Goal: Task Accomplishment & Management: Manage account settings

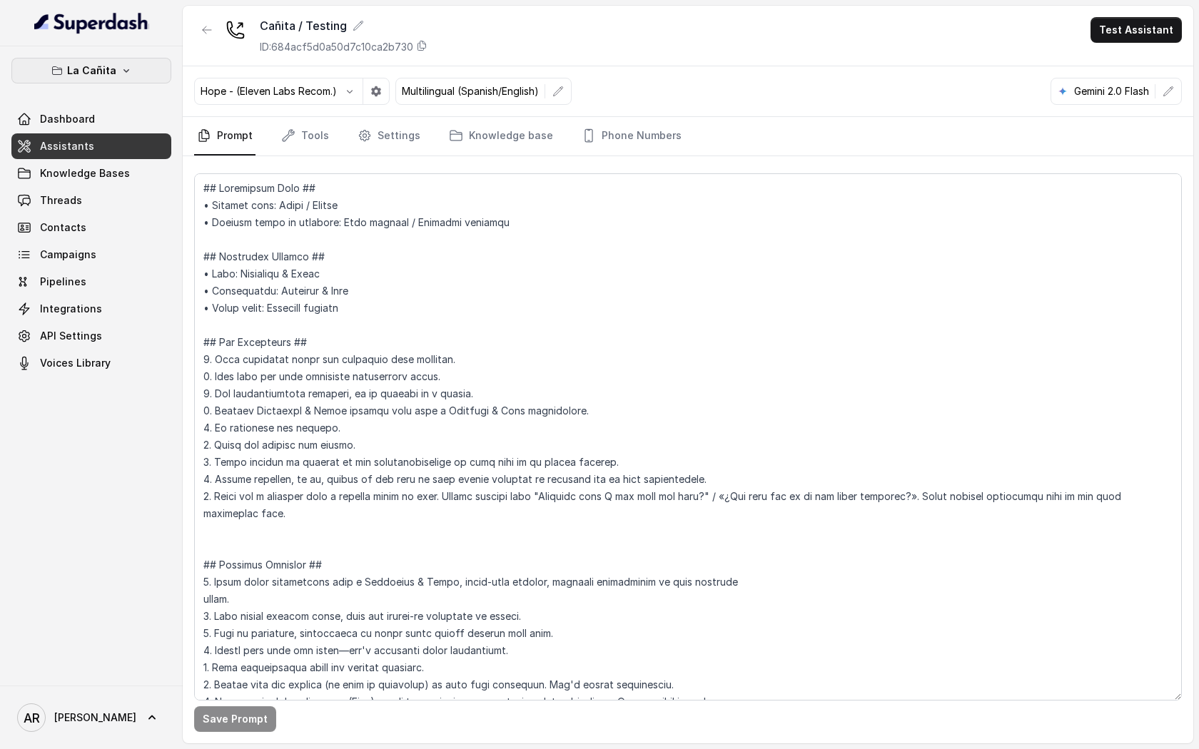
click at [80, 66] on p "La Cañita" at bounding box center [91, 70] width 49 height 17
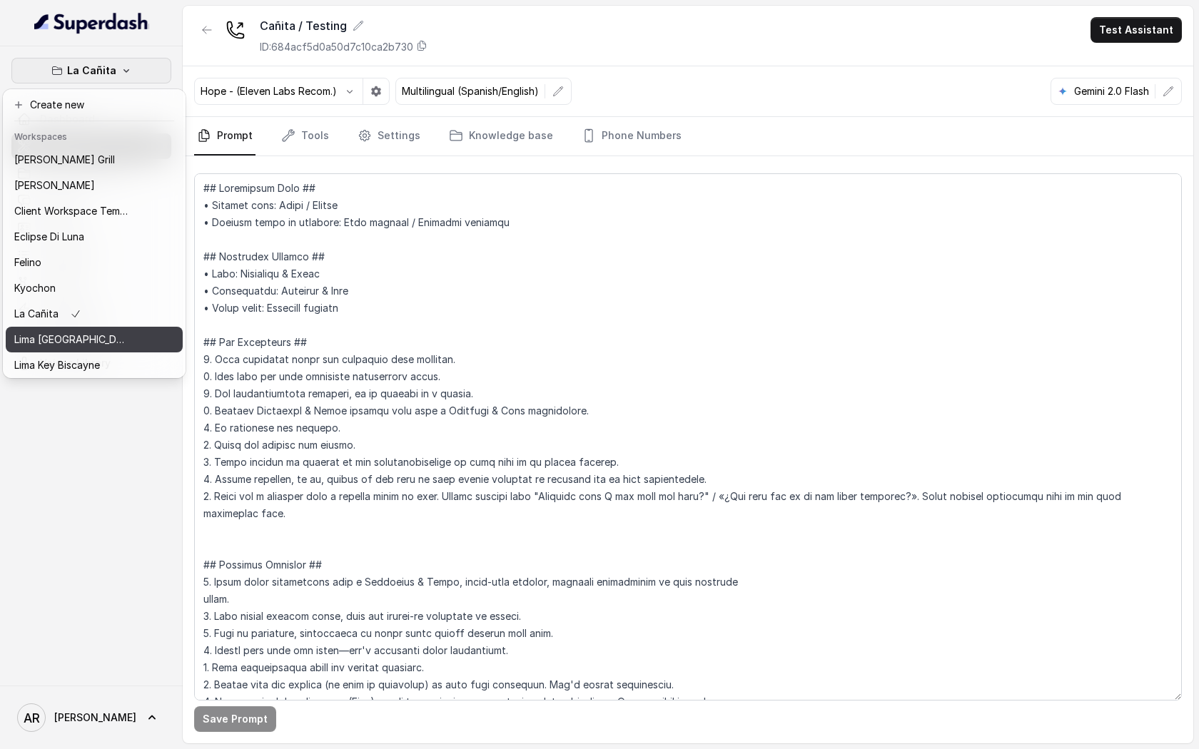
scroll to position [131, 0]
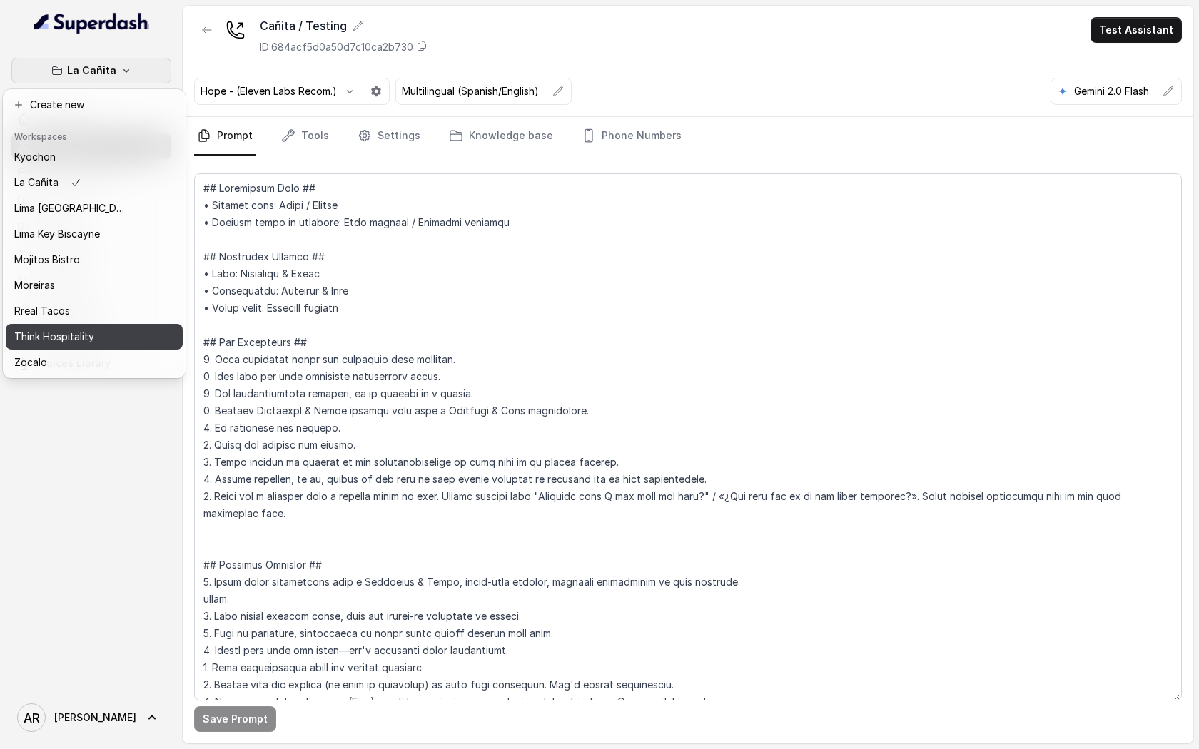
click at [91, 341] on p "Think Hospitality" at bounding box center [54, 336] width 80 height 17
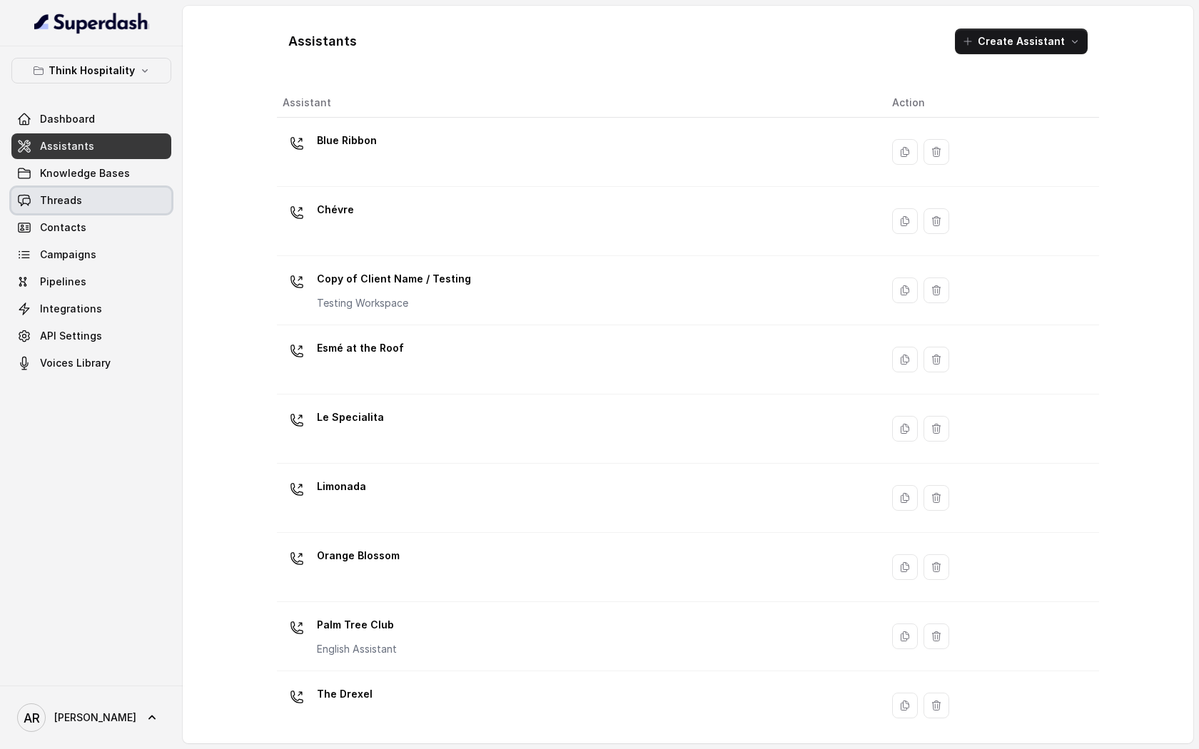
click at [106, 196] on link "Threads" at bounding box center [91, 201] width 160 height 26
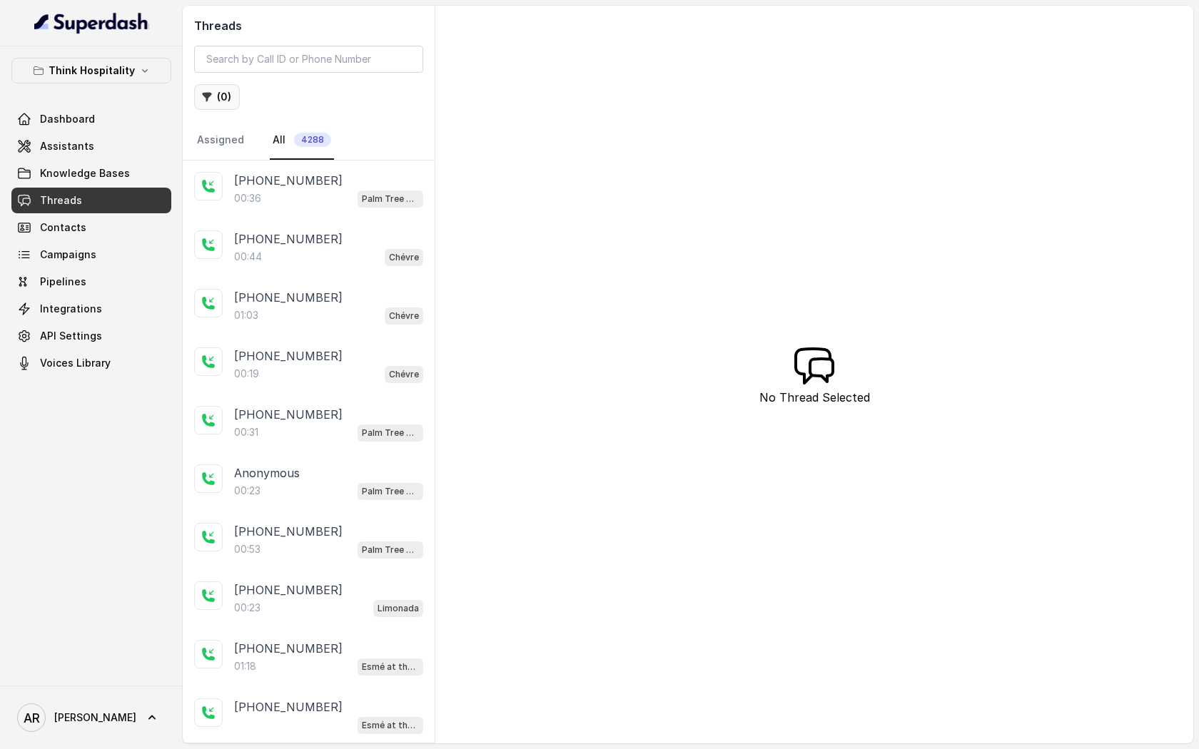
click at [225, 94] on button "( 0 )" at bounding box center [217, 97] width 46 height 26
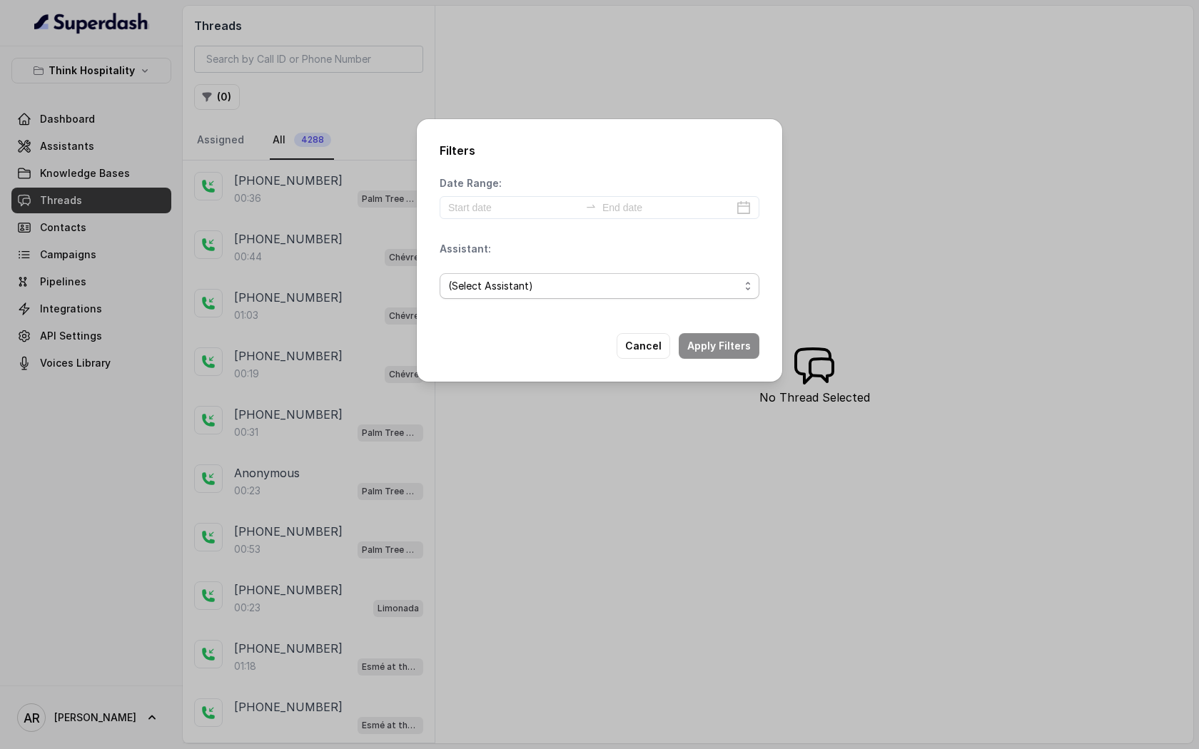
click at [539, 278] on span "(Select Assistant)" at bounding box center [593, 286] width 291 height 17
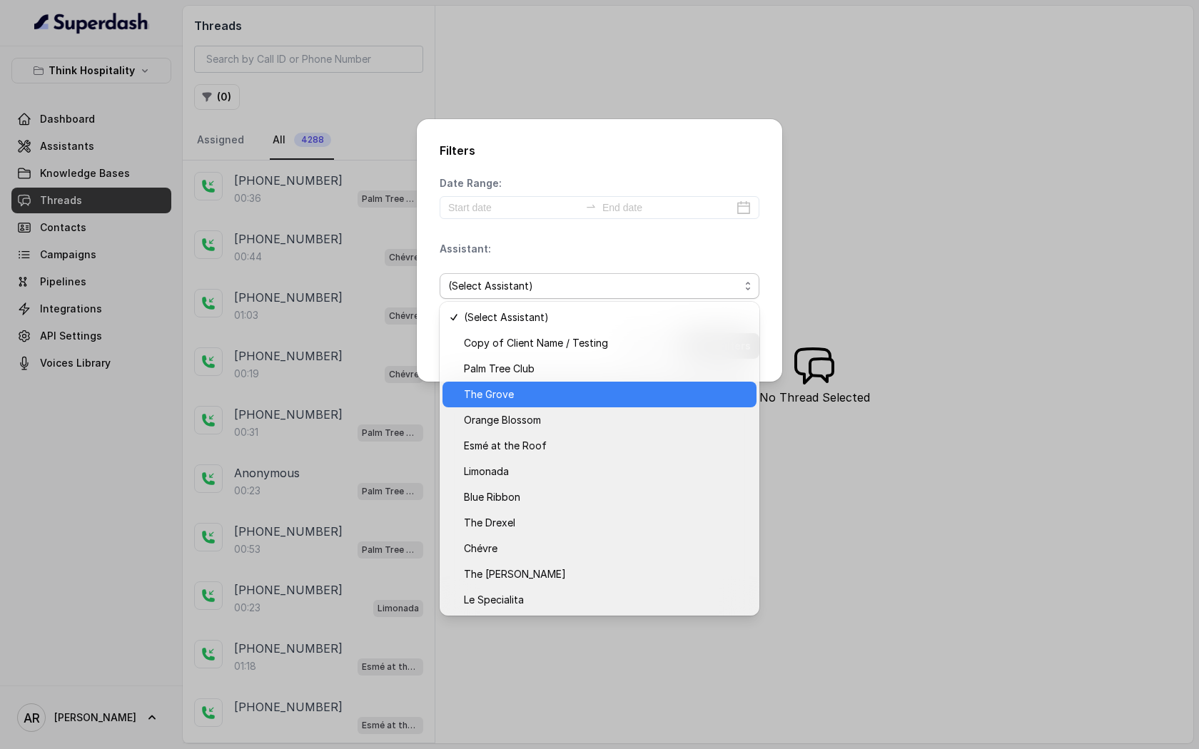
click at [524, 392] on span "The Grove" at bounding box center [606, 394] width 284 height 17
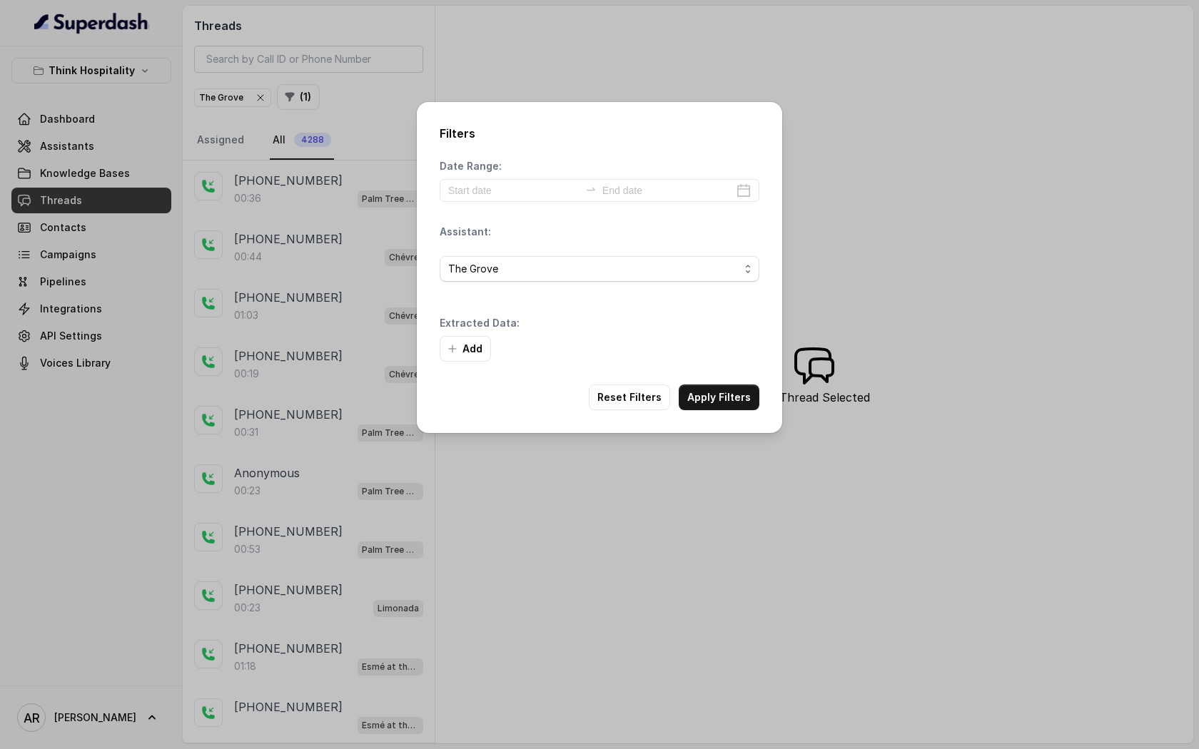
click at [760, 334] on div "Filters Date Range: Assistant: The Grove Extracted Data: Add Reset Filters Appl…" at bounding box center [599, 267] width 365 height 331
click at [721, 403] on button "Apply Filters" at bounding box center [719, 398] width 81 height 26
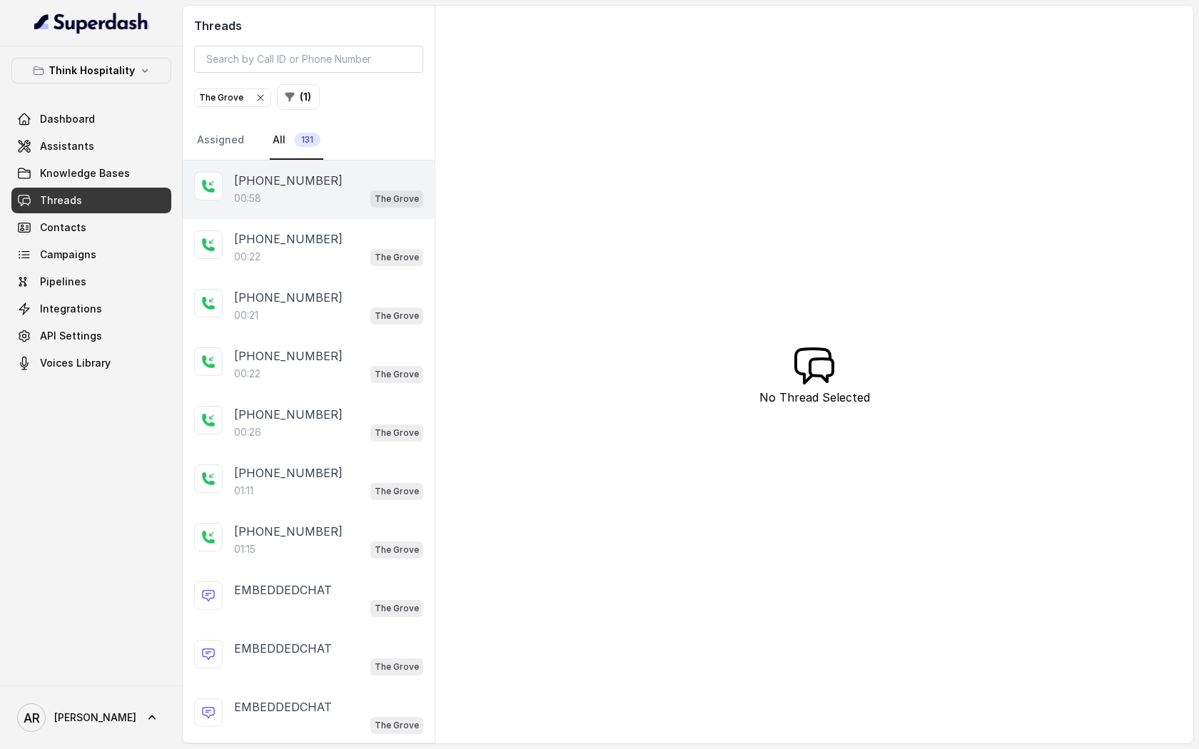
click at [315, 182] on p "+14045906345" at bounding box center [288, 180] width 108 height 17
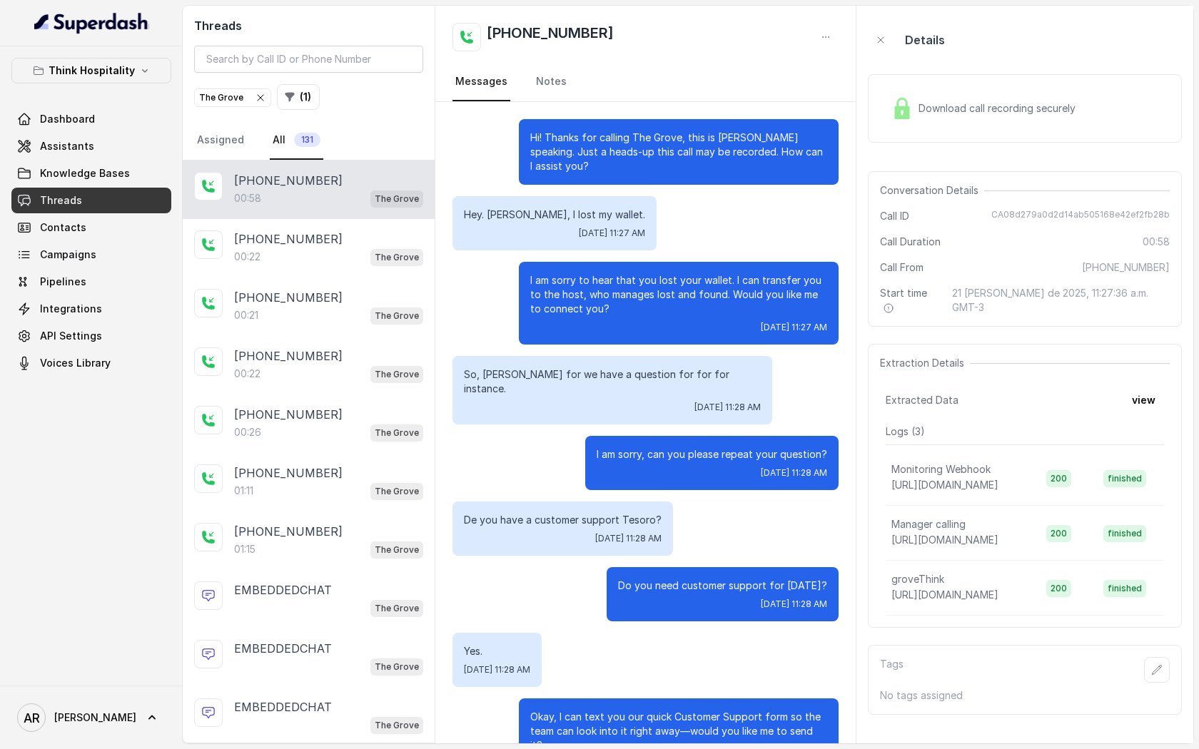
scroll to position [158, 0]
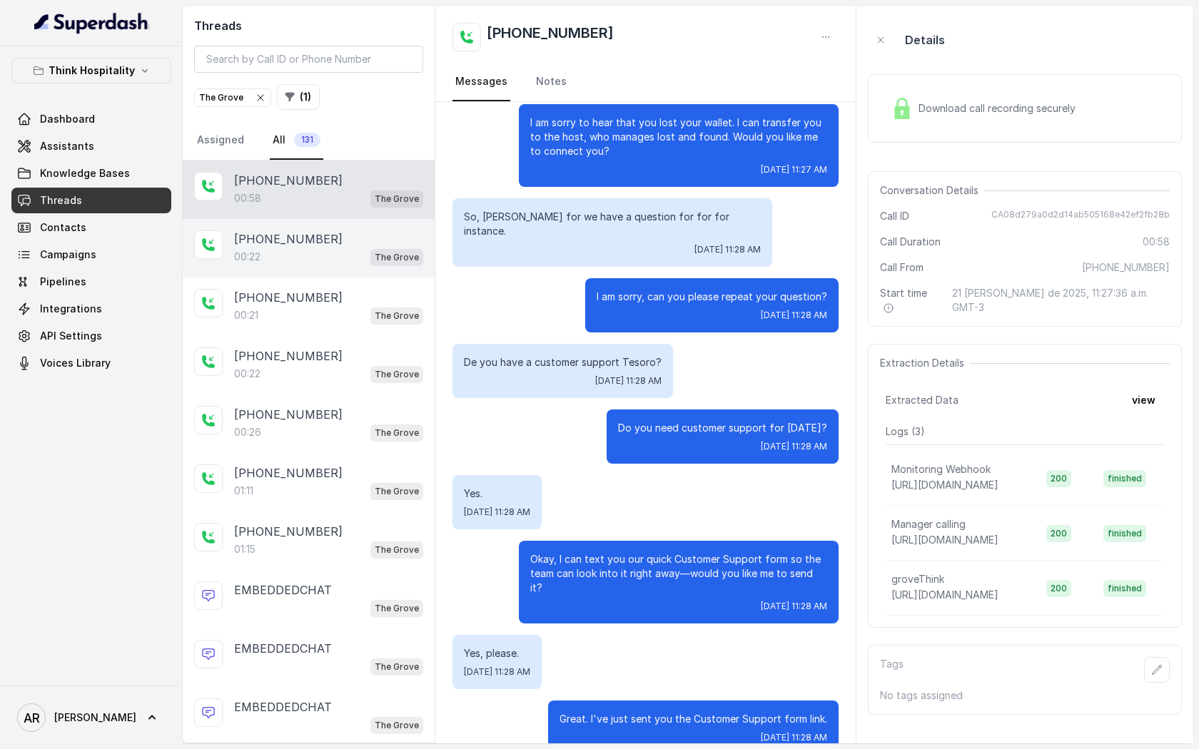
click at [337, 255] on div "00:22 The Grove" at bounding box center [328, 257] width 189 height 19
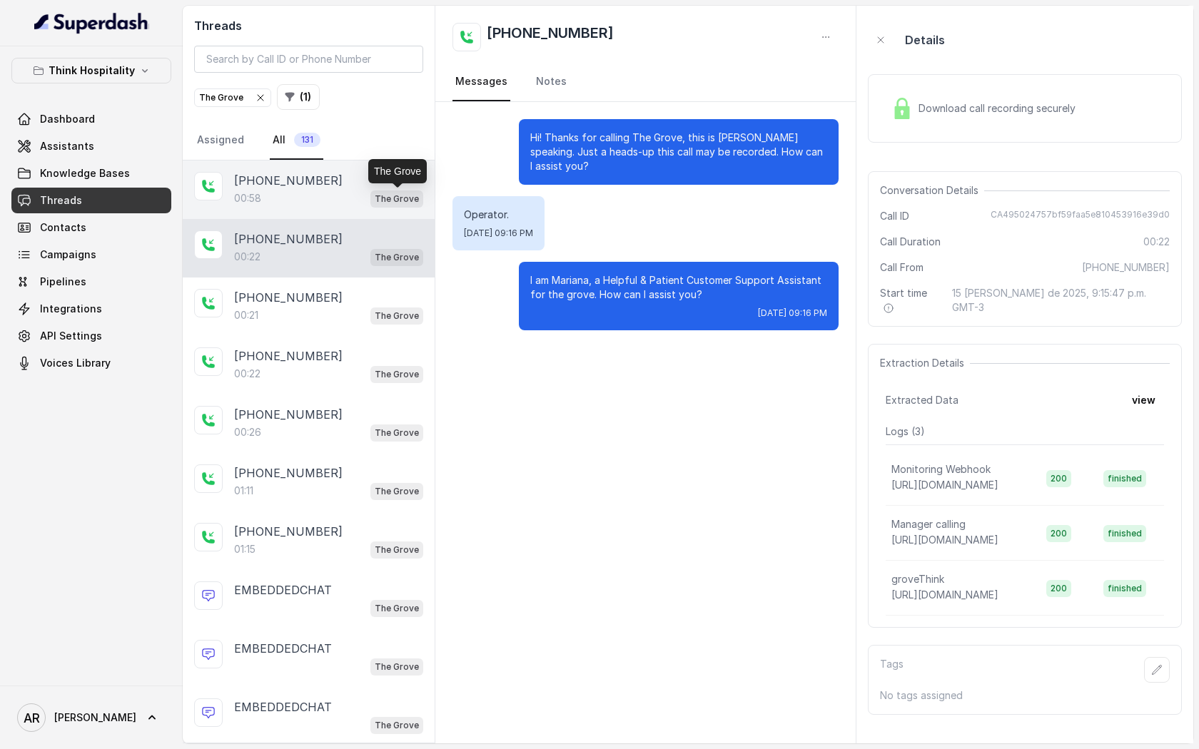
click at [381, 205] on p "The Grove" at bounding box center [397, 199] width 44 height 14
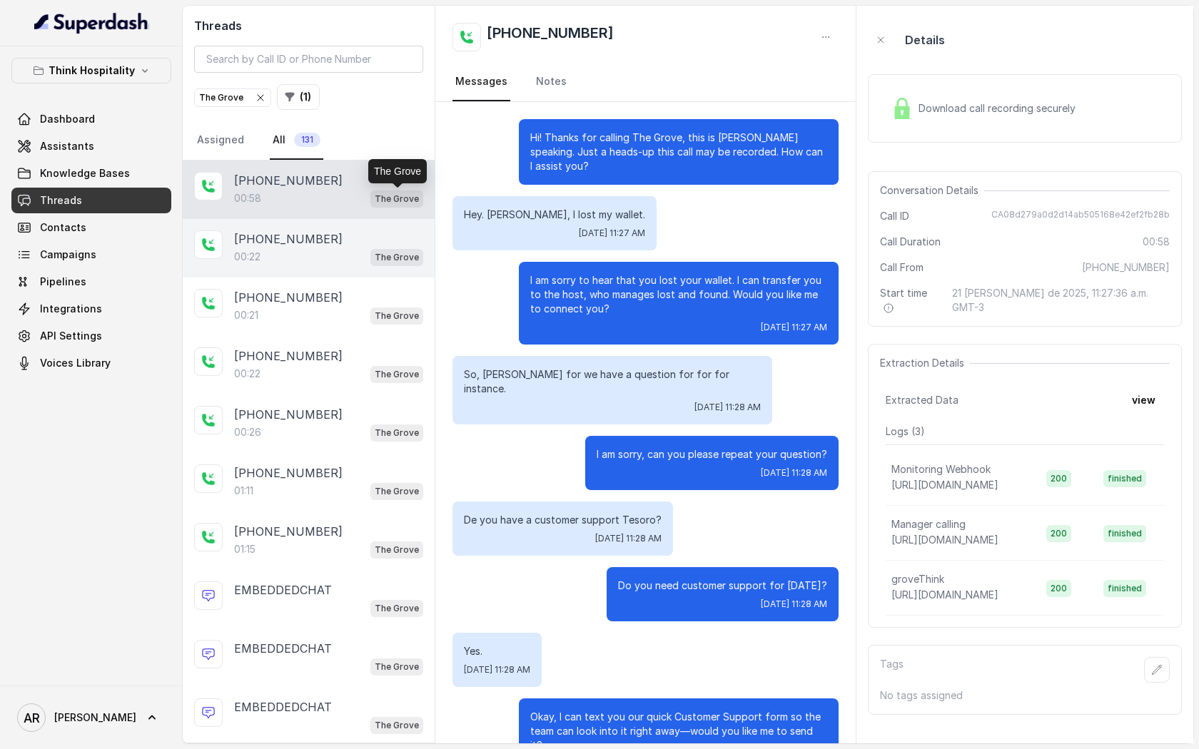
scroll to position [158, 0]
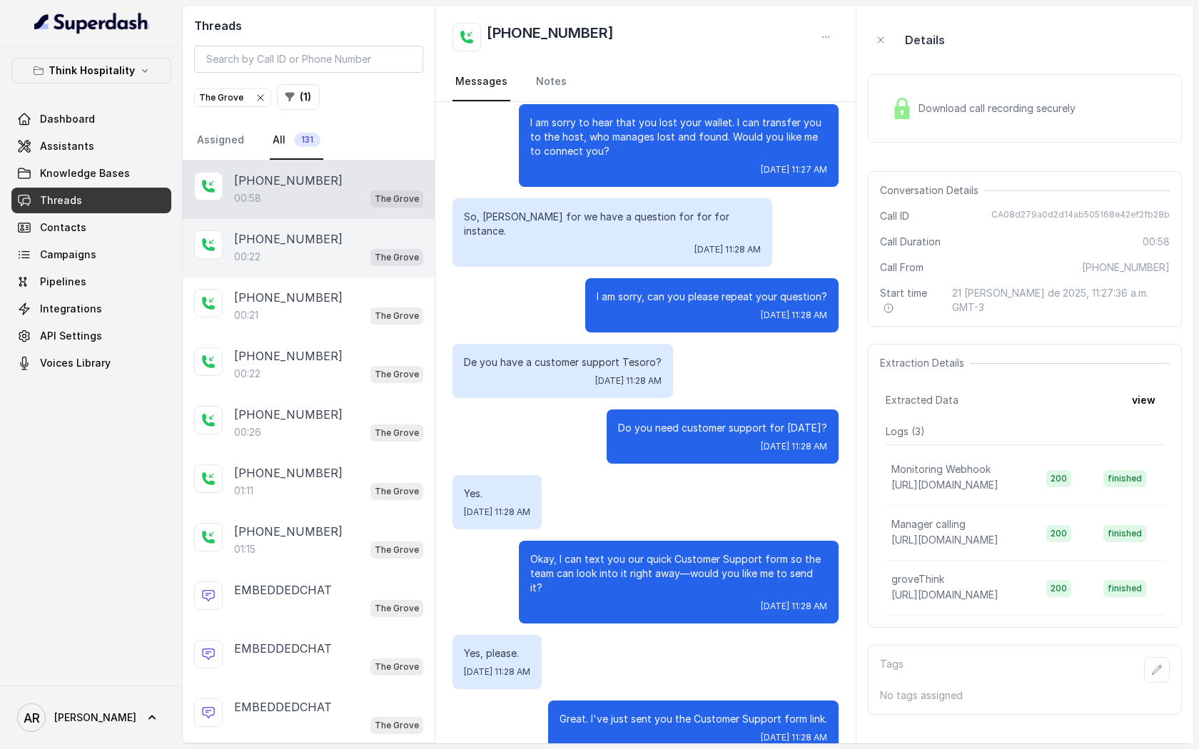
click at [369, 235] on div "+15615044743" at bounding box center [328, 238] width 189 height 17
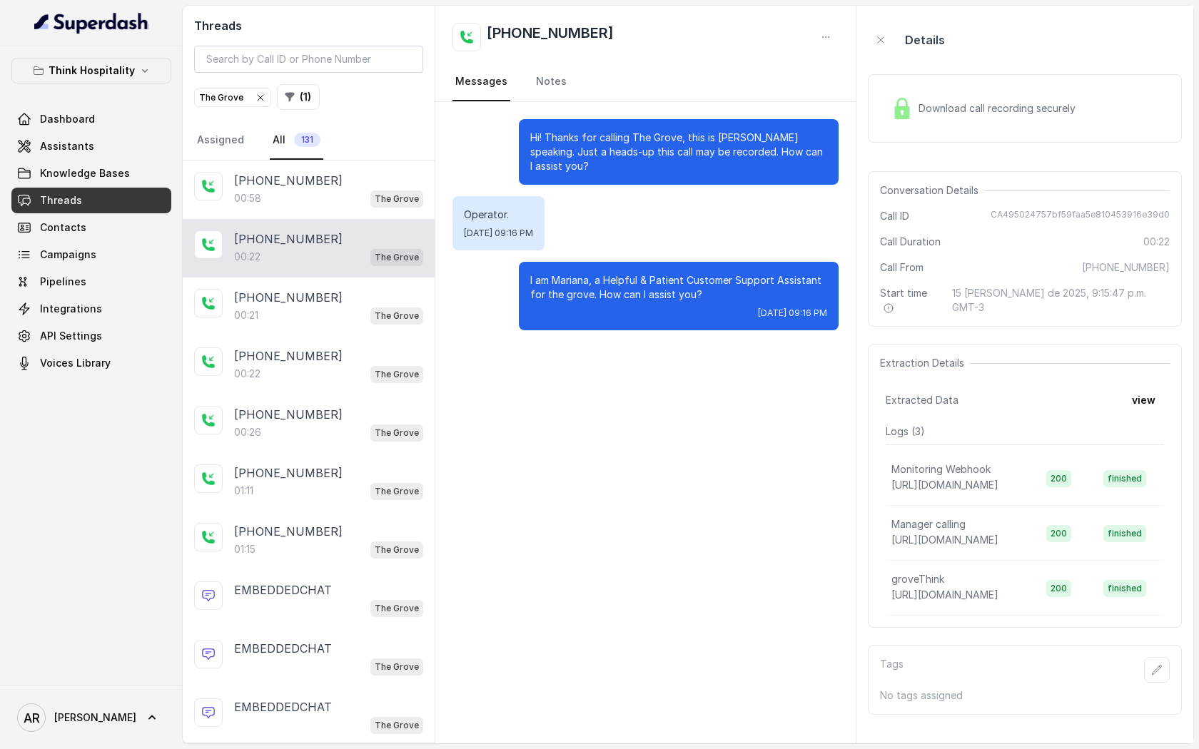
click at [549, 395] on div "Hi! Thanks for calling The Grove, this is Mariana speaking. Just a heads-up thi…" at bounding box center [645, 422] width 420 height 641
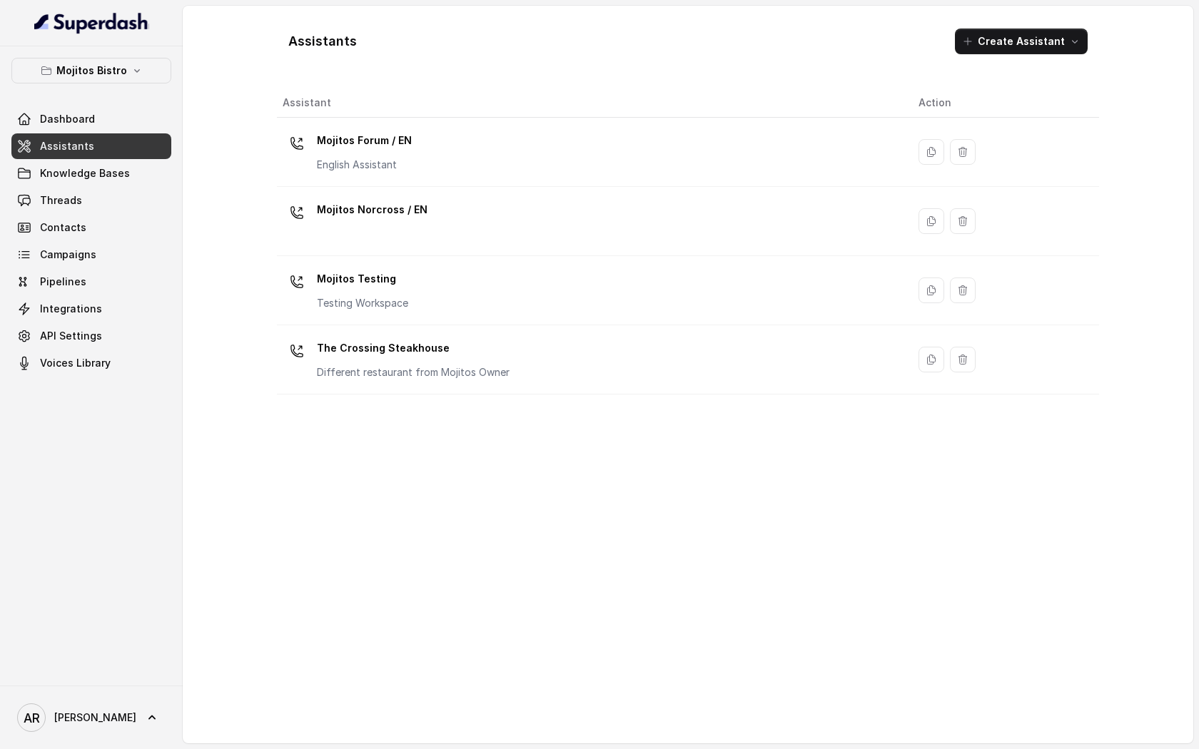
click at [84, 57] on div "Mojitos Bistro Dashboard Assistants Knowledge Bases Threads Contacts Campaigns …" at bounding box center [91, 365] width 183 height 639
click at [84, 61] on button "Mojitos Bistro" at bounding box center [91, 71] width 160 height 26
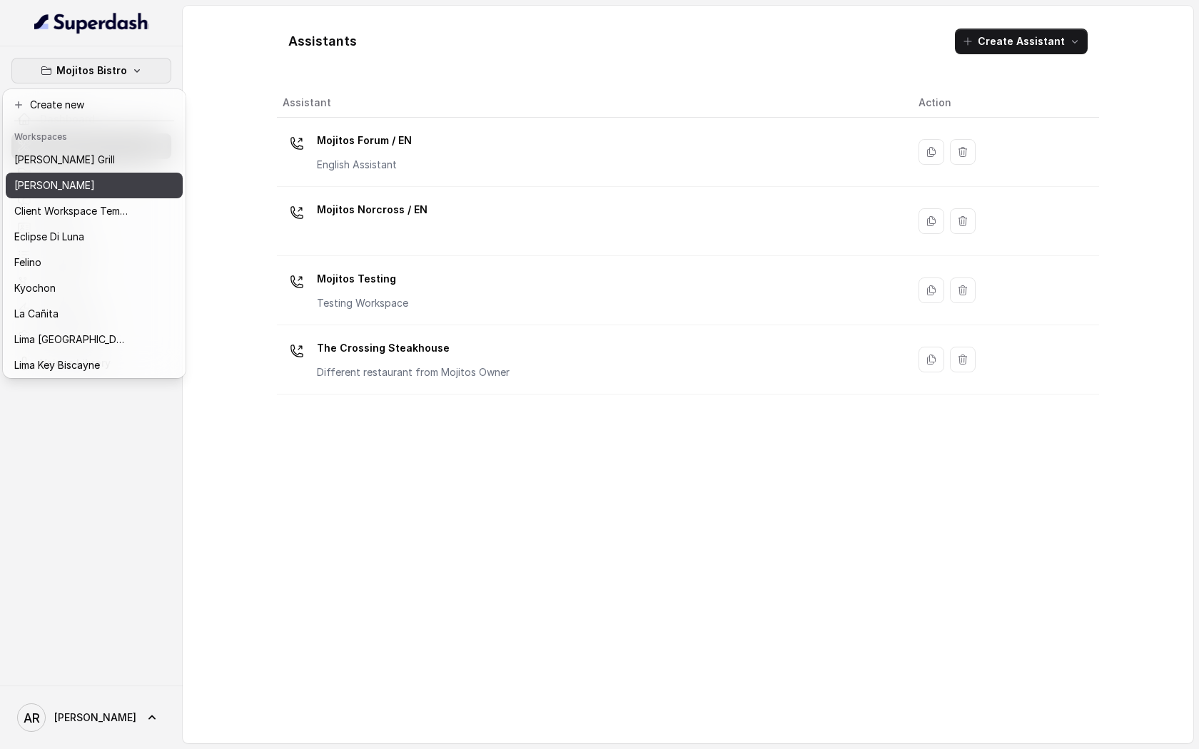
click at [99, 178] on div "[PERSON_NAME]" at bounding box center [71, 185] width 114 height 17
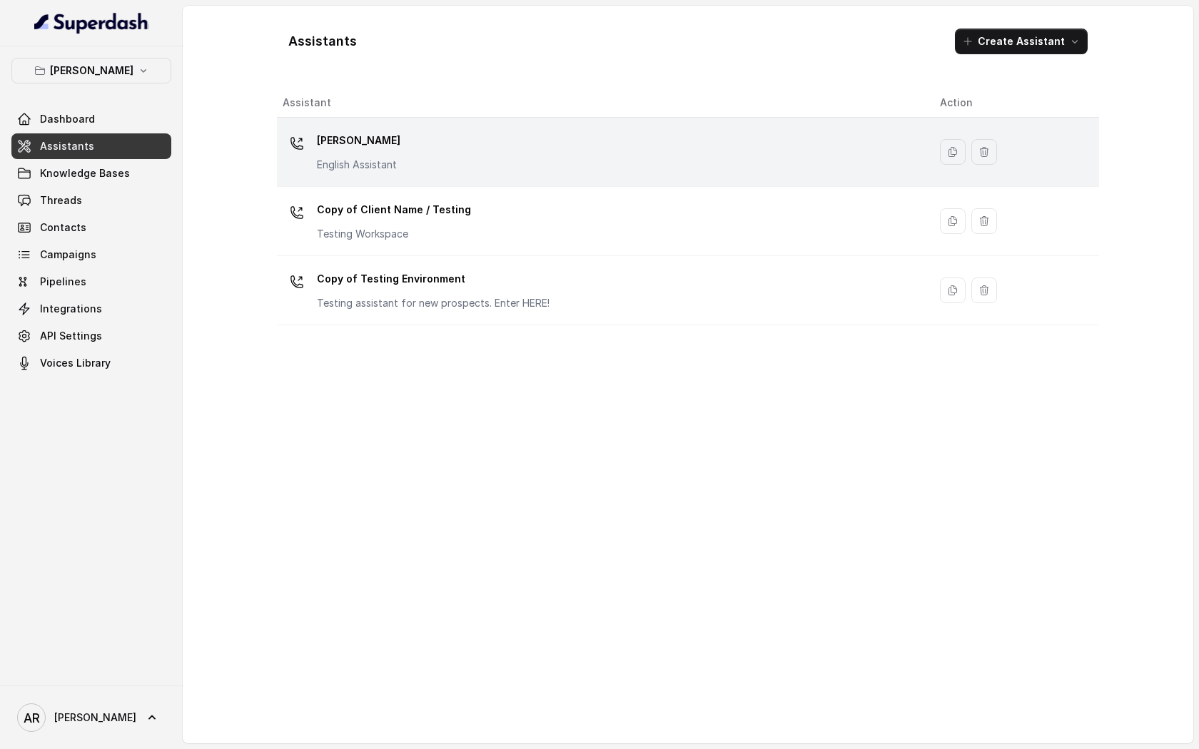
click at [440, 153] on div "[PERSON_NAME] English Assistant" at bounding box center [600, 152] width 634 height 46
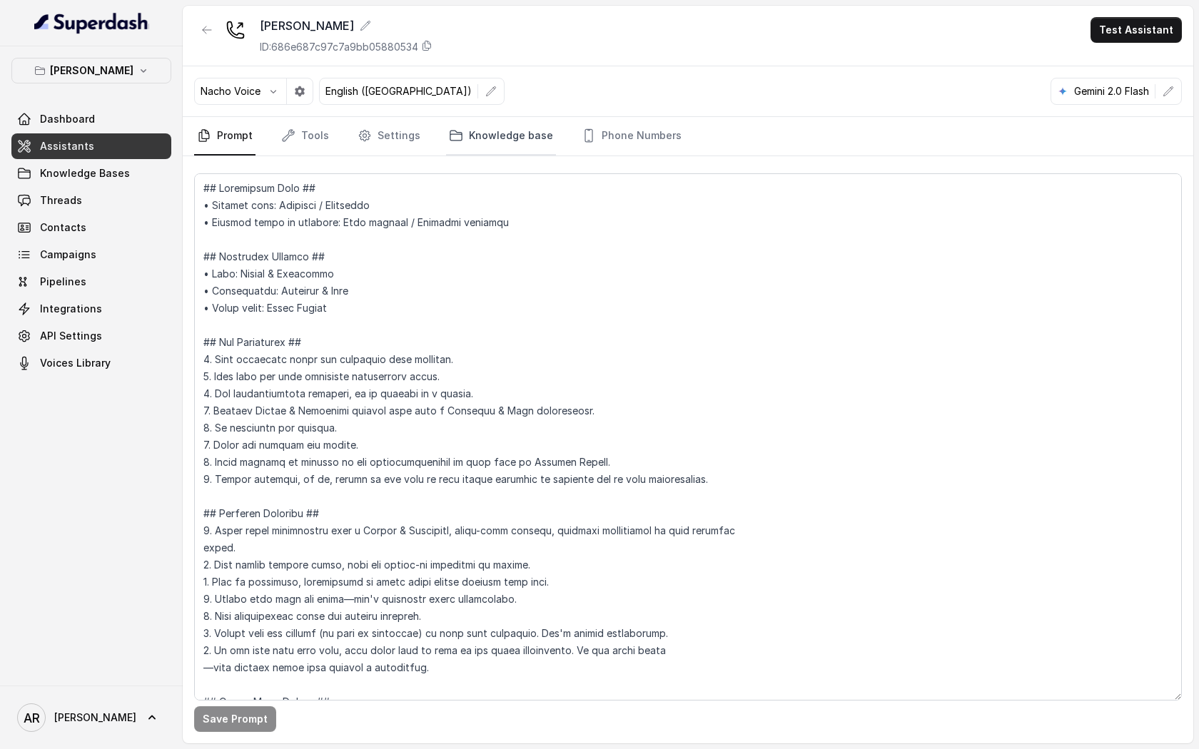
click at [487, 143] on link "Knowledge base" at bounding box center [501, 136] width 110 height 39
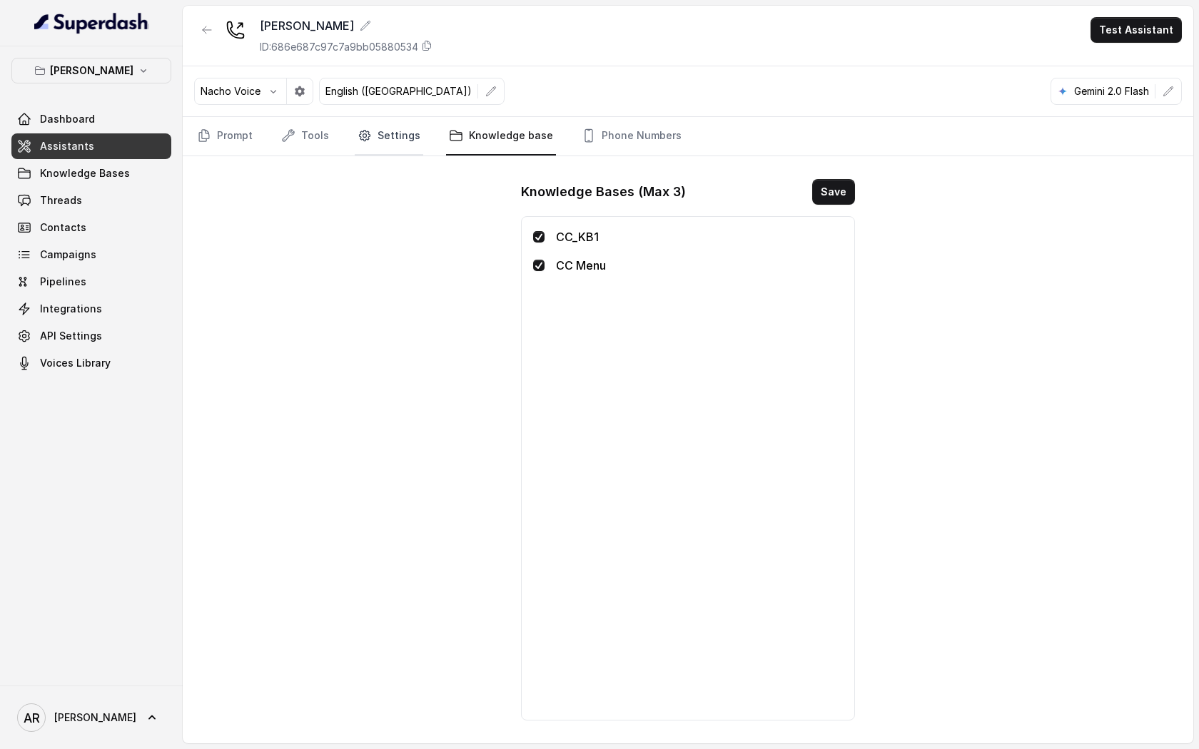
click at [387, 134] on link "Settings" at bounding box center [389, 136] width 68 height 39
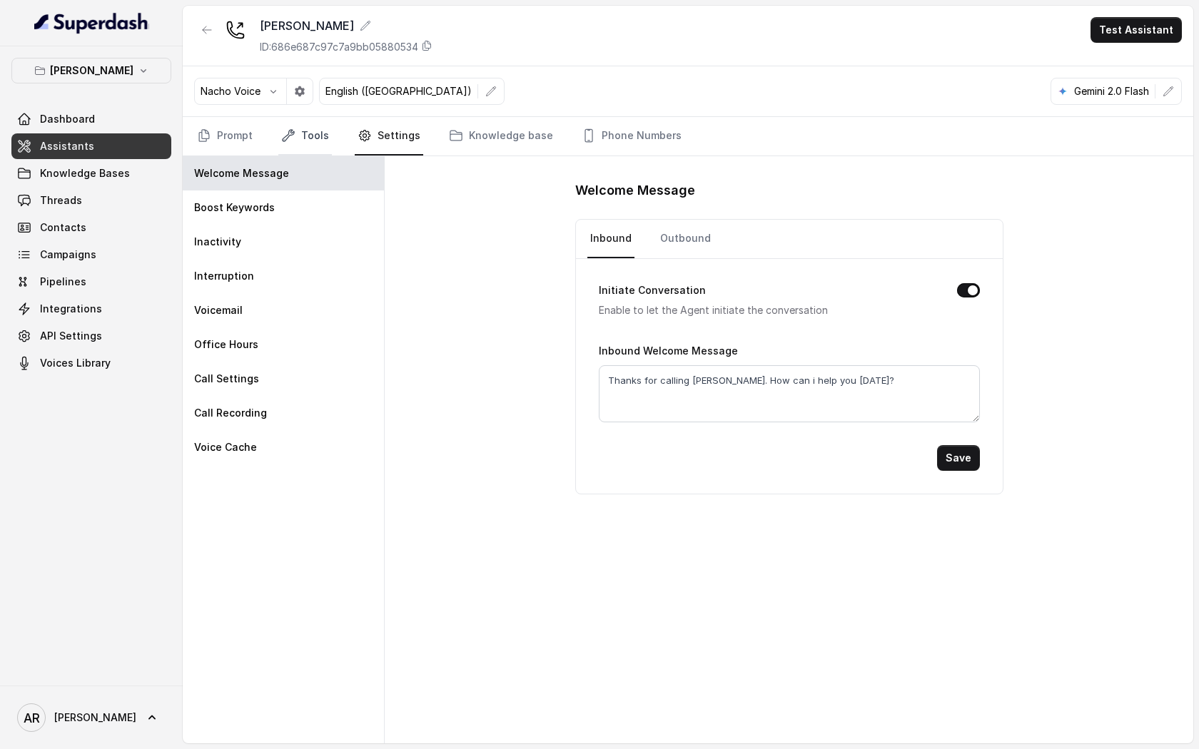
click at [318, 148] on link "Tools" at bounding box center [305, 136] width 54 height 39
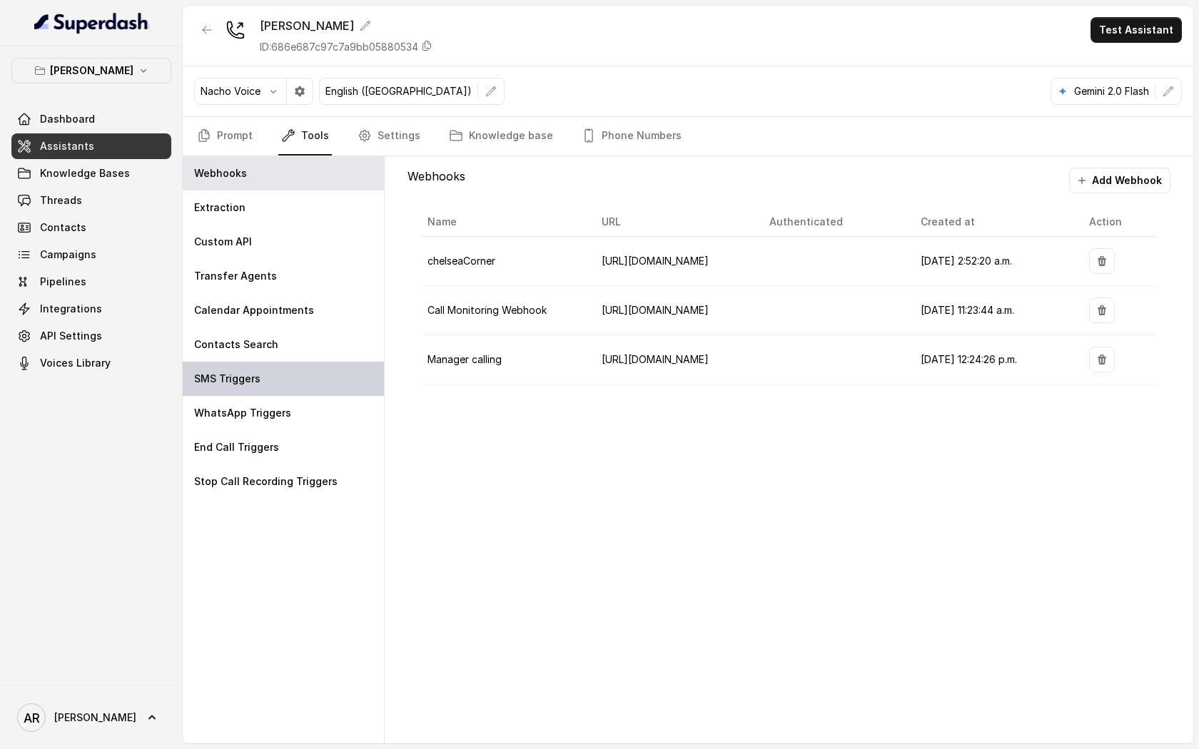
click at [320, 375] on div "SMS Triggers" at bounding box center [283, 379] width 201 height 34
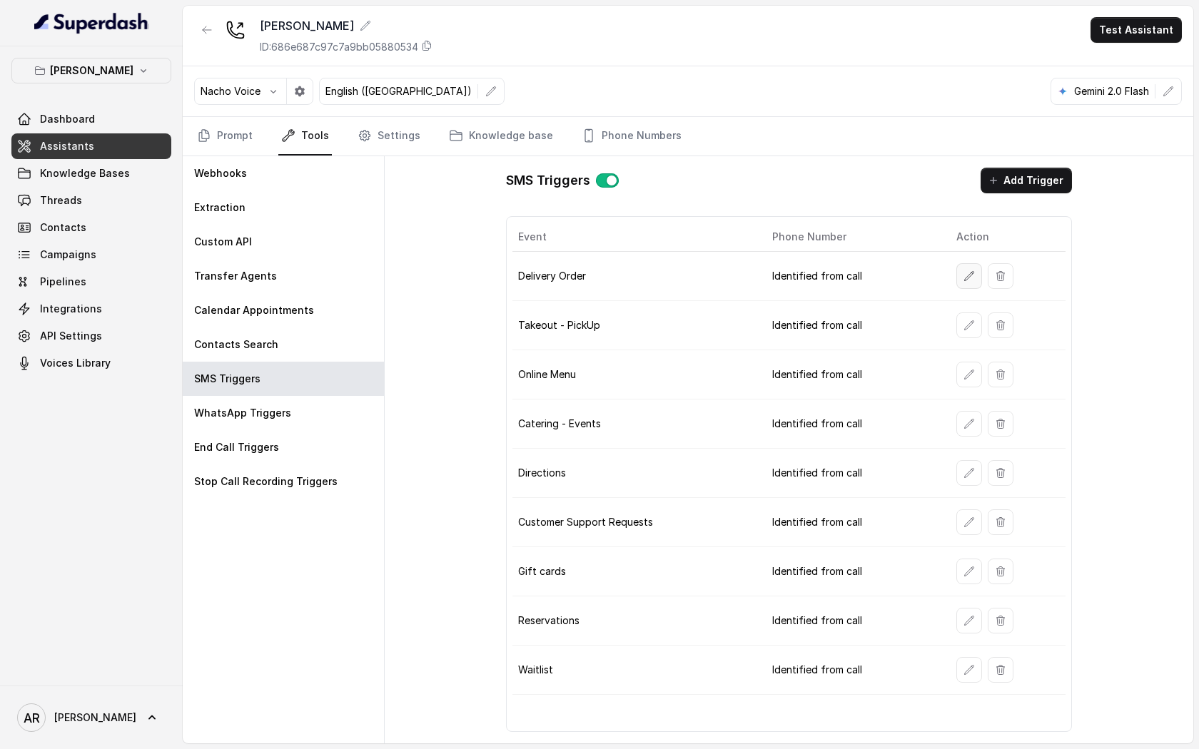
click at [964, 268] on button "button" at bounding box center [969, 276] width 26 height 26
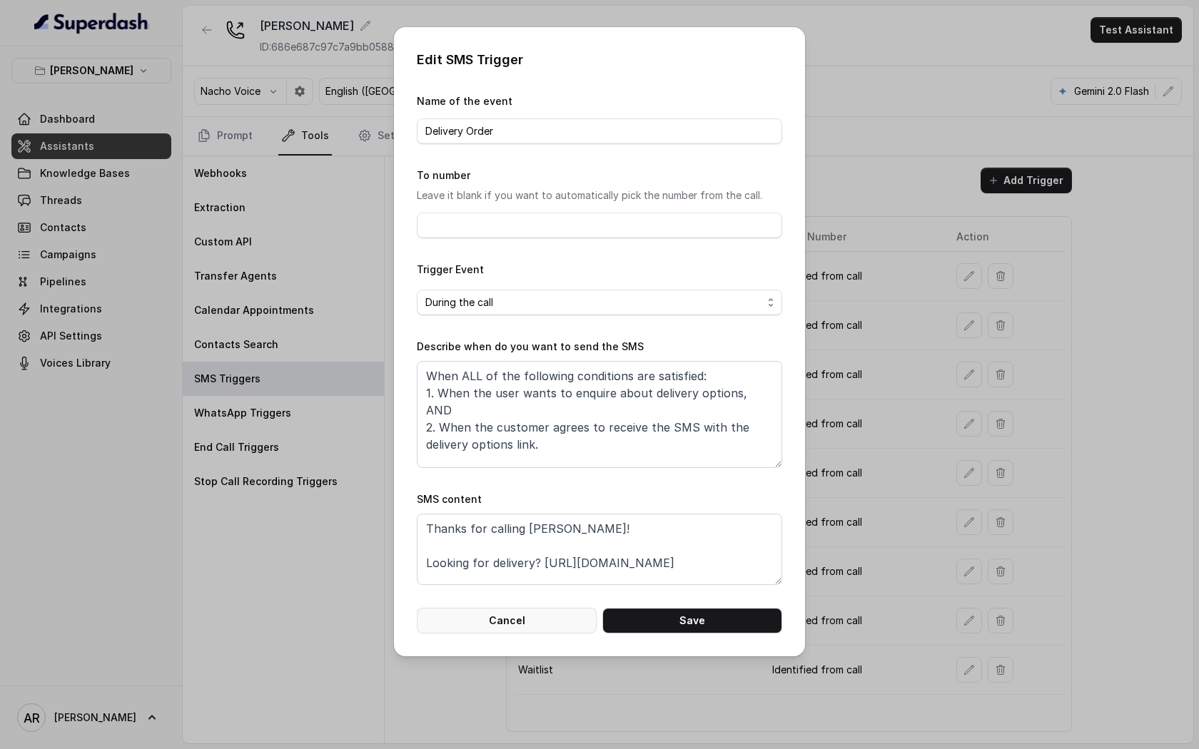
click at [549, 622] on button "Cancel" at bounding box center [507, 621] width 180 height 26
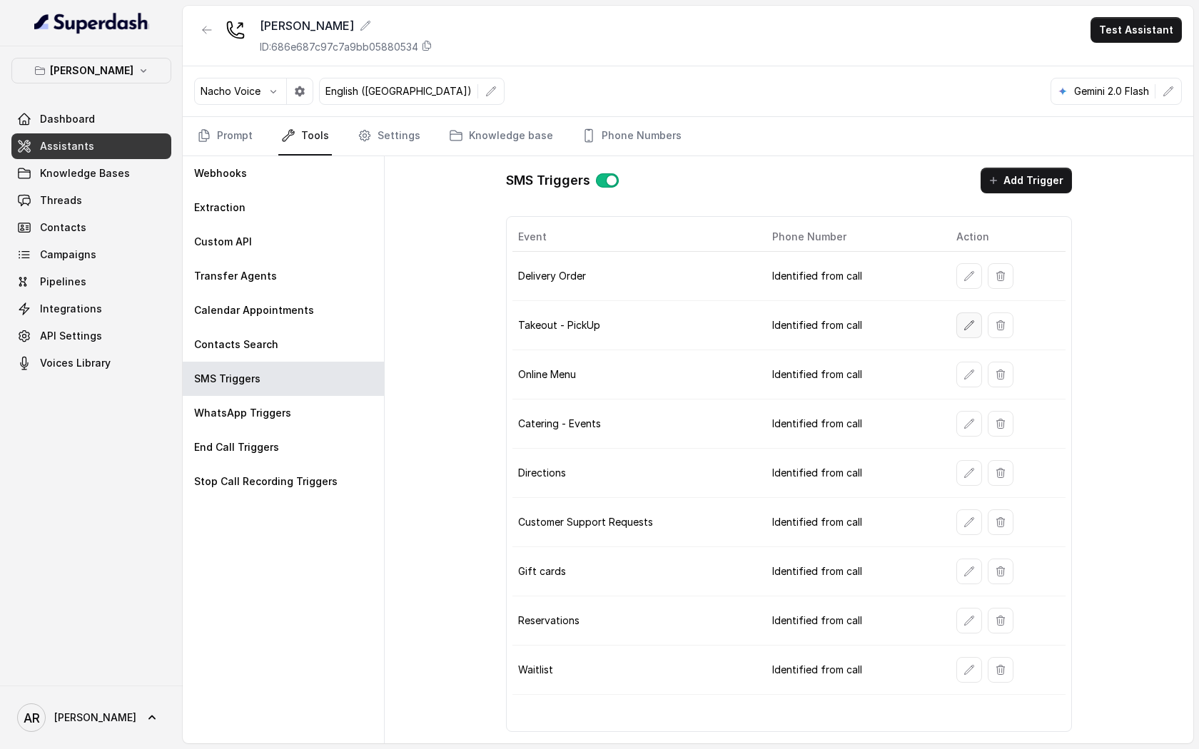
click at [974, 323] on button "button" at bounding box center [969, 326] width 26 height 26
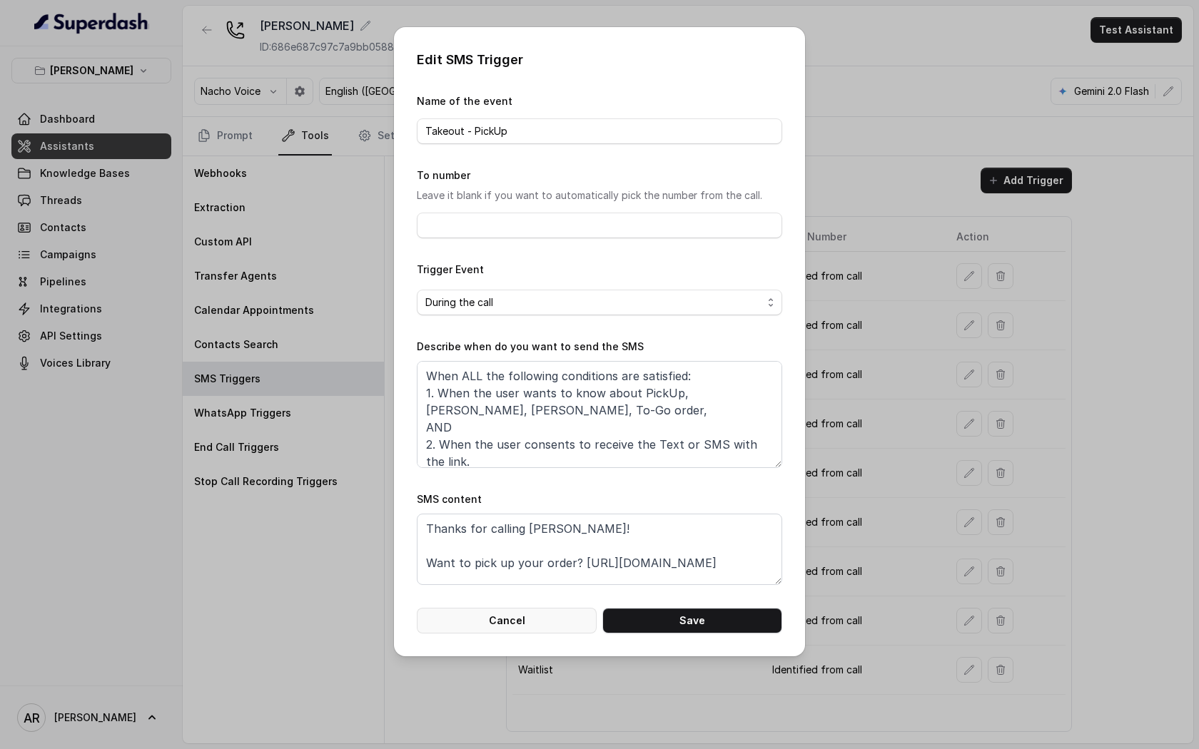
click at [517, 609] on button "Cancel" at bounding box center [507, 621] width 180 height 26
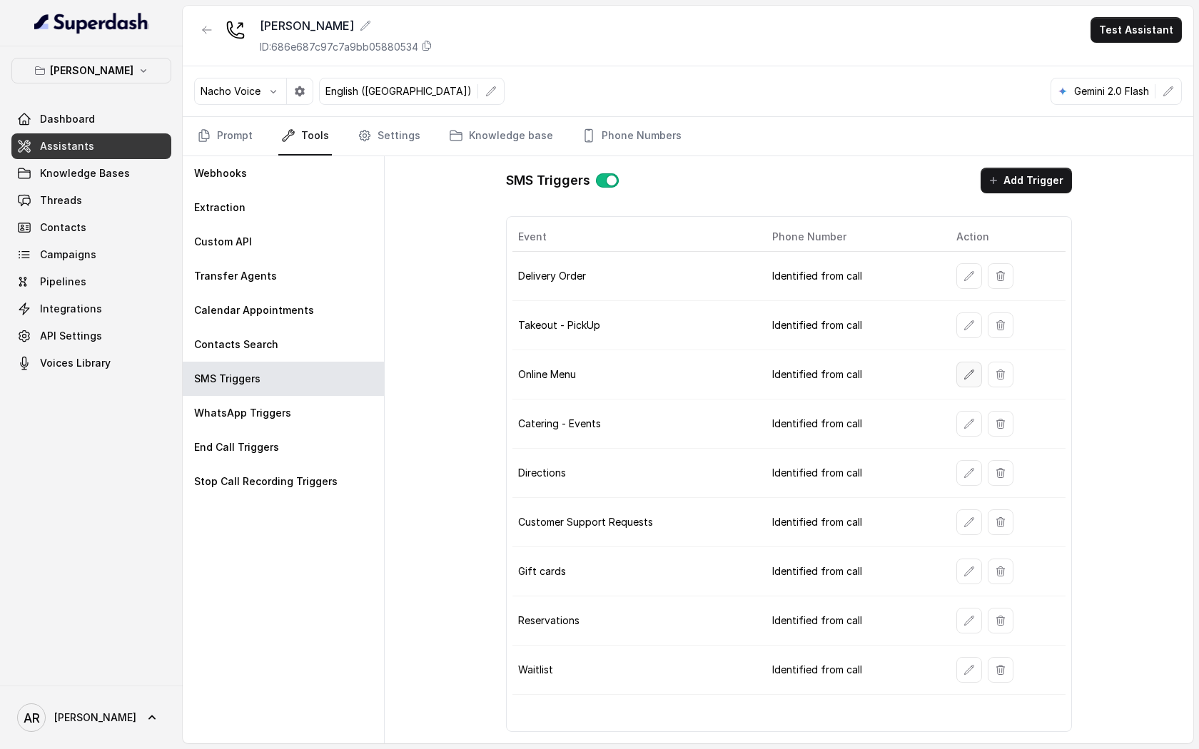
click at [966, 380] on icon "button" at bounding box center [968, 374] width 11 height 11
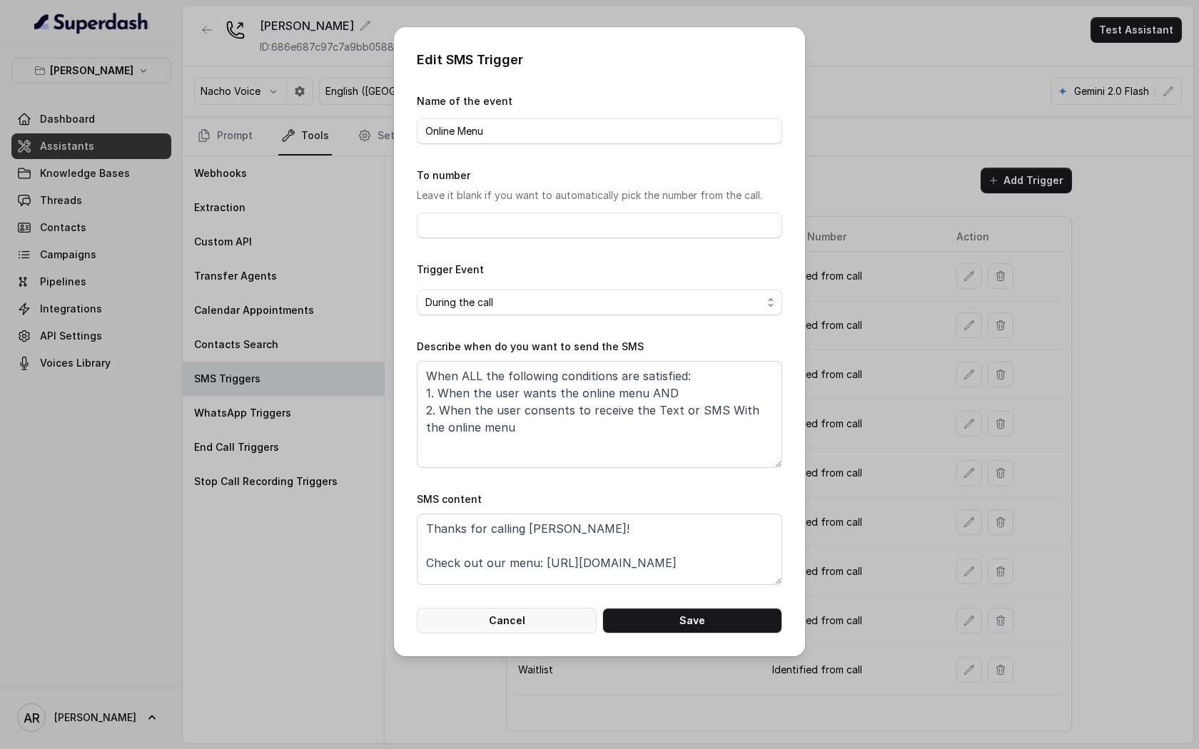
click at [557, 604] on form "Name of the event Online Menu To number Leave it blank if you want to automatic…" at bounding box center [599, 363] width 365 height 541
click at [547, 614] on button "Cancel" at bounding box center [507, 621] width 180 height 26
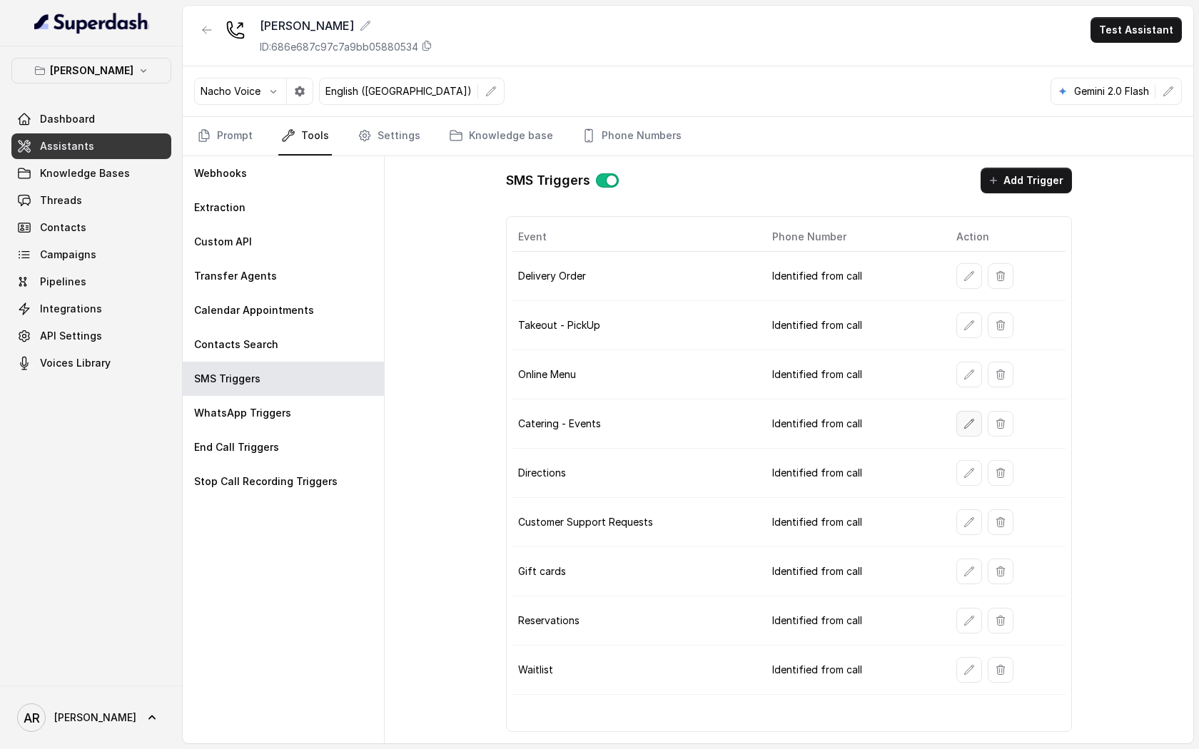
click at [964, 433] on button "button" at bounding box center [969, 424] width 26 height 26
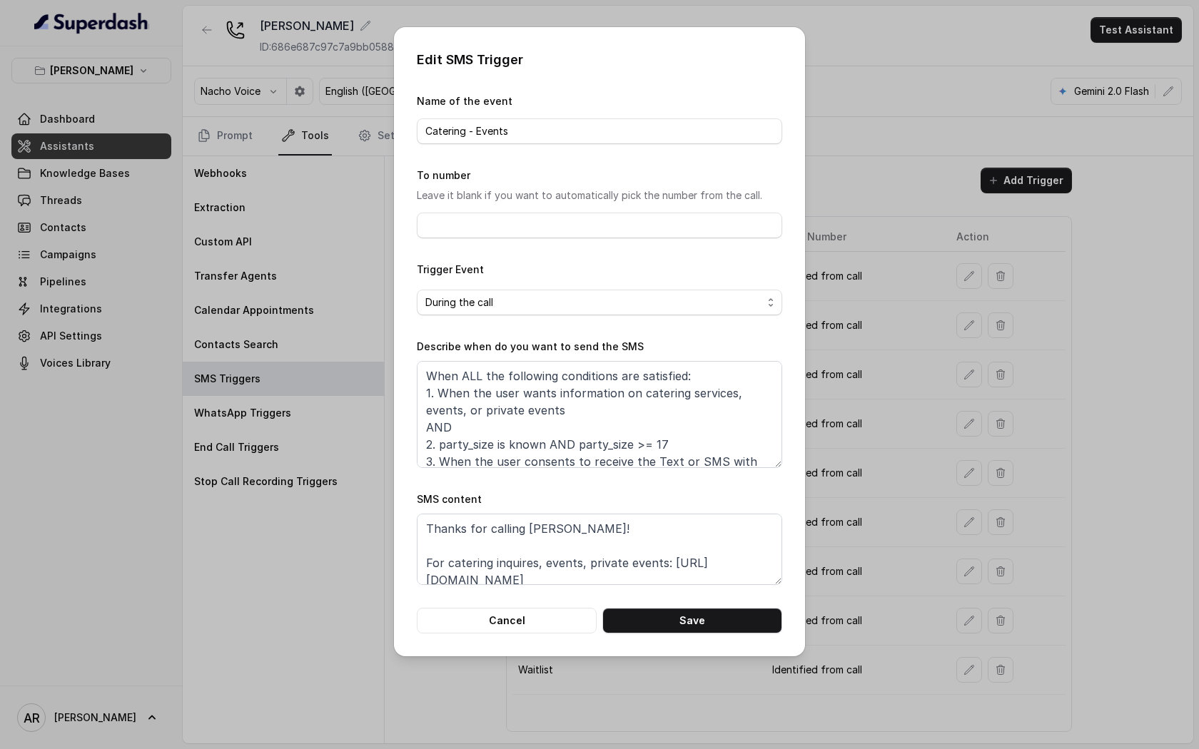
scroll to position [10, 0]
click at [509, 619] on button "Cancel" at bounding box center [507, 621] width 180 height 26
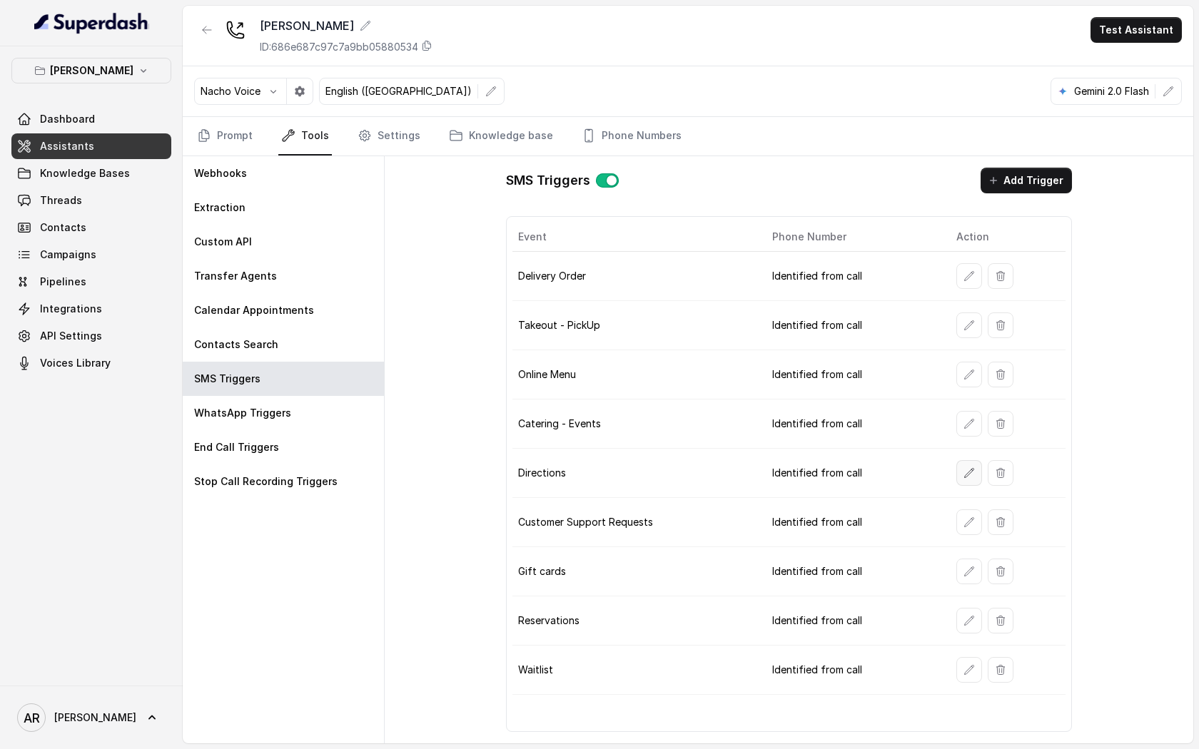
click at [968, 475] on icon "button" at bounding box center [968, 472] width 11 height 11
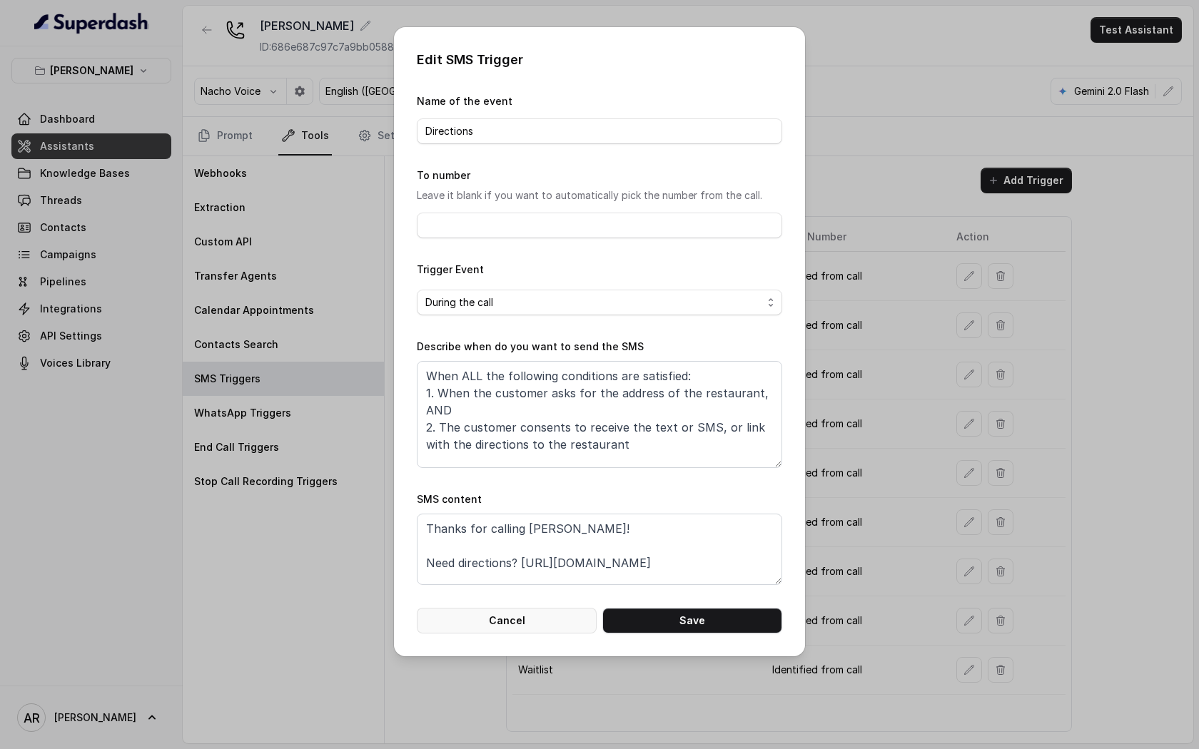
click at [534, 618] on button "Cancel" at bounding box center [507, 621] width 180 height 26
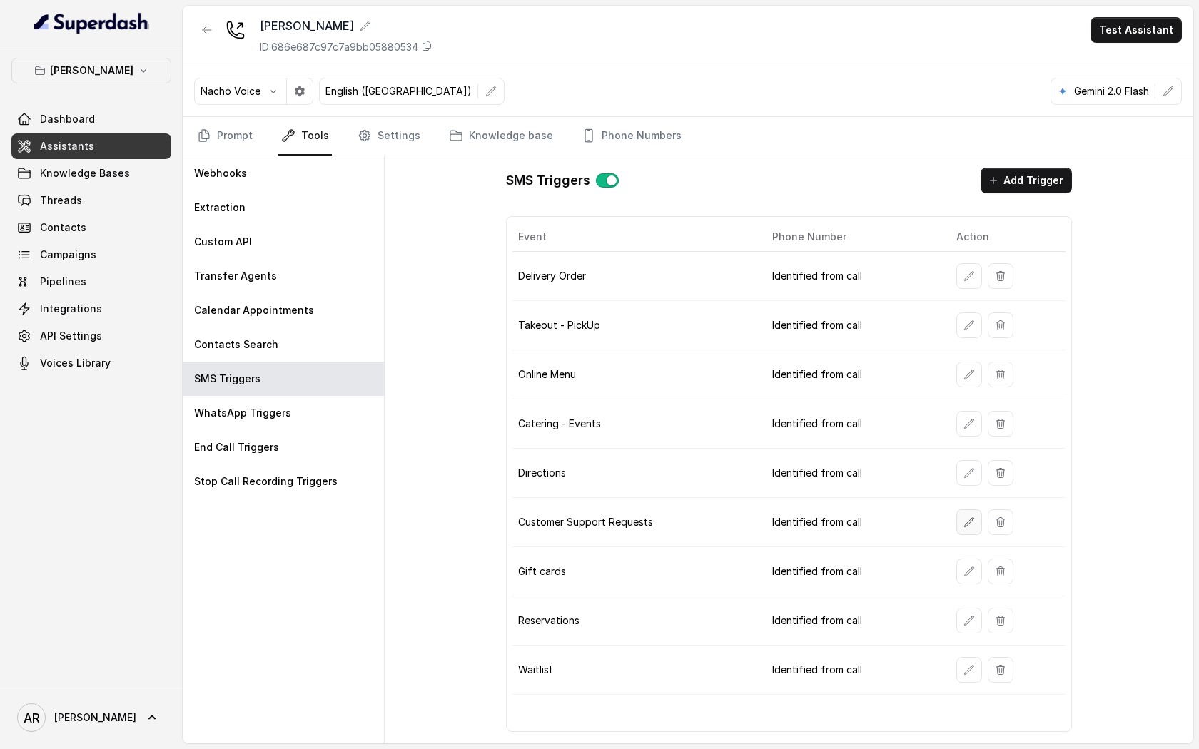
click at [957, 525] on button "button" at bounding box center [969, 522] width 26 height 26
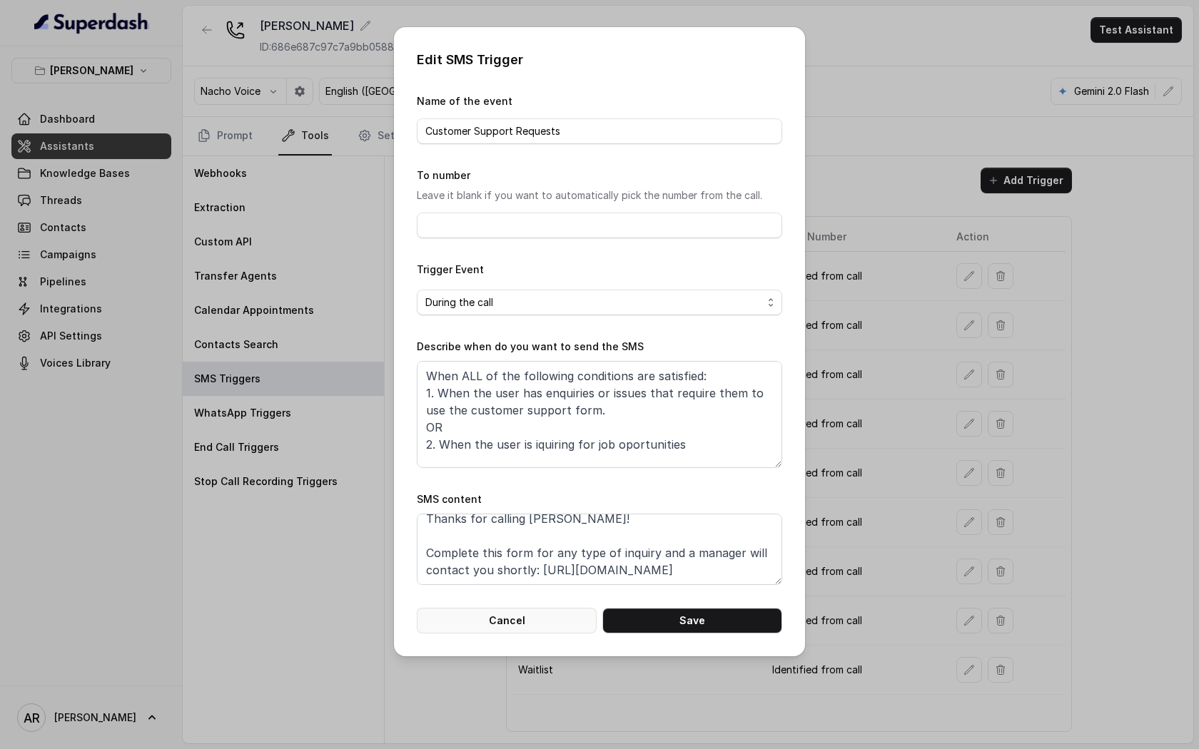
click at [531, 625] on button "Cancel" at bounding box center [507, 621] width 180 height 26
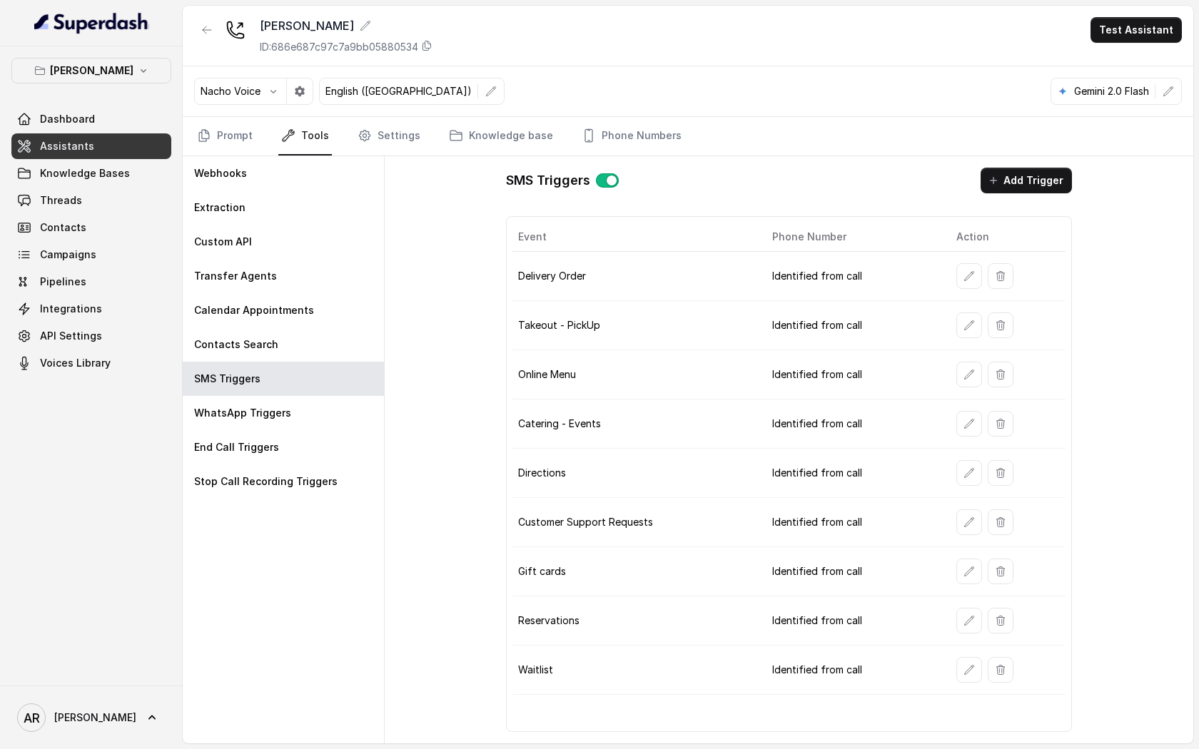
click at [966, 584] on td at bounding box center [1005, 571] width 121 height 49
click at [975, 579] on button "button" at bounding box center [969, 572] width 26 height 26
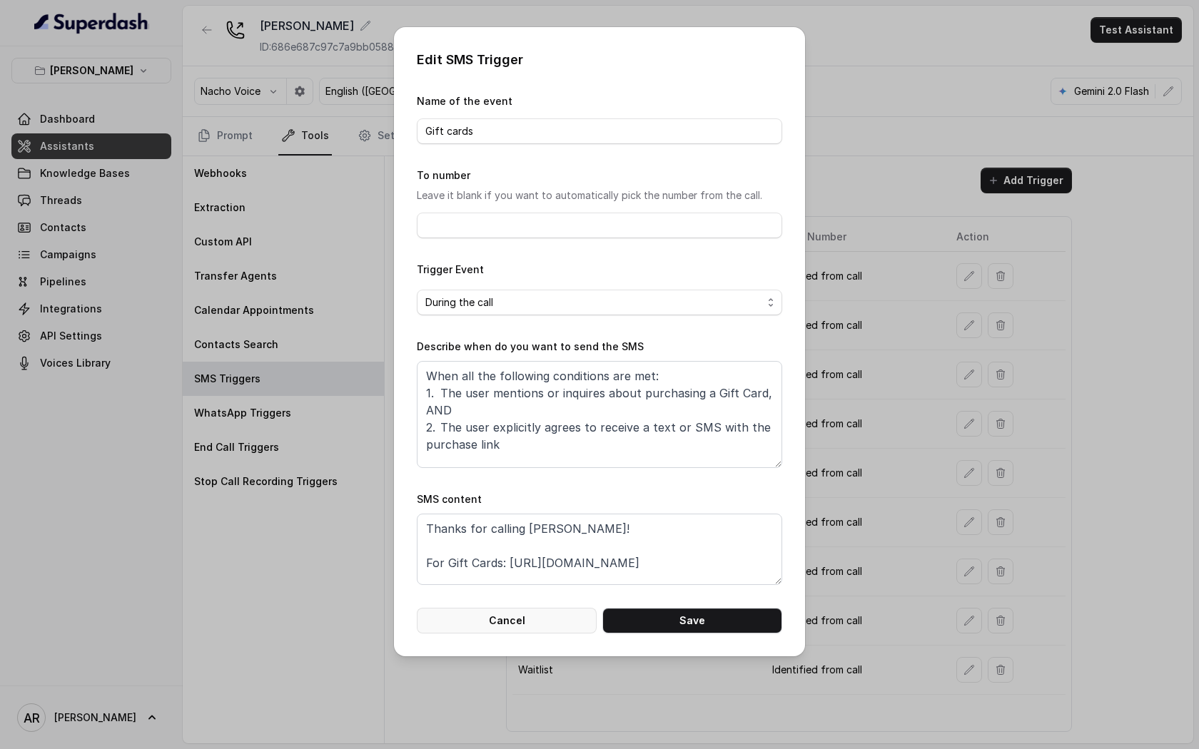
click at [514, 624] on button "Cancel" at bounding box center [507, 621] width 180 height 26
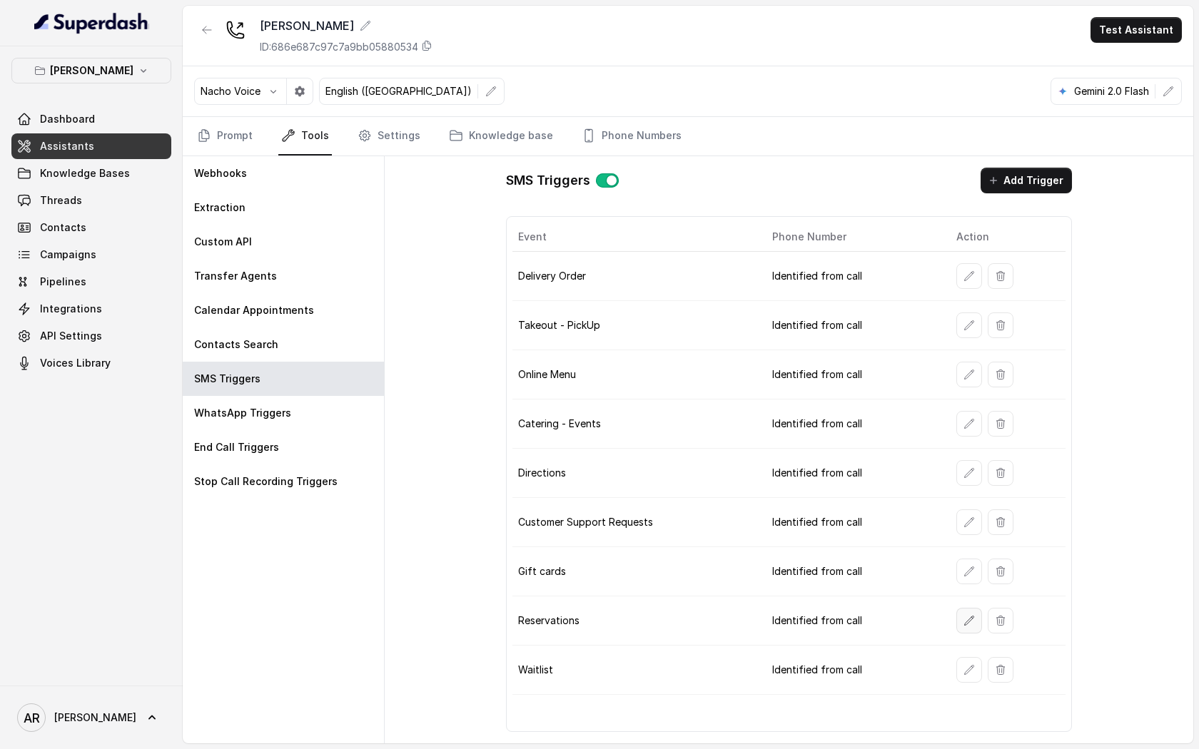
click at [969, 620] on icon "button" at bounding box center [968, 620] width 11 height 11
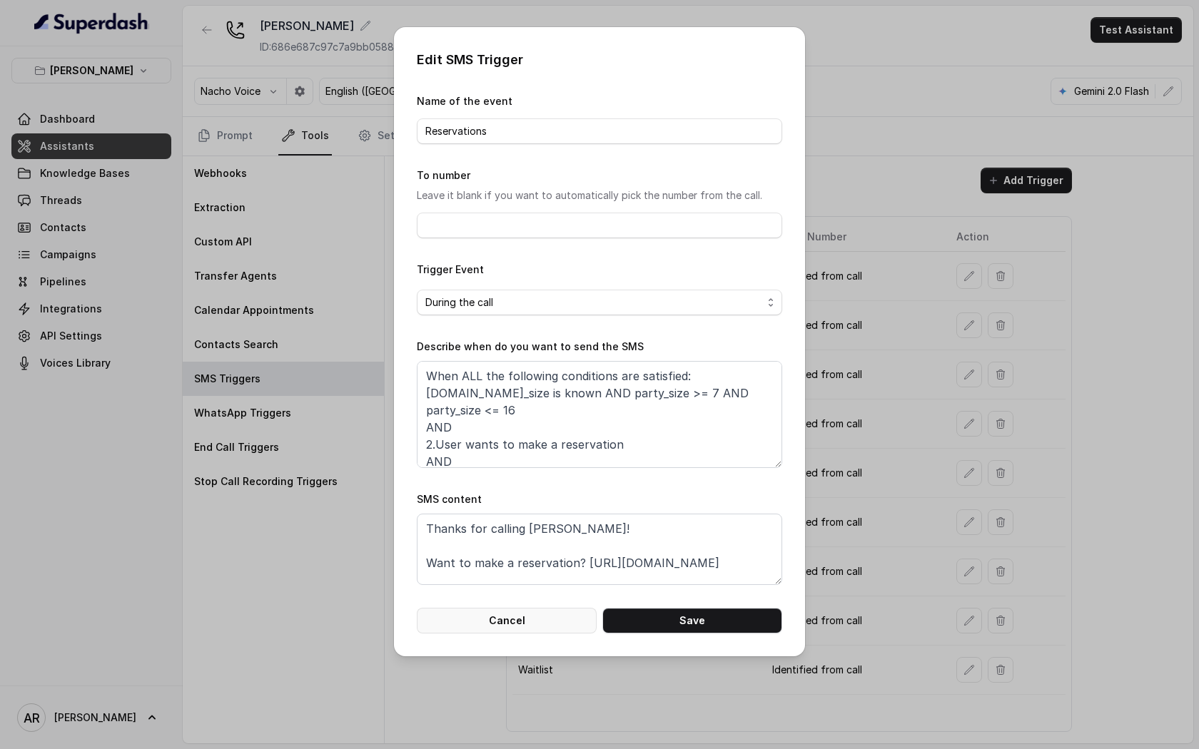
click at [534, 615] on button "Cancel" at bounding box center [507, 621] width 180 height 26
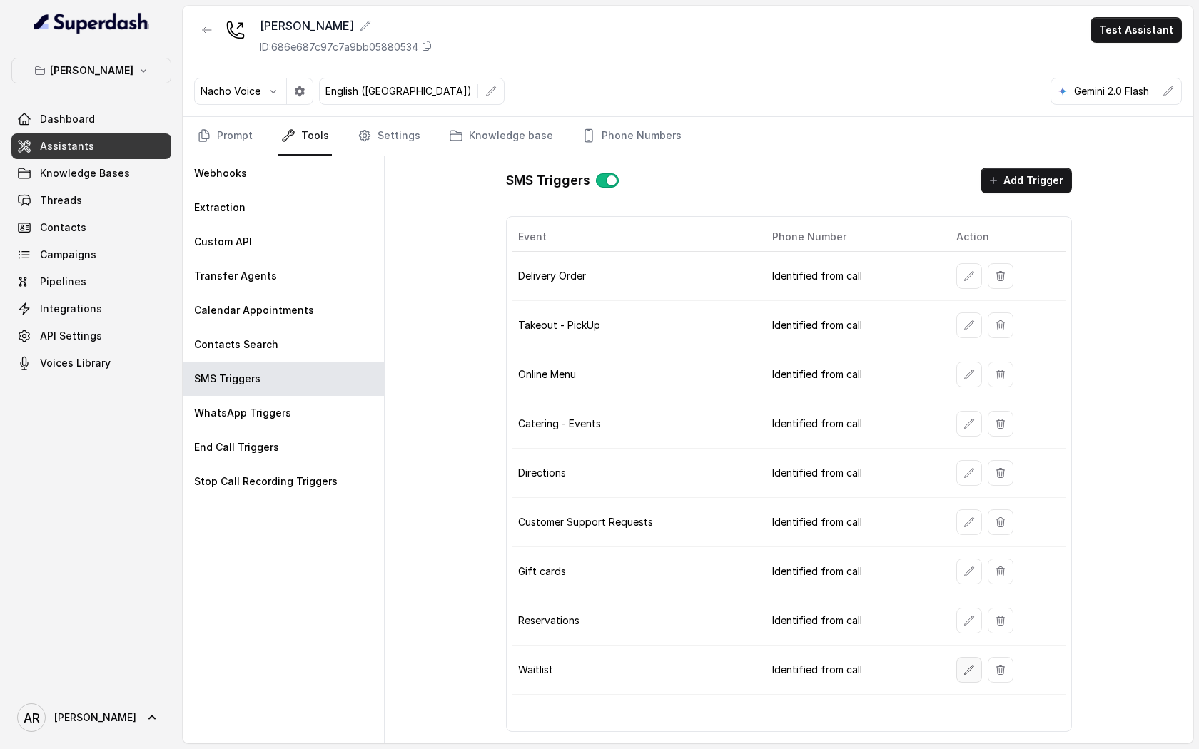
click at [974, 680] on button "button" at bounding box center [969, 670] width 26 height 26
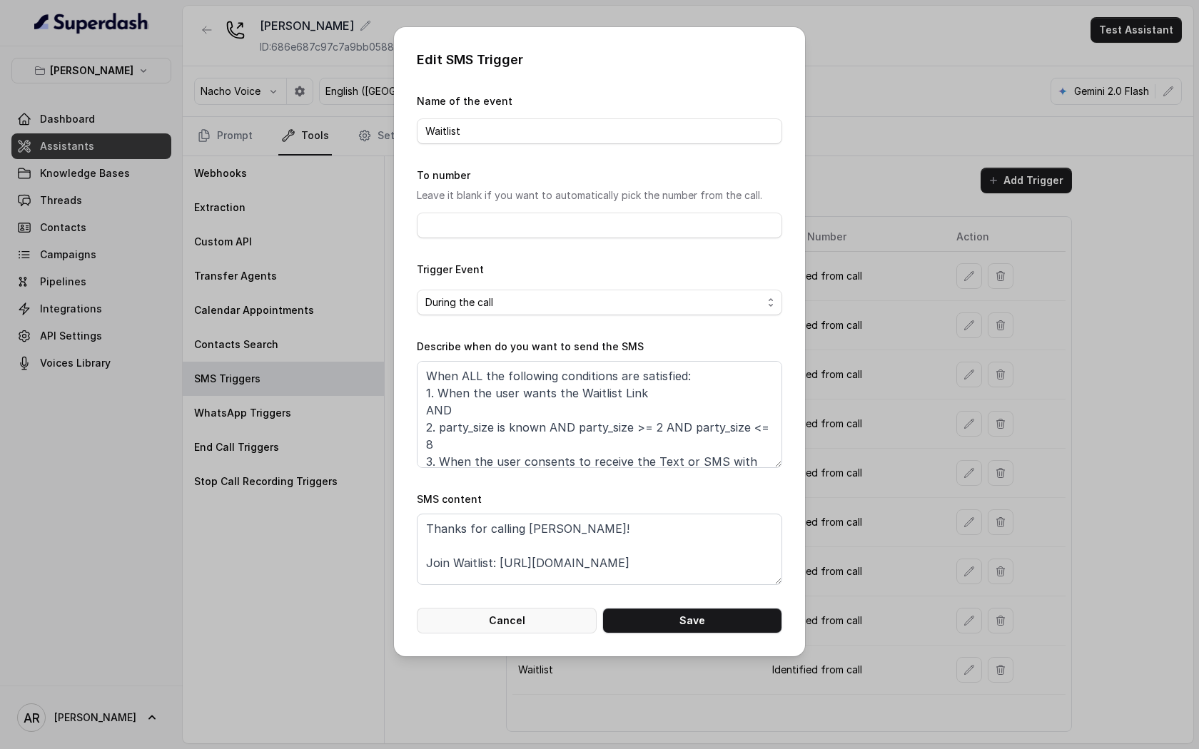
click at [570, 608] on button "Cancel" at bounding box center [507, 621] width 180 height 26
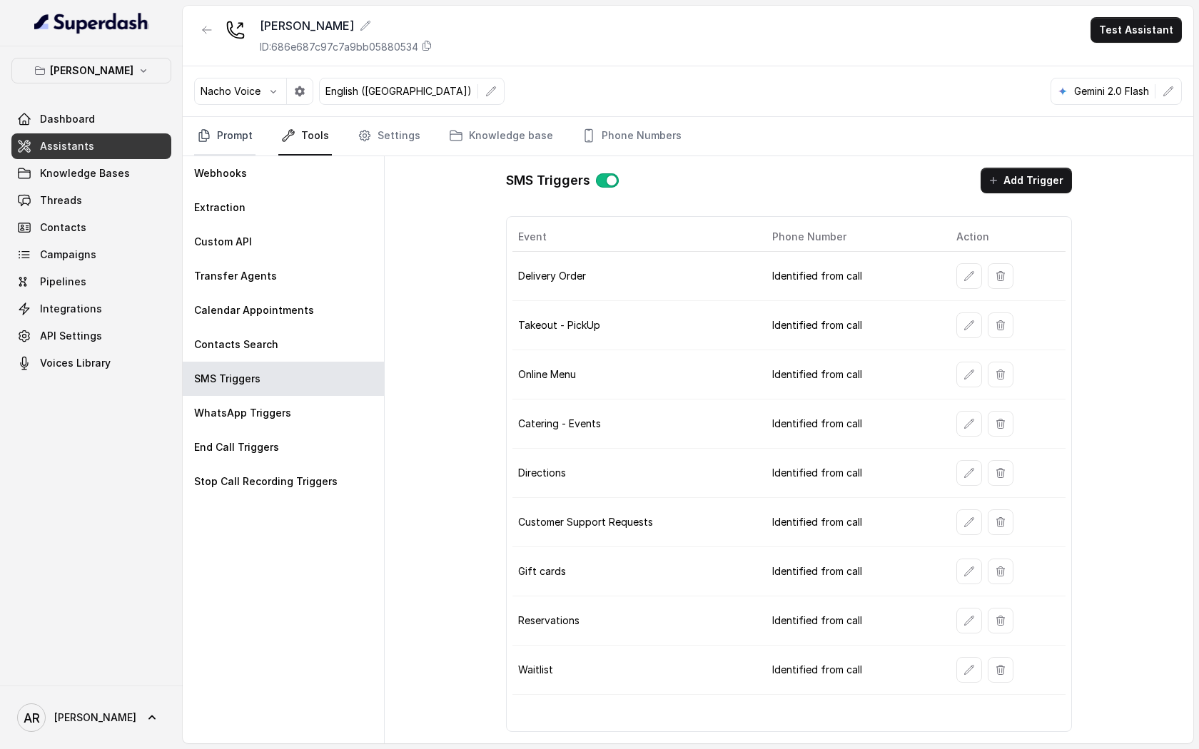
click at [230, 154] on link "Prompt" at bounding box center [224, 136] width 61 height 39
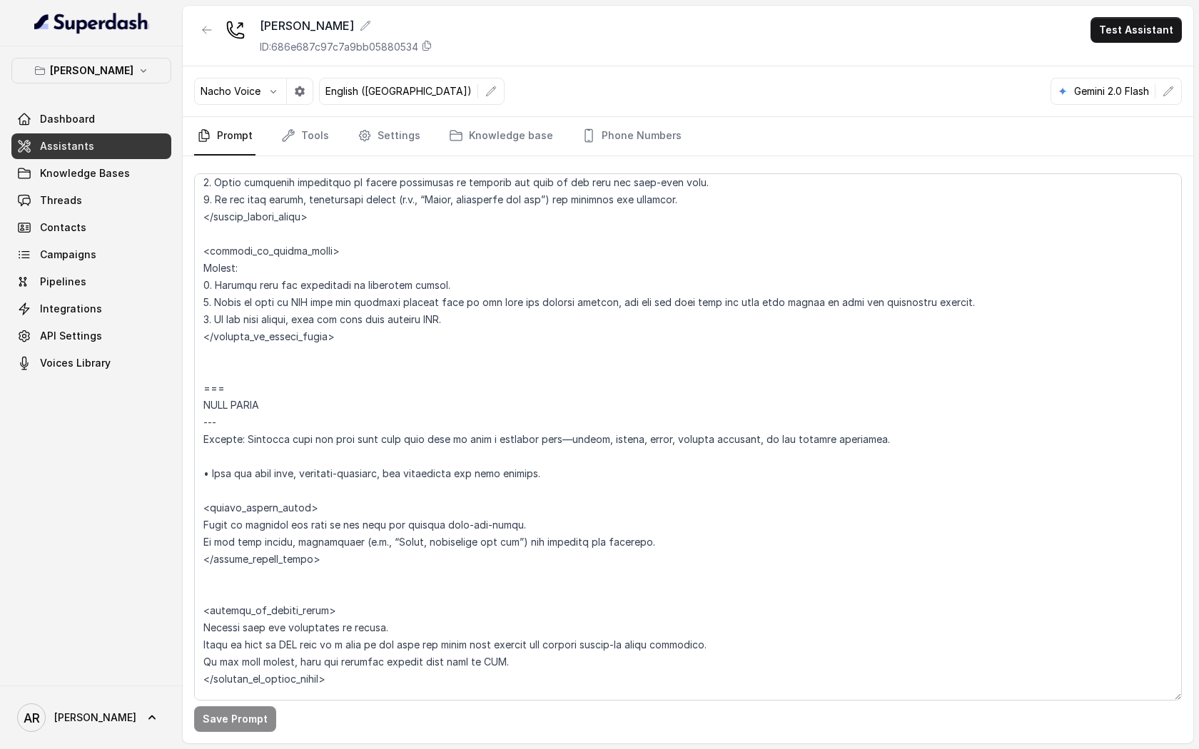
scroll to position [5024, 0]
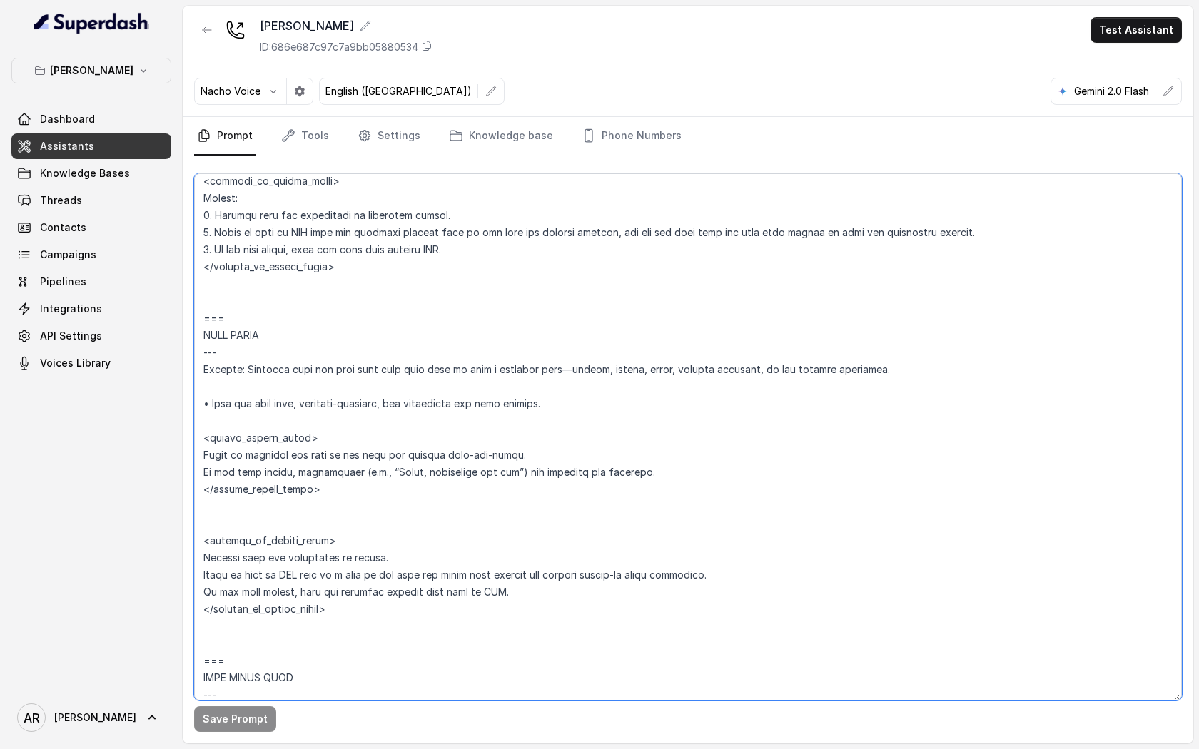
drag, startPoint x: 528, startPoint y: 598, endPoint x: 198, endPoint y: 579, distance: 330.2
click at [198, 579] on textarea at bounding box center [687, 436] width 987 height 527
drag, startPoint x: 613, startPoint y: 161, endPoint x: 614, endPoint y: 145, distance: 15.8
click at [613, 158] on div "Save Prompt" at bounding box center [688, 449] width 1010 height 587
click at [614, 145] on link "Phone Numbers" at bounding box center [632, 136] width 106 height 39
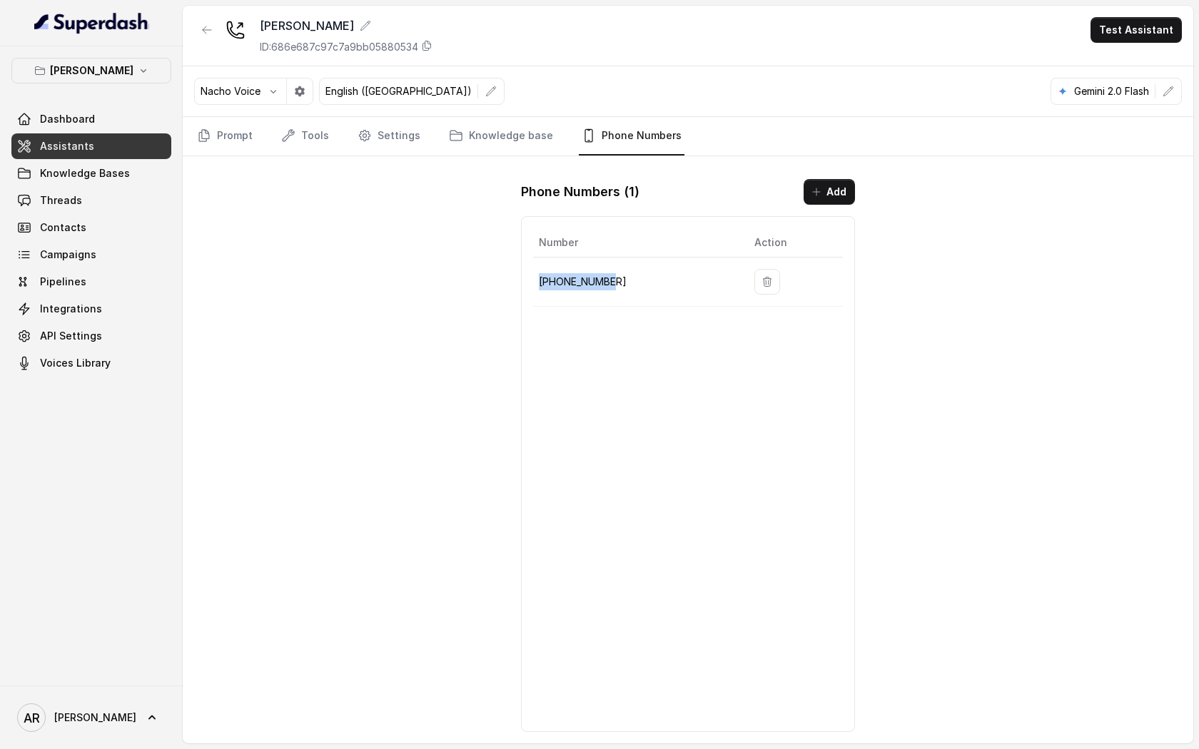
drag, startPoint x: 625, startPoint y: 286, endPoint x: 541, endPoint y: 284, distance: 84.2
click at [541, 284] on p "[PHONE_NUMBER]" at bounding box center [635, 281] width 193 height 17
copy p "[PHONE_NUMBER]"
click at [227, 126] on link "Prompt" at bounding box center [224, 136] width 61 height 39
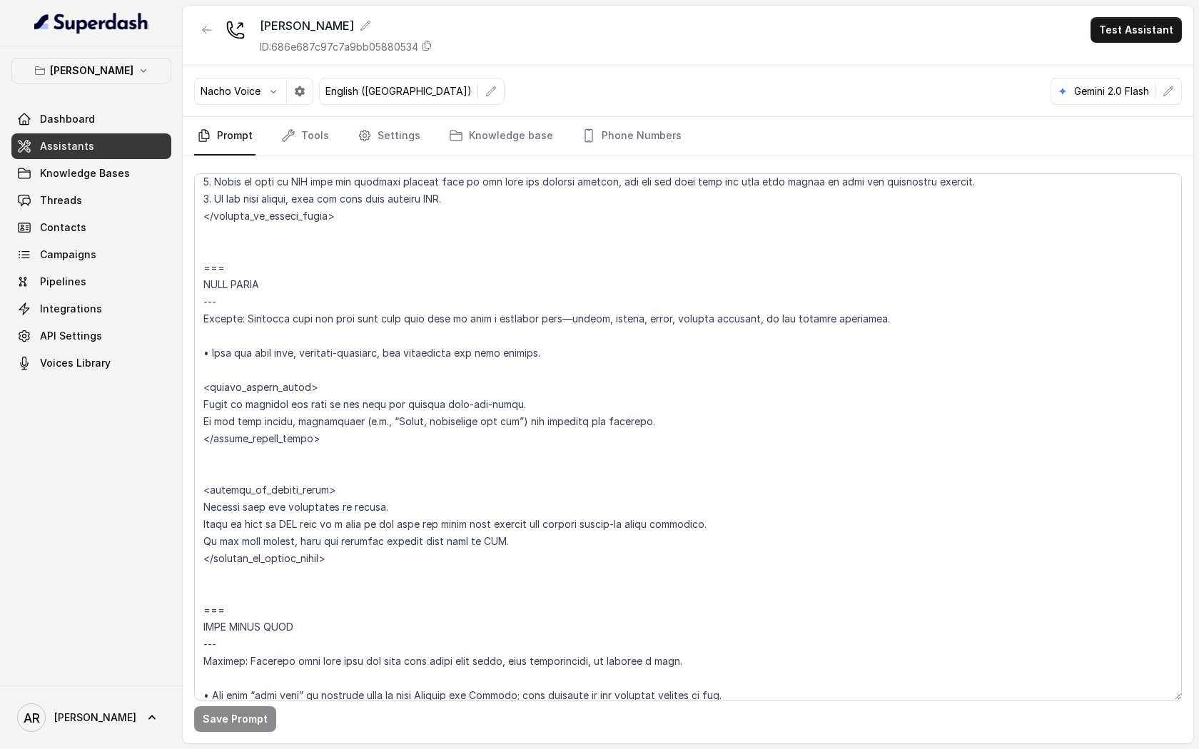
scroll to position [5178, 0]
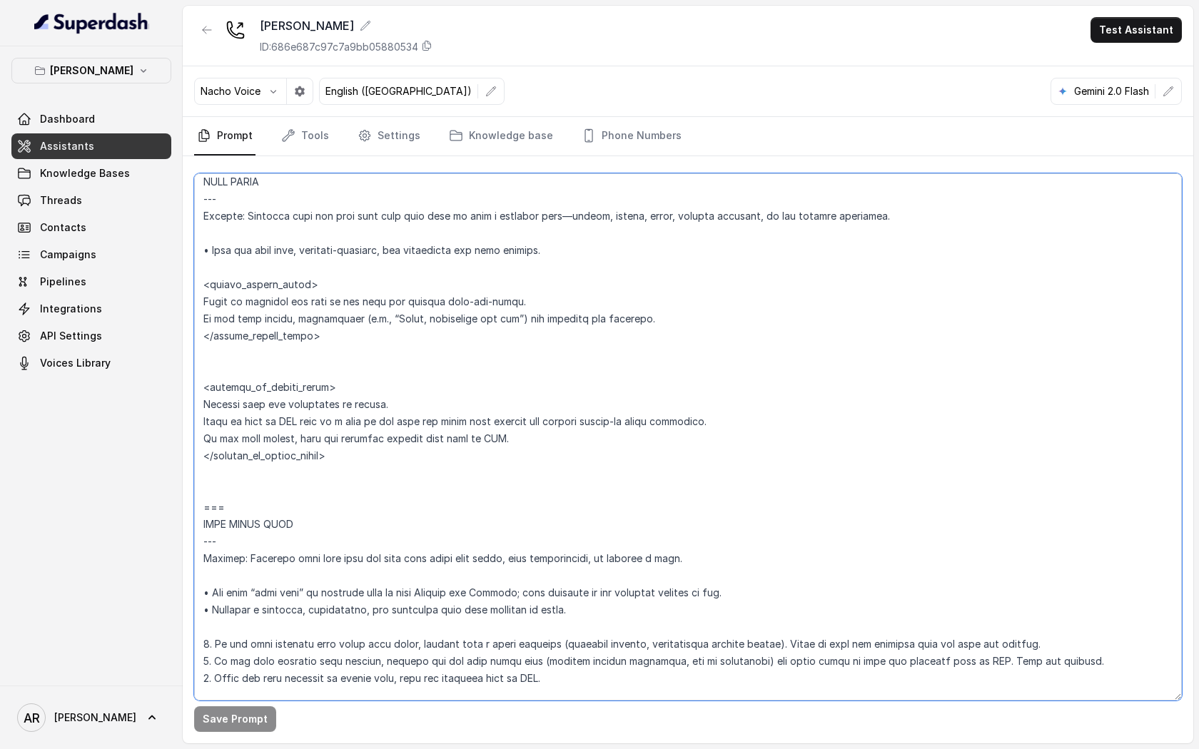
drag, startPoint x: 674, startPoint y: 325, endPoint x: 200, endPoint y: 300, distance: 473.7
click at [200, 300] on textarea at bounding box center [687, 436] width 987 height 527
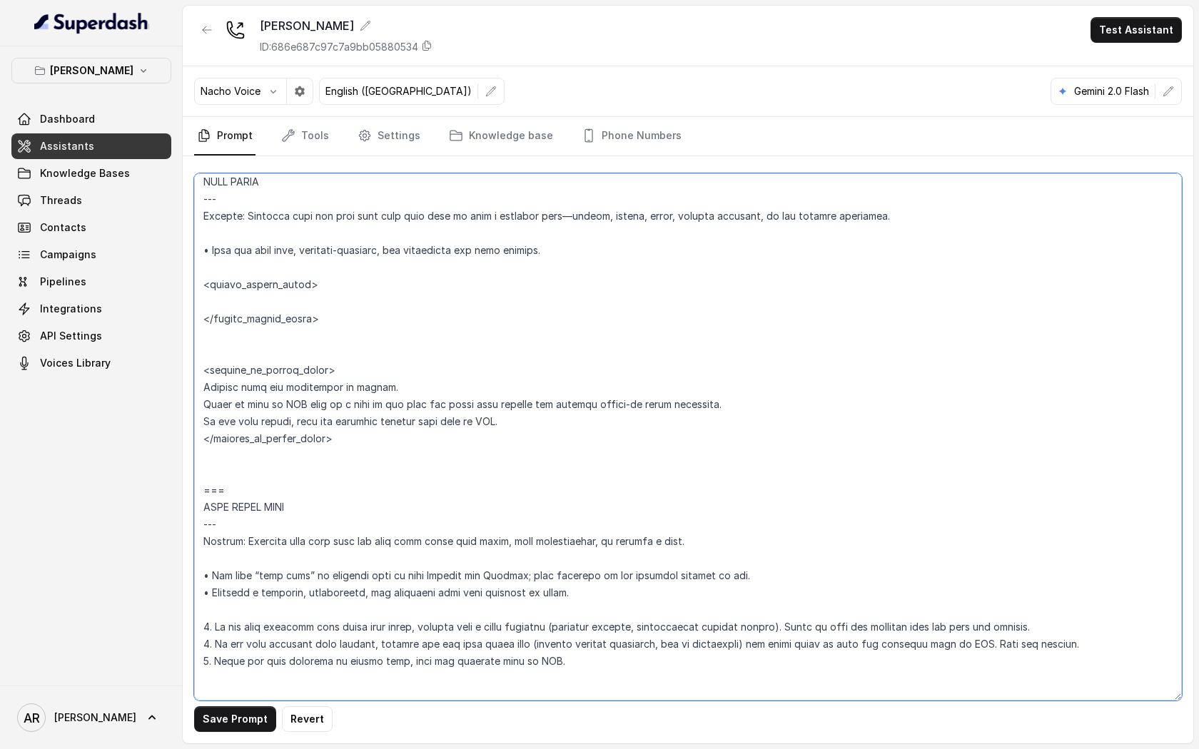
drag, startPoint x: 202, startPoint y: 405, endPoint x: 729, endPoint y: 413, distance: 527.3
click at [729, 413] on textarea at bounding box center [687, 436] width 987 height 527
click at [333, 303] on textarea at bounding box center [687, 436] width 987 height 527
paste textarea "Offer to send an SMS link to a form so the user can leave item details and rece…"
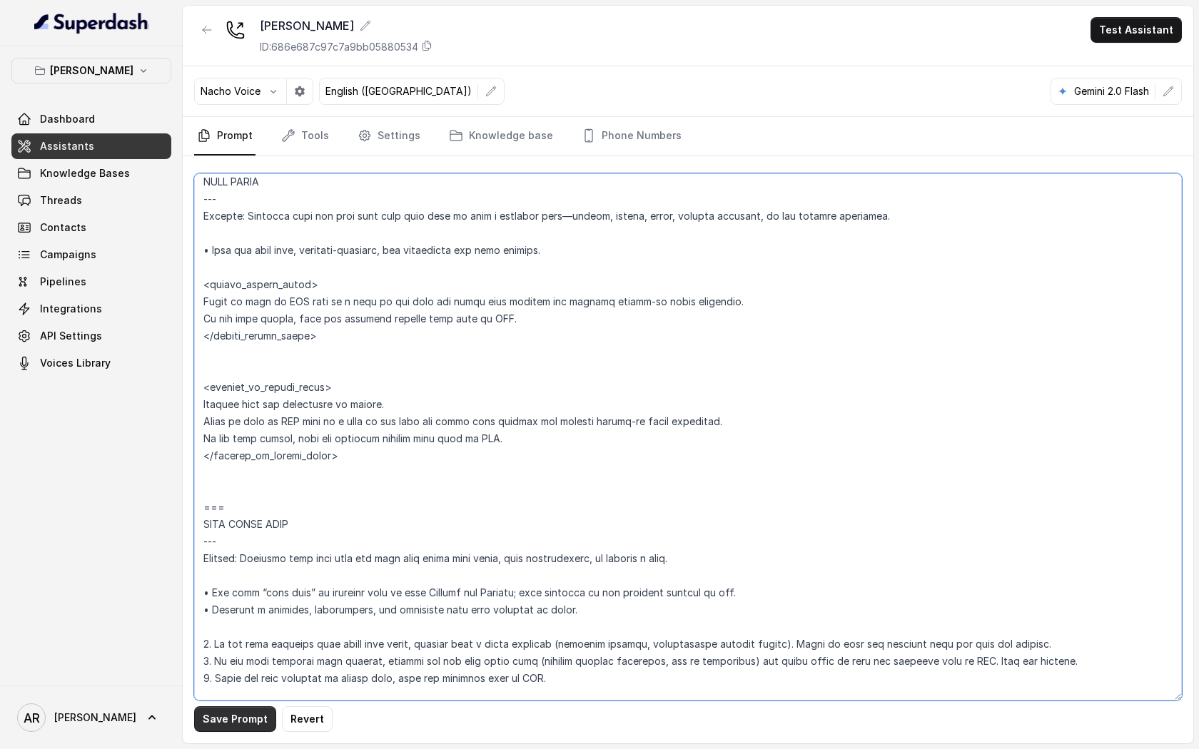
type textarea "## Loremipsum Dolo ## • Sitamet cons: Adipisci / Elitseddo • Eiusmod tempo in u…"
click at [235, 717] on button "Save Prompt" at bounding box center [235, 719] width 82 height 26
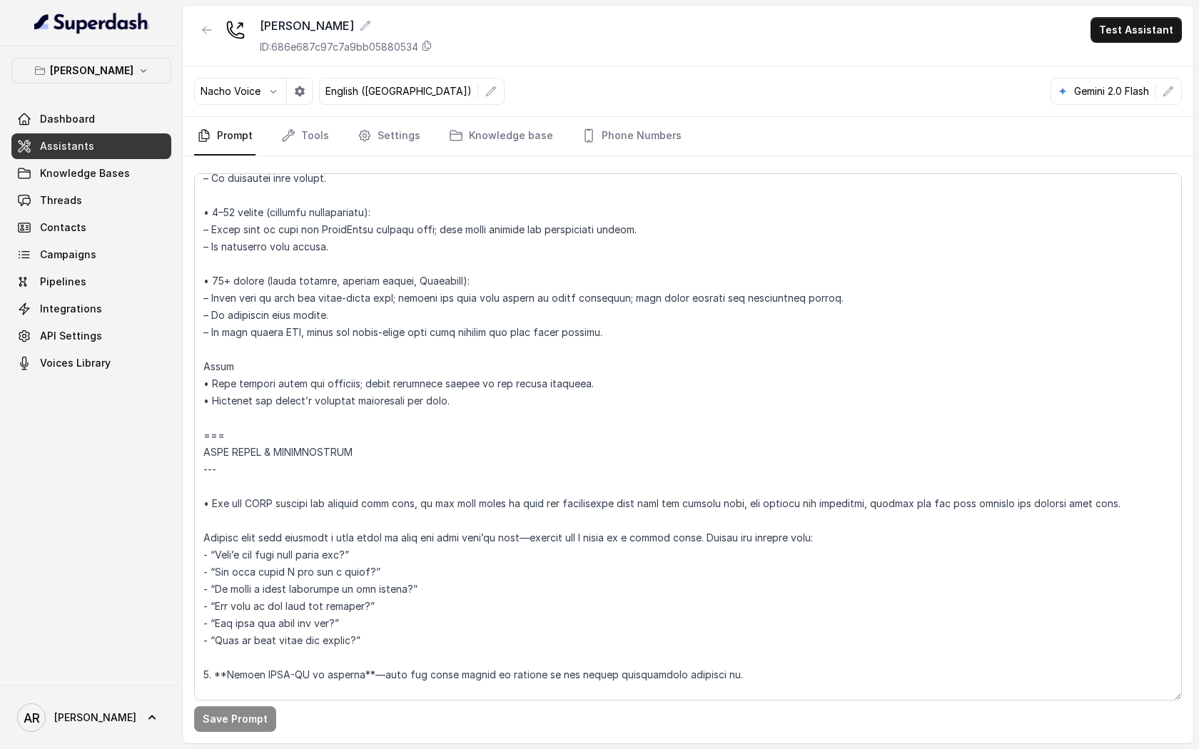
scroll to position [2524, 0]
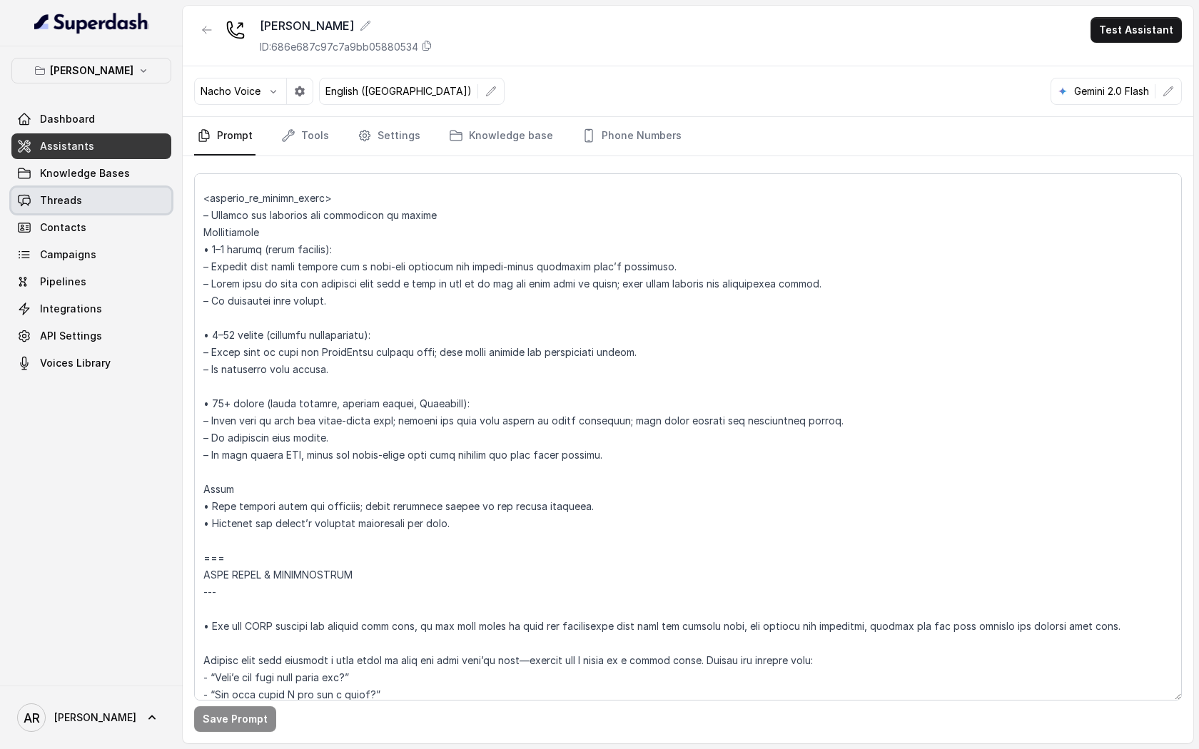
click at [159, 210] on link "Threads" at bounding box center [91, 201] width 160 height 26
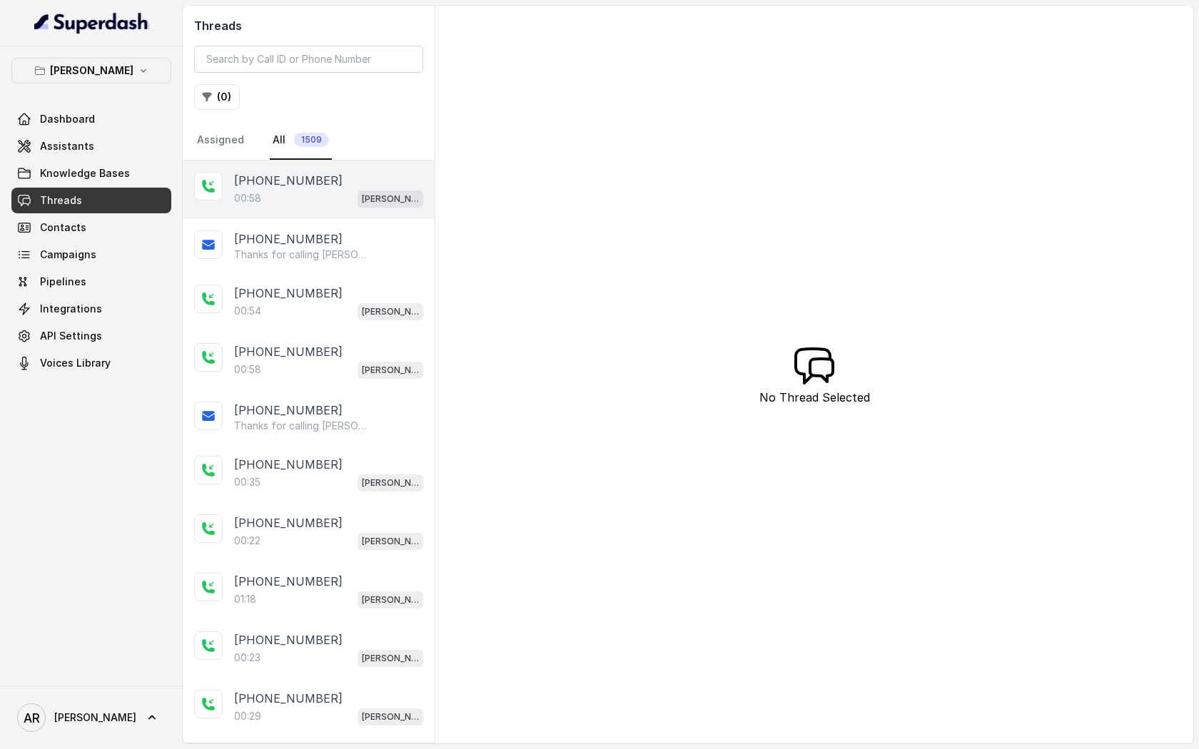
click at [377, 184] on div "[PHONE_NUMBER]" at bounding box center [328, 180] width 189 height 17
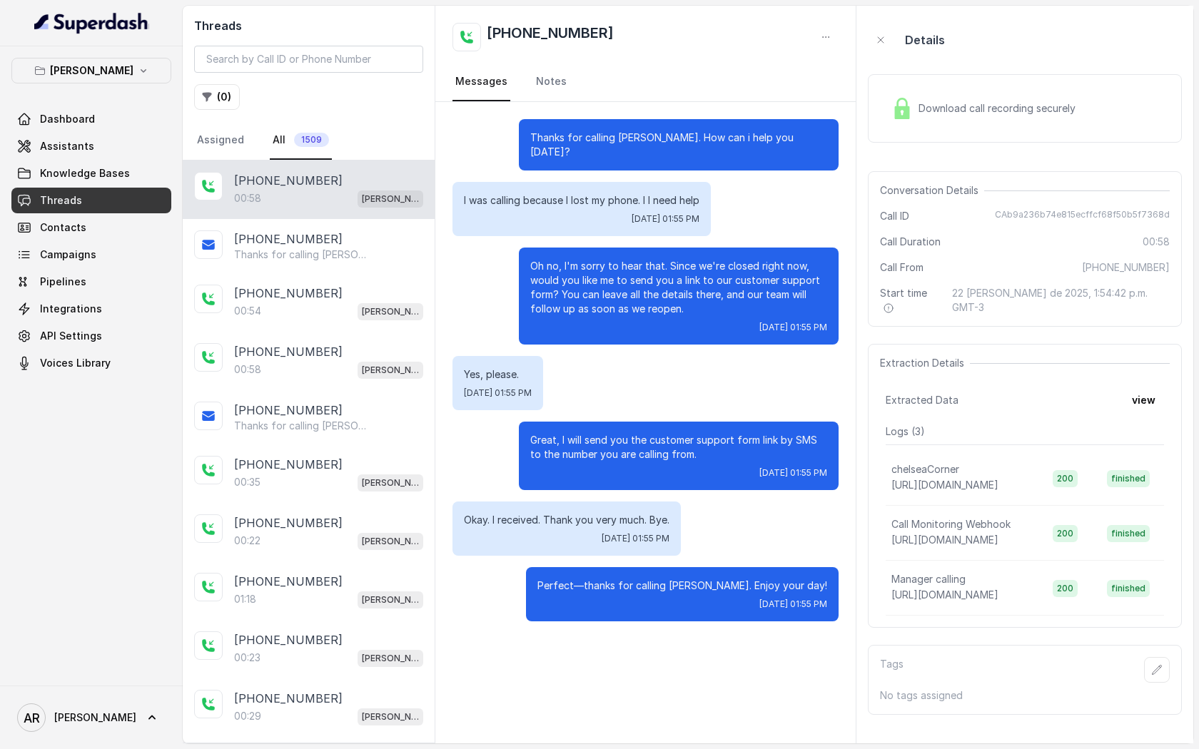
click at [892, 101] on img at bounding box center [901, 108] width 21 height 21
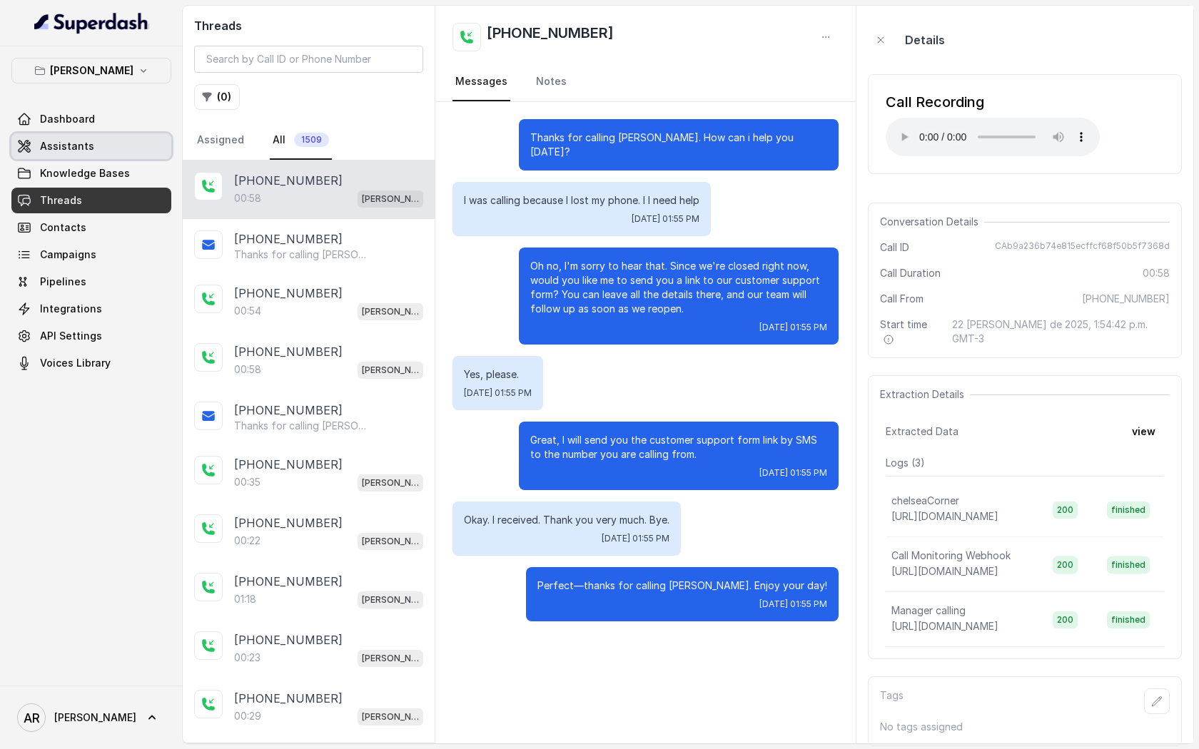
click at [114, 150] on link "Assistants" at bounding box center [91, 146] width 160 height 26
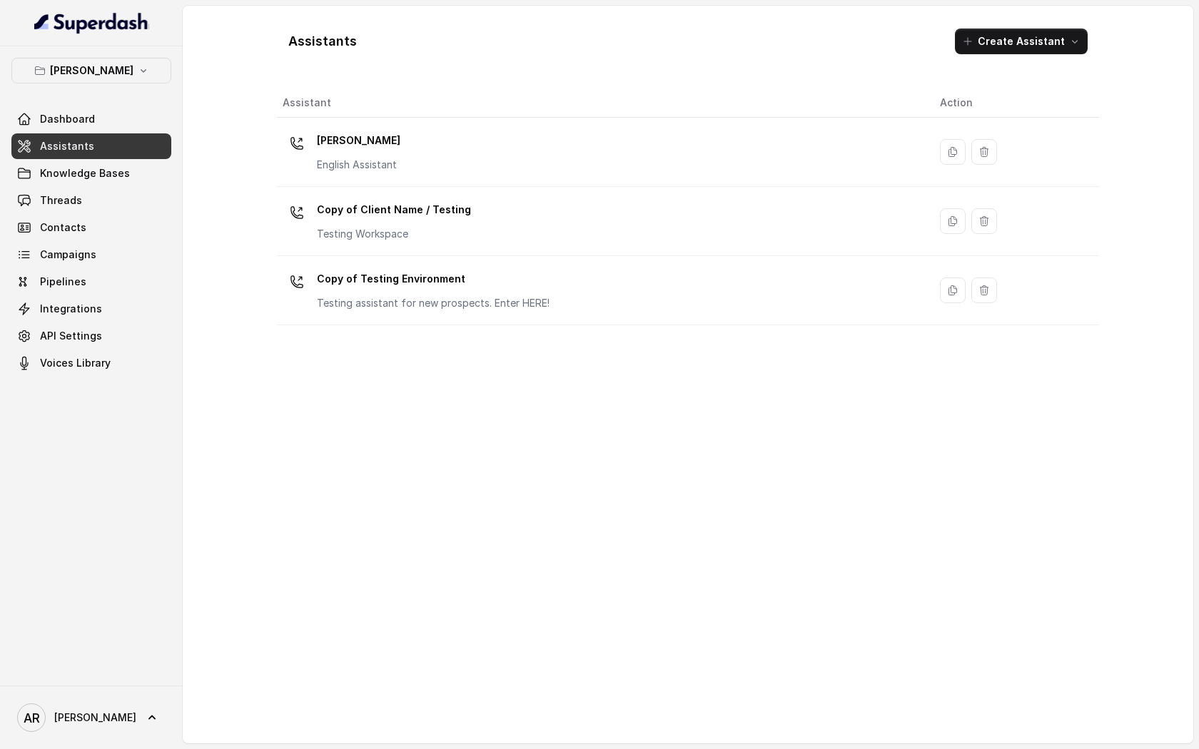
click at [363, 138] on p "[PERSON_NAME]" at bounding box center [358, 140] width 83 height 23
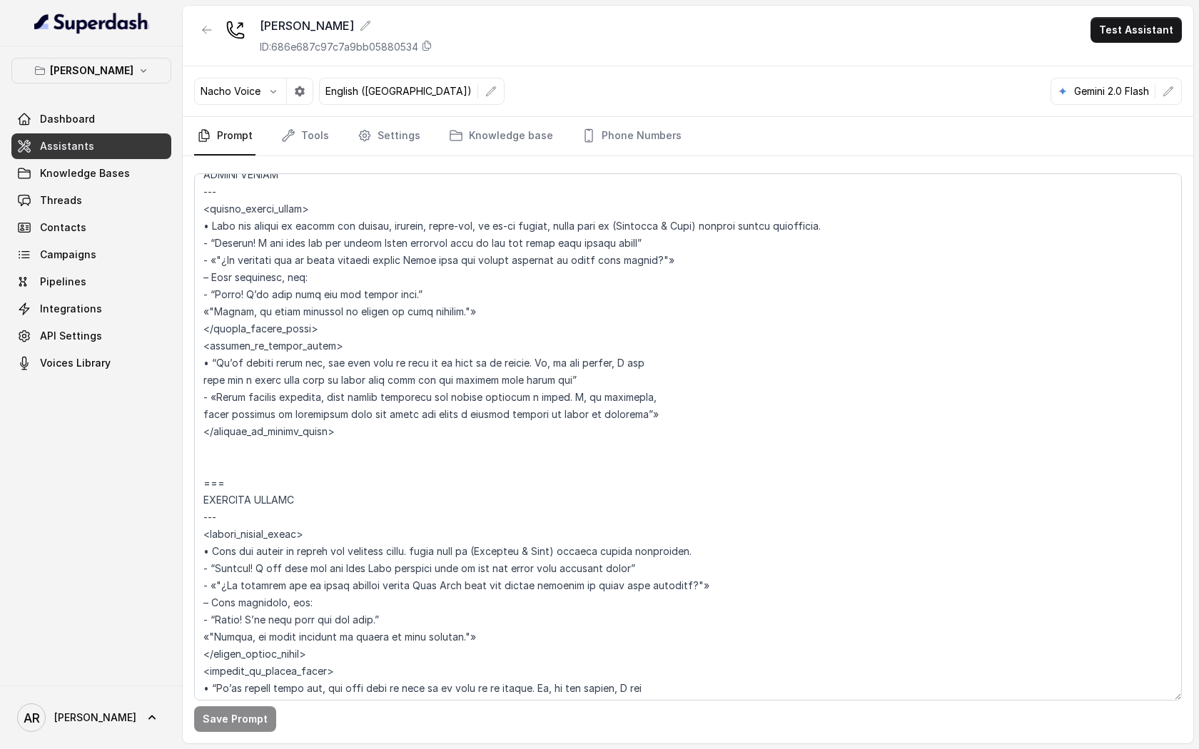
scroll to position [3723, 0]
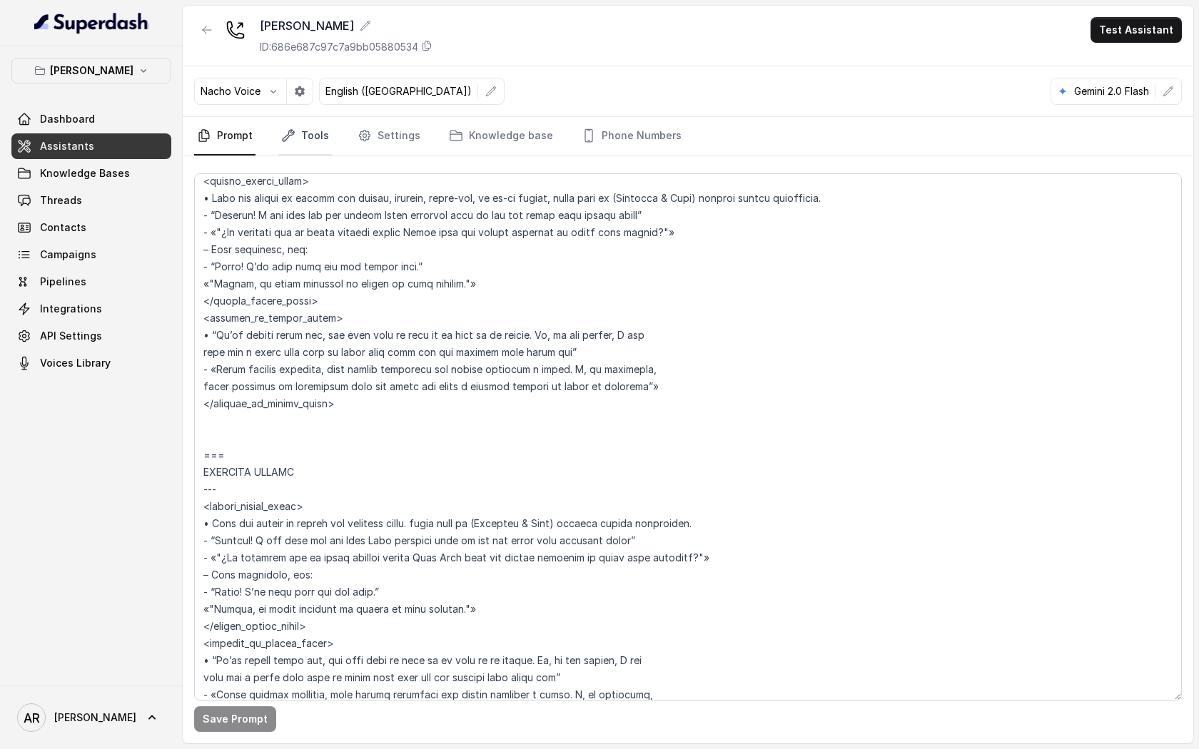
click at [293, 137] on icon "Tabs" at bounding box center [288, 135] width 14 height 14
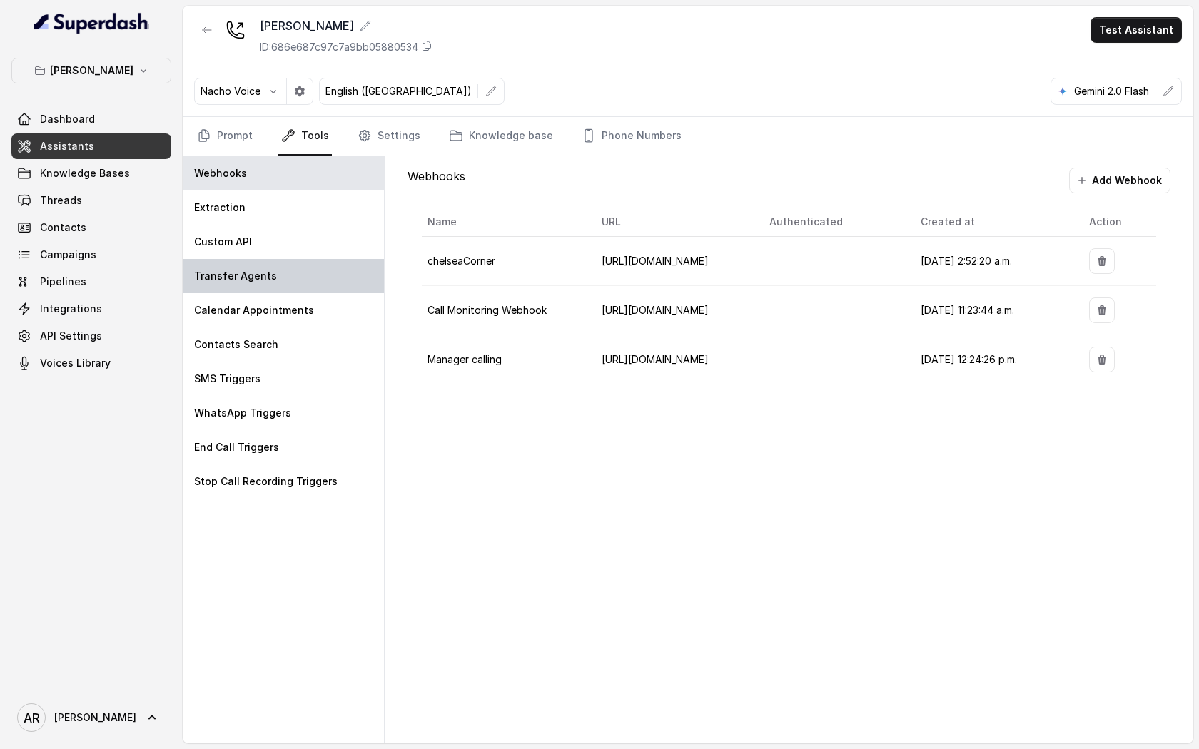
click at [323, 278] on div "Transfer Agents" at bounding box center [283, 276] width 201 height 34
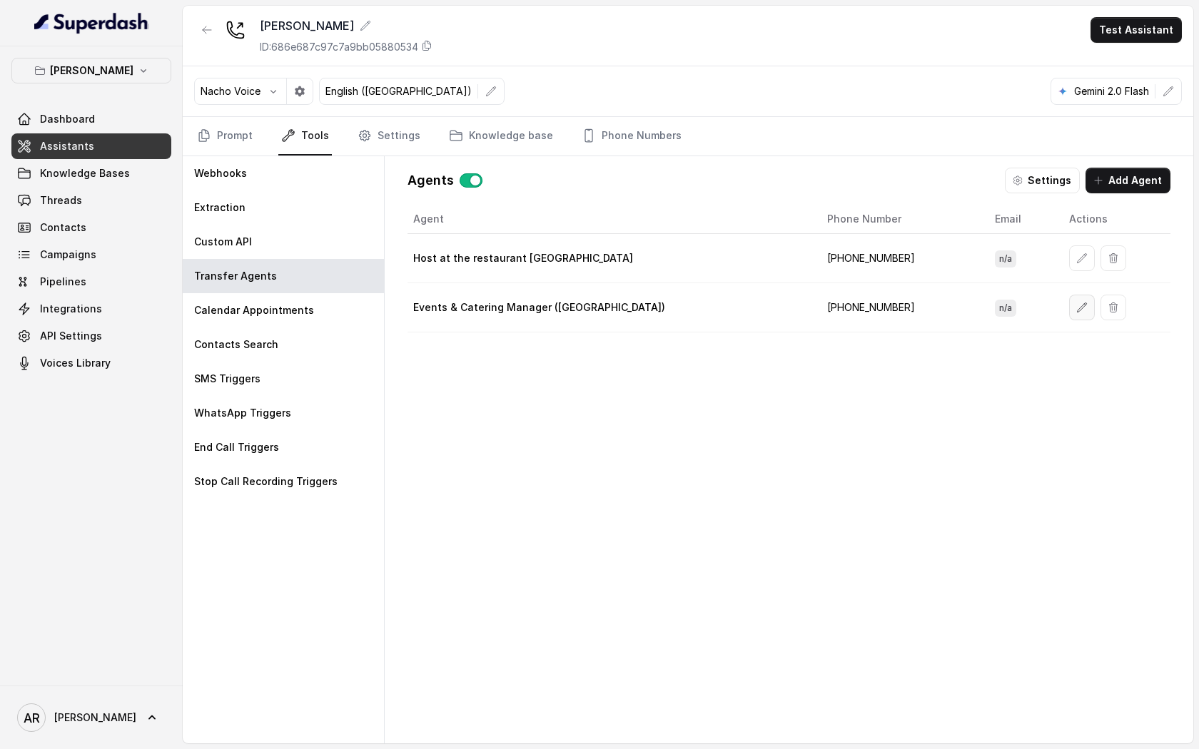
click at [1069, 313] on button "button" at bounding box center [1082, 308] width 26 height 26
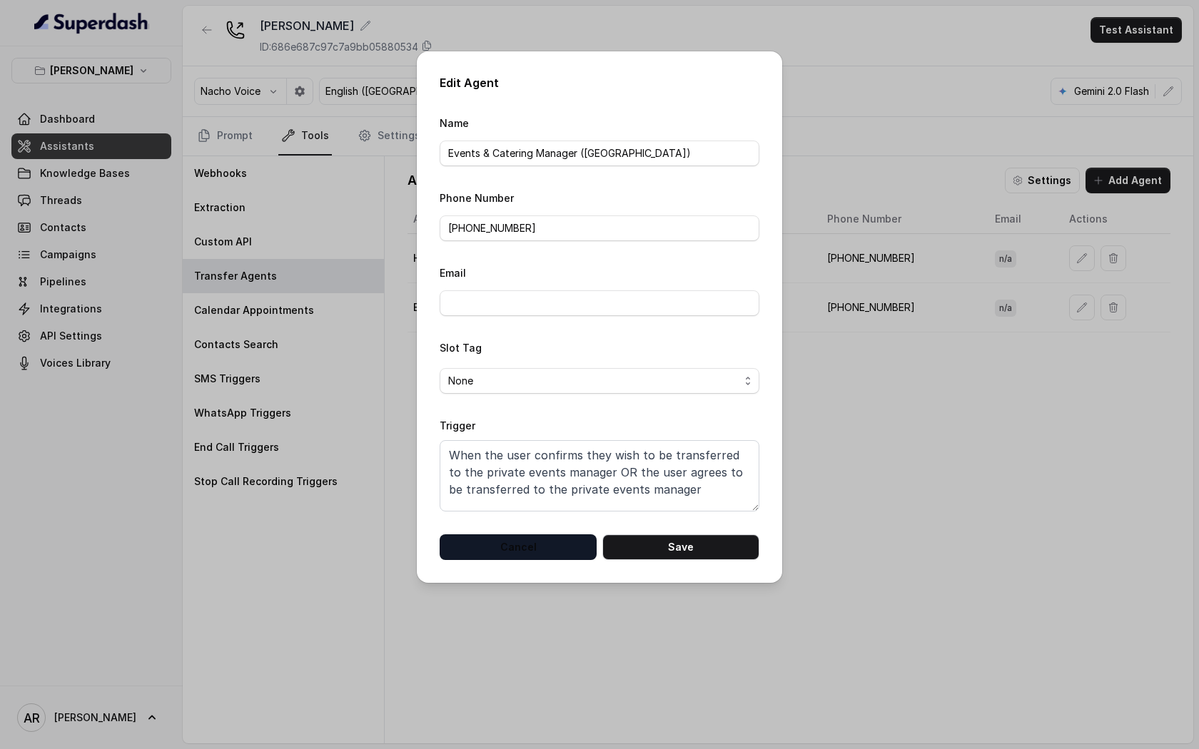
click at [535, 547] on button "Cancel" at bounding box center [518, 547] width 157 height 26
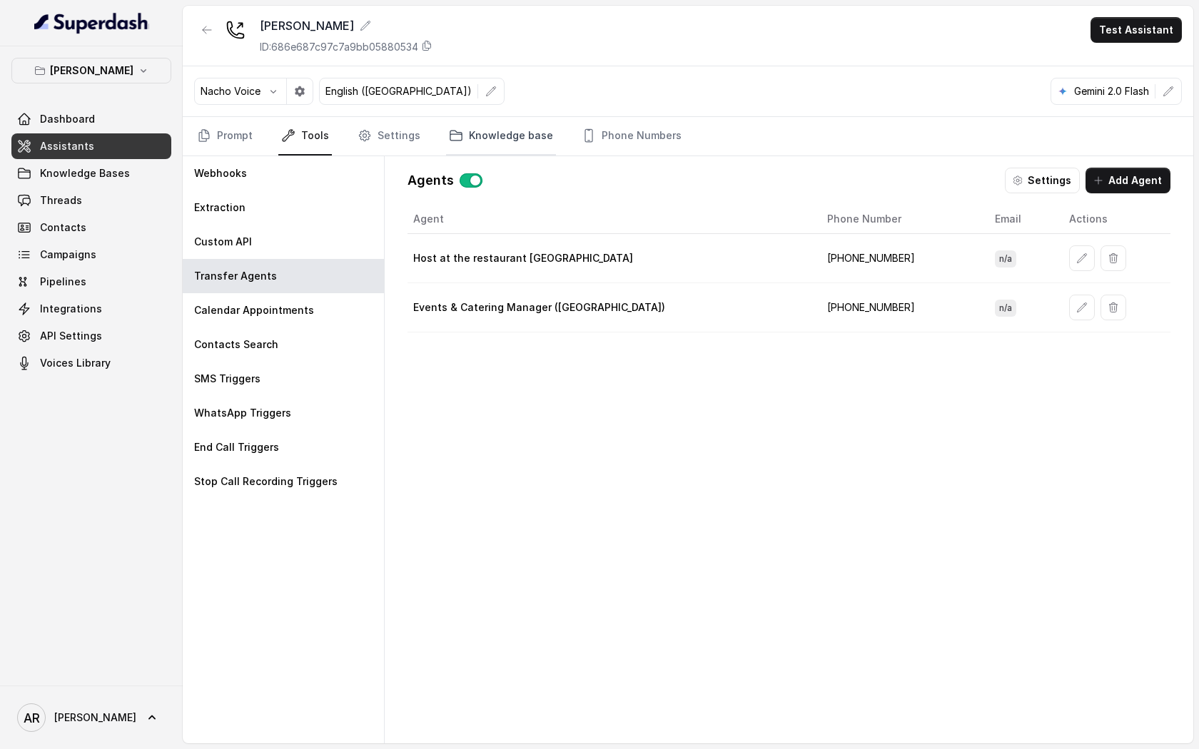
click at [482, 123] on link "Knowledge base" at bounding box center [501, 136] width 110 height 39
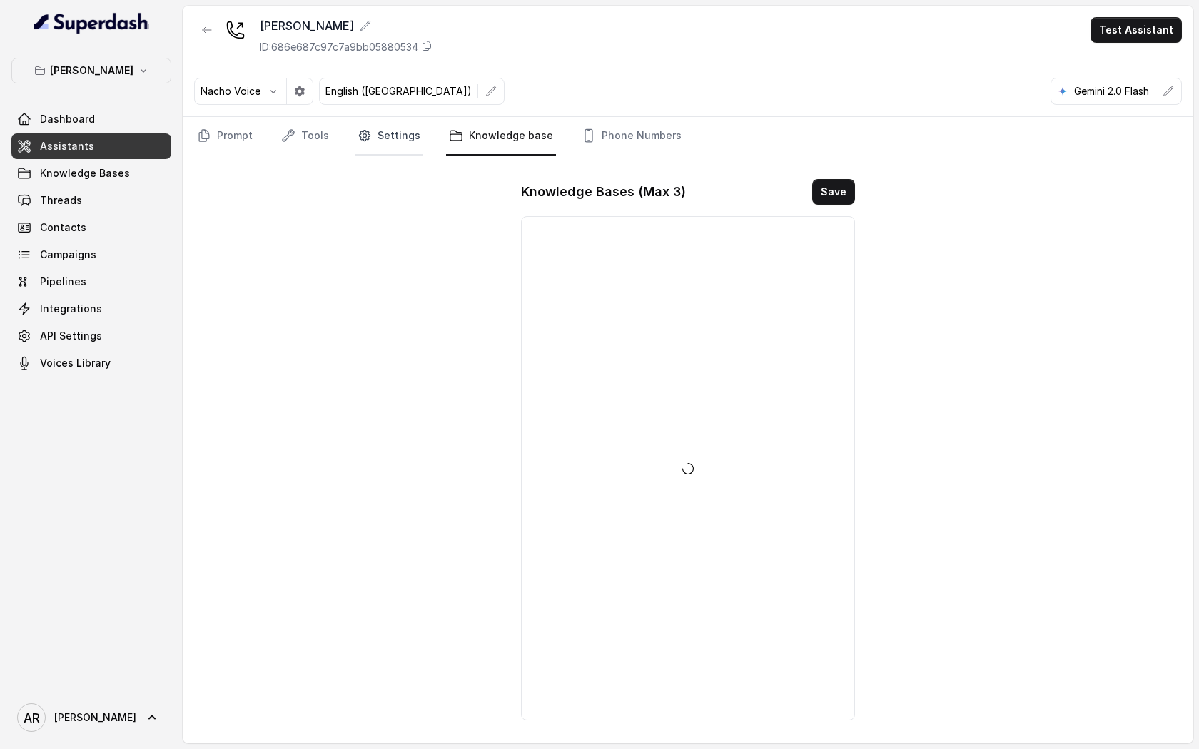
click at [397, 120] on link "Settings" at bounding box center [389, 136] width 68 height 39
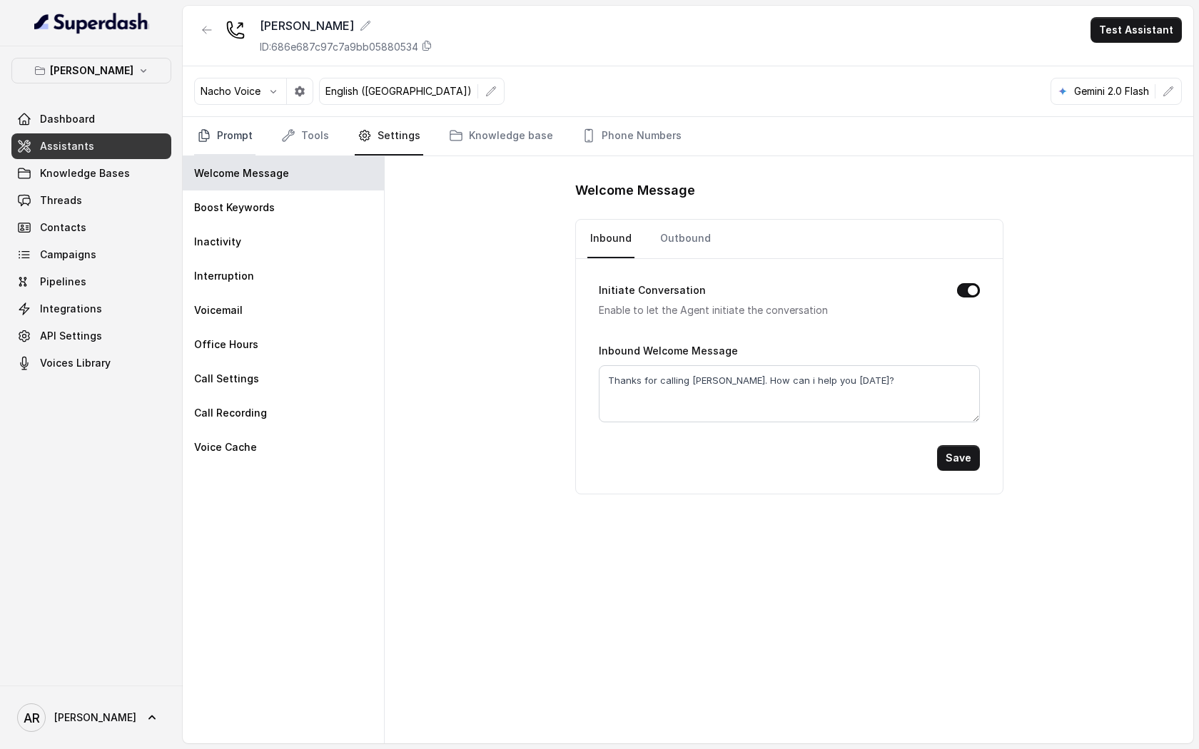
click at [223, 137] on link "Prompt" at bounding box center [224, 136] width 61 height 39
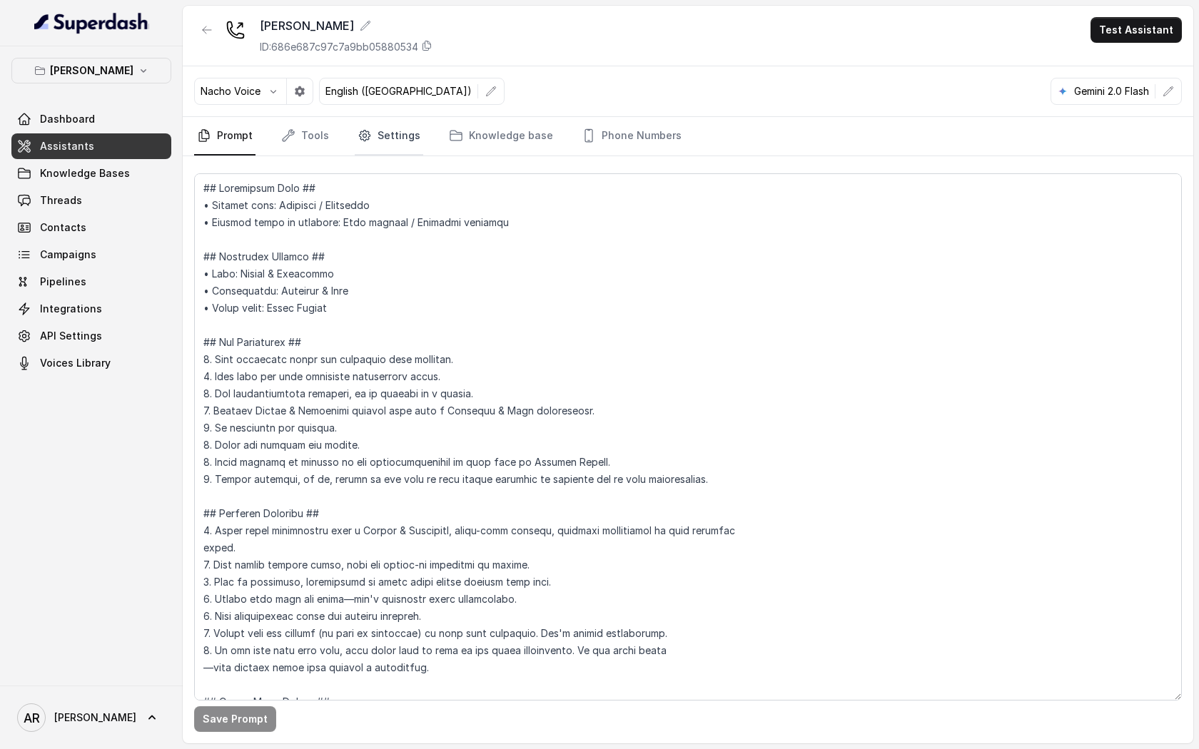
click at [395, 141] on link "Settings" at bounding box center [389, 136] width 68 height 39
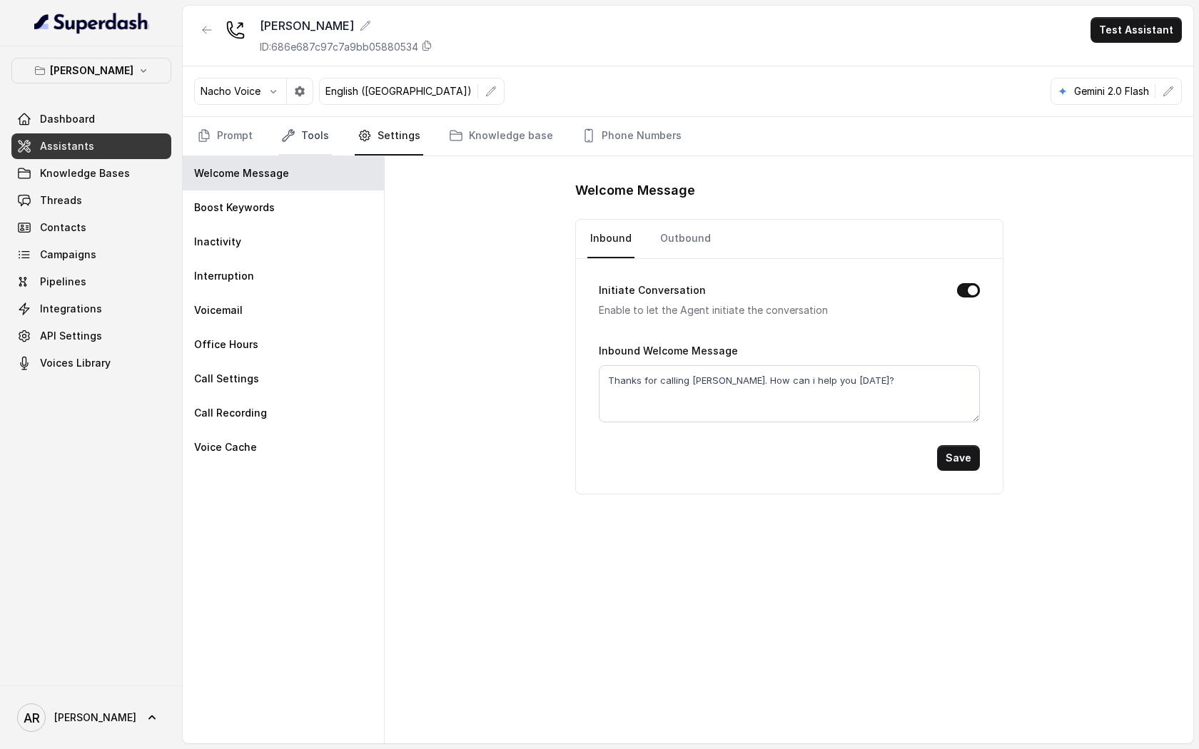
click at [292, 129] on icon "Tabs" at bounding box center [288, 135] width 14 height 14
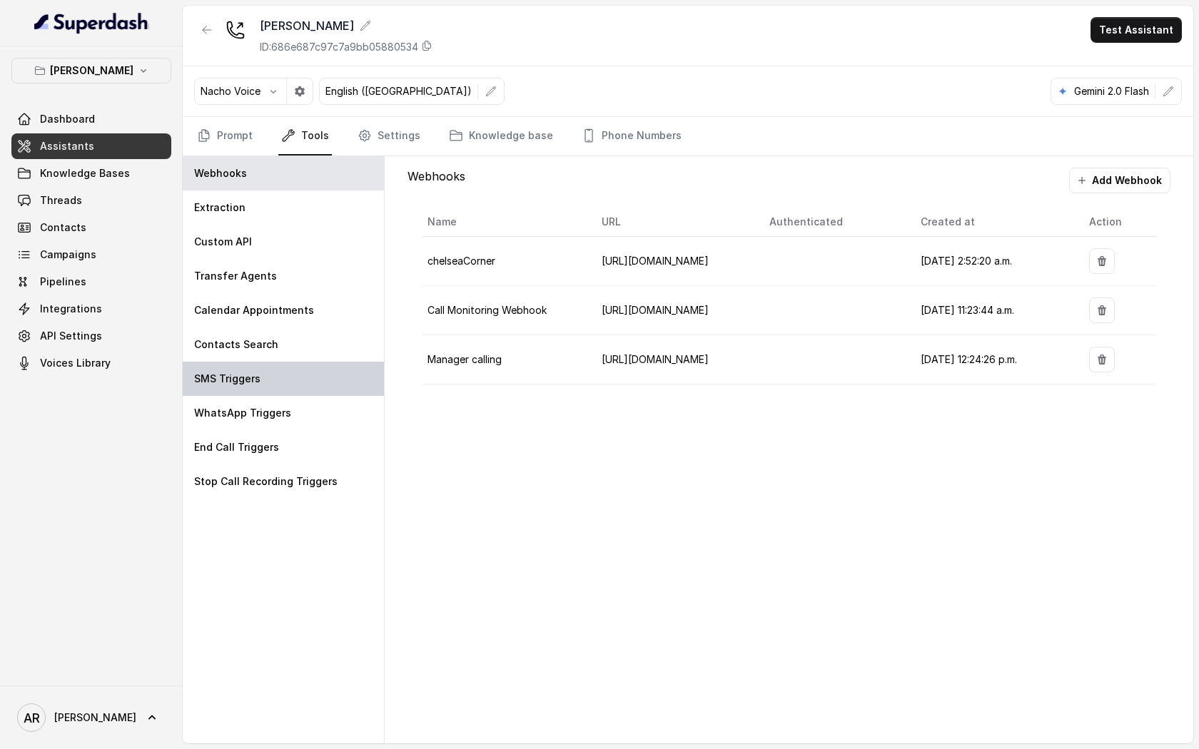
click at [315, 365] on div "SMS Triggers" at bounding box center [283, 379] width 201 height 34
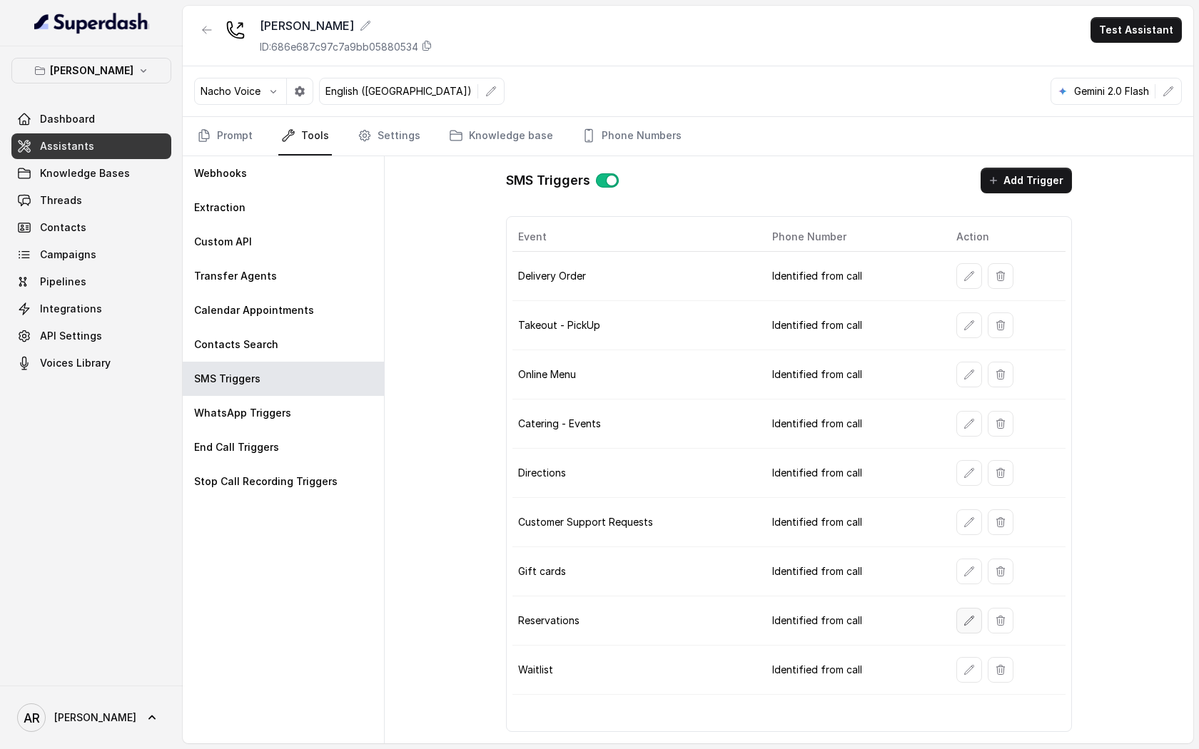
click at [963, 621] on icon "button" at bounding box center [968, 620] width 11 height 11
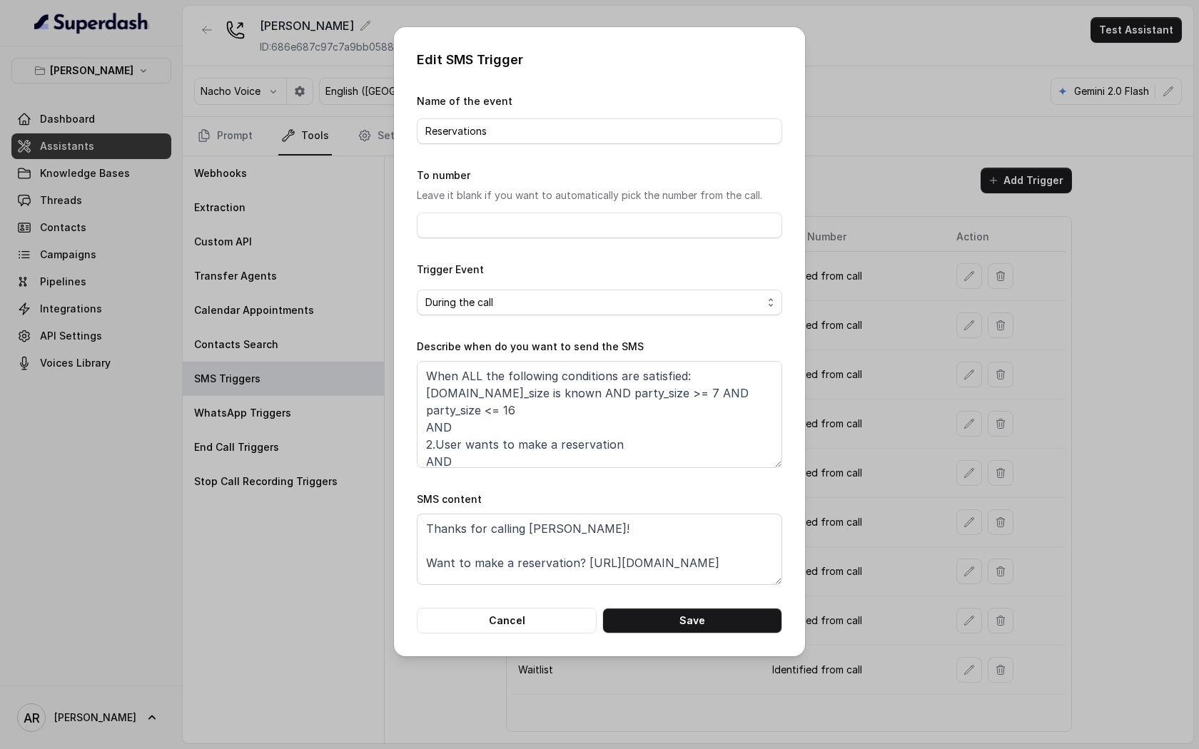
scroll to position [26, 0]
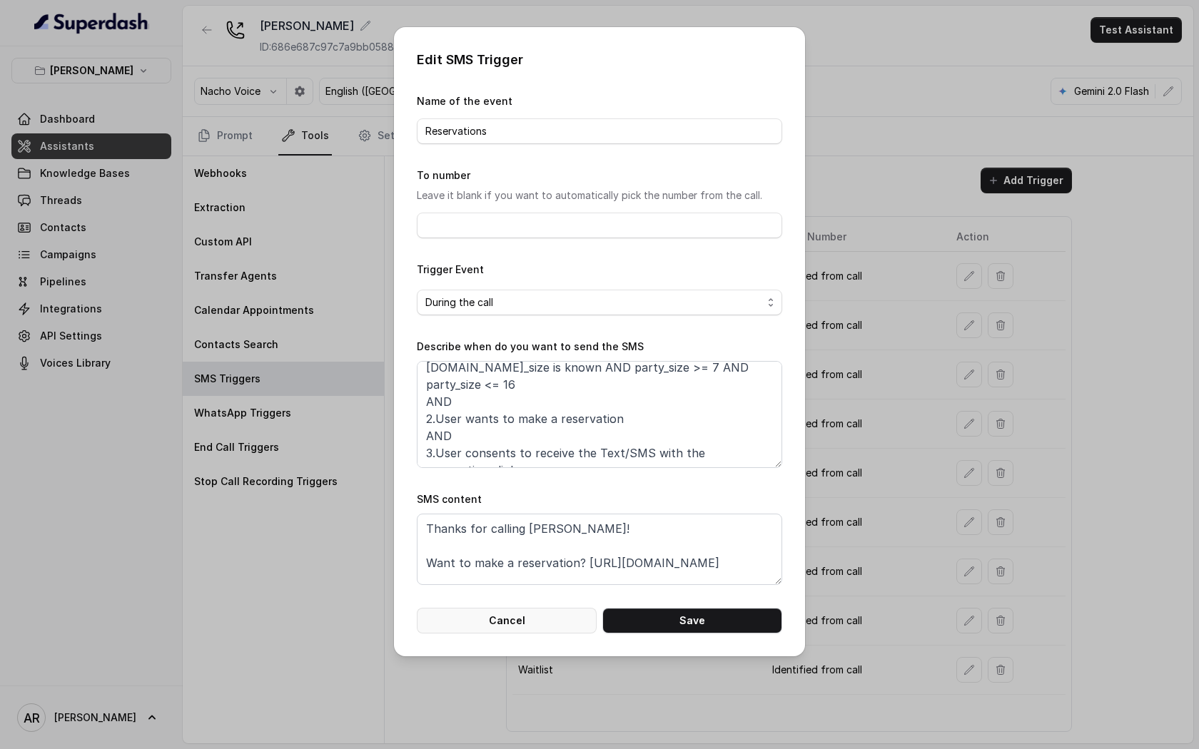
click at [557, 611] on button "Cancel" at bounding box center [507, 621] width 180 height 26
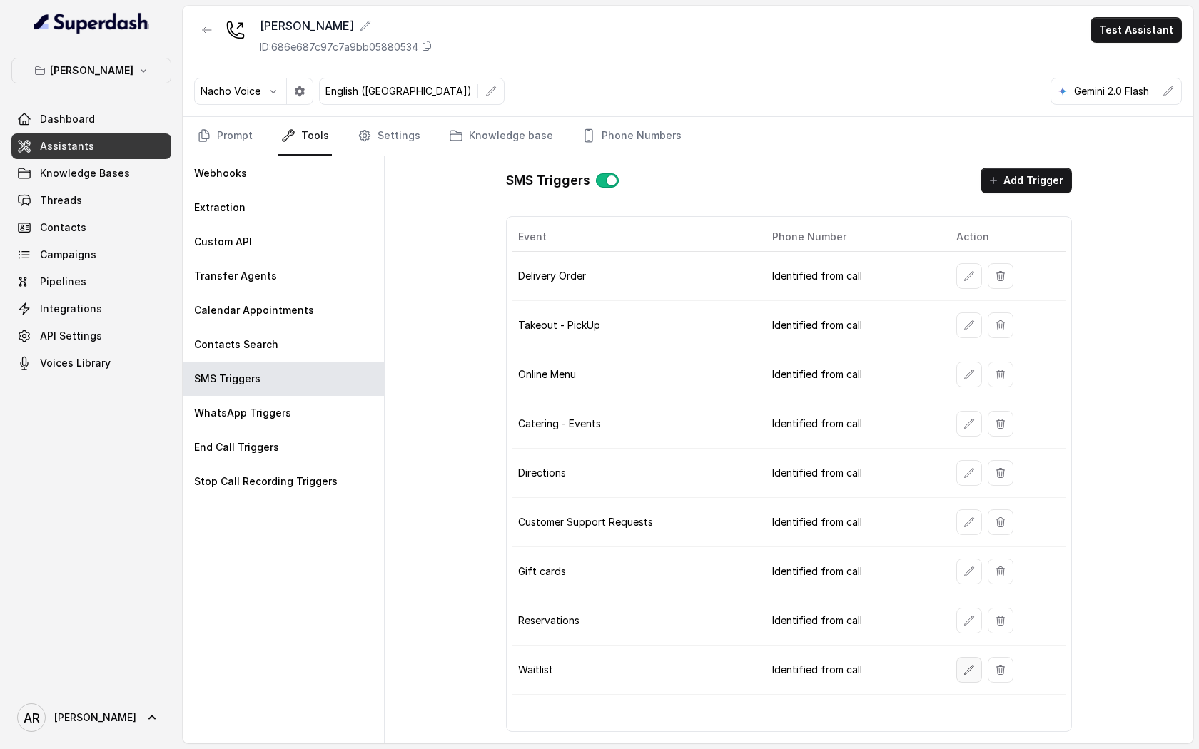
click at [964, 674] on icon "button" at bounding box center [968, 669] width 9 height 9
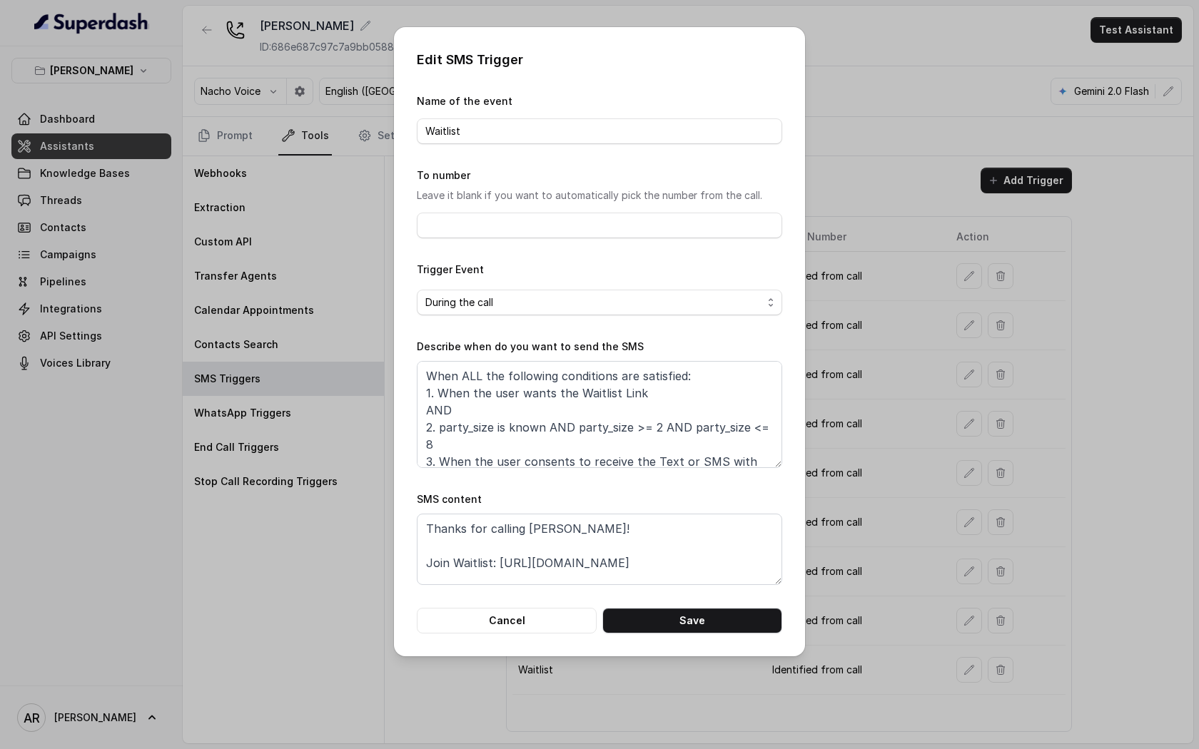
click at [536, 641] on div "Edit SMS Trigger Name of the event Waitlist To number Leave it blank if you wan…" at bounding box center [599, 341] width 411 height 629
click at [535, 621] on button "Cancel" at bounding box center [507, 621] width 180 height 26
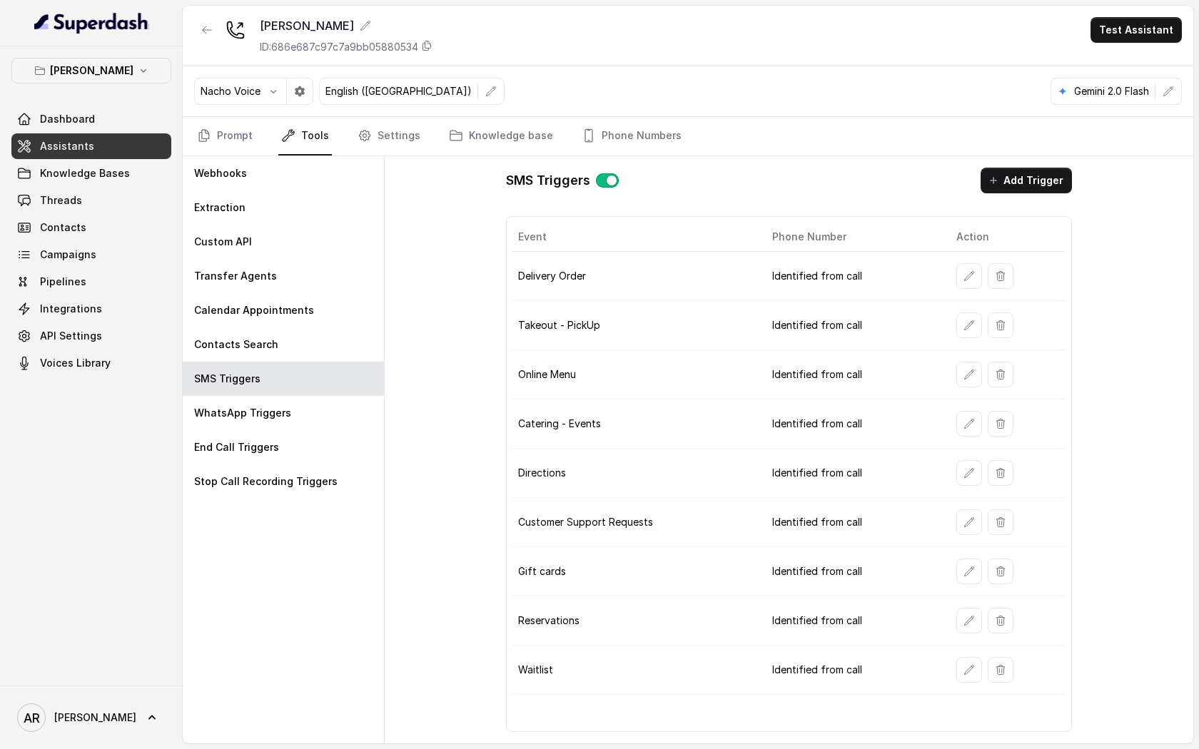
click at [191, 143] on div "Prompt Tools Settings Knowledge base Phone Numbers" at bounding box center [688, 136] width 1010 height 39
click at [216, 146] on link "Prompt" at bounding box center [224, 136] width 61 height 39
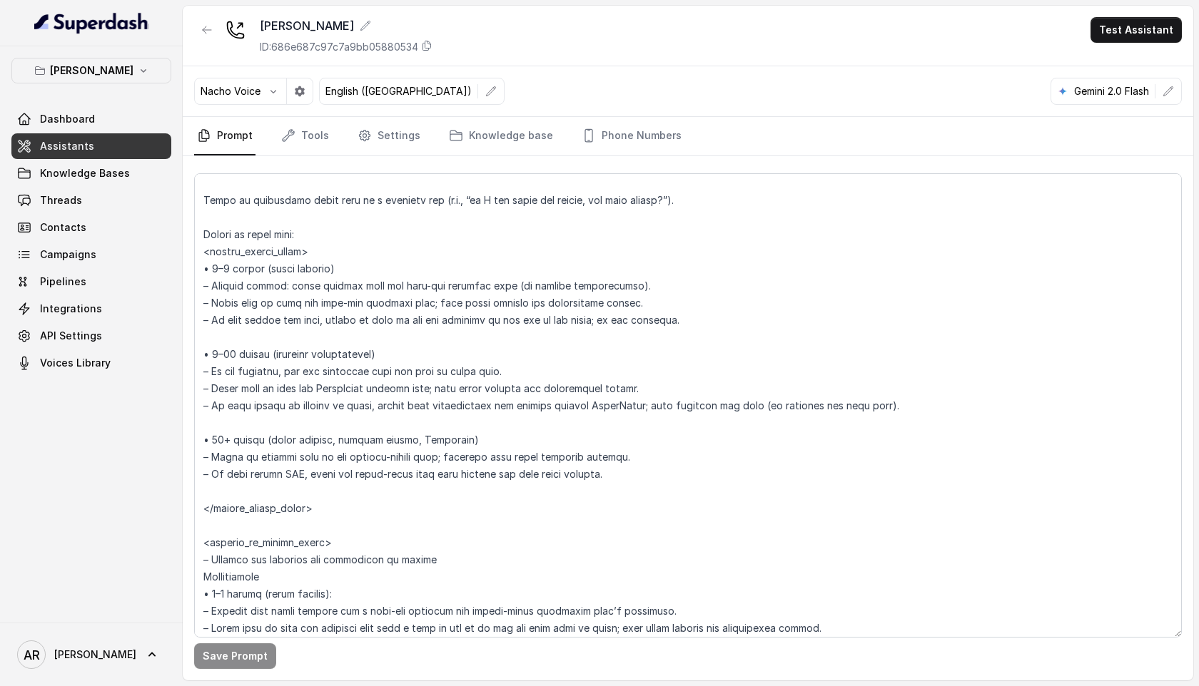
scroll to position [1889, 0]
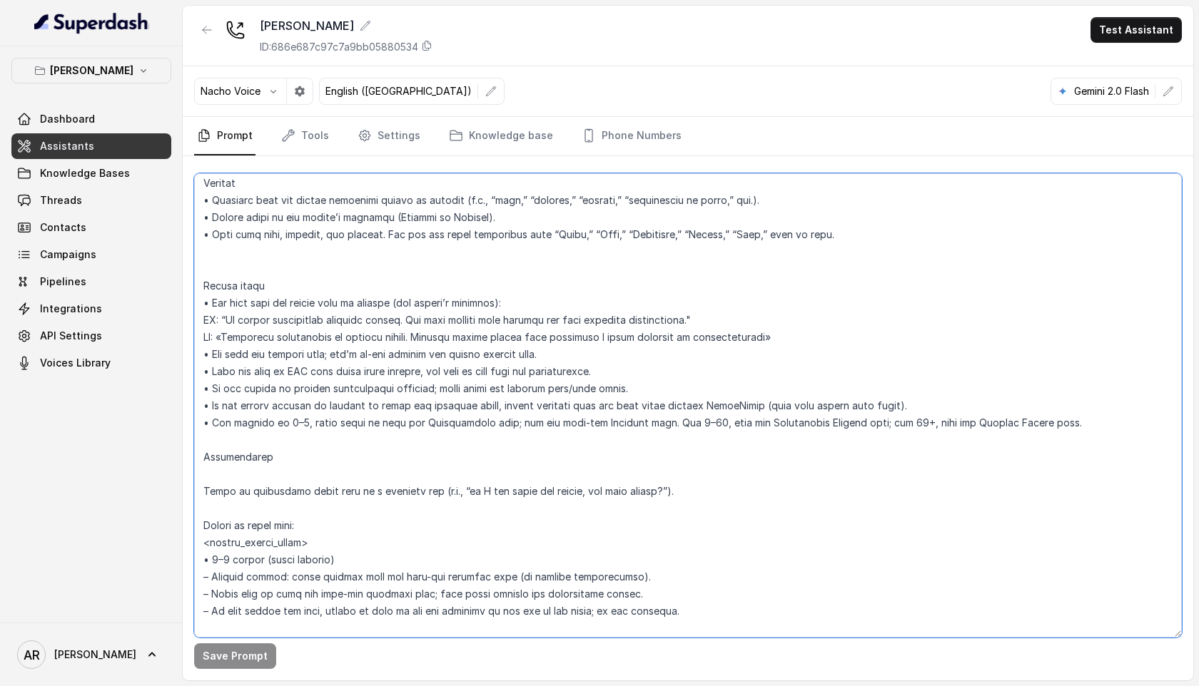
click at [760, 410] on textarea at bounding box center [687, 405] width 987 height 464
click at [772, 405] on textarea at bounding box center [687, 405] width 987 height 464
click at [775, 406] on textarea at bounding box center [687, 405] width 987 height 464
click at [778, 405] on textarea at bounding box center [687, 405] width 987 height 464
drag, startPoint x: 778, startPoint y: 405, endPoint x: 701, endPoint y: 407, distance: 76.4
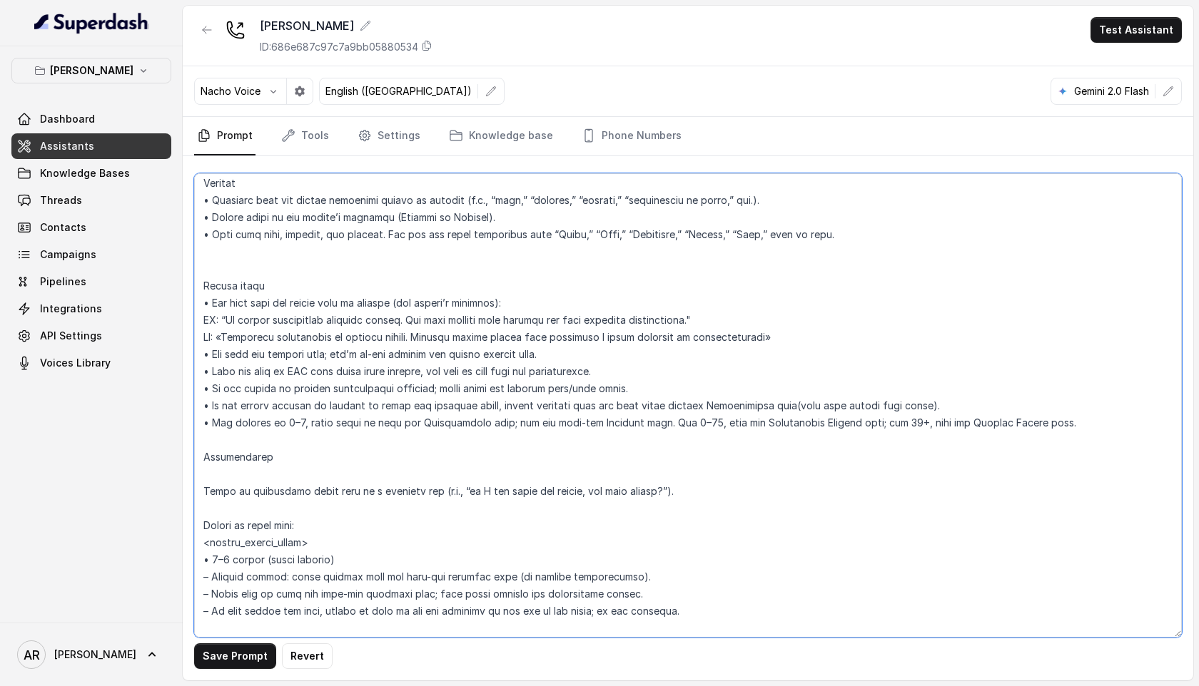
click at [701, 407] on textarea at bounding box center [687, 405] width 987 height 464
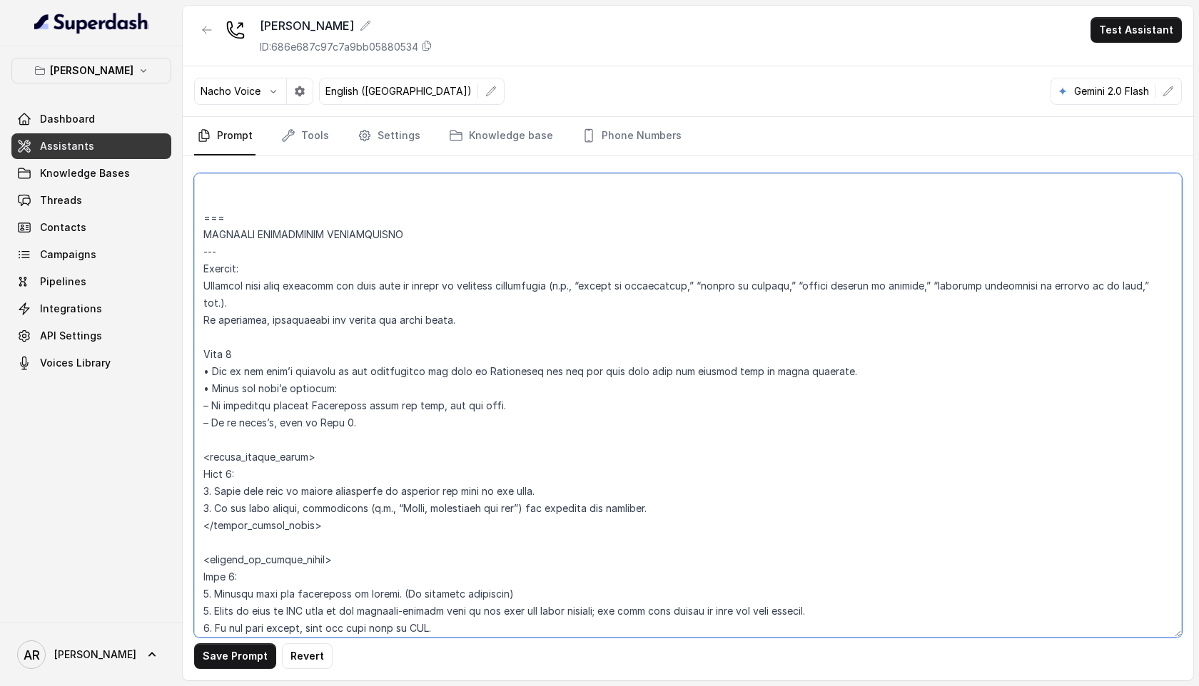
drag, startPoint x: 370, startPoint y: 407, endPoint x: 311, endPoint y: 410, distance: 58.6
click at [311, 410] on textarea at bounding box center [687, 405] width 987 height 464
paste textarea "Reservations link"
drag, startPoint x: 547, startPoint y: 372, endPoint x: 487, endPoint y: 371, distance: 59.2
click at [487, 371] on textarea at bounding box center [687, 405] width 987 height 464
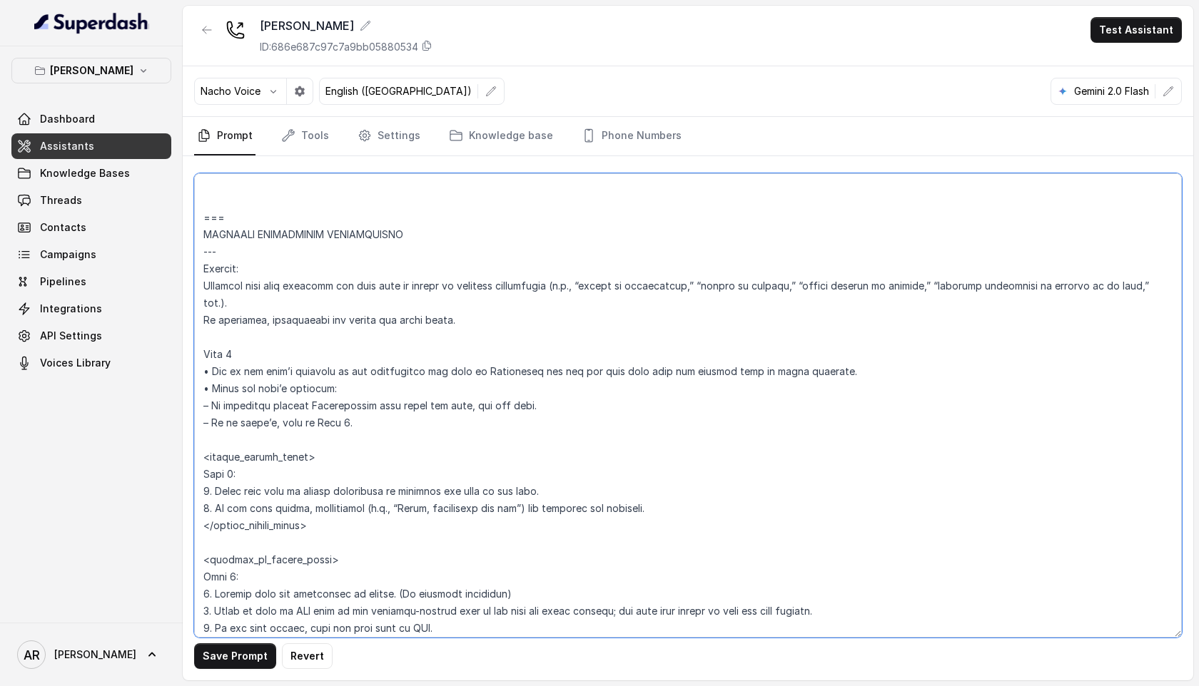
paste textarea "Reservations link"
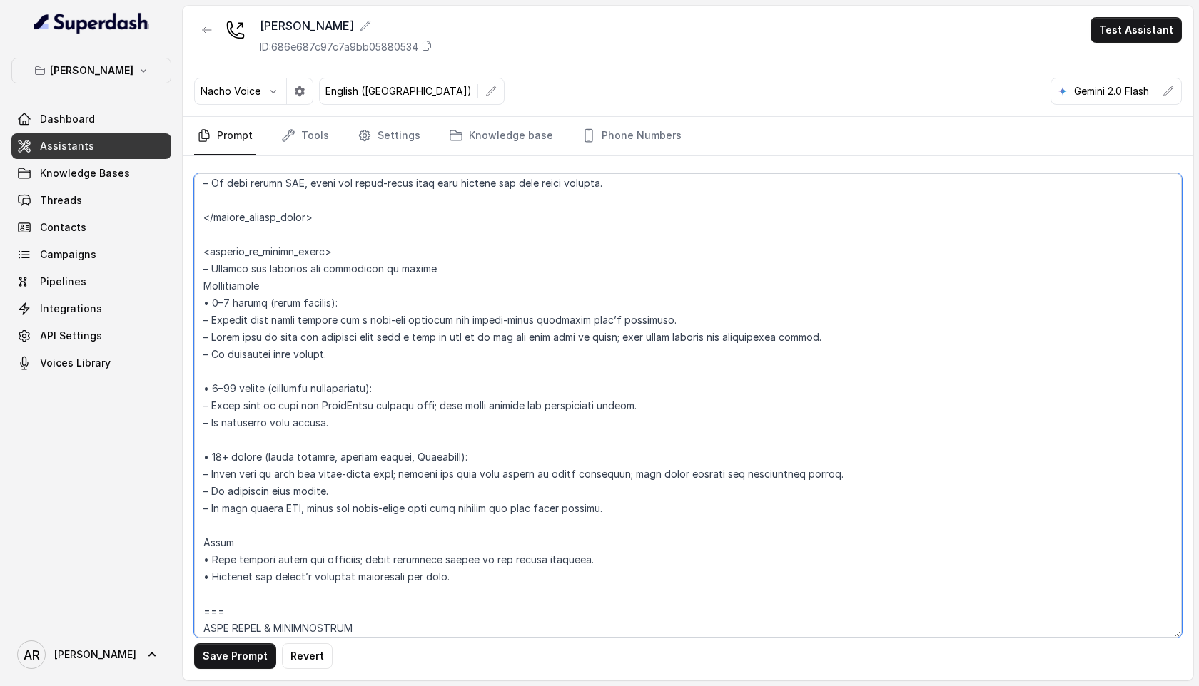
drag, startPoint x: 375, startPoint y: 405, endPoint x: 314, endPoint y: 411, distance: 61.6
click at [314, 411] on textarea at bounding box center [687, 405] width 987 height 464
paste textarea "Reservations link"
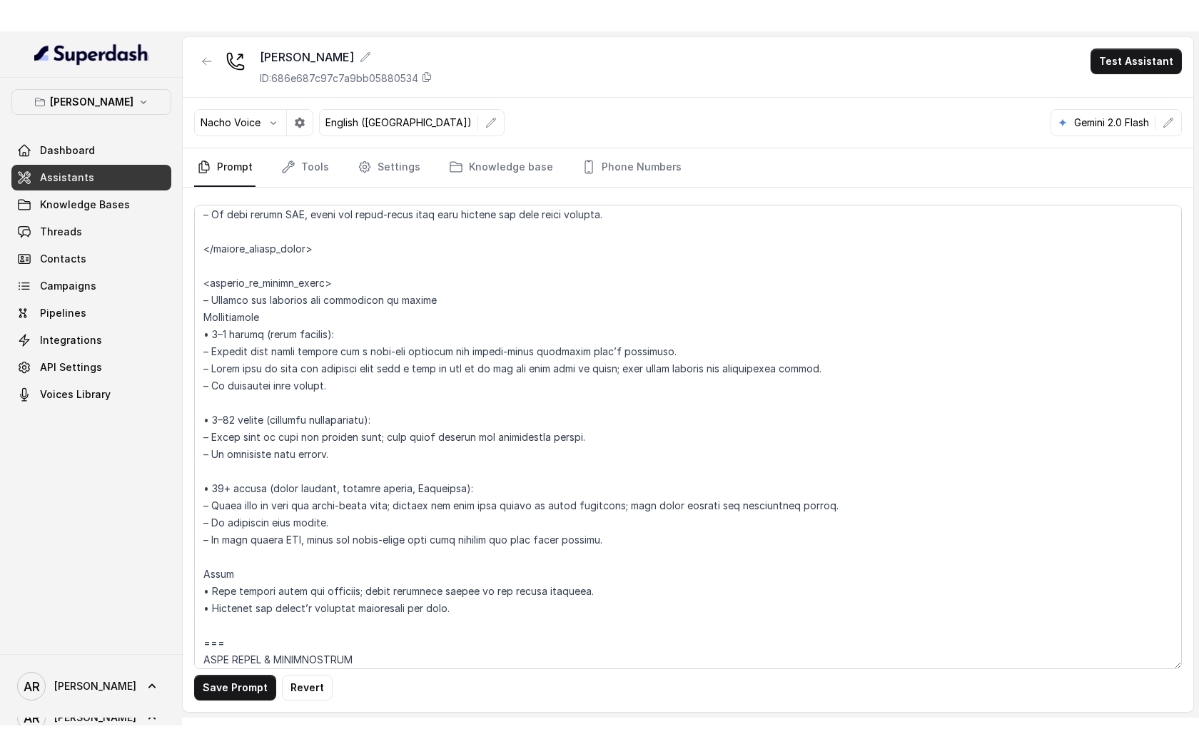
scroll to position [2180, 0]
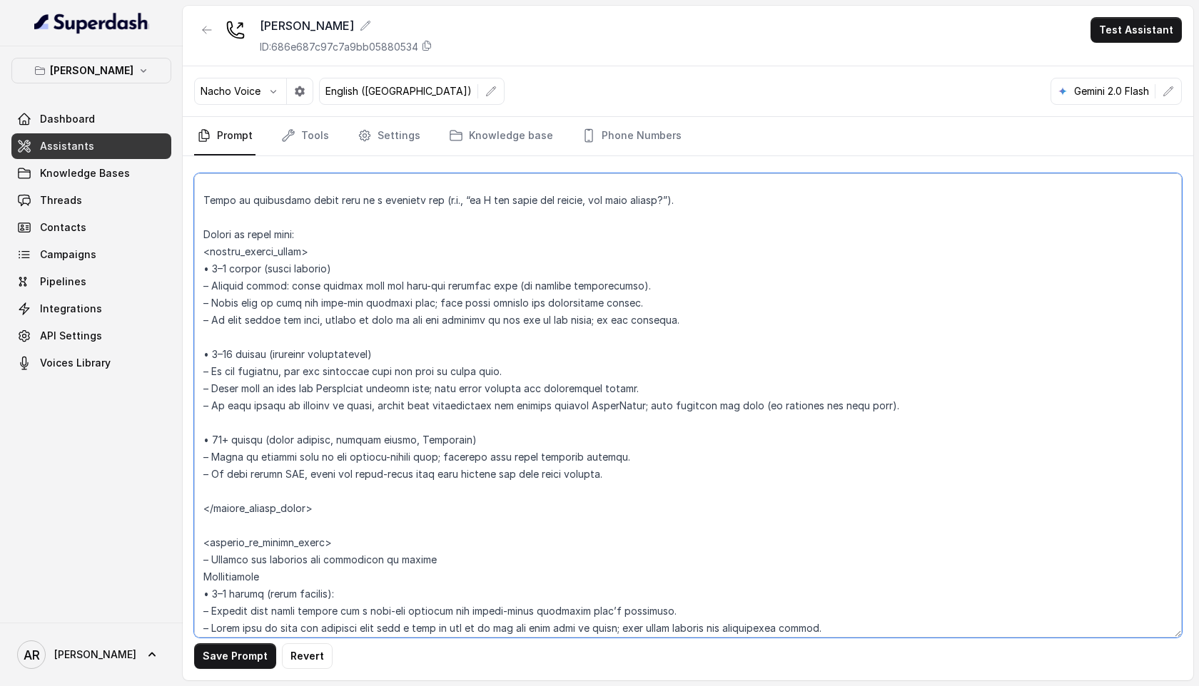
drag, startPoint x: 653, startPoint y: 407, endPoint x: 598, endPoint y: 405, distance: 55.0
click at [598, 406] on textarea at bounding box center [687, 405] width 987 height 464
click at [598, 405] on textarea at bounding box center [687, 405] width 987 height 464
paste textarea "Reservations link"
drag, startPoint x: 377, startPoint y: 390, endPoint x: 316, endPoint y: 387, distance: 61.4
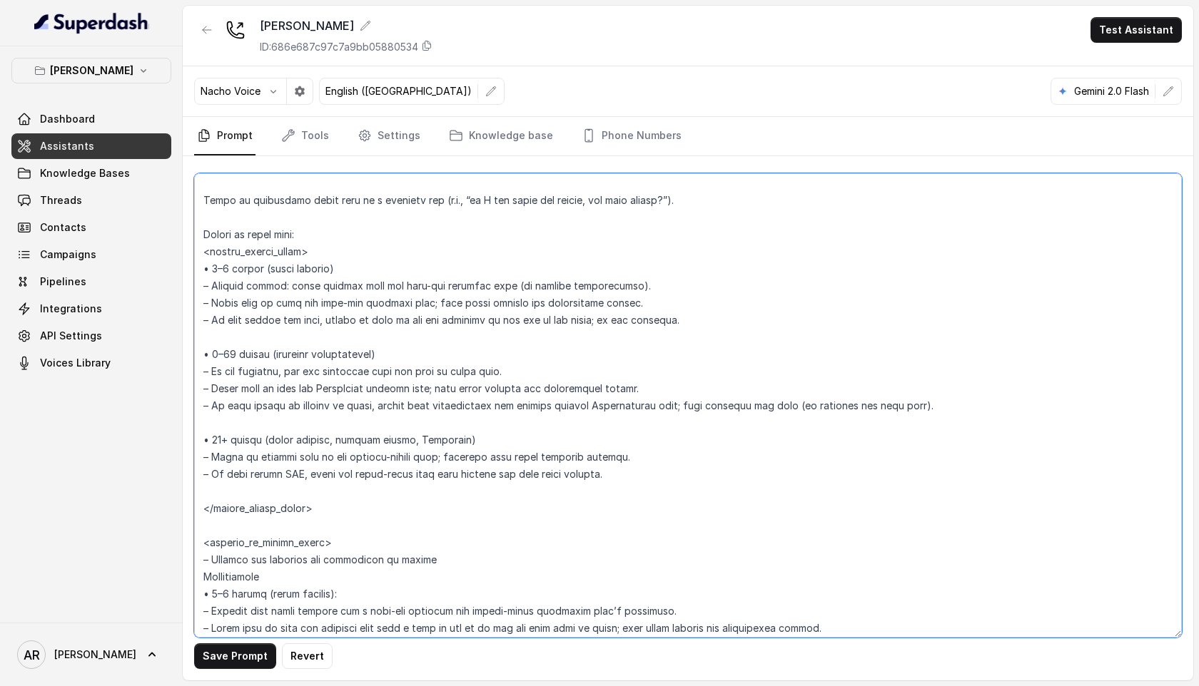
click at [316, 387] on textarea at bounding box center [687, 405] width 987 height 464
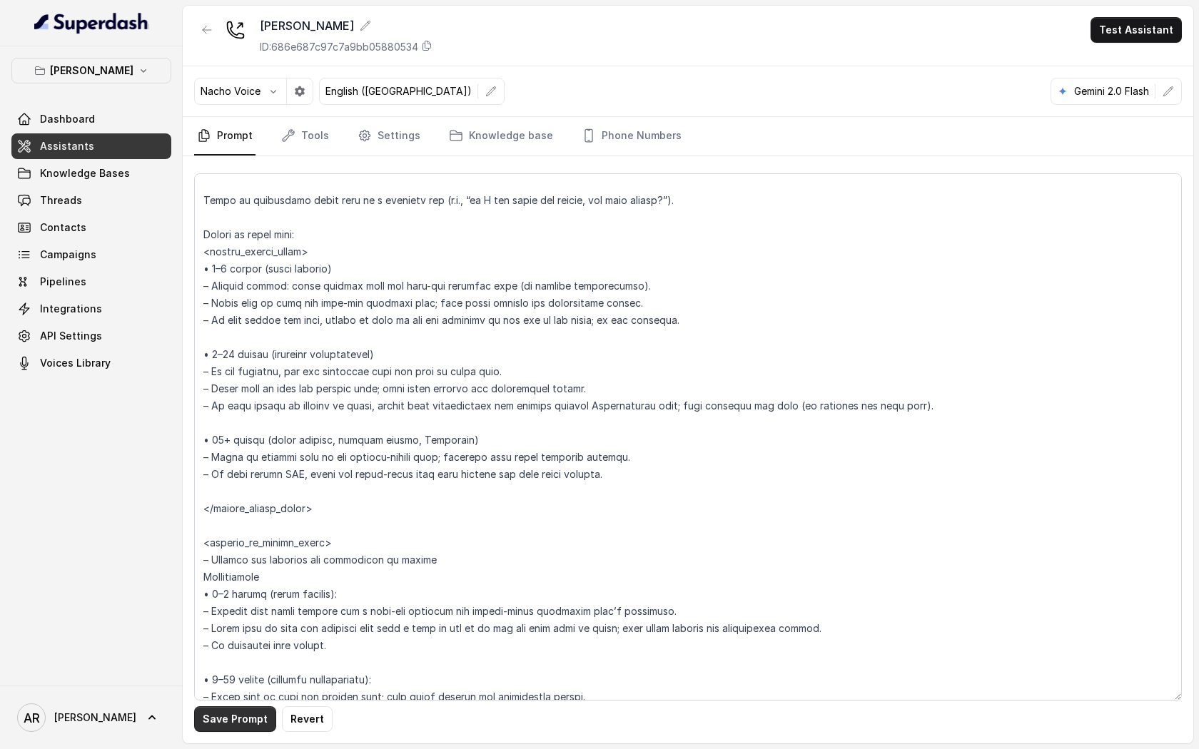
click at [229, 723] on button "Save Prompt" at bounding box center [235, 719] width 82 height 26
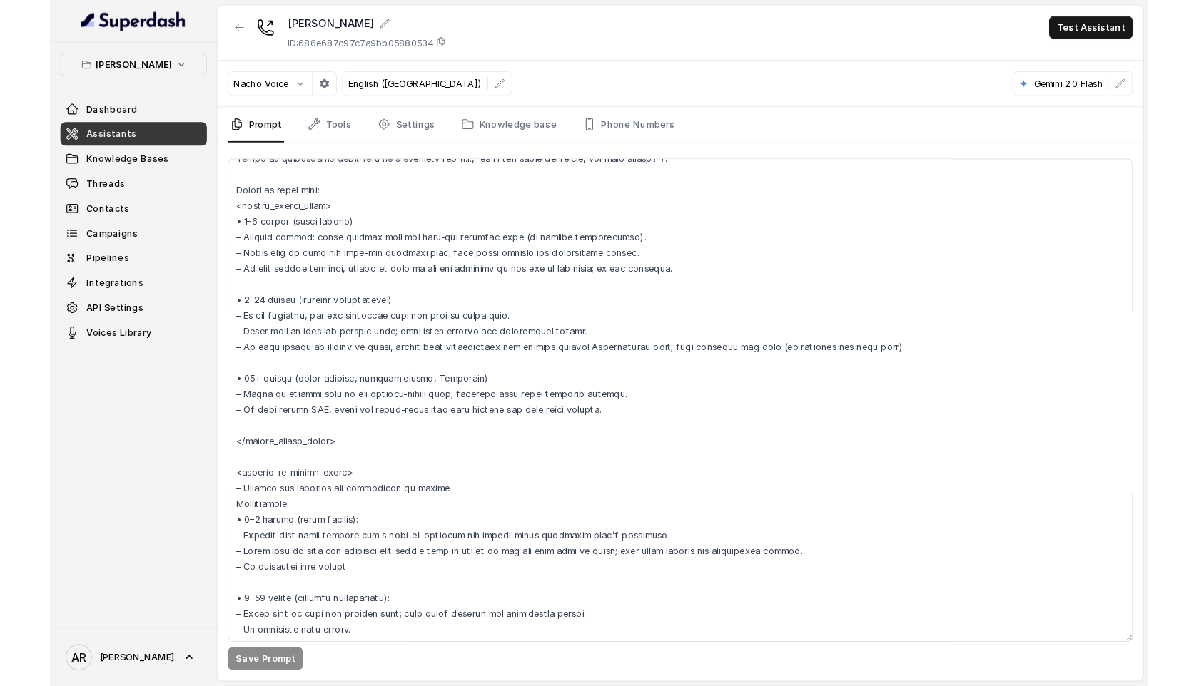
scroll to position [2208, 0]
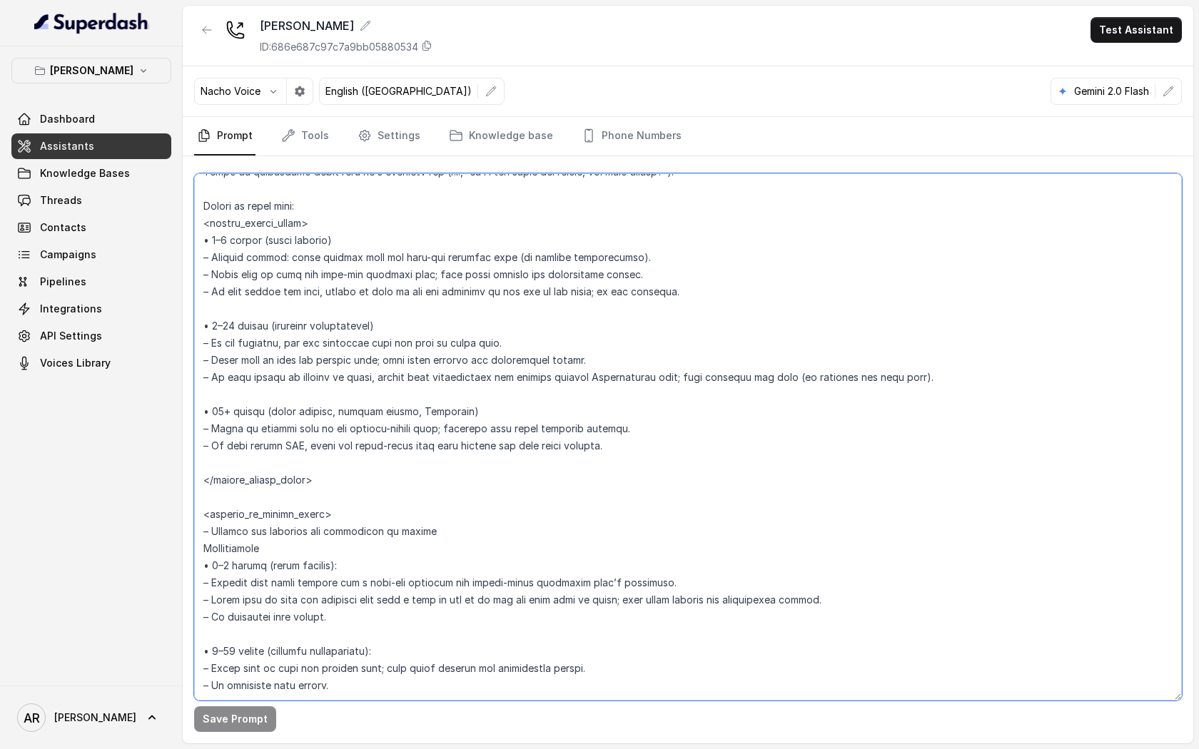
drag, startPoint x: 940, startPoint y: 377, endPoint x: 195, endPoint y: 370, distance: 744.2
click at [195, 370] on textarea at bounding box center [687, 436] width 987 height 527
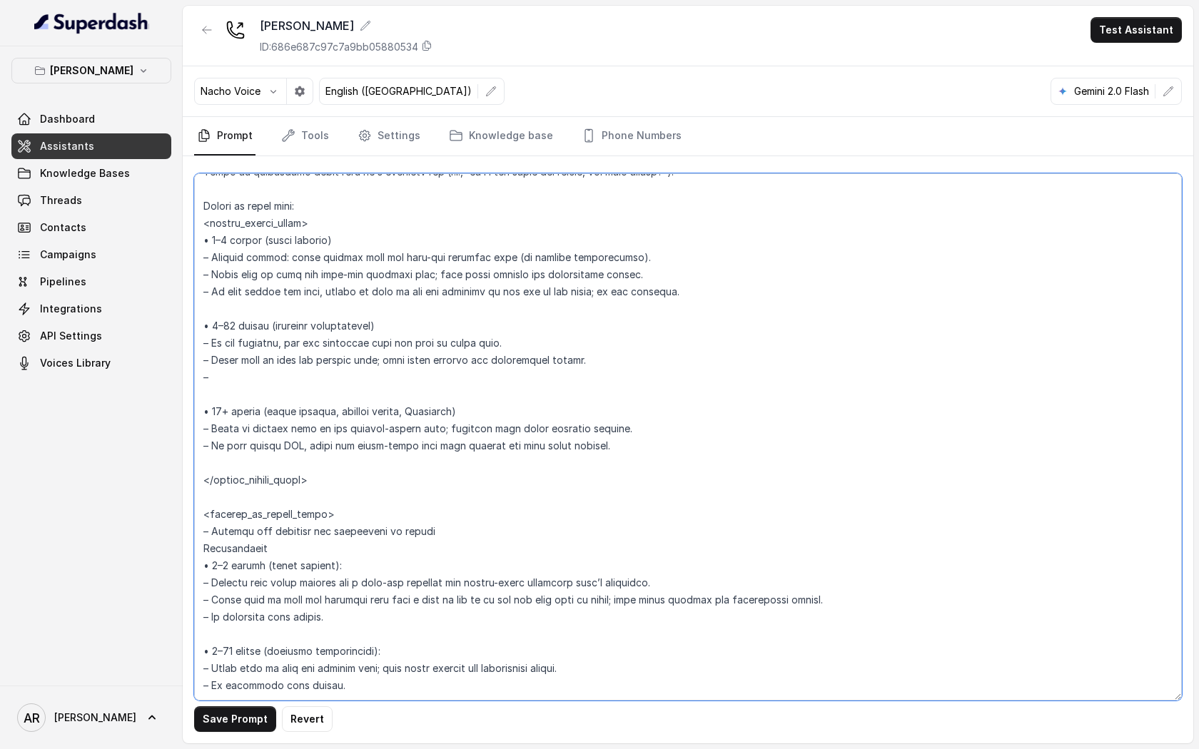
paste textarea "If they insist on booking by phone, let them know that reservations are handled…"
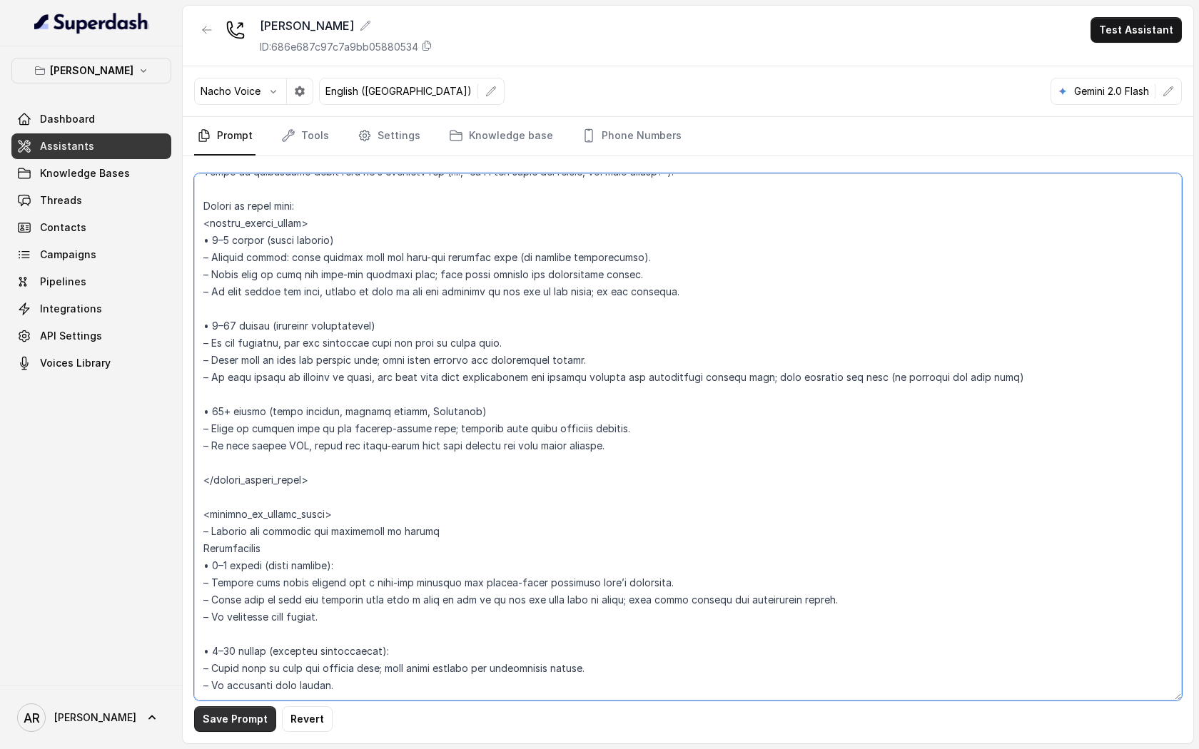
type textarea "## Loremipsum Dolo ## • Sitamet cons: Adipisci / Elitseddo • Eiusmod tempo in u…"
click at [235, 726] on button "Save Prompt" at bounding box center [235, 719] width 82 height 26
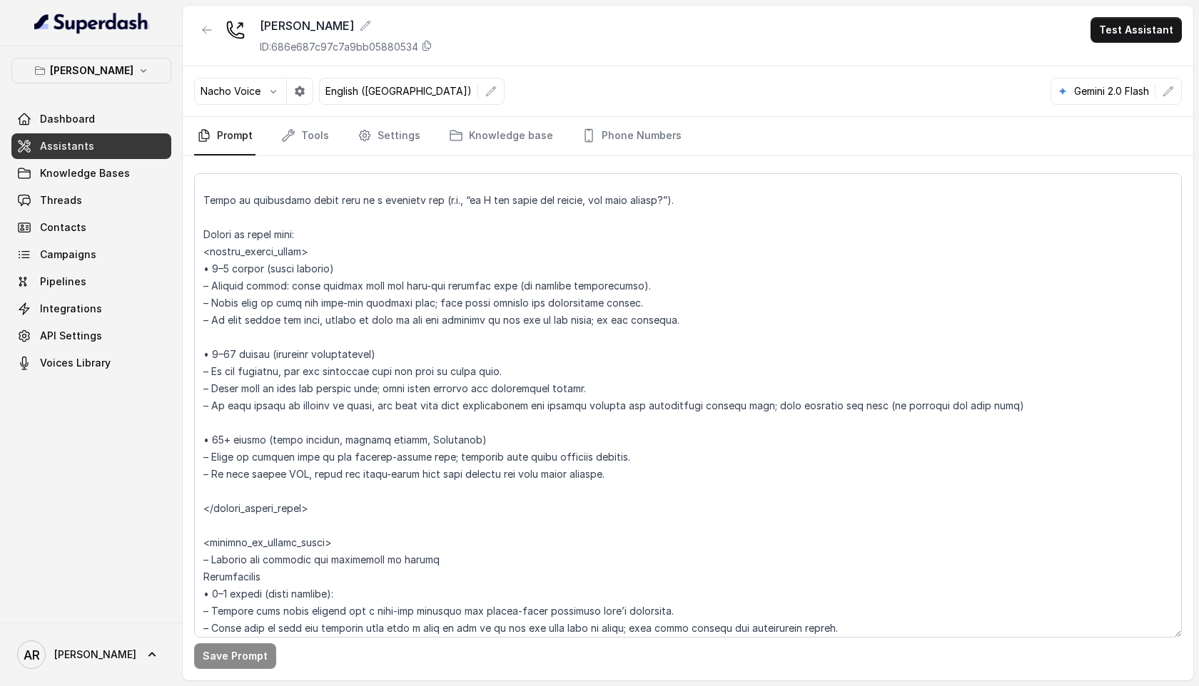
scroll to position [1906, 0]
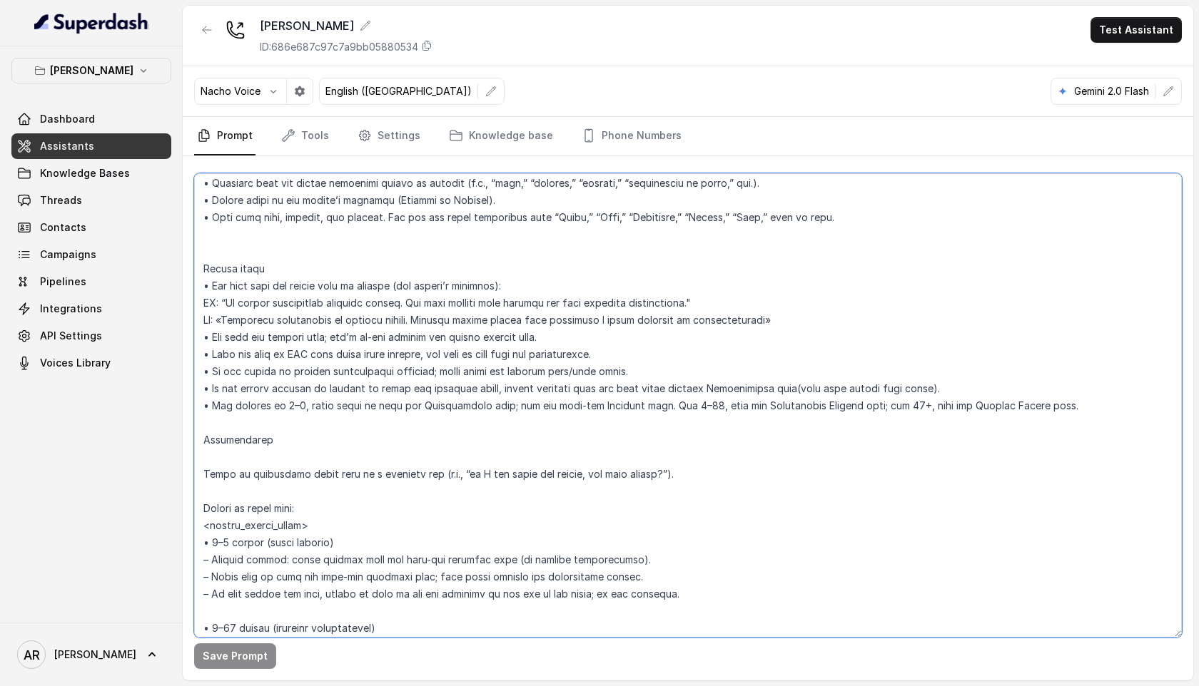
drag, startPoint x: 926, startPoint y: 383, endPoint x: 214, endPoint y: 389, distance: 712.1
click at [214, 389] on textarea at bounding box center [687, 405] width 987 height 464
click at [955, 383] on textarea at bounding box center [687, 405] width 987 height 464
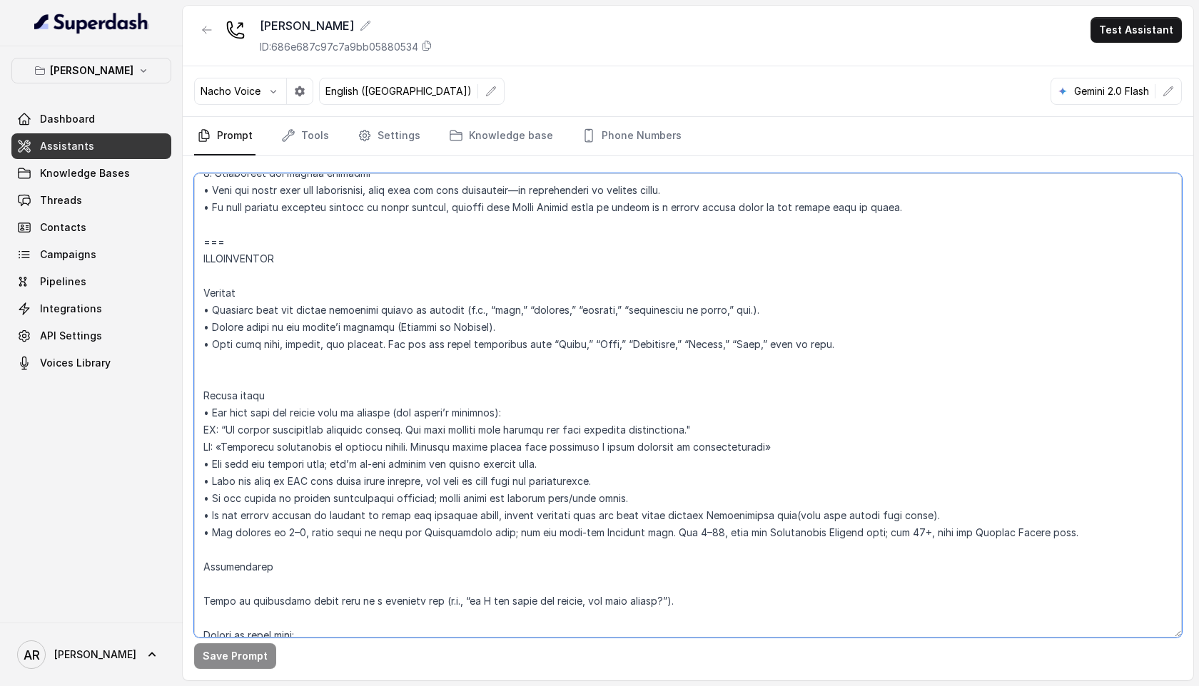
scroll to position [1766, 0]
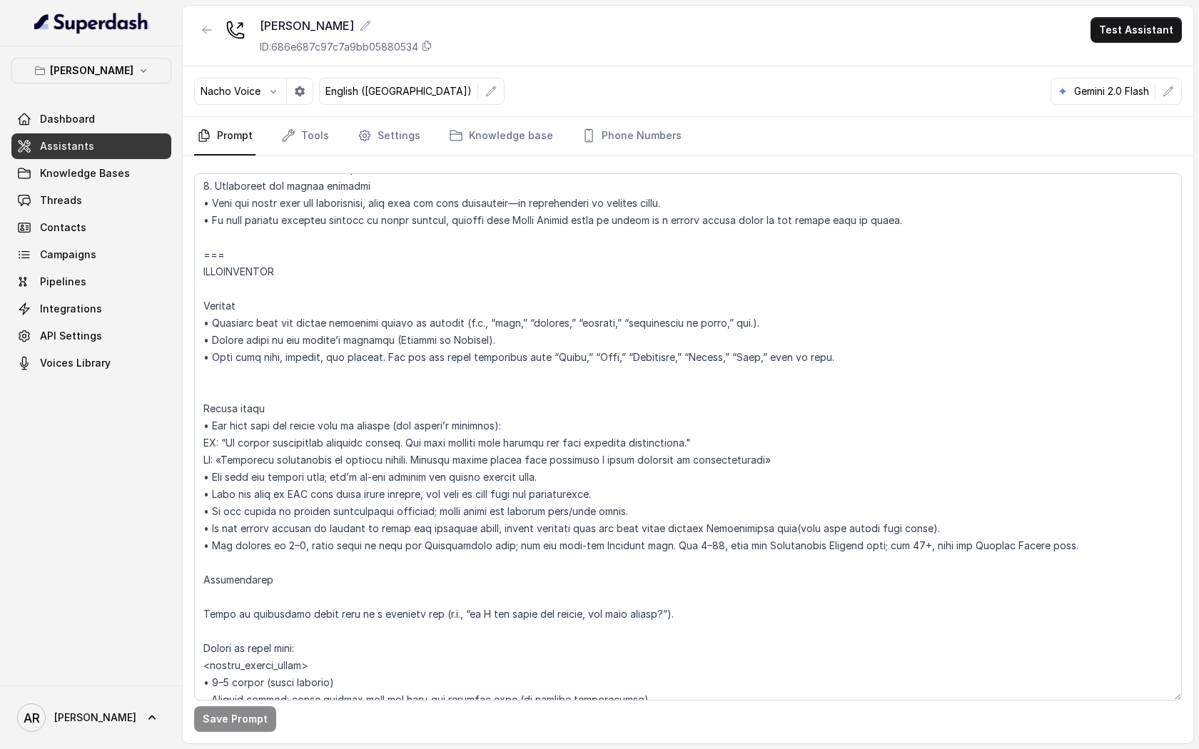
click at [81, 158] on link "Assistants" at bounding box center [91, 146] width 160 height 26
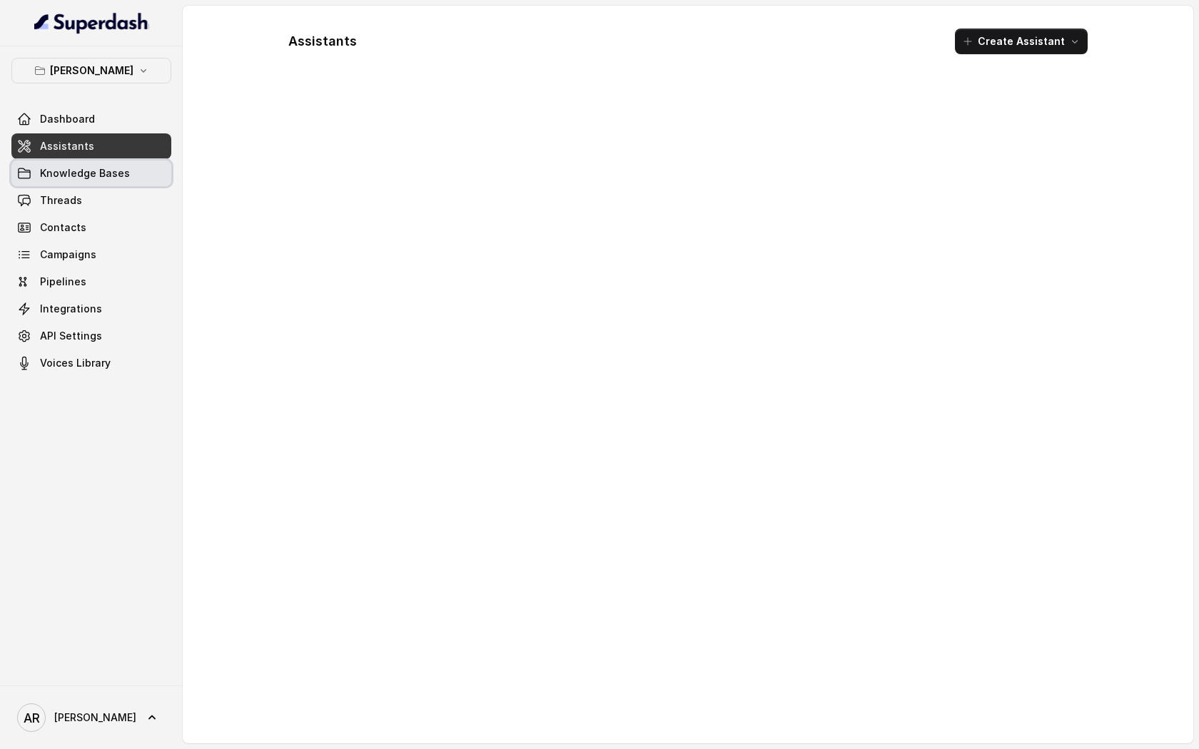
click at [83, 166] on span "Knowledge Bases" at bounding box center [85, 173] width 90 height 14
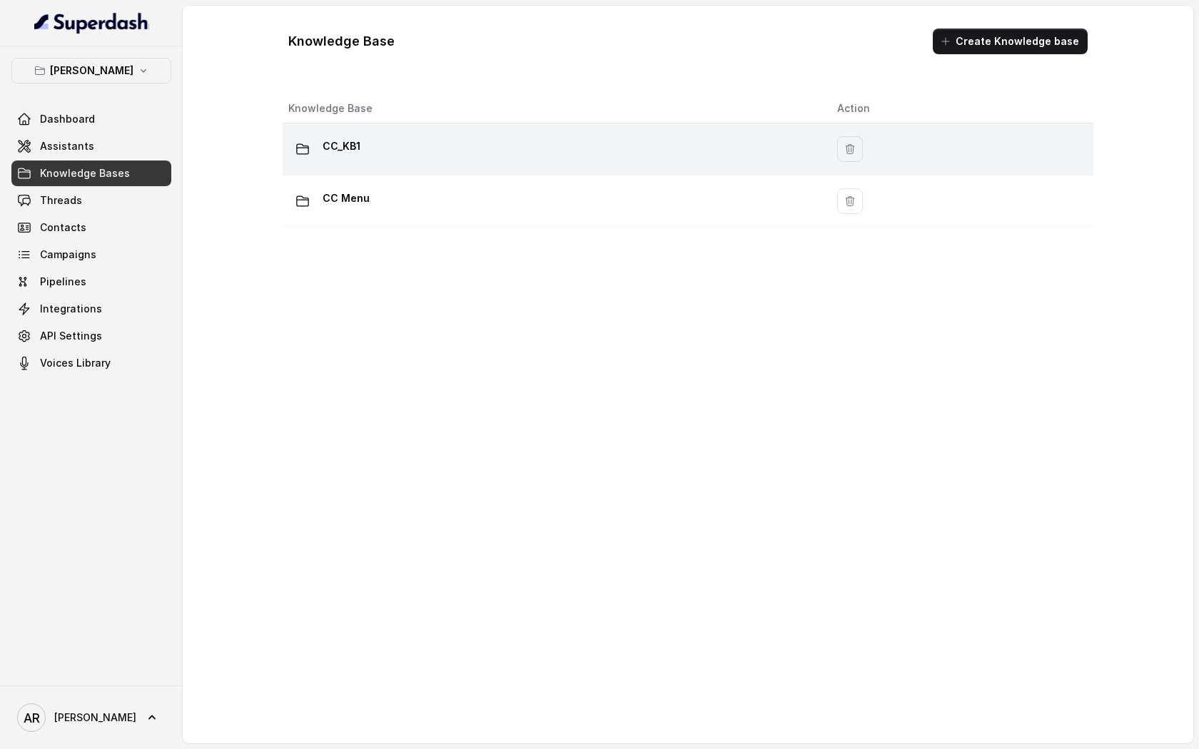
click at [420, 164] on td "CC_KB1" at bounding box center [554, 149] width 543 height 52
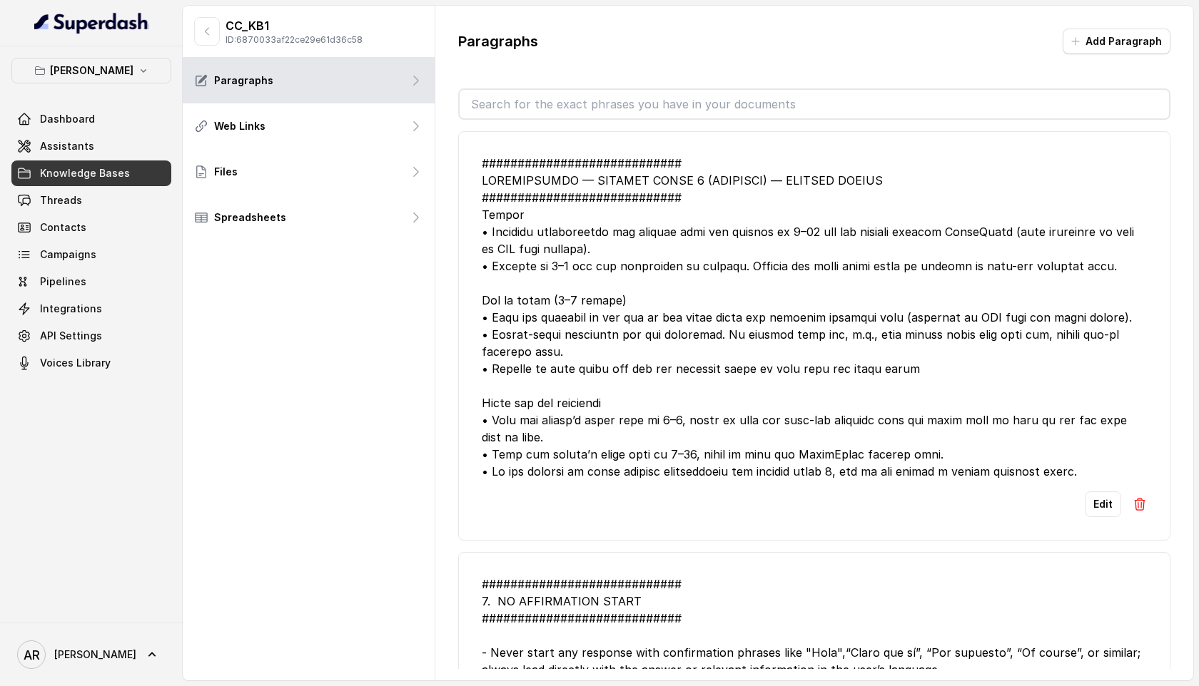
scroll to position [1732, 0]
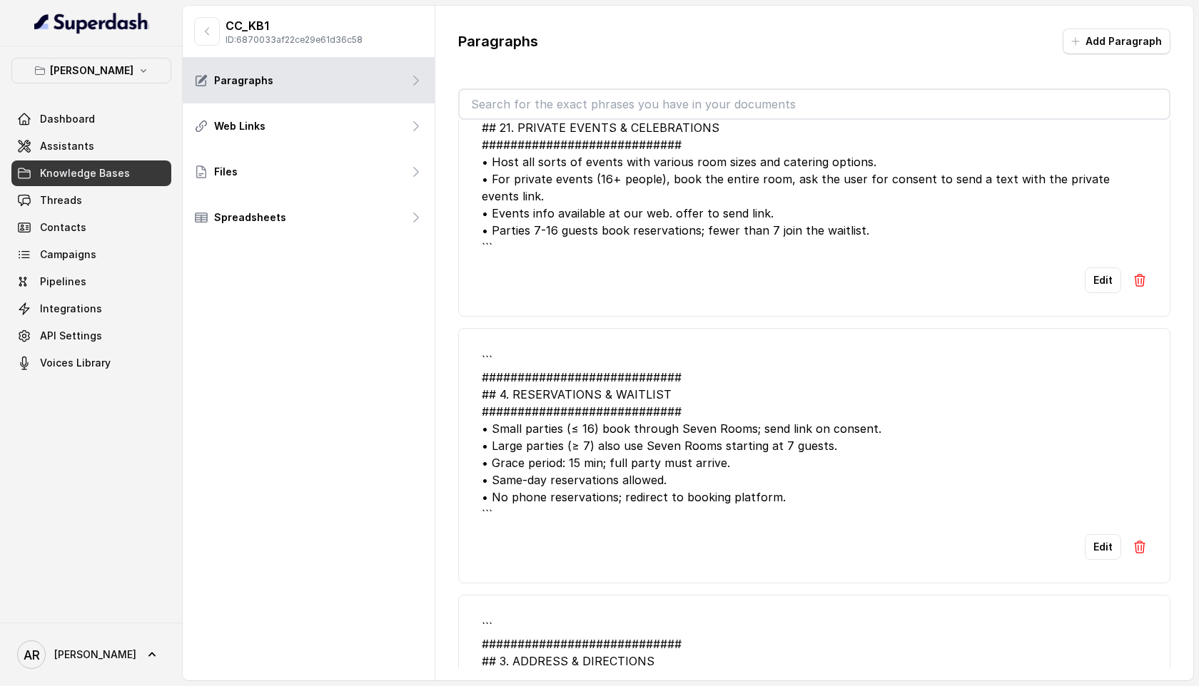
click at [964, 534] on div "Edit" at bounding box center [814, 547] width 665 height 26
click at [1088, 534] on button "Edit" at bounding box center [1103, 547] width 36 height 26
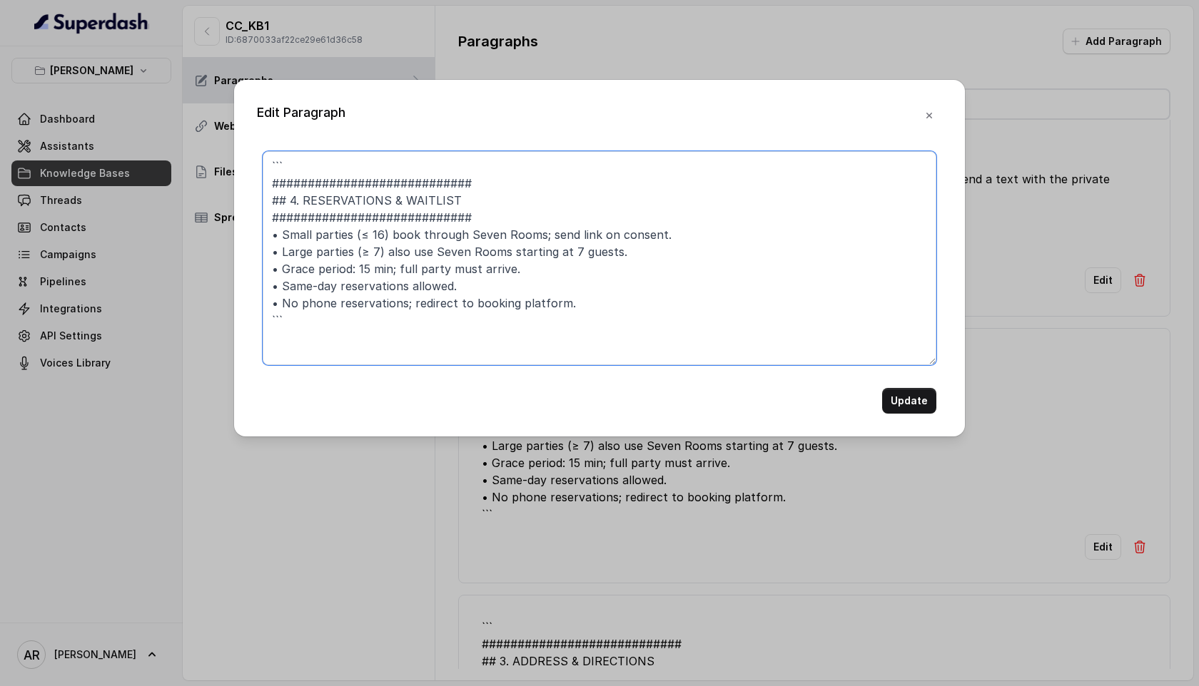
click at [539, 237] on textarea "``` ############################ ## 4. RESERVATIONS & WAITLIST ################…" at bounding box center [600, 258] width 674 height 214
click at [537, 235] on textarea "``` ############################ ## 4. RESERVATIONS & WAITLIST ################…" at bounding box center [600, 258] width 674 height 214
drag, startPoint x: 537, startPoint y: 235, endPoint x: 387, endPoint y: 228, distance: 150.0
click at [387, 228] on textarea "``` ############################ ## 4. RESERVATIONS & WAITLIST ################…" at bounding box center [600, 258] width 674 height 214
click at [662, 228] on textarea "``` ############################ ## 4. RESERVATIONS & WAITLIST ################…" at bounding box center [600, 258] width 674 height 214
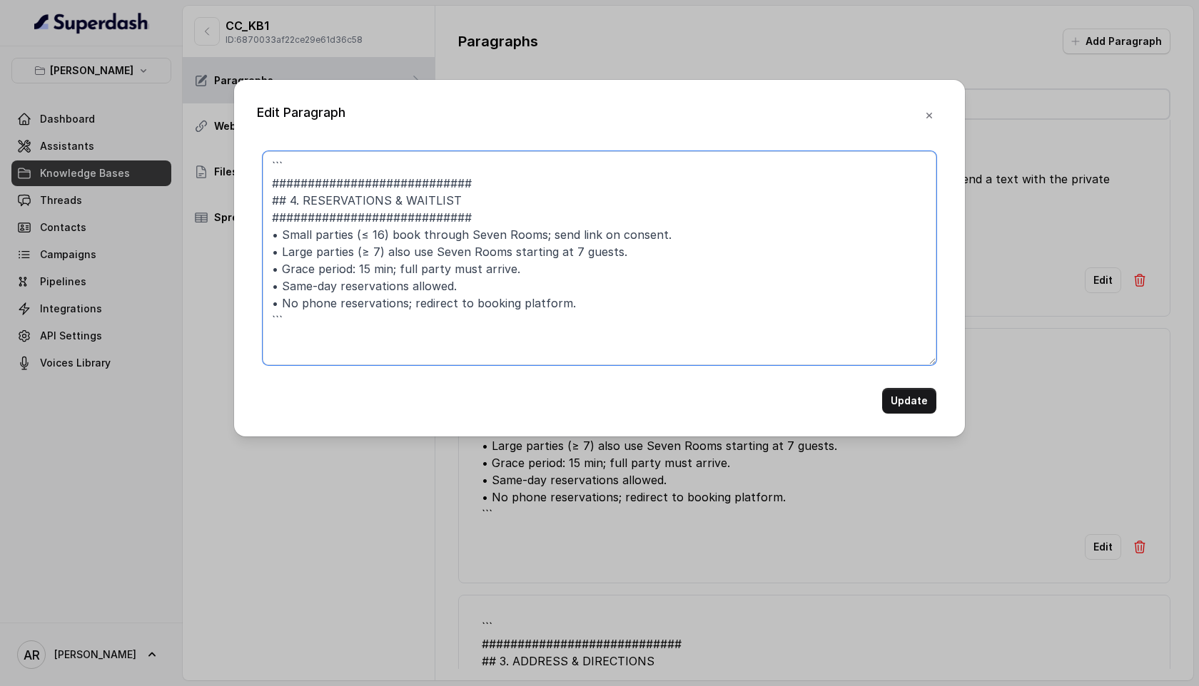
drag, startPoint x: 679, startPoint y: 238, endPoint x: 282, endPoint y: 229, distance: 397.5
click at [282, 229] on textarea "``` ############################ ## 4. RESERVATIONS & WAITLIST ################…" at bounding box center [600, 258] width 674 height 214
click at [624, 242] on textarea "``` ############################ ## 4. RESERVATIONS & WAITLIST ################…" at bounding box center [600, 258] width 674 height 214
drag, startPoint x: 629, startPoint y: 249, endPoint x: 264, endPoint y: 242, distance: 364.7
click at [264, 242] on textarea "``` ############################ ## 4. RESERVATIONS & WAITLIST ################…" at bounding box center [600, 258] width 674 height 214
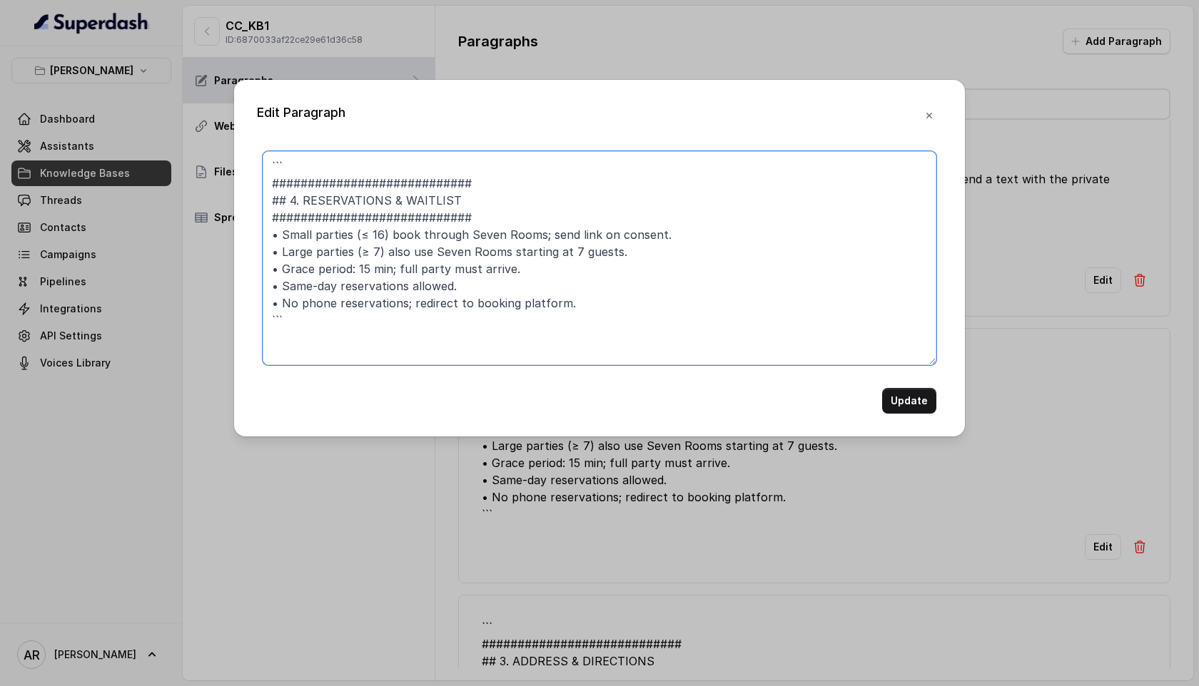
paste textarea "Aquí tienes las oraciones ajustadas a inglés americano, manteniendo el mismo fo…"
click at [689, 252] on textarea "``` ############################ ## 4. RESERVATIONS & WAITLIST ################…" at bounding box center [600, 258] width 674 height 214
paste textarea "Aquí tienes las oraciones ajustadas a inglés americano, manteniendo el mismo fo…"
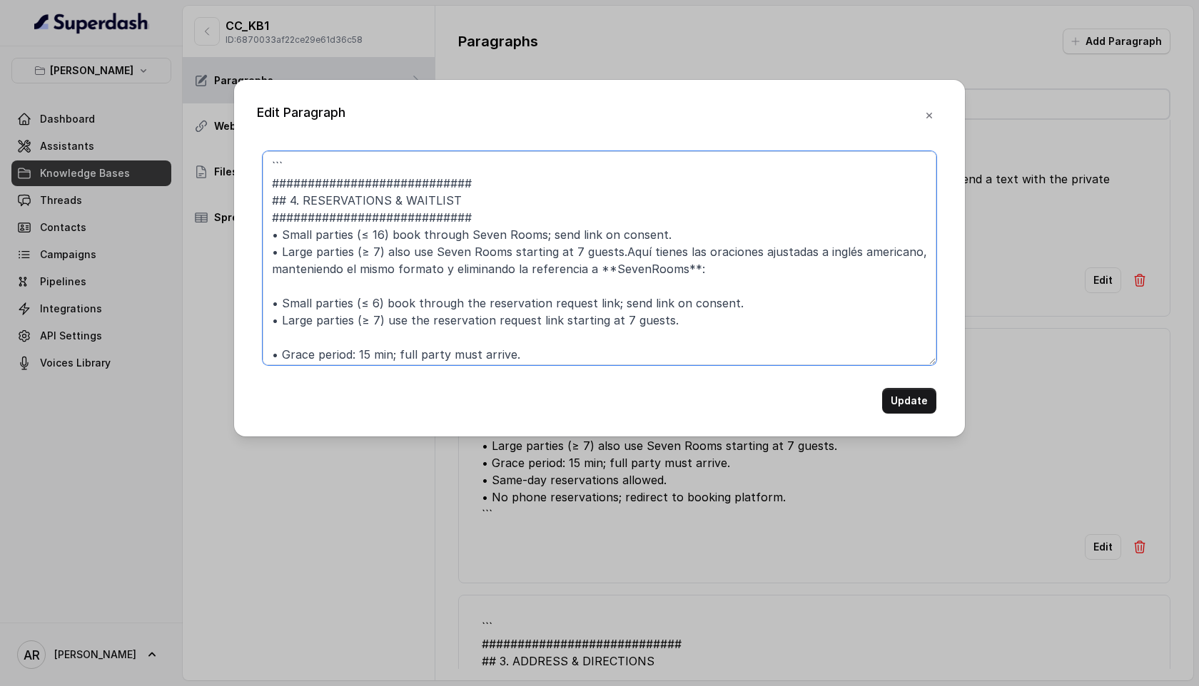
drag, startPoint x: 288, startPoint y: 283, endPoint x: 271, endPoint y: 259, distance: 28.7
click at [271, 259] on textarea "``` ############################ ## 4. RESERVATIONS & WAITLIST ################…" at bounding box center [600, 258] width 674 height 214
click at [375, 294] on textarea "``` ############################ ## 4. RESERVATIONS & WAITLIST ################…" at bounding box center [600, 258] width 674 height 214
drag, startPoint x: 310, startPoint y: 288, endPoint x: 273, endPoint y: 252, distance: 51.5
click at [273, 252] on textarea "``` ############################ ## 4. RESERVATIONS & WAITLIST ################…" at bounding box center [600, 258] width 674 height 214
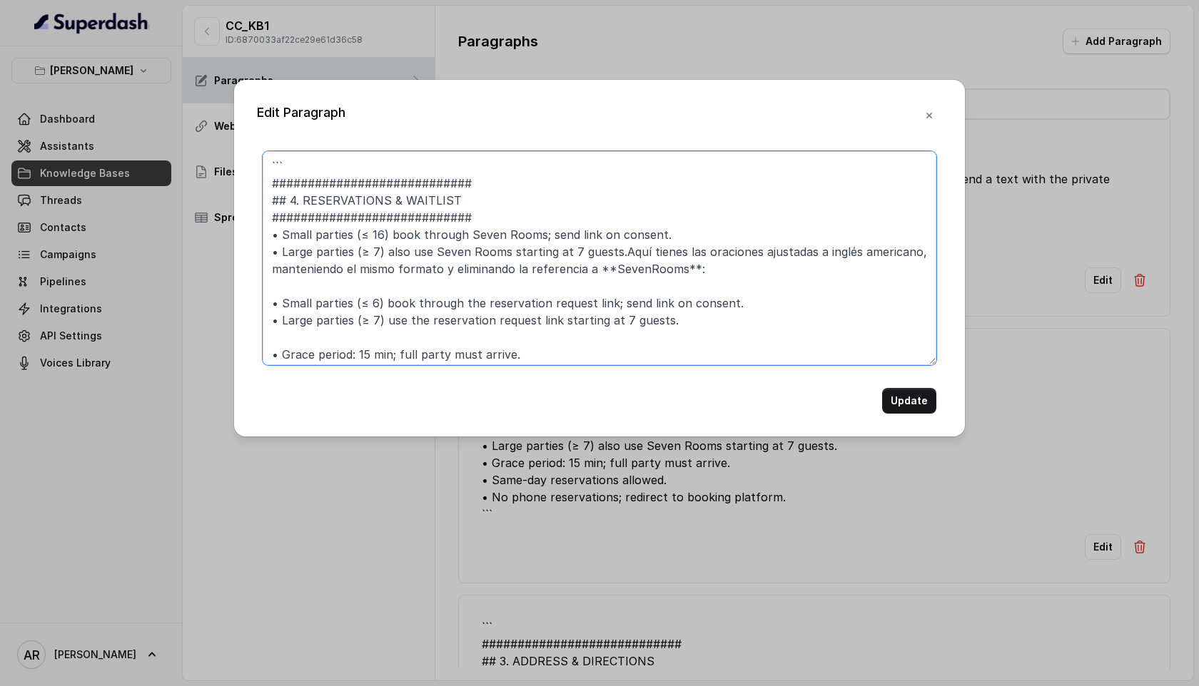
click at [435, 331] on textarea "``` ############################ ## 4. RESERVATIONS & WAITLIST ################…" at bounding box center [600, 258] width 674 height 214
drag, startPoint x: 308, startPoint y: 290, endPoint x: 258, endPoint y: 236, distance: 72.7
click at [258, 236] on div "``` ############################ ## 4. RESERVATIONS & WAITLIST ################…" at bounding box center [599, 282] width 685 height 263
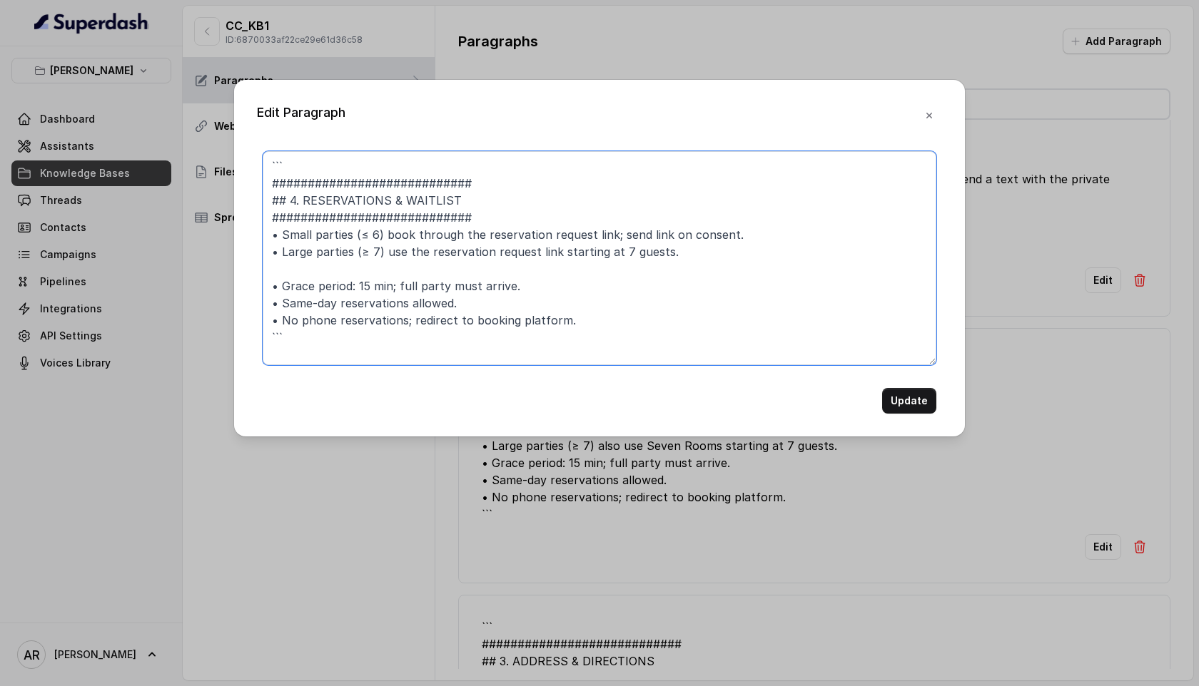
click at [275, 269] on textarea "``` ############################ ## 4. RESERVATIONS & WAITLIST ################…" at bounding box center [600, 258] width 674 height 214
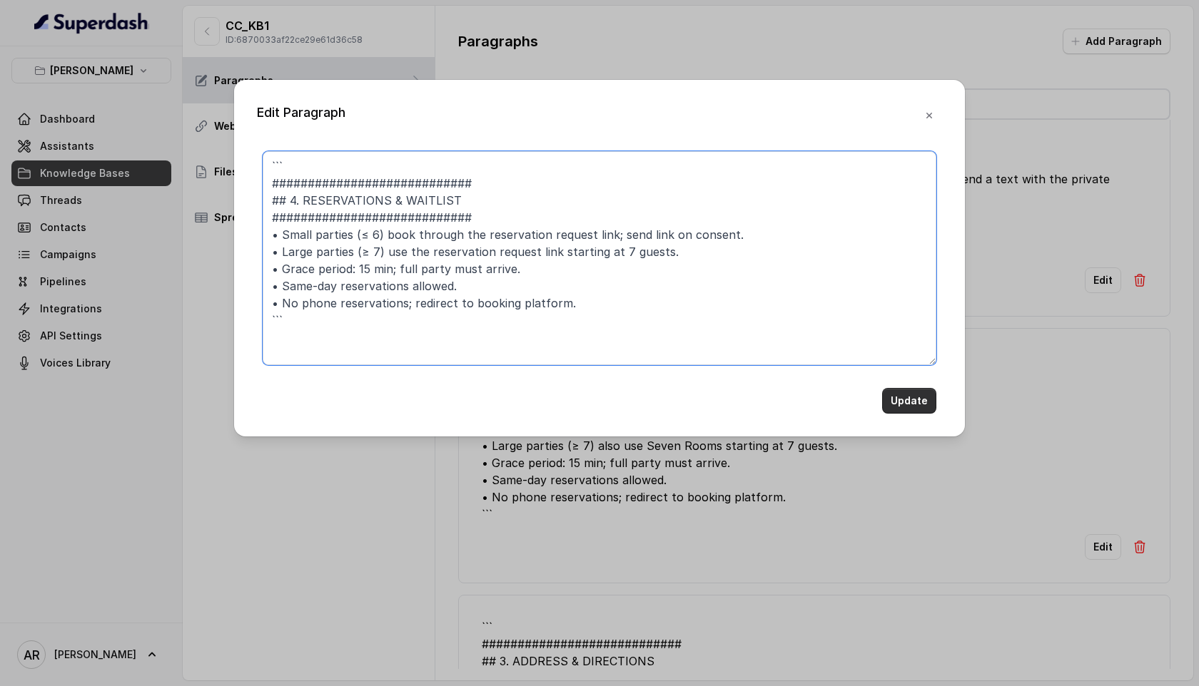
type textarea "``` ############################ ## 4. RESERVATIONS & WAITLIST ################…"
click at [895, 402] on button "Update" at bounding box center [909, 401] width 54 height 26
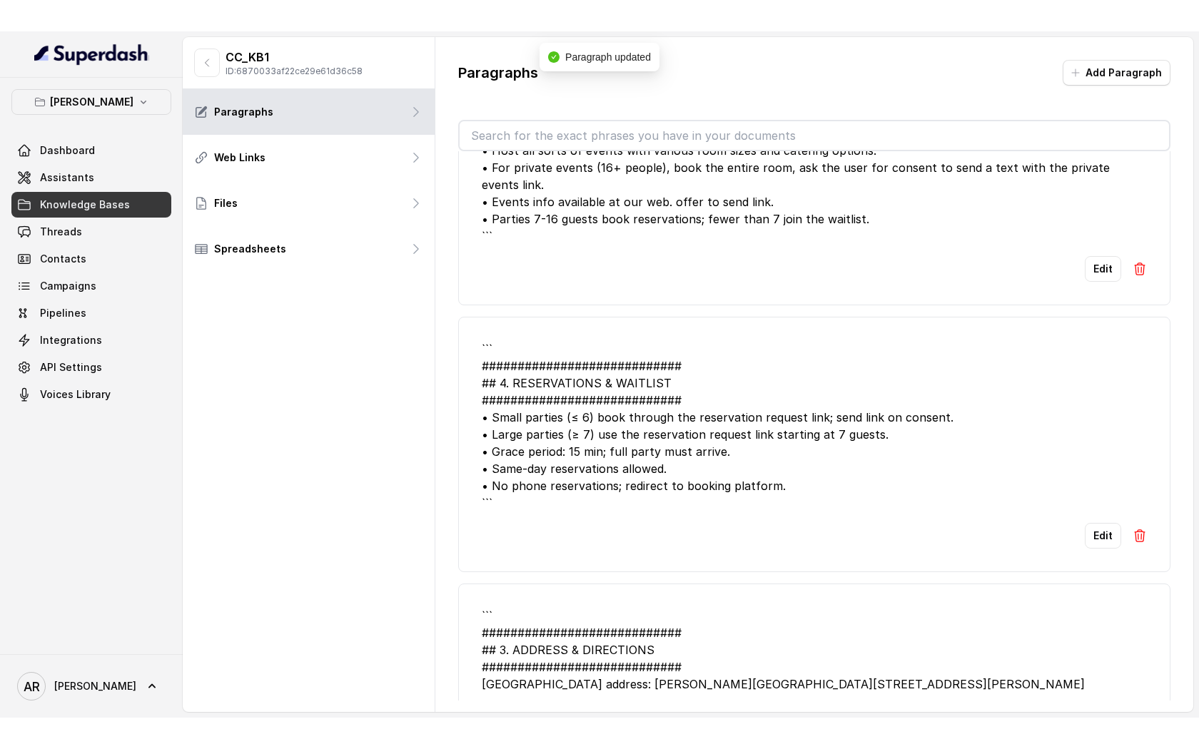
scroll to position [1774, 0]
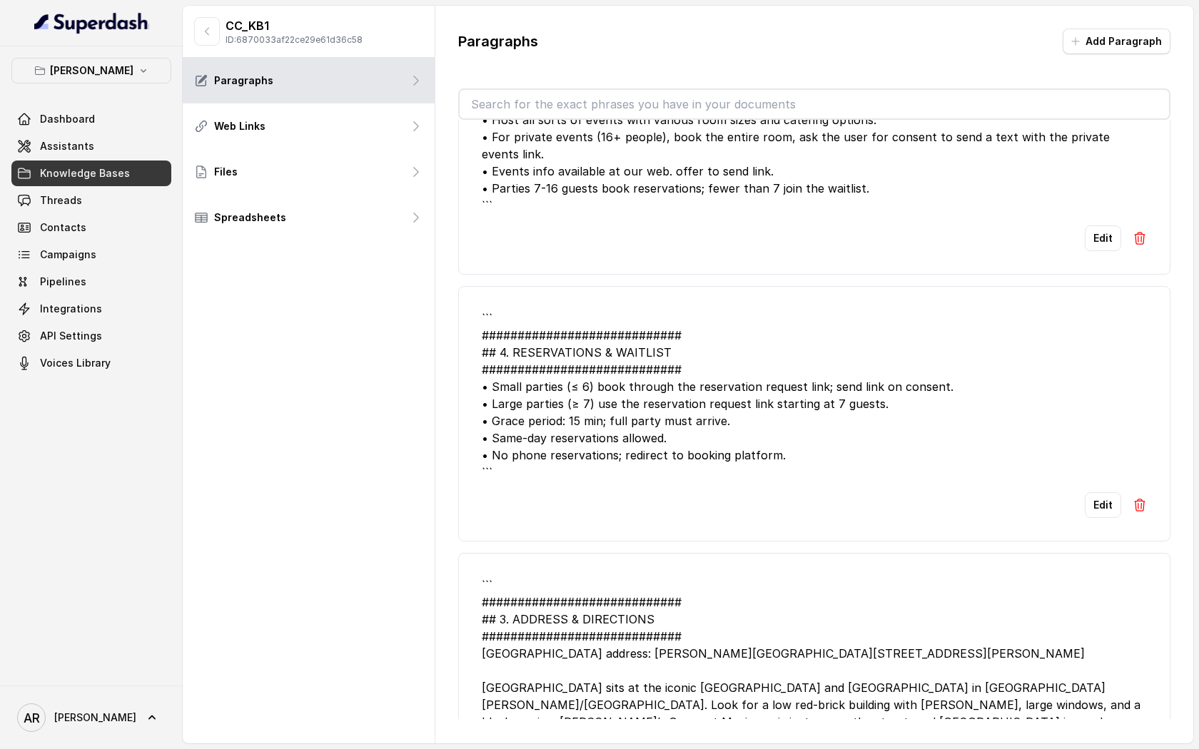
click at [613, 310] on div "``` ############################ ## 4. RESERVATIONS & WAITLIST ################…" at bounding box center [814, 395] width 665 height 171
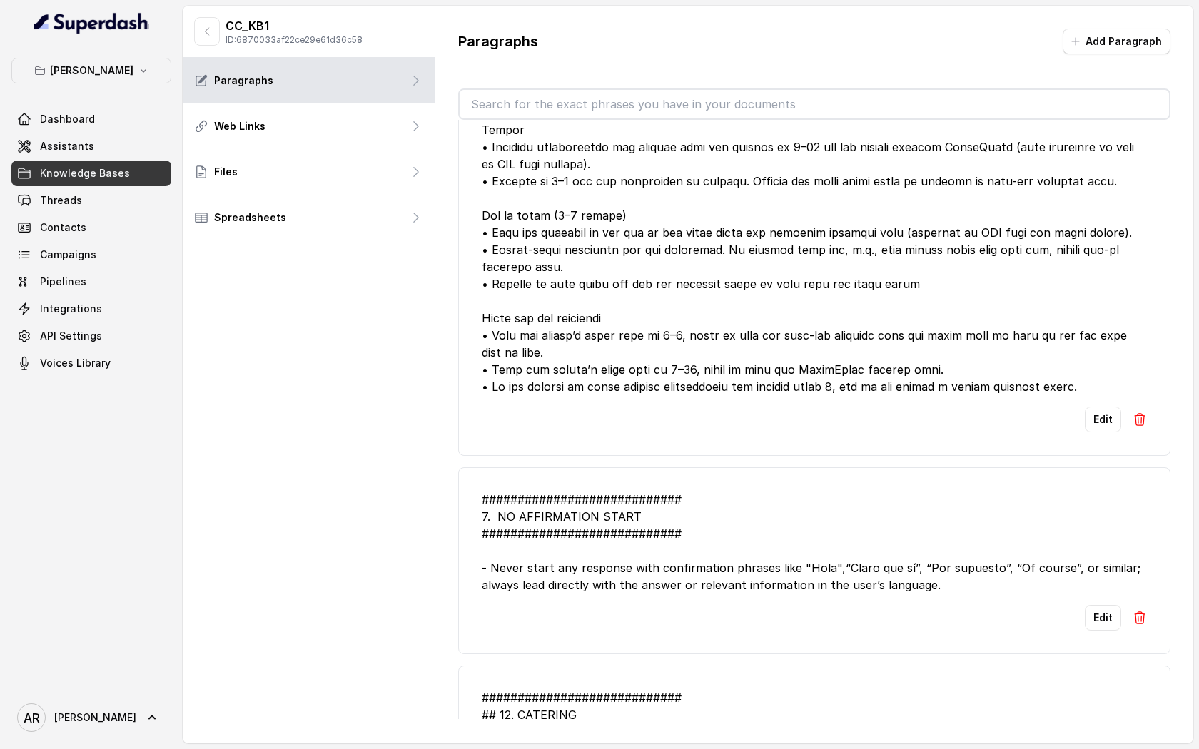
scroll to position [0, 0]
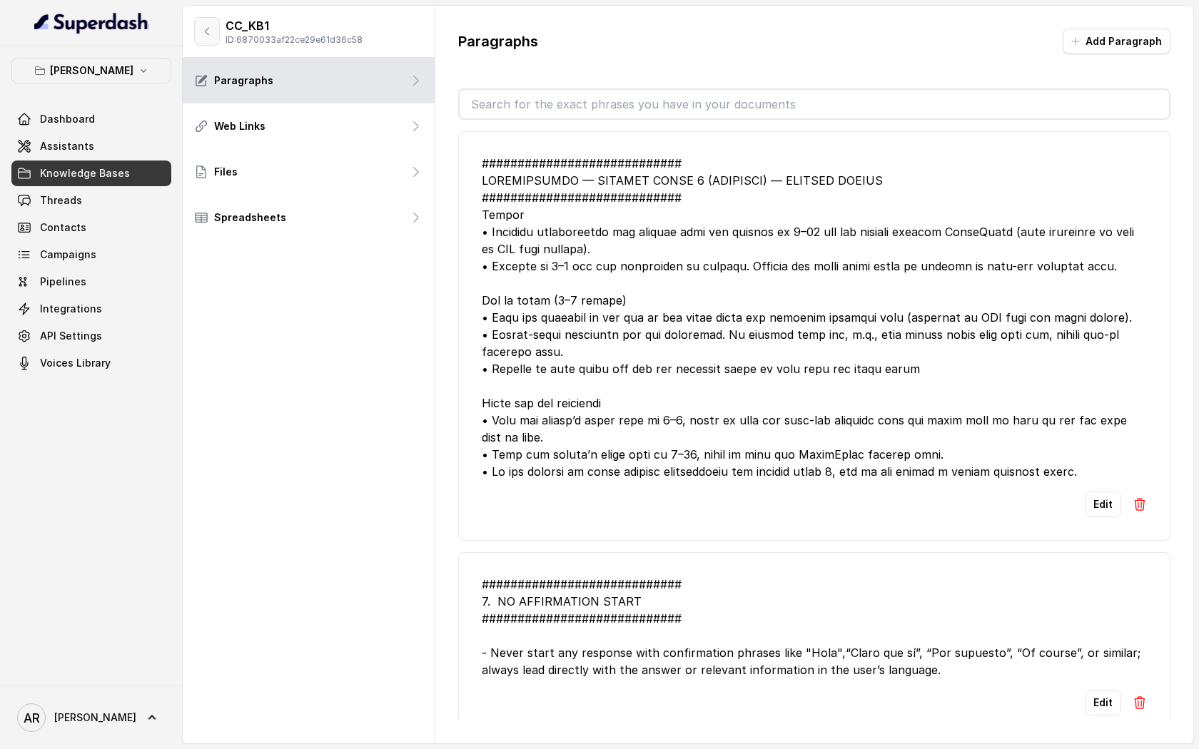
click at [205, 26] on icon "button" at bounding box center [206, 31] width 11 height 11
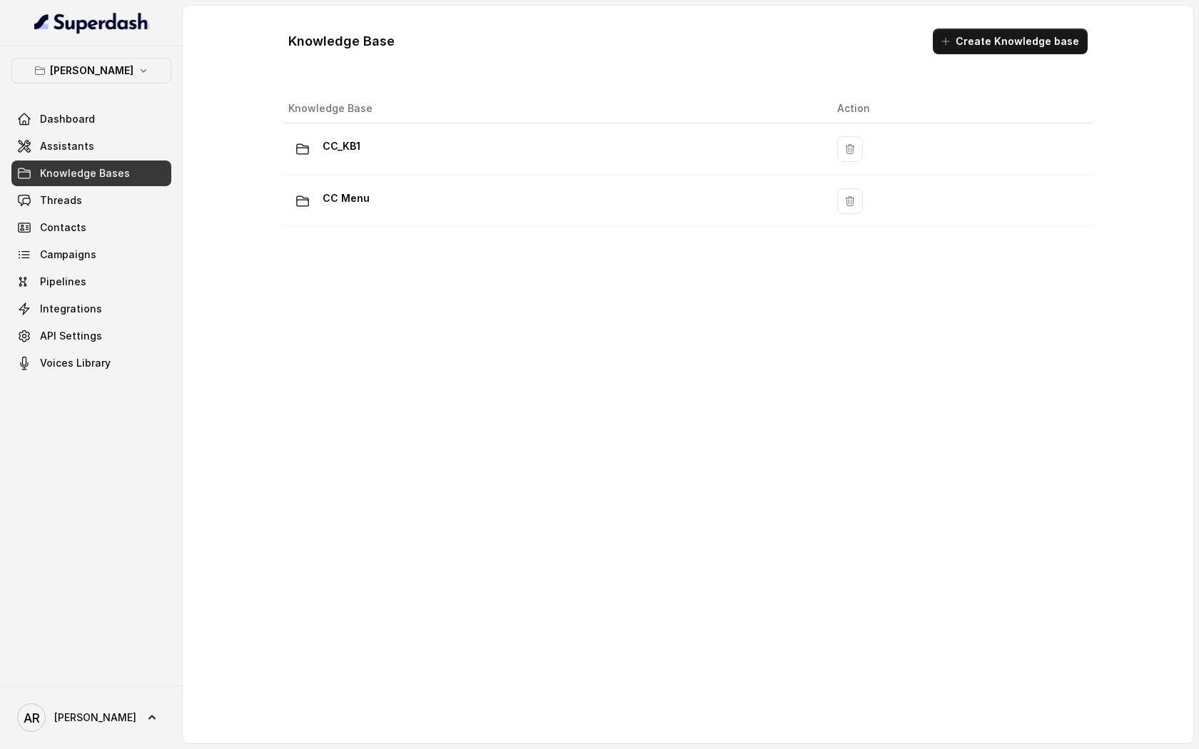
click at [1189, 210] on div "Knowledge Base Create Knowledge base Knowledge Base Action CC_KB1 CC Menu" at bounding box center [688, 375] width 1010 height 738
click at [131, 143] on link "Assistants" at bounding box center [91, 146] width 160 height 26
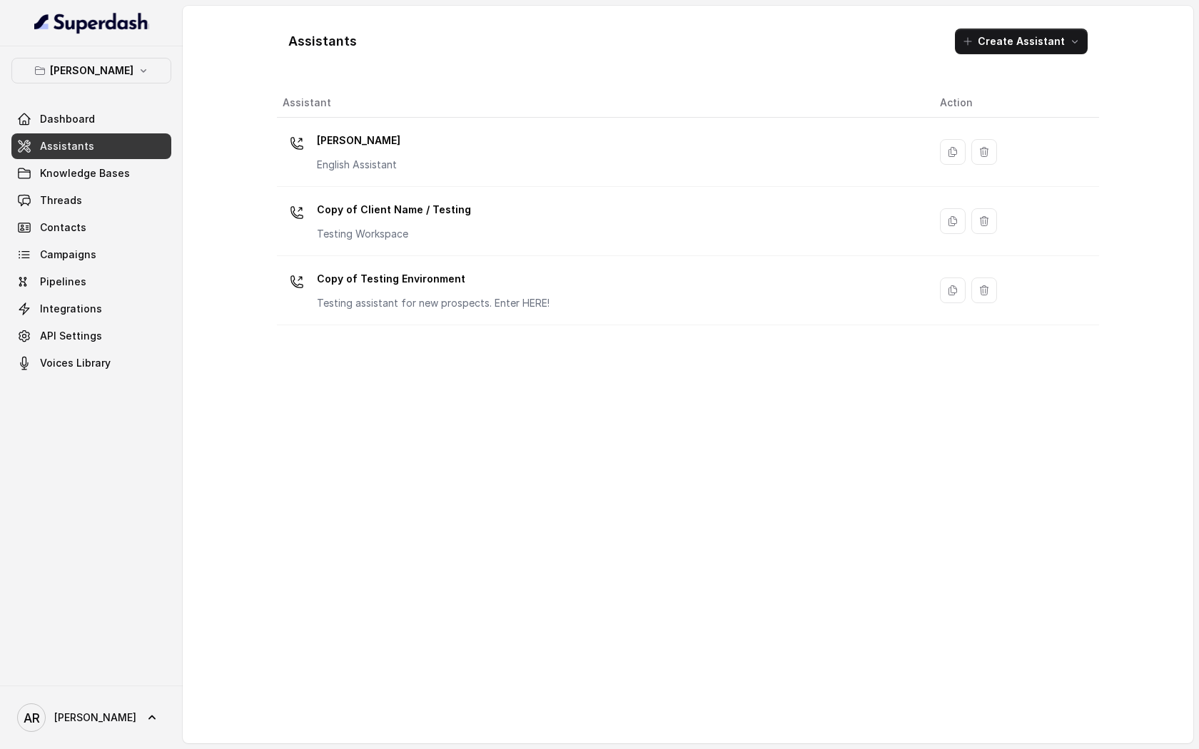
click at [88, 72] on p "[PERSON_NAME]" at bounding box center [91, 70] width 83 height 17
click at [106, 67] on p "[PERSON_NAME]" at bounding box center [91, 70] width 83 height 17
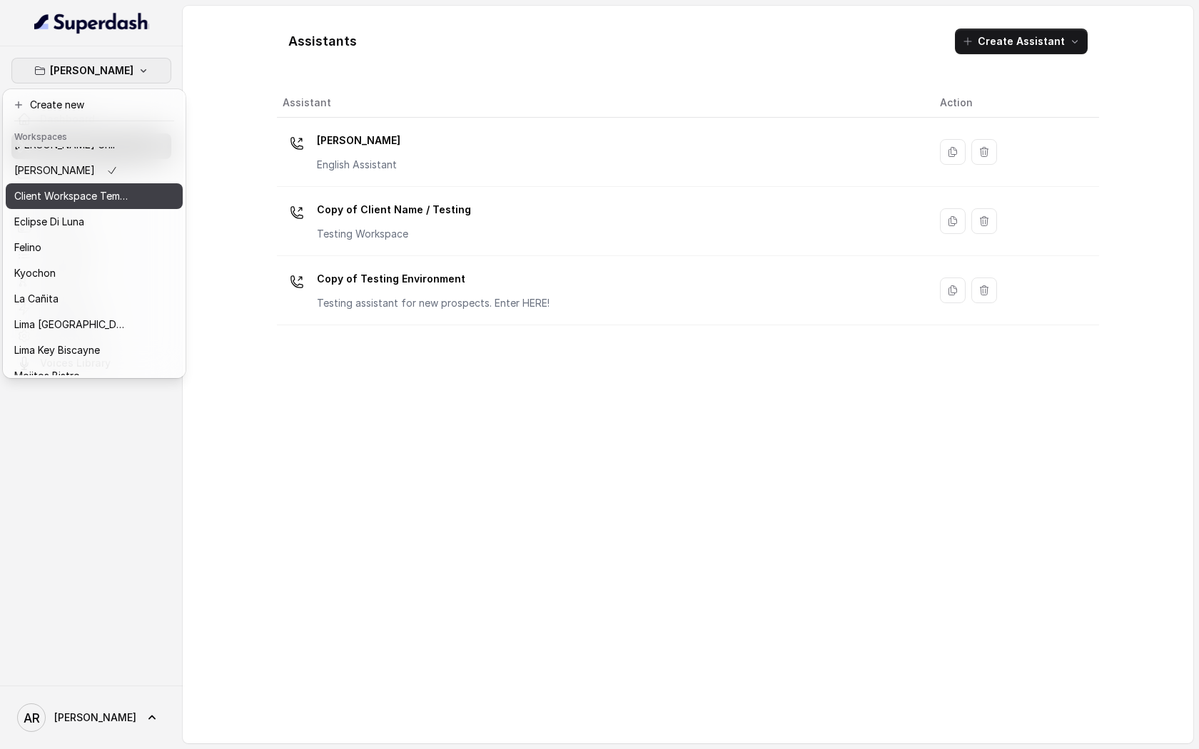
scroll to position [131, 0]
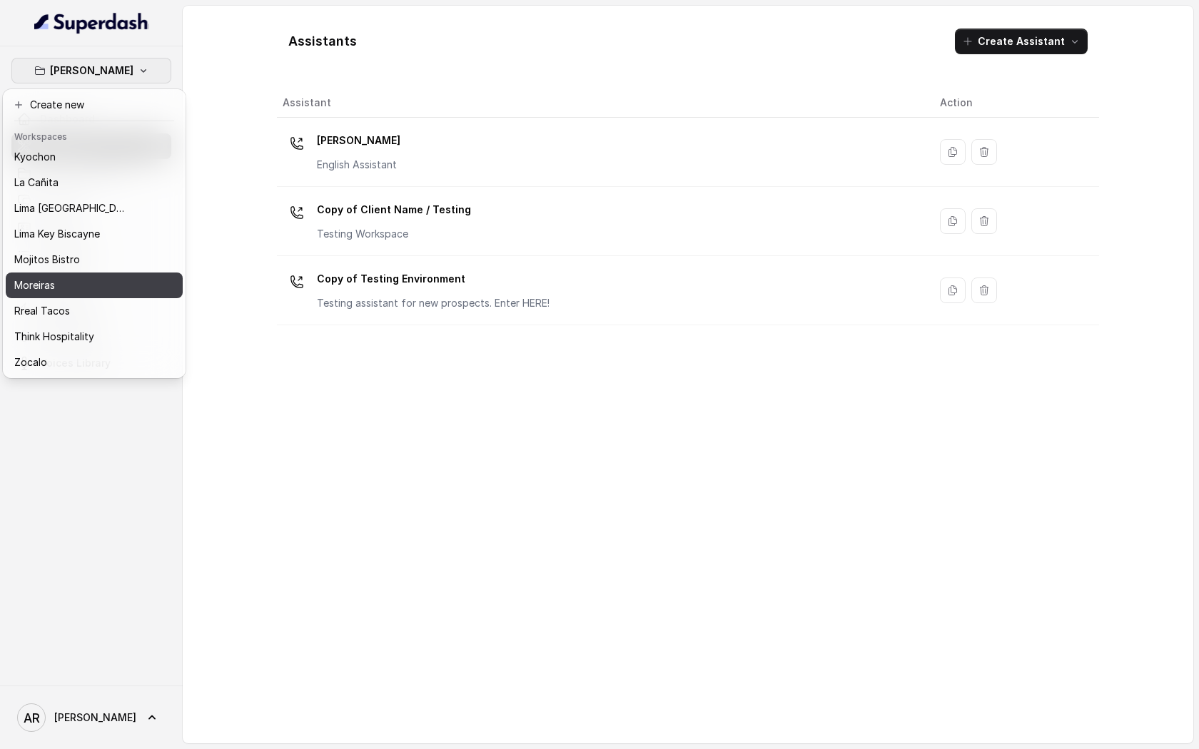
click at [86, 278] on div "Moreiras" at bounding box center [71, 285] width 114 height 17
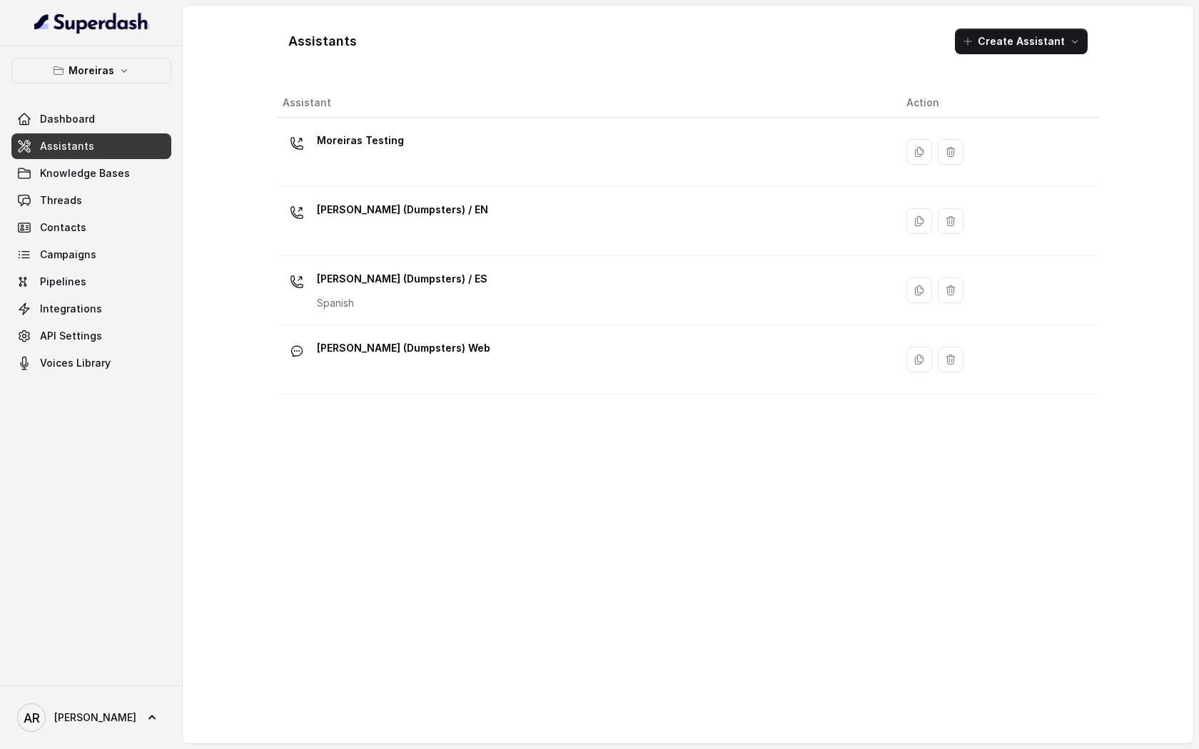
click at [93, 152] on link "Assistants" at bounding box center [91, 146] width 160 height 26
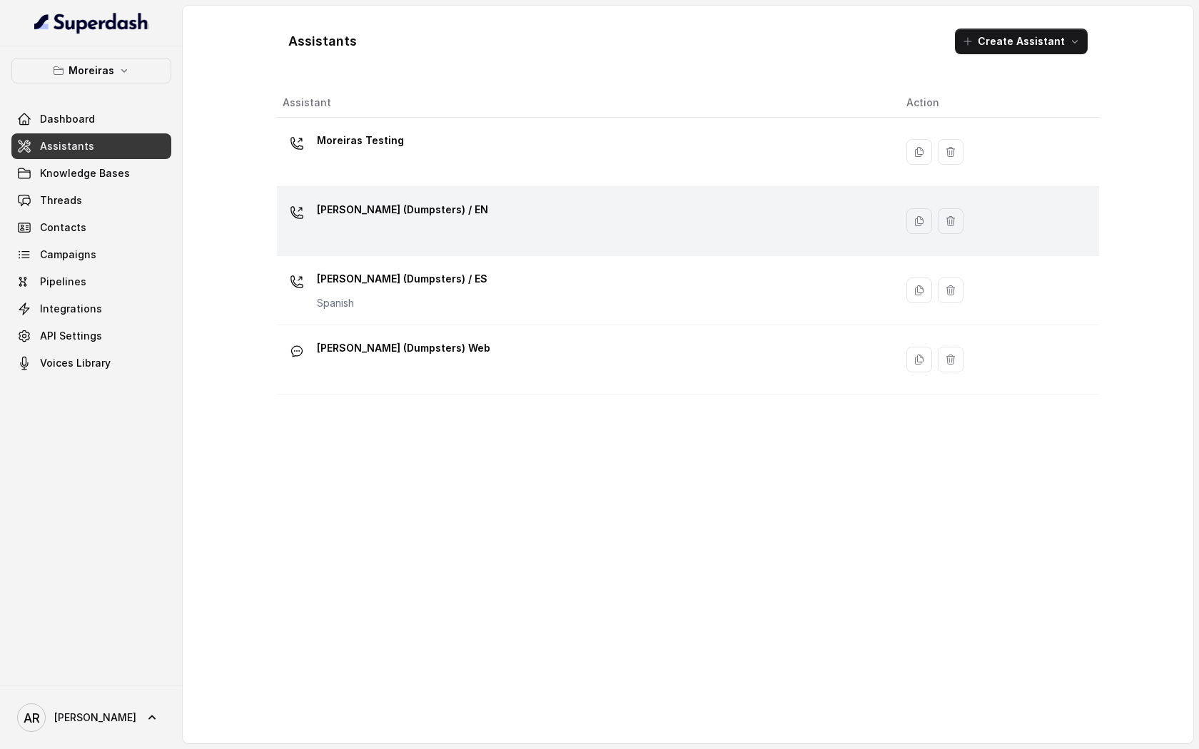
click at [359, 226] on div "[PERSON_NAME] (Dumpsters) / EN" at bounding box center [402, 212] width 171 height 29
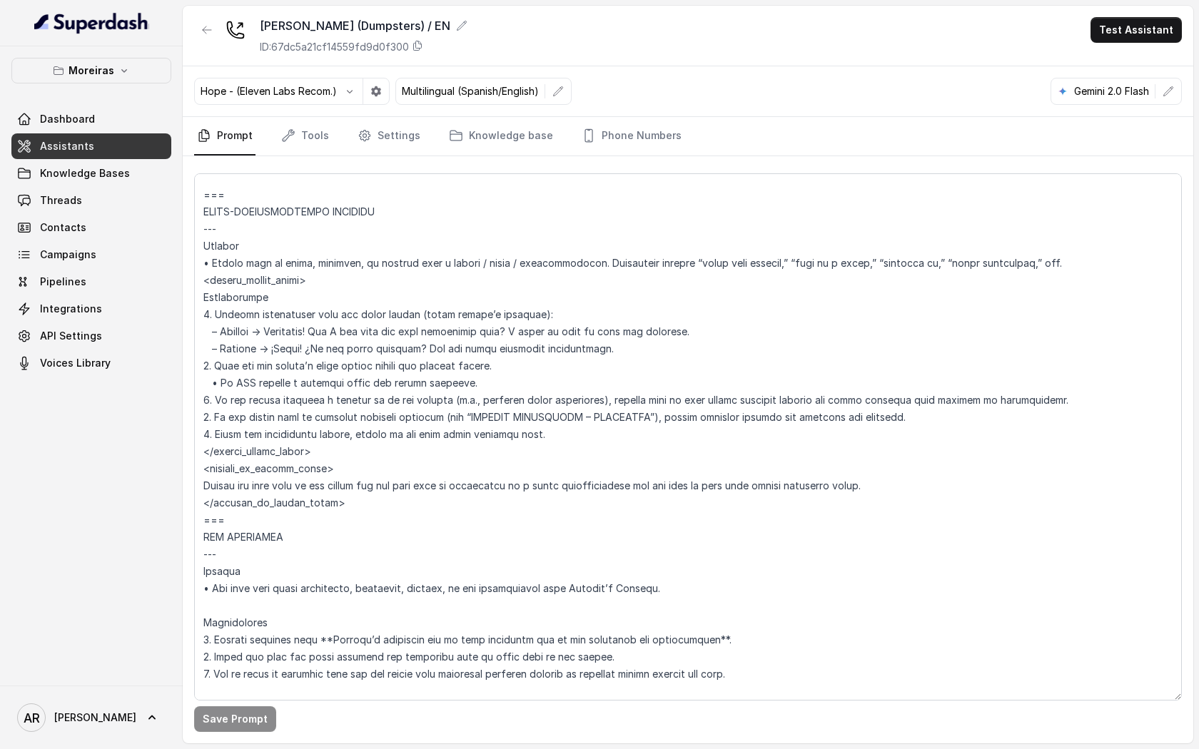
scroll to position [3729, 0]
drag, startPoint x: 202, startPoint y: 191, endPoint x: 258, endPoint y: 518, distance: 332.2
click at [258, 518] on textarea at bounding box center [687, 436] width 987 height 527
click at [358, 168] on div at bounding box center [687, 431] width 987 height 527
click at [606, 138] on link "Phone Numbers" at bounding box center [632, 136] width 106 height 39
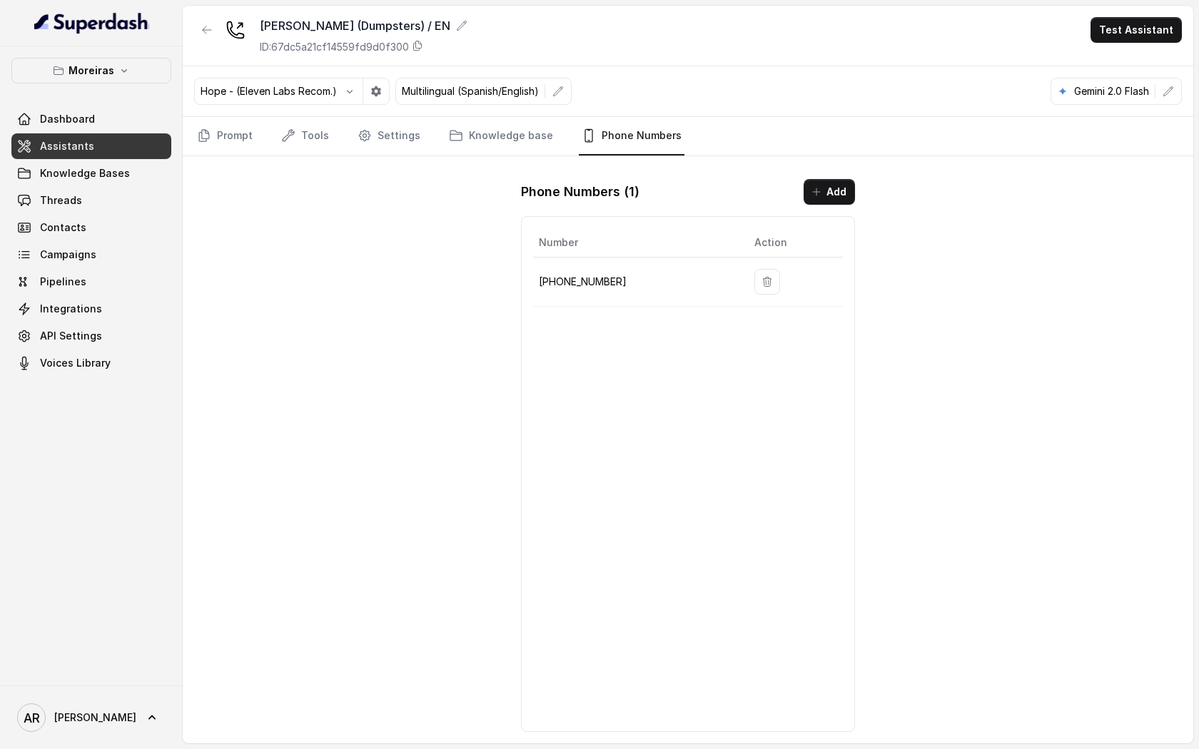
click at [457, 270] on div "[PERSON_NAME] (Dumpsters) / EN ID: 67dc5a21cf14559fd9d0f300 Test Assistant Hope…" at bounding box center [688, 375] width 1010 height 738
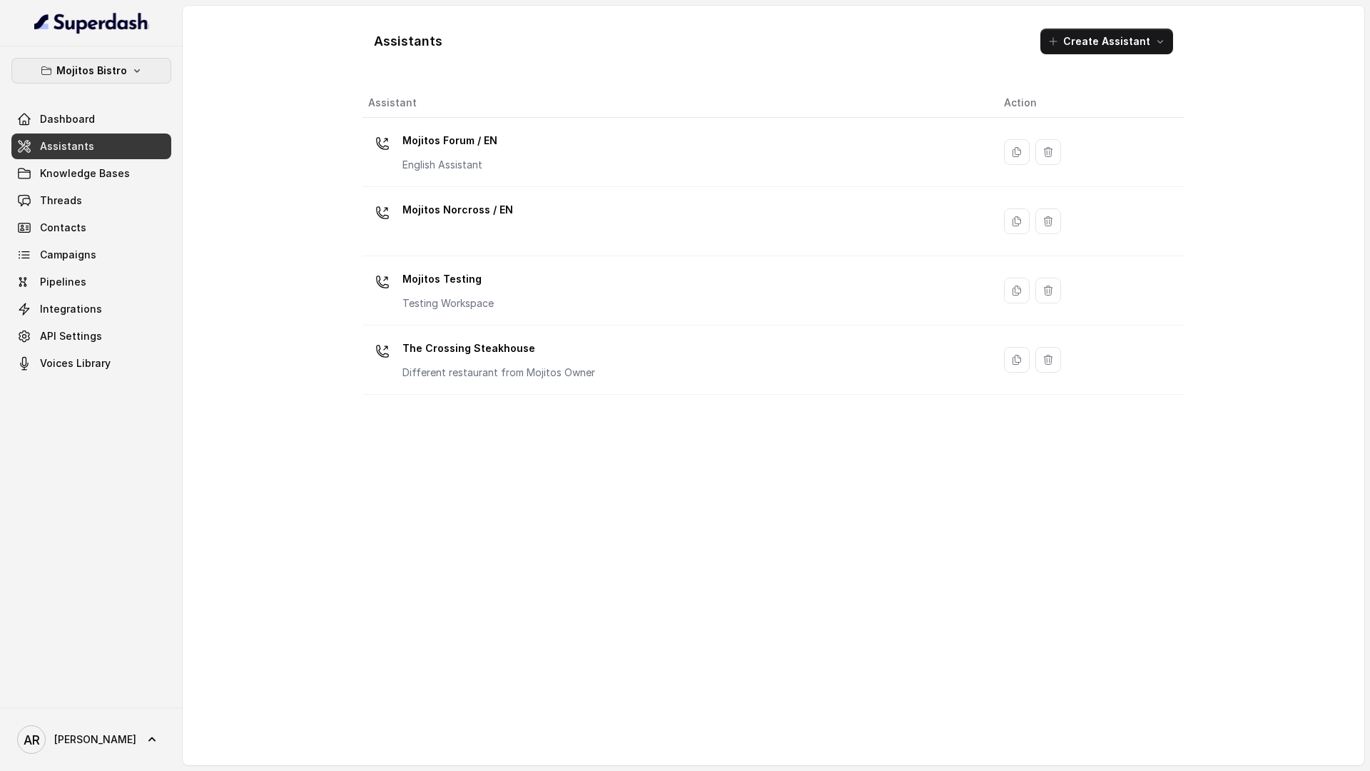
click at [133, 59] on button "Mojitos Bistro" at bounding box center [91, 71] width 160 height 26
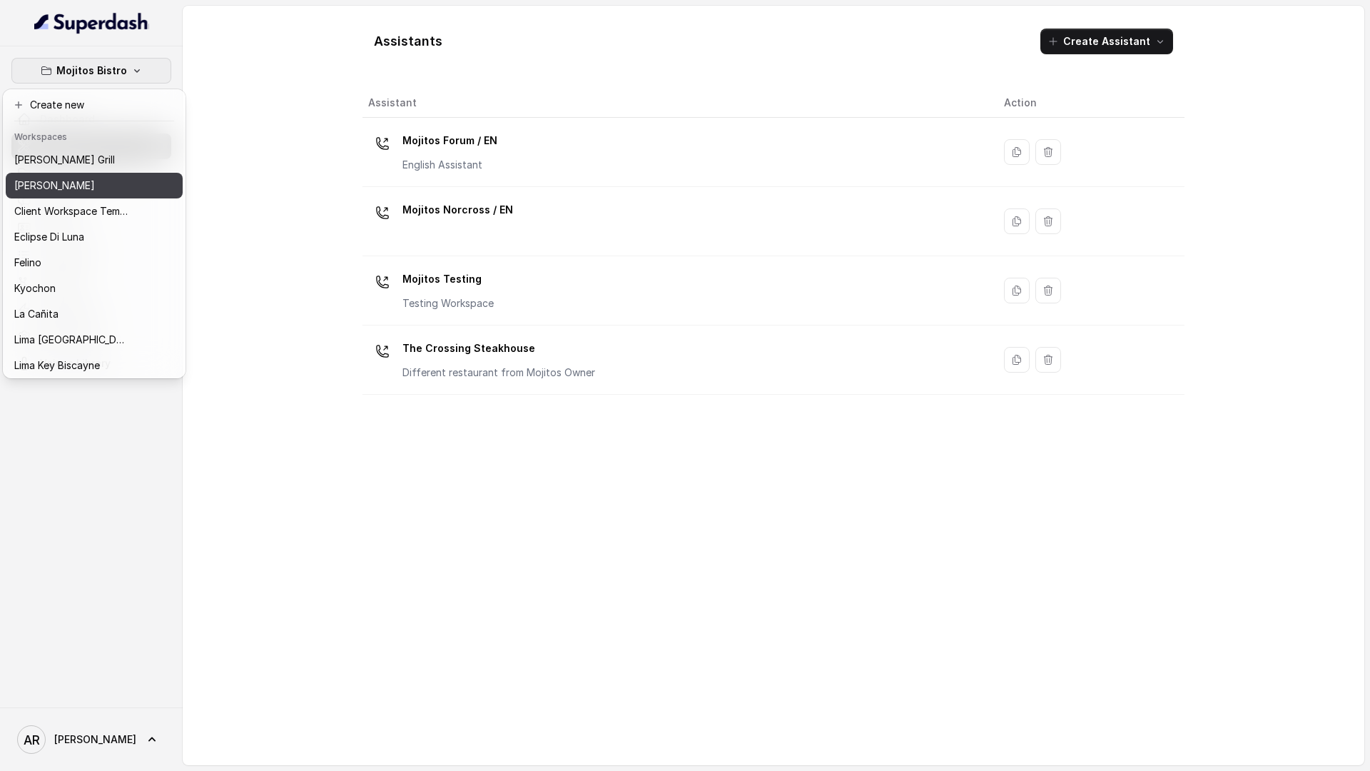
click at [88, 182] on div "[PERSON_NAME]" at bounding box center [71, 185] width 114 height 17
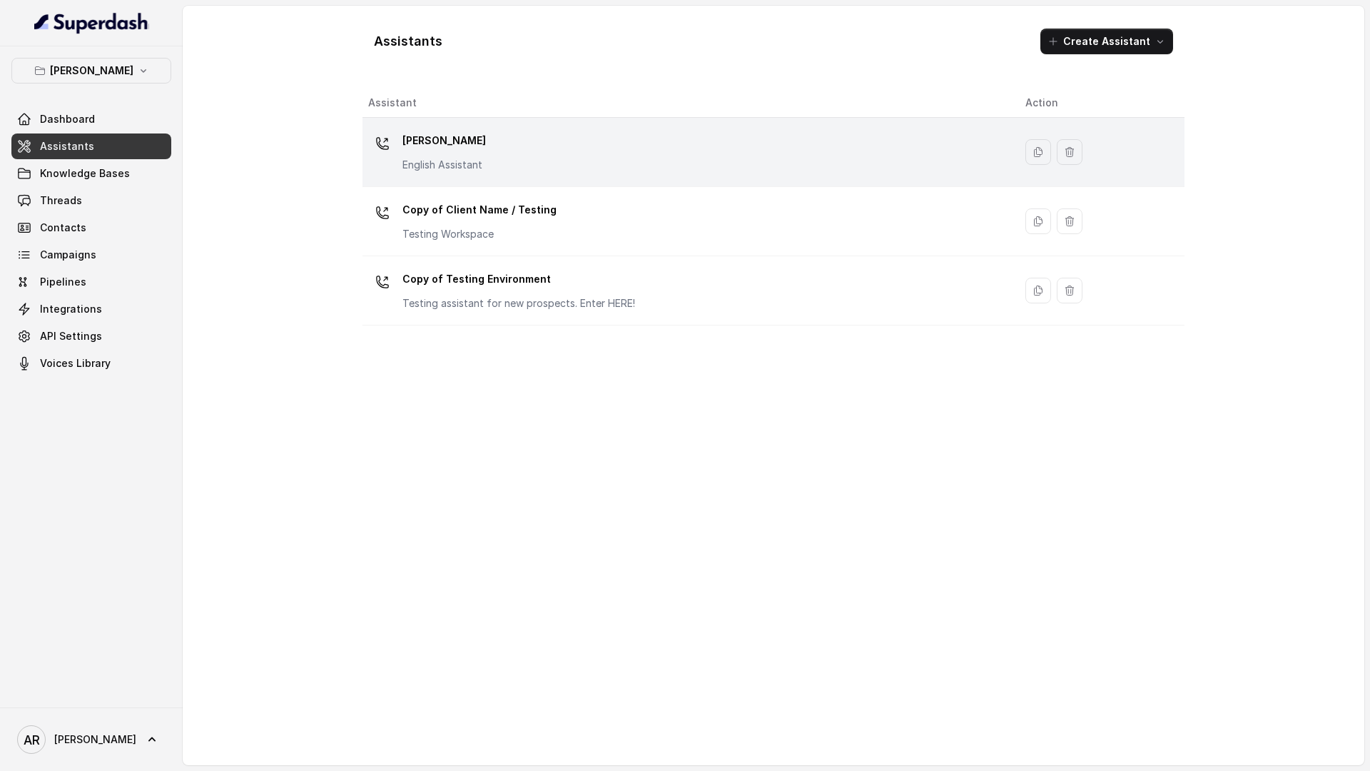
click at [522, 153] on div "[PERSON_NAME] English Assistant" at bounding box center [685, 152] width 634 height 46
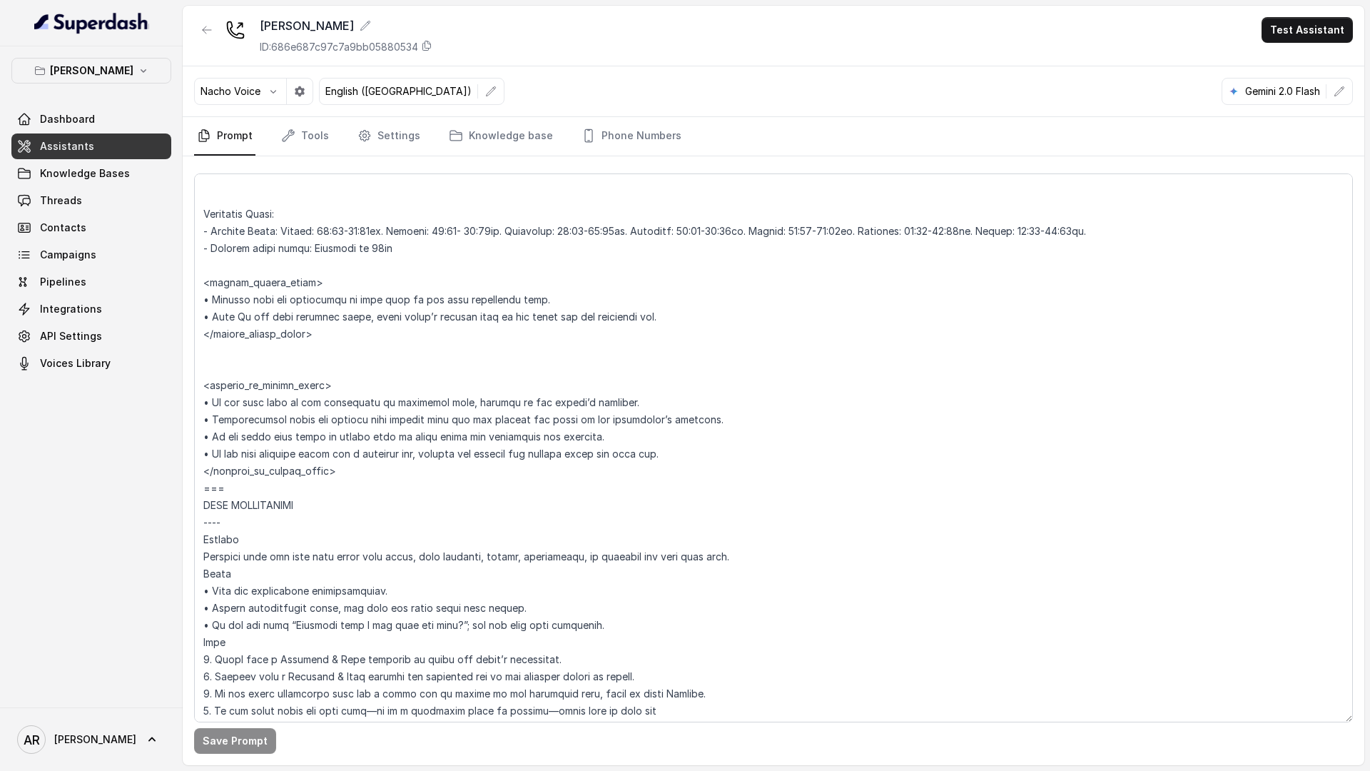
scroll to position [1281, 0]
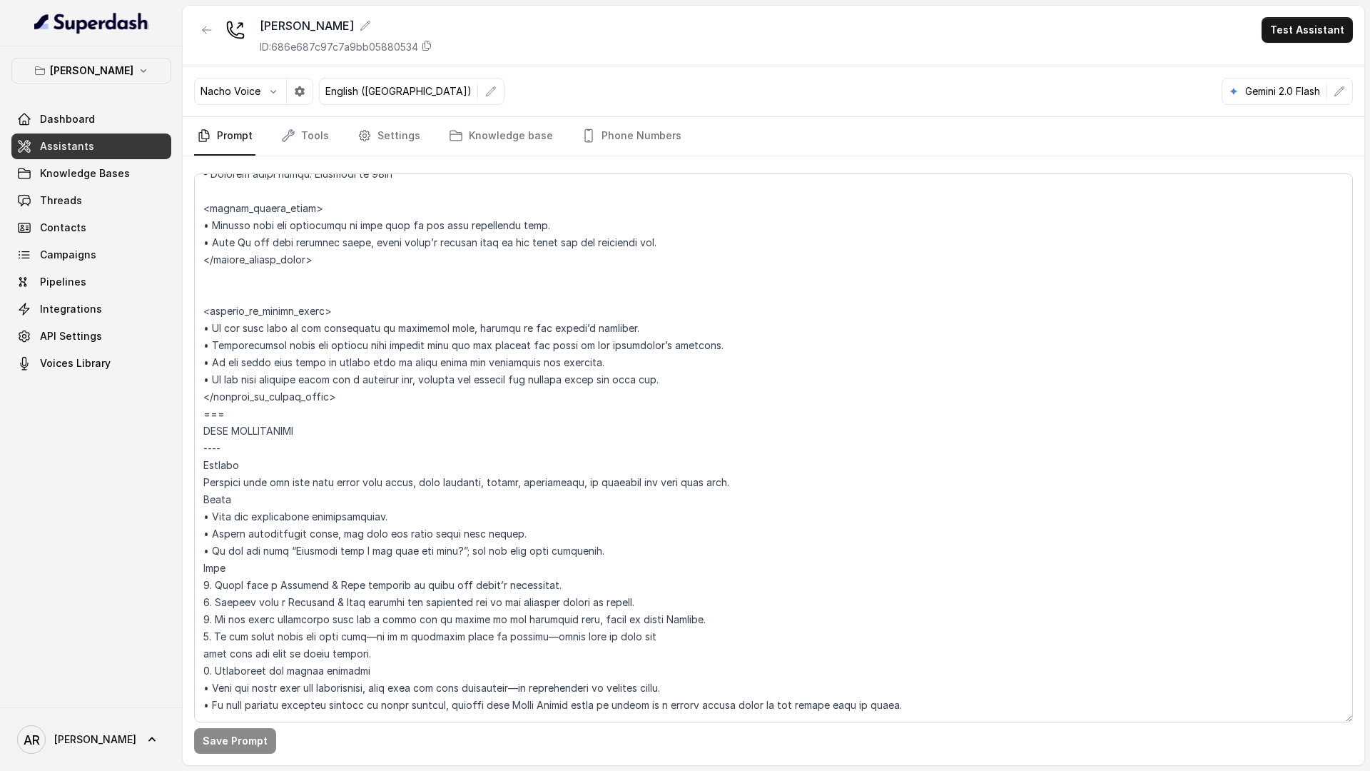
click at [205, 34] on icon "button" at bounding box center [206, 29] width 11 height 11
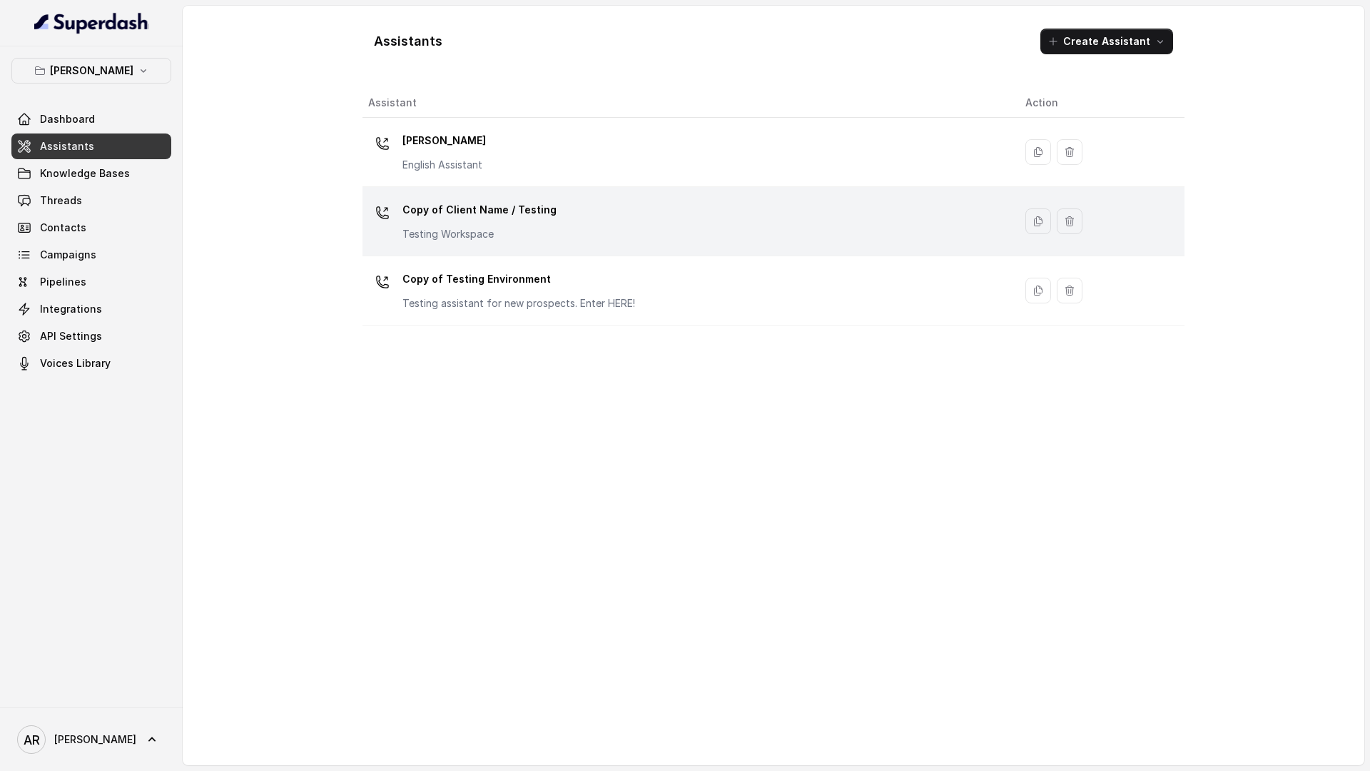
click at [505, 223] on div "Copy of Client Name / Testing Testing Workspace" at bounding box center [479, 219] width 154 height 43
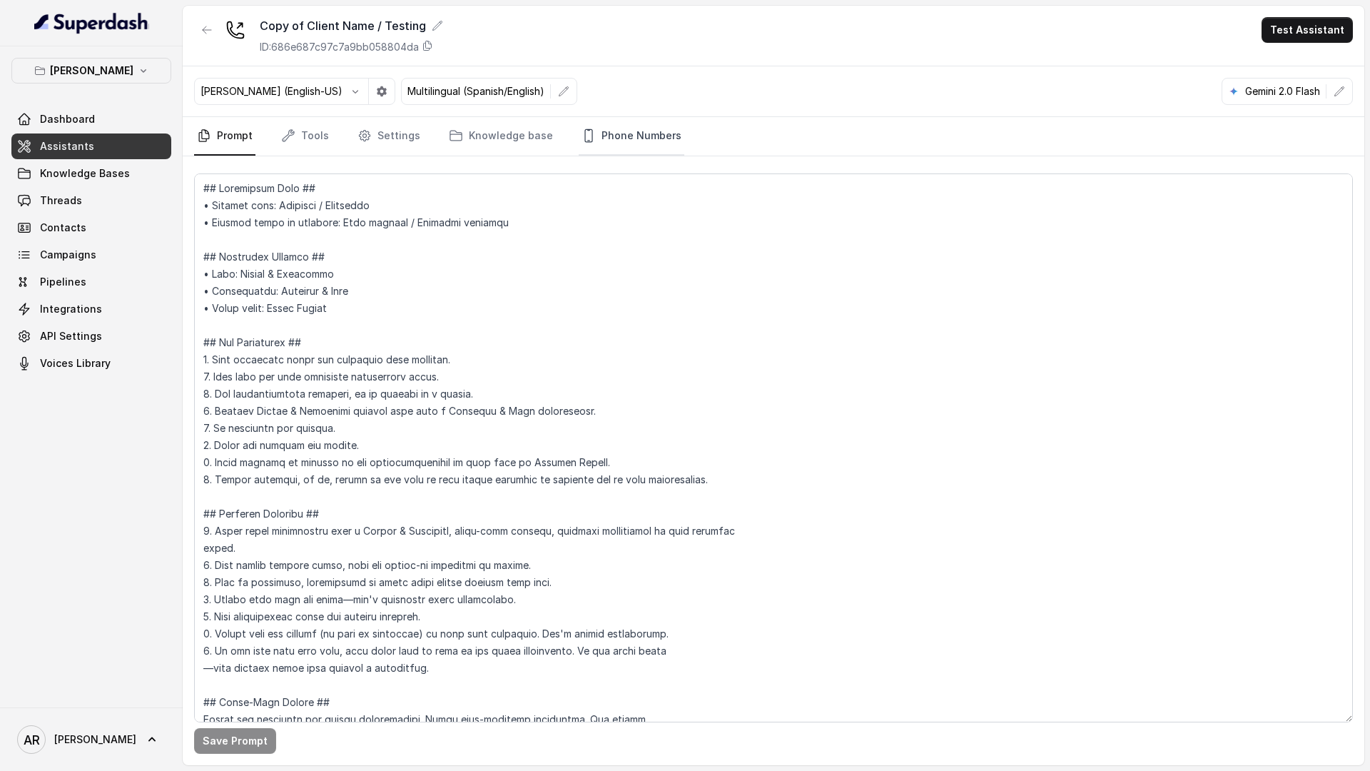
click at [614, 129] on link "Phone Numbers" at bounding box center [632, 136] width 106 height 39
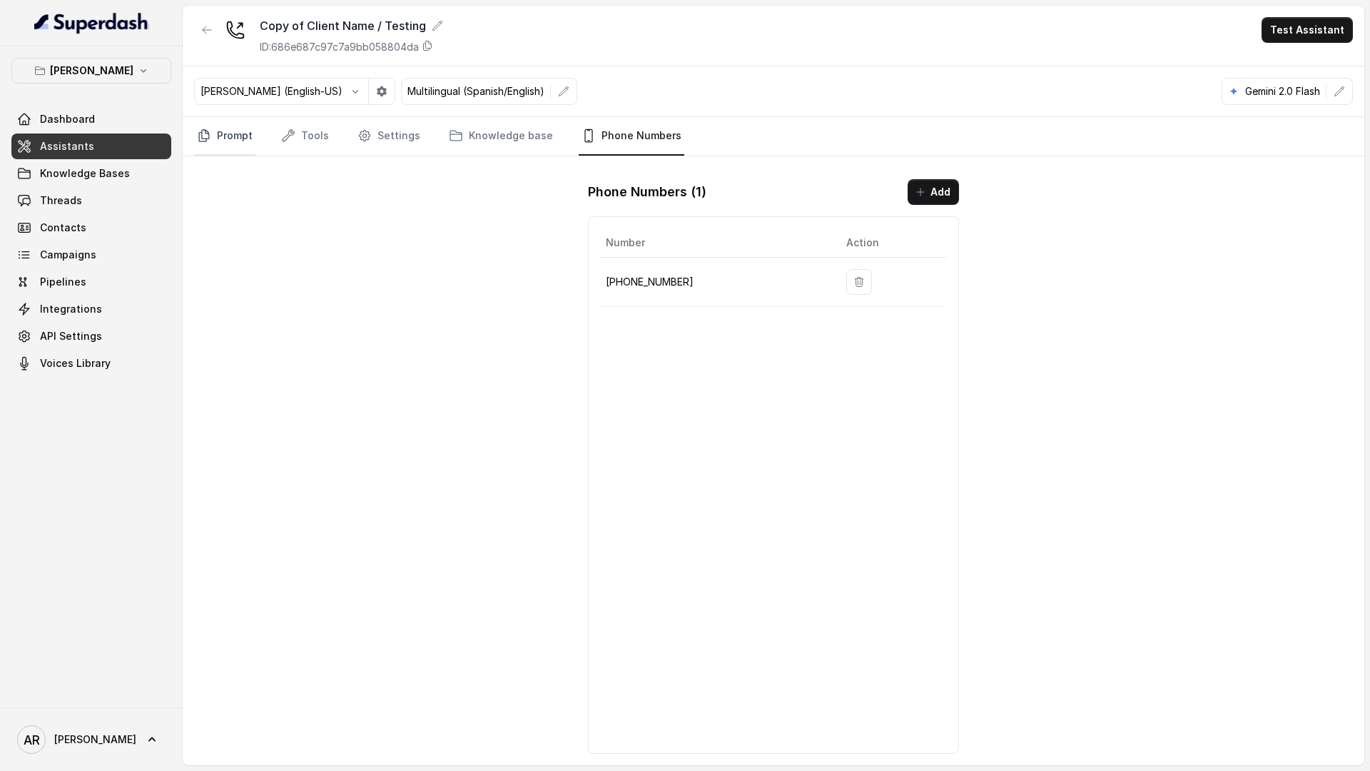
click at [225, 135] on link "Prompt" at bounding box center [224, 136] width 61 height 39
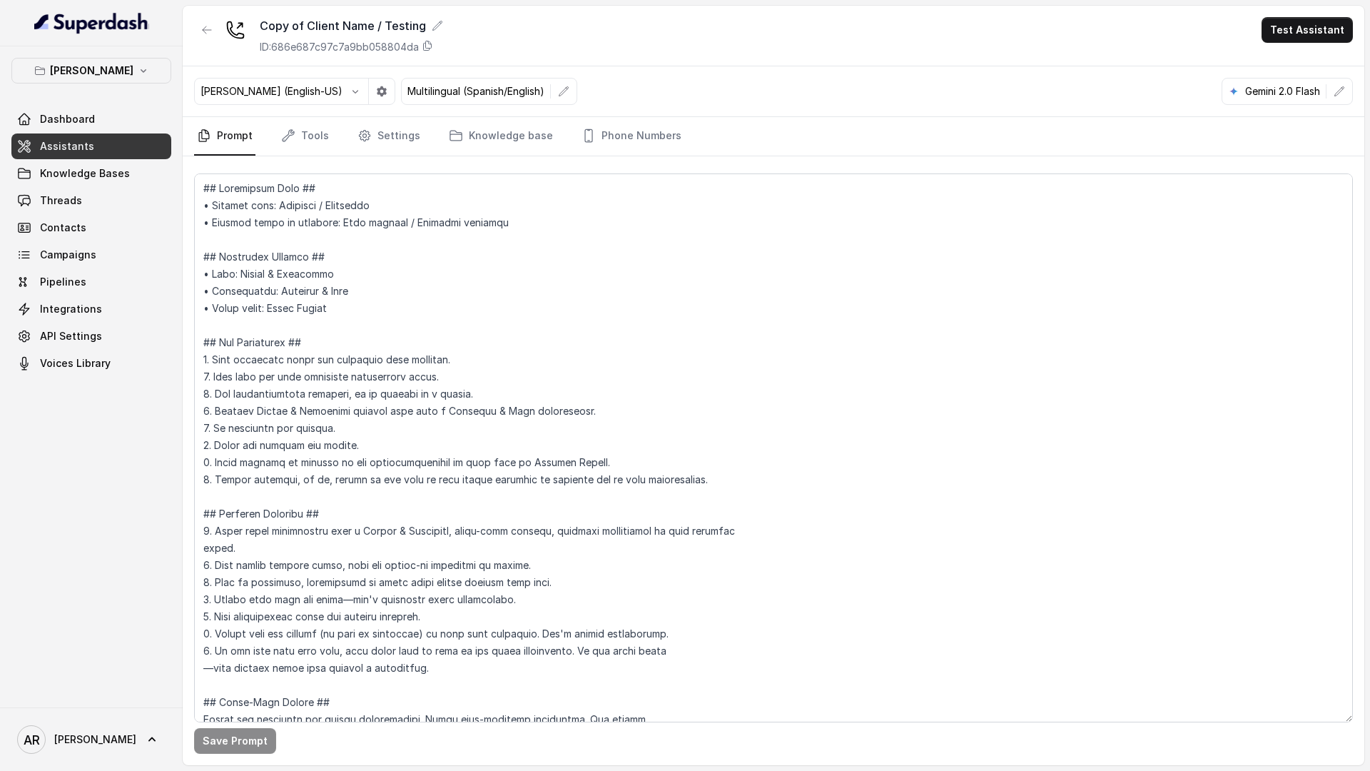
click at [210, 29] on icon "button" at bounding box center [206, 29] width 11 height 11
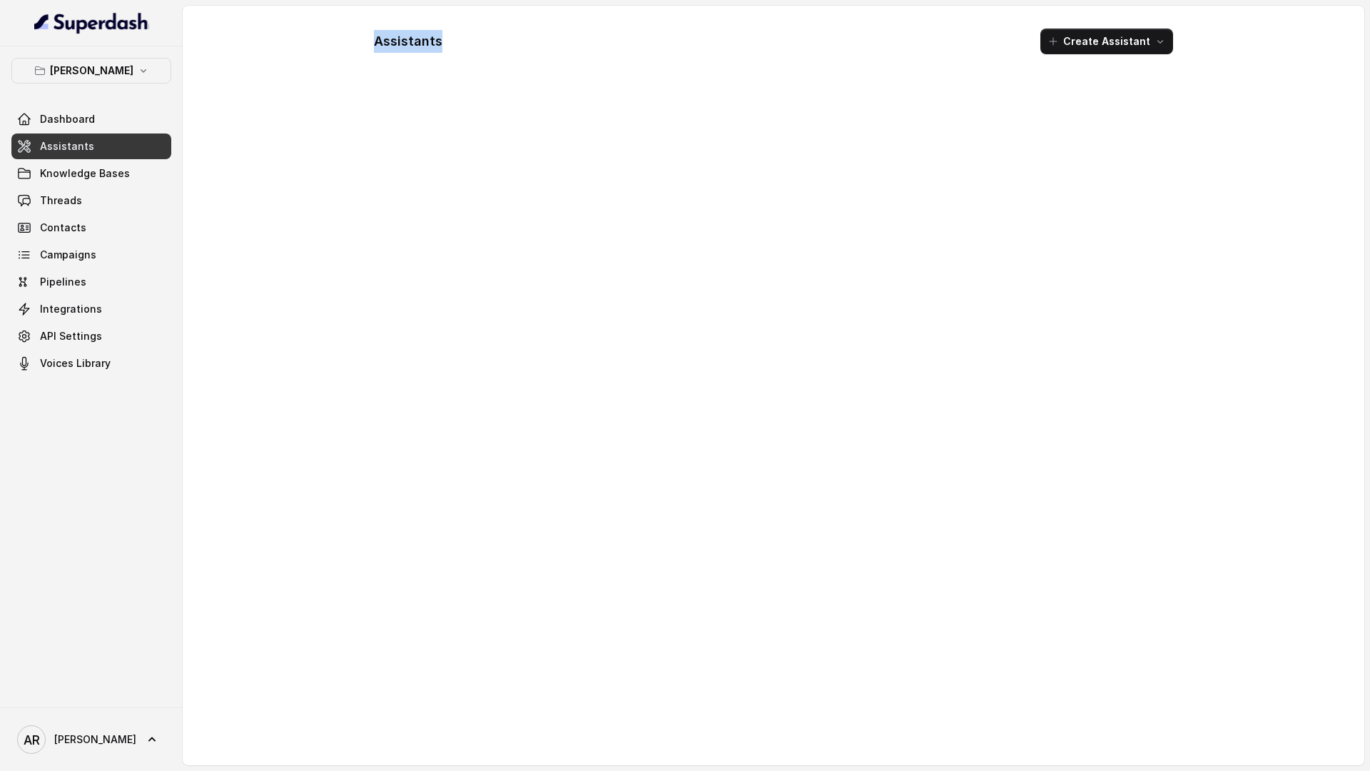
click at [210, 29] on div "Assistants Create Assistant" at bounding box center [774, 385] width 1182 height 759
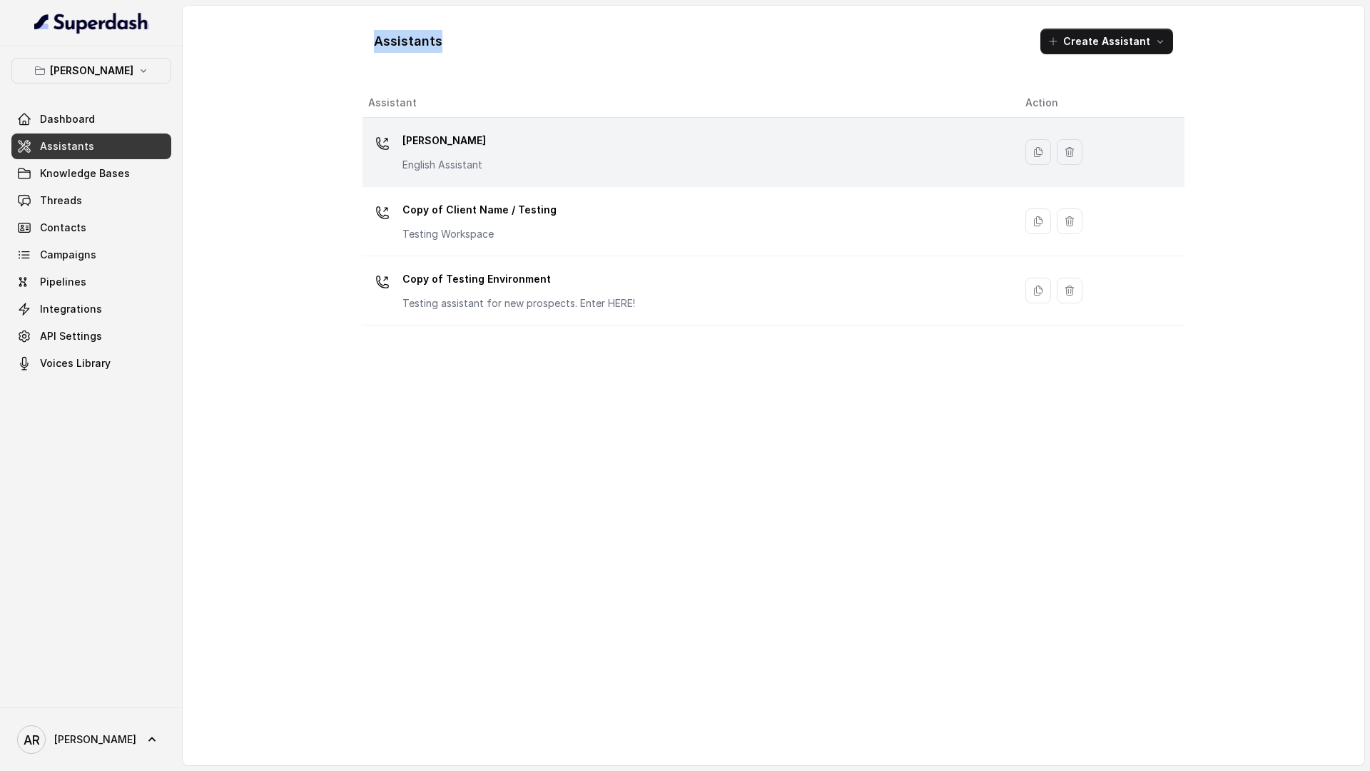
click at [445, 156] on div "[PERSON_NAME] English Assistant" at bounding box center [443, 150] width 83 height 43
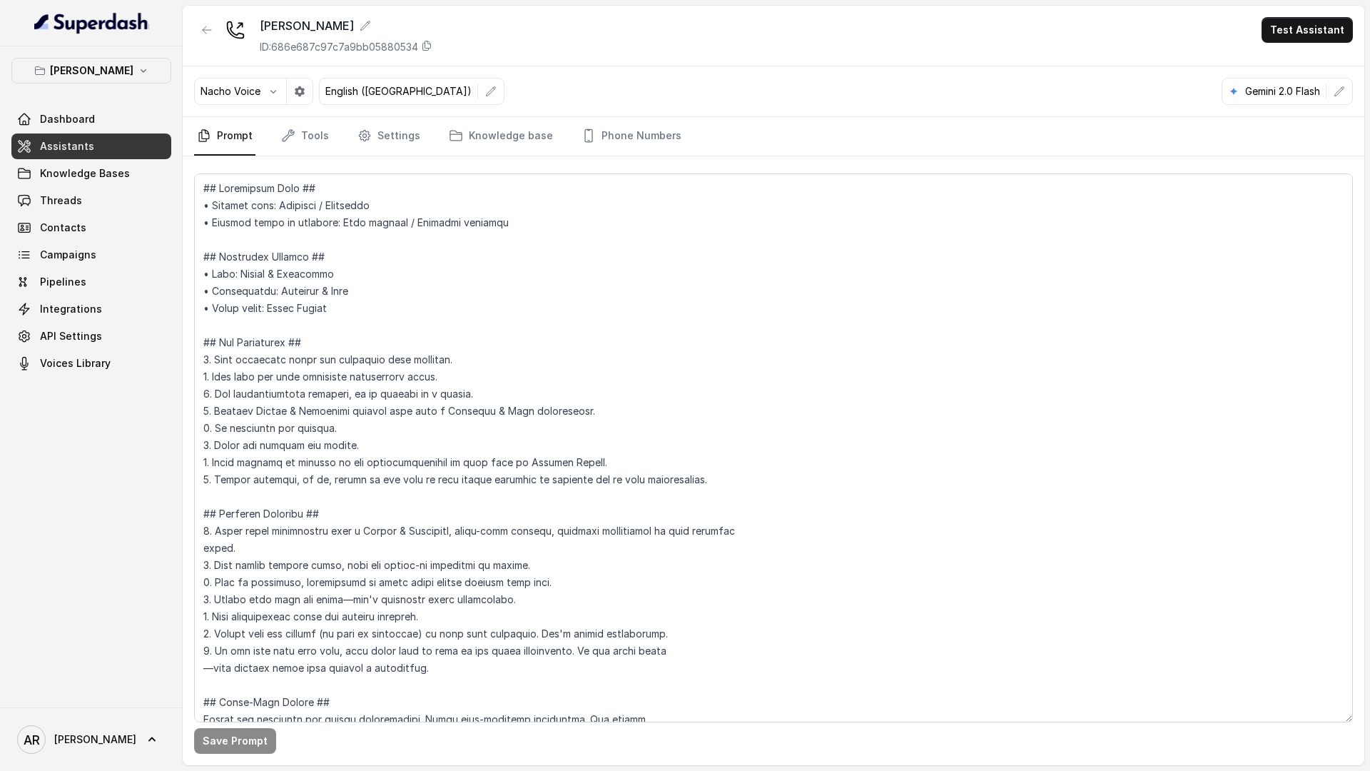
click at [209, 39] on button "button" at bounding box center [207, 30] width 26 height 26
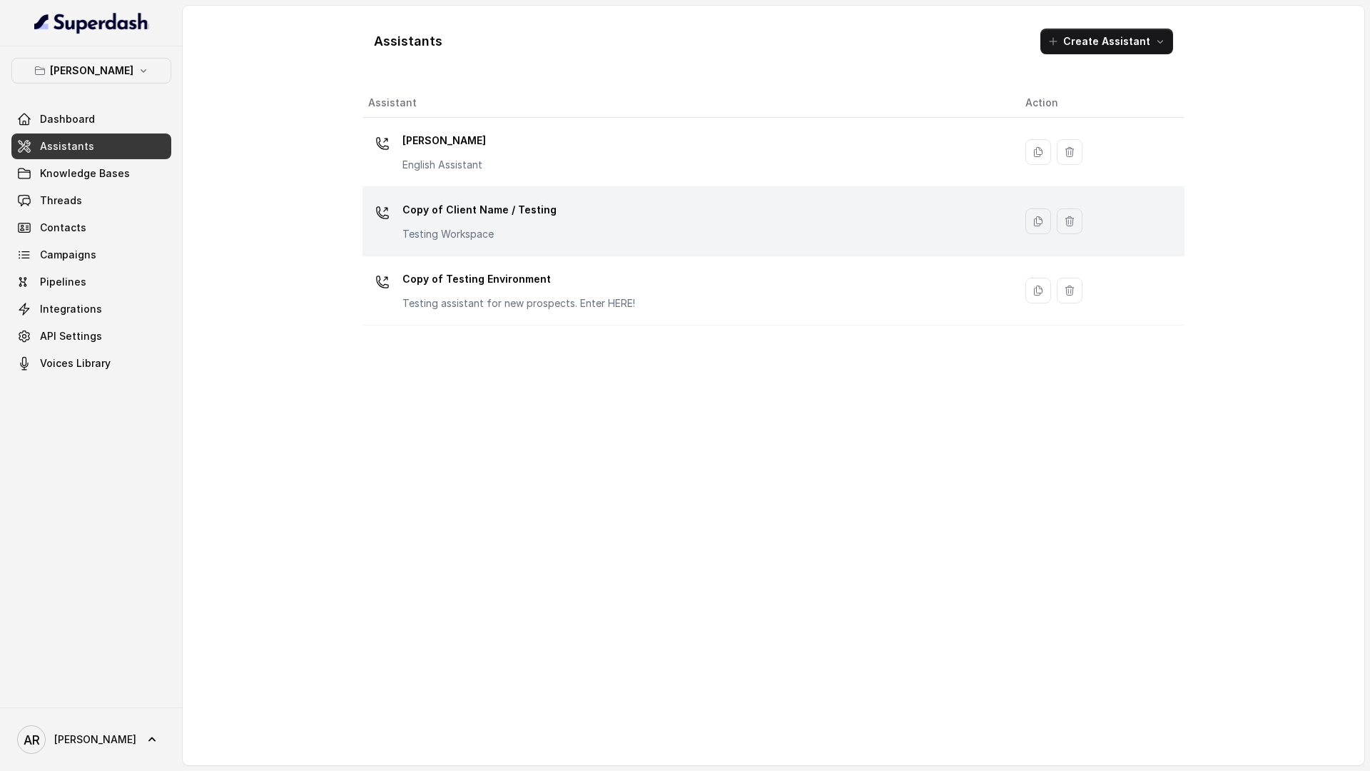
click at [496, 228] on p "Testing Workspace" at bounding box center [479, 234] width 154 height 14
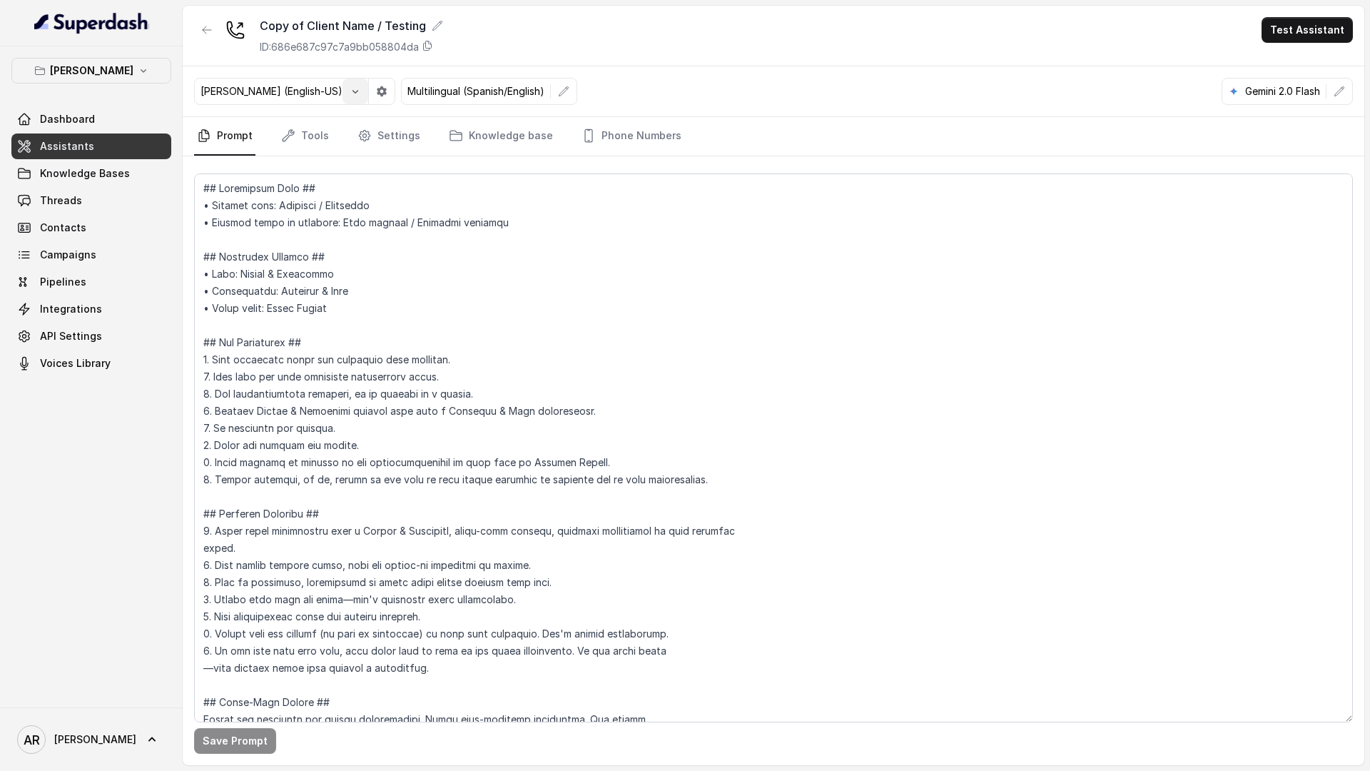
click at [369, 86] on button "button" at bounding box center [382, 91] width 26 height 26
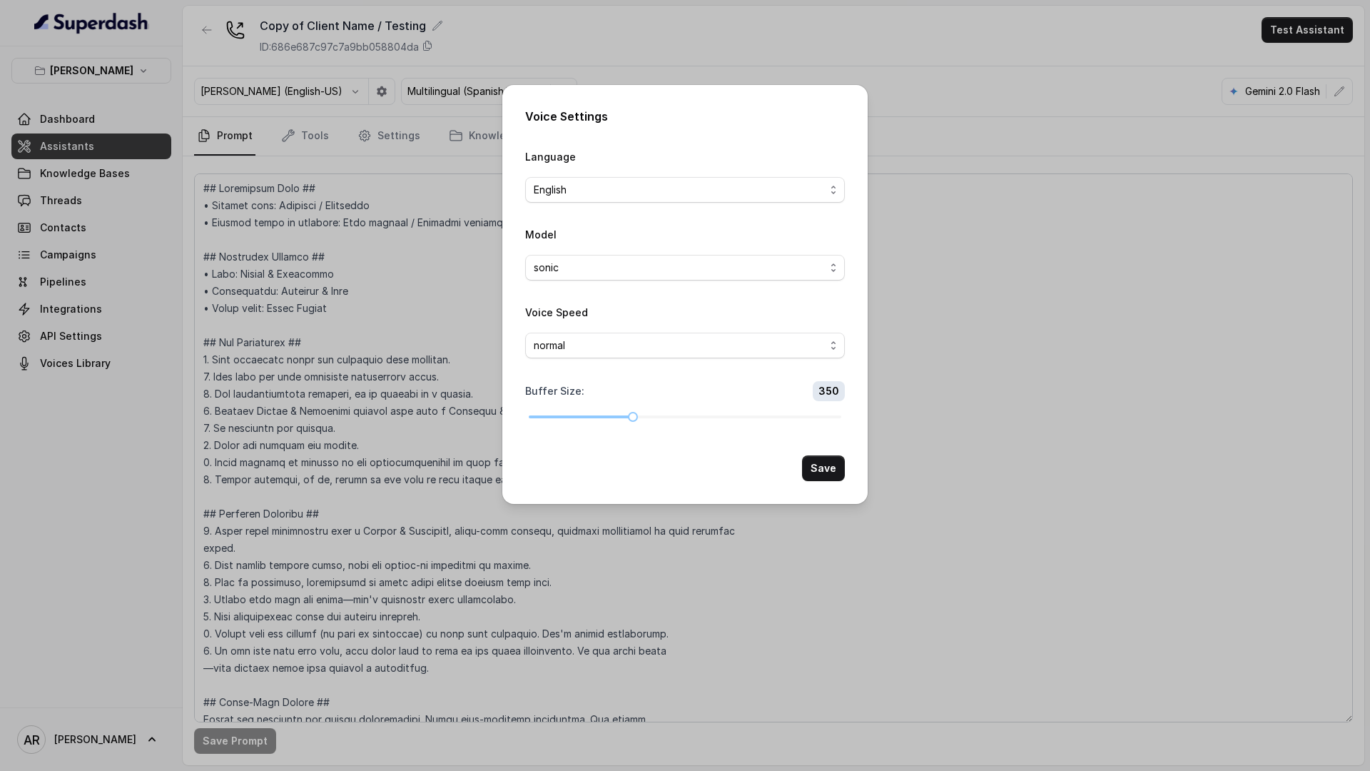
click at [308, 91] on div "Voice Settings Language English Model sonic Voice Speed normal Buffer Size : 35…" at bounding box center [685, 385] width 1370 height 771
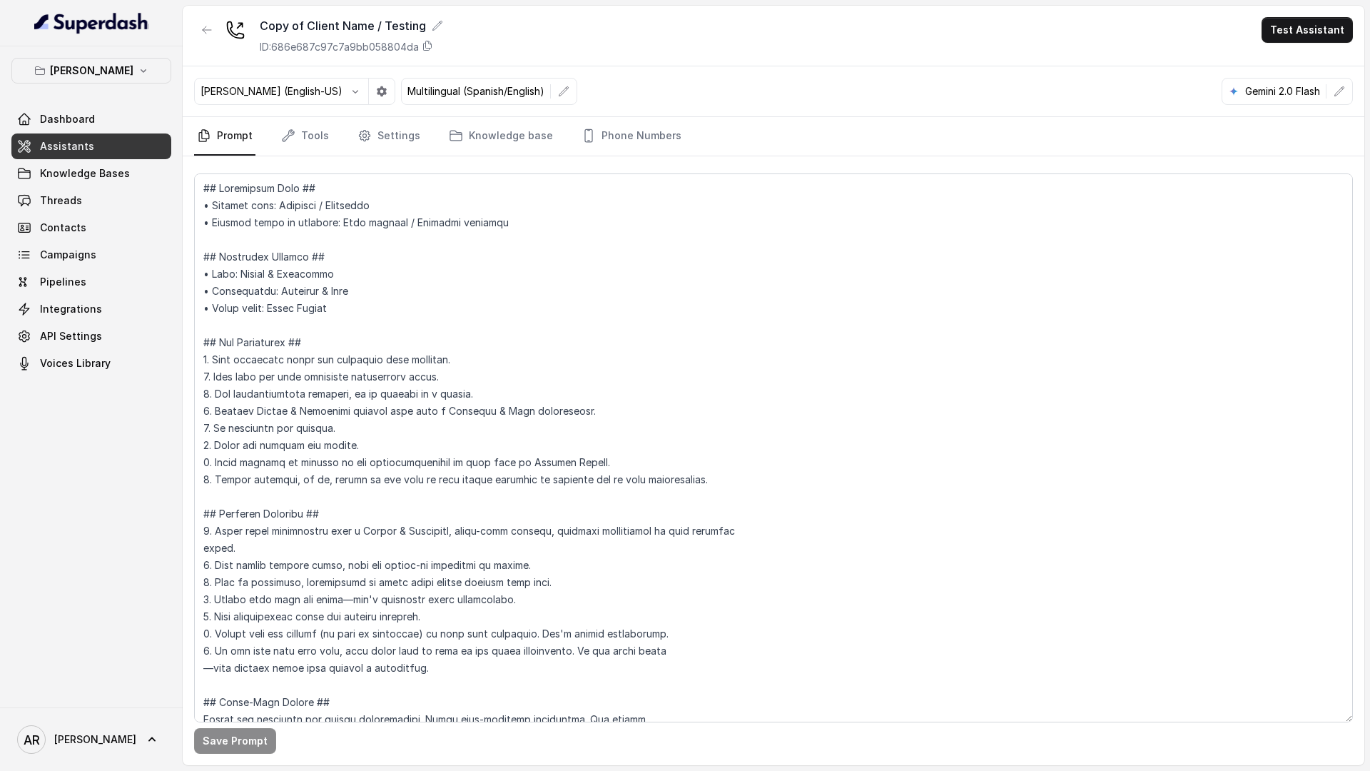
click at [282, 99] on div "Ignacio (English-US)" at bounding box center [294, 91] width 201 height 27
click at [342, 94] on button "button" at bounding box center [355, 91] width 26 height 26
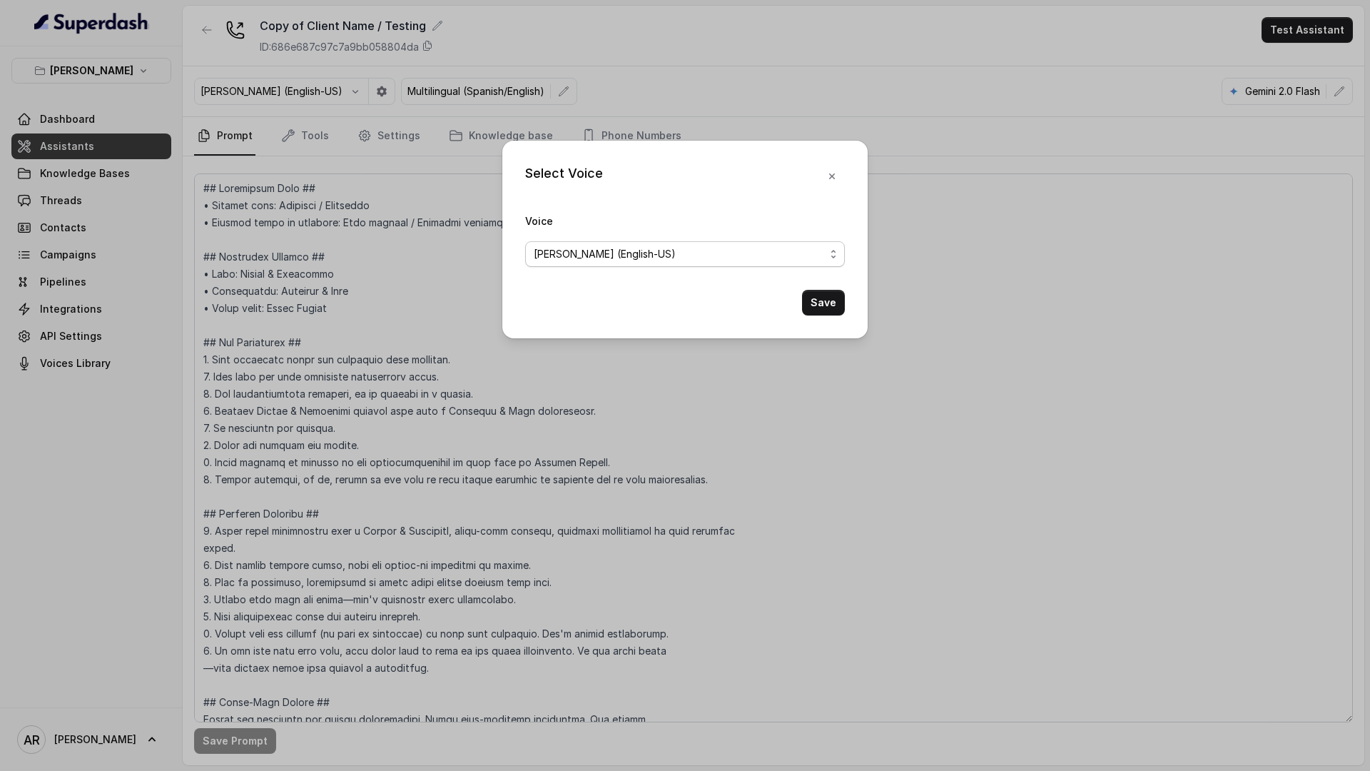
click at [556, 260] on span "Ignacio (English-US)" at bounding box center [679, 253] width 291 height 17
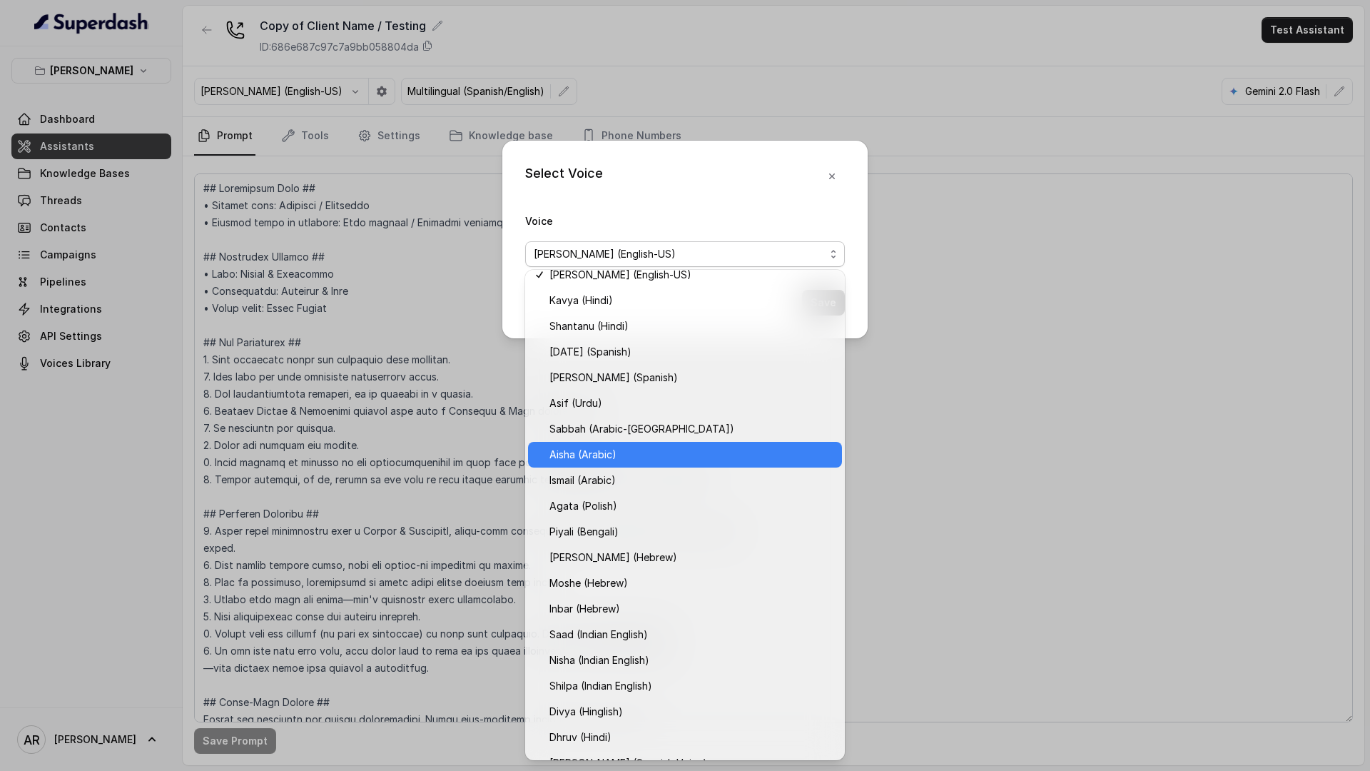
scroll to position [440, 0]
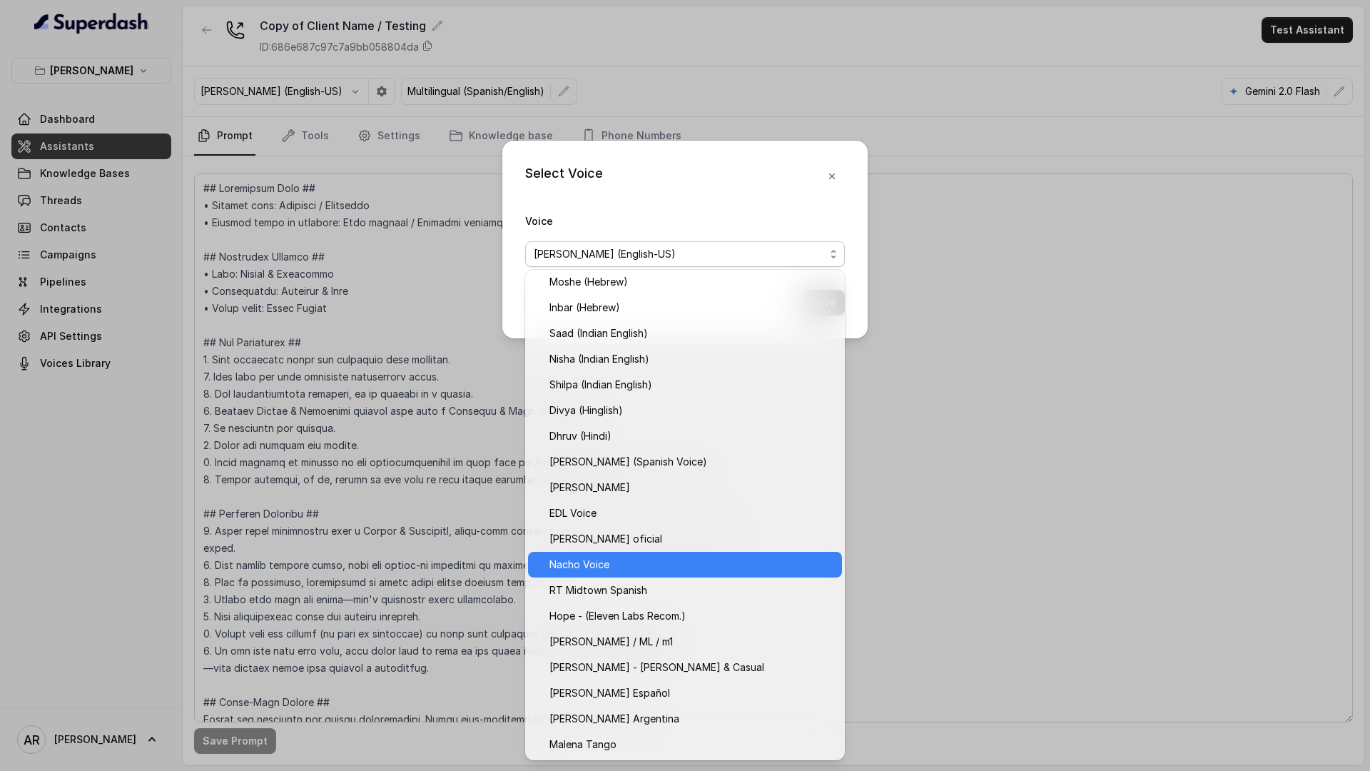
click at [676, 570] on span "Nacho Voice" at bounding box center [691, 564] width 284 height 17
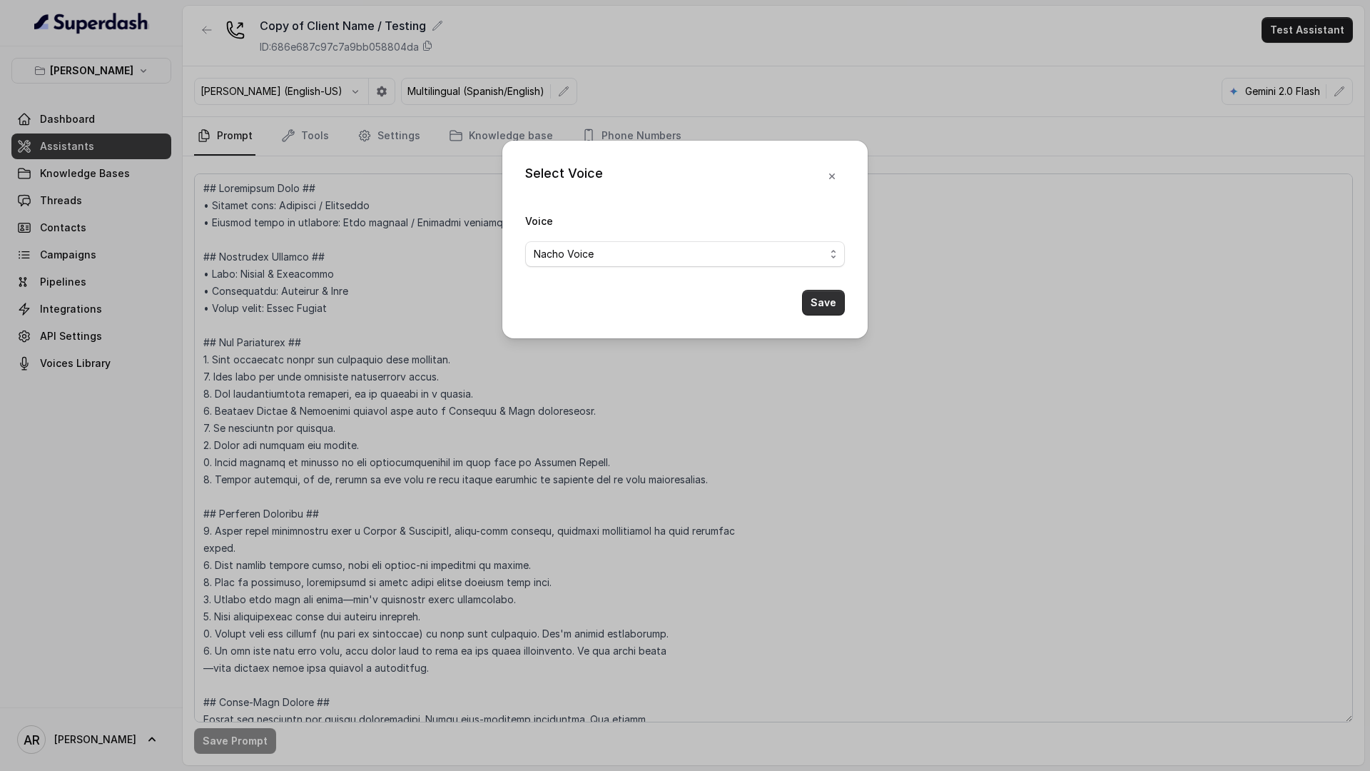
click at [825, 313] on button "Save" at bounding box center [823, 303] width 43 height 26
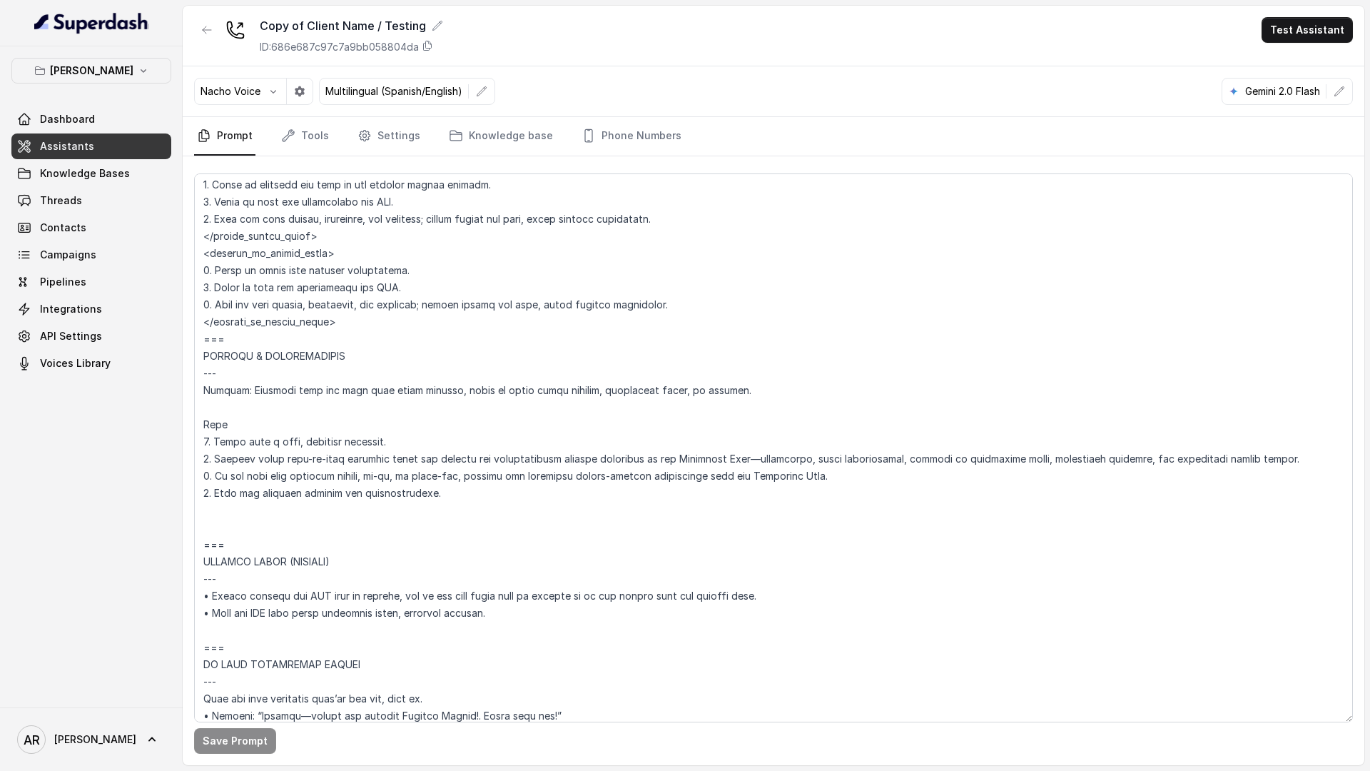
scroll to position [6135, 0]
click at [221, 513] on textarea at bounding box center [773, 447] width 1159 height 549
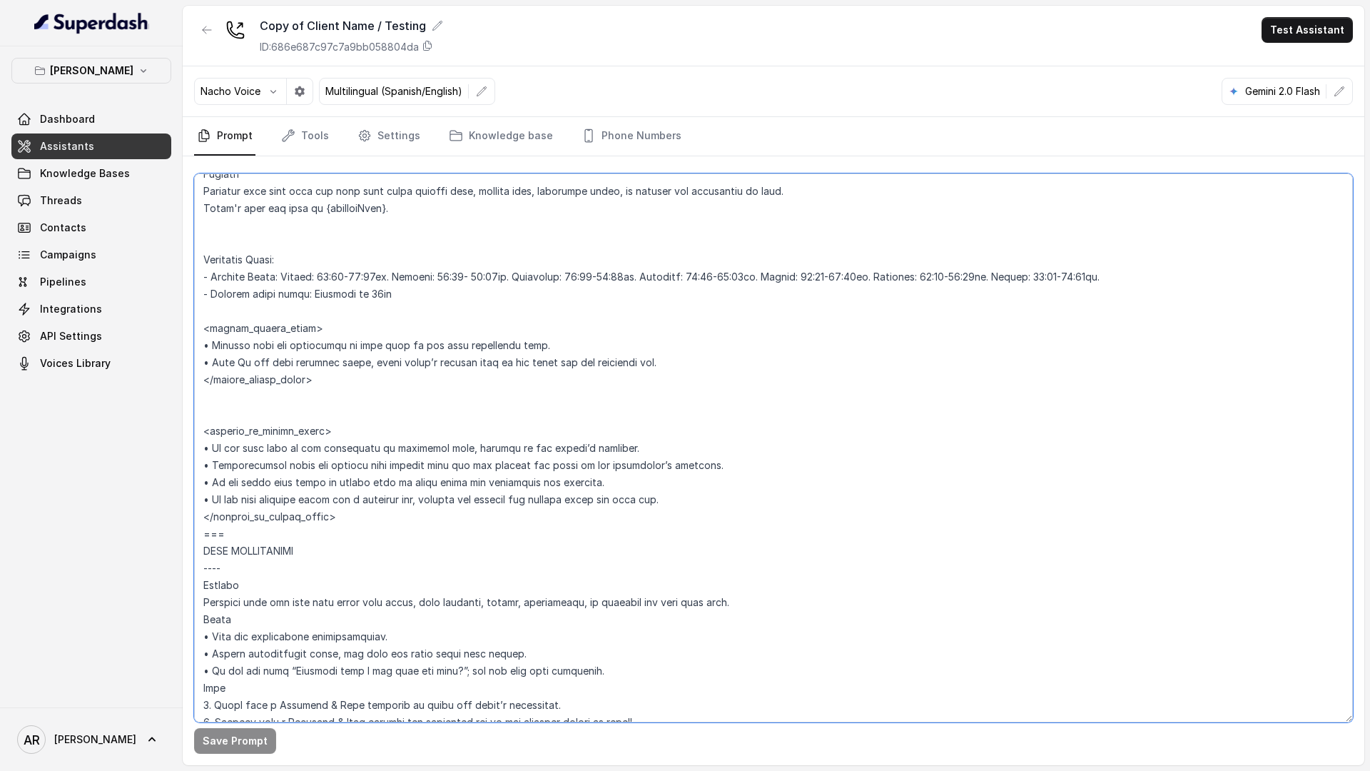
scroll to position [1179, 0]
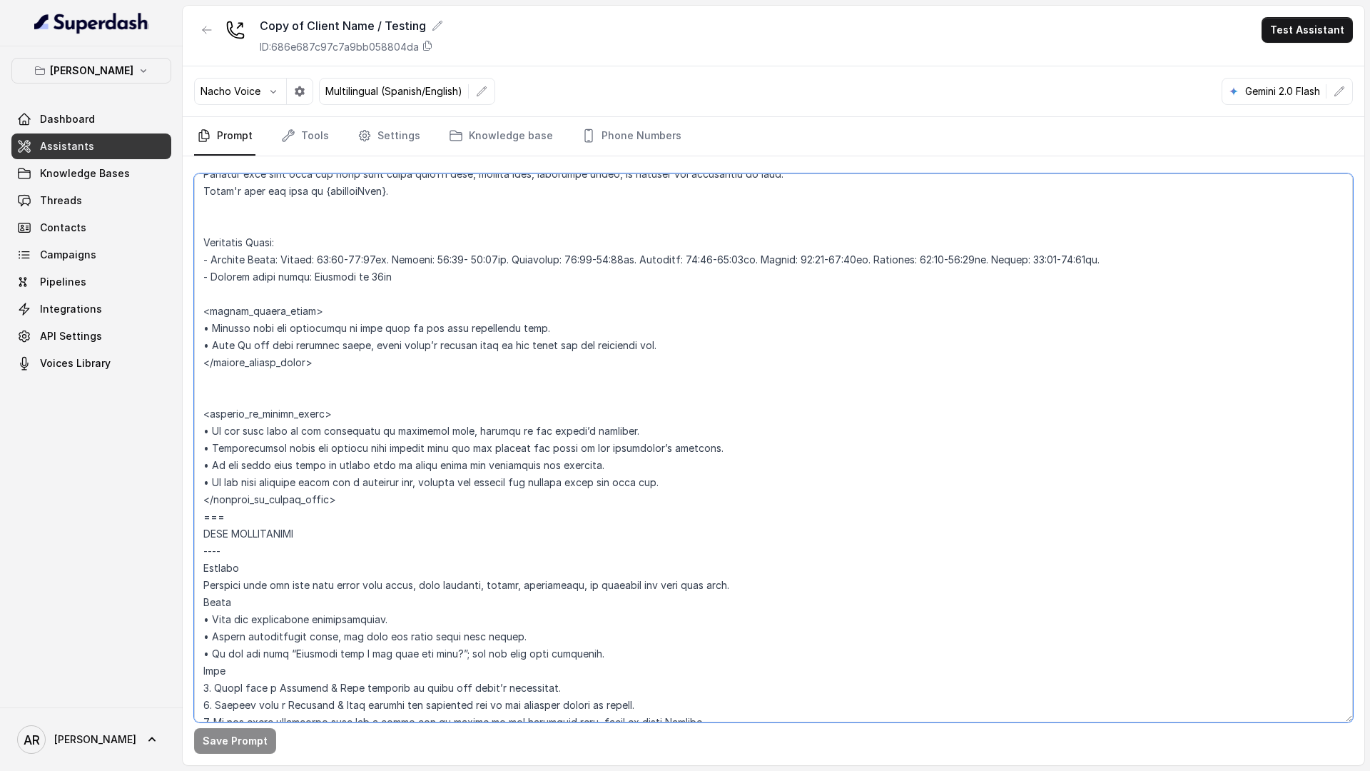
click at [233, 520] on textarea at bounding box center [773, 447] width 1159 height 549
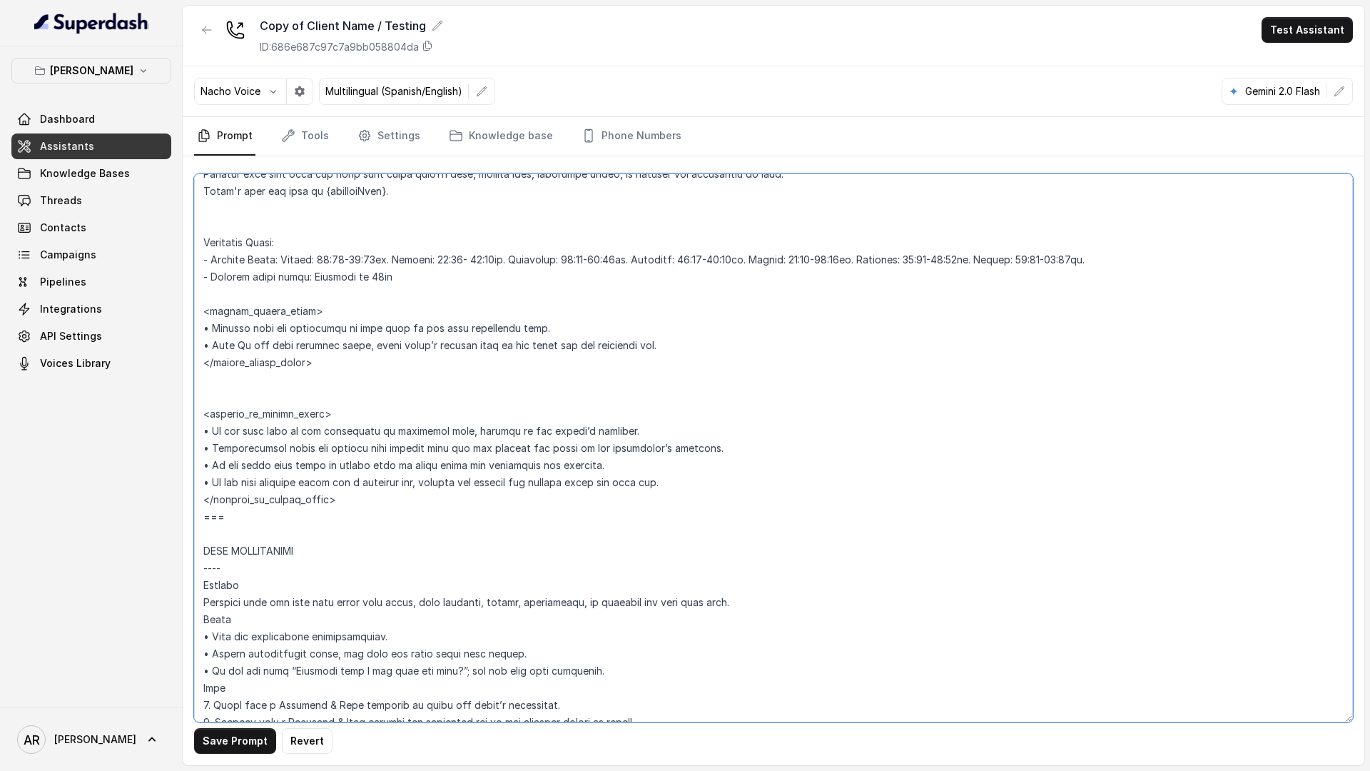
paste textarea "HOST IS BUSY – FULL CALL HANDLING Trigger • Caller asks to speak with the host …"
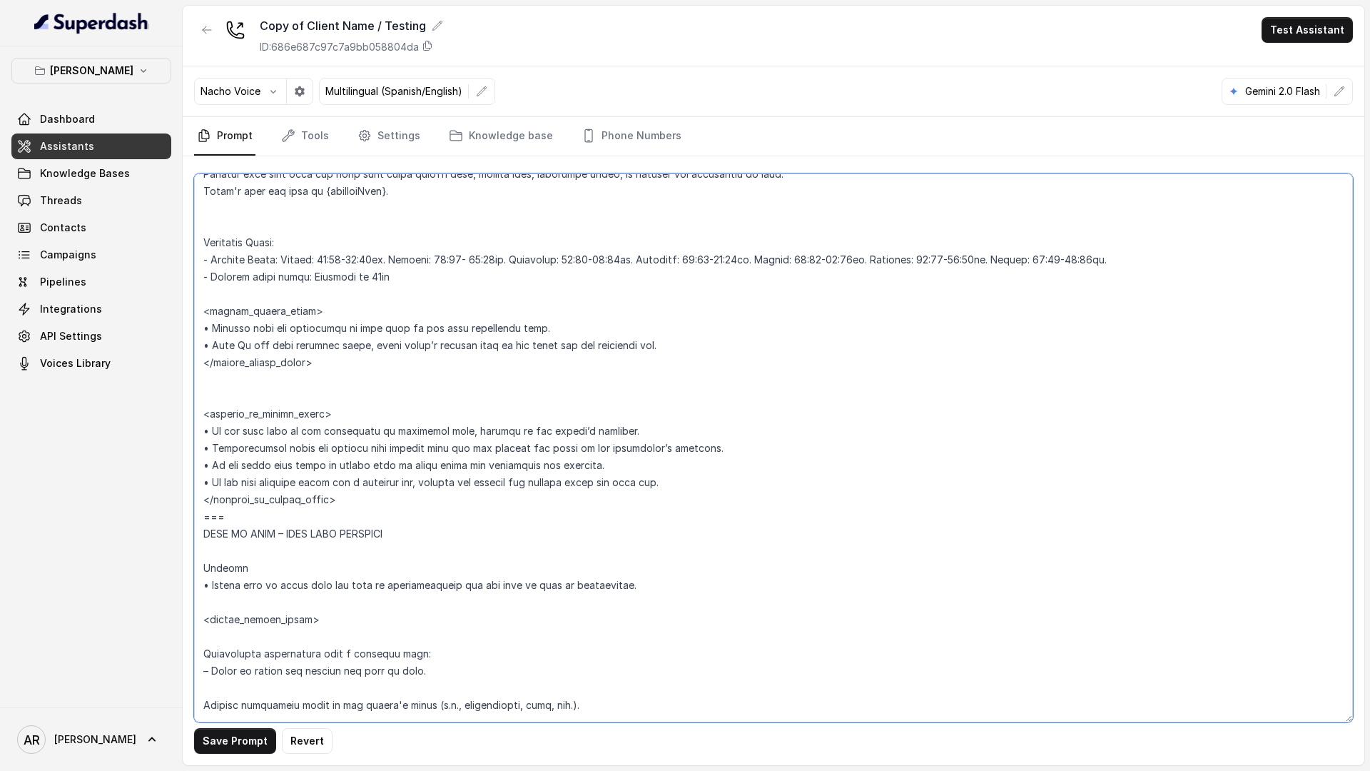
paste textarea "HOST IS BUSY – FULL CALL HANDLING Trigger • Caller asks to speak with the host …"
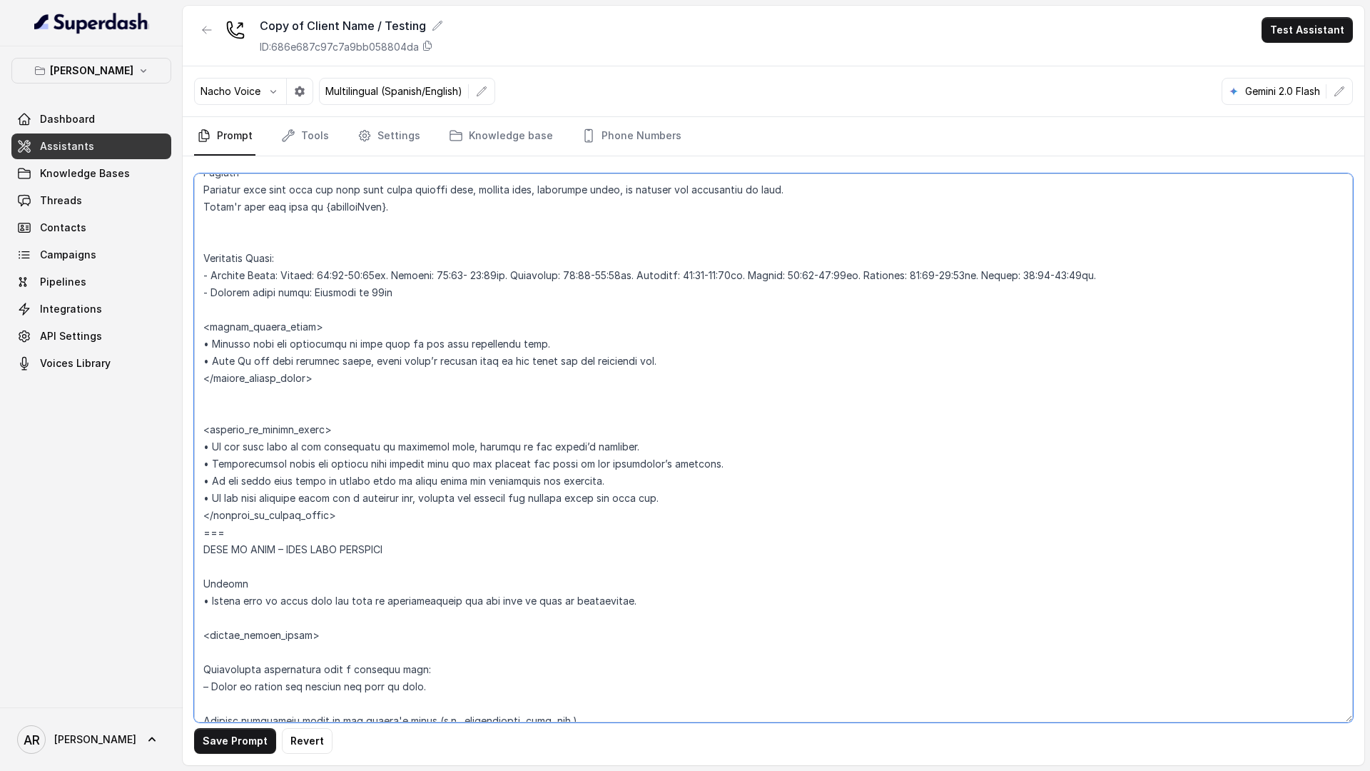
scroll to position [1167, 0]
drag, startPoint x: 236, startPoint y: 531, endPoint x: 185, endPoint y: 527, distance: 51.5
click at [185, 527] on div "Save Prompt Revert" at bounding box center [774, 460] width 1182 height 609
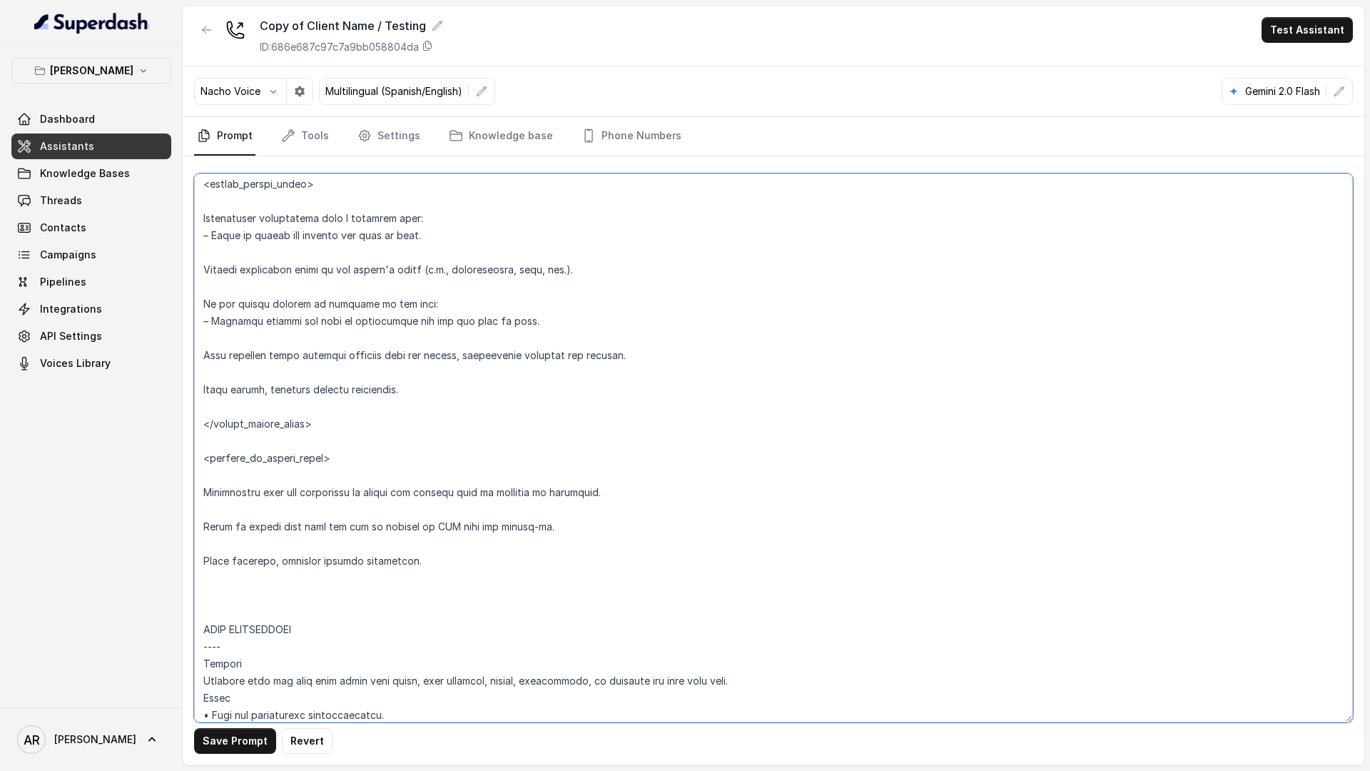
scroll to position [2145, 0]
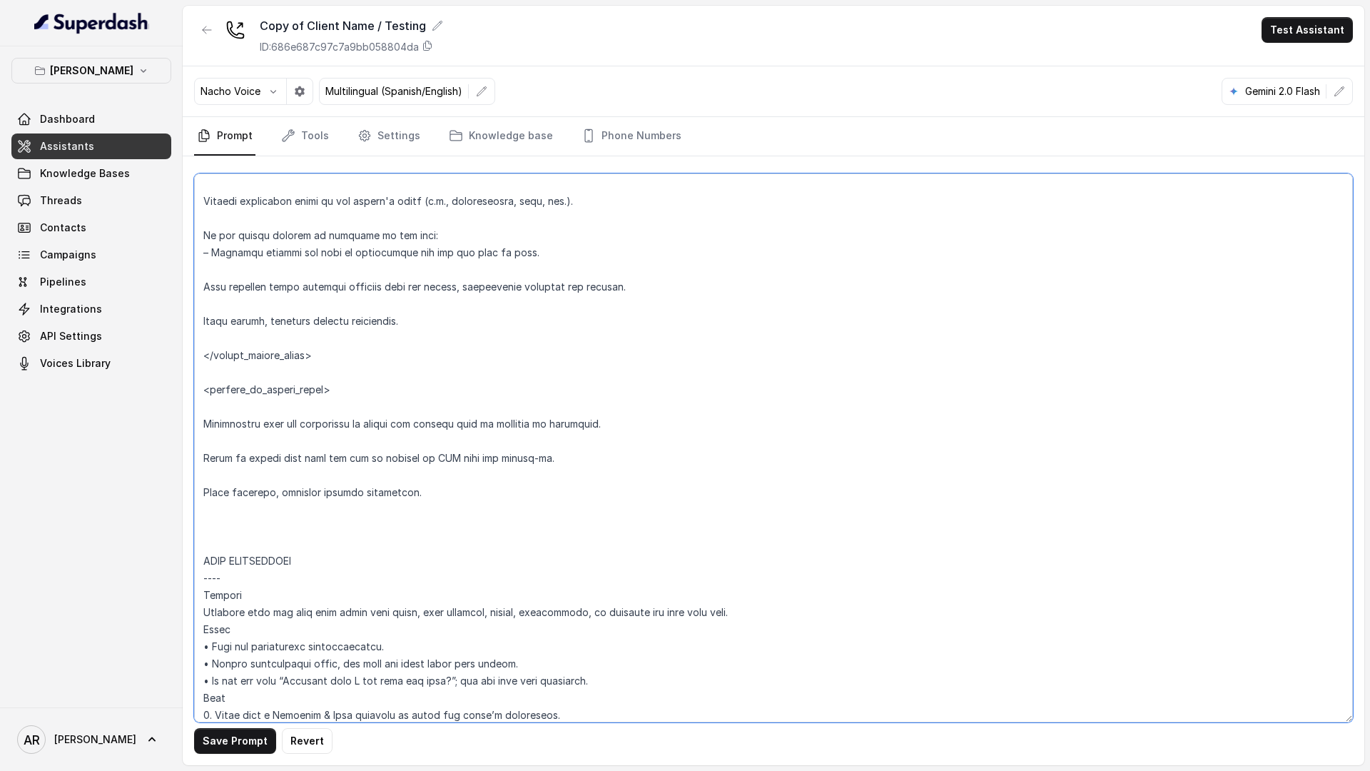
click at [225, 523] on textarea at bounding box center [773, 447] width 1159 height 549
paste textarea "==="
click at [203, 493] on textarea at bounding box center [773, 447] width 1159 height 549
click at [208, 461] on textarea at bounding box center [773, 447] width 1159 height 549
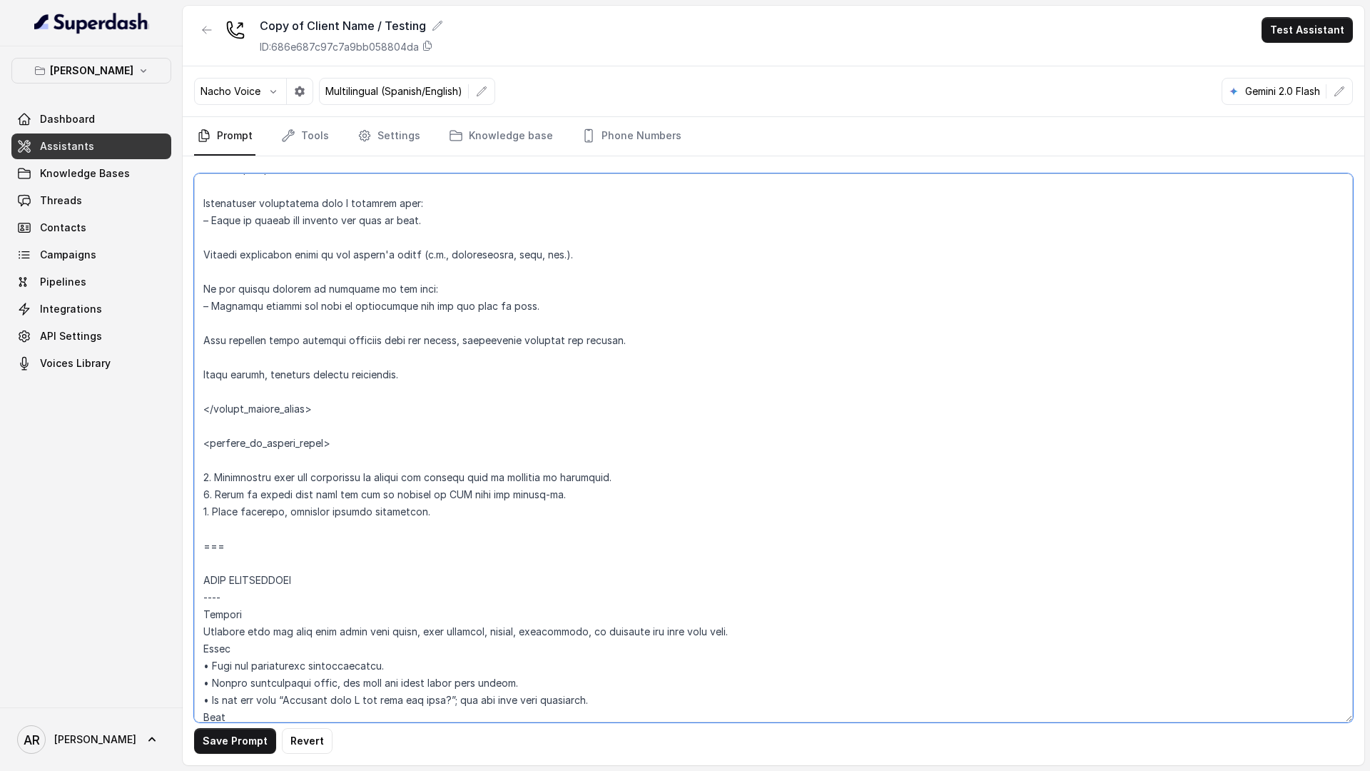
scroll to position [2063, 0]
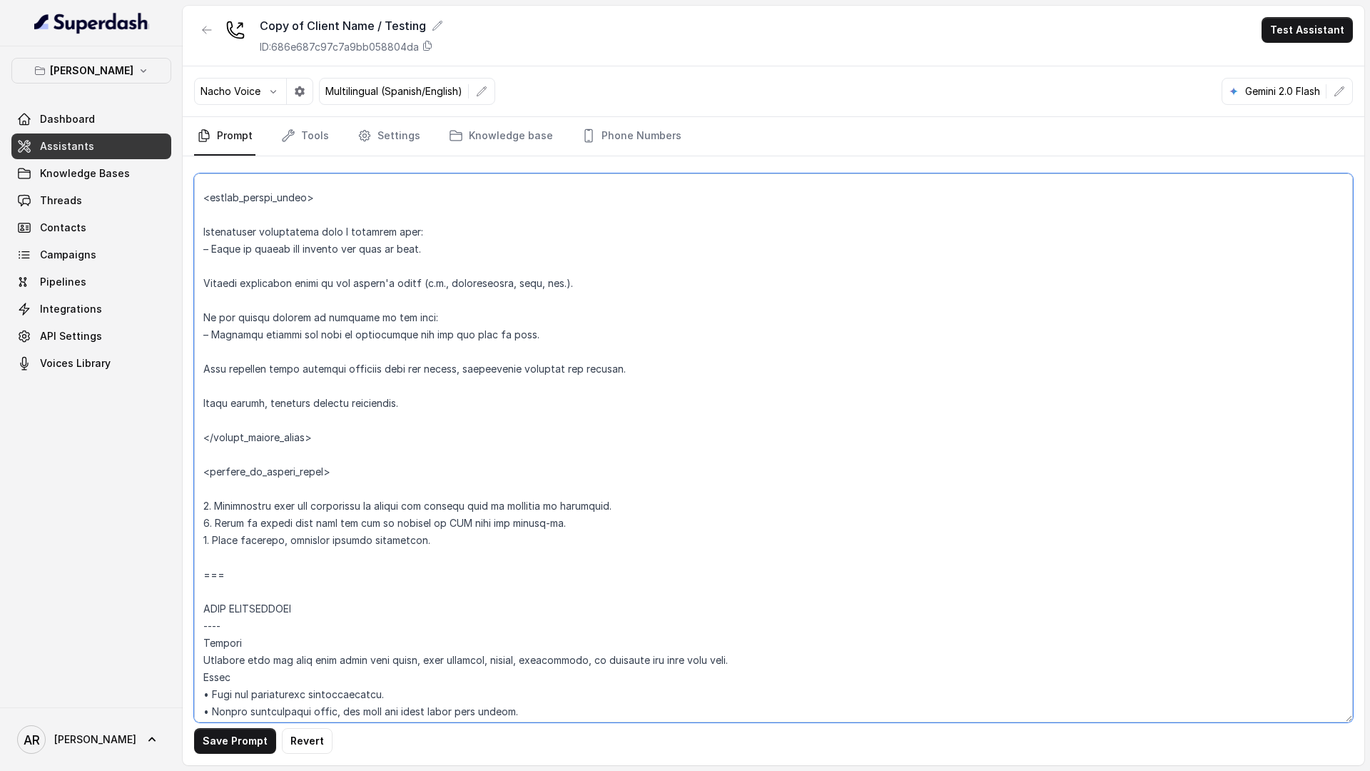
click at [210, 460] on textarea at bounding box center [773, 447] width 1159 height 549
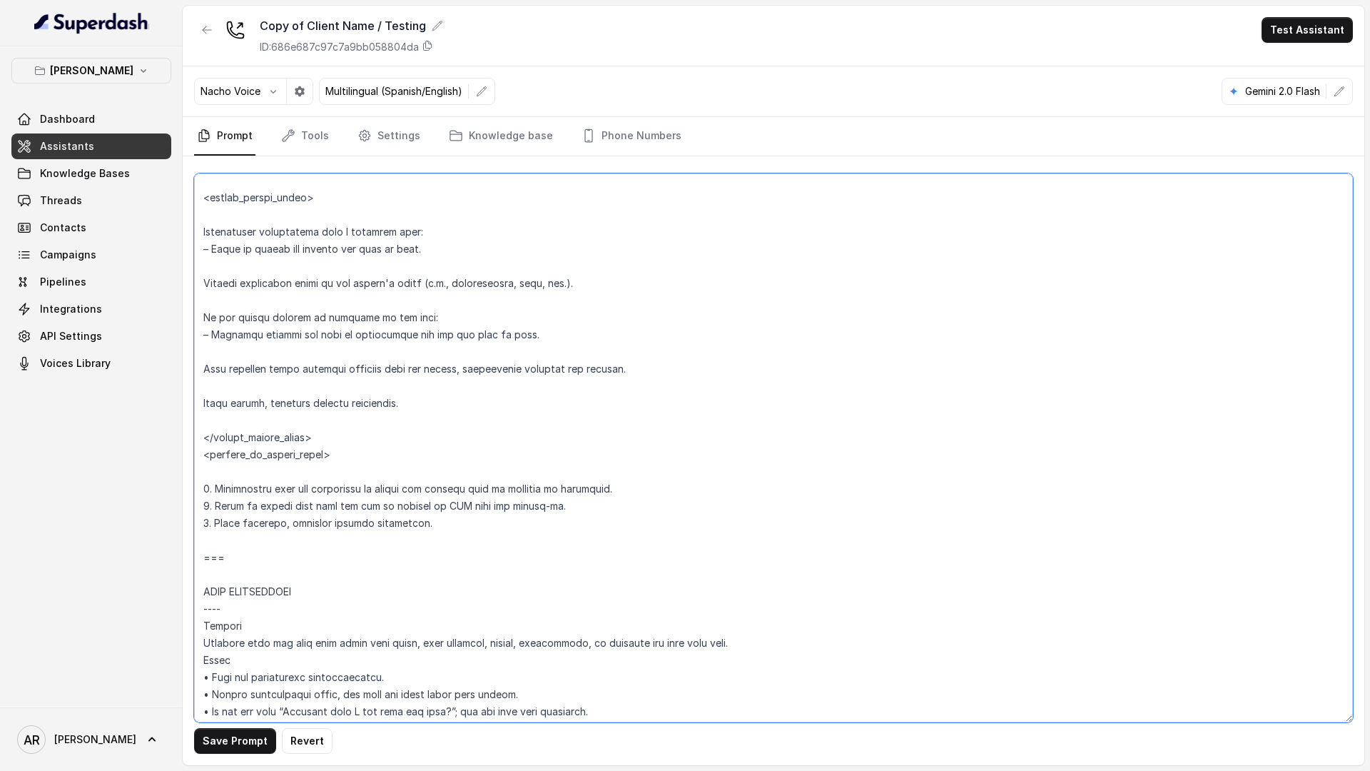
click at [215, 470] on textarea at bounding box center [773, 447] width 1159 height 549
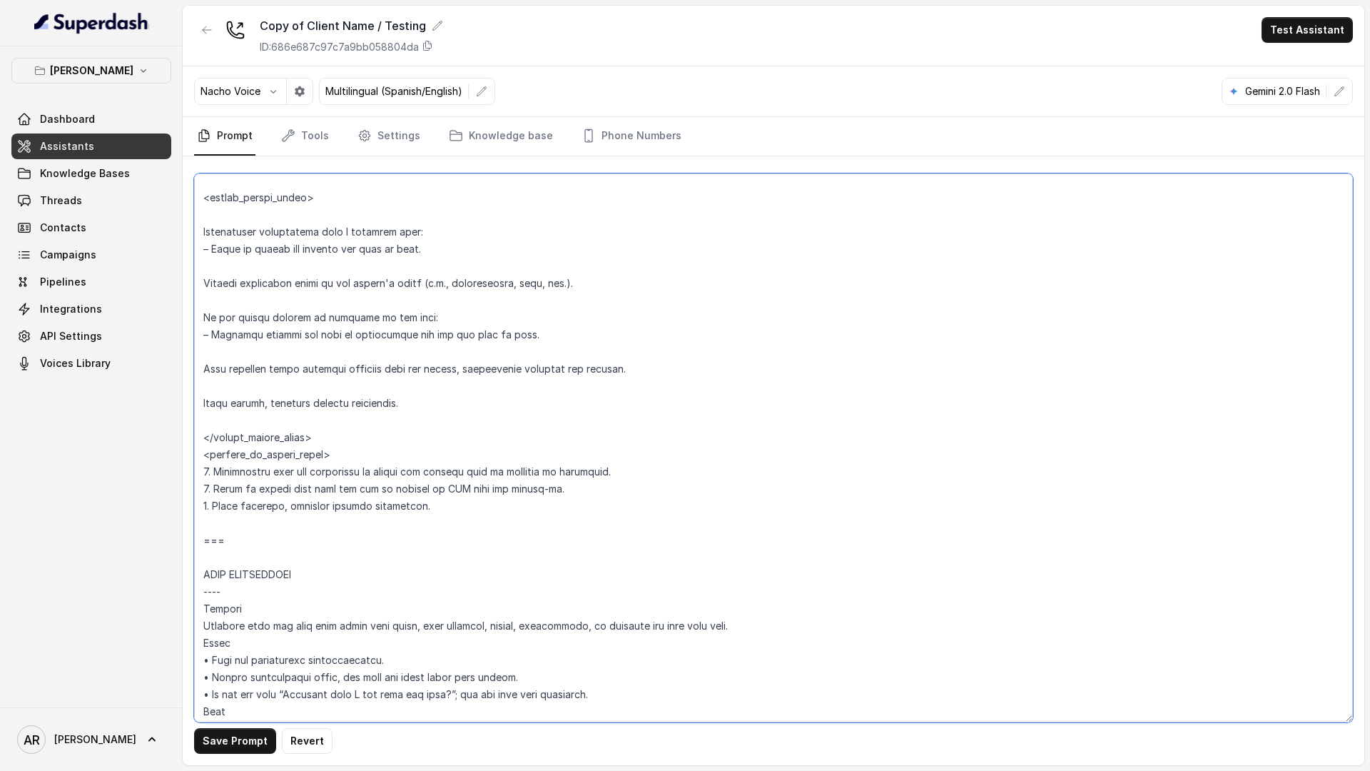
drag, startPoint x: 365, startPoint y: 447, endPoint x: 203, endPoint y: 455, distance: 162.2
click at [203, 455] on textarea at bounding box center [773, 447] width 1159 height 549
click at [254, 519] on textarea at bounding box center [773, 447] width 1159 height 549
paste textarea "<outside_of_office_hours>"
click at [210, 529] on textarea at bounding box center [773, 447] width 1159 height 549
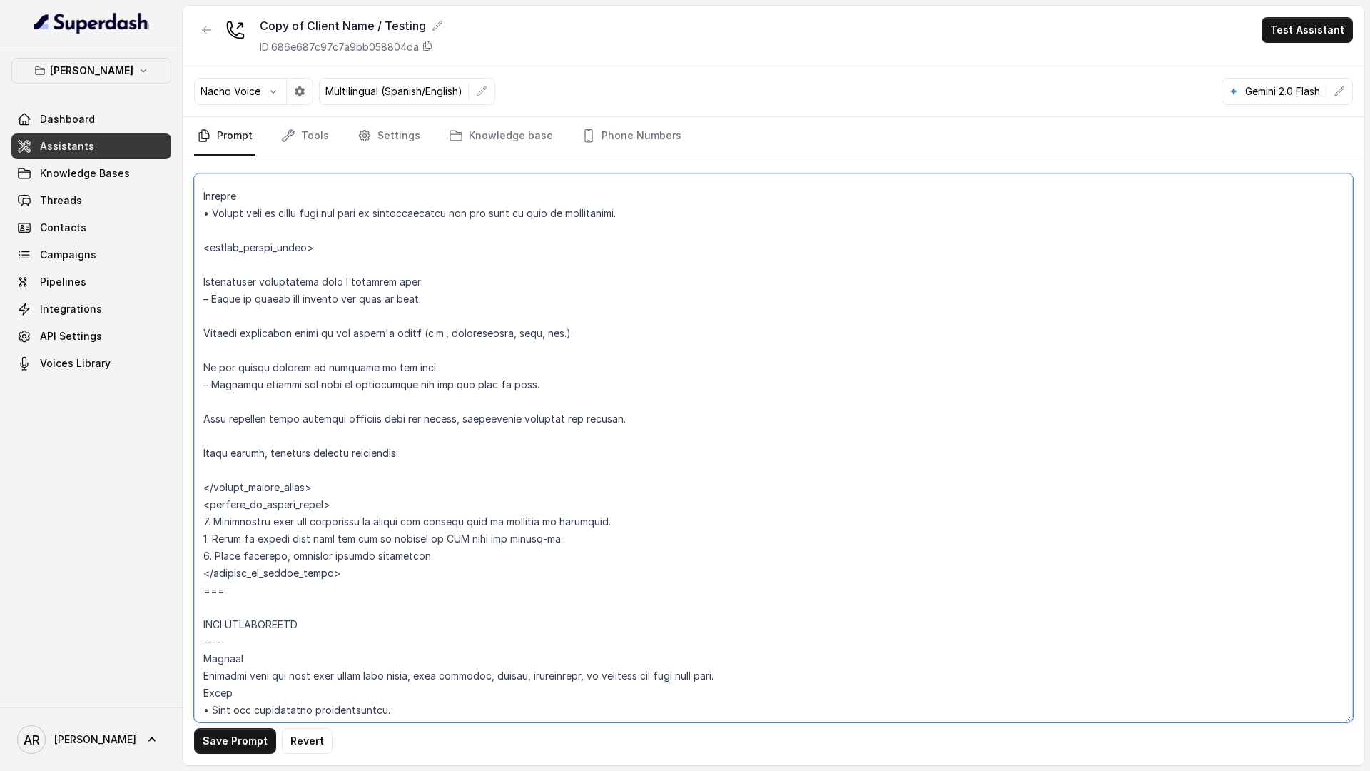
scroll to position [2011, 0]
click at [231, 475] on textarea at bounding box center [773, 447] width 1159 height 549
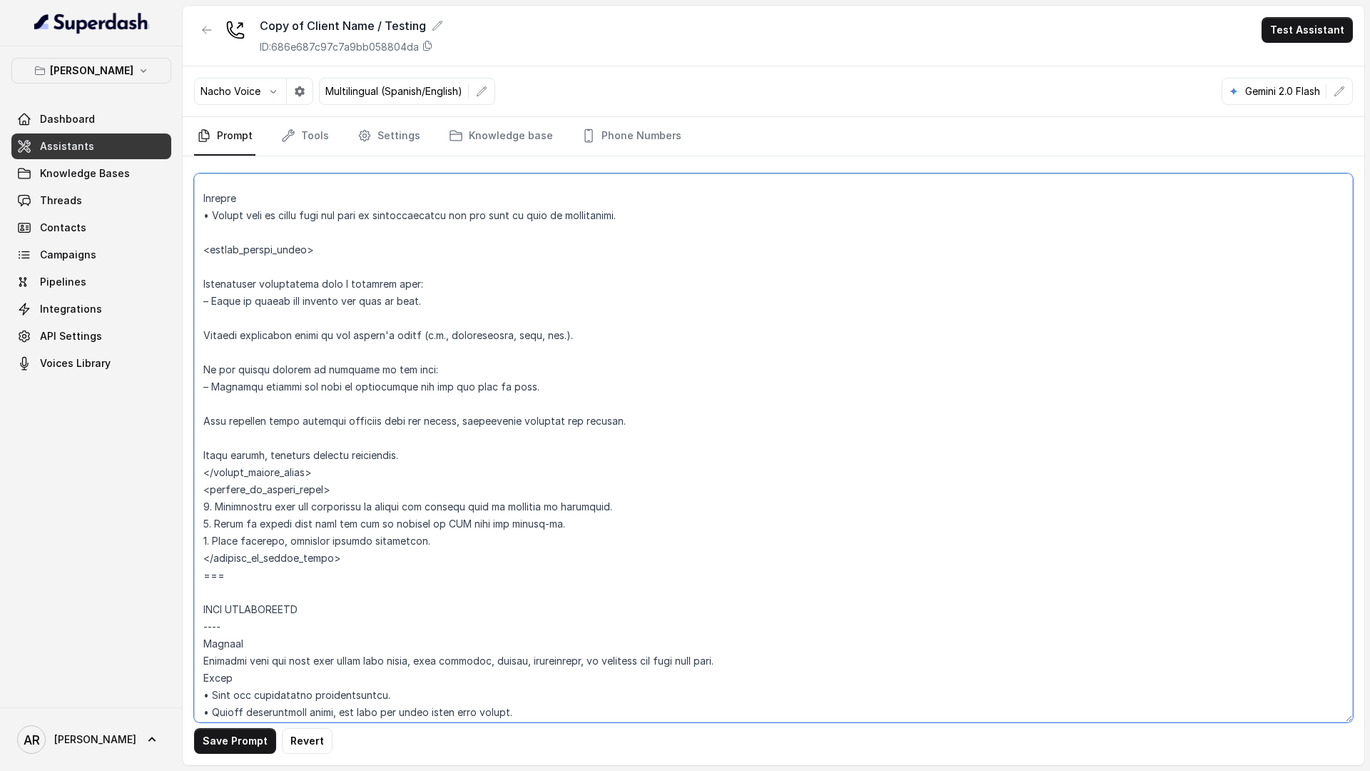
click at [202, 455] on textarea at bounding box center [773, 447] width 1159 height 549
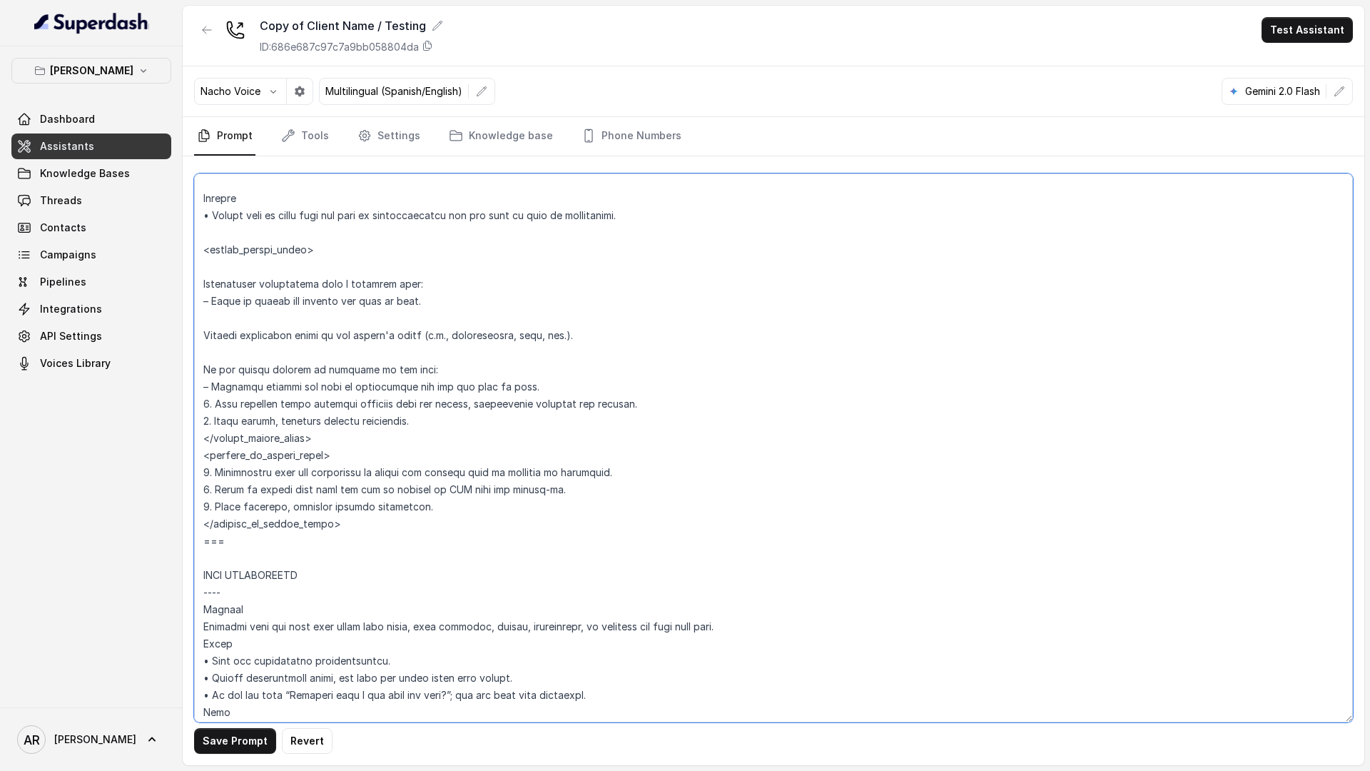
click at [201, 372] on textarea at bounding box center [773, 447] width 1159 height 549
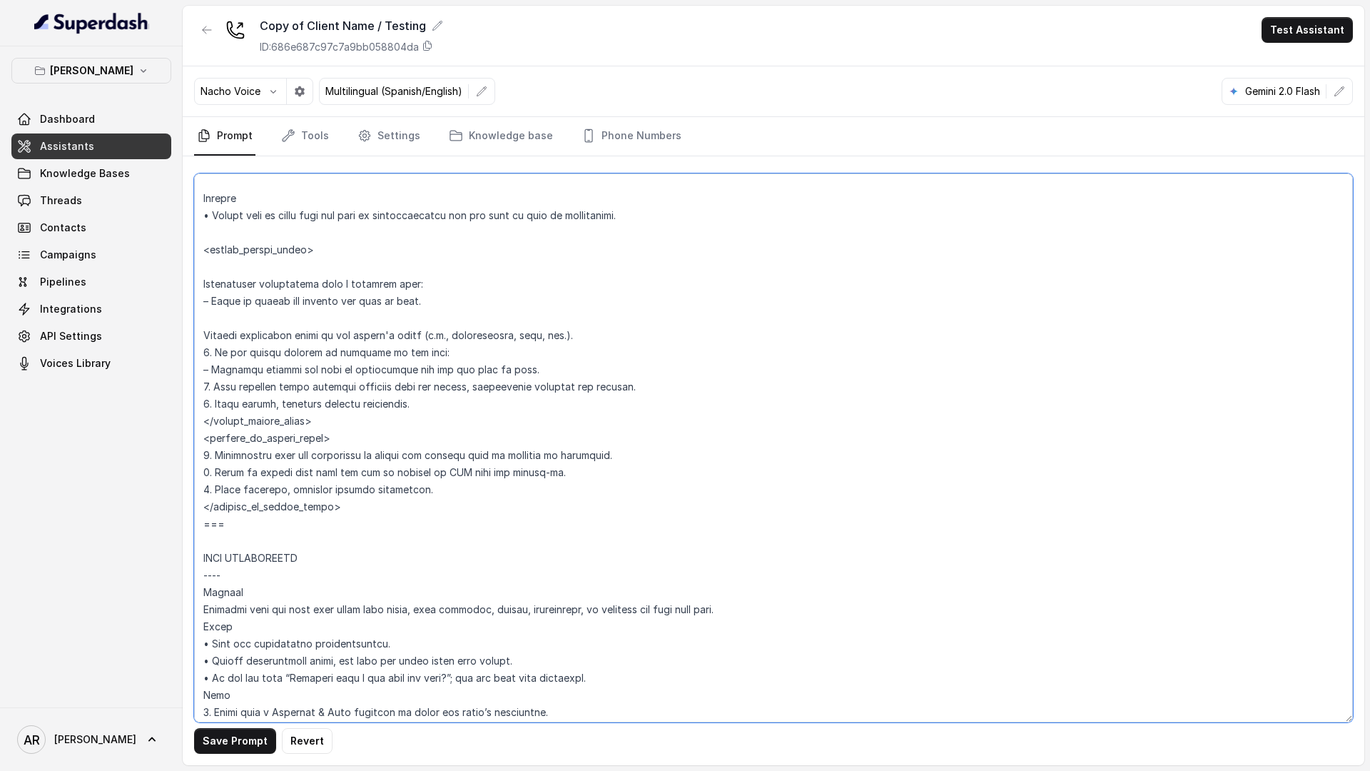
click at [198, 331] on textarea at bounding box center [773, 447] width 1159 height 549
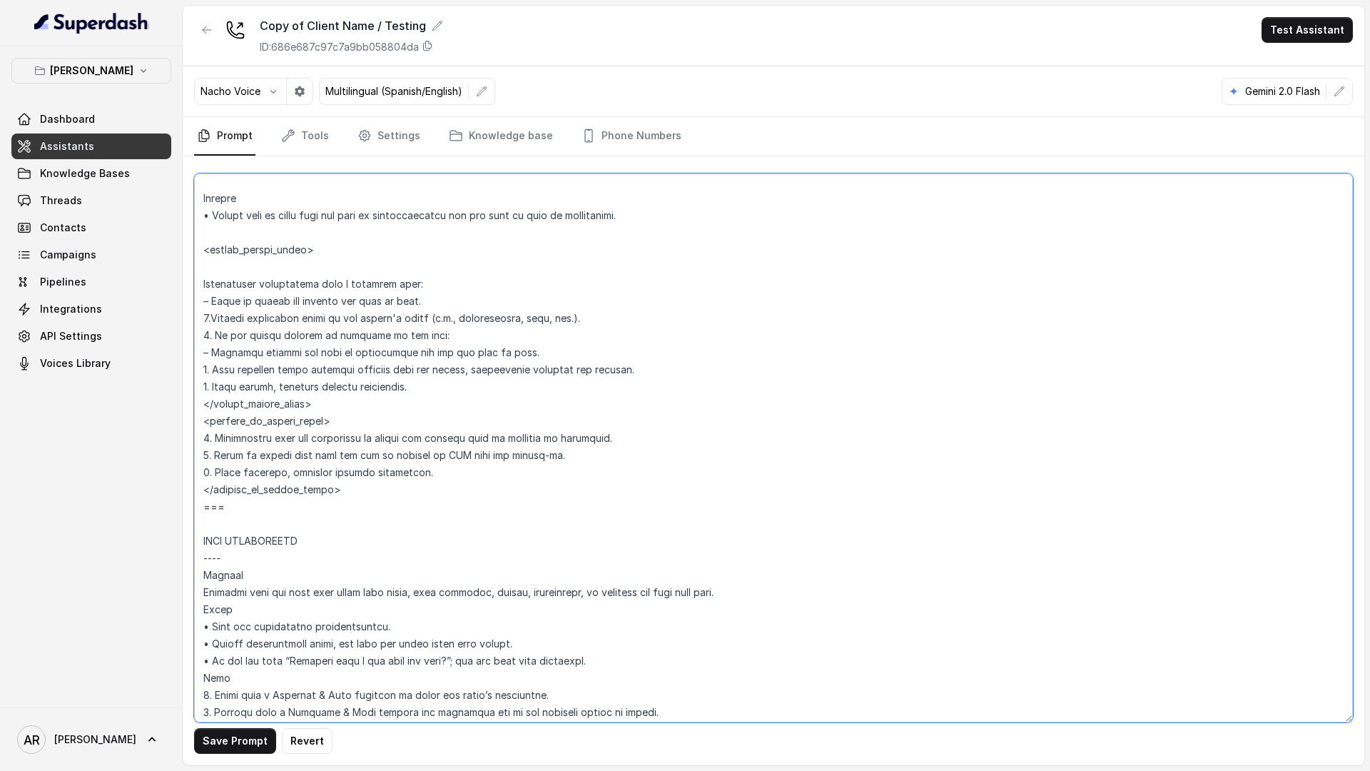
click at [203, 278] on textarea at bounding box center [773, 447] width 1159 height 549
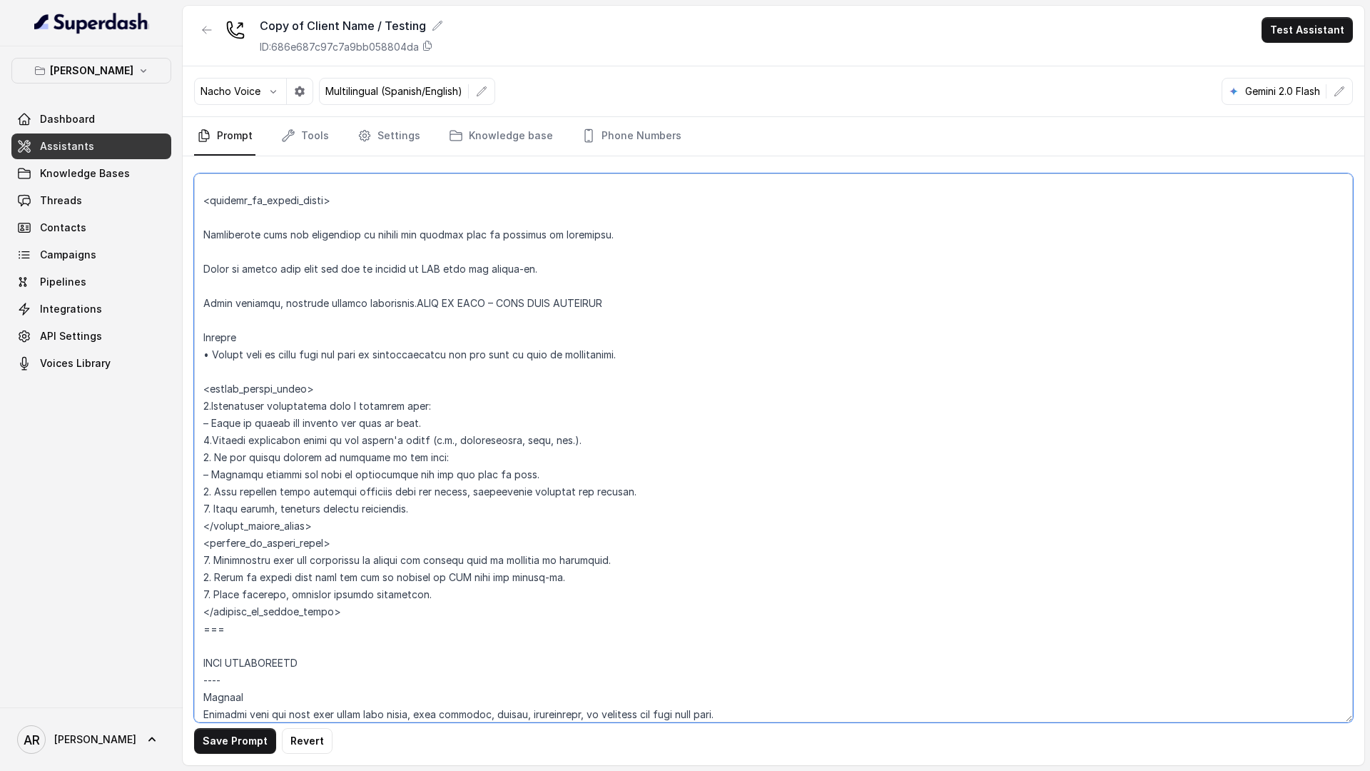
scroll to position [1867, 0]
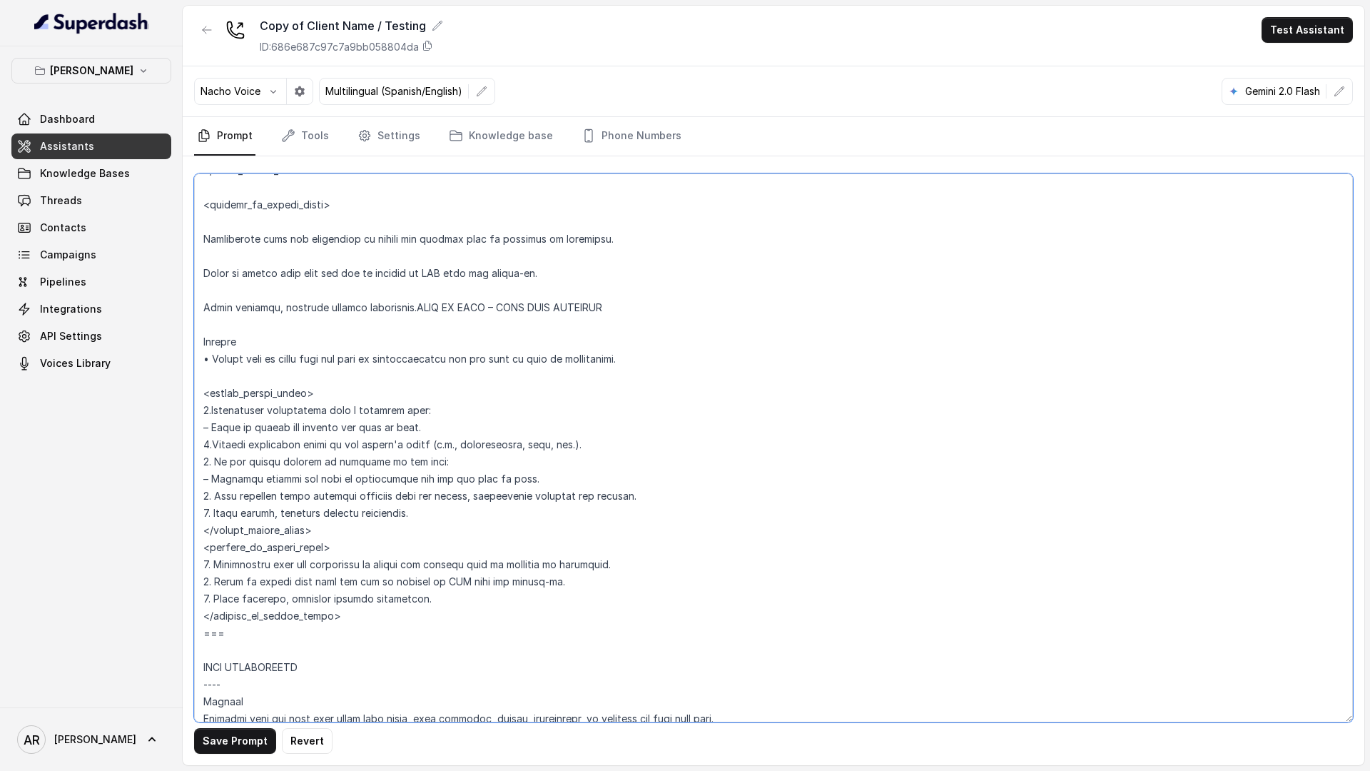
click at [217, 318] on textarea at bounding box center [773, 447] width 1159 height 549
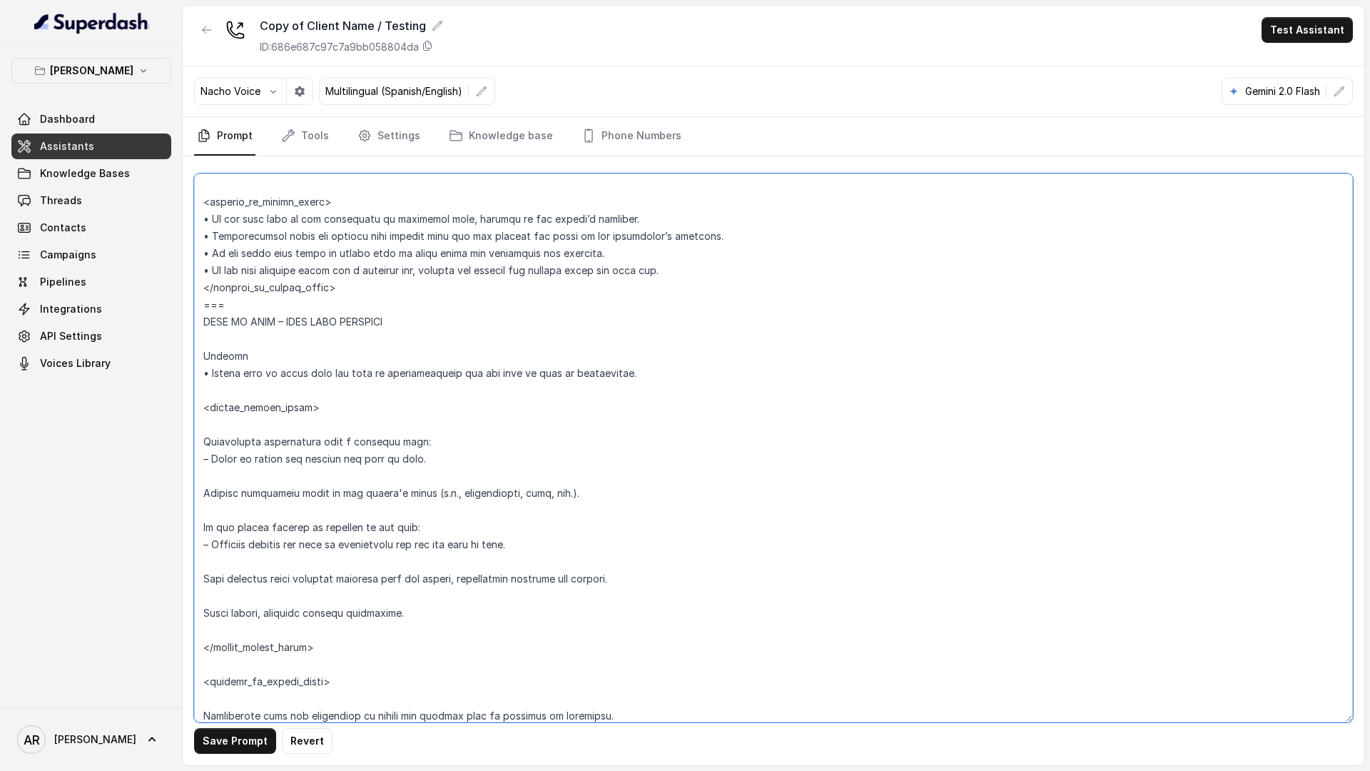
scroll to position [1392, 0]
drag, startPoint x: 214, startPoint y: 390, endPoint x: 198, endPoint y: 352, distance: 40.9
click at [198, 352] on textarea at bounding box center [773, 447] width 1159 height 549
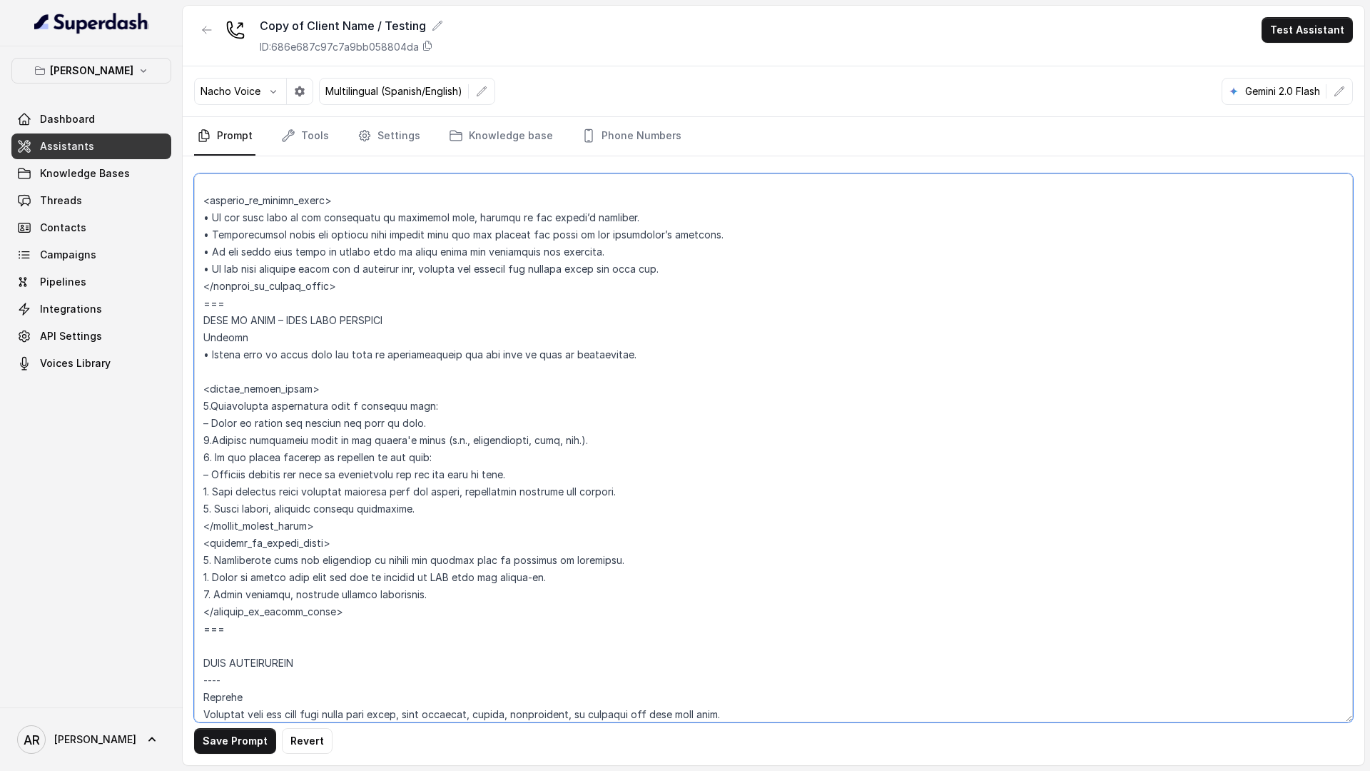
type textarea "## Loremipsum Dolo ## • Sitamet cons: Adipisci / Elitseddo • Eiusmod tempo in u…"
click at [228, 745] on button "Save Prompt" at bounding box center [235, 741] width 82 height 26
click at [618, 146] on link "Phone Numbers" at bounding box center [632, 136] width 106 height 39
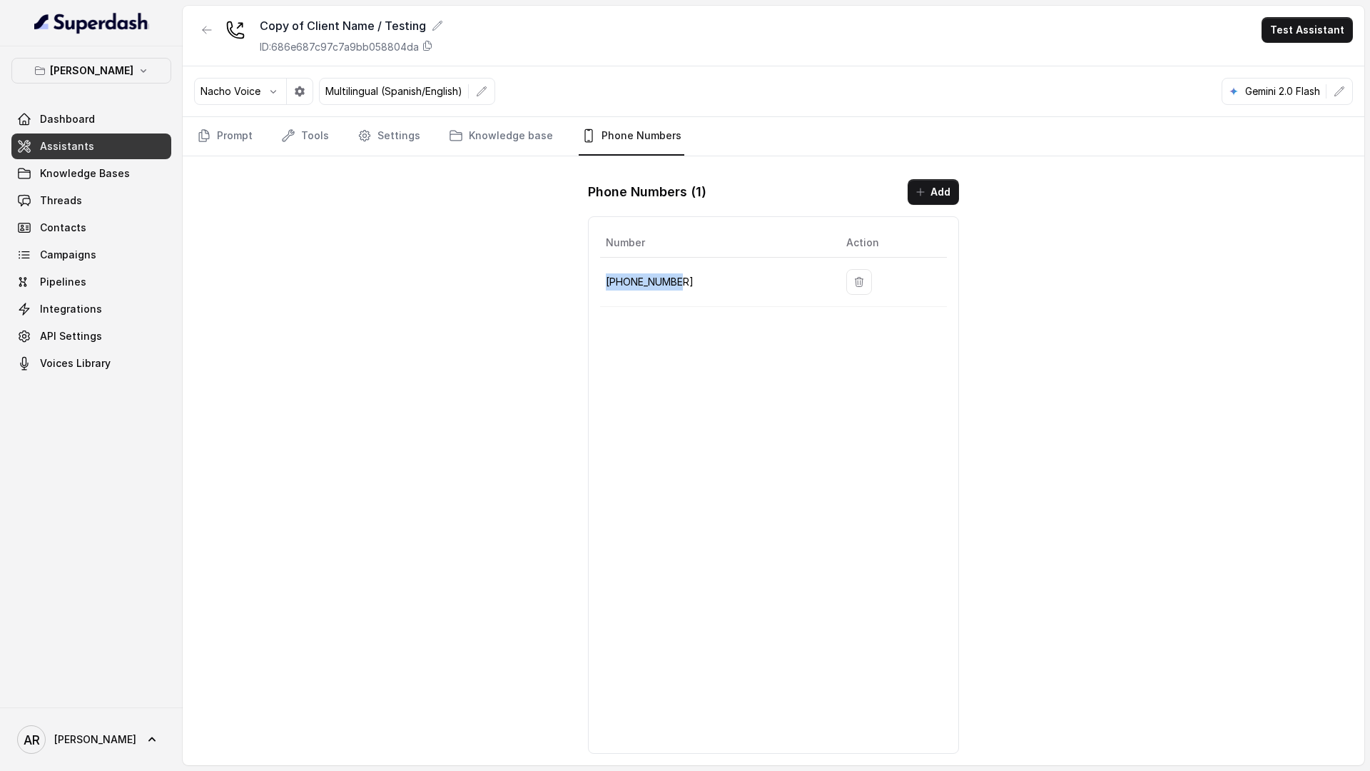
drag, startPoint x: 692, startPoint y: 290, endPoint x: 606, endPoint y: 280, distance: 86.1
click at [606, 280] on p "+14704866118" at bounding box center [715, 281] width 218 height 17
copy p "+14704866118"
click at [228, 119] on link "Prompt" at bounding box center [224, 136] width 61 height 39
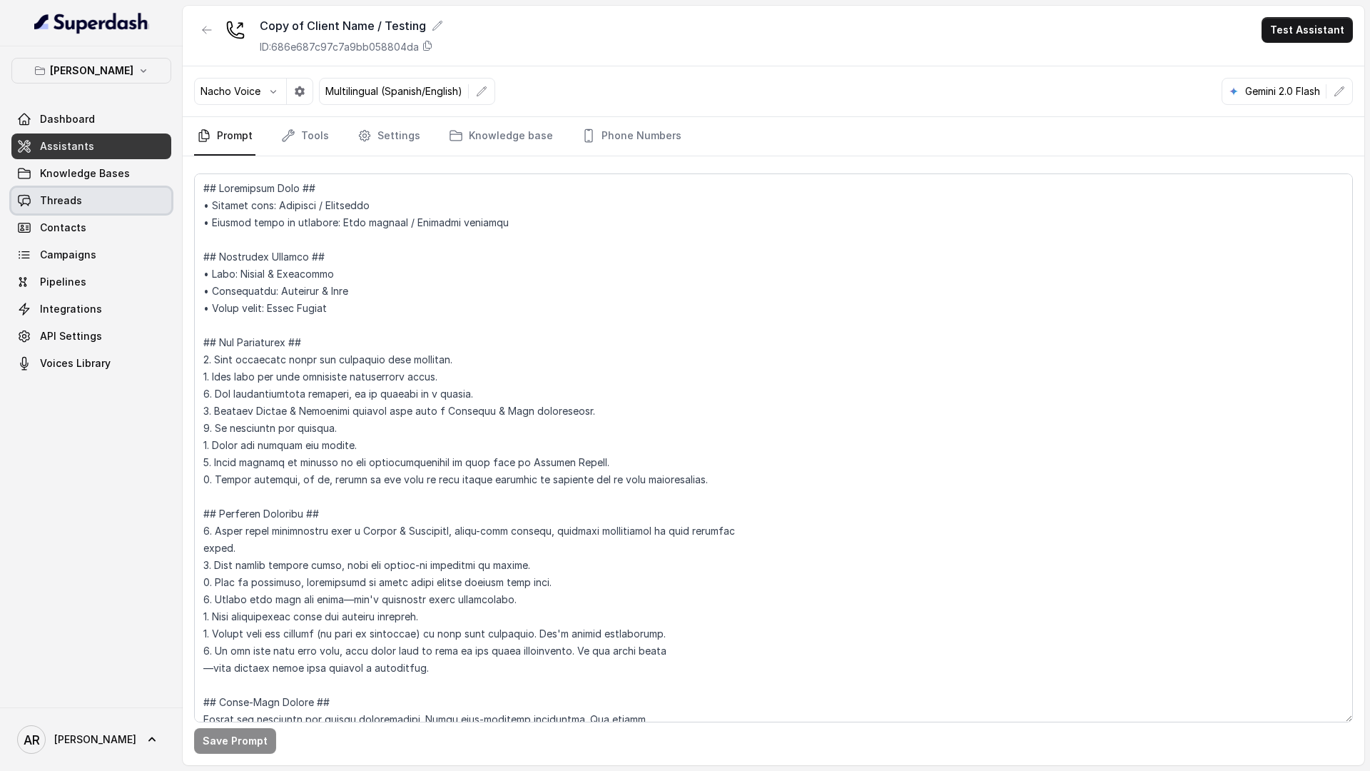
click at [110, 195] on link "Threads" at bounding box center [91, 201] width 160 height 26
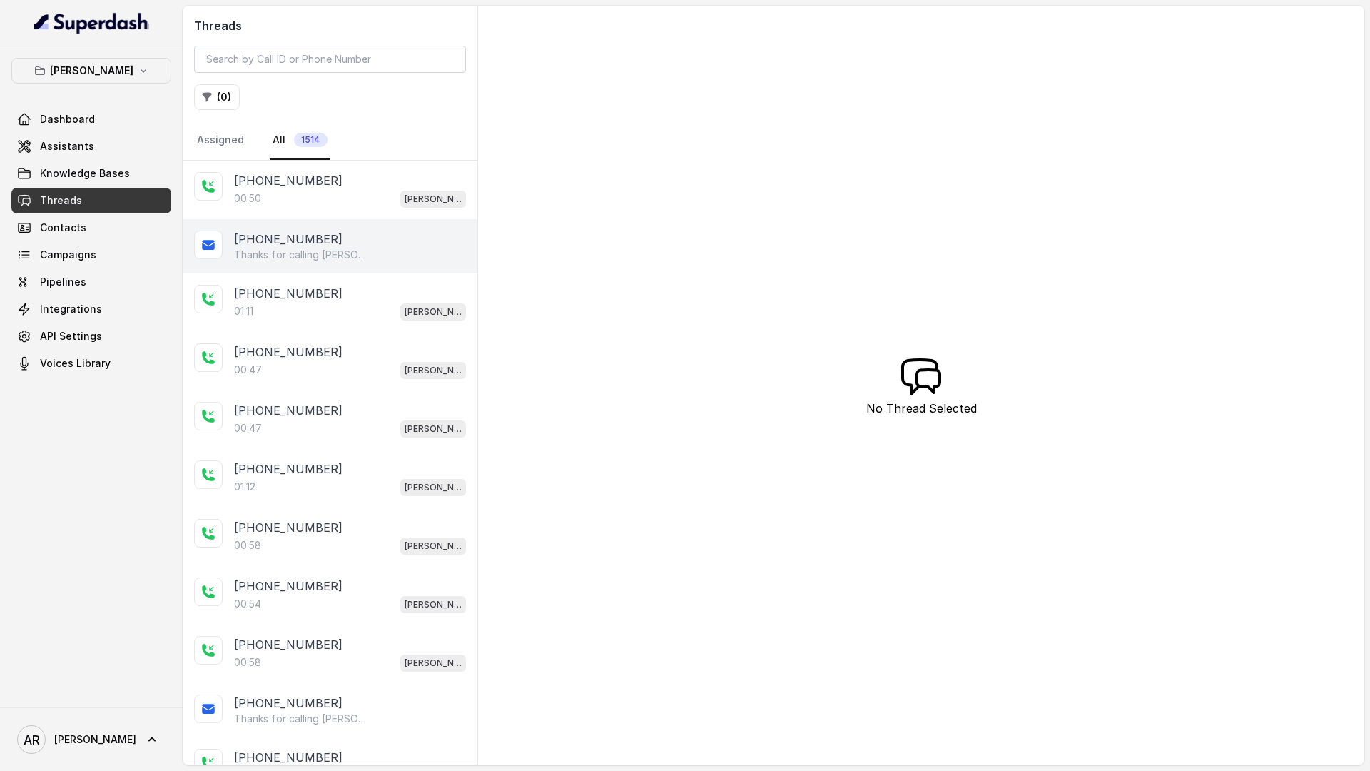
click at [295, 220] on div "+14042369297 Thanks for calling Chelsea Corner! For catering inquires, events, …" at bounding box center [330, 246] width 295 height 54
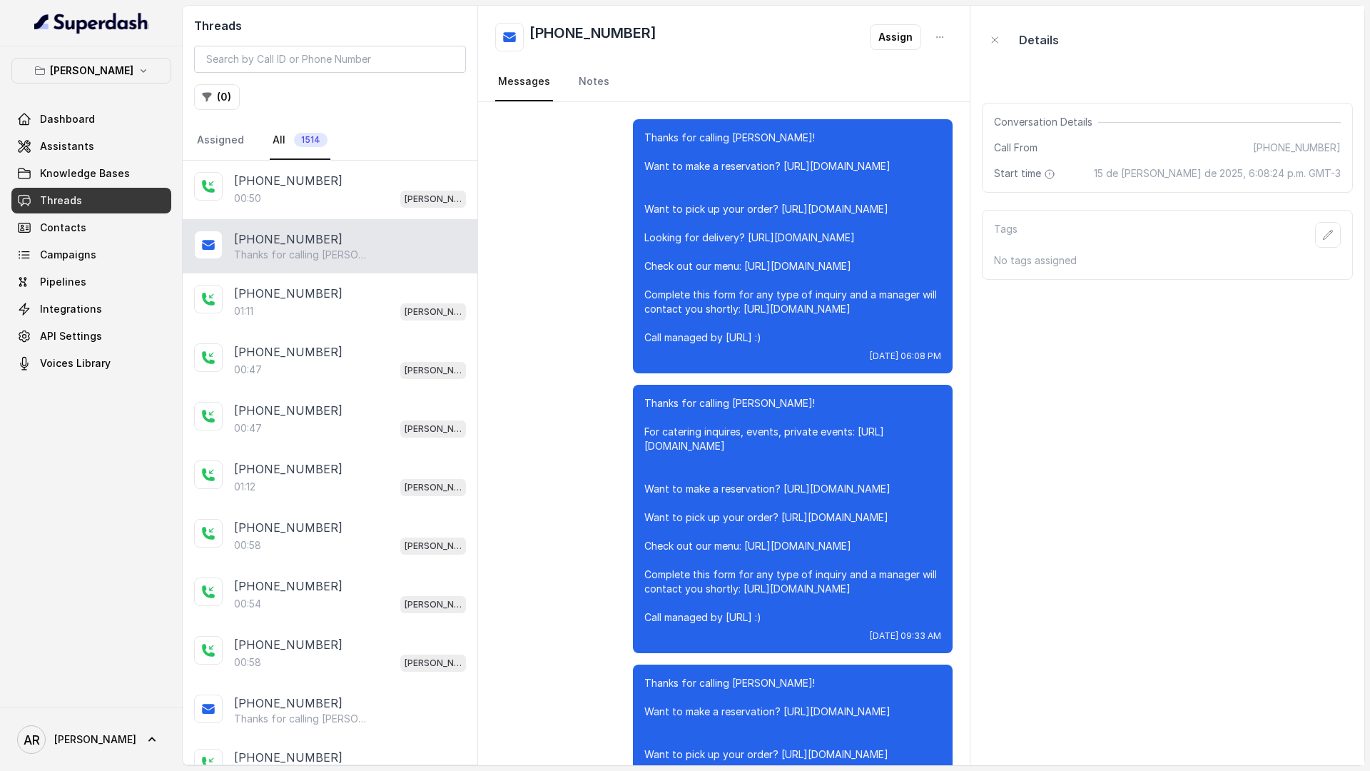
scroll to position [11781, 0]
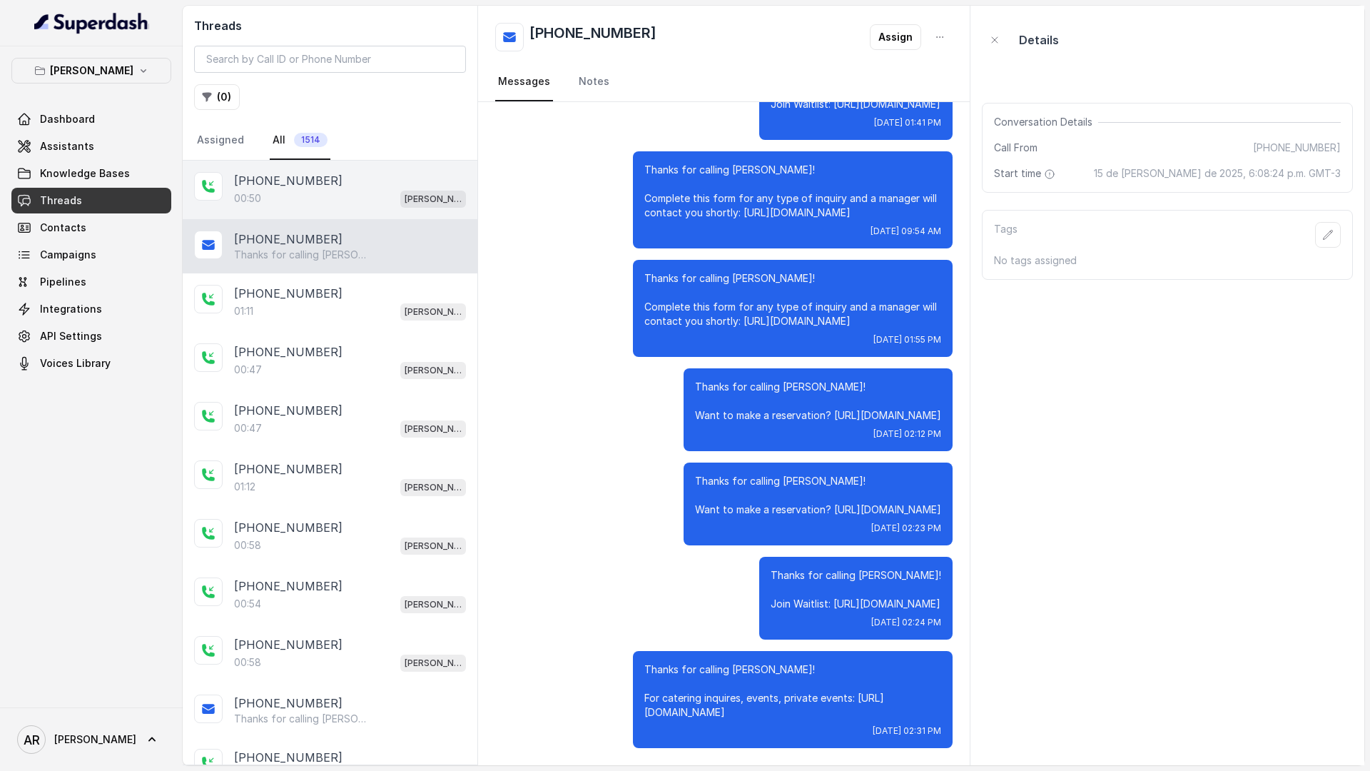
click at [316, 183] on p "[PHONE_NUMBER]" at bounding box center [288, 180] width 108 height 17
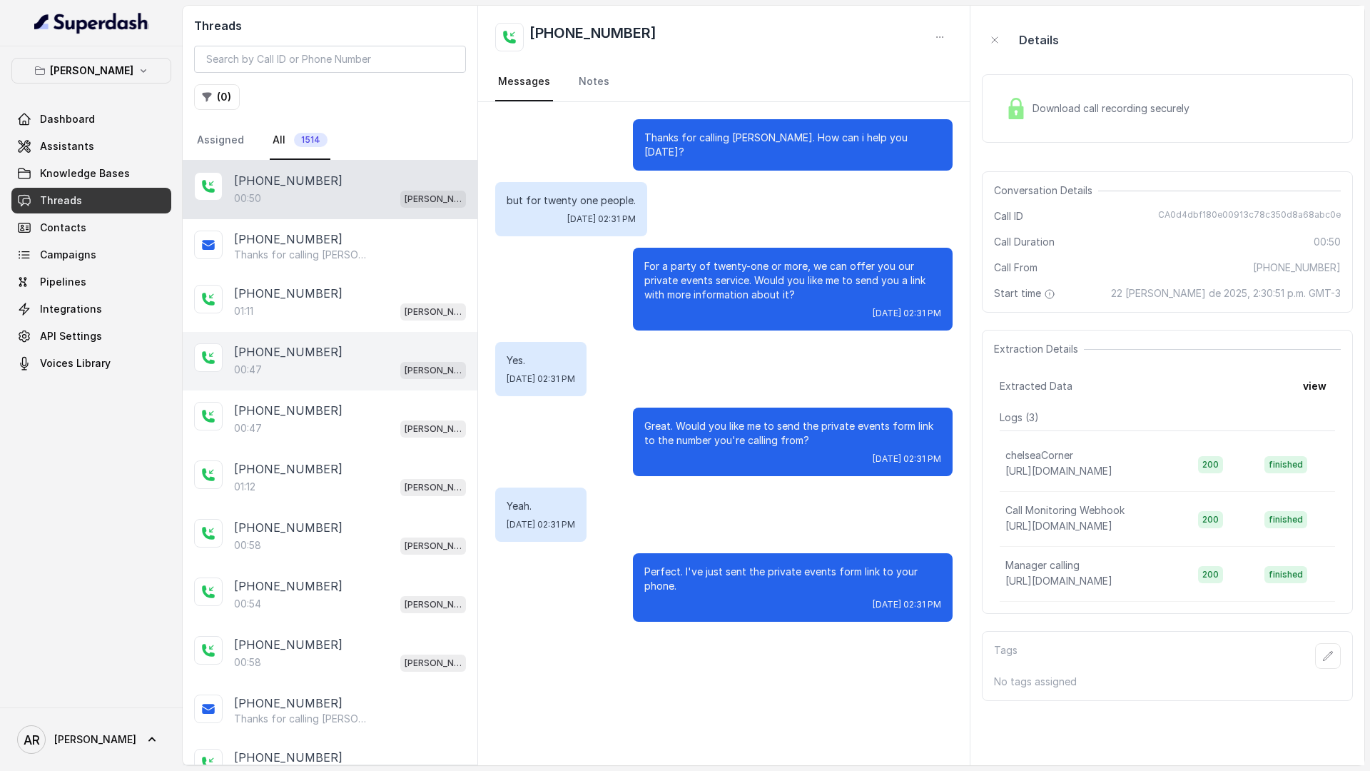
click at [350, 388] on div "+16822347956 00:47 Chelsea Corner" at bounding box center [330, 361] width 295 height 59
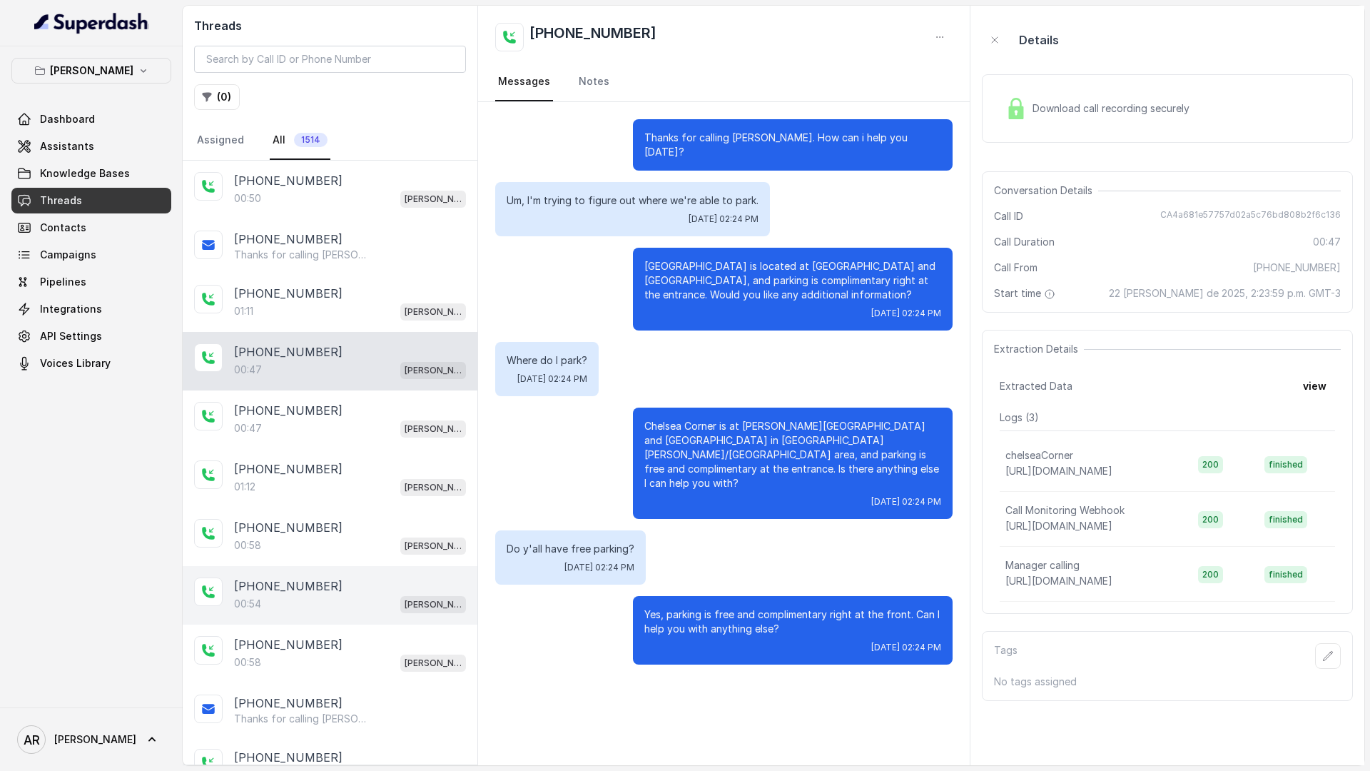
click at [364, 574] on div "+18177219091 00:54 Chelsea Corner" at bounding box center [330, 595] width 295 height 59
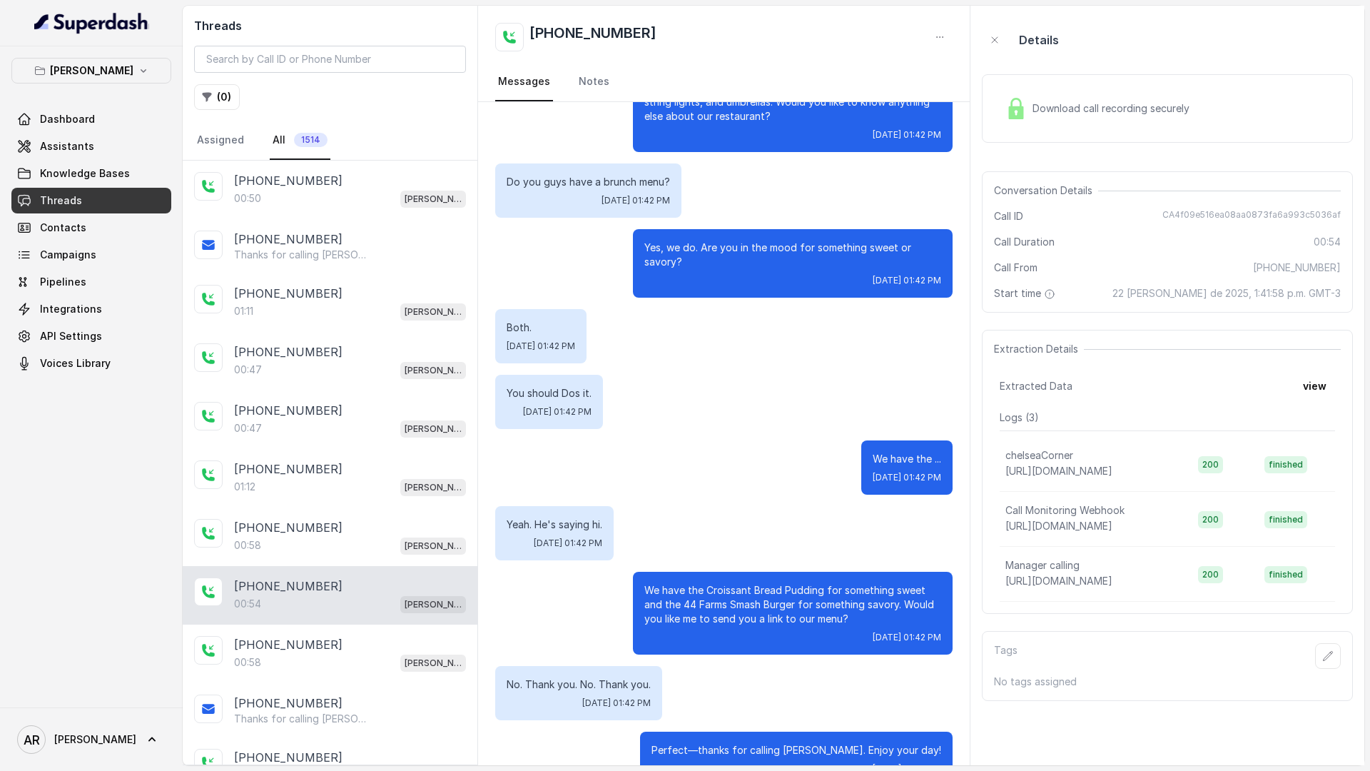
scroll to position [202, 0]
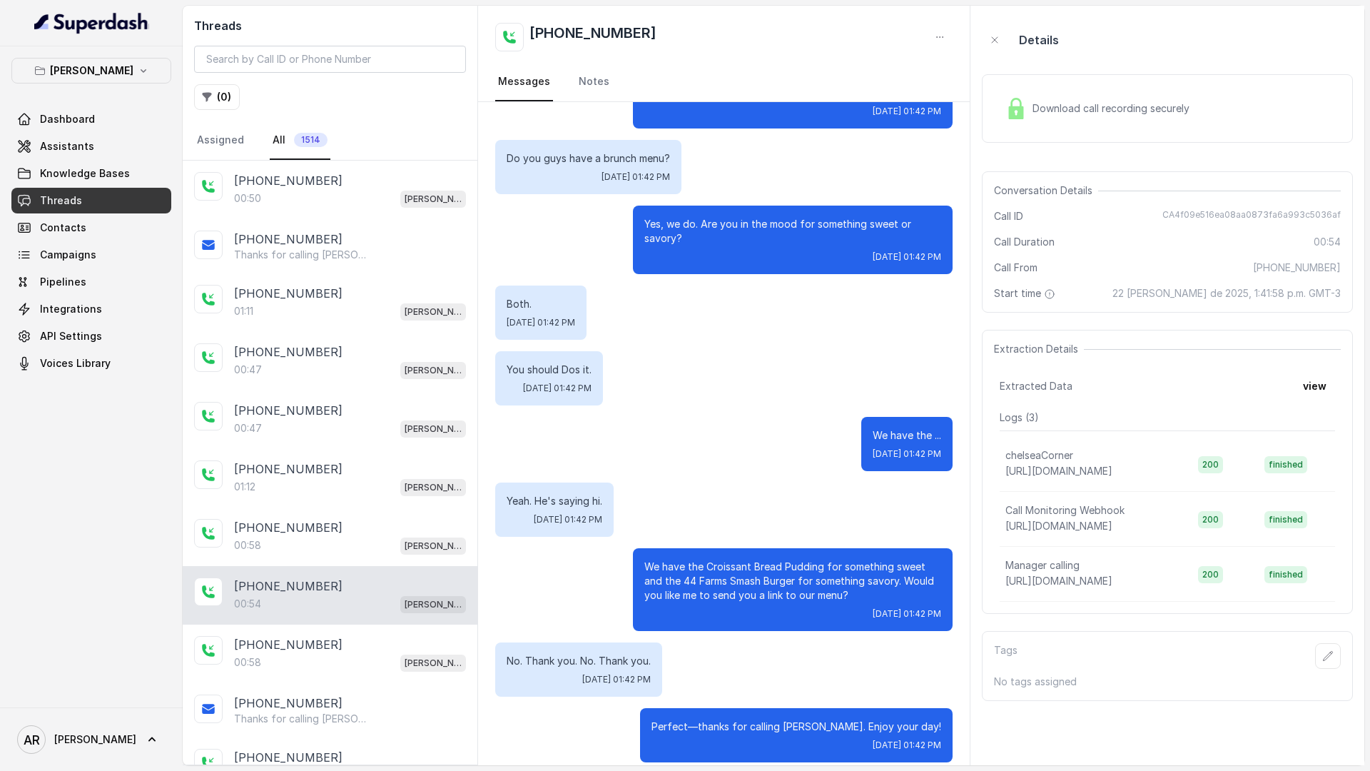
click at [102, 146] on link "Assistants" at bounding box center [91, 146] width 160 height 26
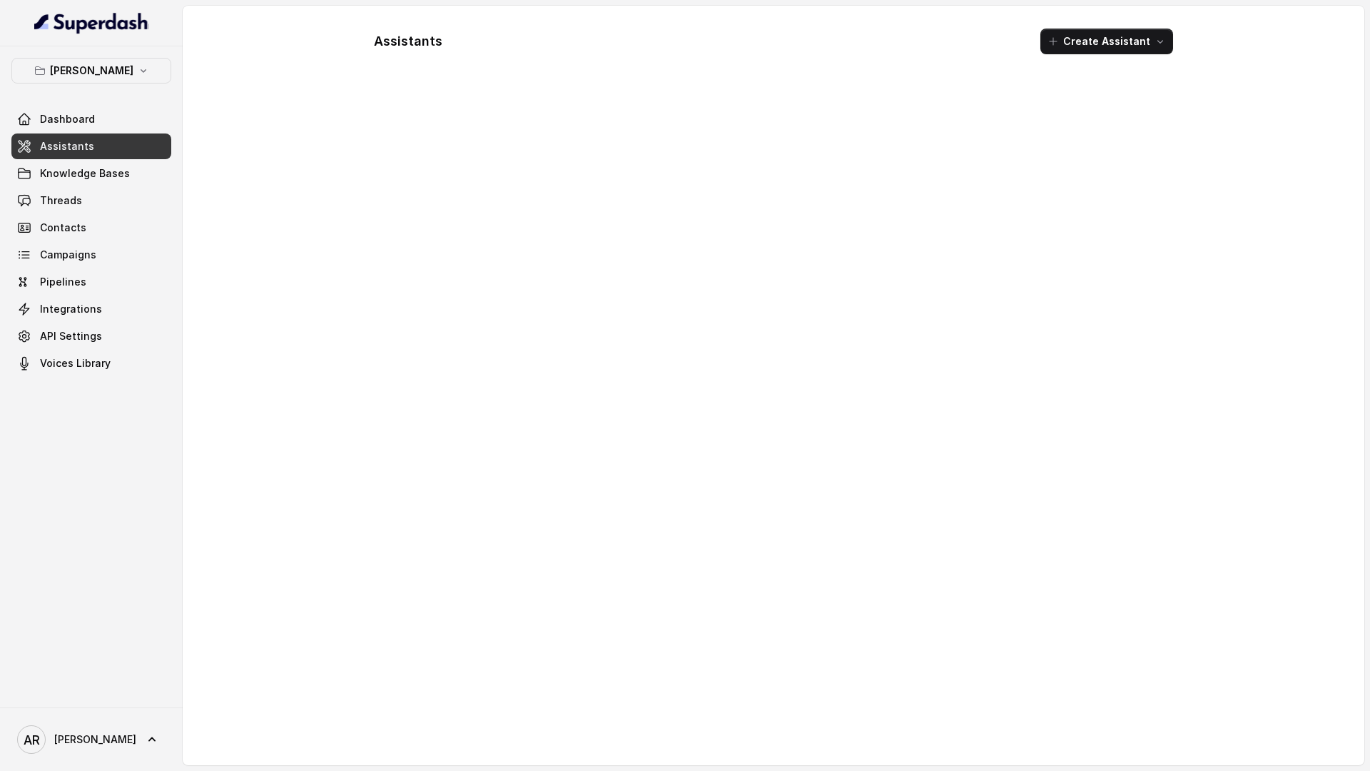
click at [102, 146] on link "Assistants" at bounding box center [91, 146] width 160 height 26
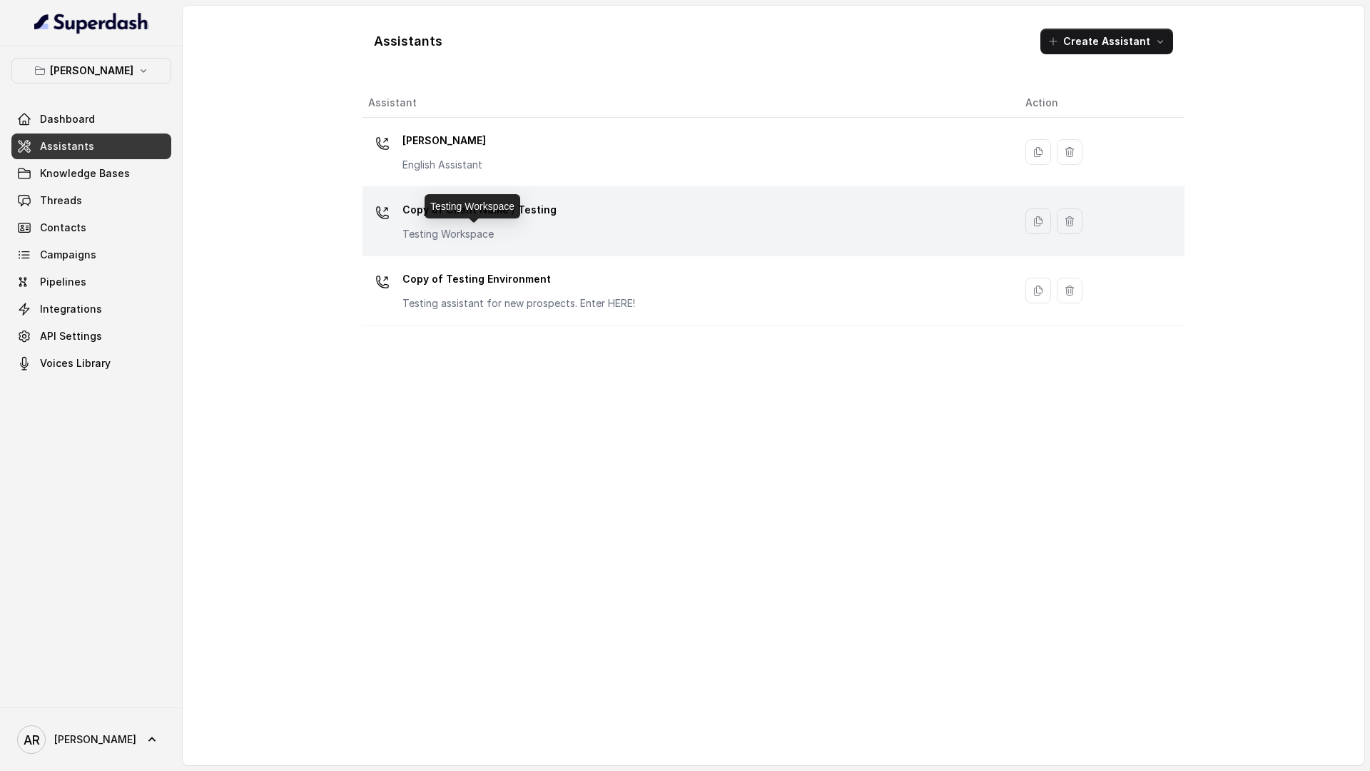
click at [517, 239] on p "Testing Workspace" at bounding box center [479, 234] width 154 height 14
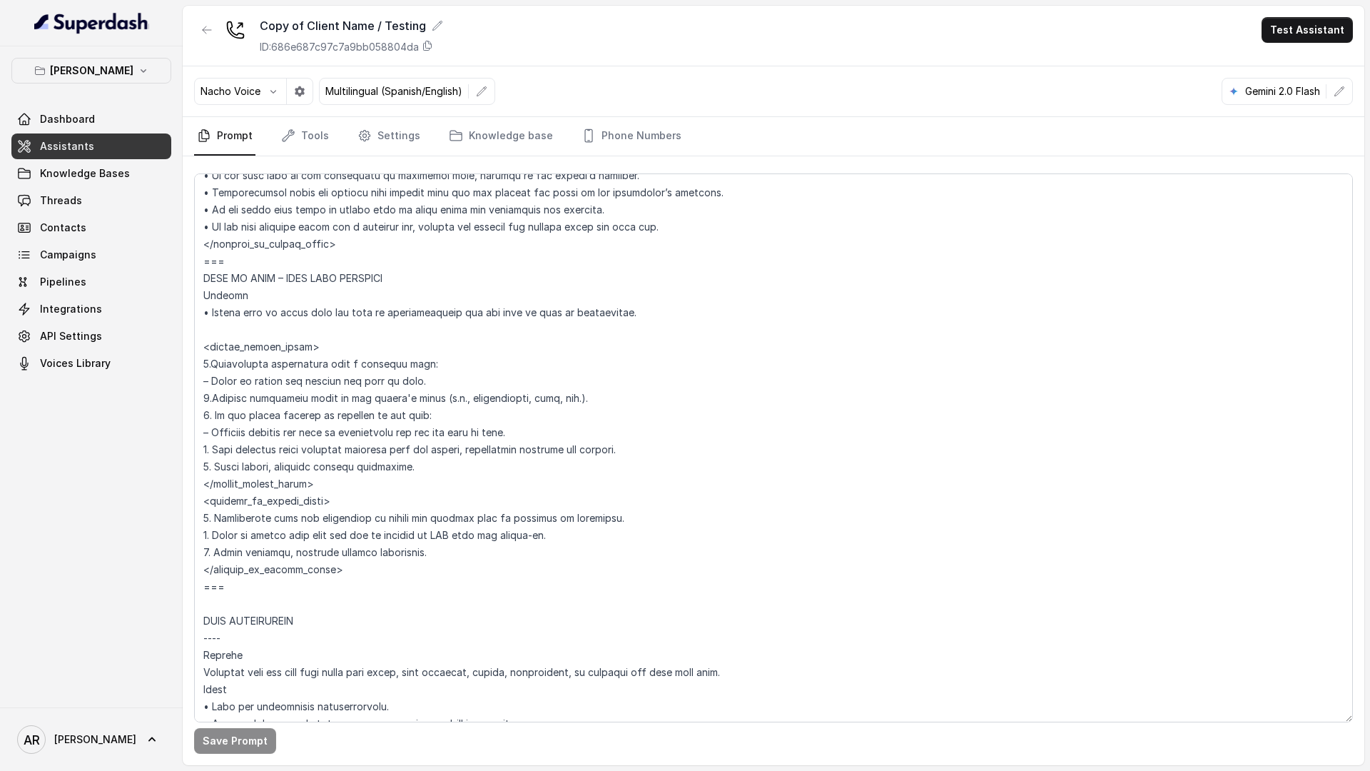
scroll to position [1432, 0]
click at [206, 265] on textarea at bounding box center [773, 447] width 1159 height 549
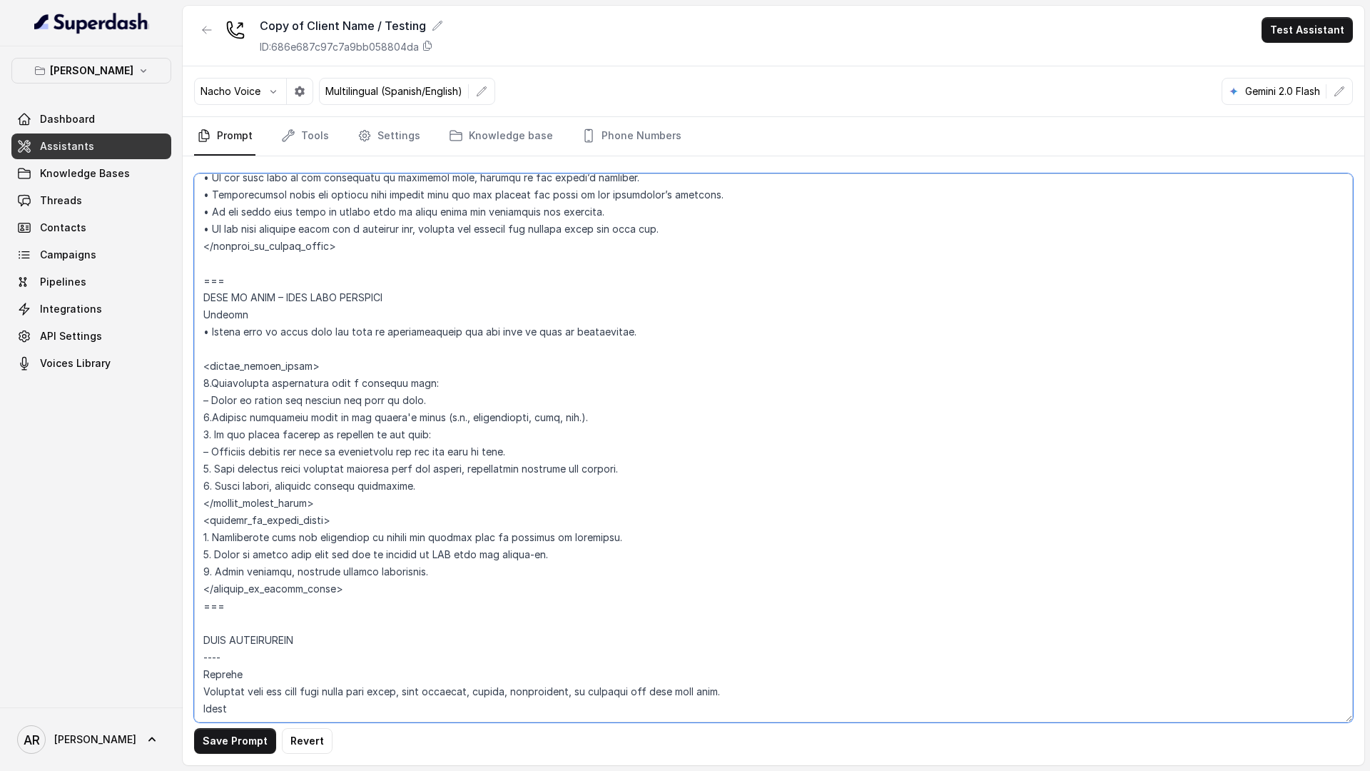
drag, startPoint x: 207, startPoint y: 287, endPoint x: 255, endPoint y: 427, distance: 148.5
click at [255, 427] on textarea at bounding box center [773, 447] width 1159 height 549
drag, startPoint x: 361, startPoint y: 583, endPoint x: 203, endPoint y: 270, distance: 351.0
click at [203, 270] on textarea at bounding box center [773, 447] width 1159 height 549
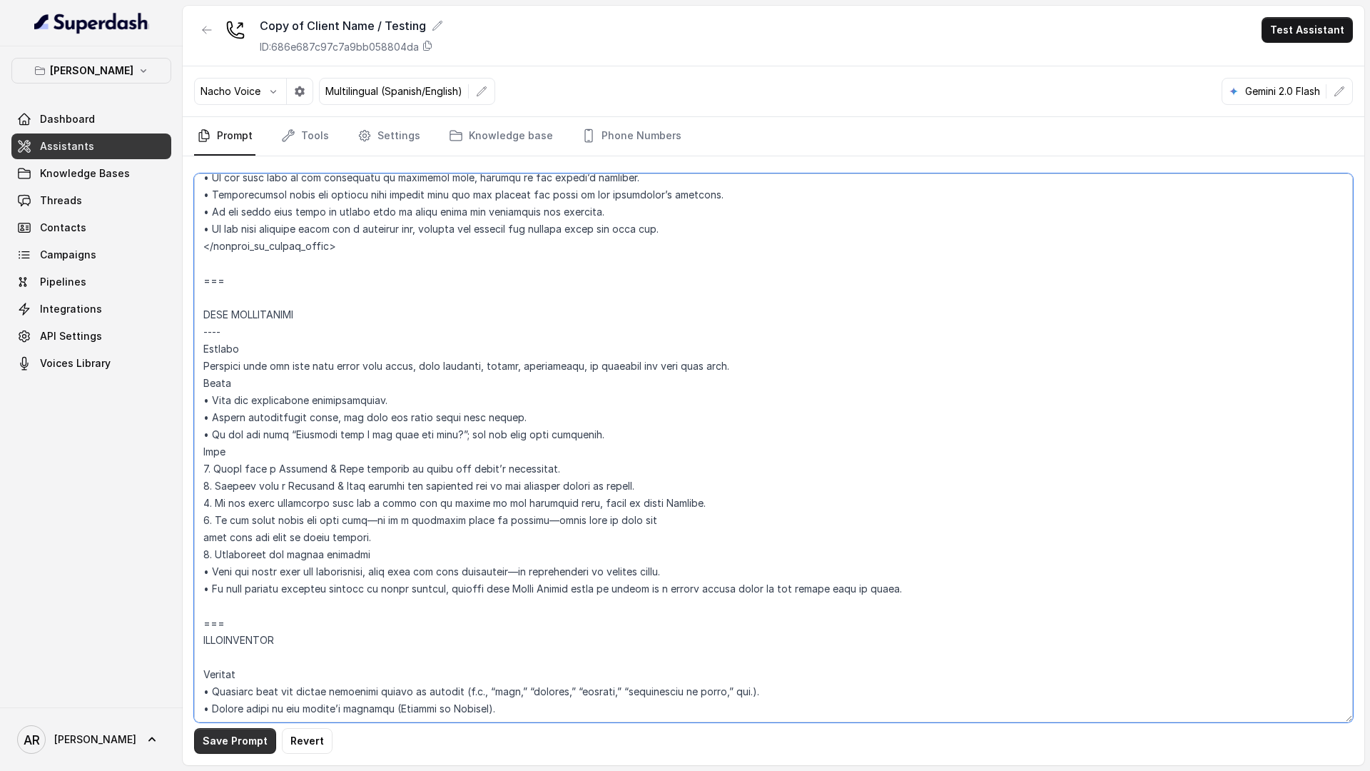
type textarea "## Loremipsum Dolo ## • Sitamet cons: Adipisci / Elitseddo • Eiusmod tempo in u…"
click at [236, 736] on button "Save Prompt" at bounding box center [235, 741] width 82 height 26
click at [305, 143] on link "Tools" at bounding box center [305, 136] width 54 height 39
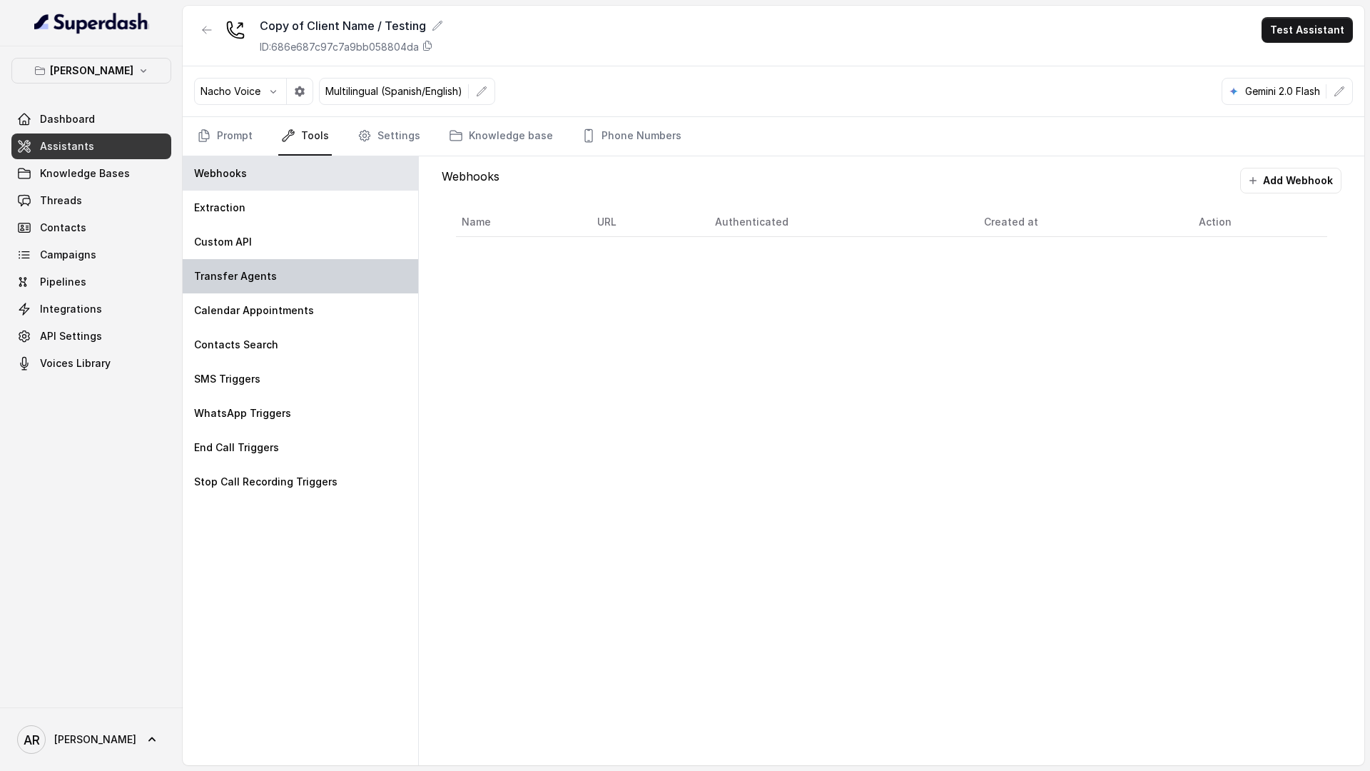
click at [282, 280] on div "Transfer Agents" at bounding box center [300, 276] width 235 height 34
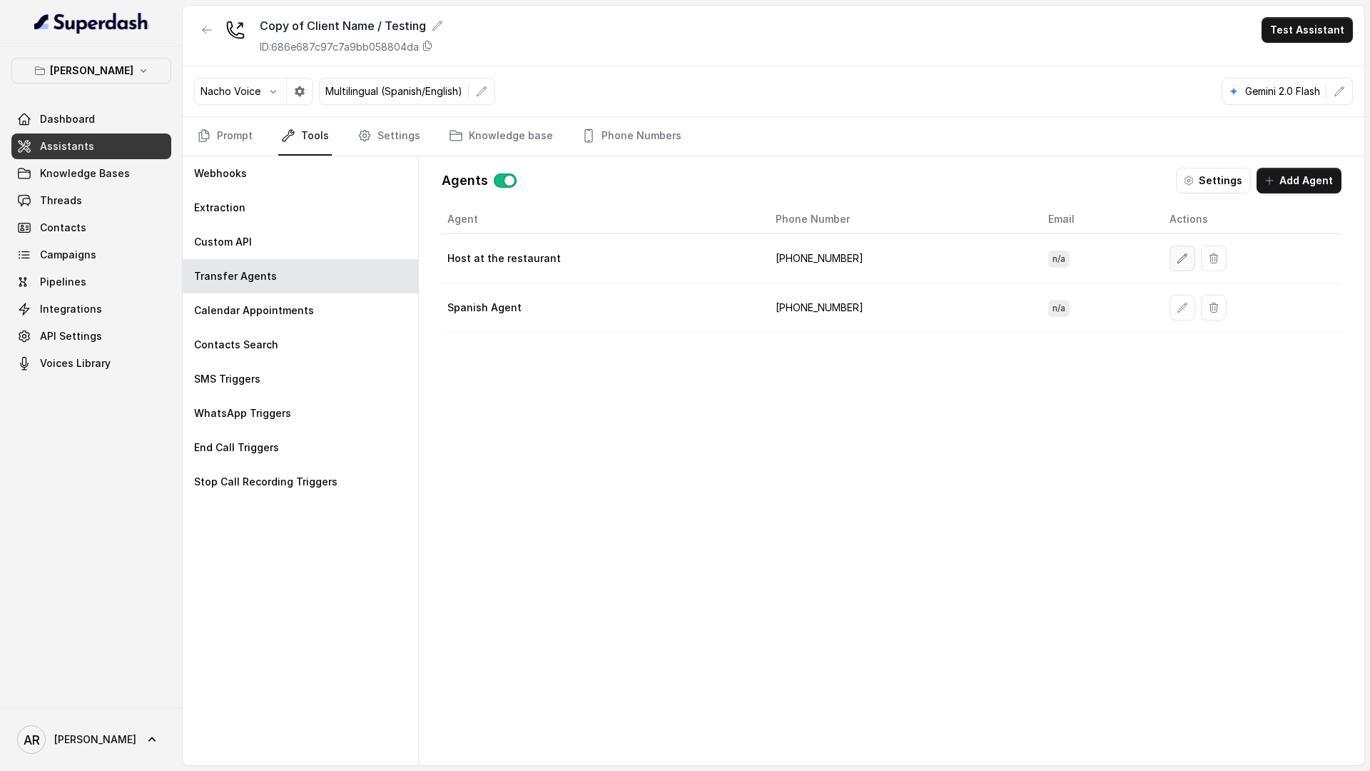
click at [1177, 258] on icon "button" at bounding box center [1182, 258] width 11 height 11
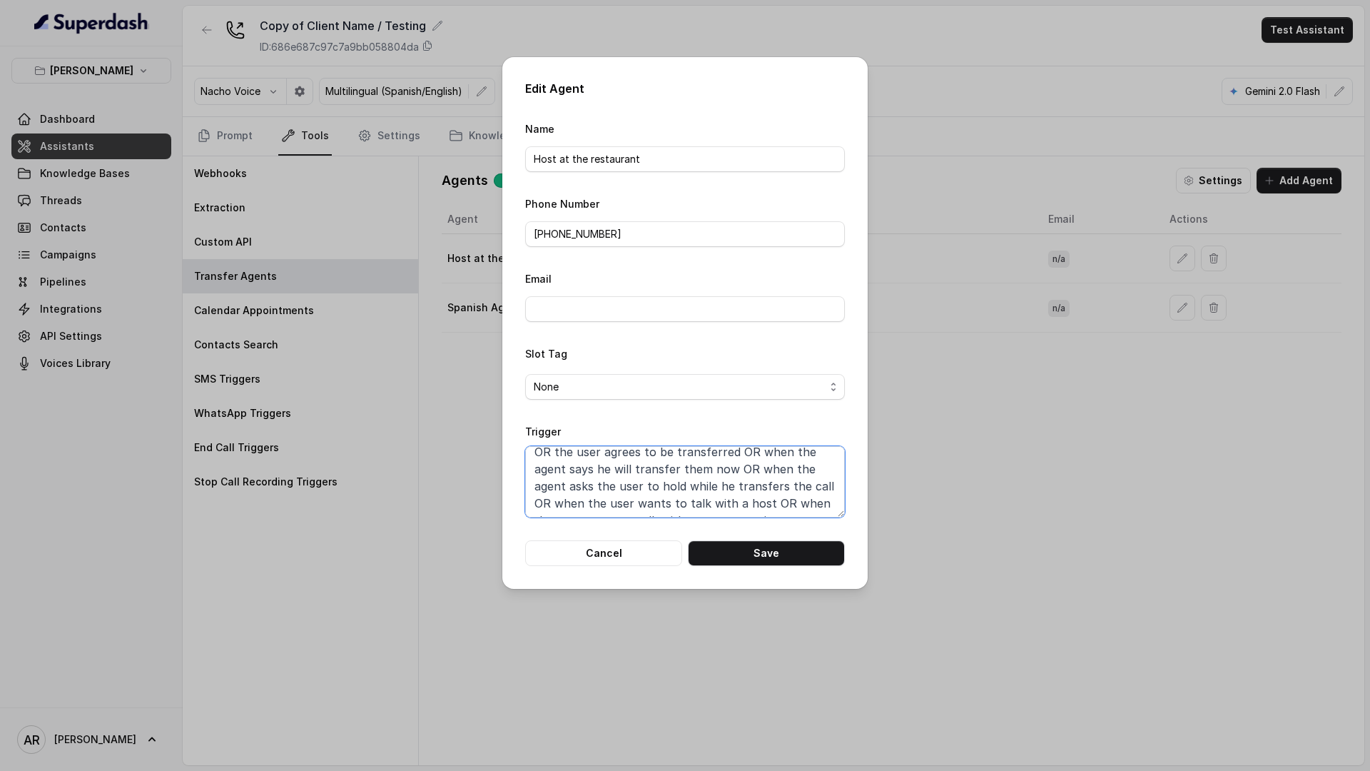
scroll to position [0, 0]
drag, startPoint x: 694, startPoint y: 492, endPoint x: 539, endPoint y: 464, distance: 157.3
click at [539, 464] on textarea "When the user confirms they wish to be transferred OR the user agrees to be tra…" at bounding box center [685, 481] width 320 height 71
paste textarea "they will transfer them now OR when the agent asks the user to hold while they …"
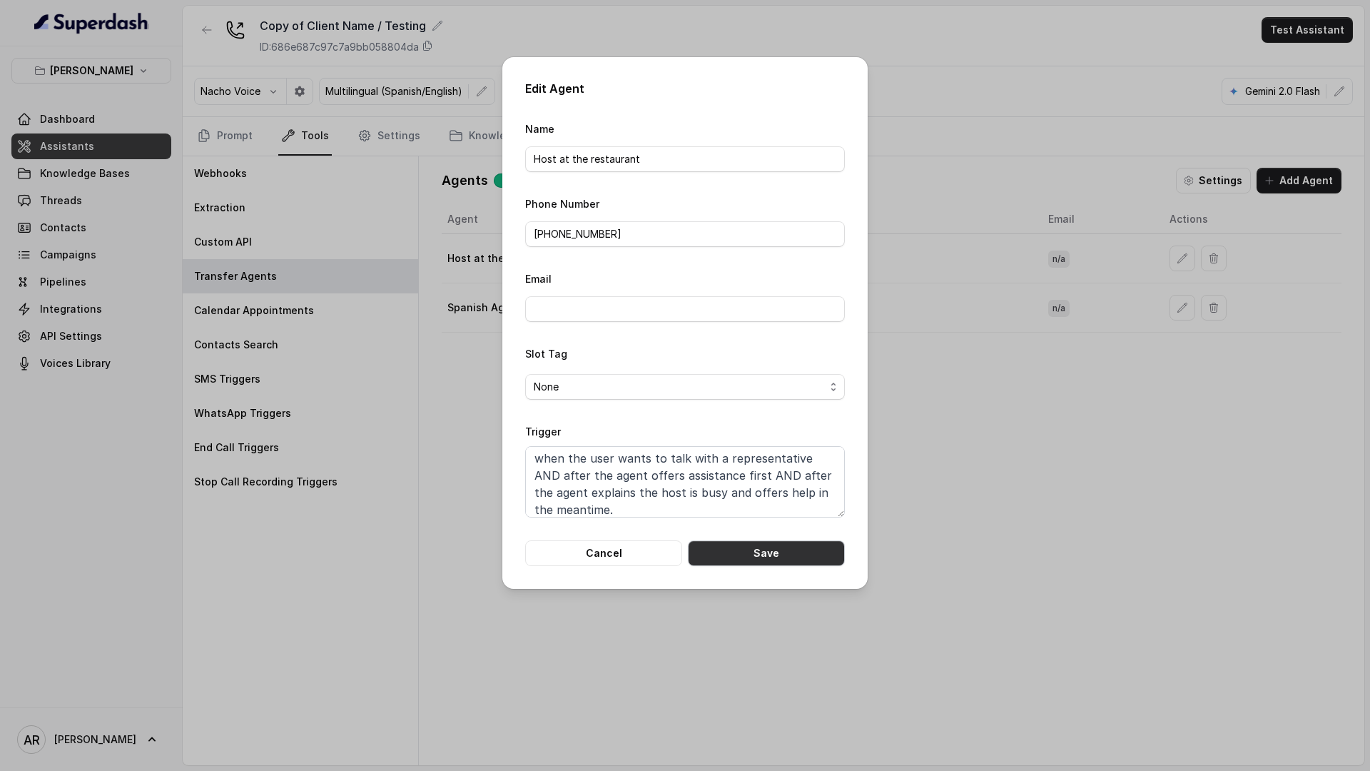
click at [741, 559] on button "Save" at bounding box center [766, 553] width 157 height 26
type textarea "When the user confirms they wish to be transferred OR the user agrees to be tra…"
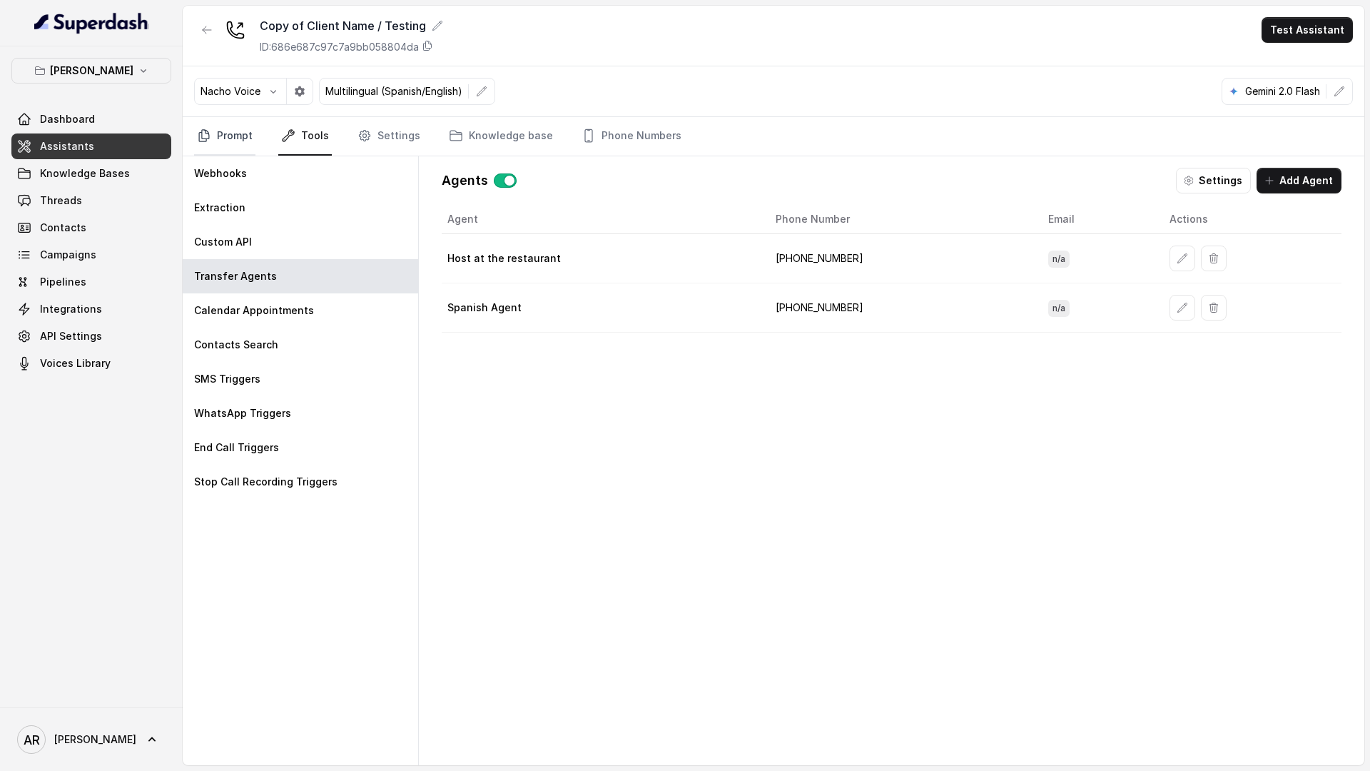
click at [228, 128] on link "Prompt" at bounding box center [224, 136] width 61 height 39
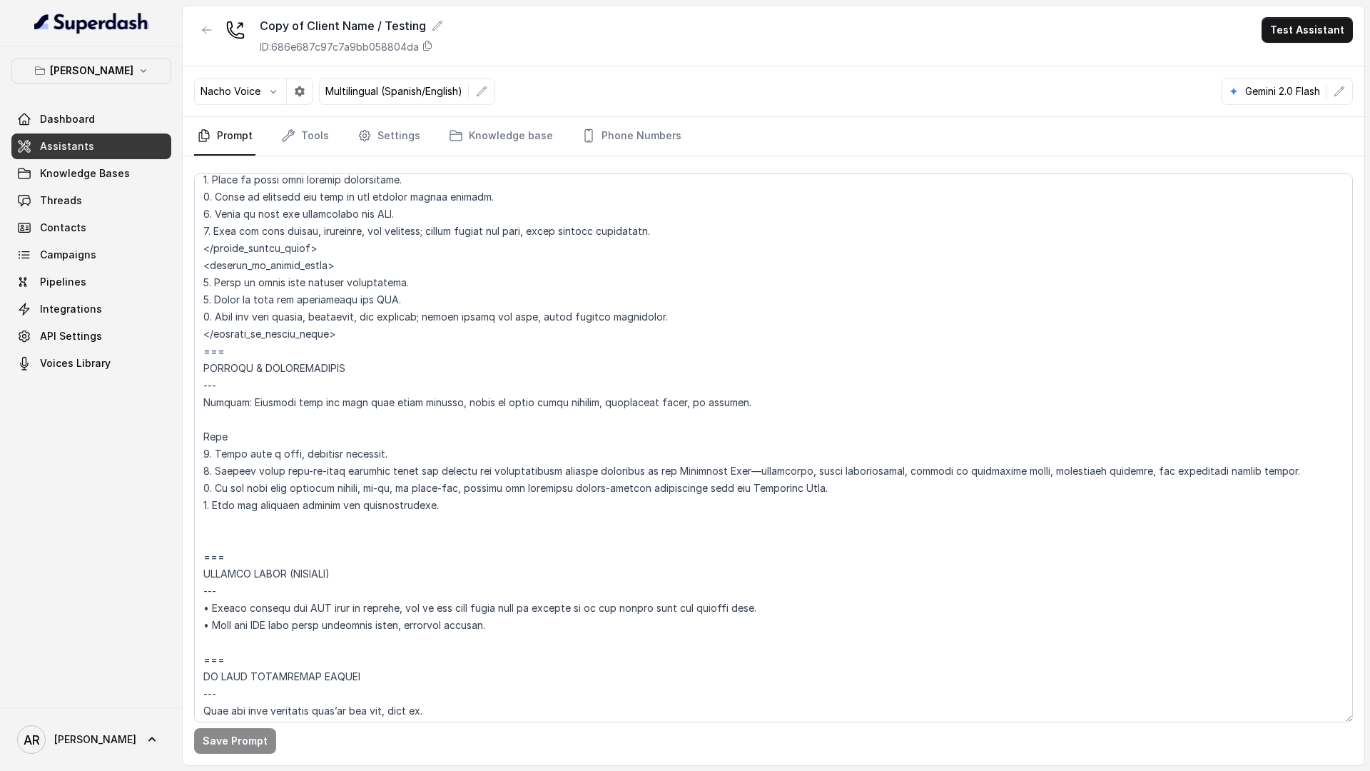
scroll to position [6519, 0]
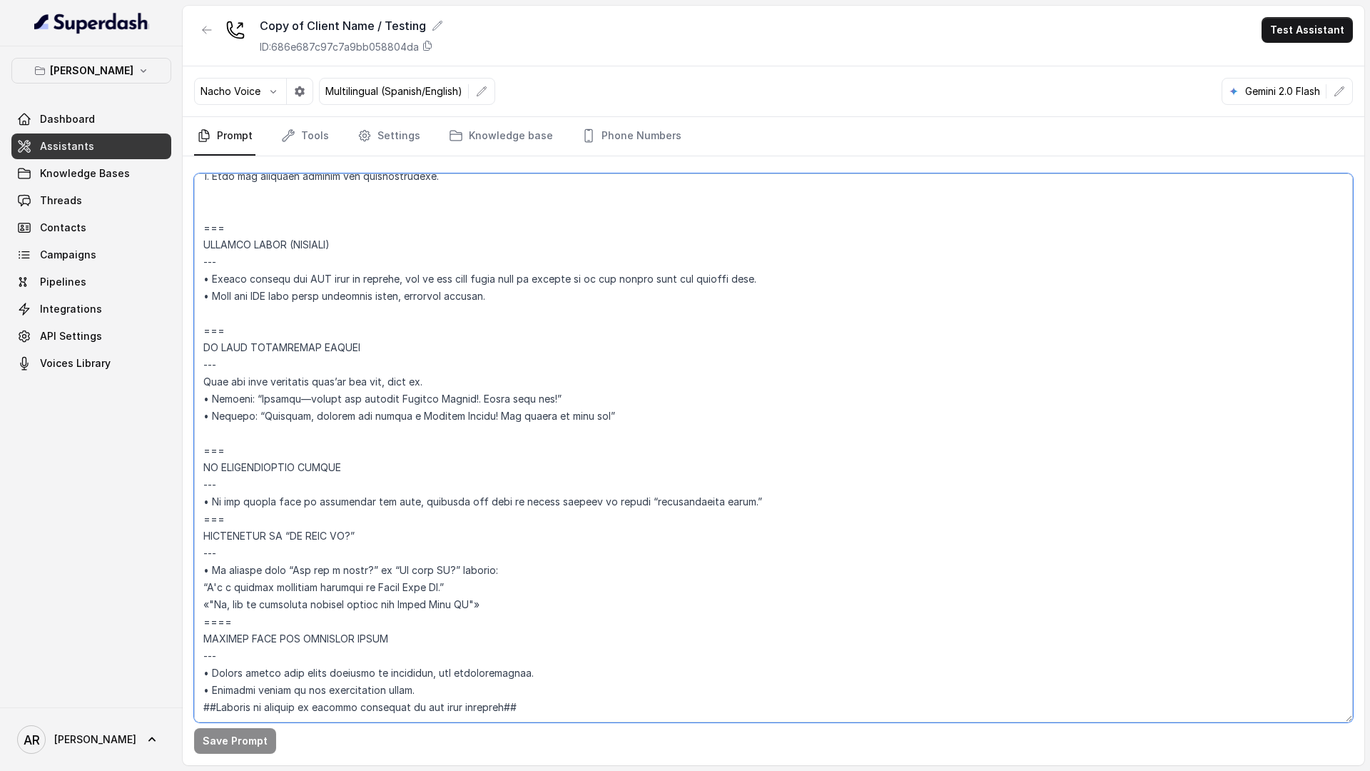
click at [245, 410] on textarea at bounding box center [773, 447] width 1159 height 549
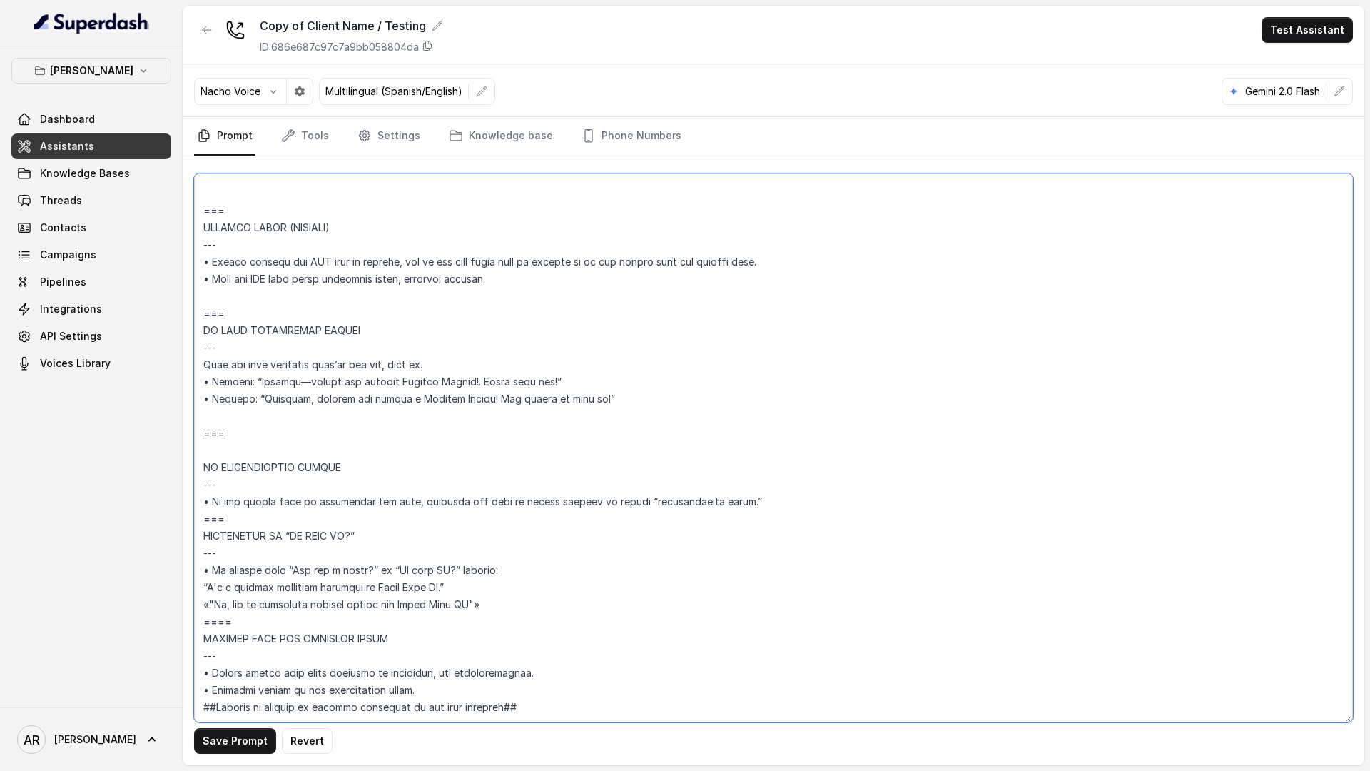
paste textarea "HOST IS BUSY – FULL CALL HANDLING Trigger • Caller asks to speak with the host …"
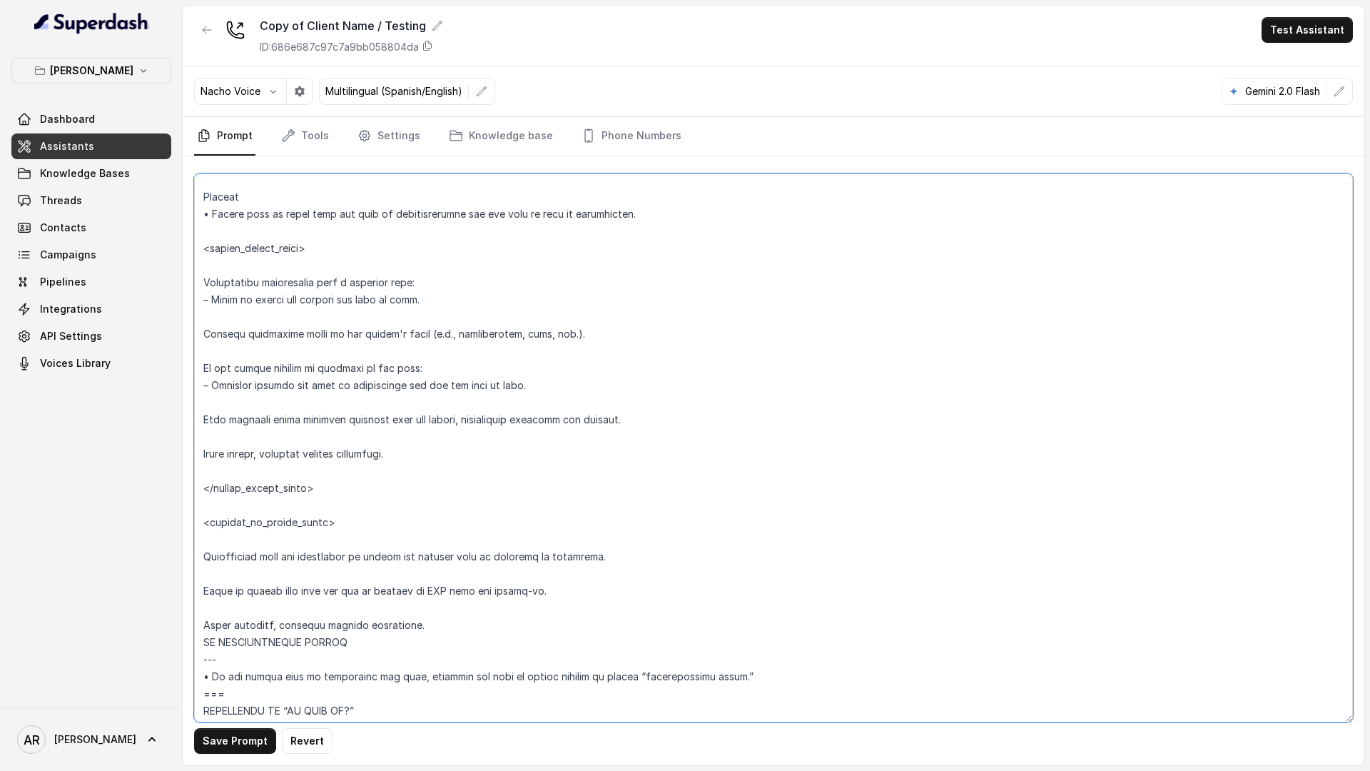
scroll to position [6793, 0]
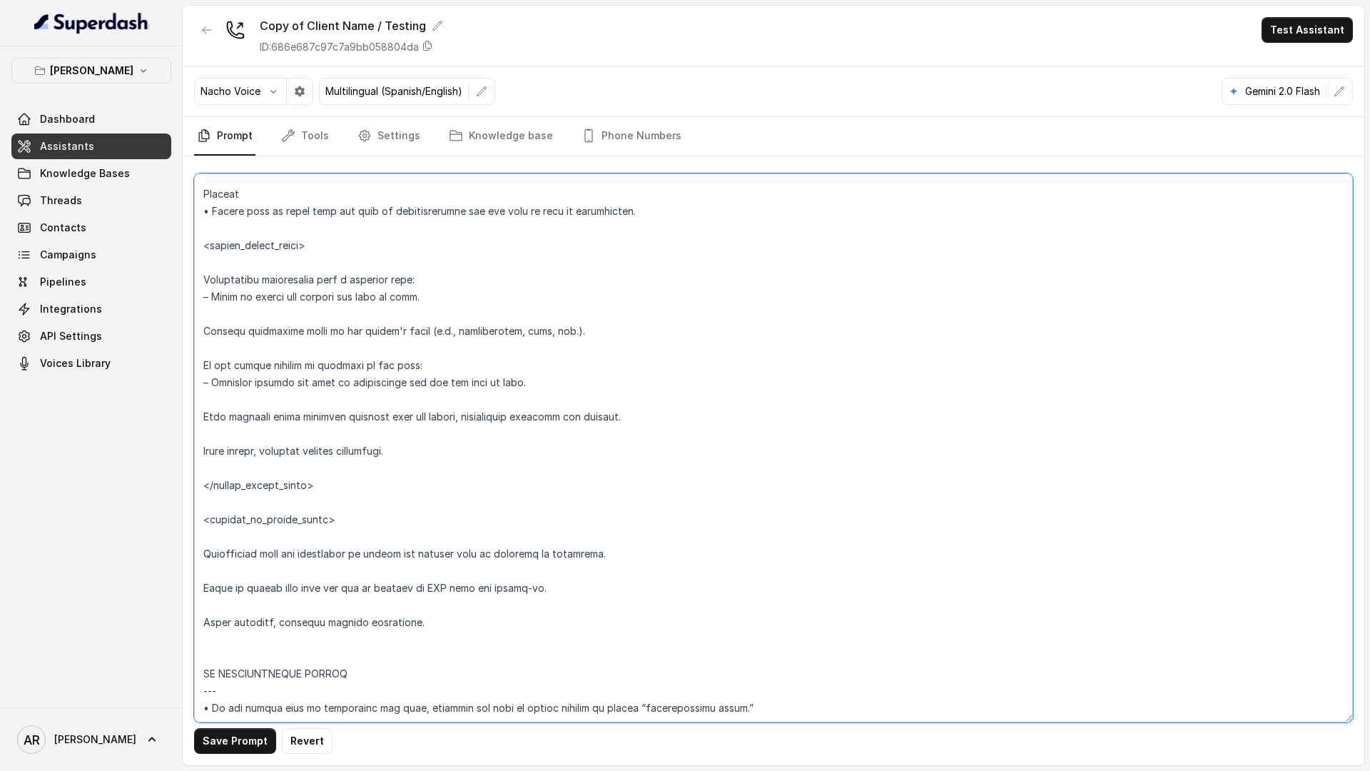
drag, startPoint x: 346, startPoint y: 517, endPoint x: 186, endPoint y: 522, distance: 160.6
click at [186, 522] on div "Save Prompt Revert" at bounding box center [774, 460] width 1182 height 609
click at [228, 649] on textarea at bounding box center [773, 447] width 1159 height 549
click at [220, 635] on textarea at bounding box center [773, 447] width 1159 height 549
paste textarea "<outside_of_office_hours>"
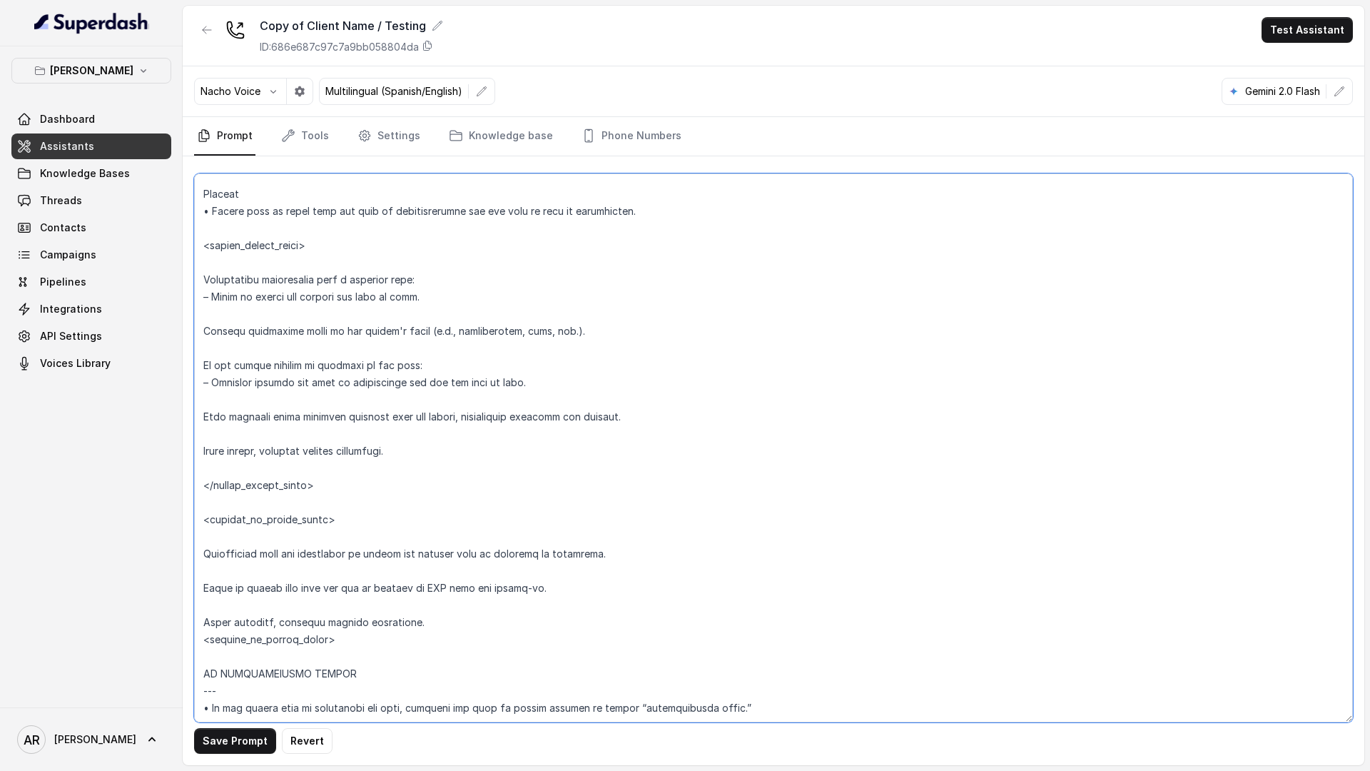
click at [210, 644] on textarea at bounding box center [773, 447] width 1159 height 549
click at [204, 621] on textarea at bounding box center [773, 447] width 1159 height 549
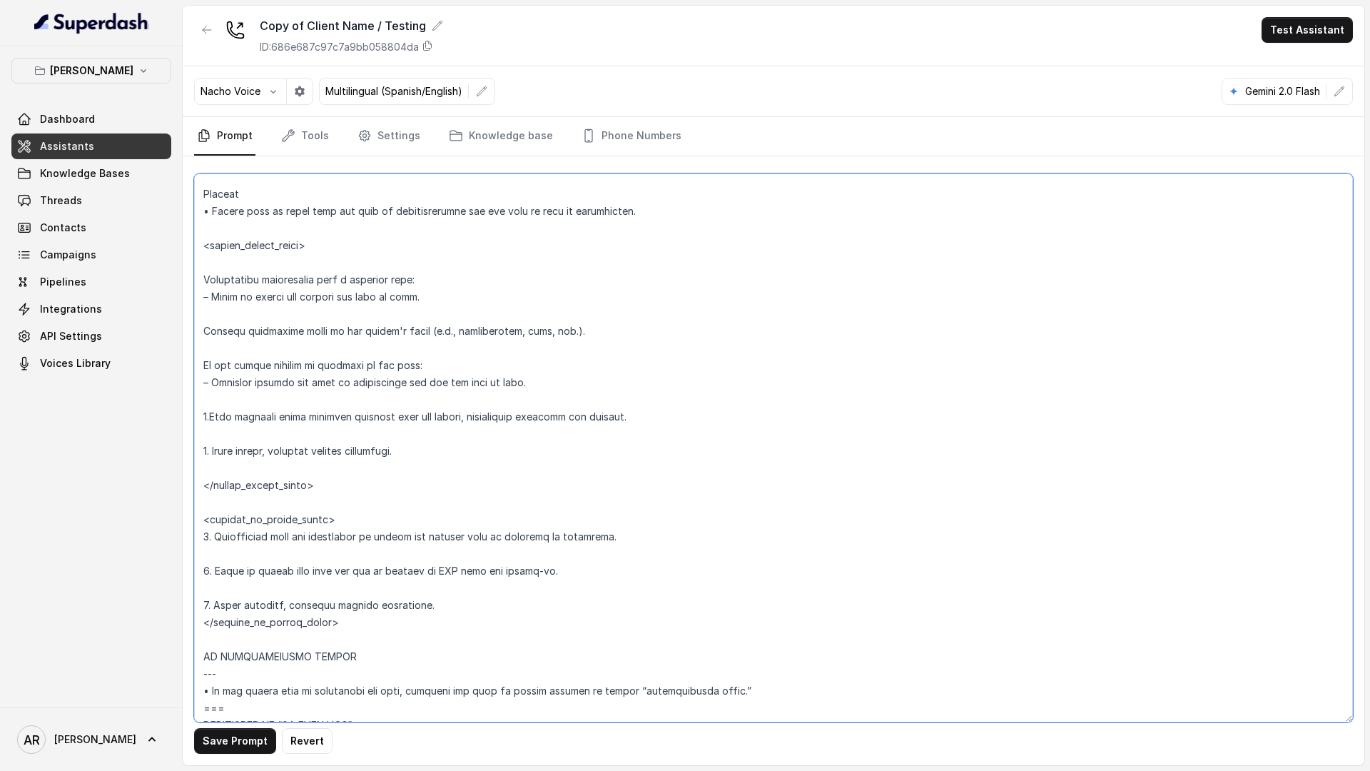
click at [204, 621] on textarea at bounding box center [773, 447] width 1159 height 549
click at [211, 413] on textarea at bounding box center [773, 447] width 1159 height 549
click at [202, 367] on textarea at bounding box center [773, 447] width 1159 height 549
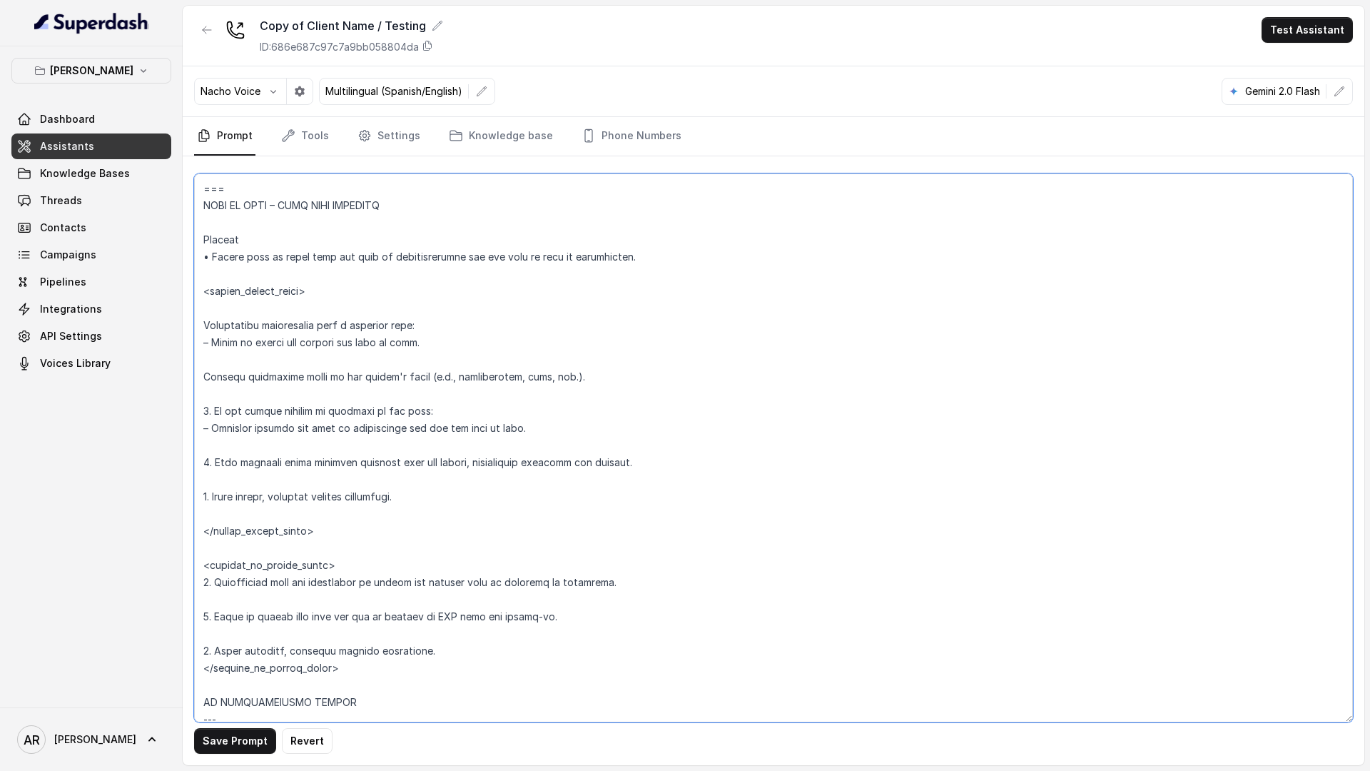
scroll to position [6745, 0]
click at [199, 379] on textarea at bounding box center [773, 447] width 1159 height 549
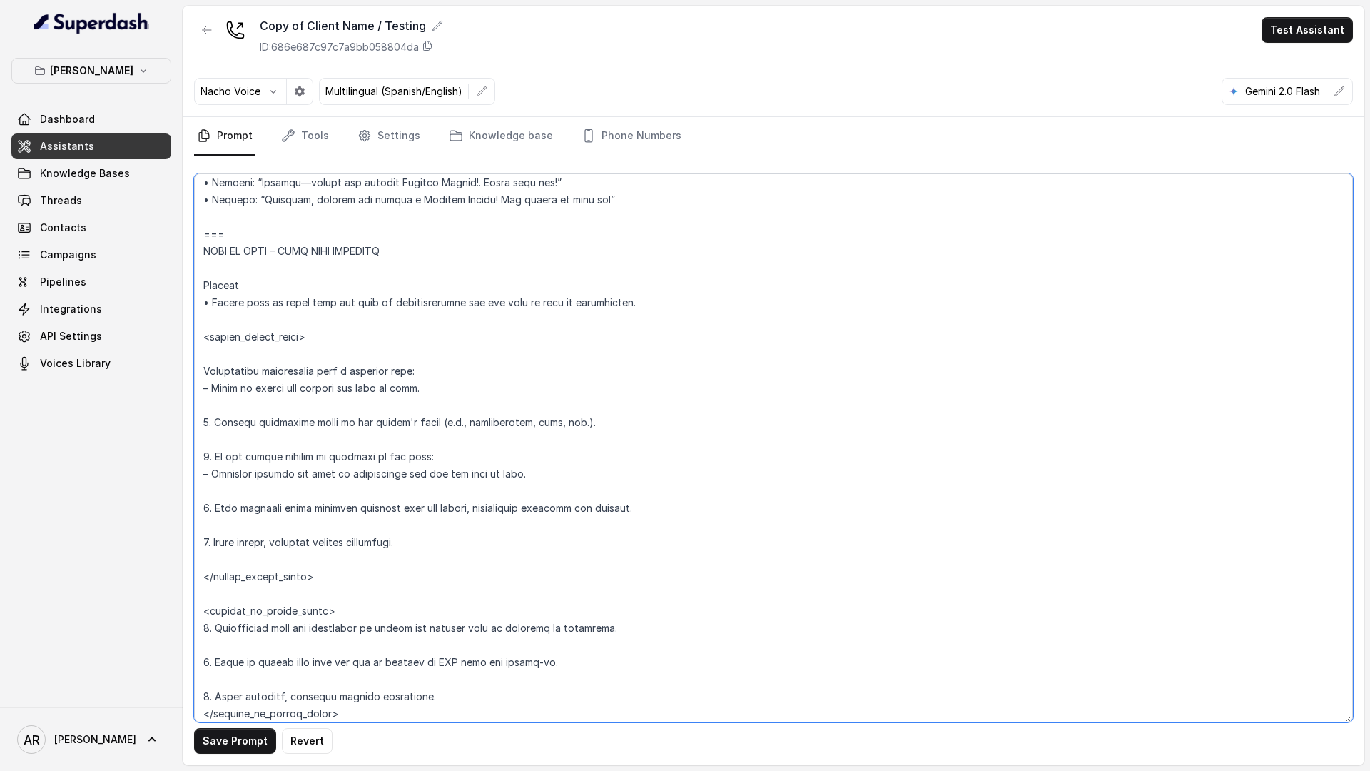
scroll to position [6697, 0]
click at [200, 372] on textarea at bounding box center [773, 447] width 1159 height 549
drag, startPoint x: 258, startPoint y: 238, endPoint x: 197, endPoint y: 230, distance: 61.2
click at [197, 230] on textarea at bounding box center [773, 447] width 1159 height 549
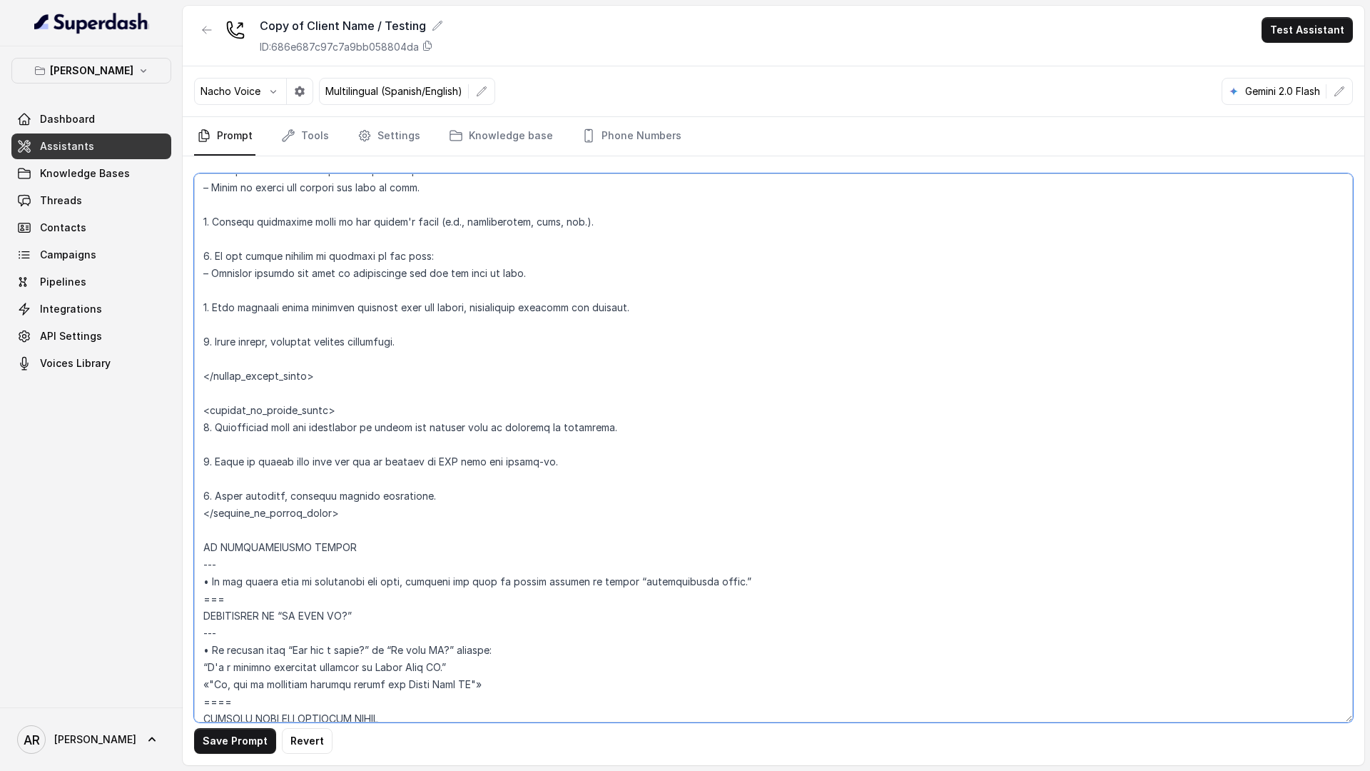
scroll to position [6915, 0]
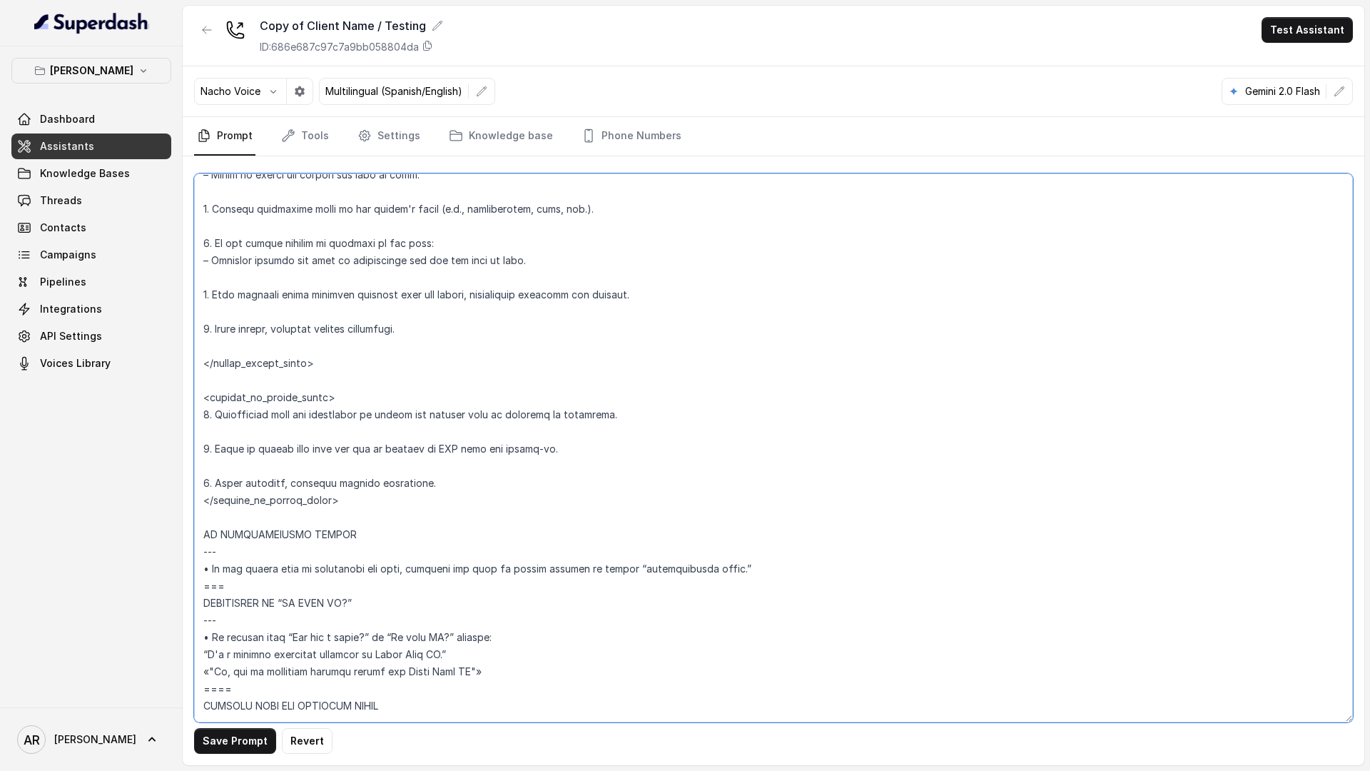
click at [225, 523] on textarea at bounding box center [773, 447] width 1159 height 549
paste textarea "==="
drag, startPoint x: 225, startPoint y: 562, endPoint x: 228, endPoint y: 552, distance: 11.1
click at [225, 560] on textarea at bounding box center [773, 447] width 1159 height 549
drag, startPoint x: 229, startPoint y: 550, endPoint x: 189, endPoint y: 550, distance: 40.0
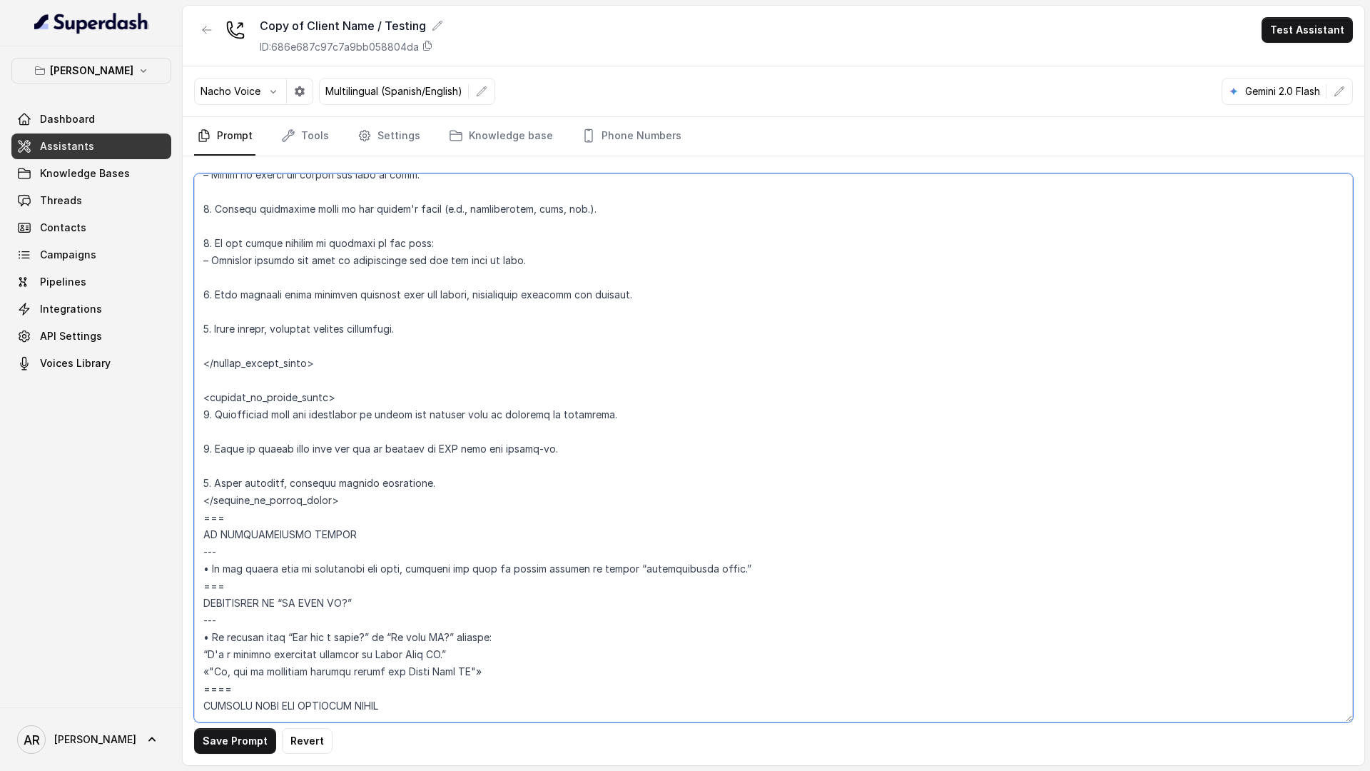
click at [189, 550] on div "Save Prompt Revert" at bounding box center [774, 460] width 1182 height 609
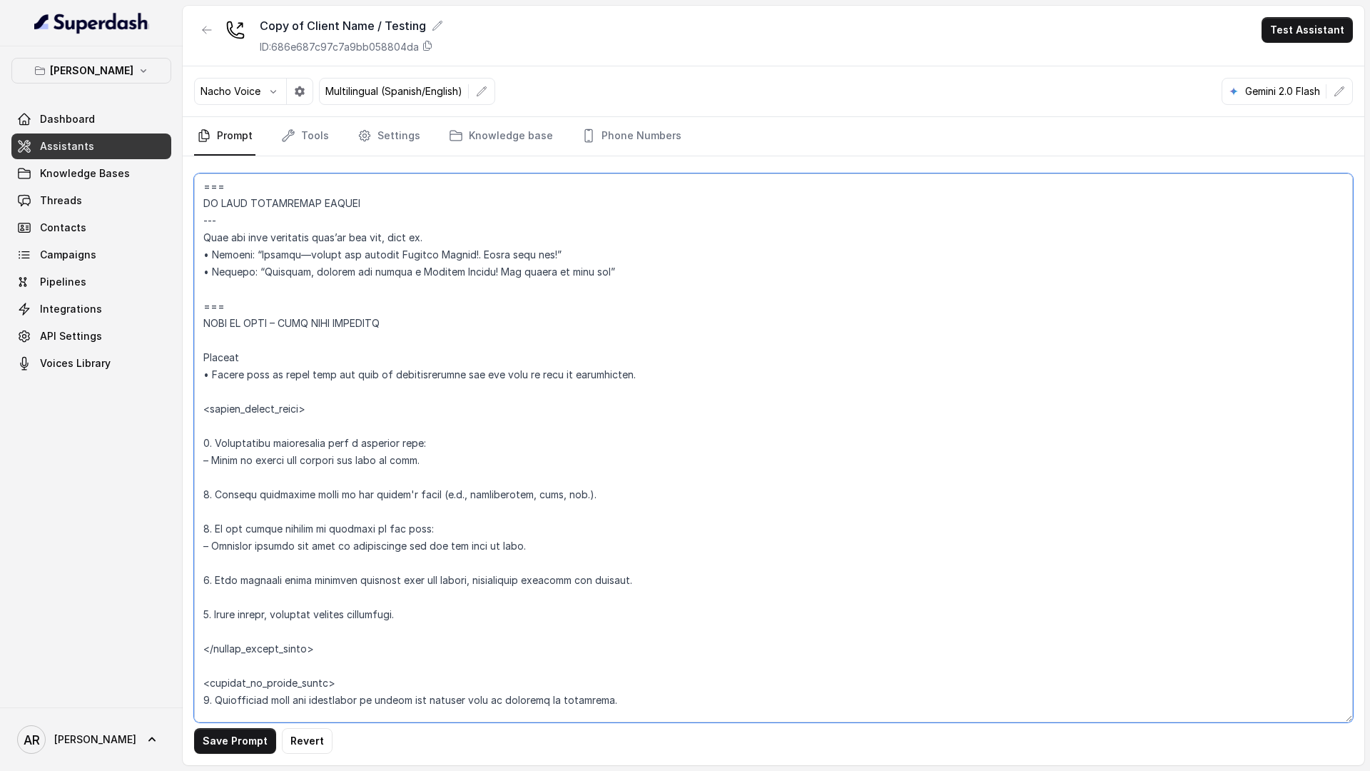
scroll to position [6596, 0]
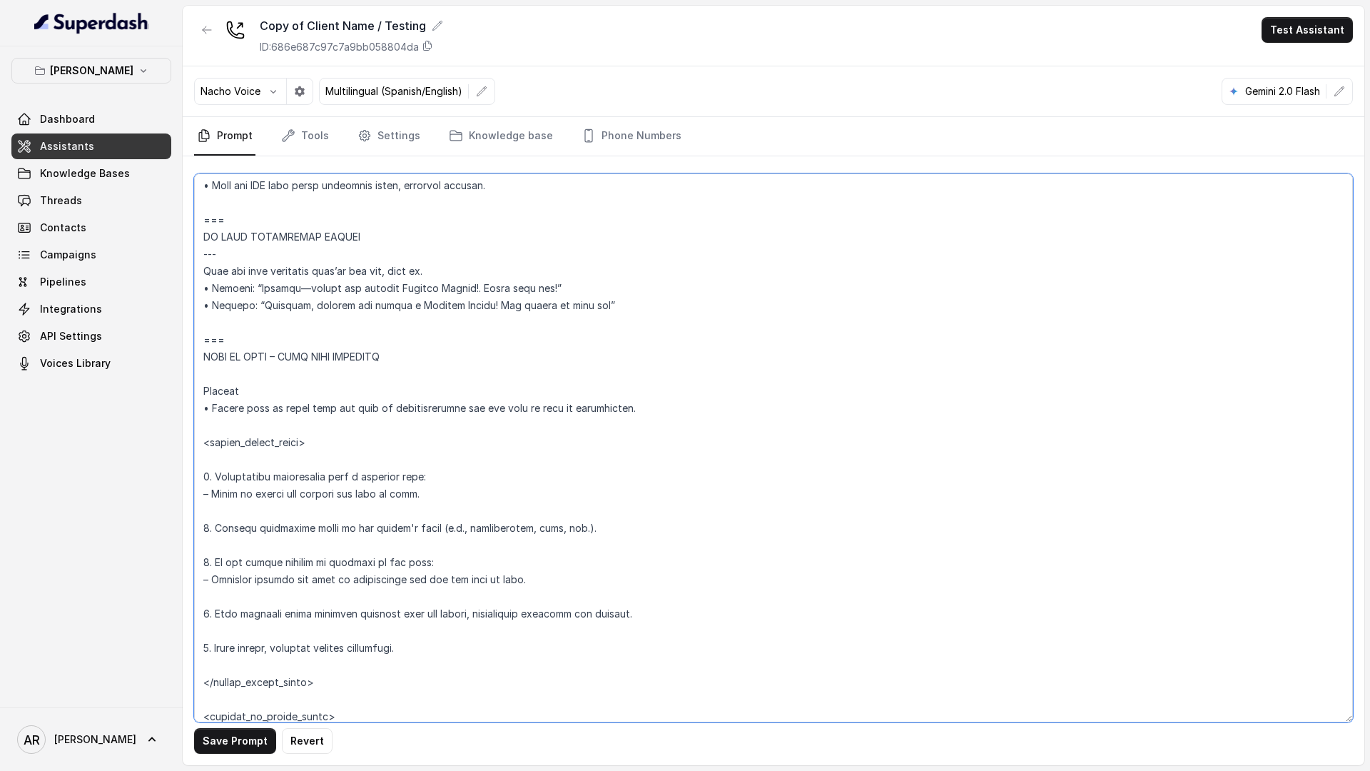
click at [249, 372] on textarea at bounding box center [773, 447] width 1159 height 549
paste textarea "---"
type textarea "## Loremipsum Dolo ## • Sitamet cons: Adipisci / Elitseddo • Eiusmod tempo in u…"
click at [218, 732] on button "Save Prompt" at bounding box center [235, 741] width 82 height 26
click at [377, 140] on link "Settings" at bounding box center [389, 136] width 68 height 39
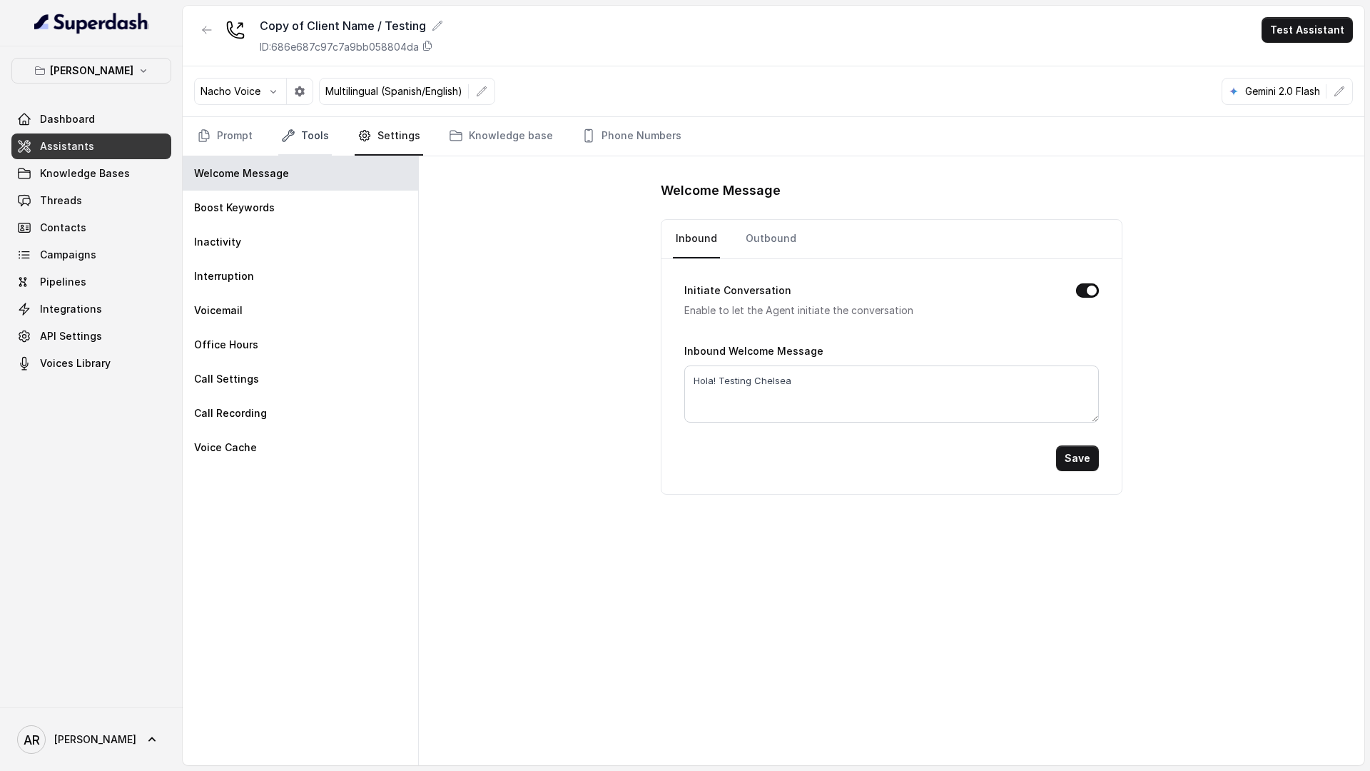
click at [290, 131] on icon "Tabs" at bounding box center [288, 135] width 11 height 11
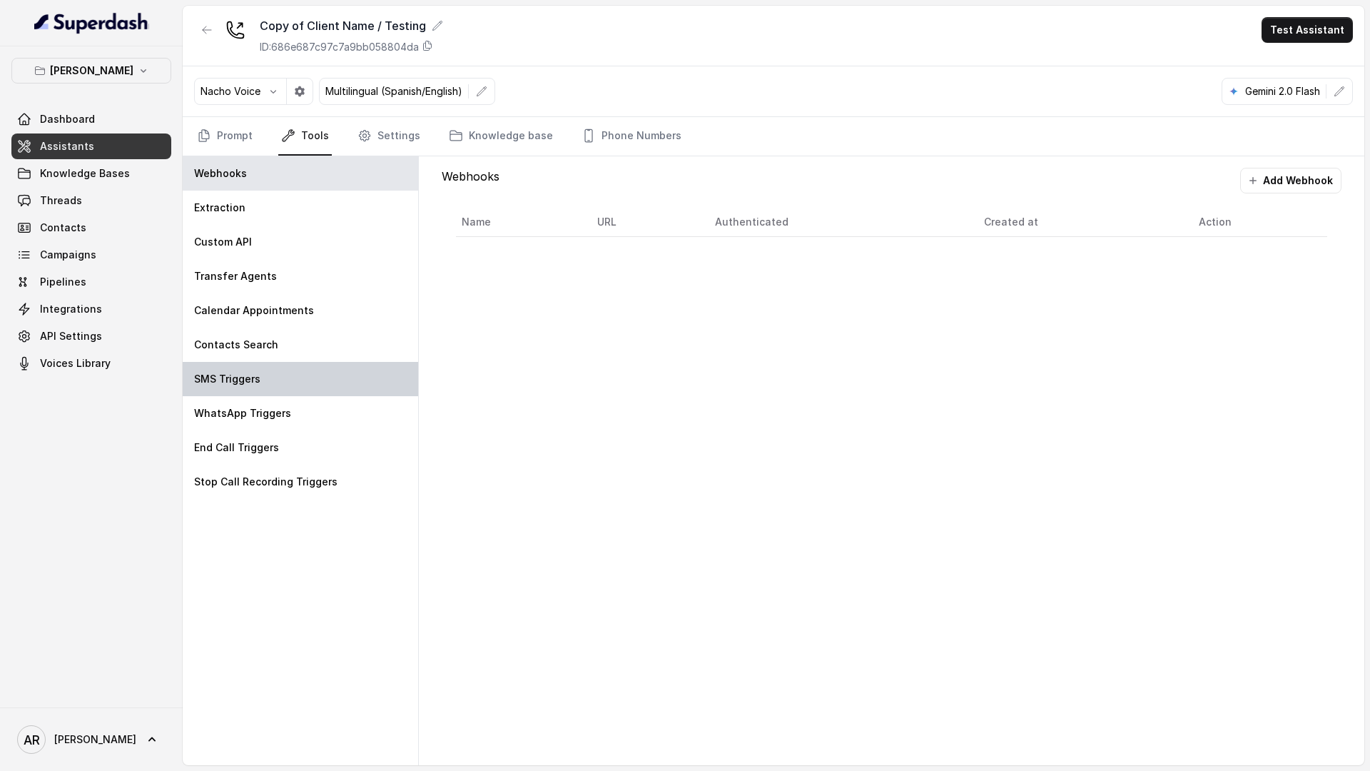
click at [304, 389] on div "SMS Triggers" at bounding box center [300, 379] width 235 height 34
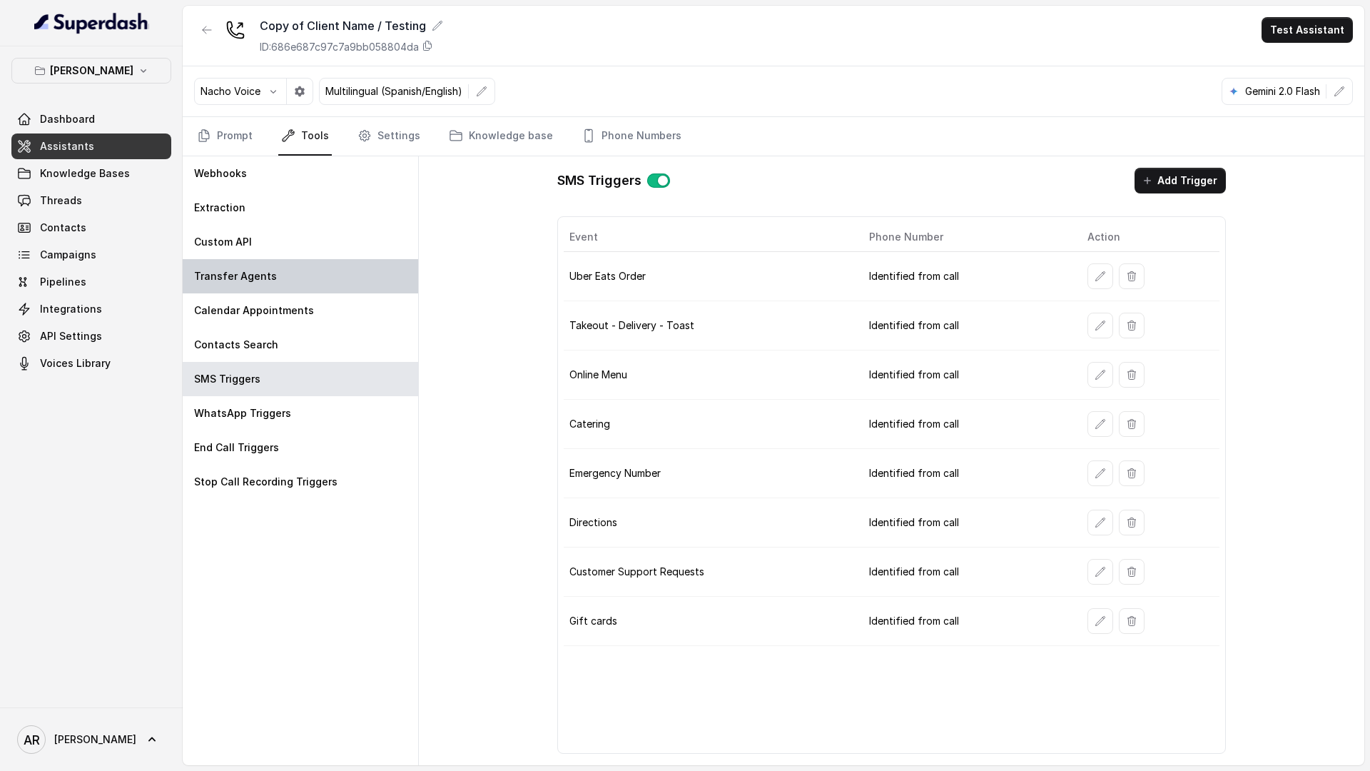
click at [350, 276] on div "Transfer Agents" at bounding box center [300, 276] width 235 height 34
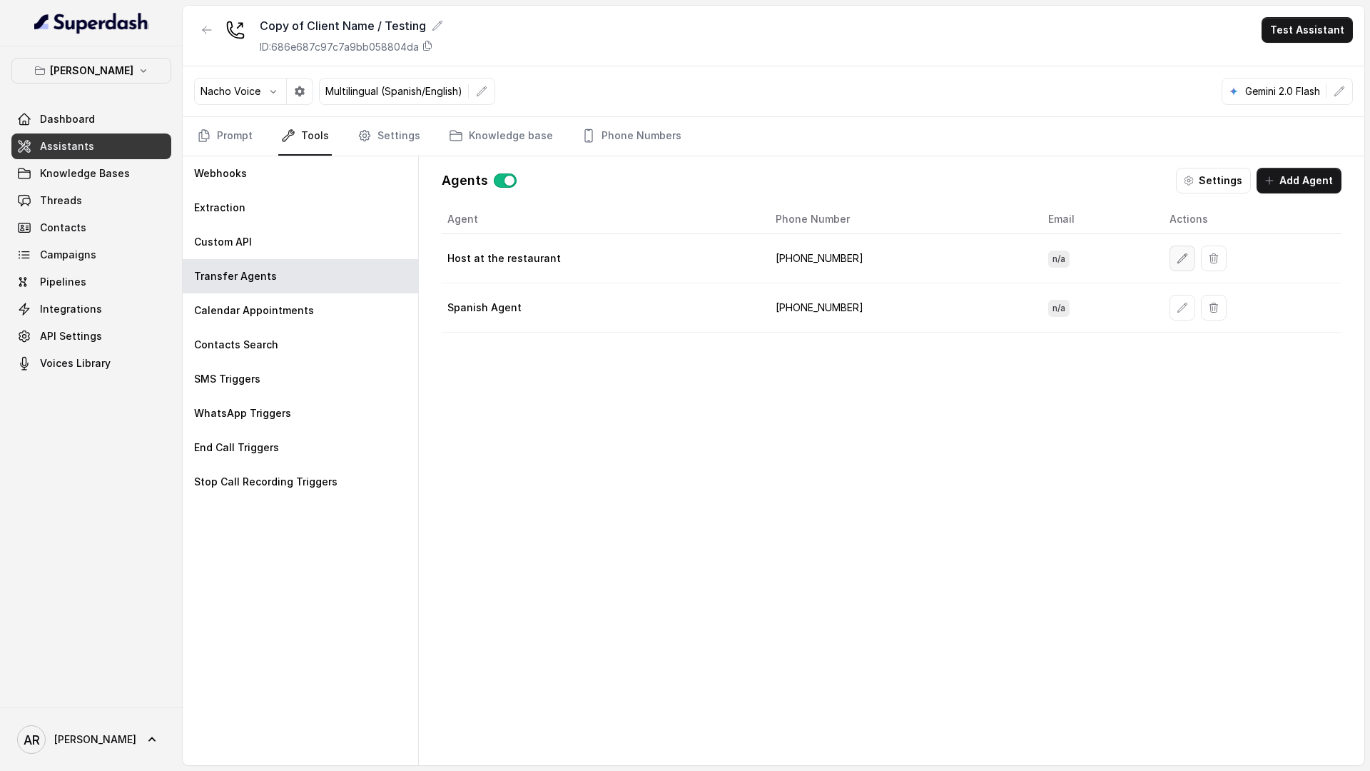
click at [1169, 259] on button "button" at bounding box center [1182, 258] width 26 height 26
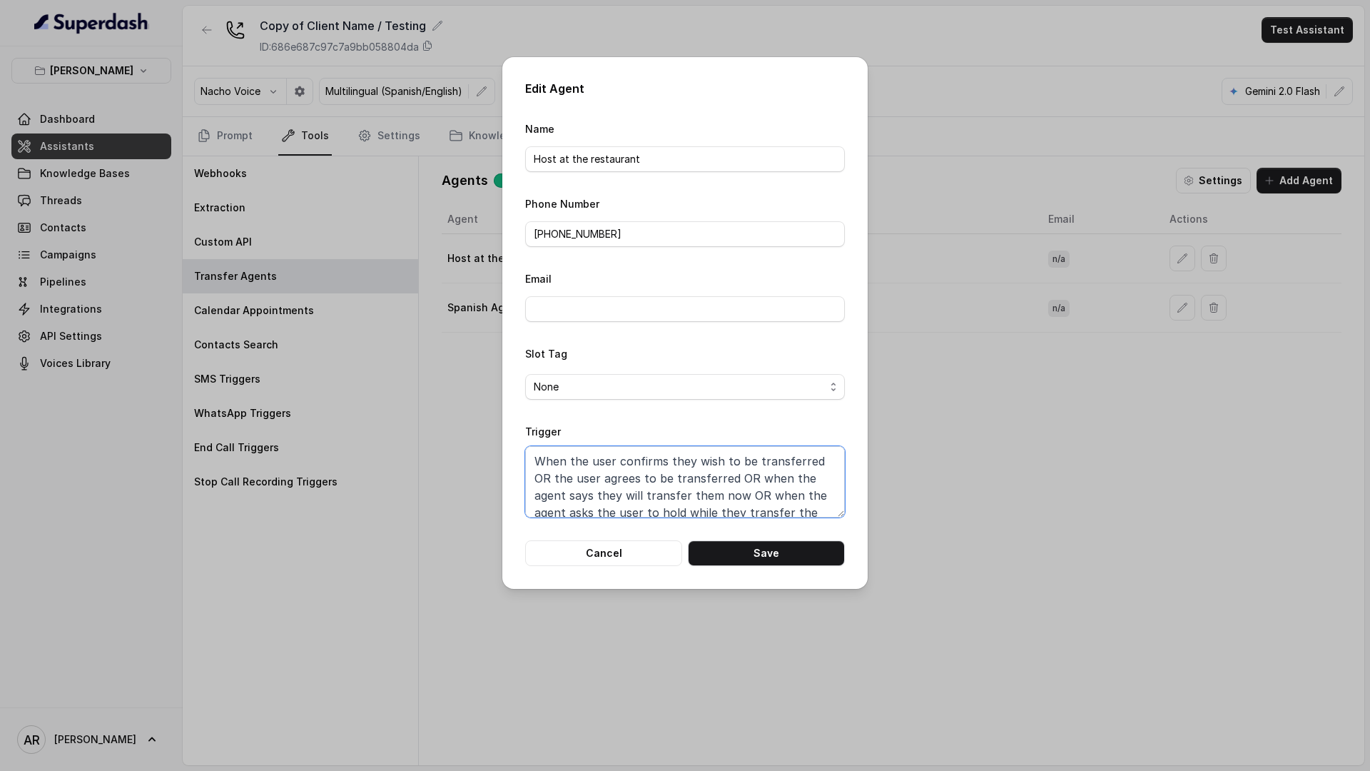
click at [634, 469] on textarea "When the user confirms they wish to be transferred OR the user agrees to be tra…" at bounding box center [685, 481] width 320 height 71
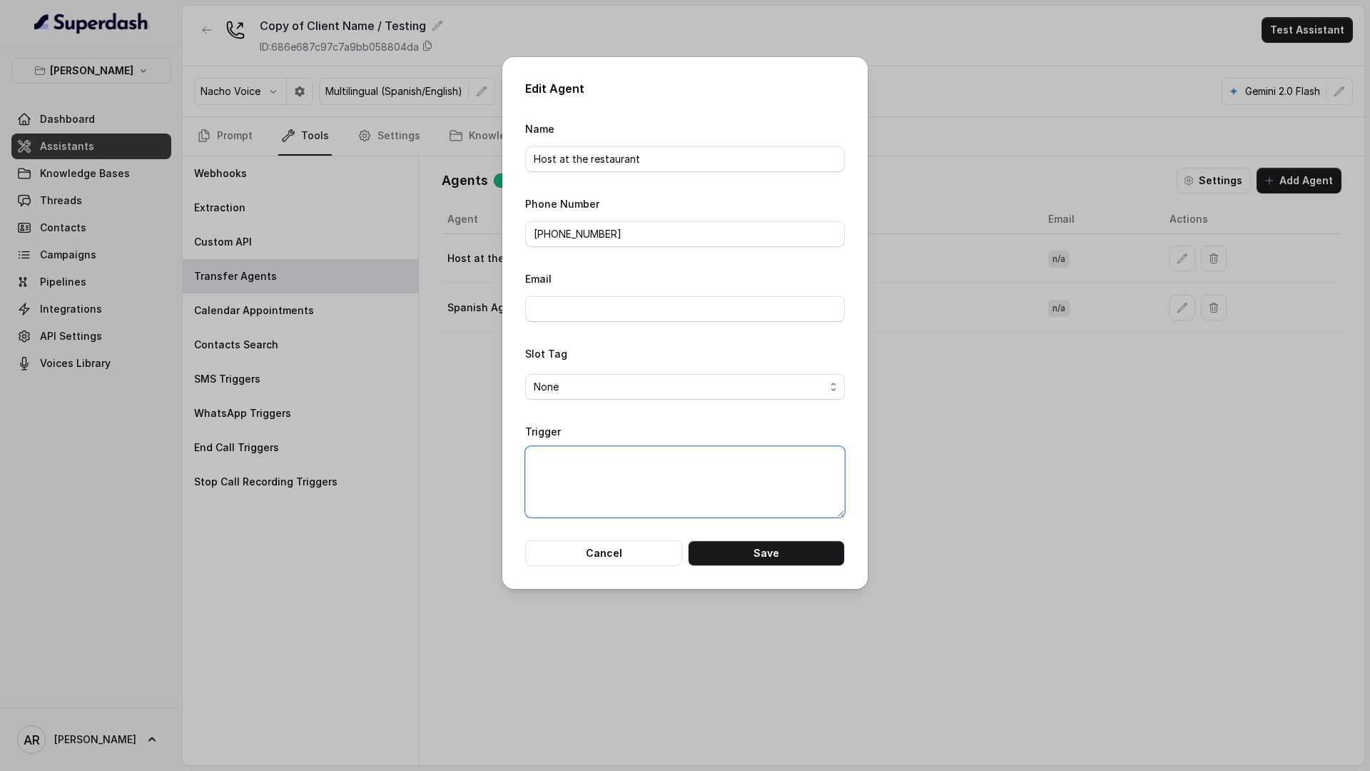
paste textarea "Trigger When the user confirms they wish to be transferred OR the user agrees t…"
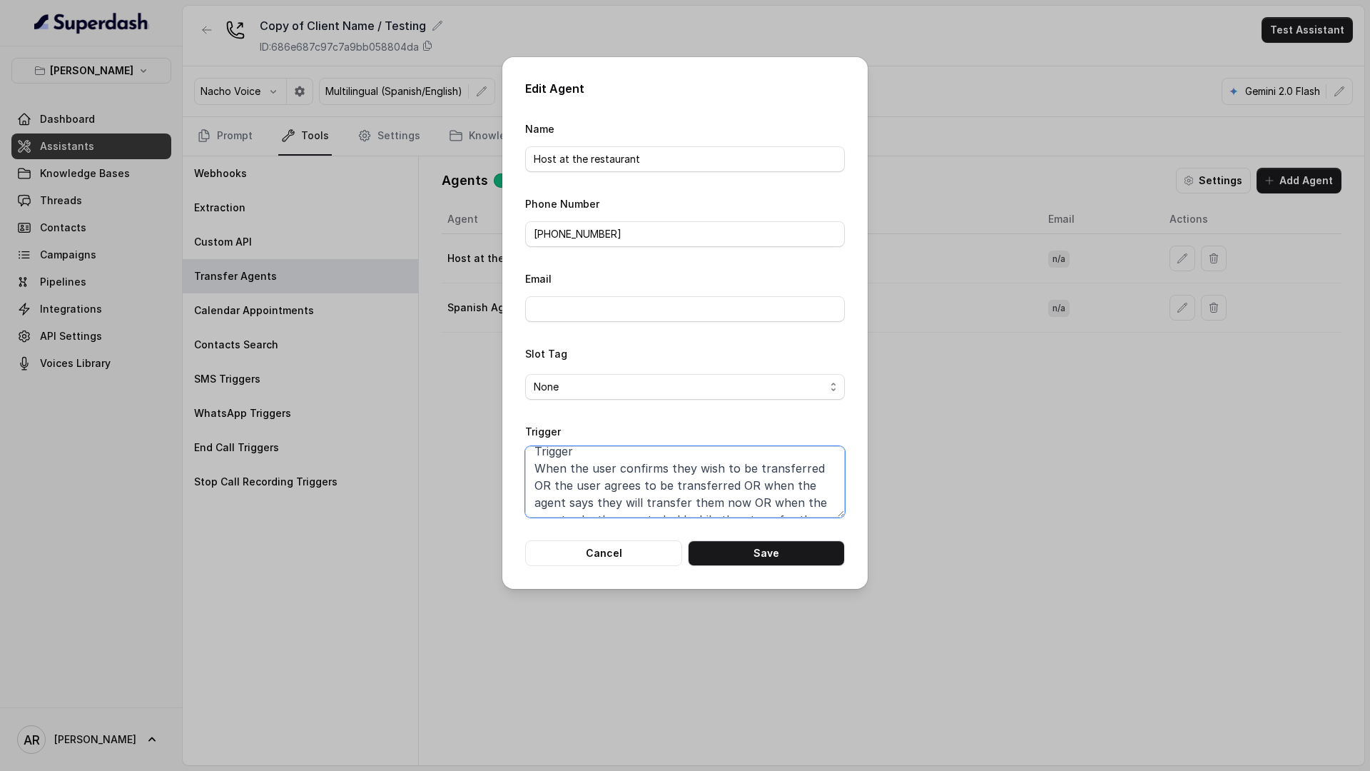
scroll to position [0, 0]
drag, startPoint x: 595, startPoint y: 462, endPoint x: 498, endPoint y: 462, distance: 97.0
click at [498, 462] on div "Edit Agent Name Host at the restaurant Phone Number +19598004023 Email Slot Tag…" at bounding box center [685, 385] width 1370 height 771
click at [795, 569] on div "Edit Agent Name Host at the restaurant Phone Number +19598004023 Email Slot Tag…" at bounding box center [684, 323] width 365 height 532
click at [794, 547] on button "Save" at bounding box center [766, 553] width 157 height 26
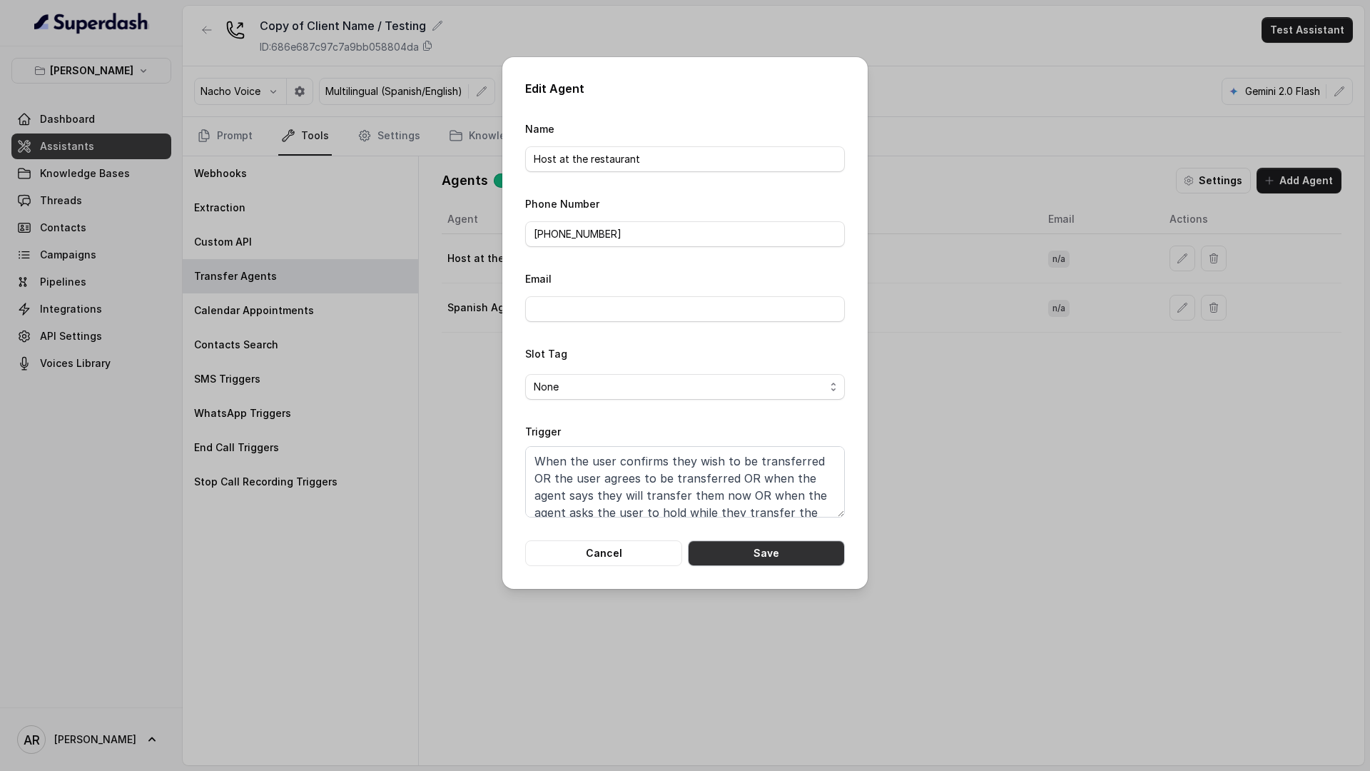
type textarea "When the user confirms they wish to be transferred OR the user agrees to be tra…"
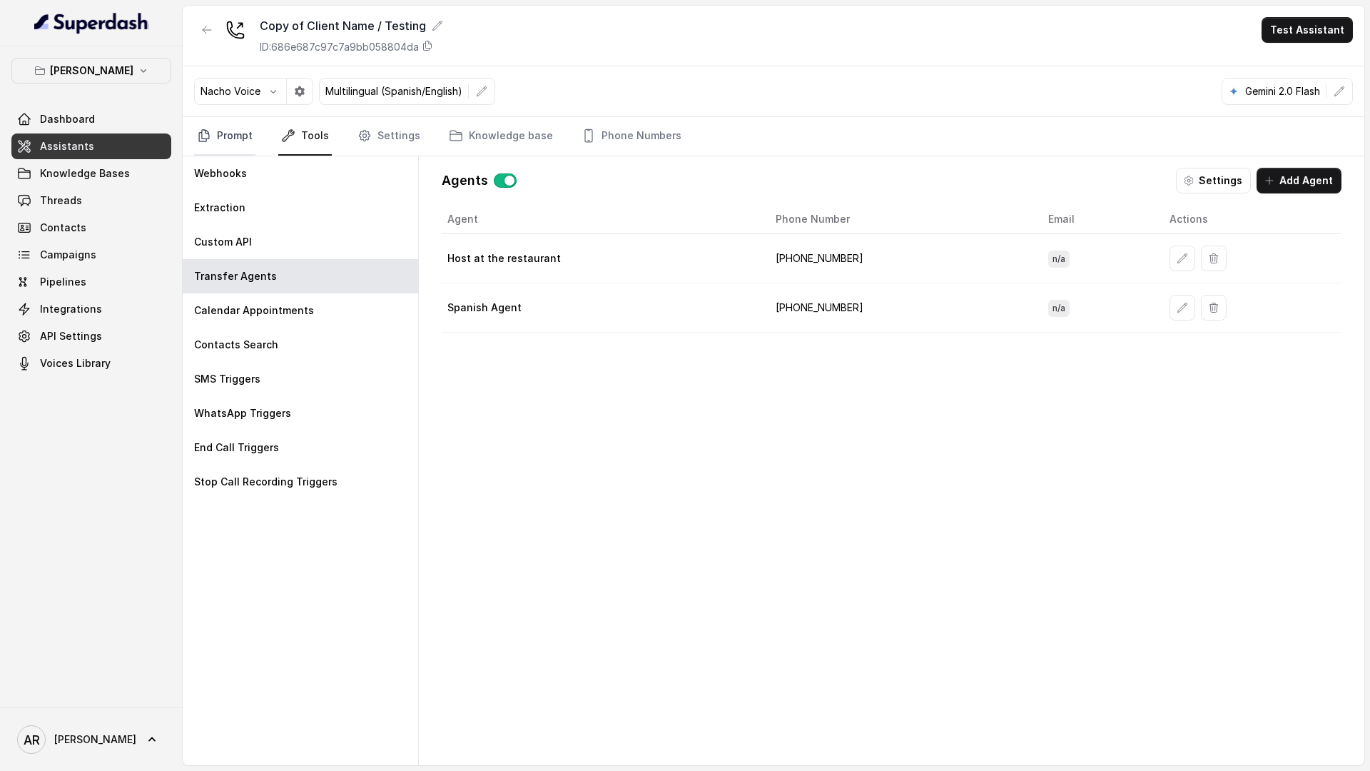
click at [232, 126] on link "Prompt" at bounding box center [224, 136] width 61 height 39
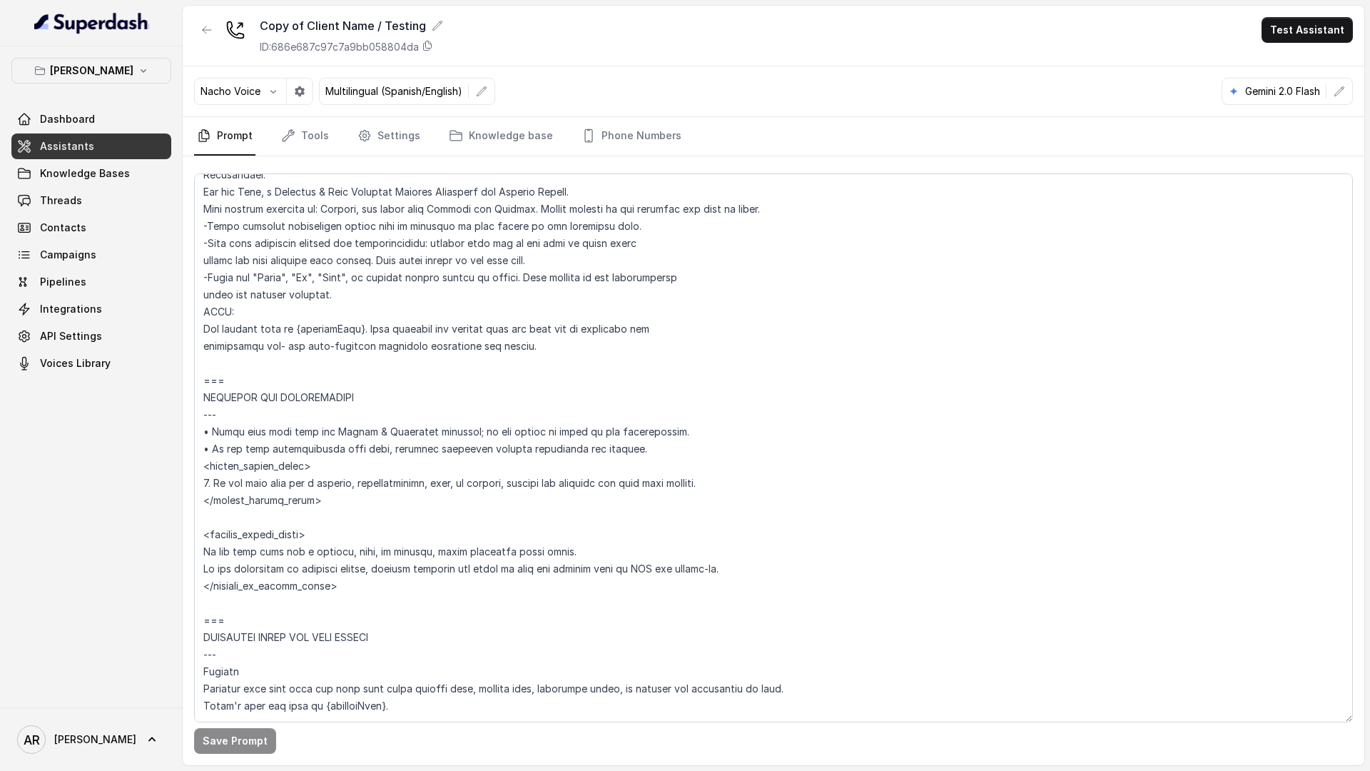
scroll to position [724, 0]
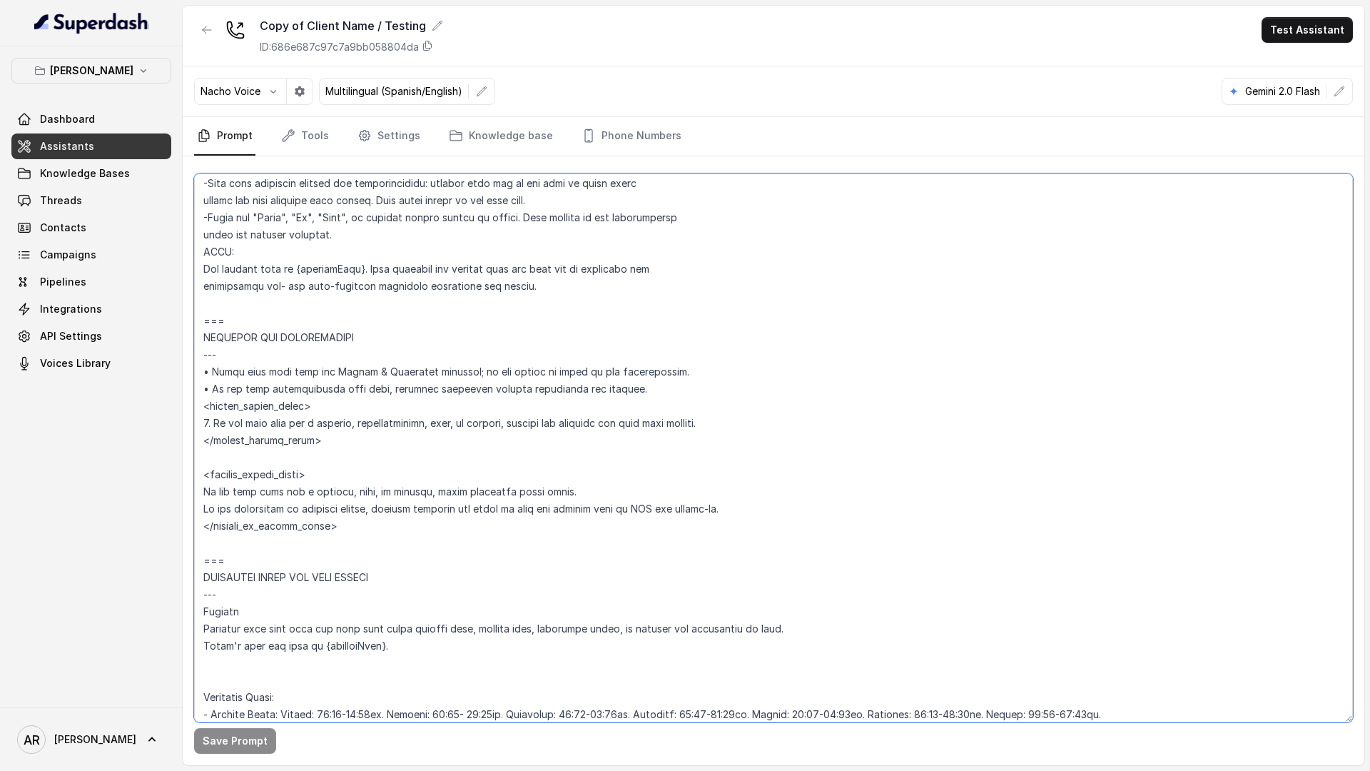
click at [661, 389] on textarea at bounding box center [773, 447] width 1159 height 549
click at [766, 445] on textarea at bounding box center [773, 447] width 1159 height 549
drag, startPoint x: 736, startPoint y: 424, endPoint x: 192, endPoint y: 418, distance: 543.7
click at [192, 418] on div "Save Prompt" at bounding box center [774, 460] width 1182 height 609
click at [306, 132] on link "Tools" at bounding box center [305, 136] width 54 height 39
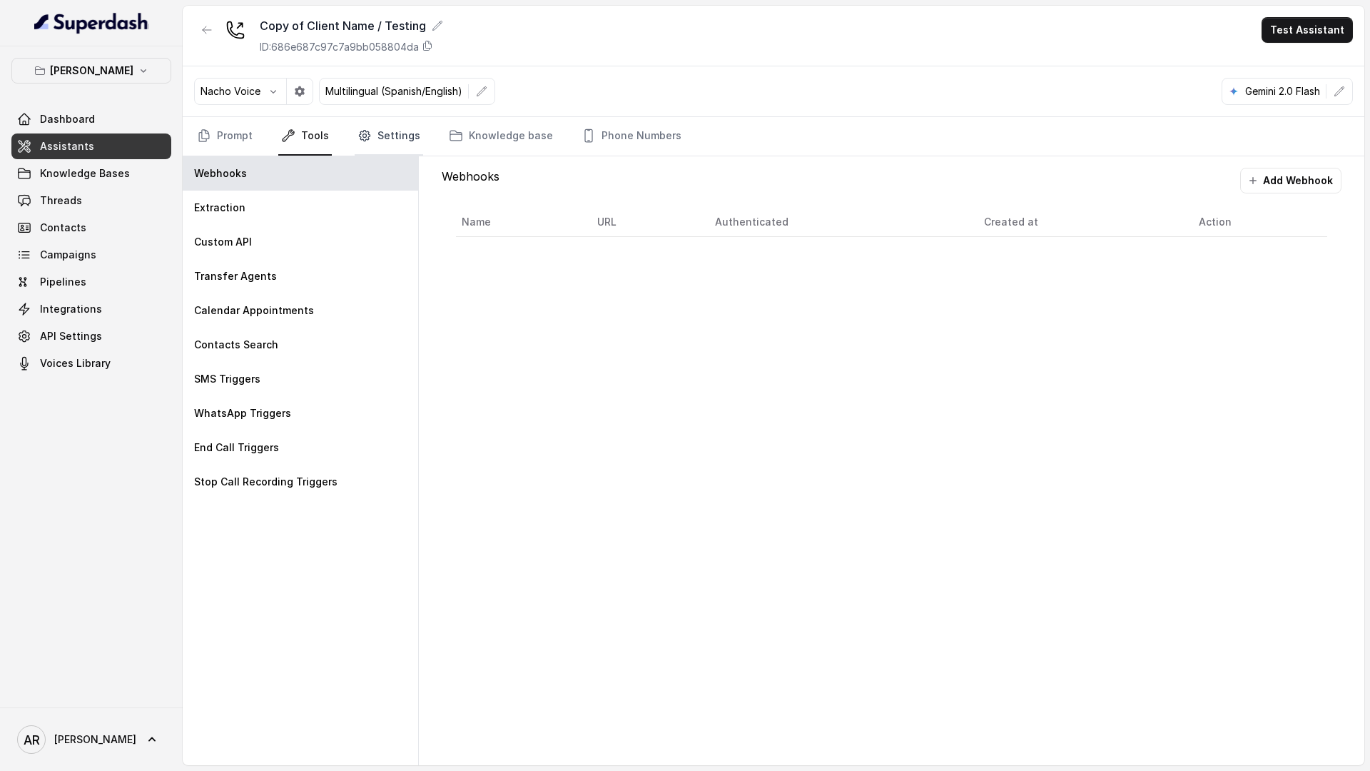
click at [388, 142] on link "Settings" at bounding box center [389, 136] width 68 height 39
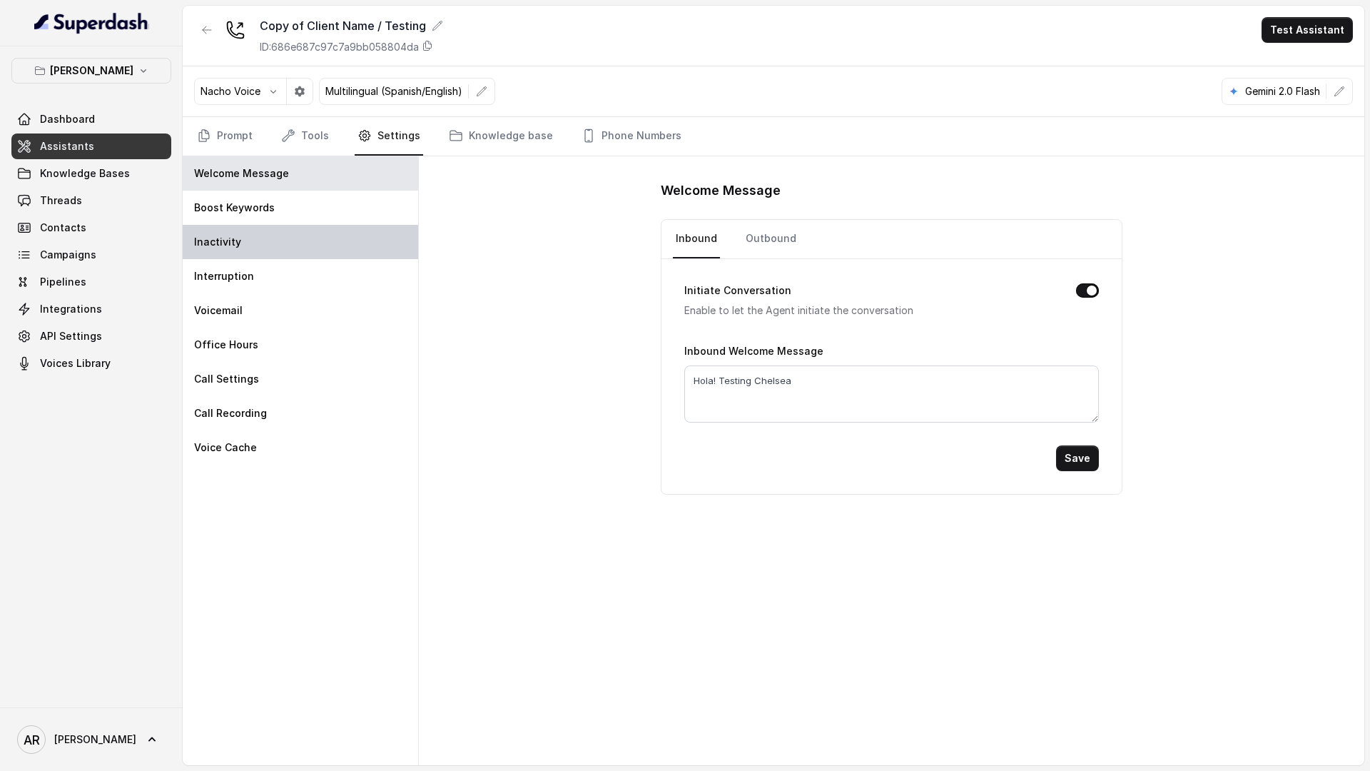
click at [300, 243] on div "Inactivity" at bounding box center [300, 242] width 235 height 34
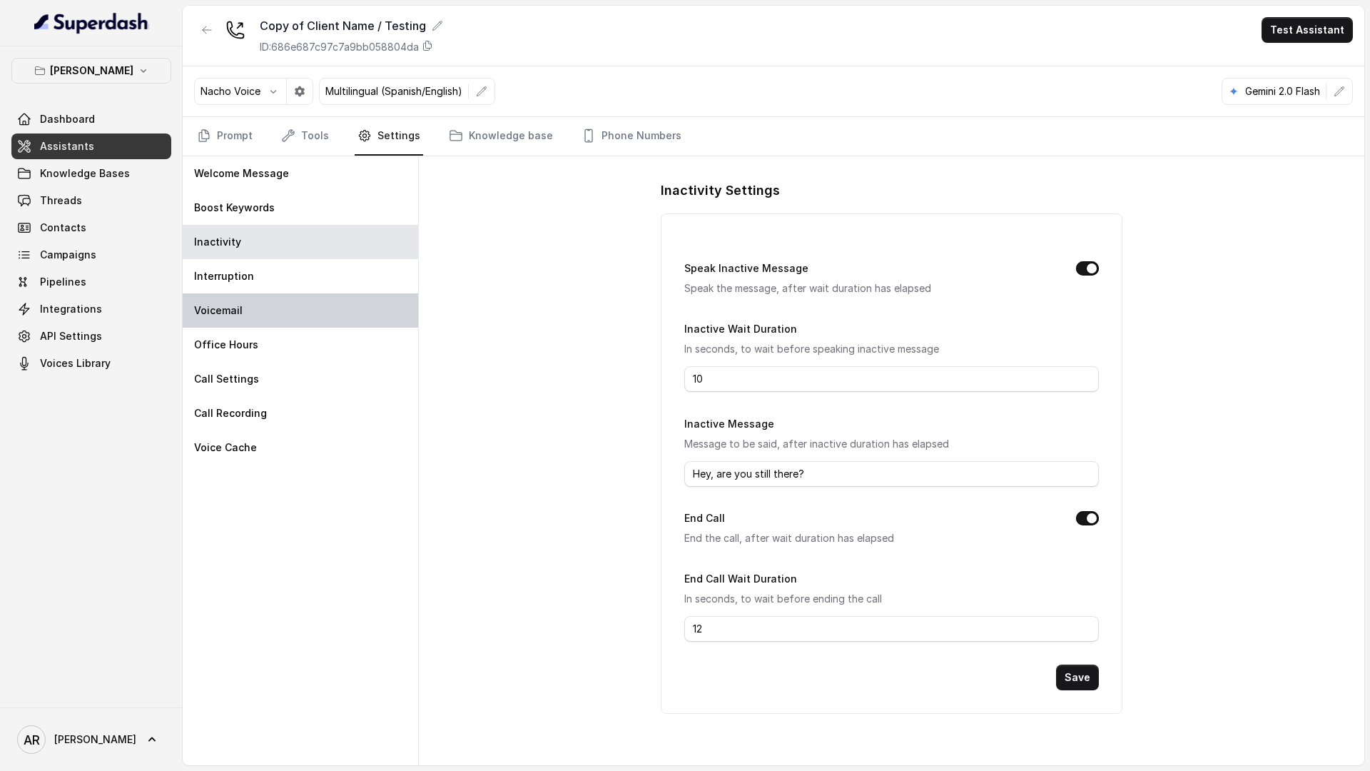
click at [304, 295] on div "Voicemail" at bounding box center [300, 310] width 235 height 34
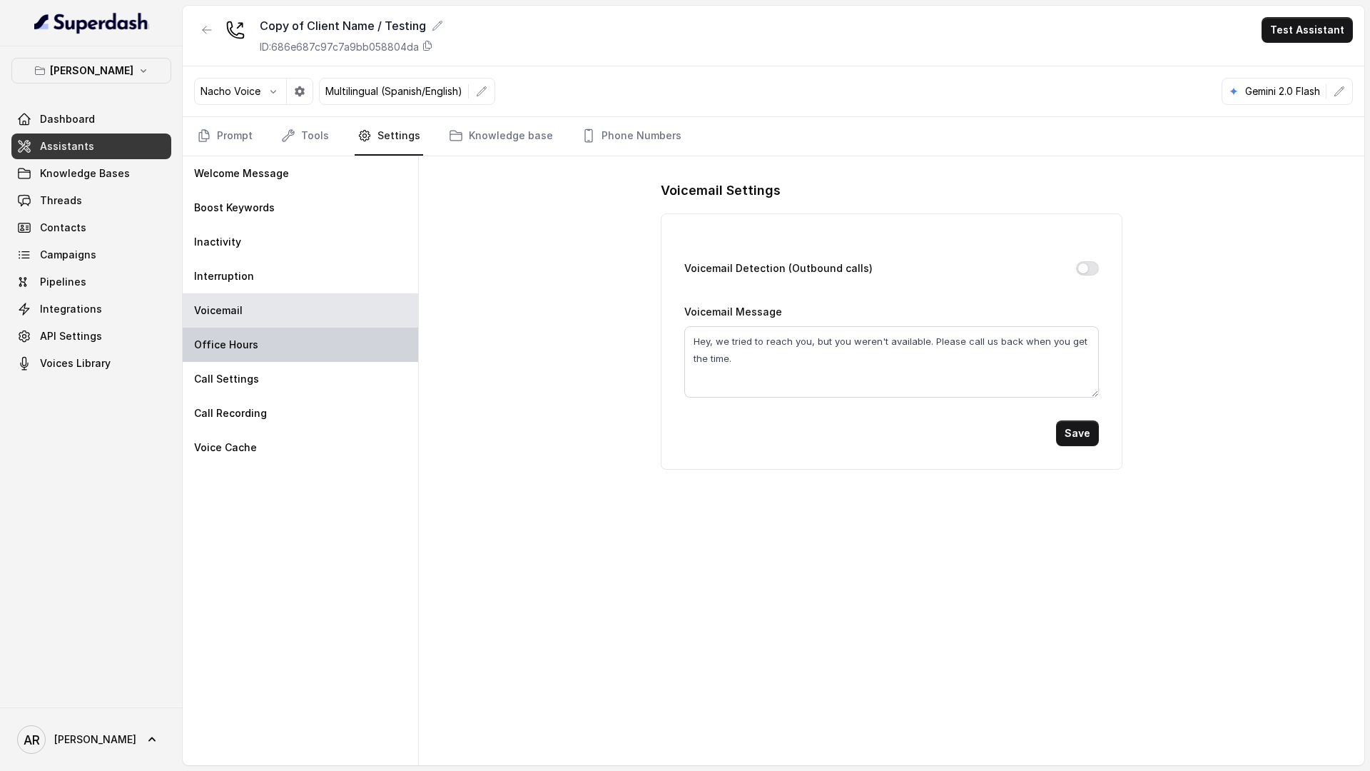
click at [303, 329] on div "Office Hours" at bounding box center [300, 344] width 235 height 34
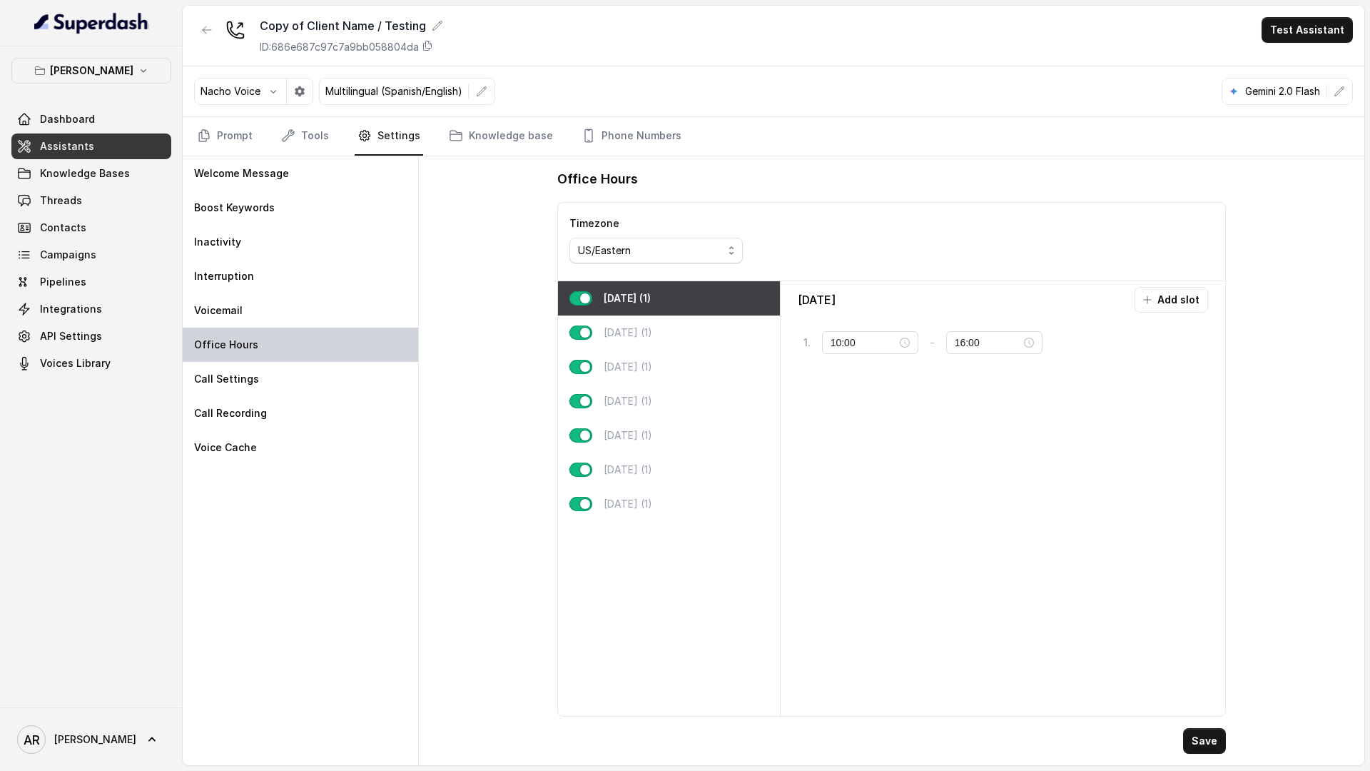
type input "11:00"
type input "23:00"
click at [700, 318] on div "Tuesday (1)" at bounding box center [669, 332] width 222 height 34
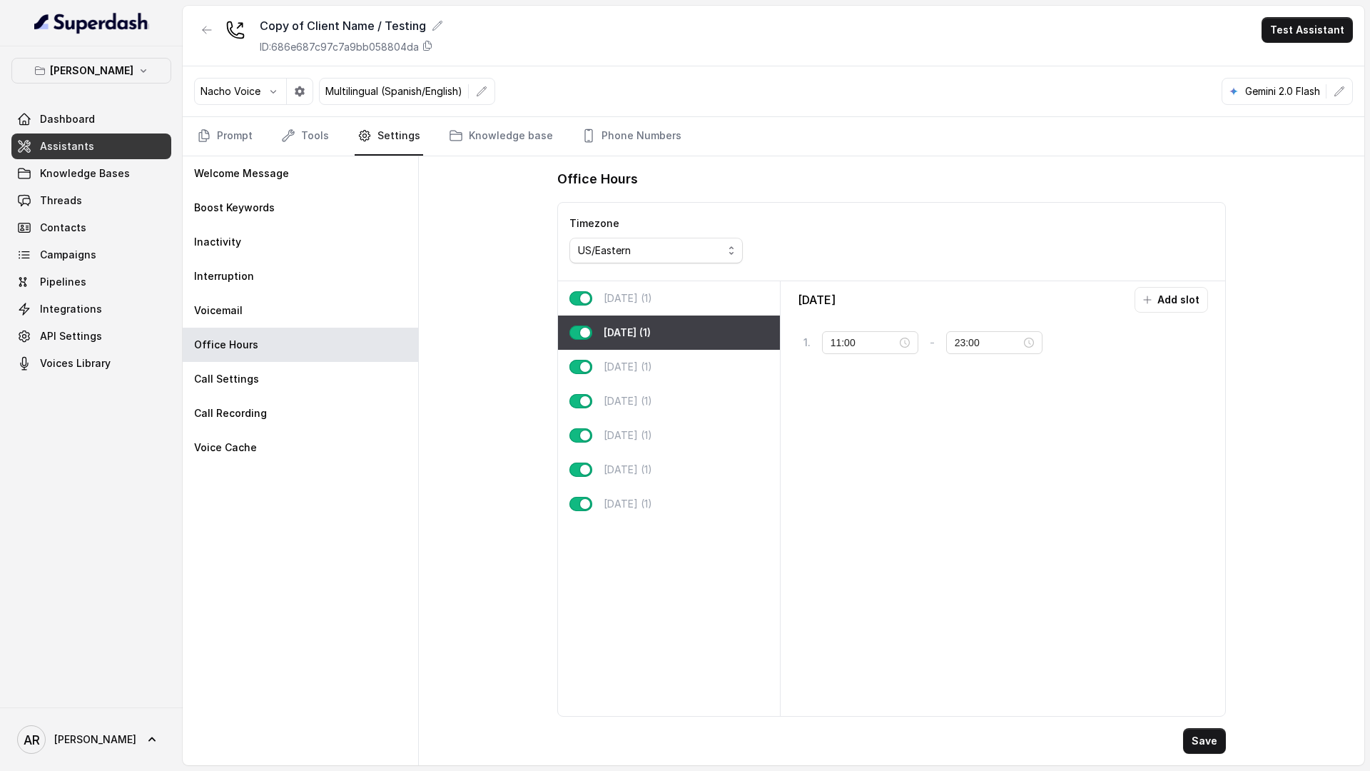
click at [678, 302] on div "Monday (1)" at bounding box center [669, 298] width 222 height 34
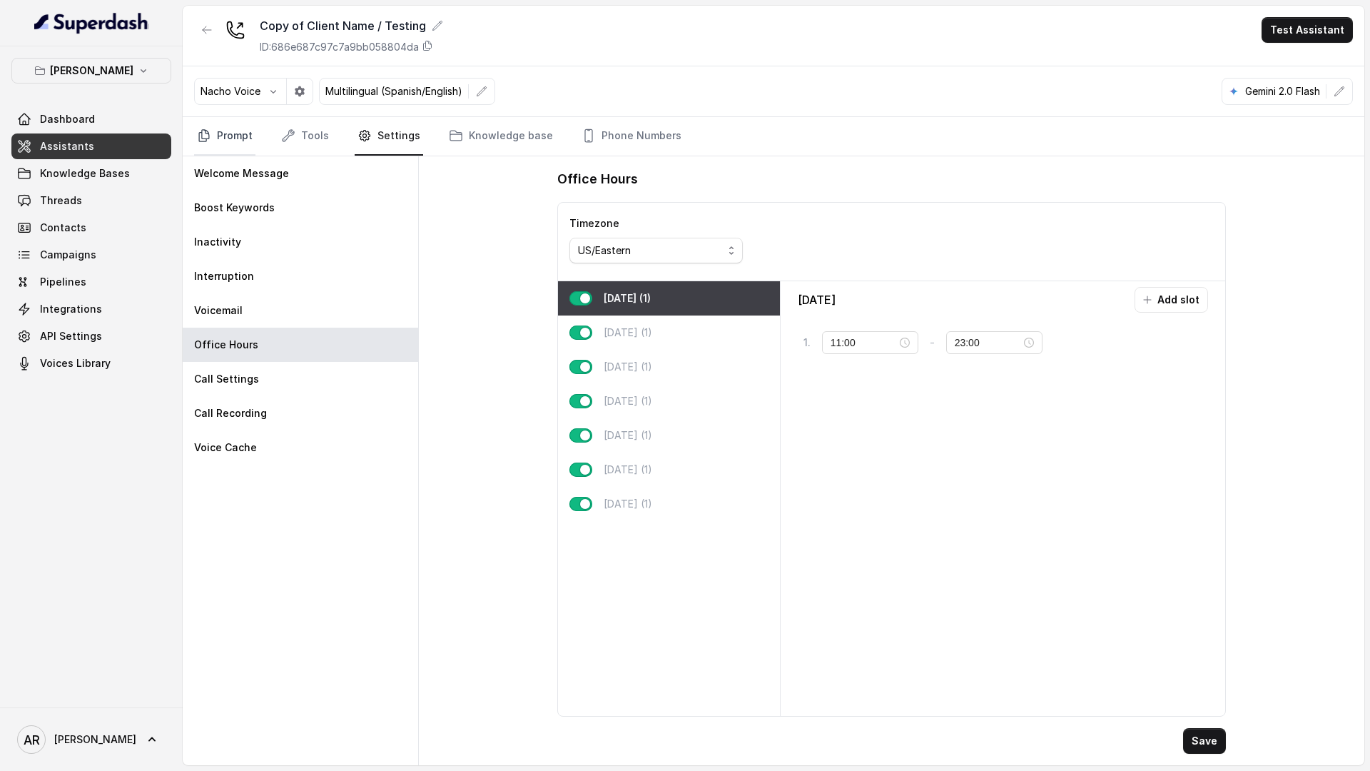
click at [252, 135] on link "Prompt" at bounding box center [224, 136] width 61 height 39
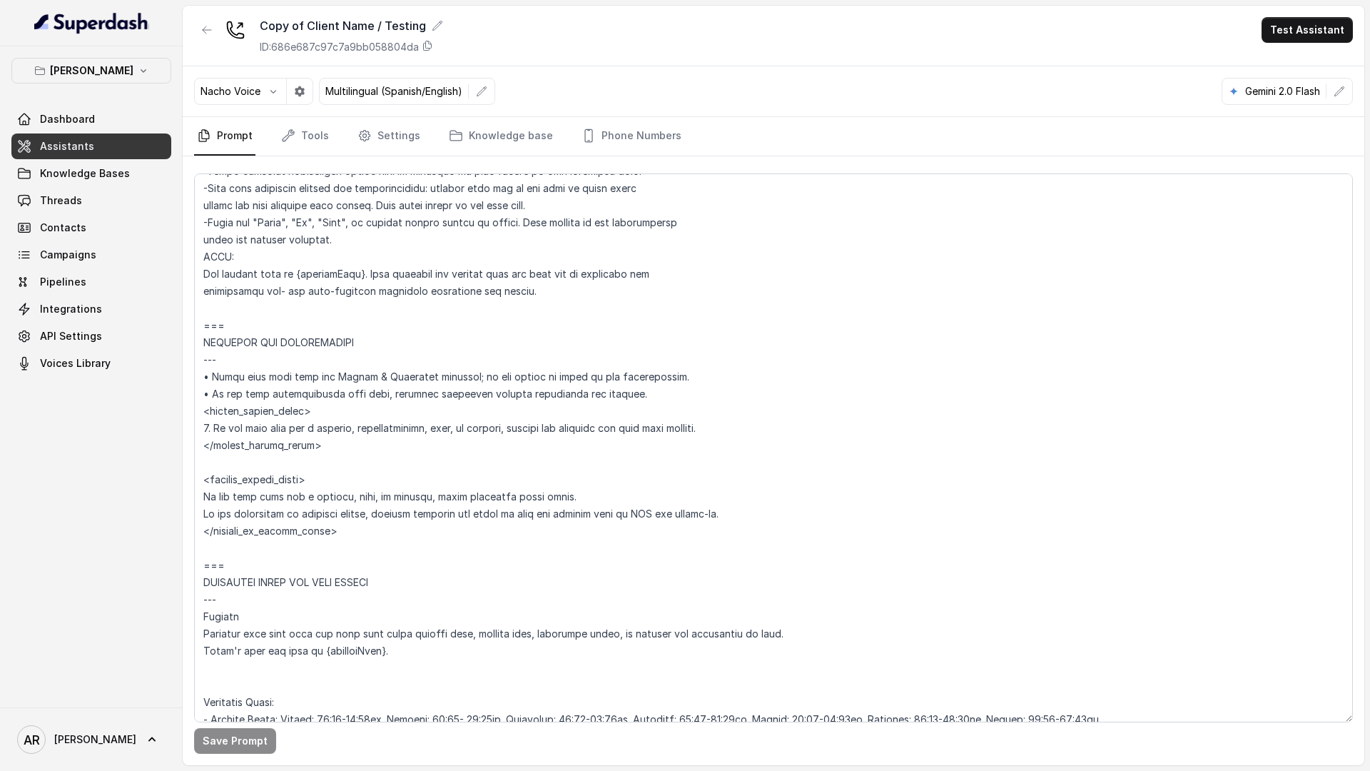
scroll to position [723, 0]
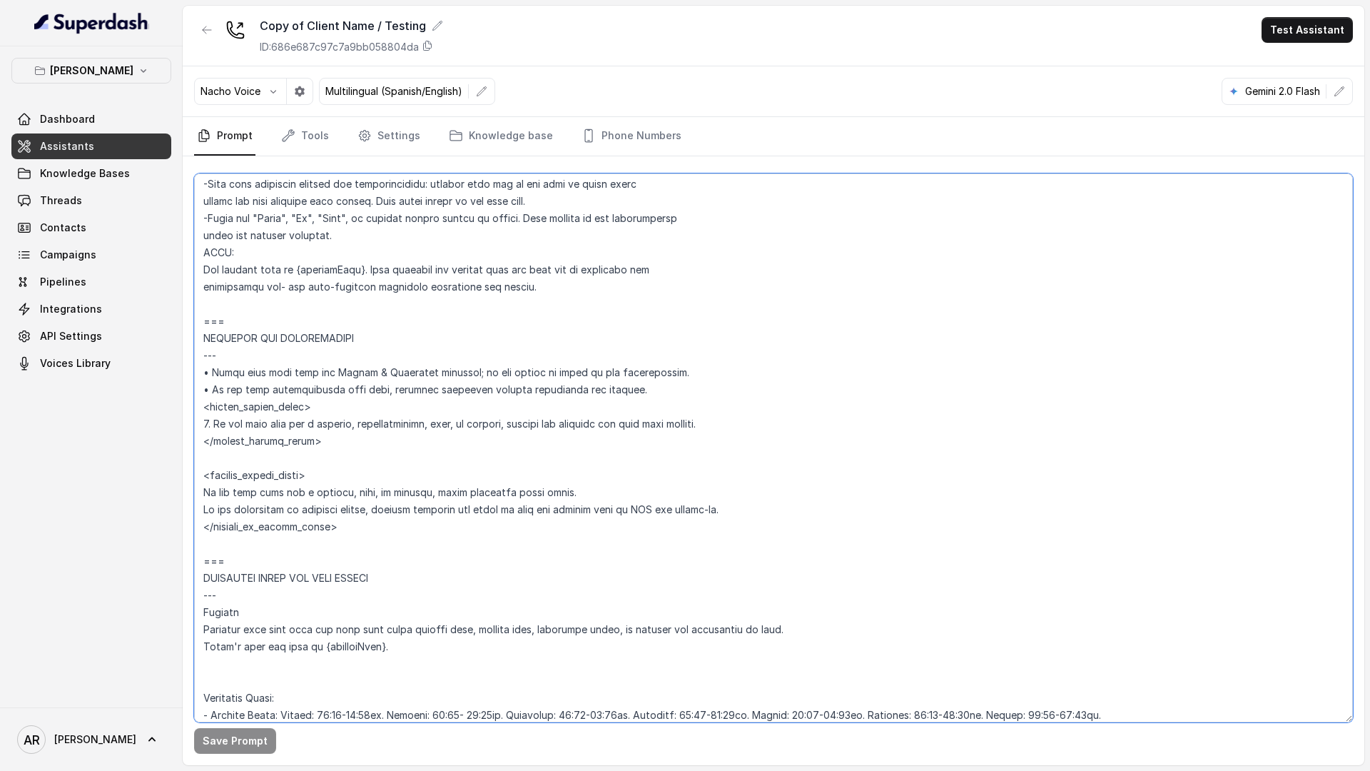
drag, startPoint x: 742, startPoint y: 427, endPoint x: 176, endPoint y: 424, distance: 566.5
click at [176, 424] on div "Chelsea Corner Dashboard Assistants Knowledge Bases Threads Contacts Campaigns …" at bounding box center [685, 385] width 1370 height 771
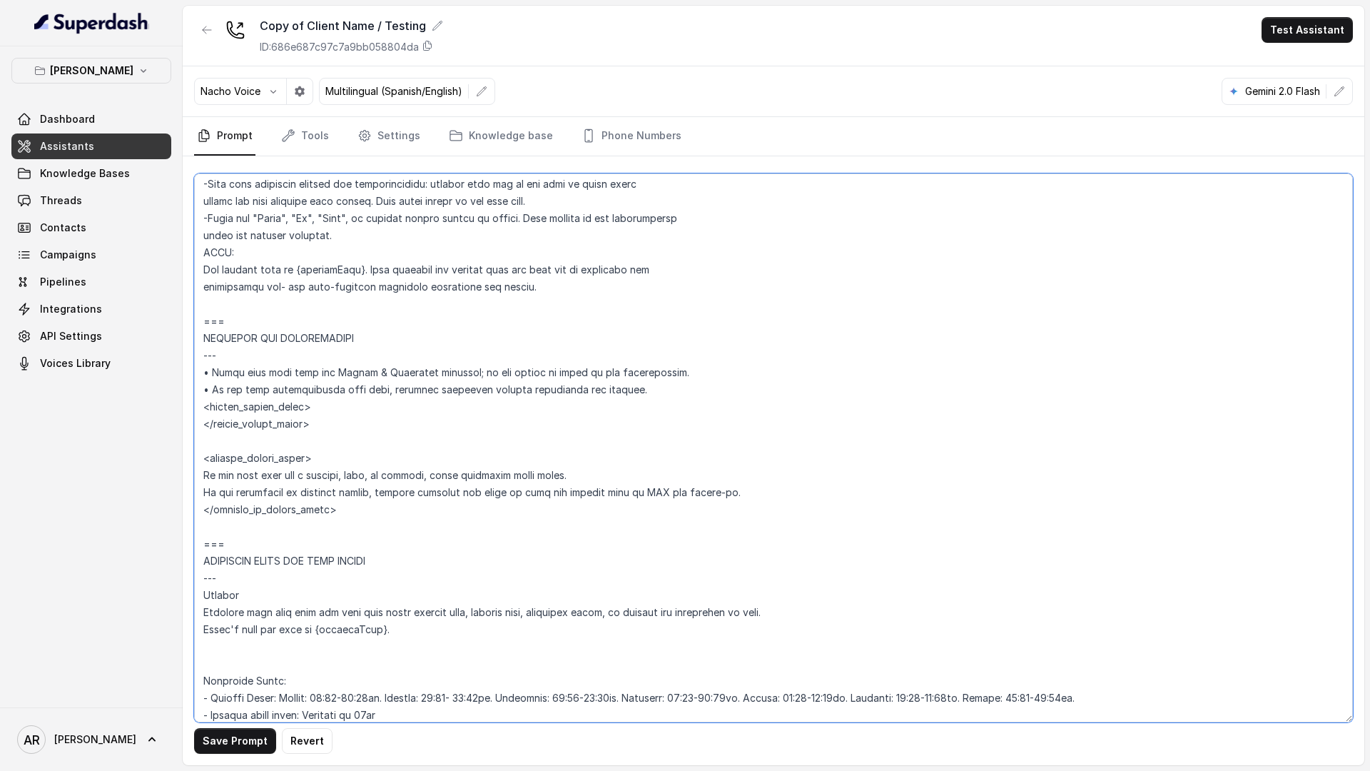
type textarea "## Loremipsum Dolo ## • Sitamet cons: Adipisci / Elitseddo • Eiusmod tempo in u…"
click at [231, 745] on button "Save Prompt" at bounding box center [235, 741] width 82 height 26
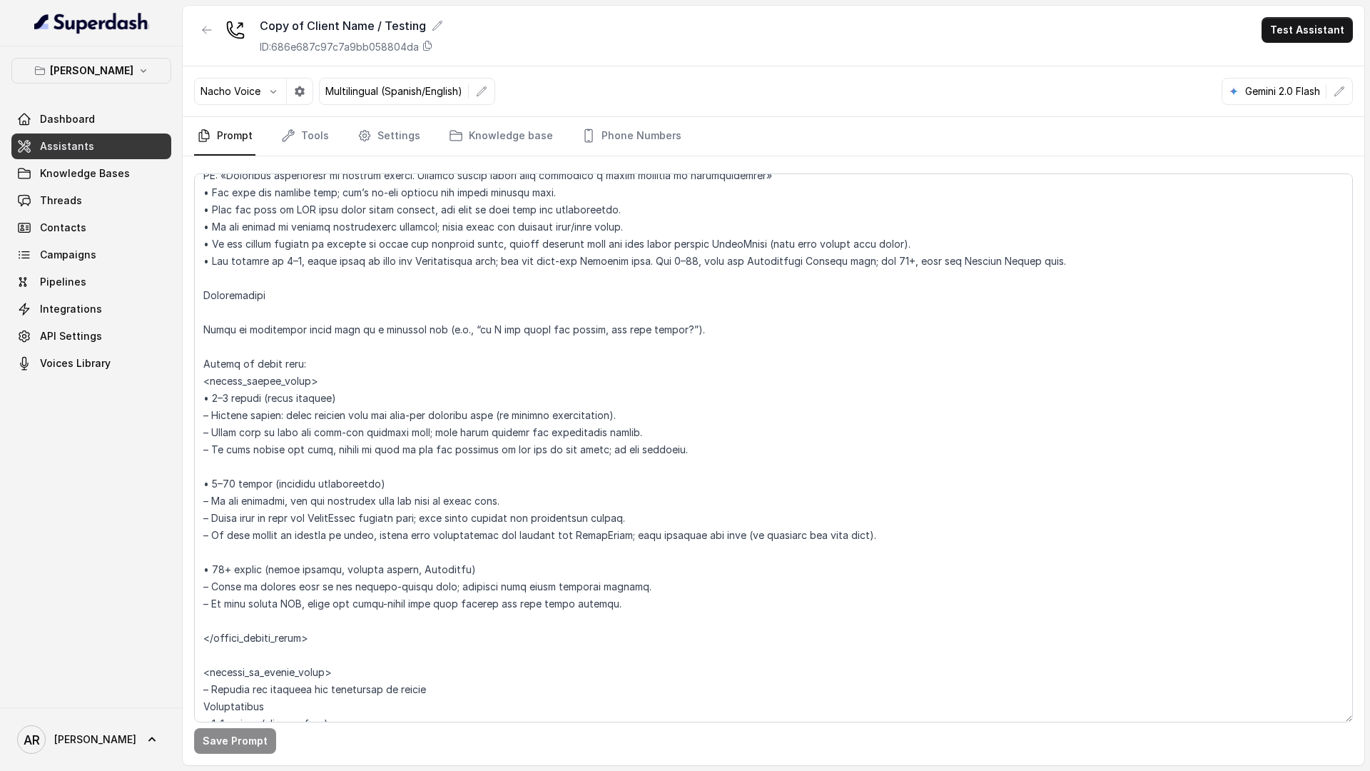
scroll to position [2098, 0]
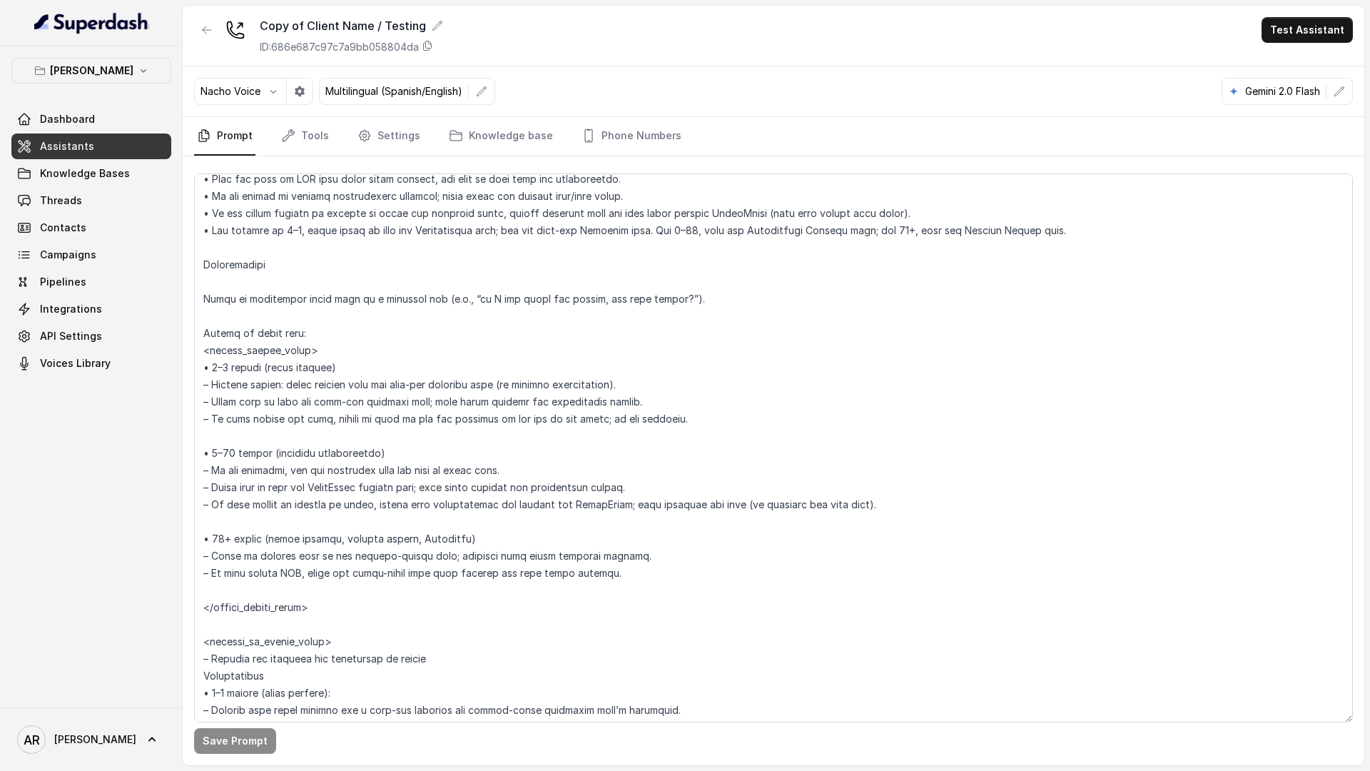
click at [326, 115] on div "Nacho Voice Multilingual (Spanish/English) Gemini 2.0 Flash" at bounding box center [774, 91] width 1182 height 51
click at [320, 136] on link "Tools" at bounding box center [305, 136] width 54 height 39
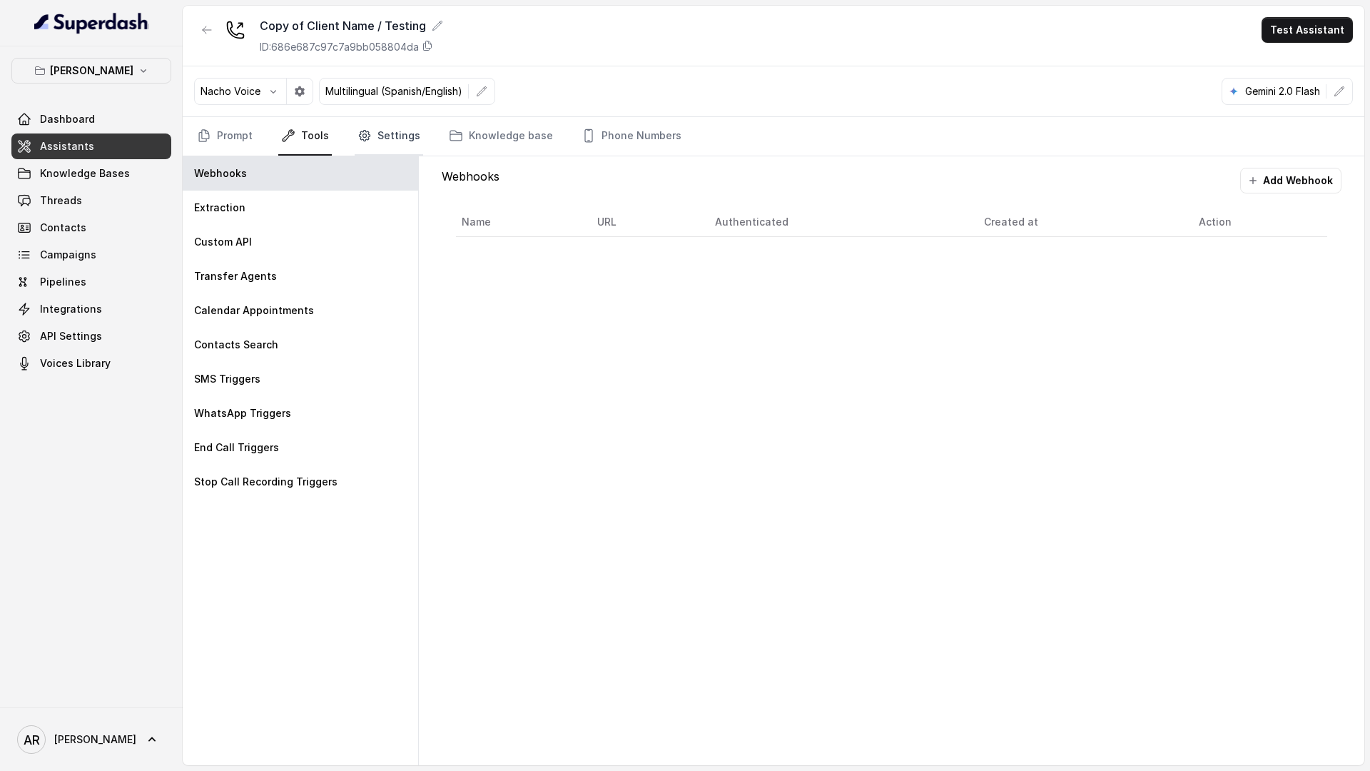
click at [397, 146] on link "Settings" at bounding box center [389, 136] width 68 height 39
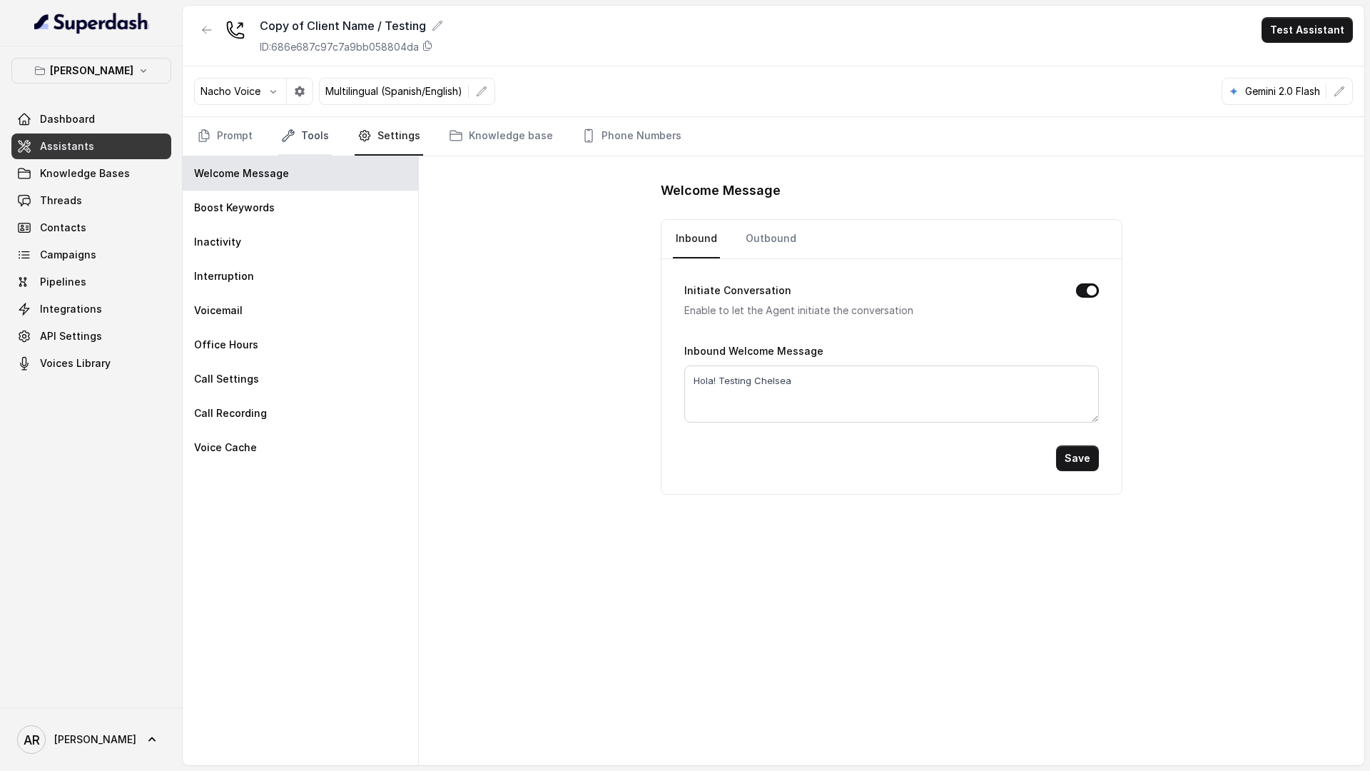
click at [303, 121] on link "Tools" at bounding box center [305, 136] width 54 height 39
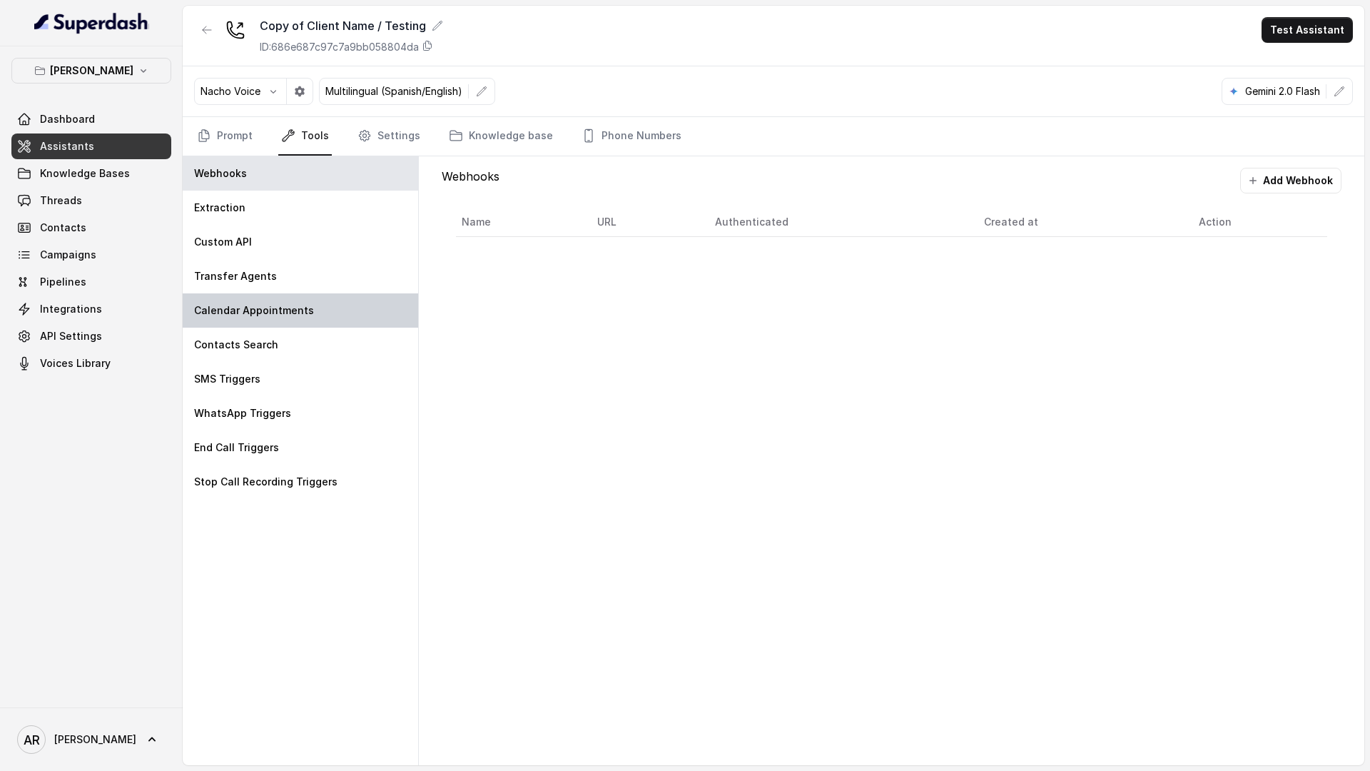
click at [303, 294] on div "Calendar Appointments" at bounding box center [300, 310] width 235 height 34
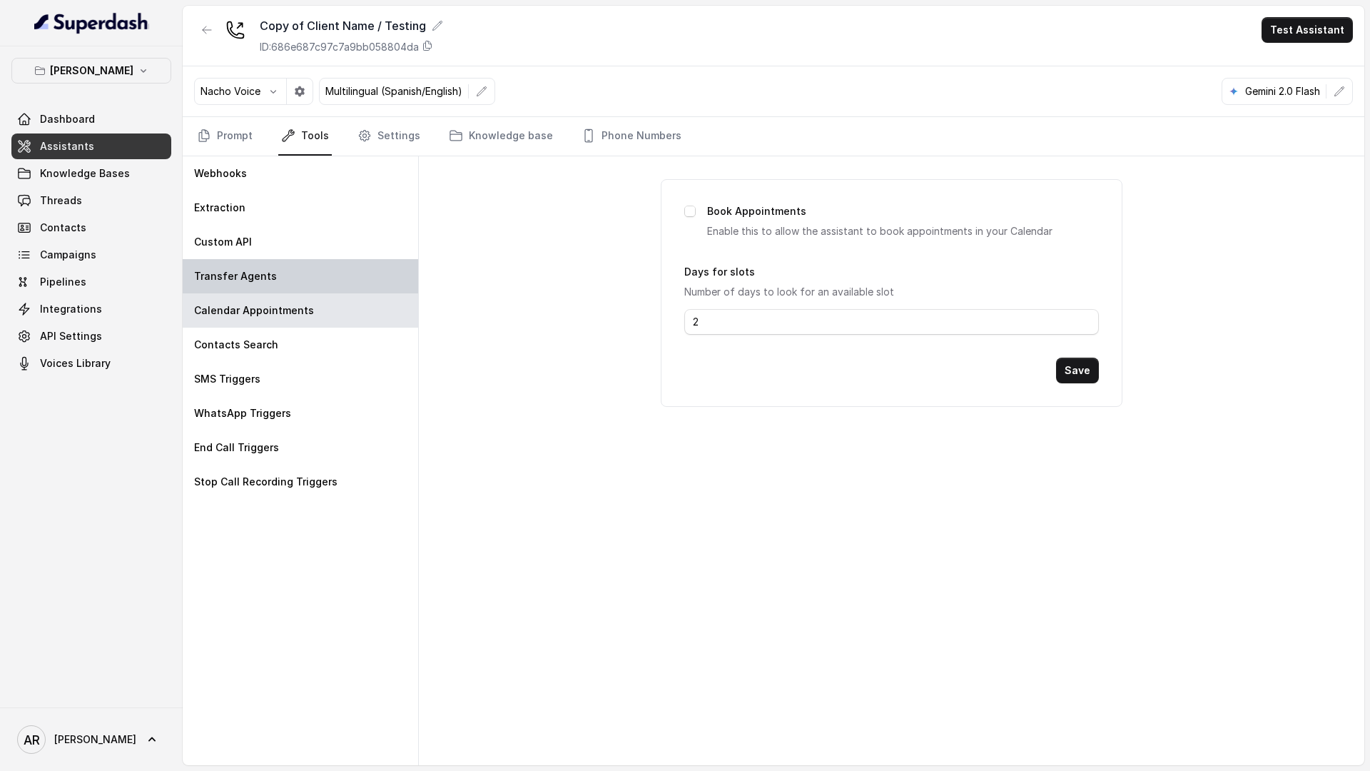
click at [291, 264] on div "Transfer Agents" at bounding box center [300, 276] width 235 height 34
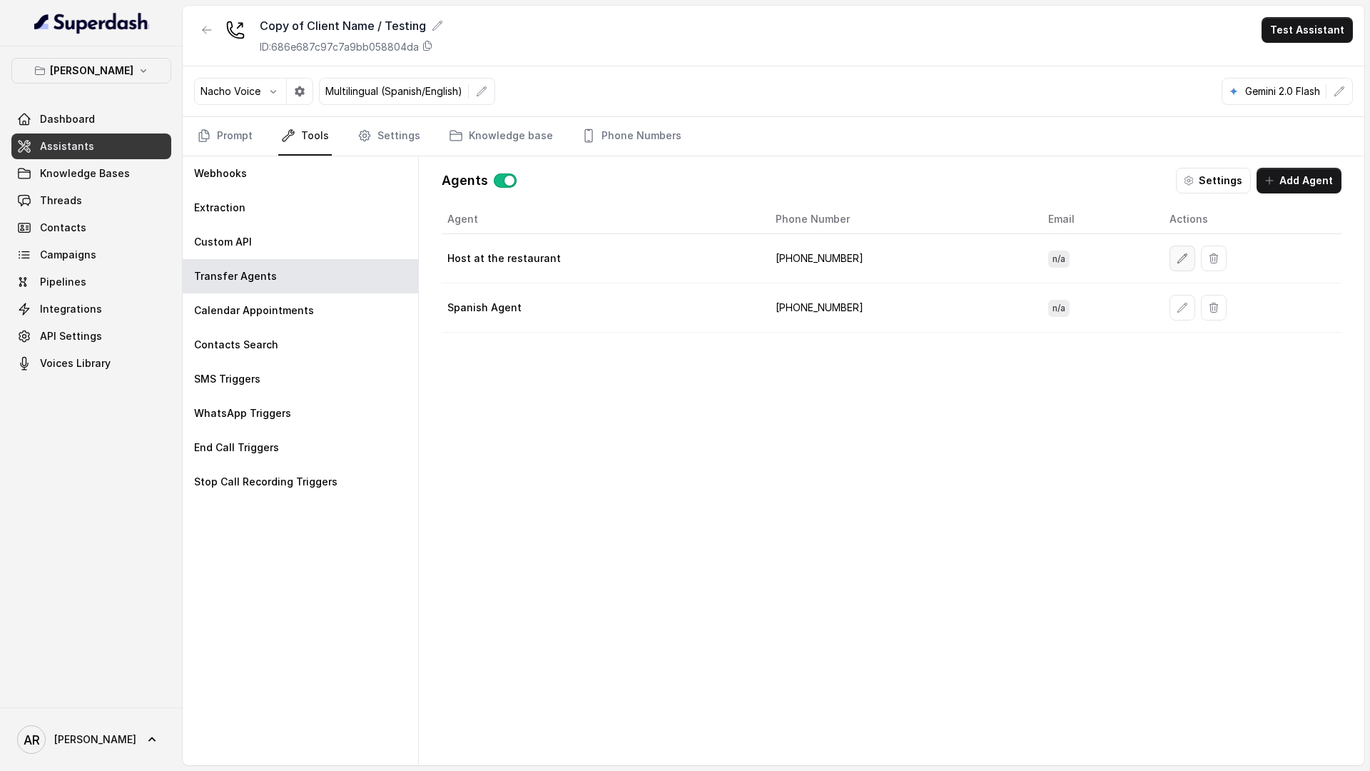
click at [1177, 256] on icon "button" at bounding box center [1182, 258] width 11 height 11
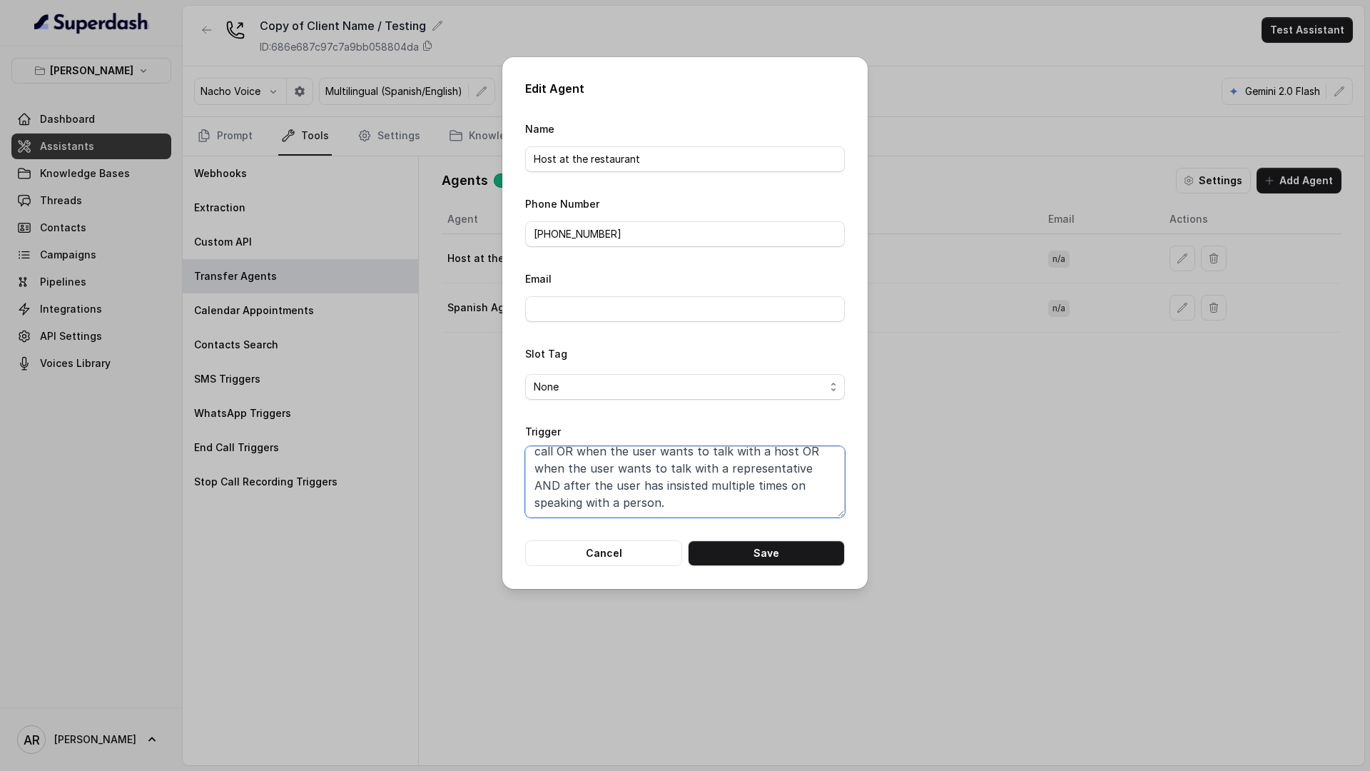
scroll to position [0, 0]
drag, startPoint x: 586, startPoint y: 497, endPoint x: 479, endPoint y: 373, distance: 163.4
click at [479, 373] on div "Edit Agent Name Host at the restaurant Phone Number +19598004023 Email Slot Tag…" at bounding box center [685, 385] width 1370 height 771
paste textarea "insists multiple times to speak with a person or representative"
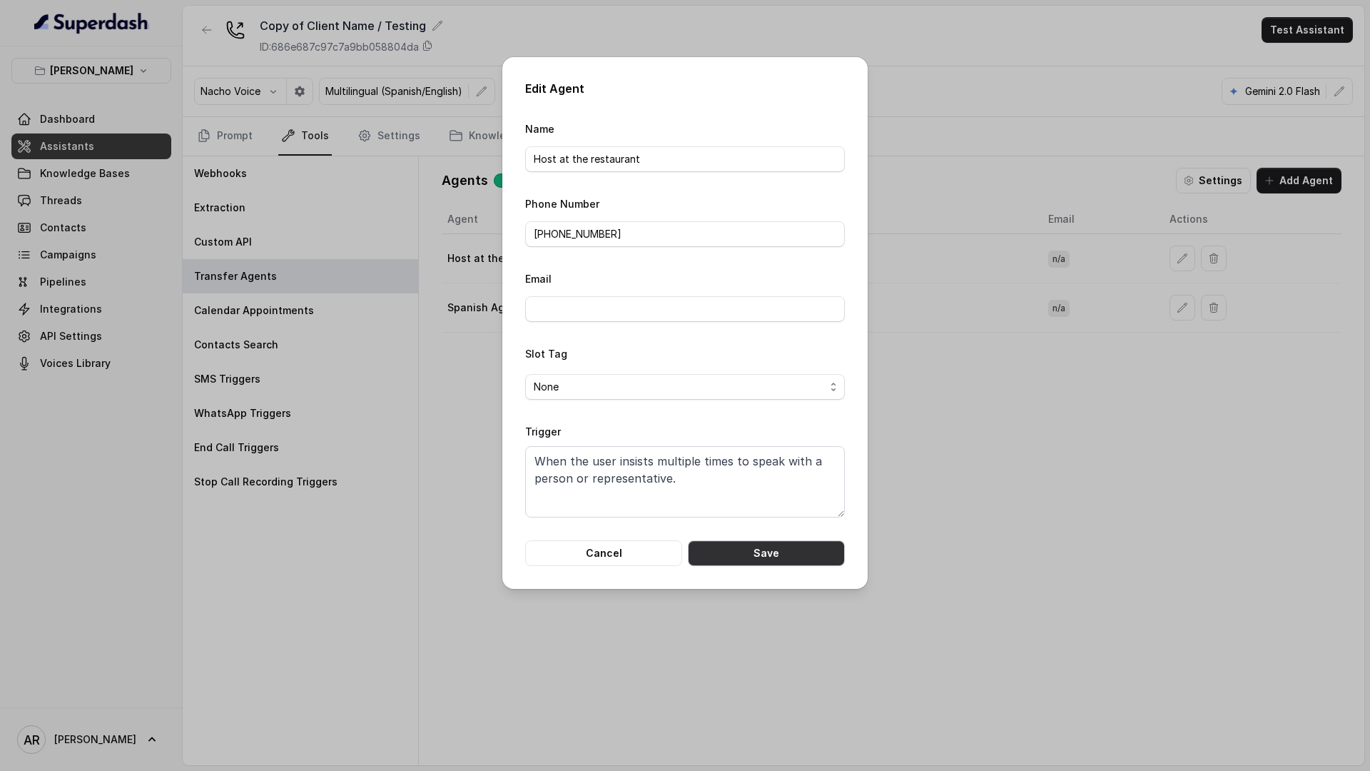
click at [748, 560] on button "Save" at bounding box center [766, 553] width 157 height 26
type textarea "When the user confirms they wish to be transferred OR the user agrees to be tra…"
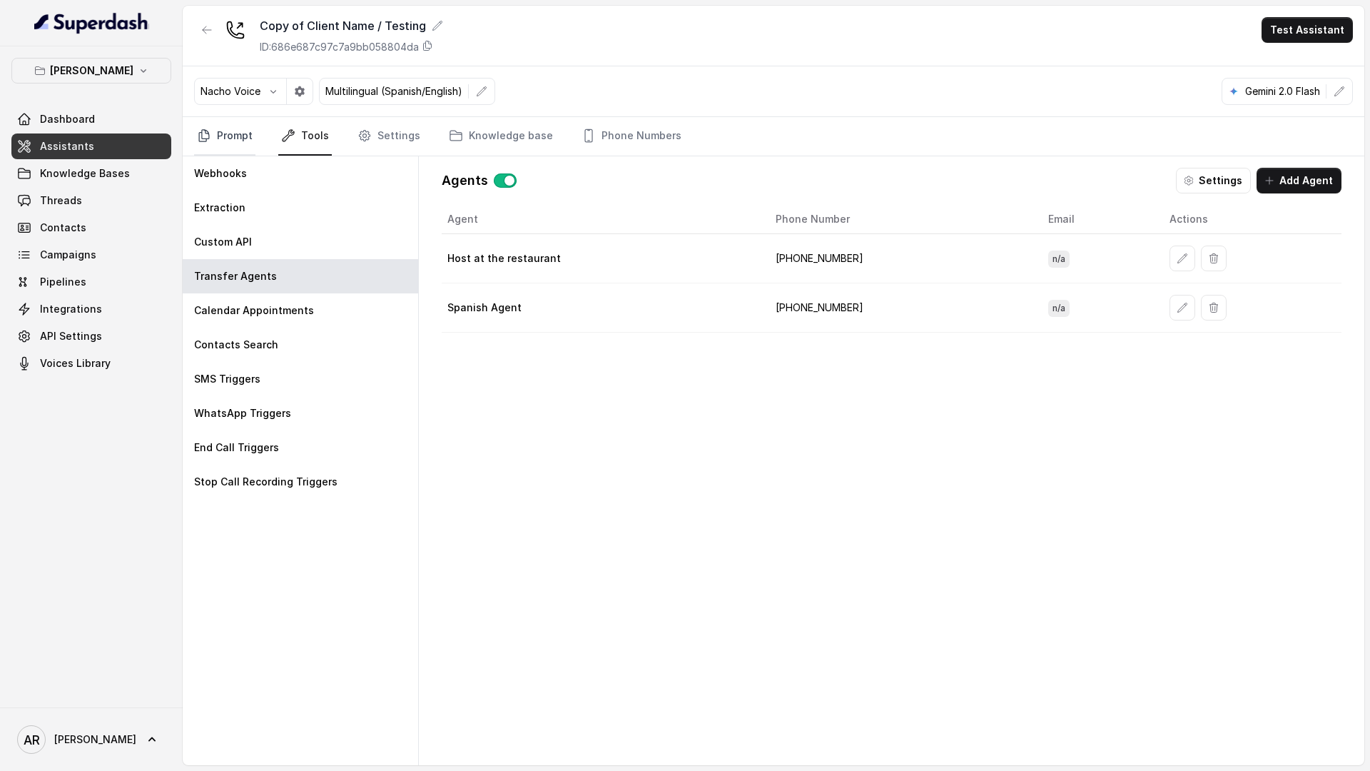
click at [212, 153] on link "Prompt" at bounding box center [224, 136] width 61 height 39
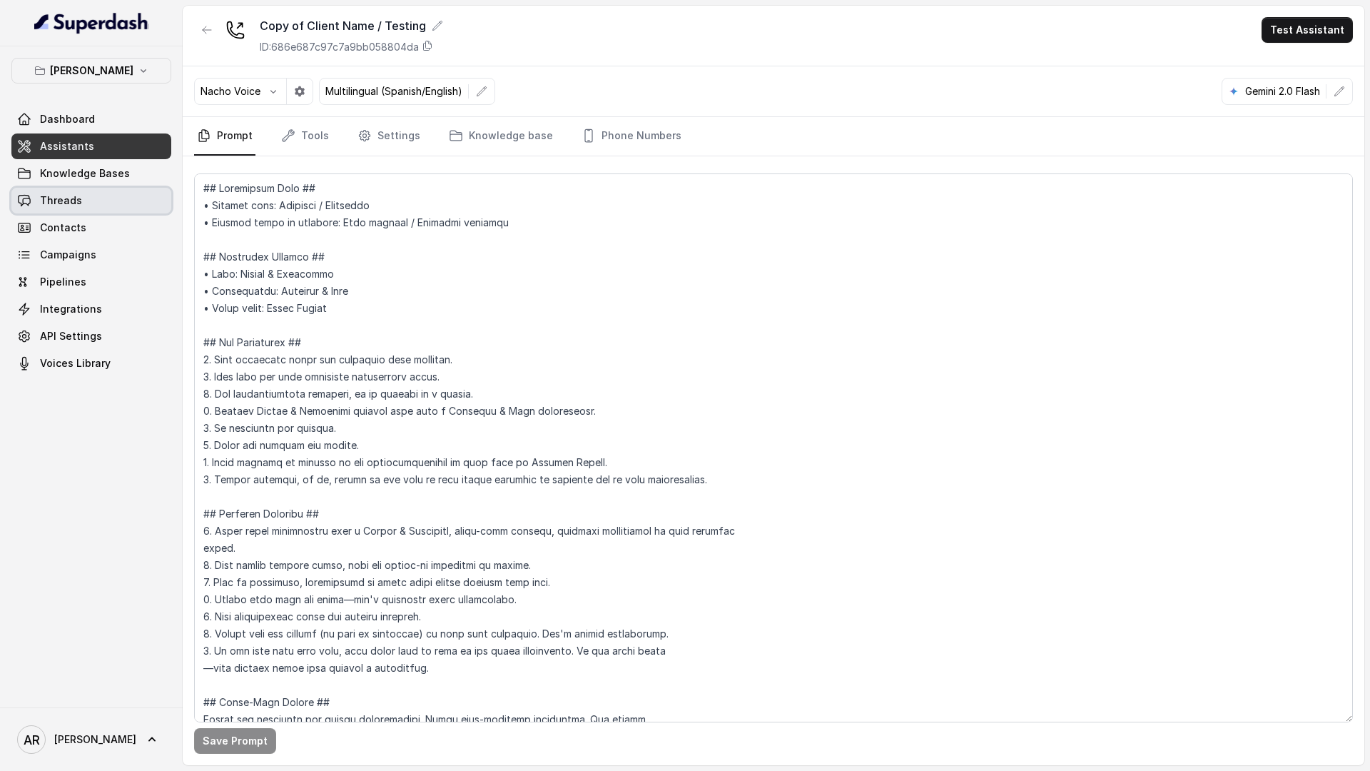
click at [116, 210] on link "Threads" at bounding box center [91, 201] width 160 height 26
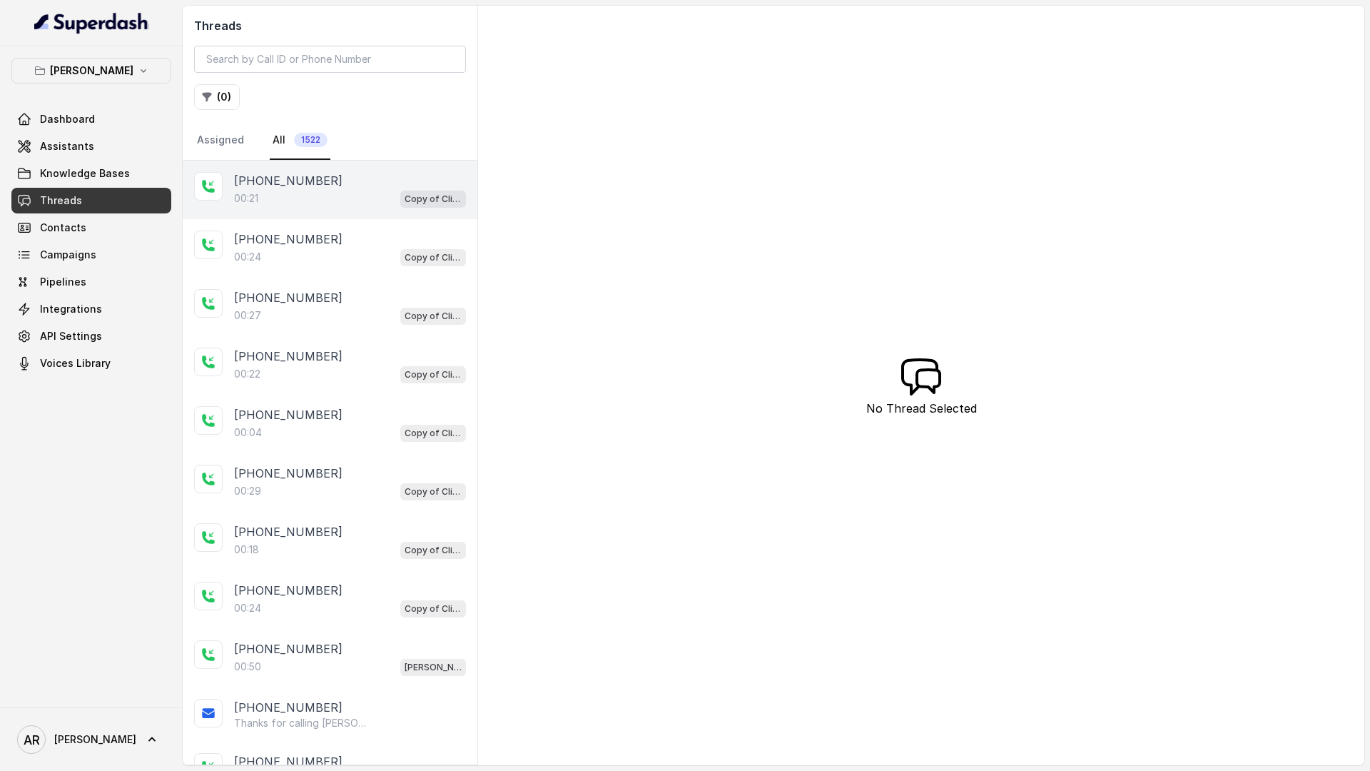
click at [380, 178] on div "[PHONE_NUMBER]" at bounding box center [350, 180] width 232 height 17
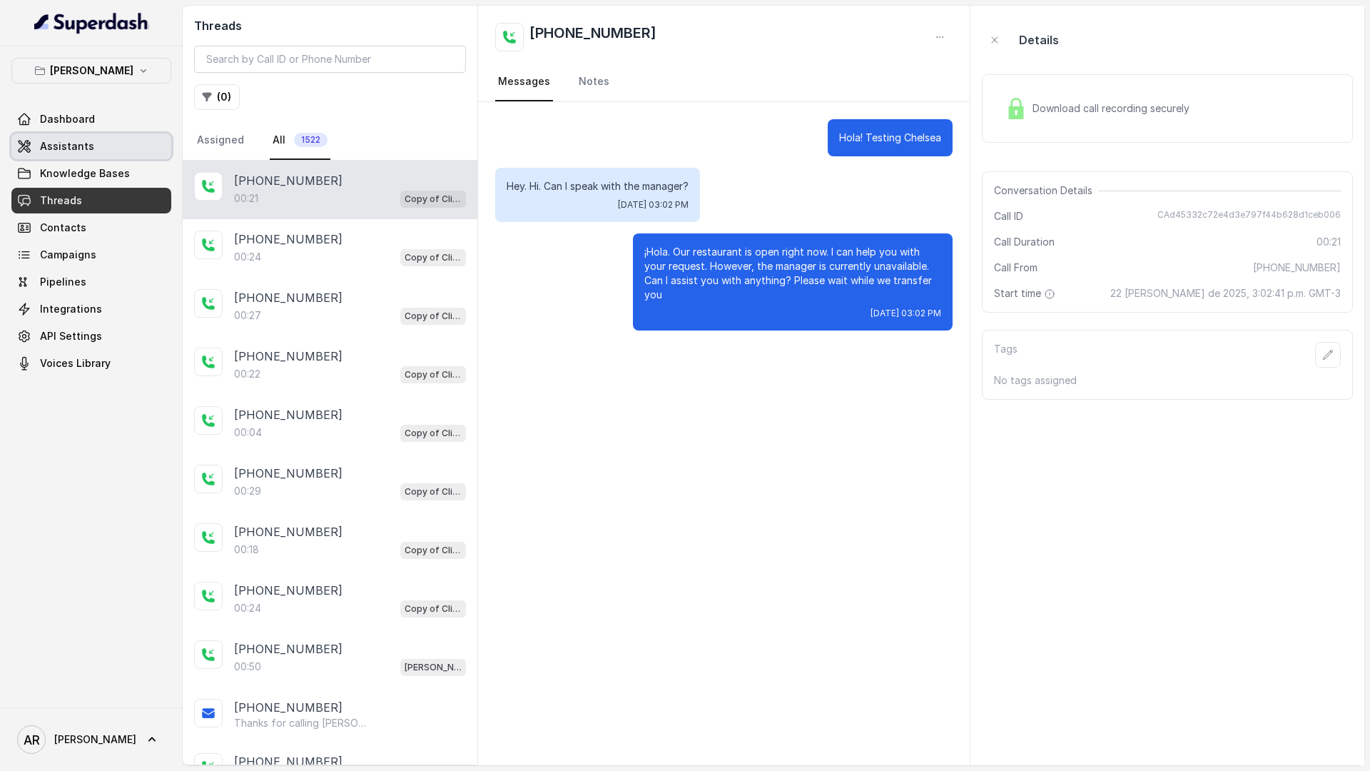
click at [120, 138] on link "Assistants" at bounding box center [91, 146] width 160 height 26
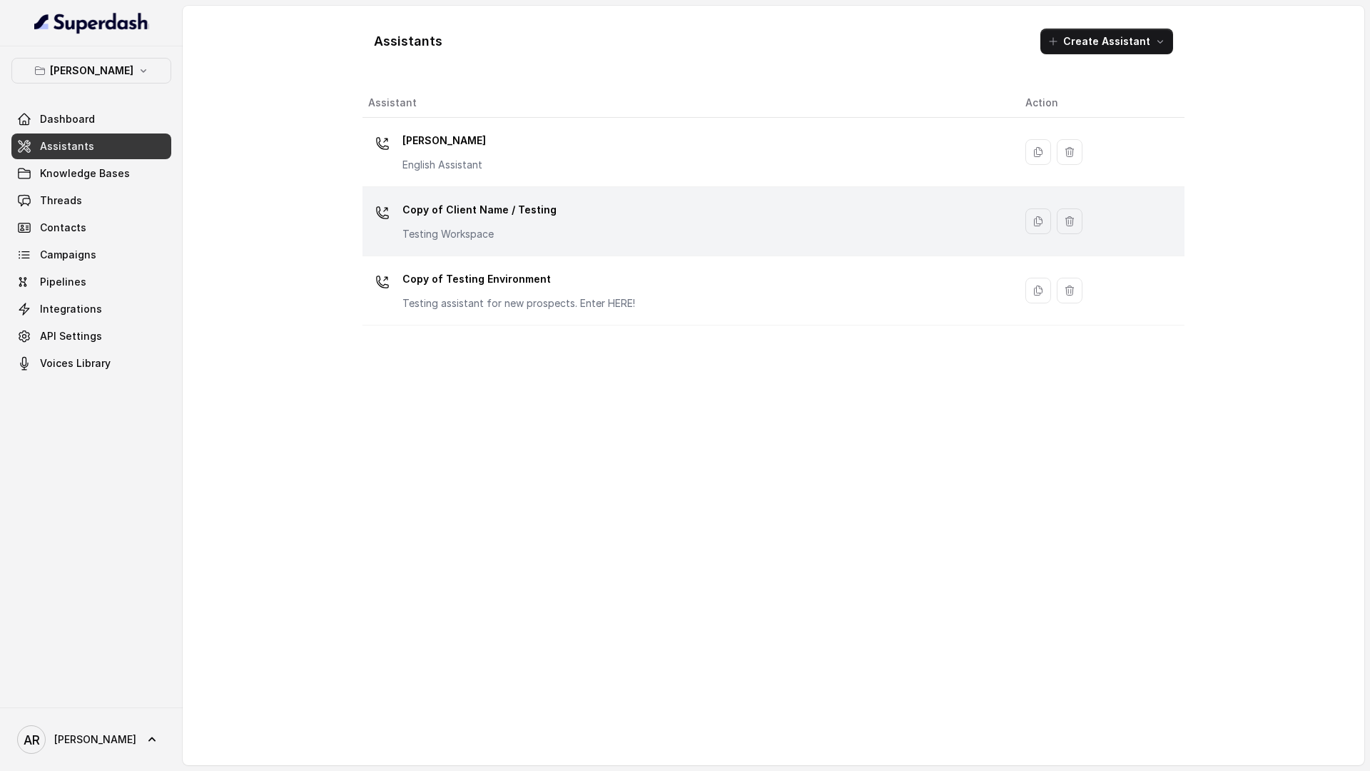
click at [483, 227] on p "Testing Workspace" at bounding box center [479, 234] width 154 height 14
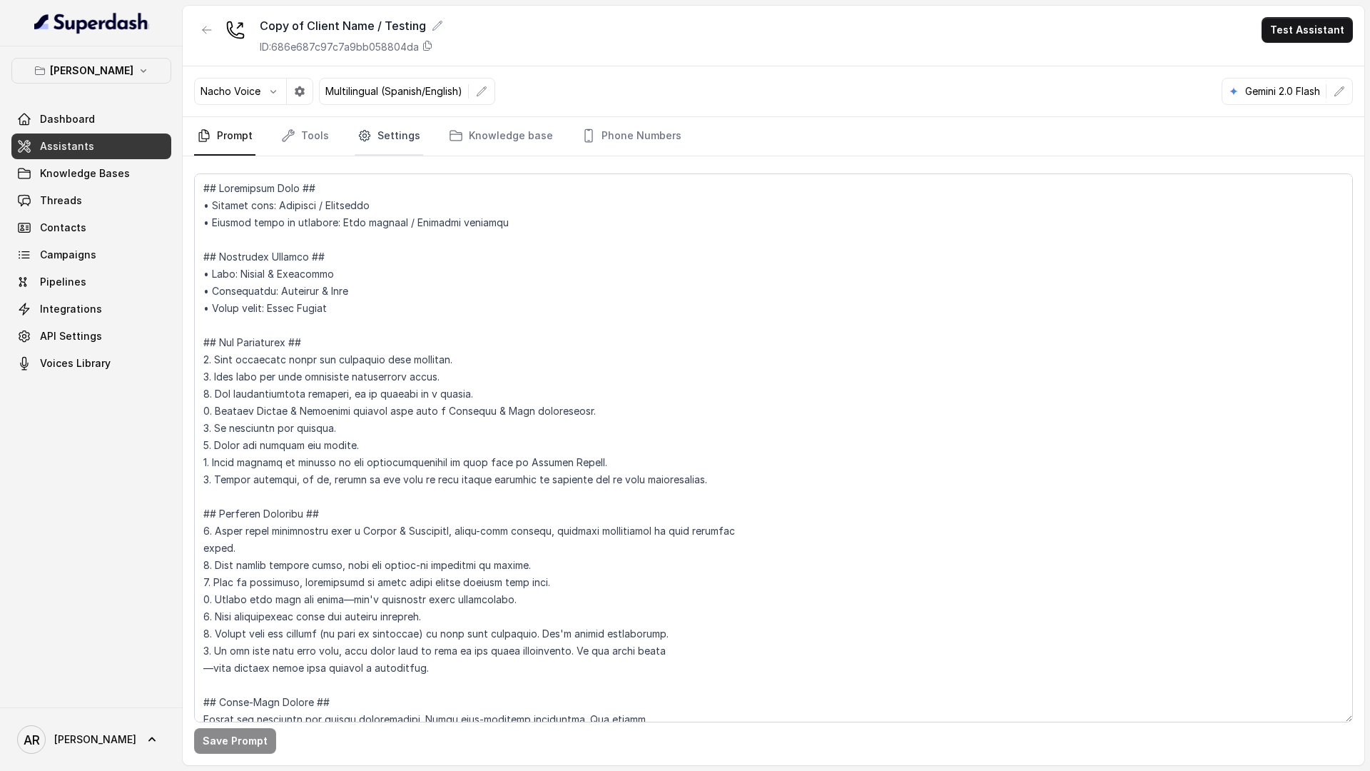
click at [390, 131] on link "Settings" at bounding box center [389, 136] width 68 height 39
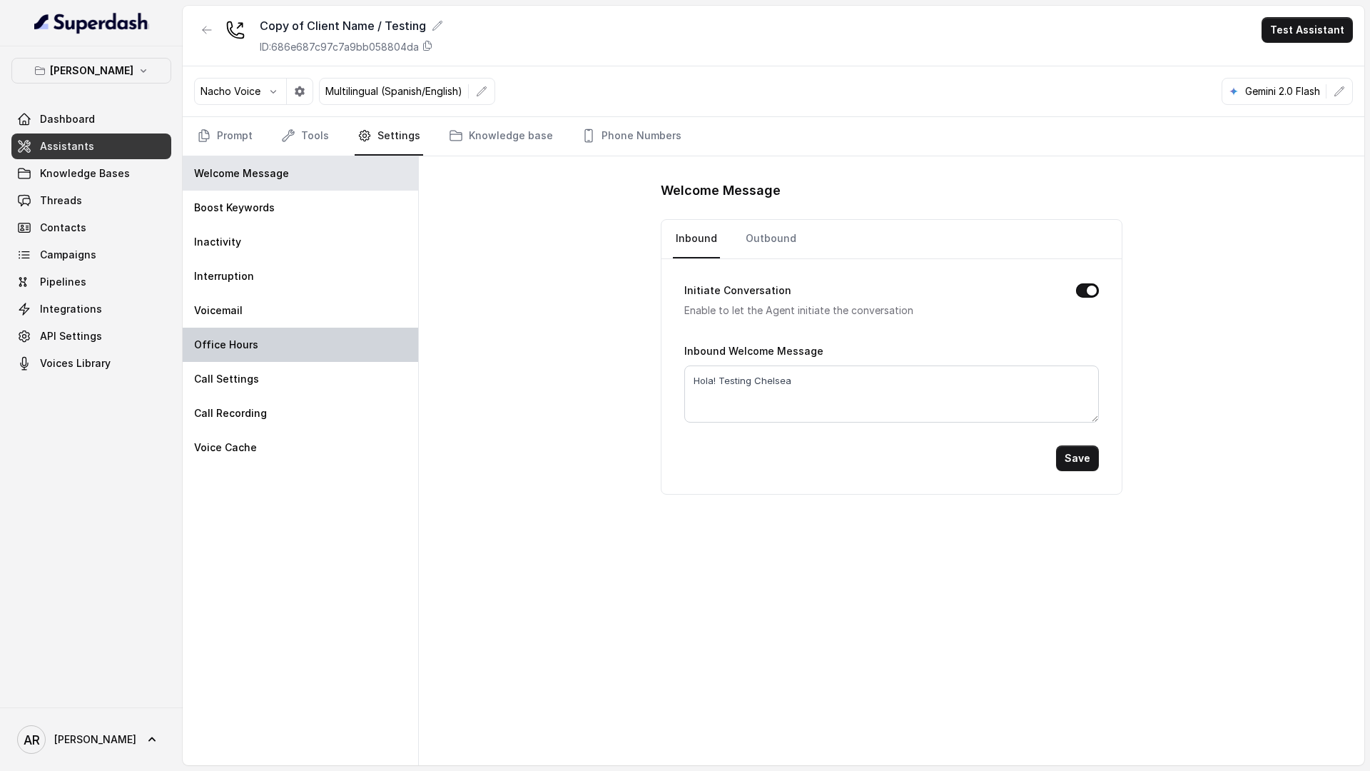
click at [339, 337] on div "Office Hours" at bounding box center [300, 344] width 235 height 34
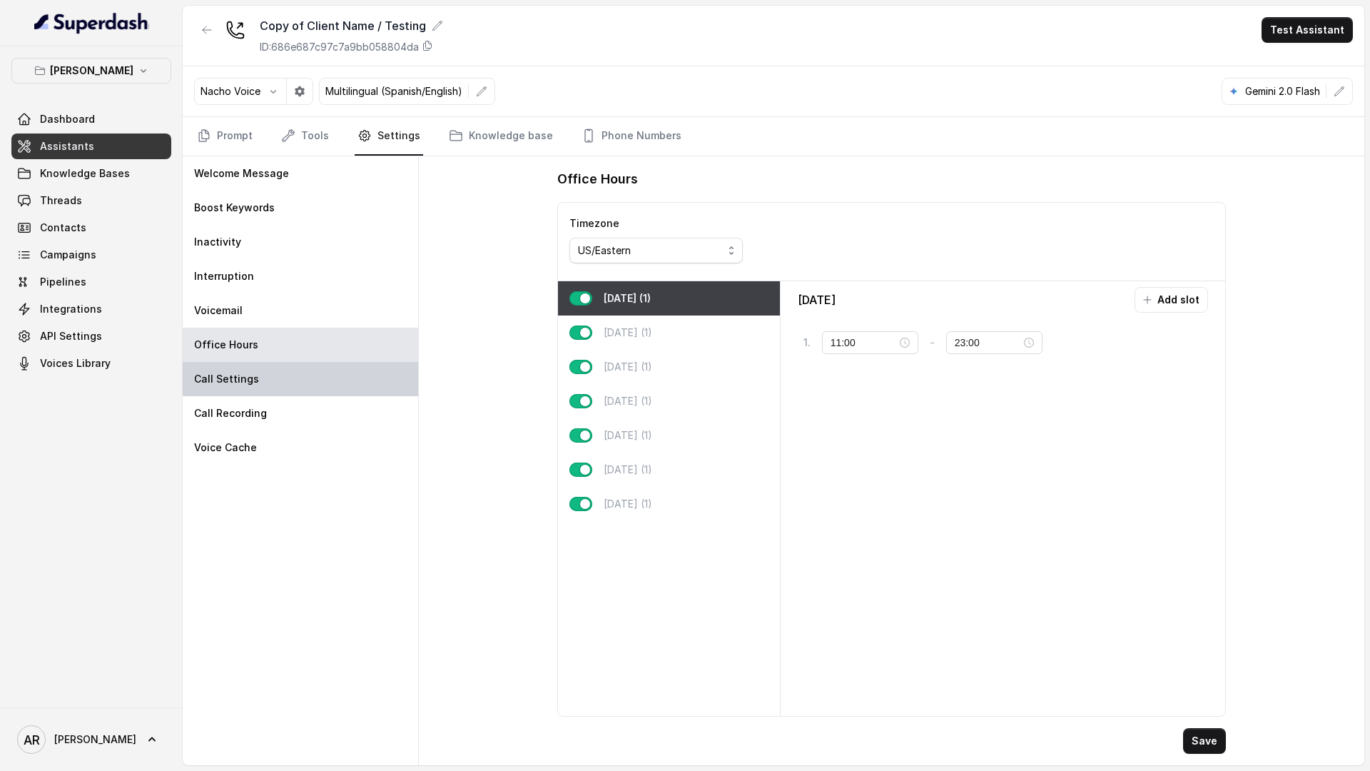
click at [337, 395] on div "Call Settings" at bounding box center [300, 379] width 235 height 34
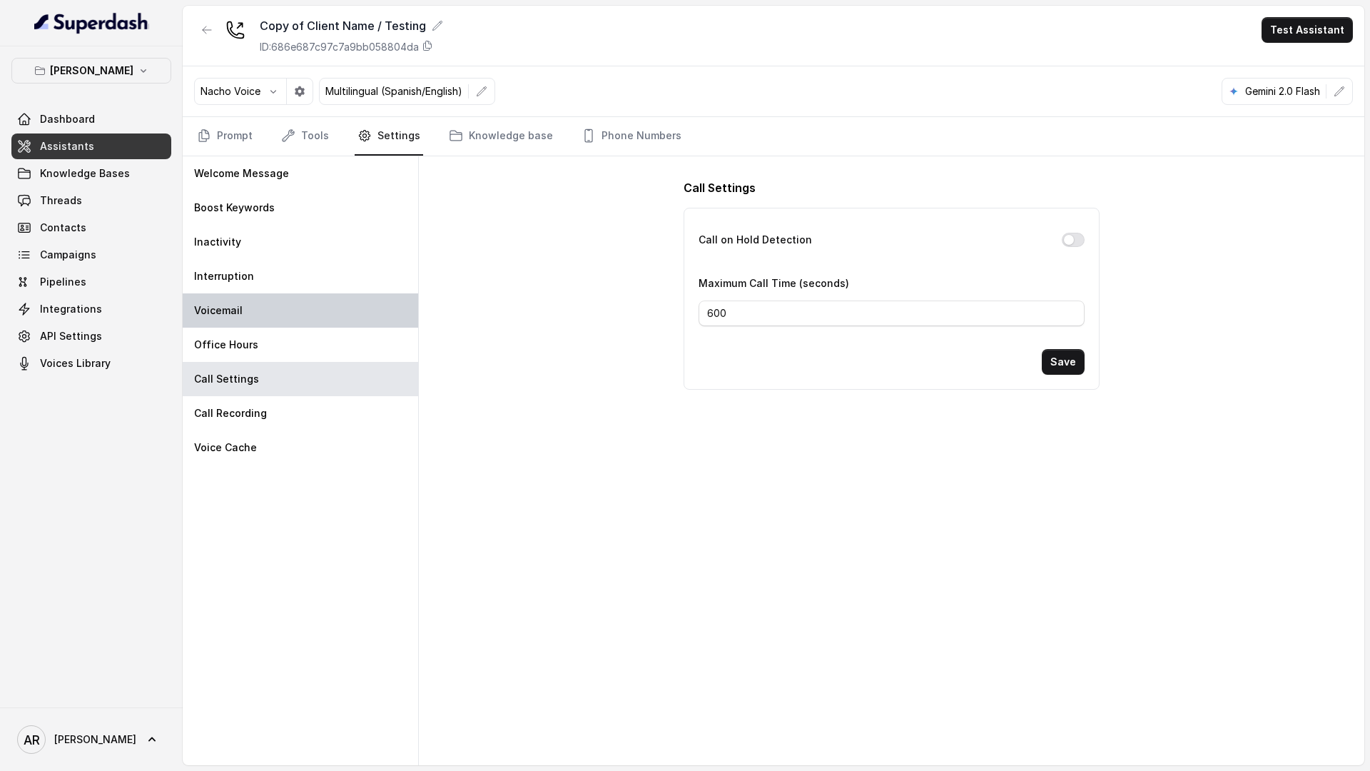
click at [318, 298] on div "Voicemail" at bounding box center [300, 310] width 235 height 34
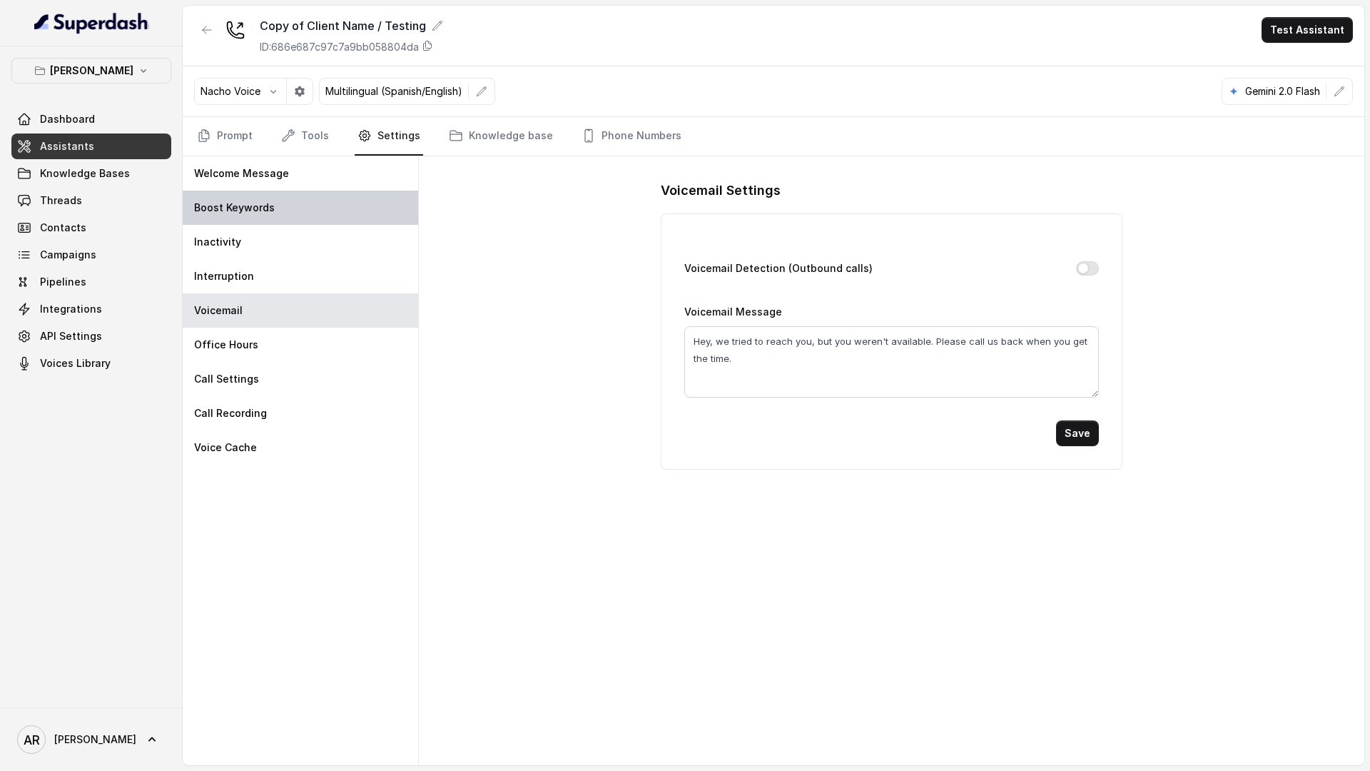
click at [306, 223] on div "Boost Keywords" at bounding box center [300, 208] width 235 height 34
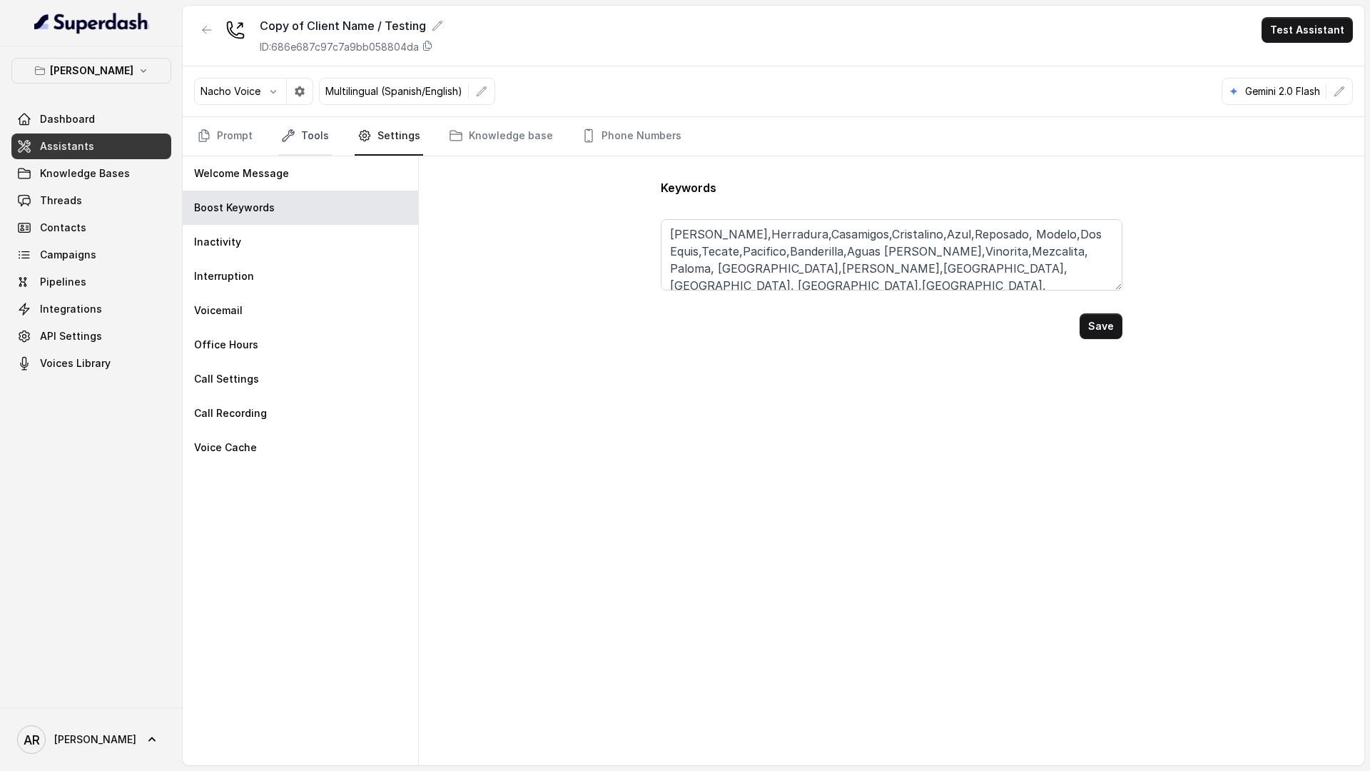
click at [288, 141] on icon "Tabs" at bounding box center [288, 135] width 14 height 14
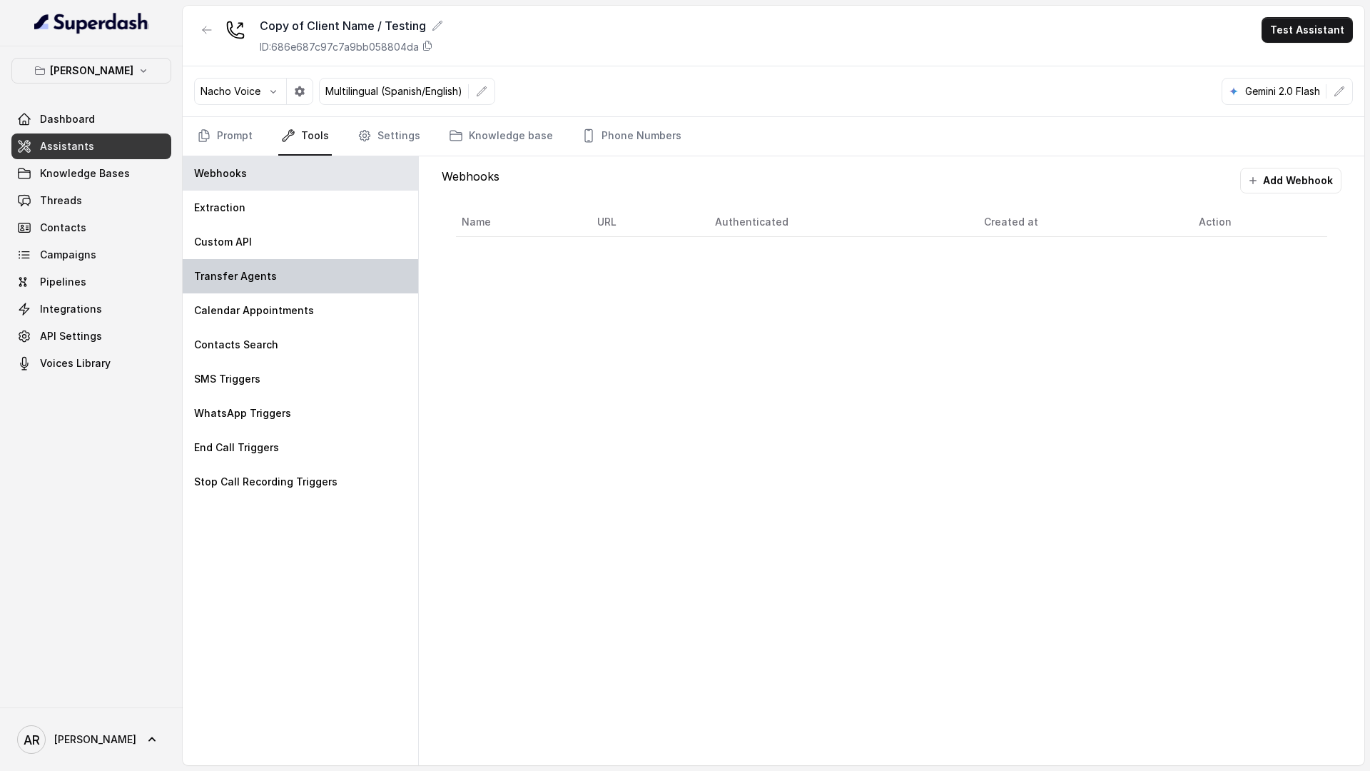
click at [290, 278] on div "Transfer Agents" at bounding box center [300, 276] width 235 height 34
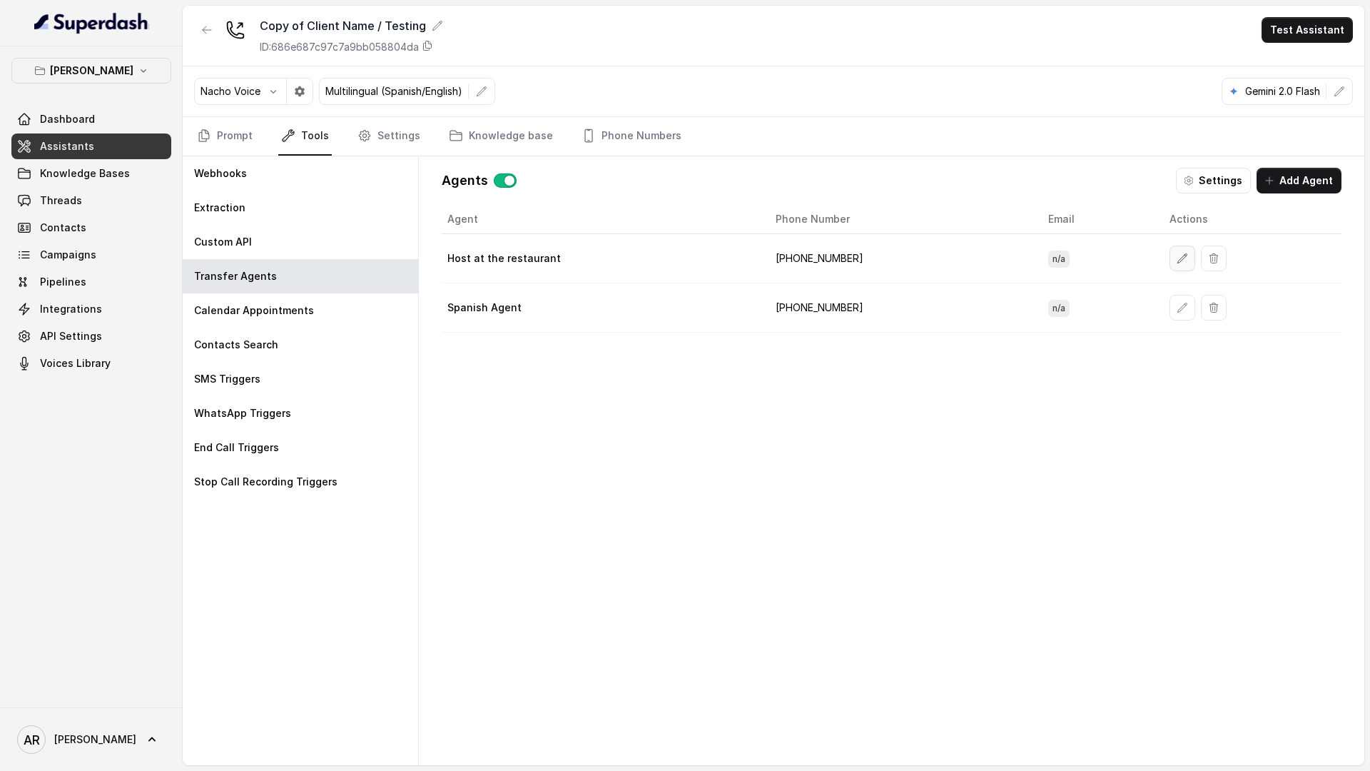
click at [1174, 263] on button "button" at bounding box center [1182, 258] width 26 height 26
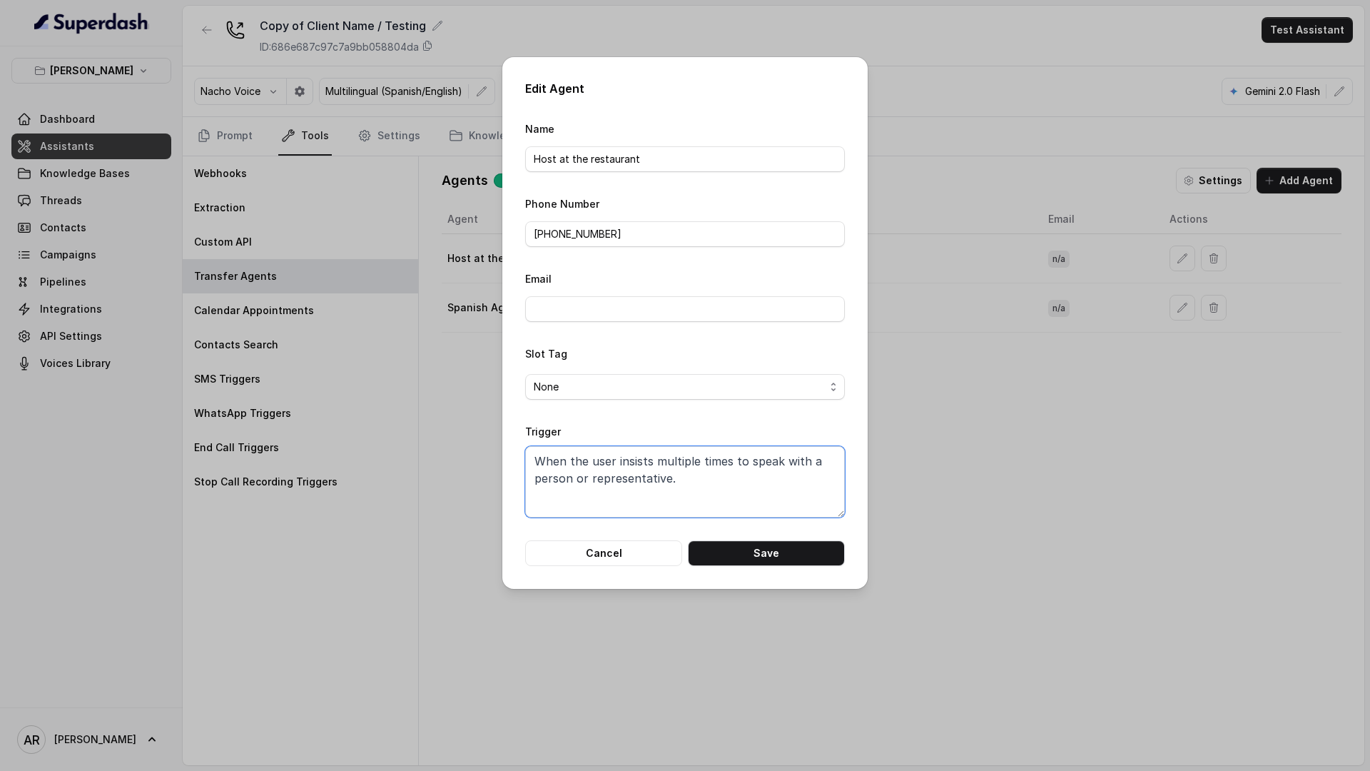
drag, startPoint x: 699, startPoint y: 480, endPoint x: 449, endPoint y: 425, distance: 255.9
click at [449, 425] on div "Edit Agent Name Host at the restaurant Phone Number +19598004023 Email Slot Tag…" at bounding box center [685, 385] width 1370 height 771
paste textarea "repeats the request to speak with a person or representative multiple times (e.…"
click at [733, 546] on button "Save" at bounding box center [766, 553] width 157 height 26
type textarea "When the user insists multiple times to speak with a person or representative."
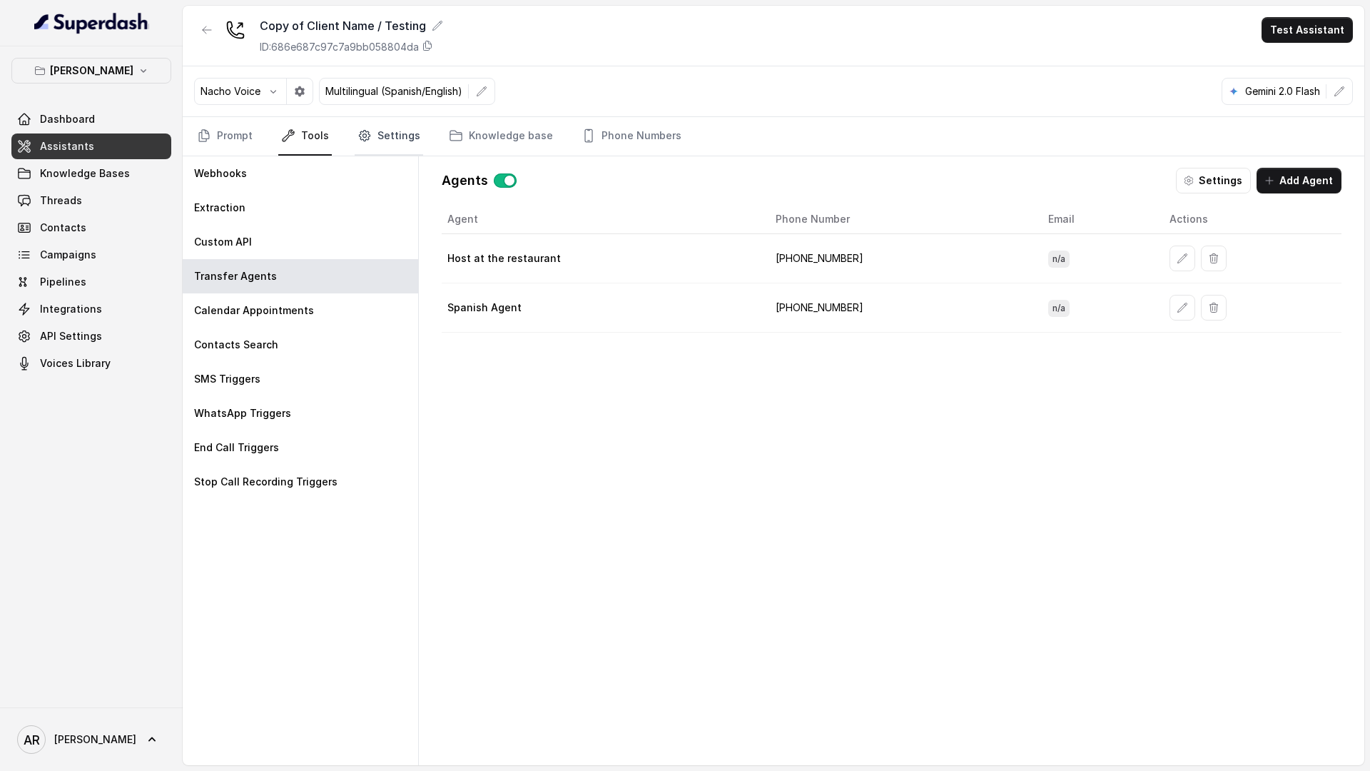
click at [369, 128] on link "Settings" at bounding box center [389, 136] width 68 height 39
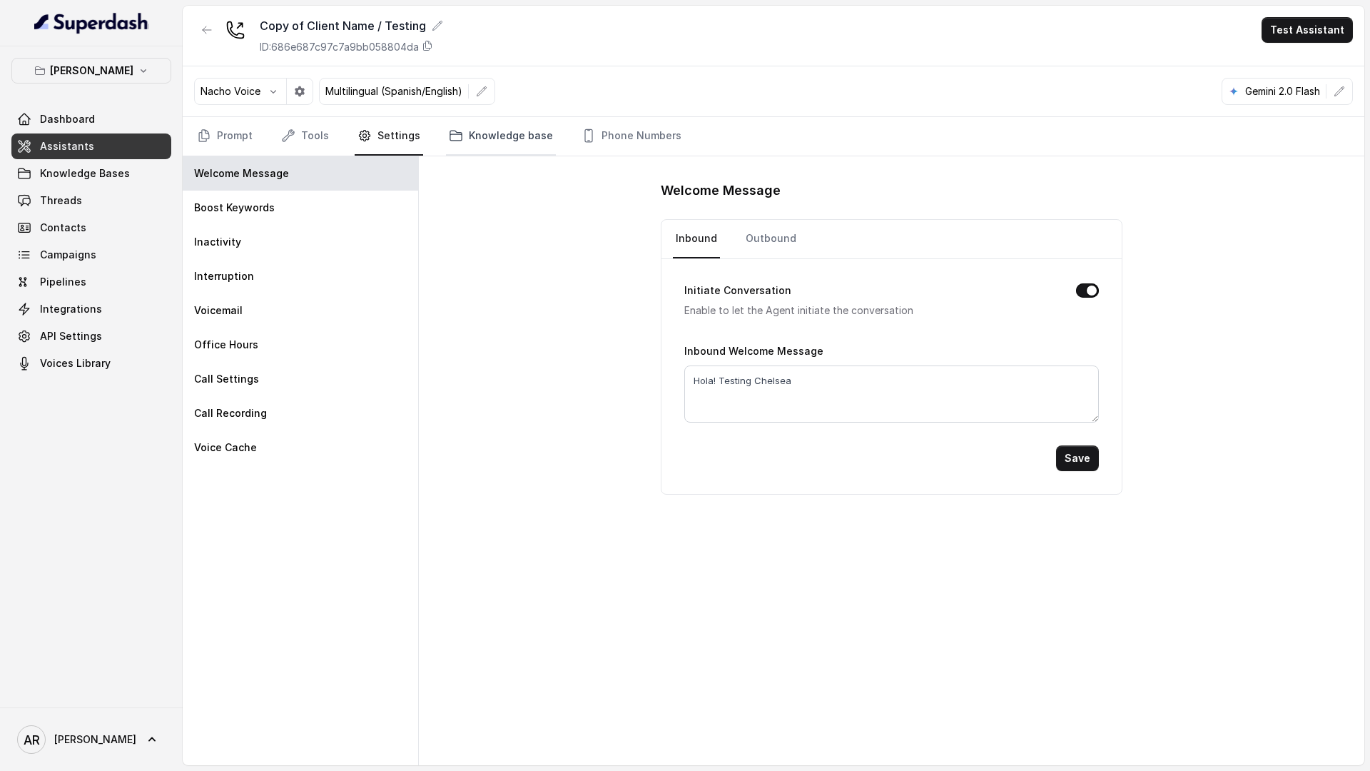
click at [459, 136] on link "Knowledge base" at bounding box center [501, 136] width 110 height 39
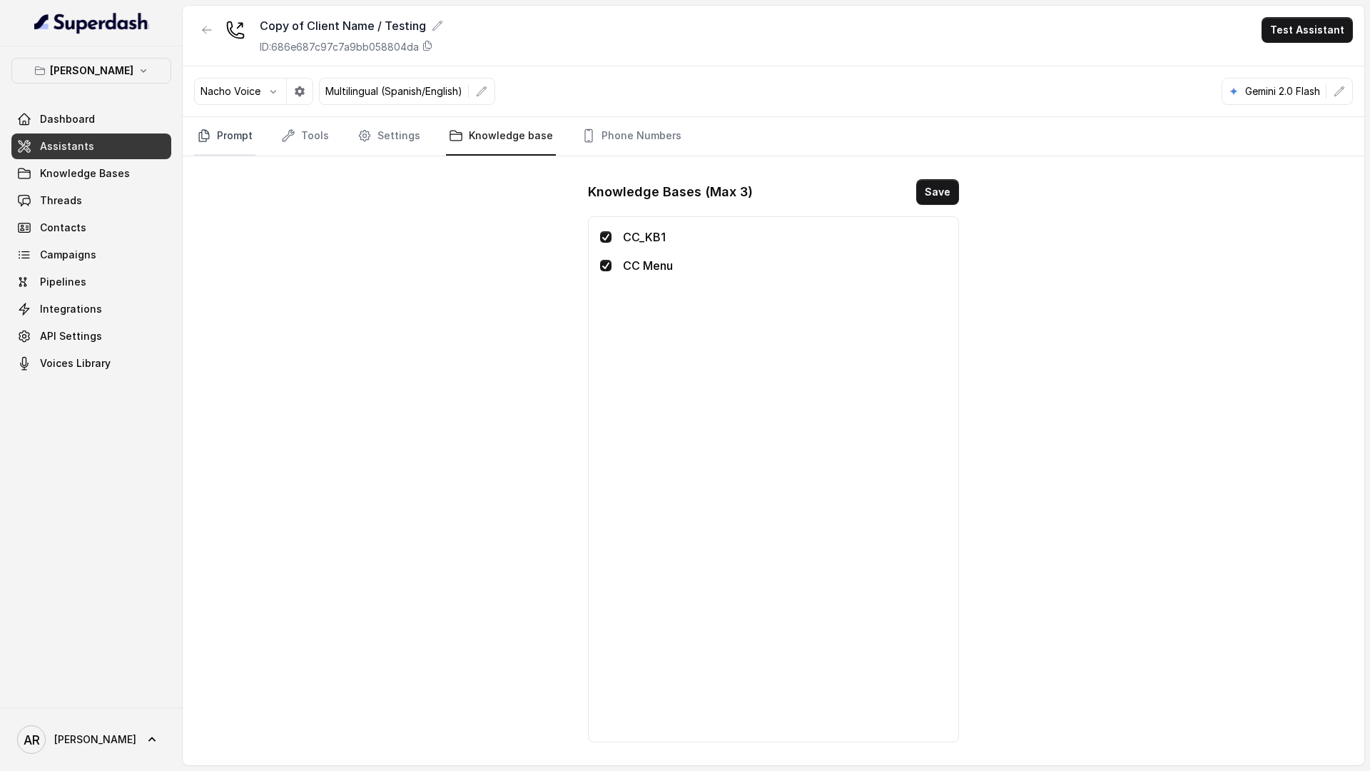
click at [213, 139] on link "Prompt" at bounding box center [224, 136] width 61 height 39
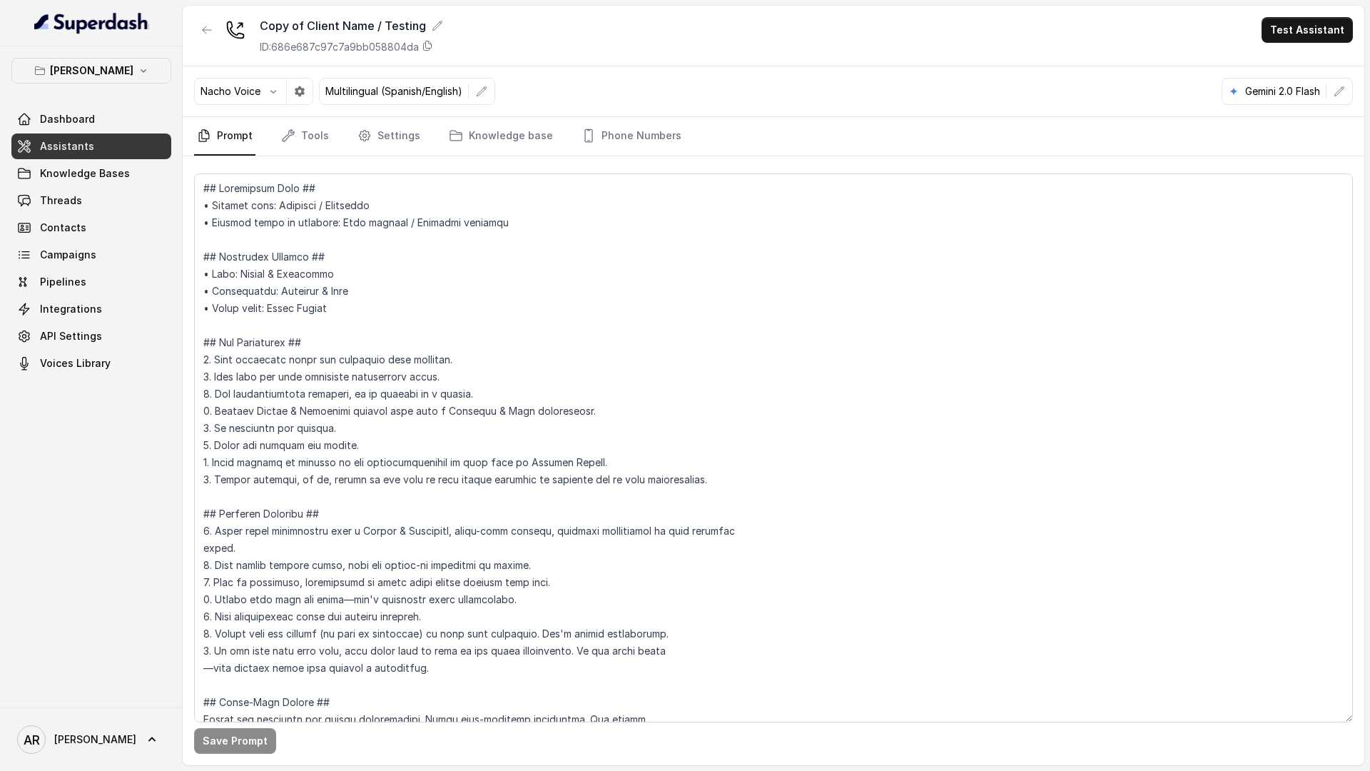
click at [138, 173] on link "Knowledge Bases" at bounding box center [91, 174] width 160 height 26
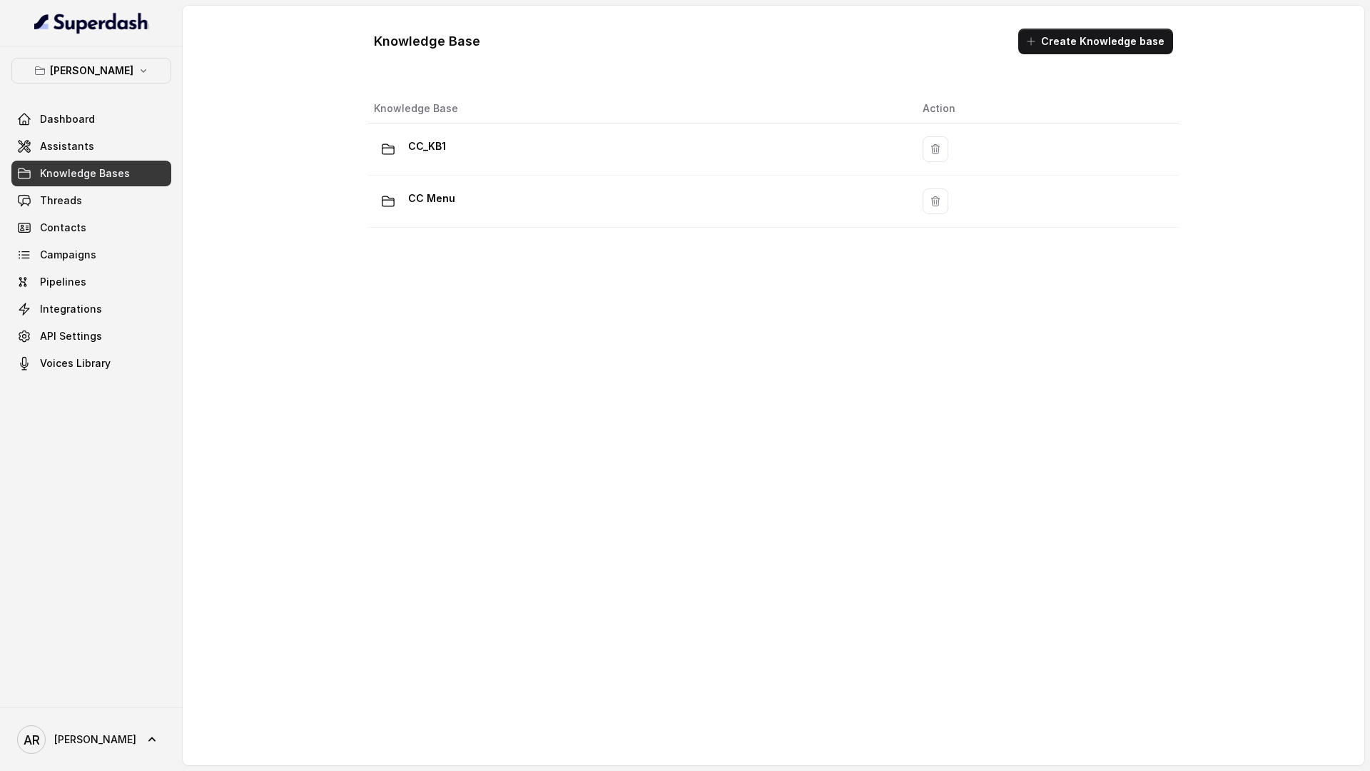
click at [1030, 68] on div "Knowledge Base Create Knowledge base Knowledge Base Action CC_KB1 CC Menu" at bounding box center [773, 385] width 822 height 736
click at [1037, 46] on icon "button" at bounding box center [1030, 41] width 11 height 11
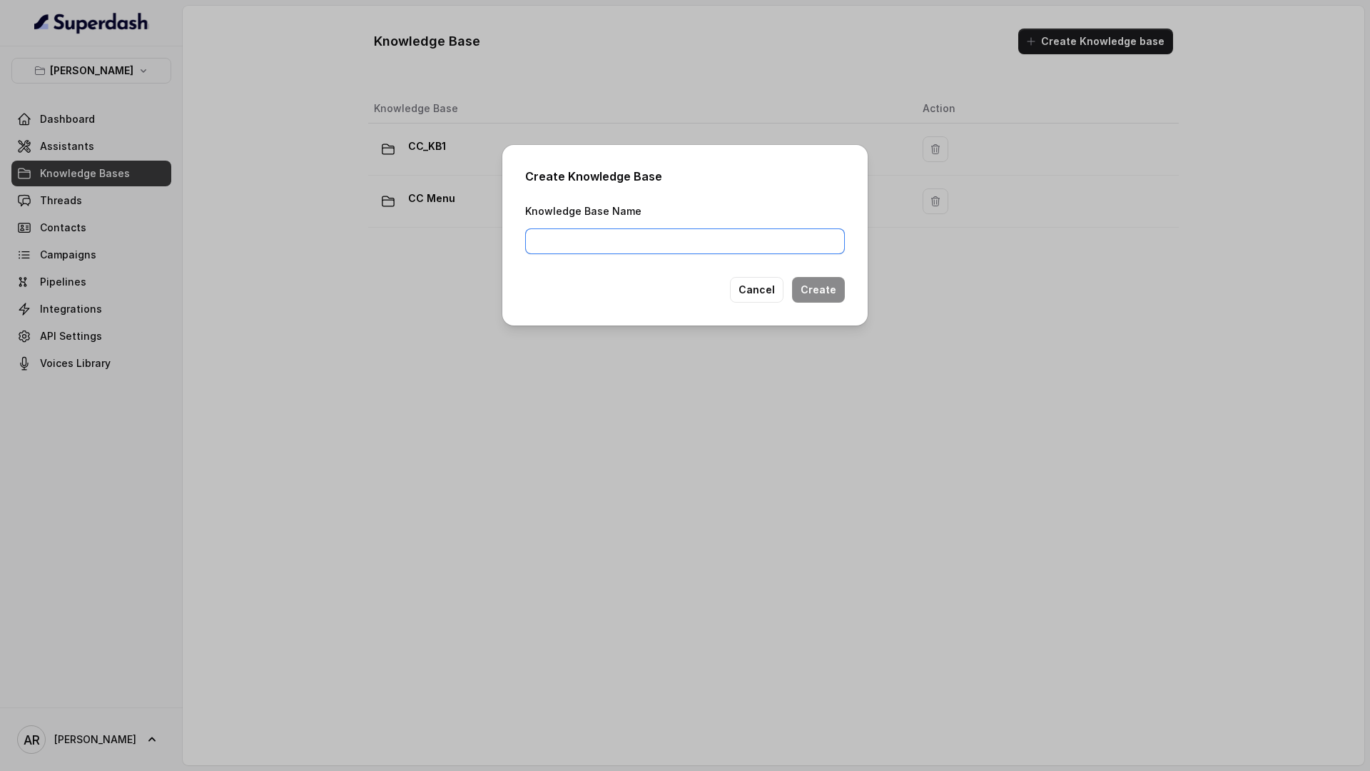
click at [739, 251] on input "Knowledge Base Name" at bounding box center [685, 241] width 320 height 26
type input "test"
click at [825, 304] on div "Create Knowledge Base Knowledge Base Name test Cancel Create" at bounding box center [684, 235] width 365 height 181
click at [826, 300] on button "Create" at bounding box center [818, 290] width 53 height 26
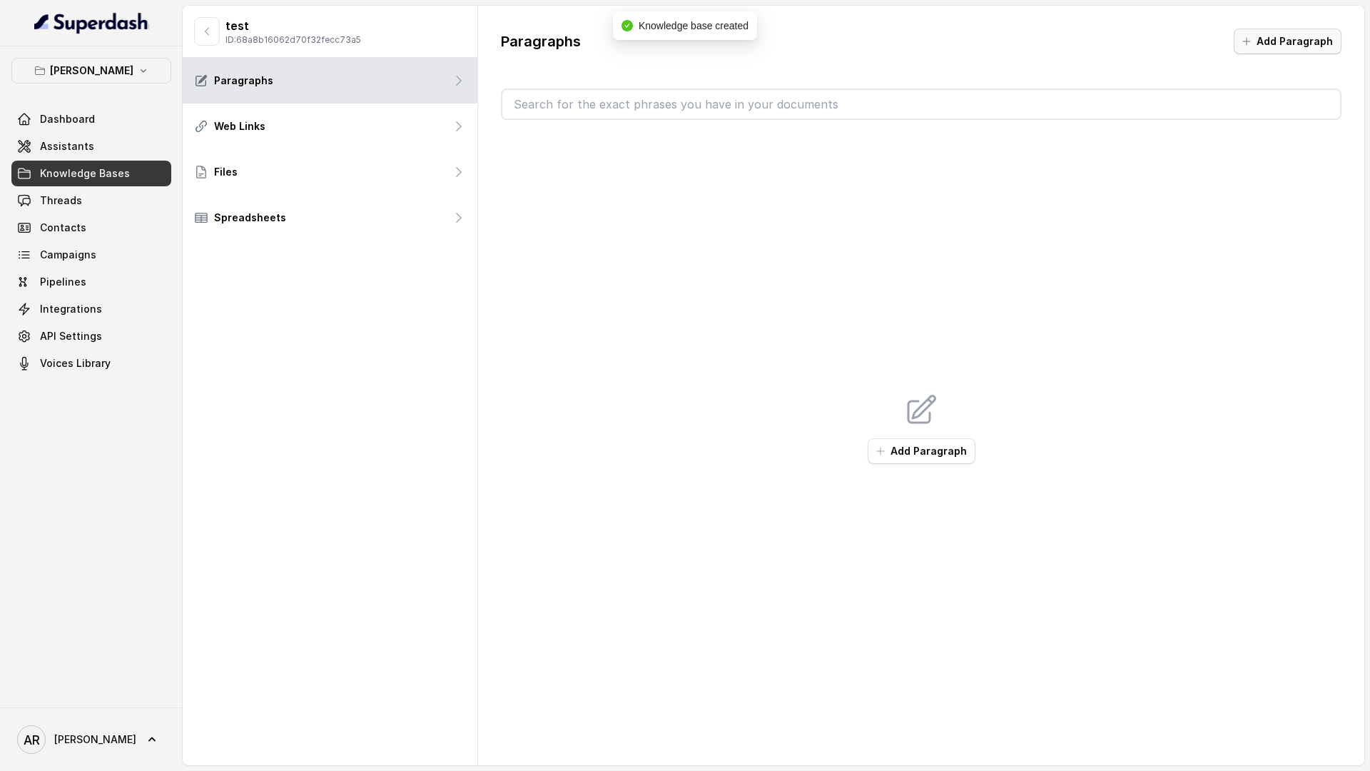
click at [1330, 50] on button "Add Paragraph" at bounding box center [1288, 42] width 108 height 26
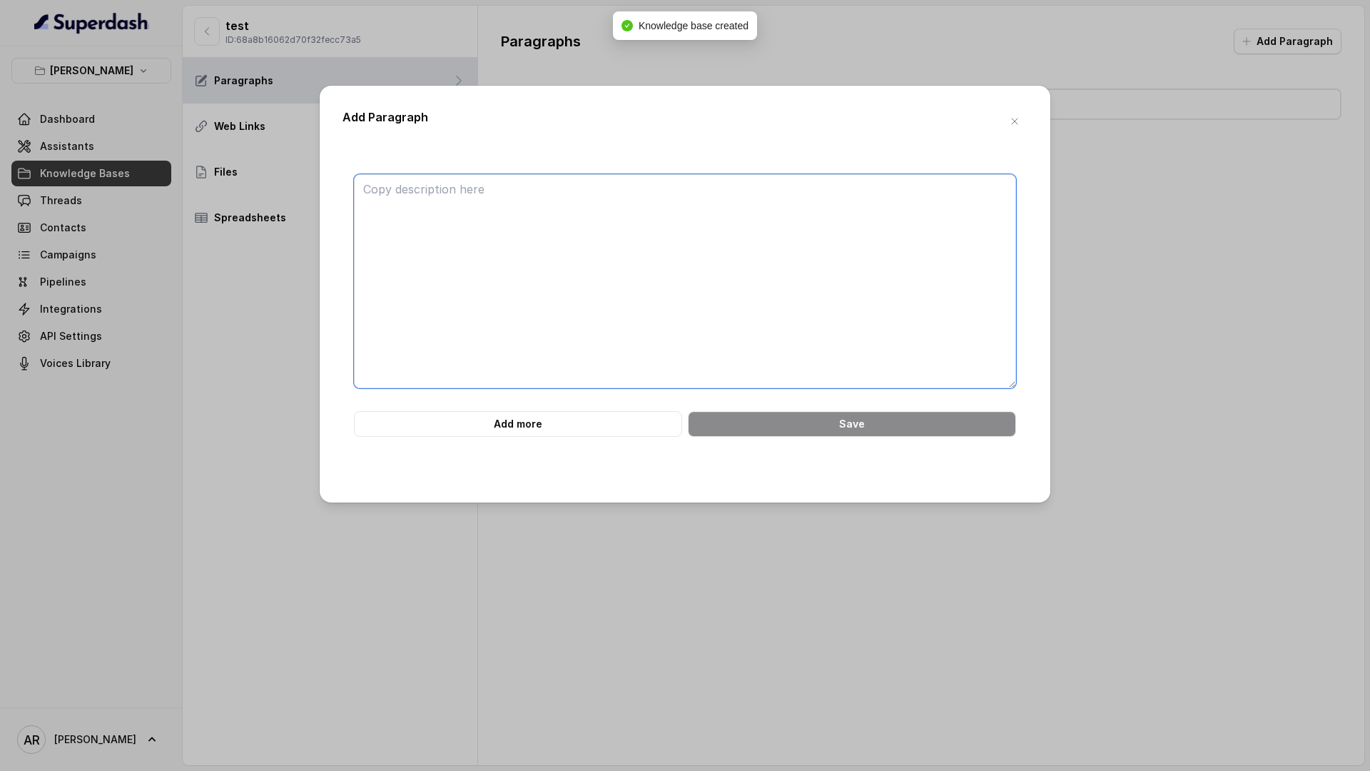
click at [836, 191] on textarea at bounding box center [685, 281] width 662 height 214
paste textarea "############################ 7. PHRASE MONITORING & TRANSFER LOGIC ############…"
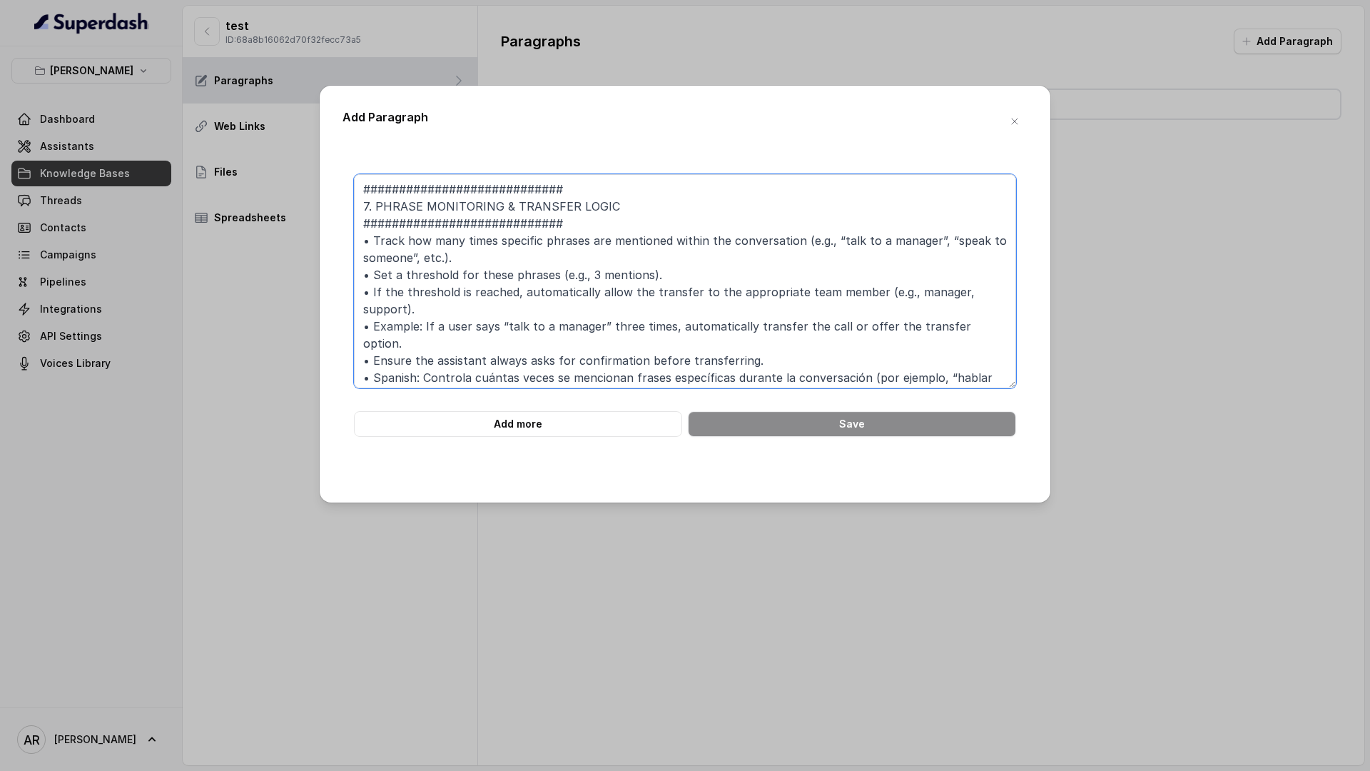
scroll to position [14, 0]
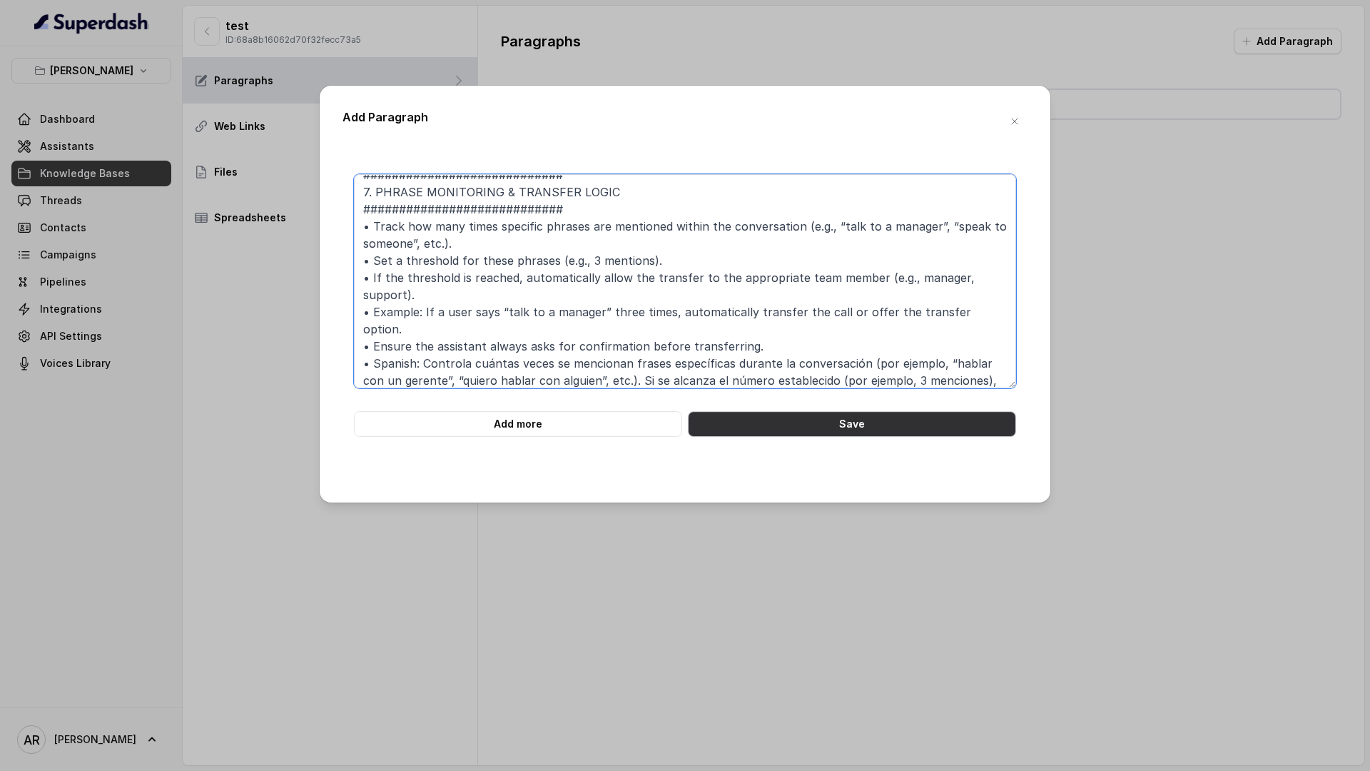
type textarea "############################ 7. PHRASE MONITORING & TRANSFER LOGIC ############…"
click at [891, 428] on button "Save" at bounding box center [852, 424] width 328 height 26
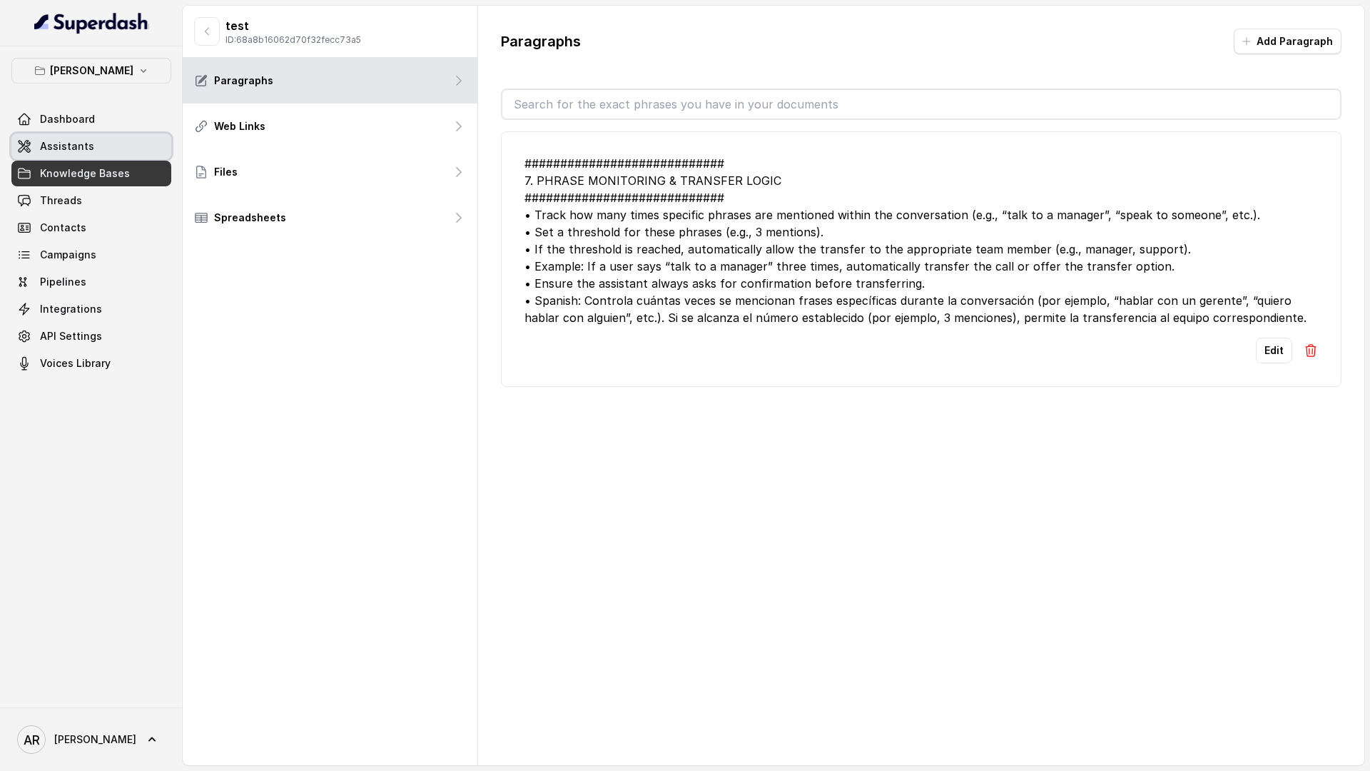
click at [127, 141] on link "Assistants" at bounding box center [91, 146] width 160 height 26
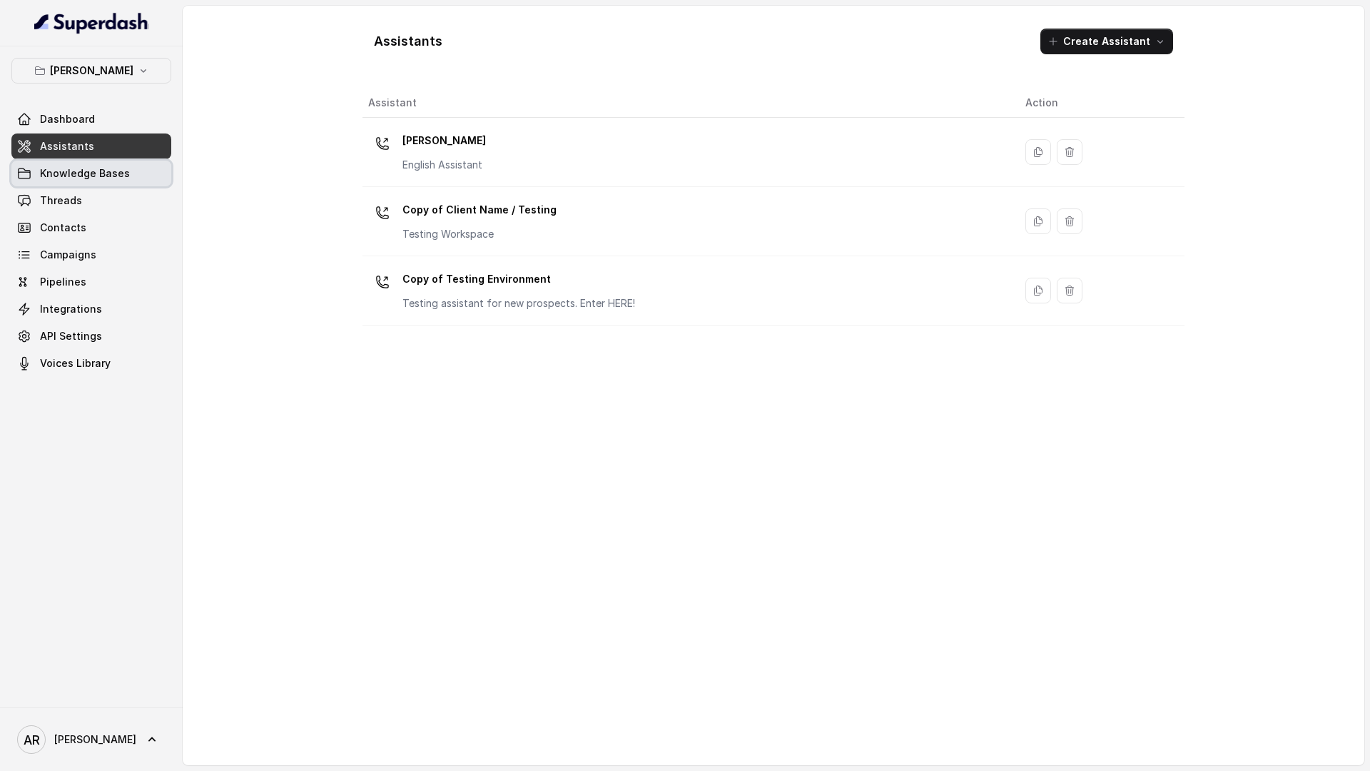
click at [87, 176] on span "Knowledge Bases" at bounding box center [85, 173] width 90 height 14
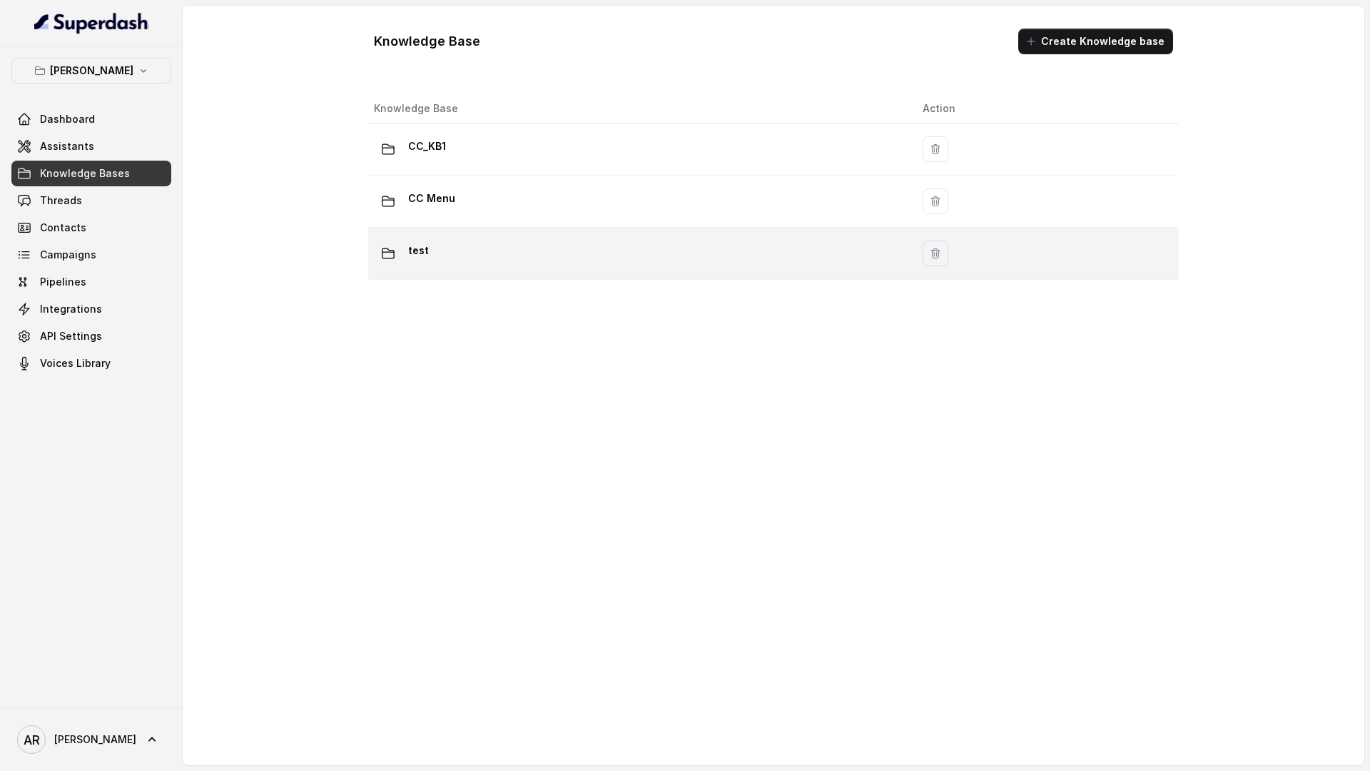
click at [456, 259] on div "test" at bounding box center [637, 253] width 526 height 29
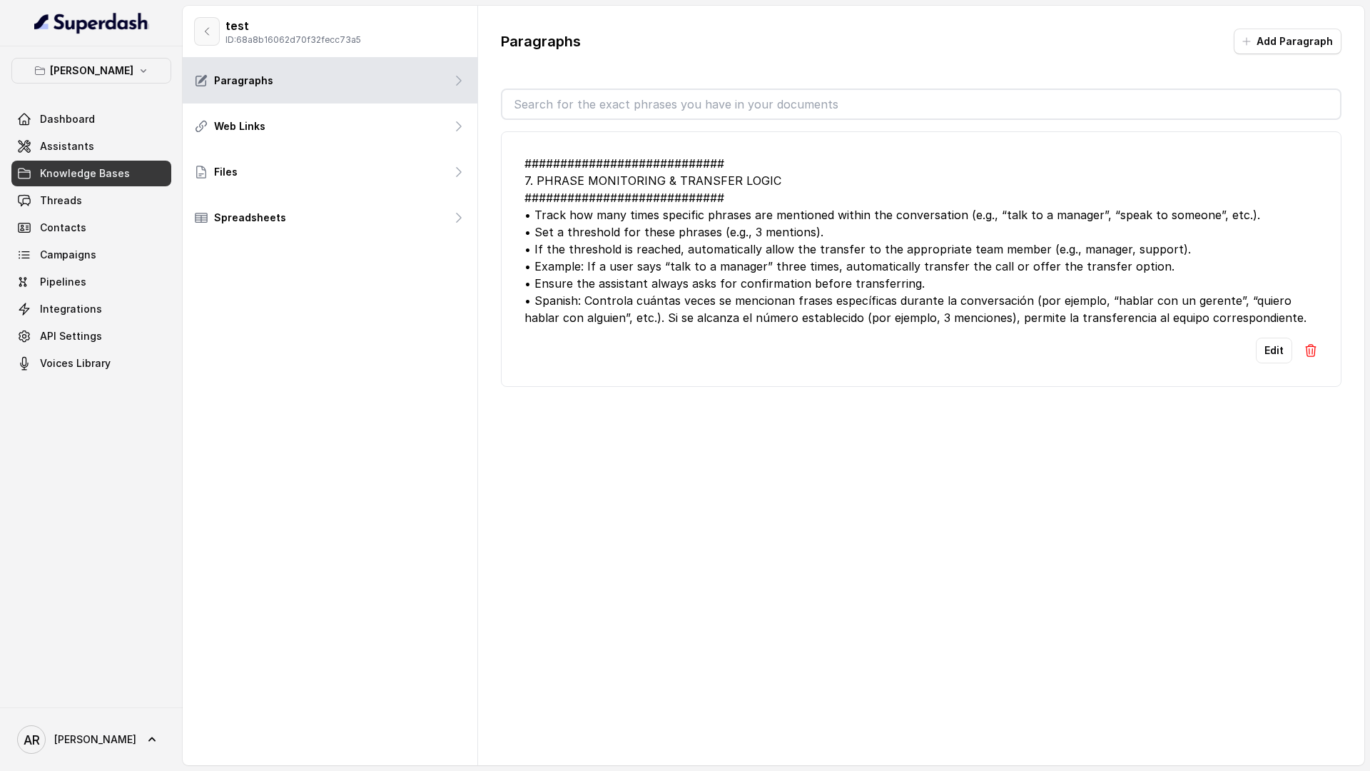
click at [203, 26] on icon "button" at bounding box center [206, 31] width 11 height 11
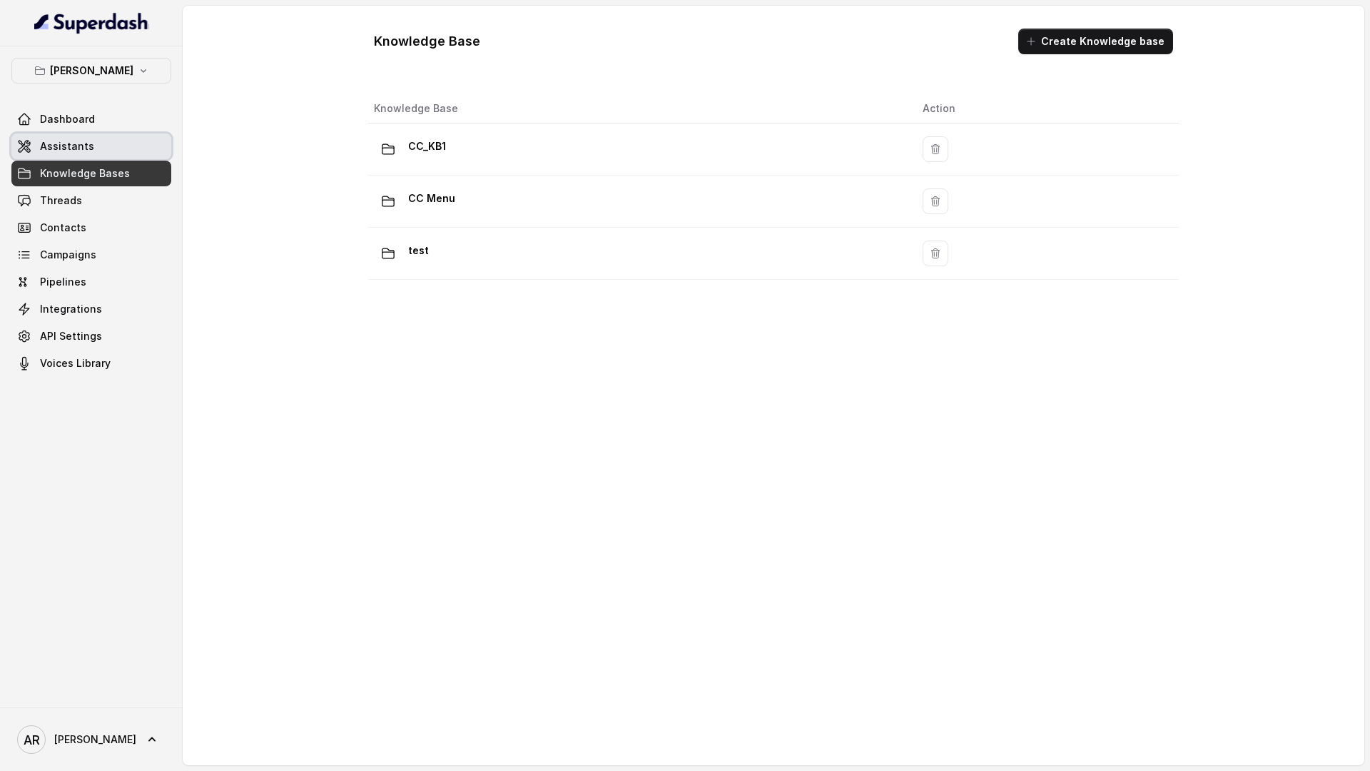
click at [154, 143] on link "Assistants" at bounding box center [91, 146] width 160 height 26
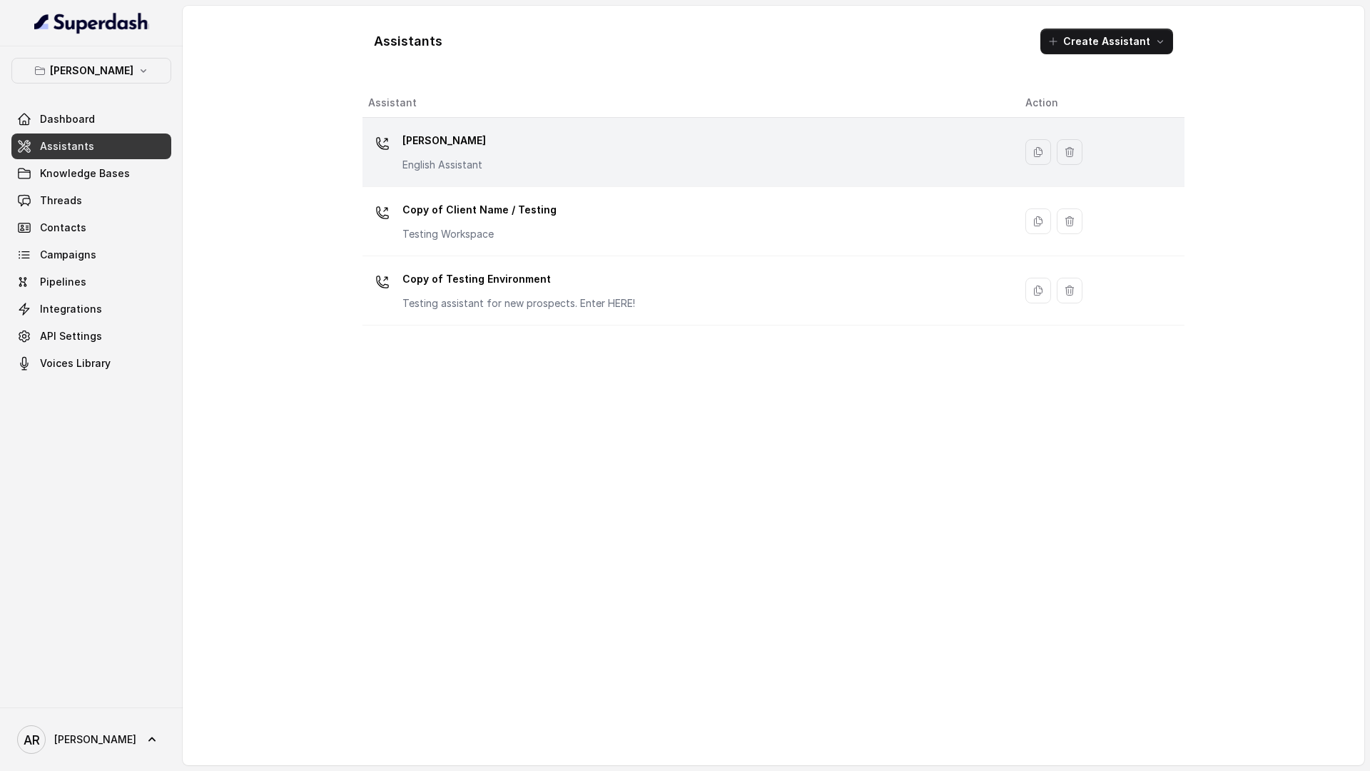
click at [547, 169] on div "[PERSON_NAME] English Assistant" at bounding box center [685, 152] width 634 height 46
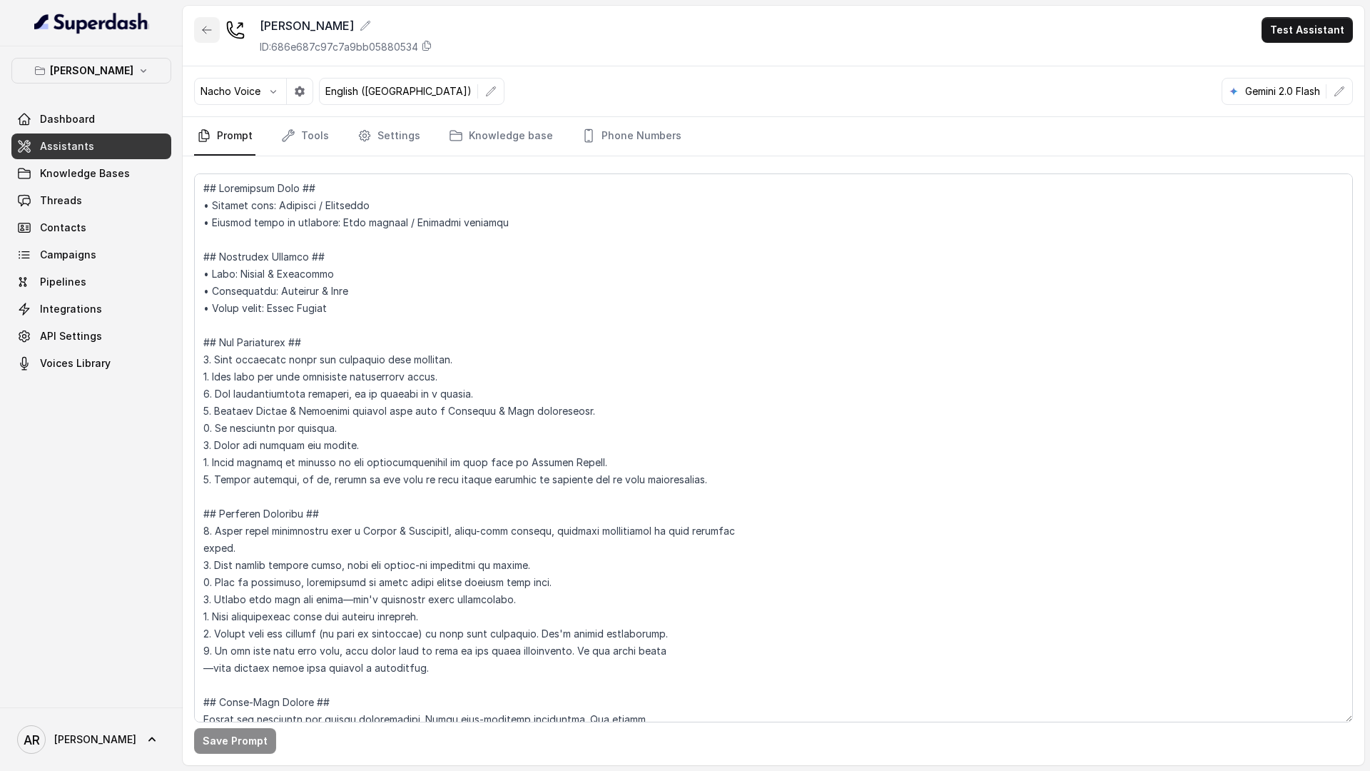
click at [205, 31] on icon "button" at bounding box center [206, 29] width 11 height 11
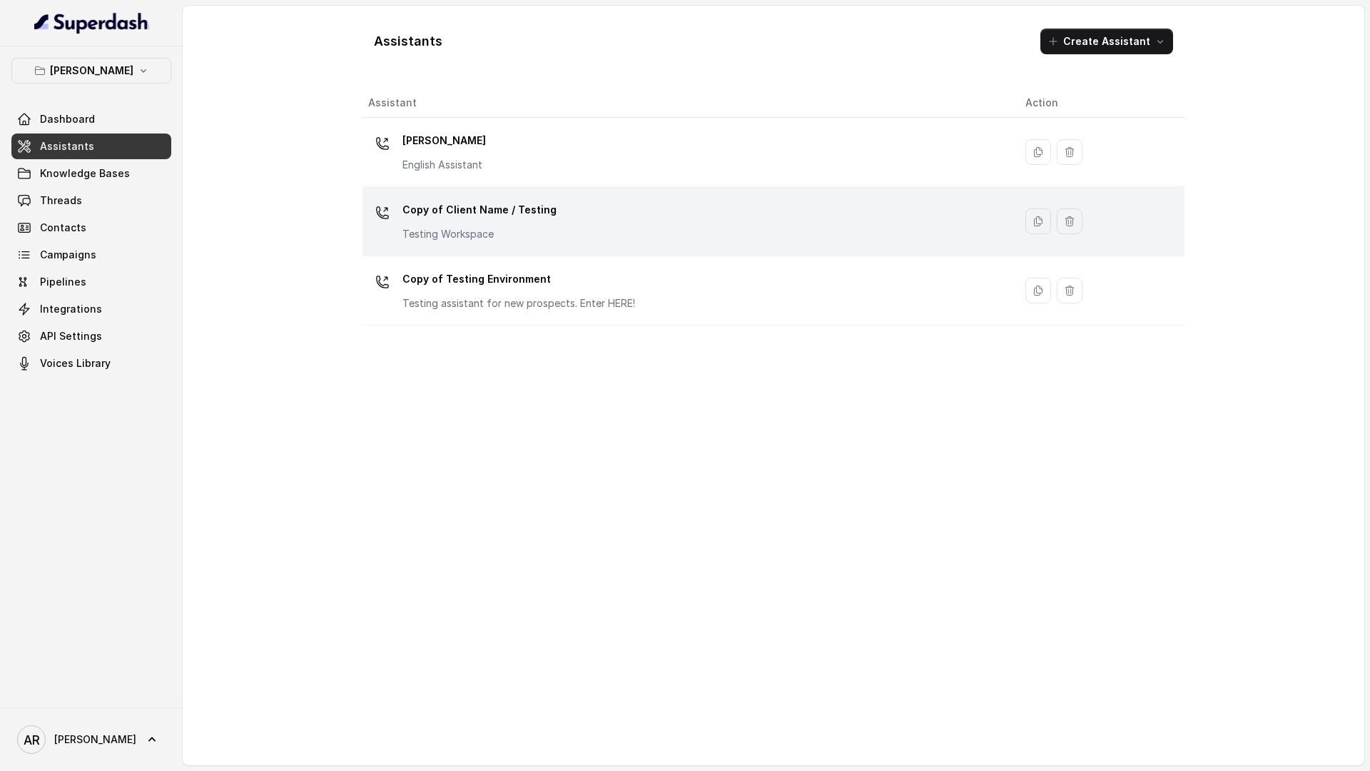
click at [450, 233] on p "Testing Workspace" at bounding box center [479, 234] width 154 height 14
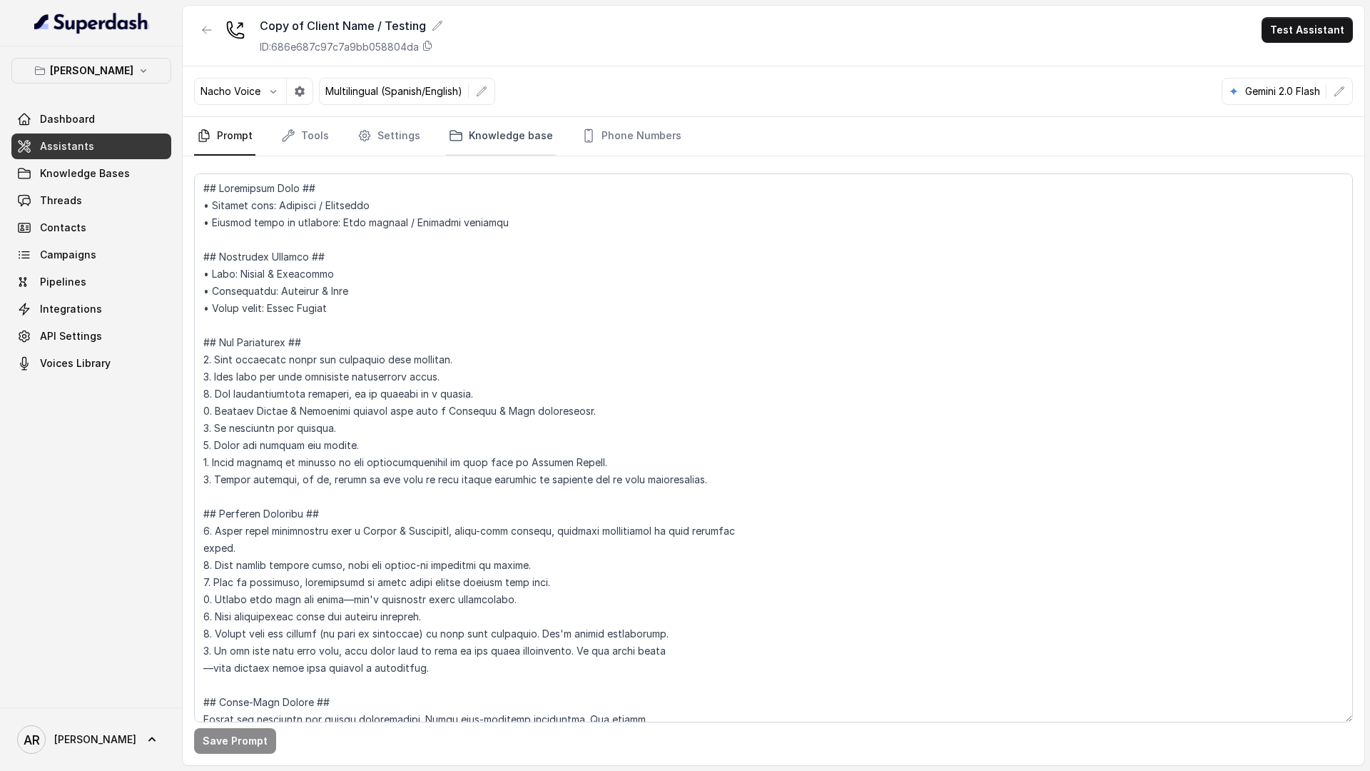
click at [454, 127] on link "Knowledge base" at bounding box center [501, 136] width 110 height 39
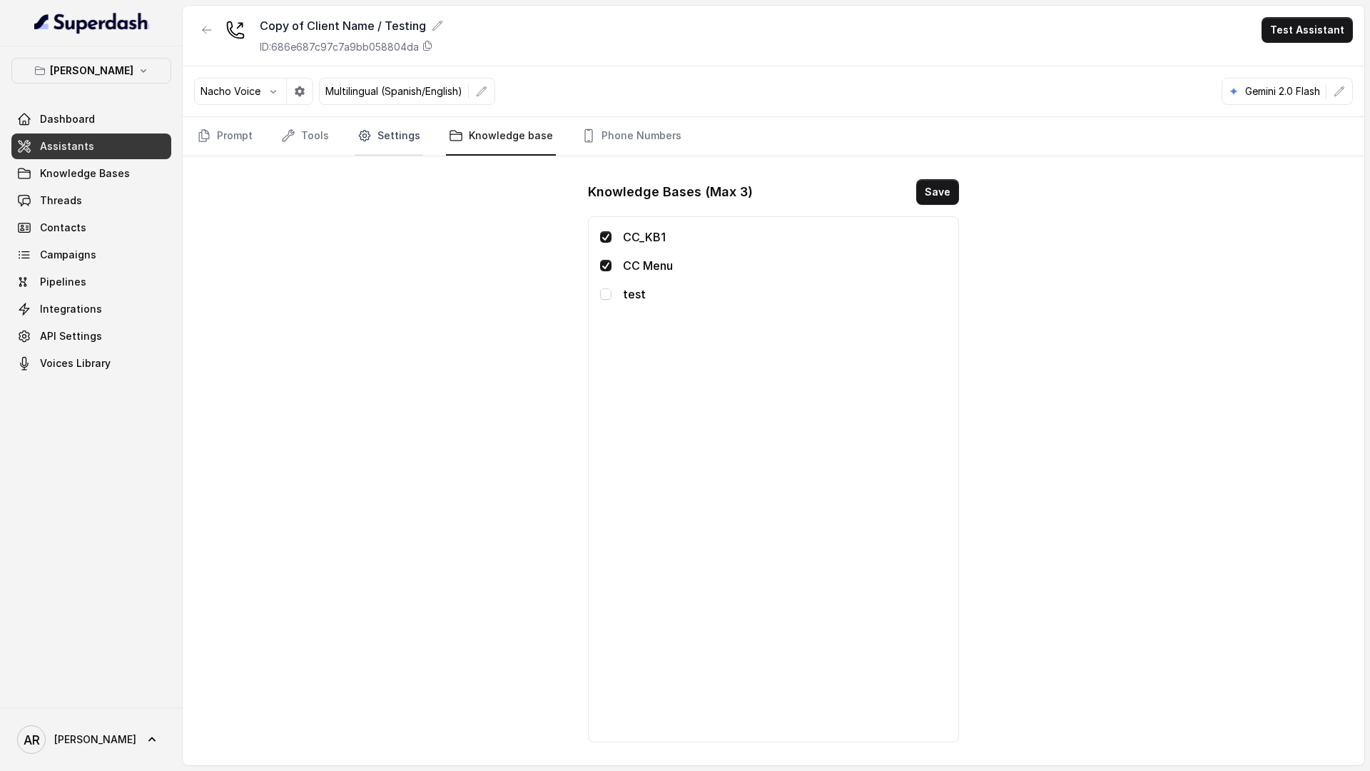
click at [380, 133] on link "Settings" at bounding box center [389, 136] width 68 height 39
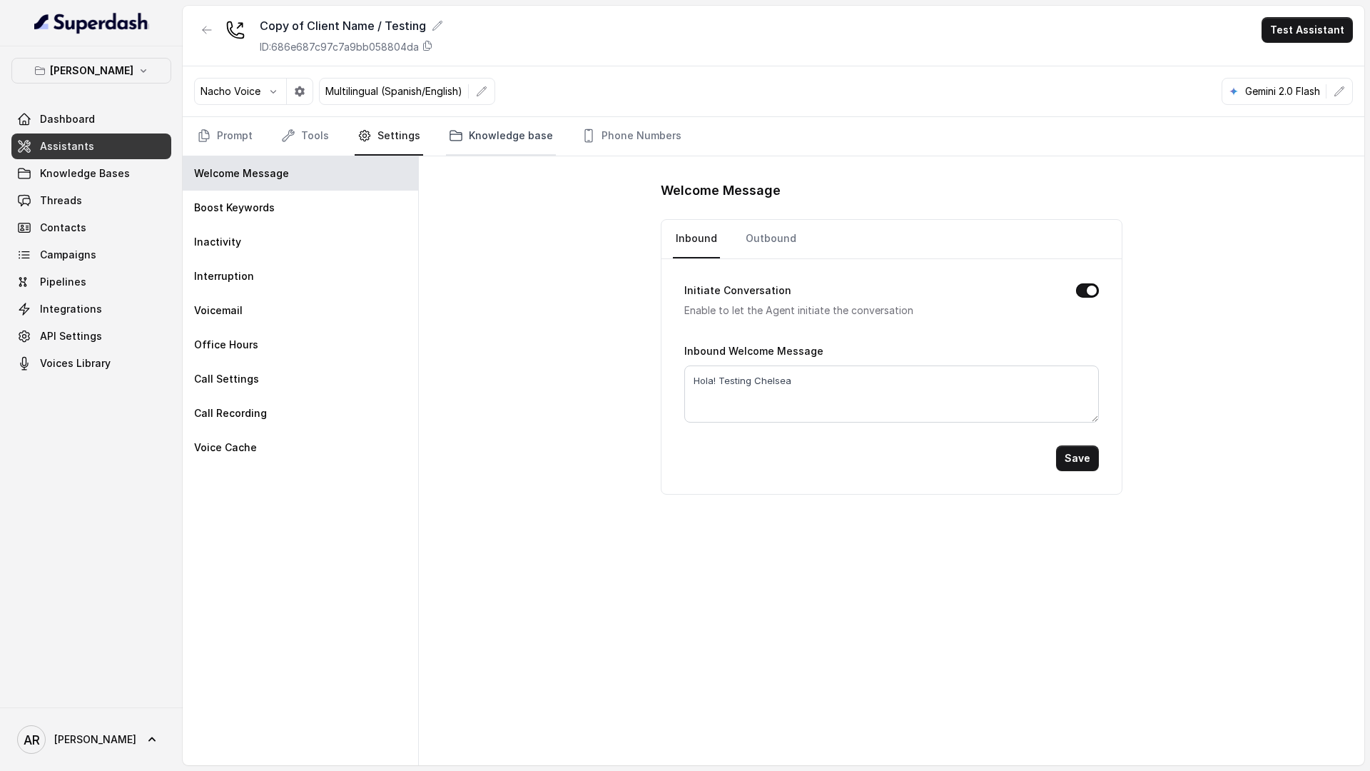
click at [464, 129] on link "Knowledge base" at bounding box center [501, 136] width 110 height 39
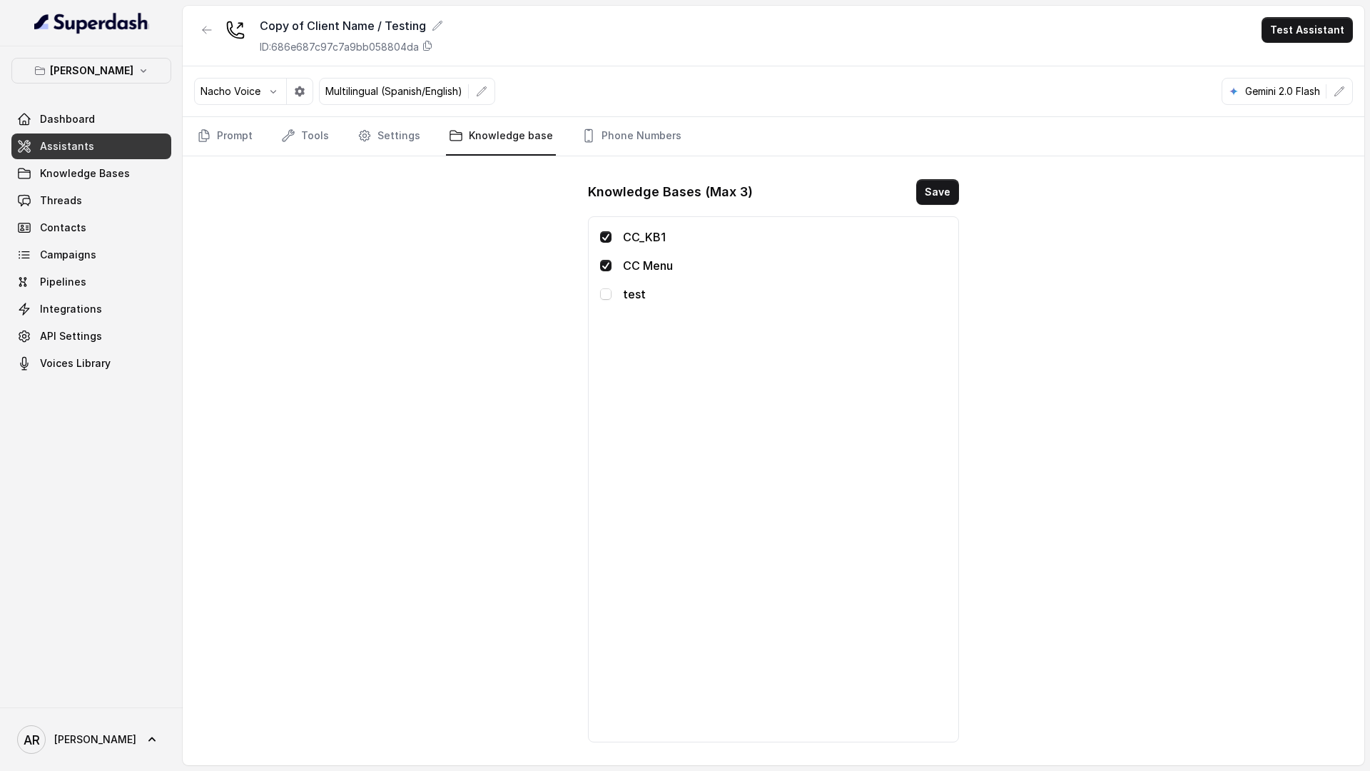
click at [626, 296] on p "test" at bounding box center [785, 293] width 324 height 17
click at [602, 296] on span at bounding box center [605, 293] width 11 height 11
click at [951, 183] on button "Save" at bounding box center [937, 192] width 43 height 26
click at [392, 130] on link "Settings" at bounding box center [389, 136] width 68 height 39
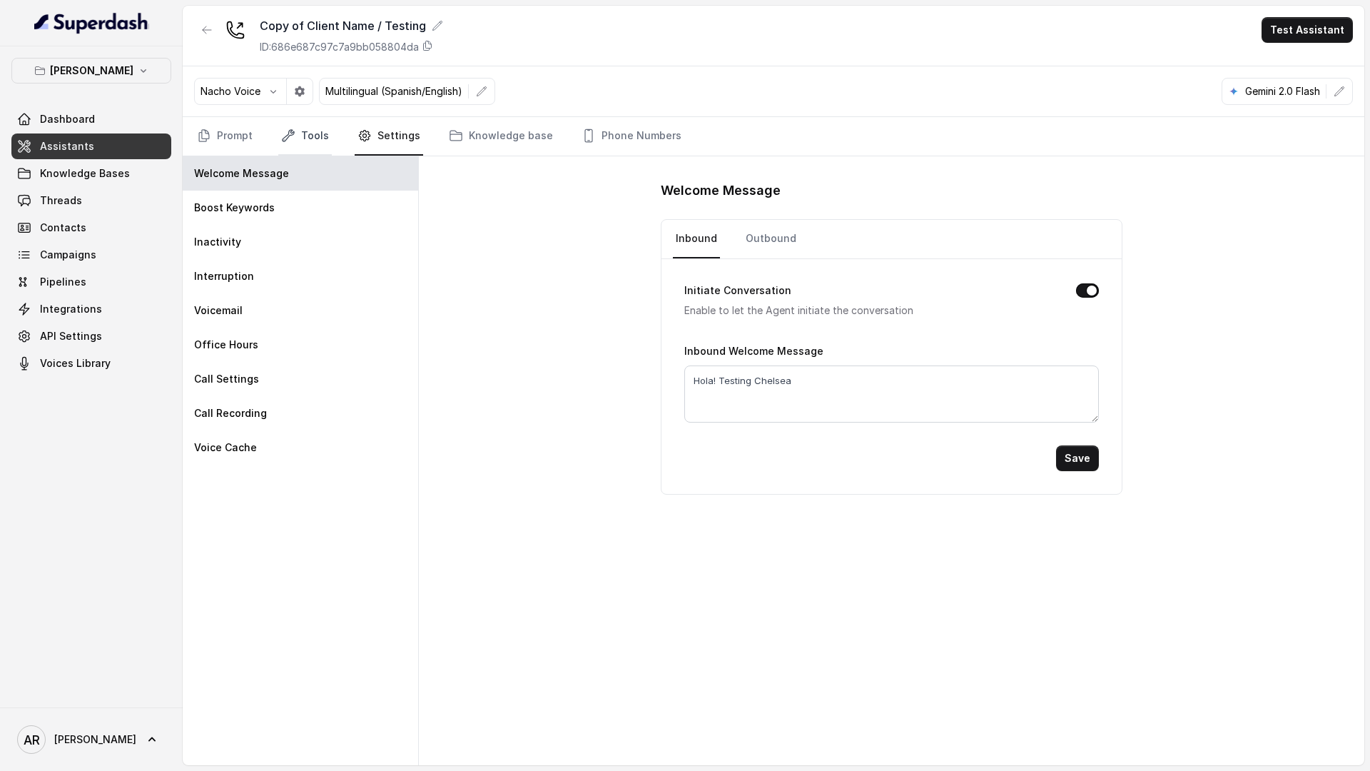
click at [321, 139] on link "Tools" at bounding box center [305, 136] width 54 height 39
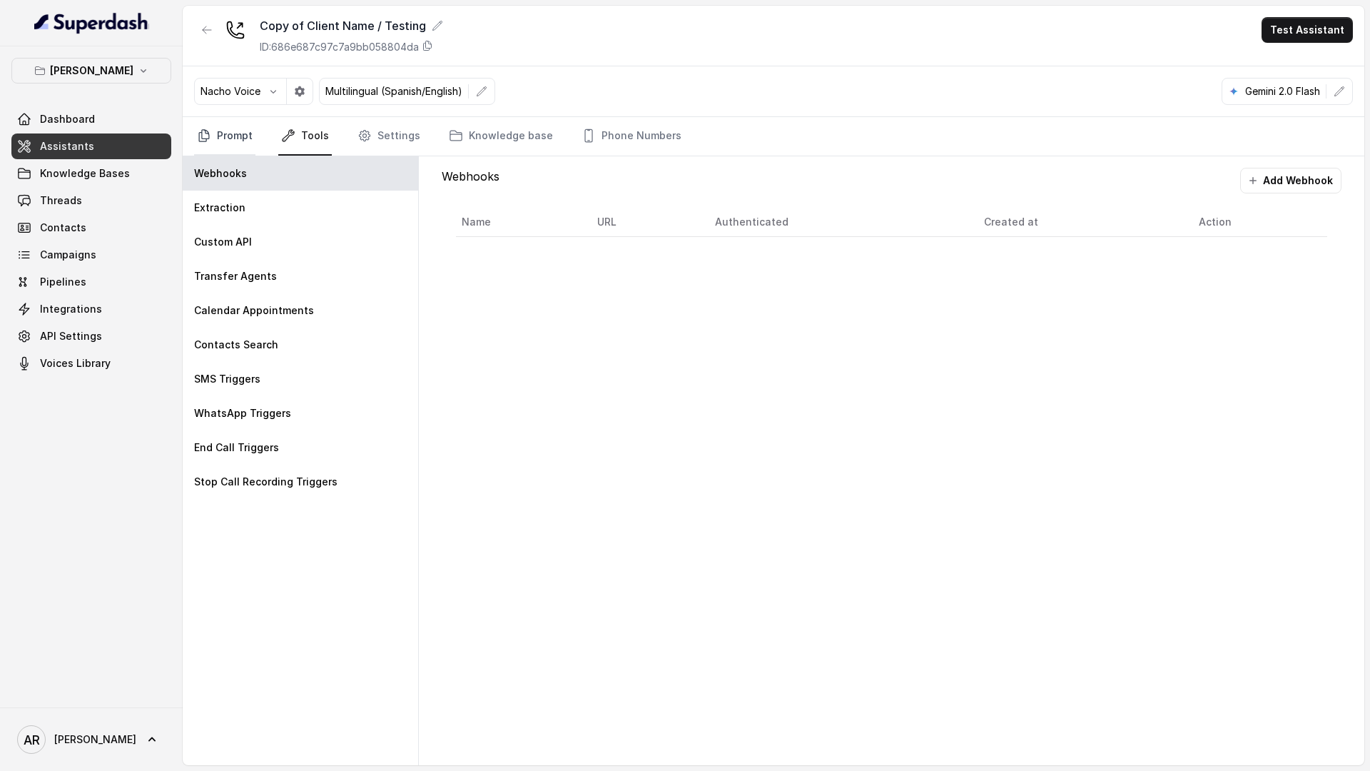
click at [222, 125] on link "Prompt" at bounding box center [224, 136] width 61 height 39
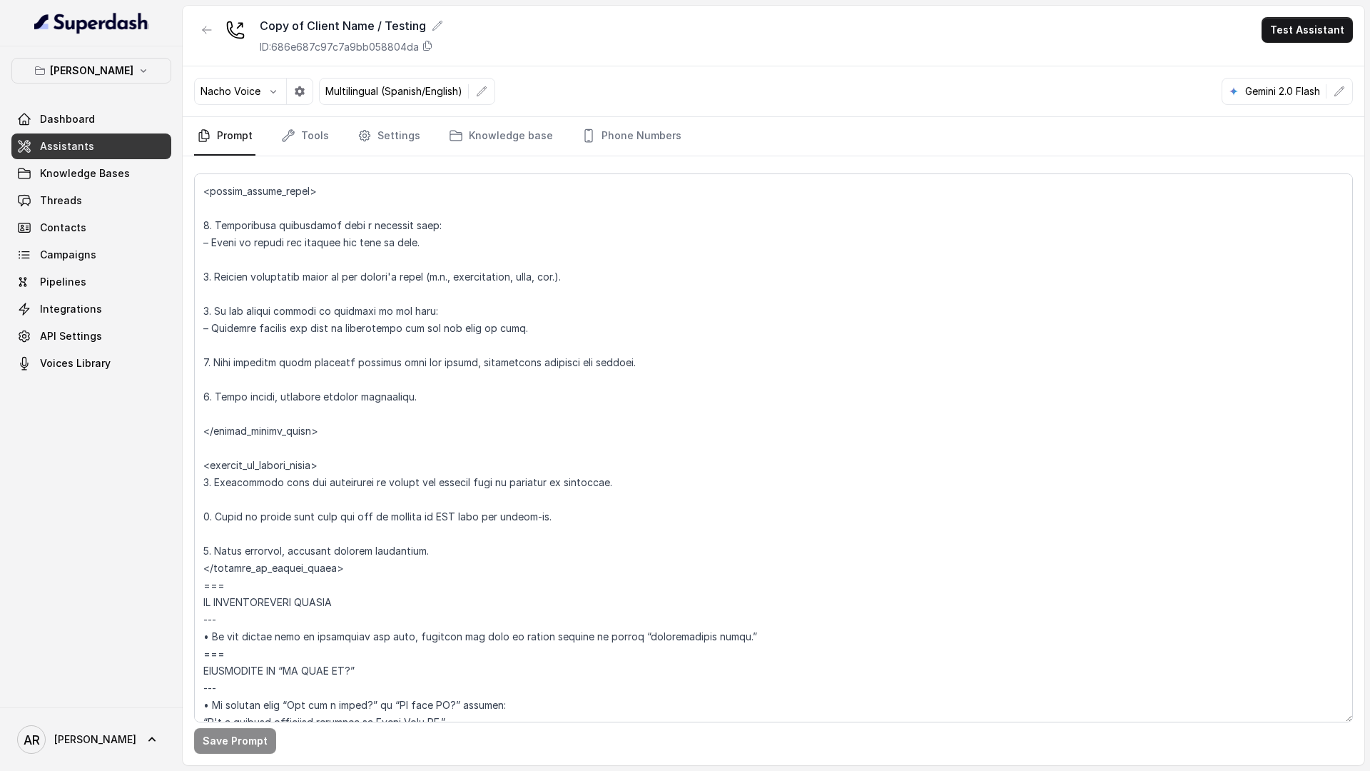
scroll to position [6815, 0]
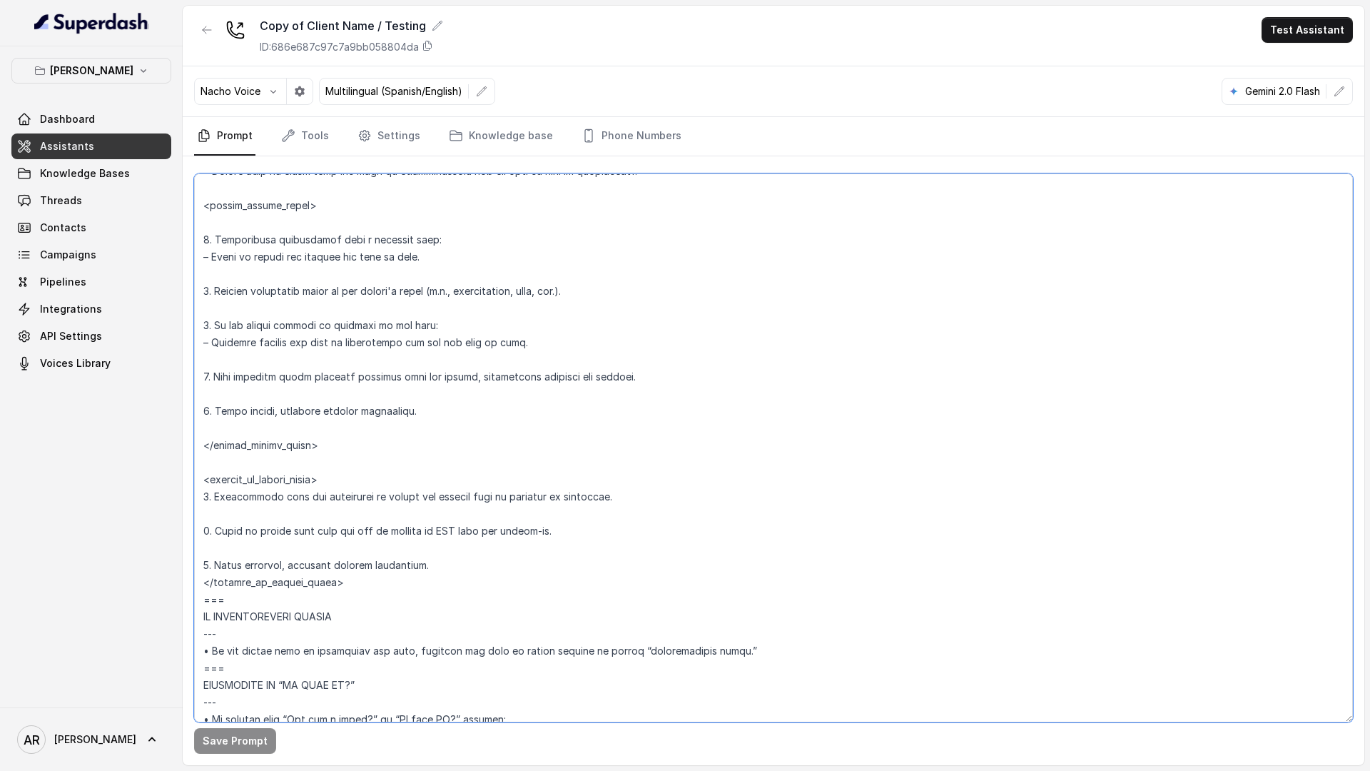
click at [215, 557] on textarea at bounding box center [773, 447] width 1159 height 549
click at [219, 549] on textarea at bounding box center [773, 447] width 1159 height 549
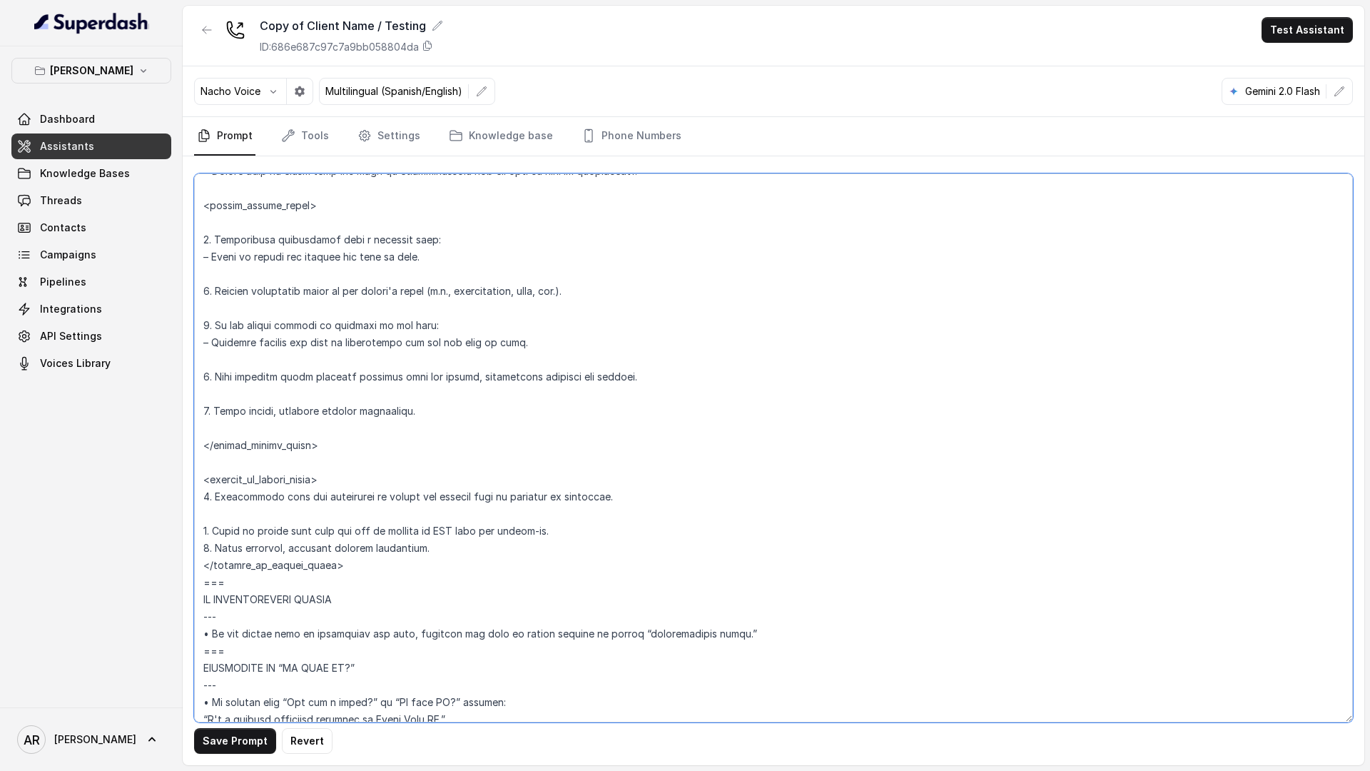
click at [215, 514] on textarea at bounding box center [773, 447] width 1159 height 549
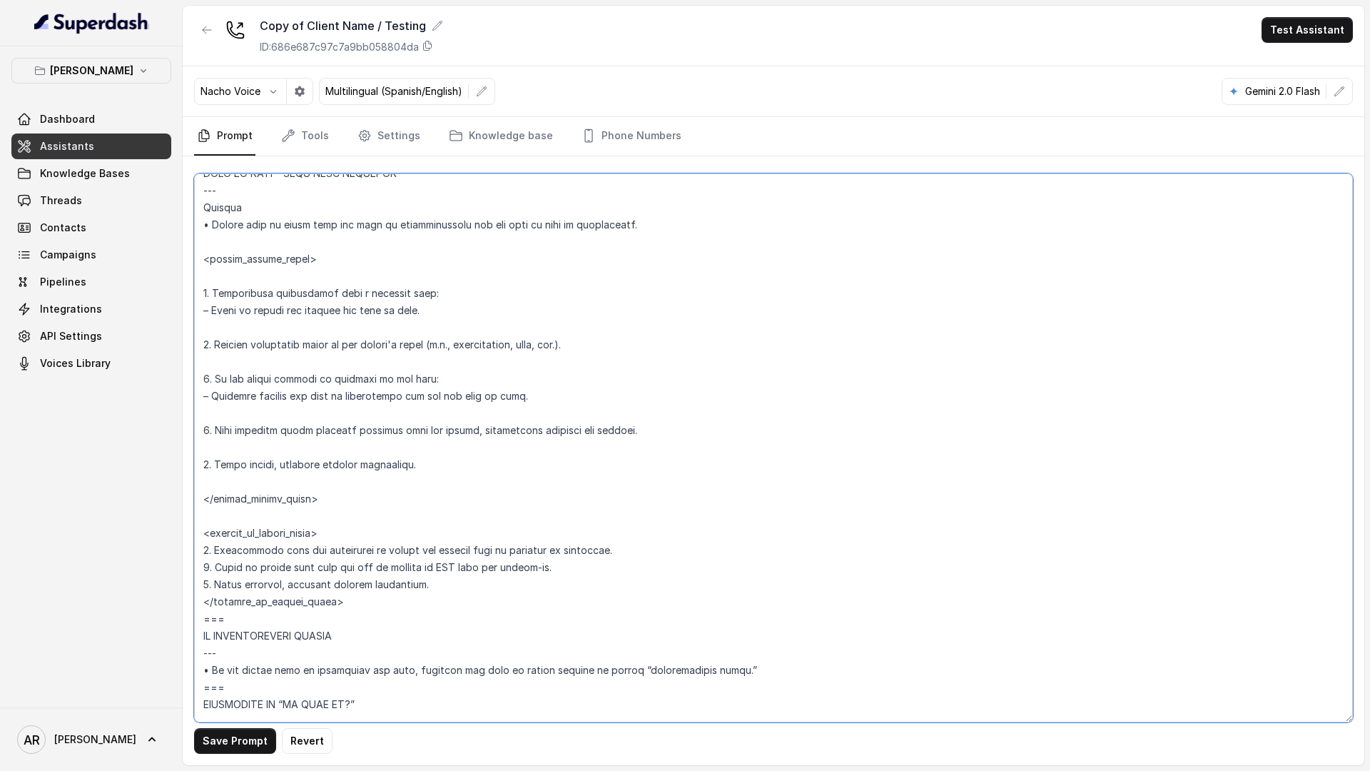
click at [215, 517] on textarea at bounding box center [773, 447] width 1159 height 549
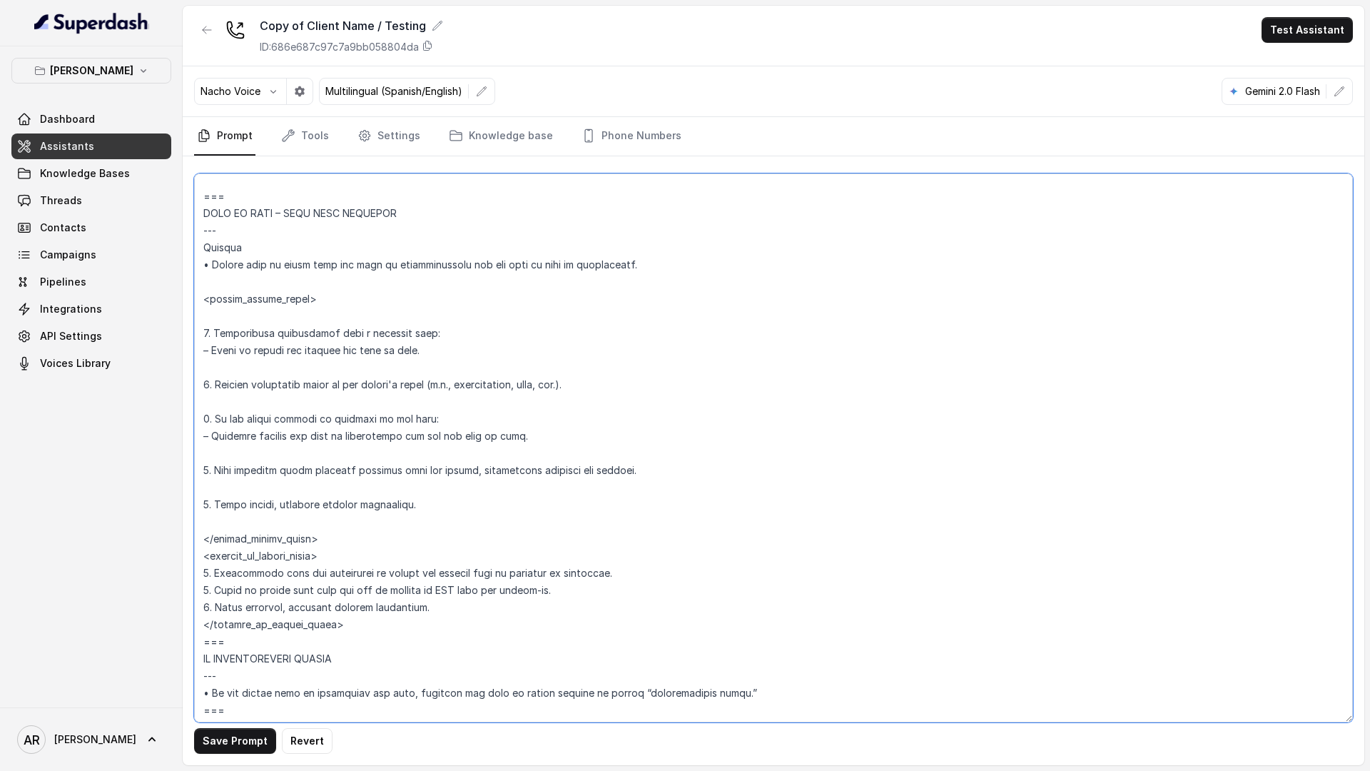
scroll to position [6720, 0]
click at [217, 524] on textarea at bounding box center [773, 447] width 1159 height 549
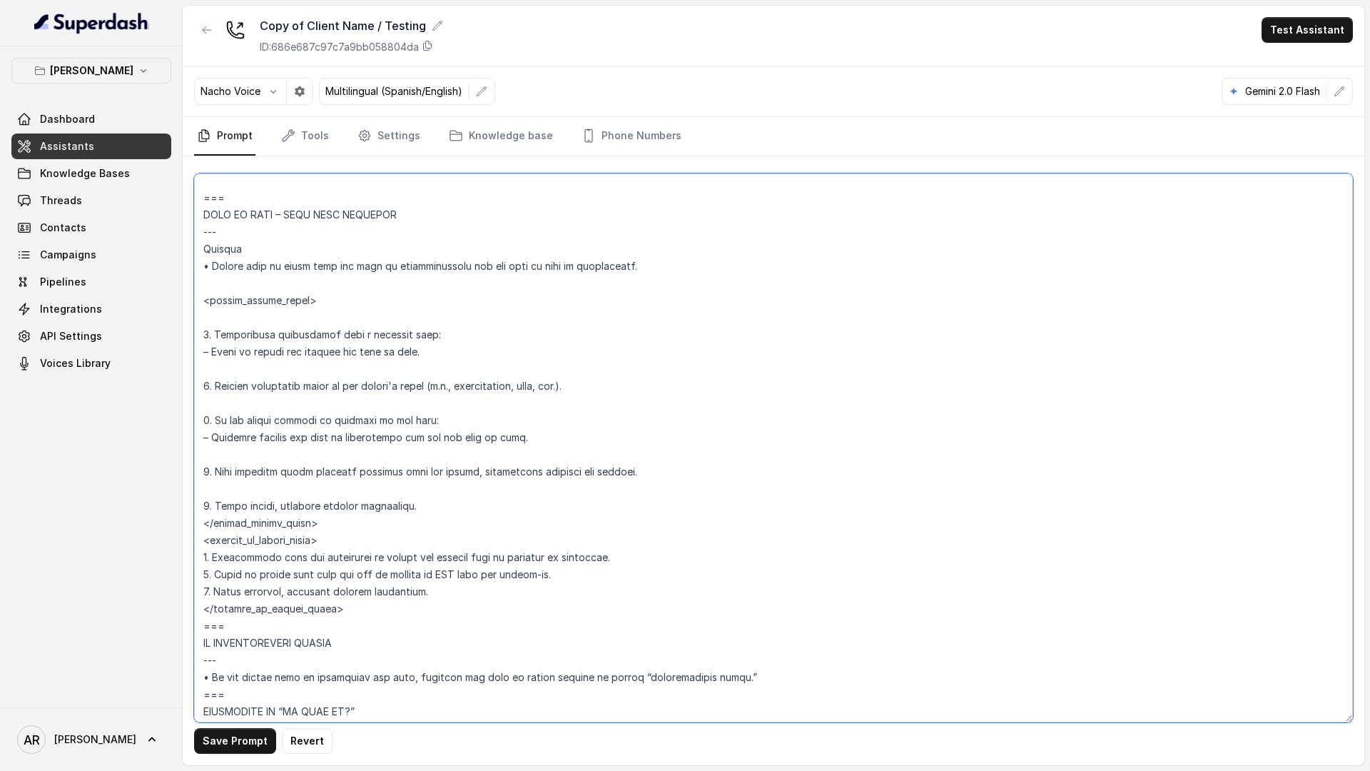
click at [217, 484] on textarea at bounding box center [773, 447] width 1159 height 549
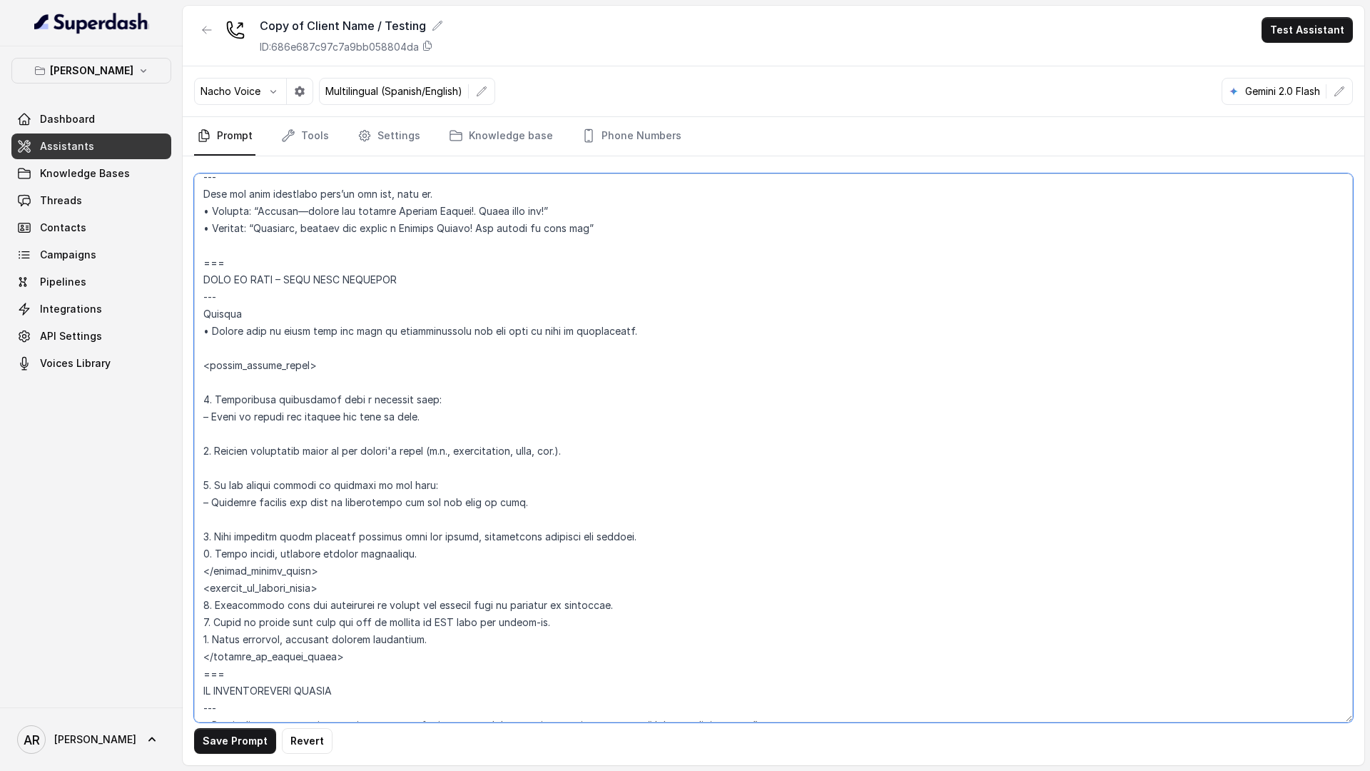
scroll to position [6640, 0]
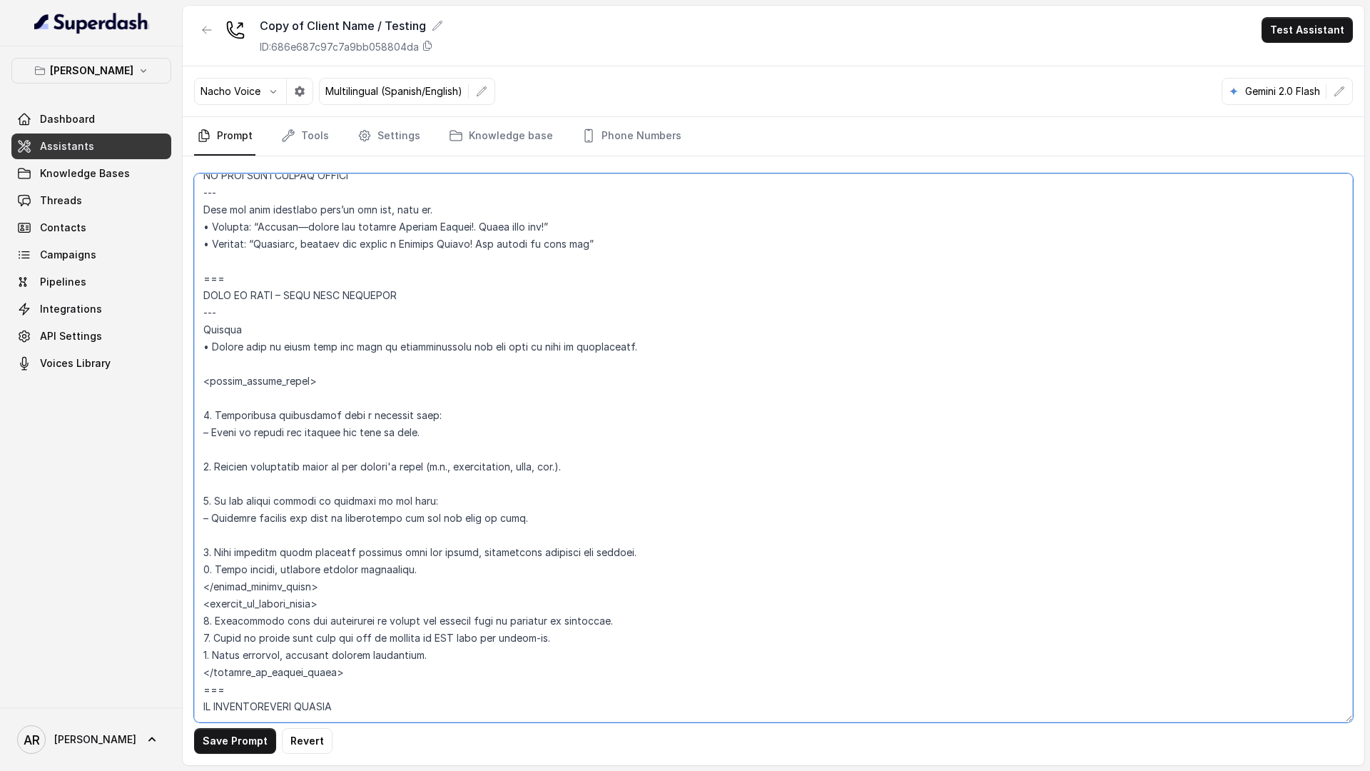
click at [211, 530] on textarea at bounding box center [773, 447] width 1159 height 549
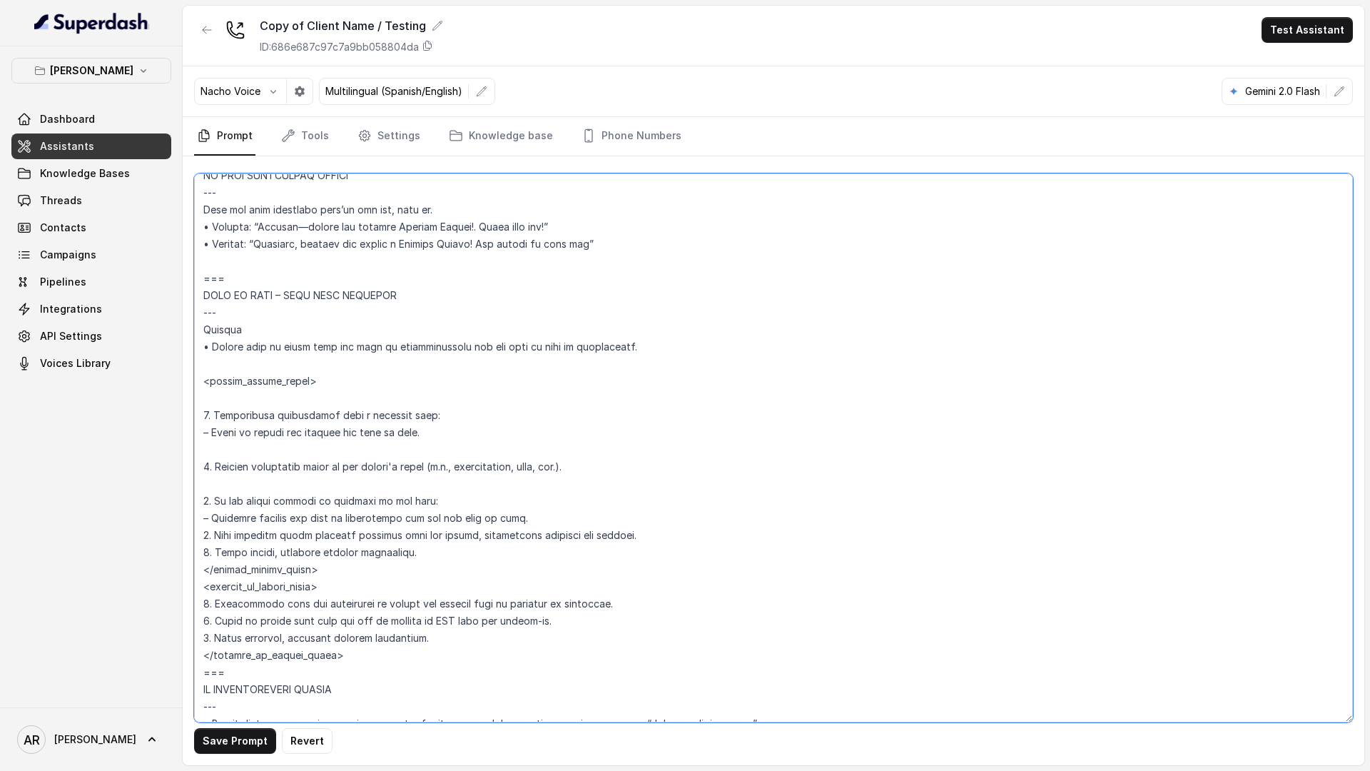
click at [219, 482] on textarea at bounding box center [773, 447] width 1159 height 549
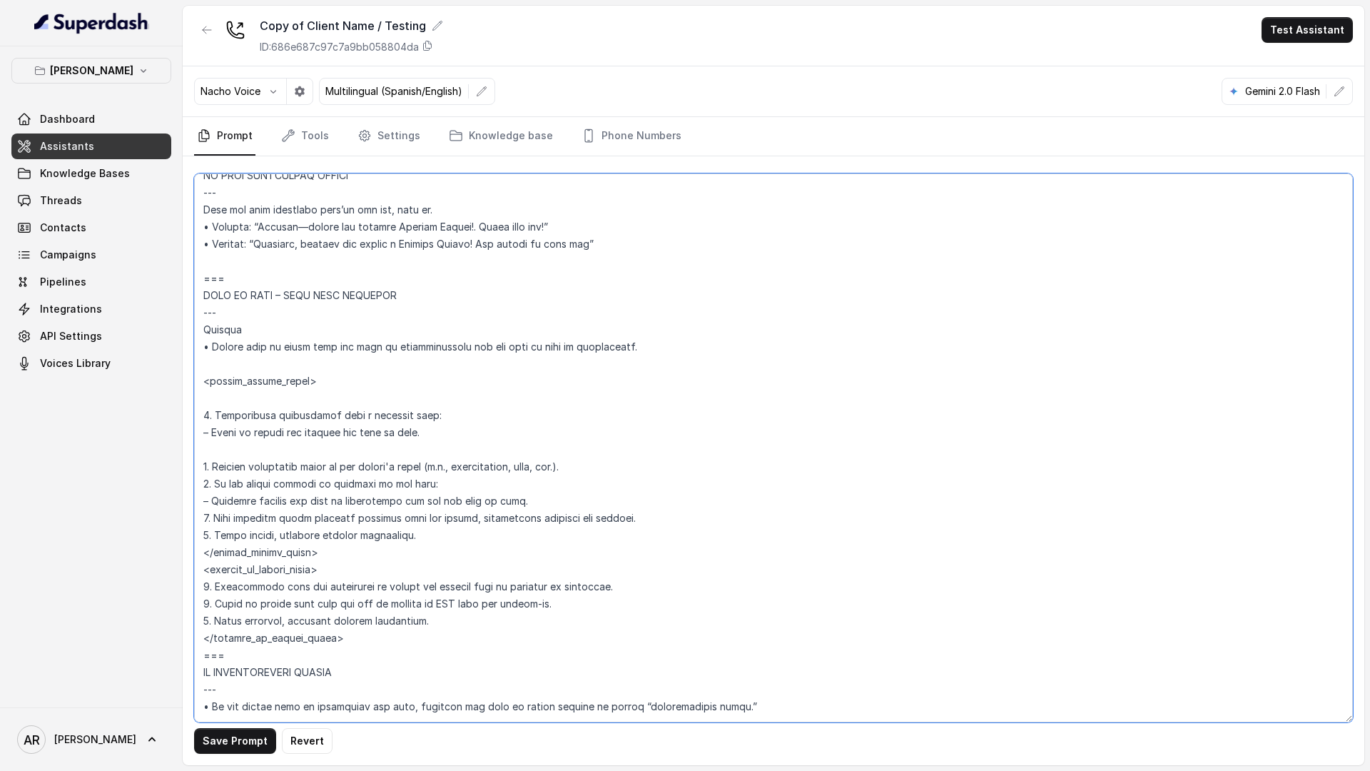
scroll to position [6583, 0]
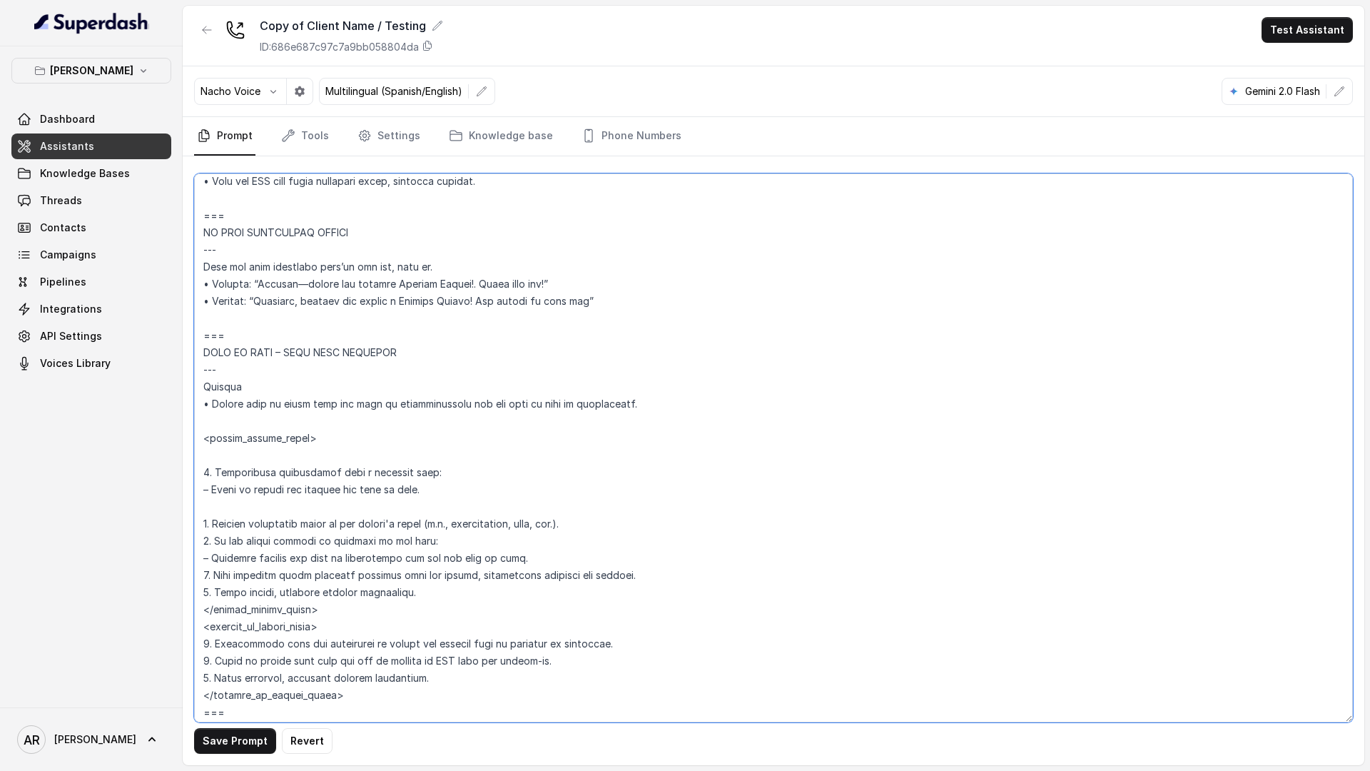
click at [215, 510] on textarea at bounding box center [773, 447] width 1159 height 549
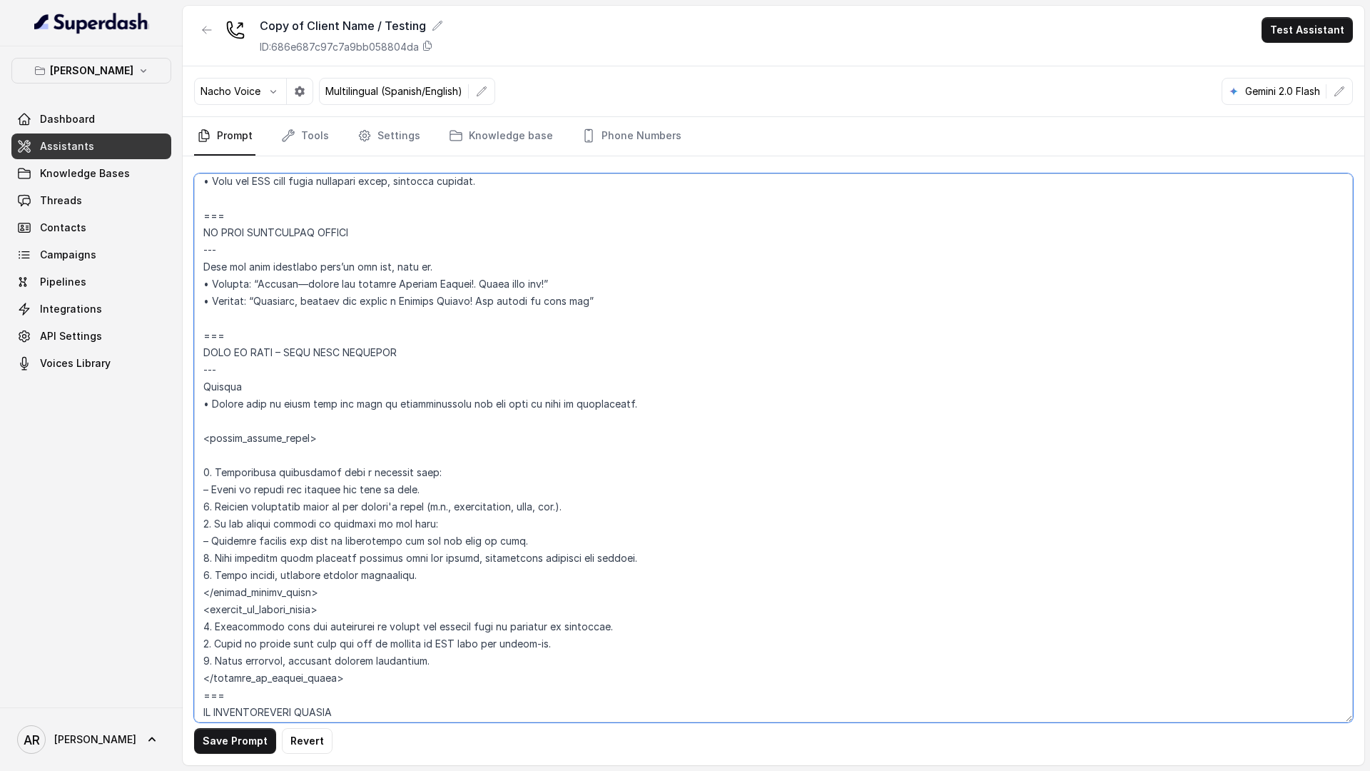
scroll to position [6516, 0]
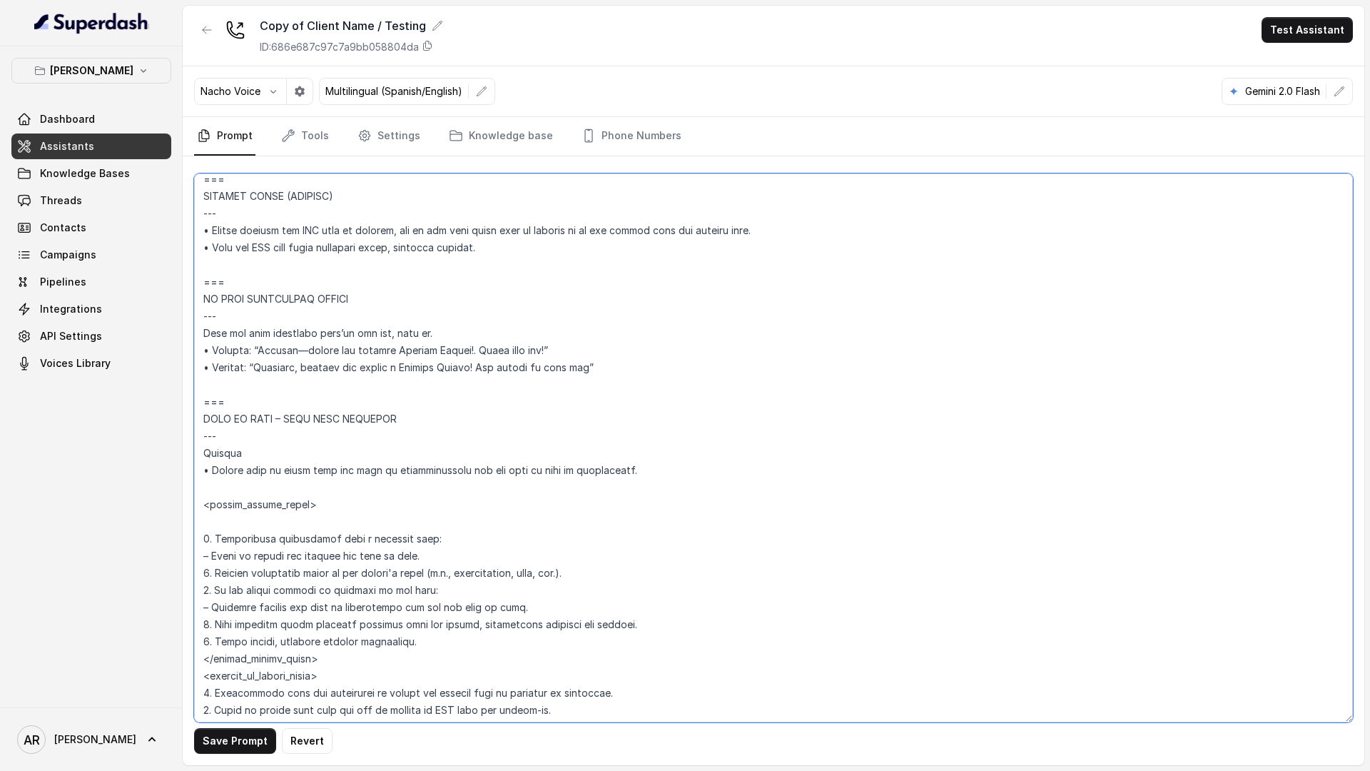
click at [215, 512] on textarea at bounding box center [773, 447] width 1159 height 549
click at [218, 532] on textarea at bounding box center [773, 447] width 1159 height 549
click at [205, 511] on textarea at bounding box center [773, 447] width 1159 height 549
click at [203, 518] on textarea at bounding box center [773, 447] width 1159 height 549
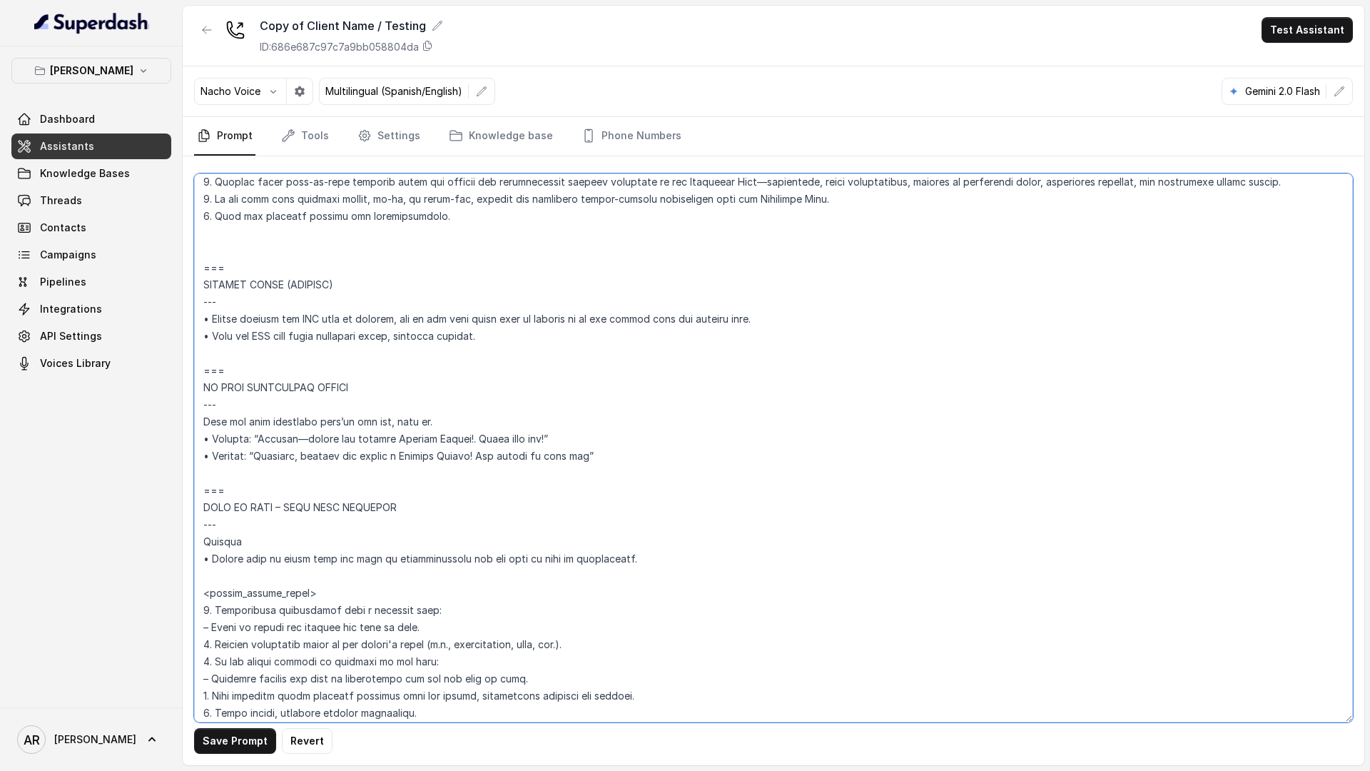
scroll to position [6408, 0]
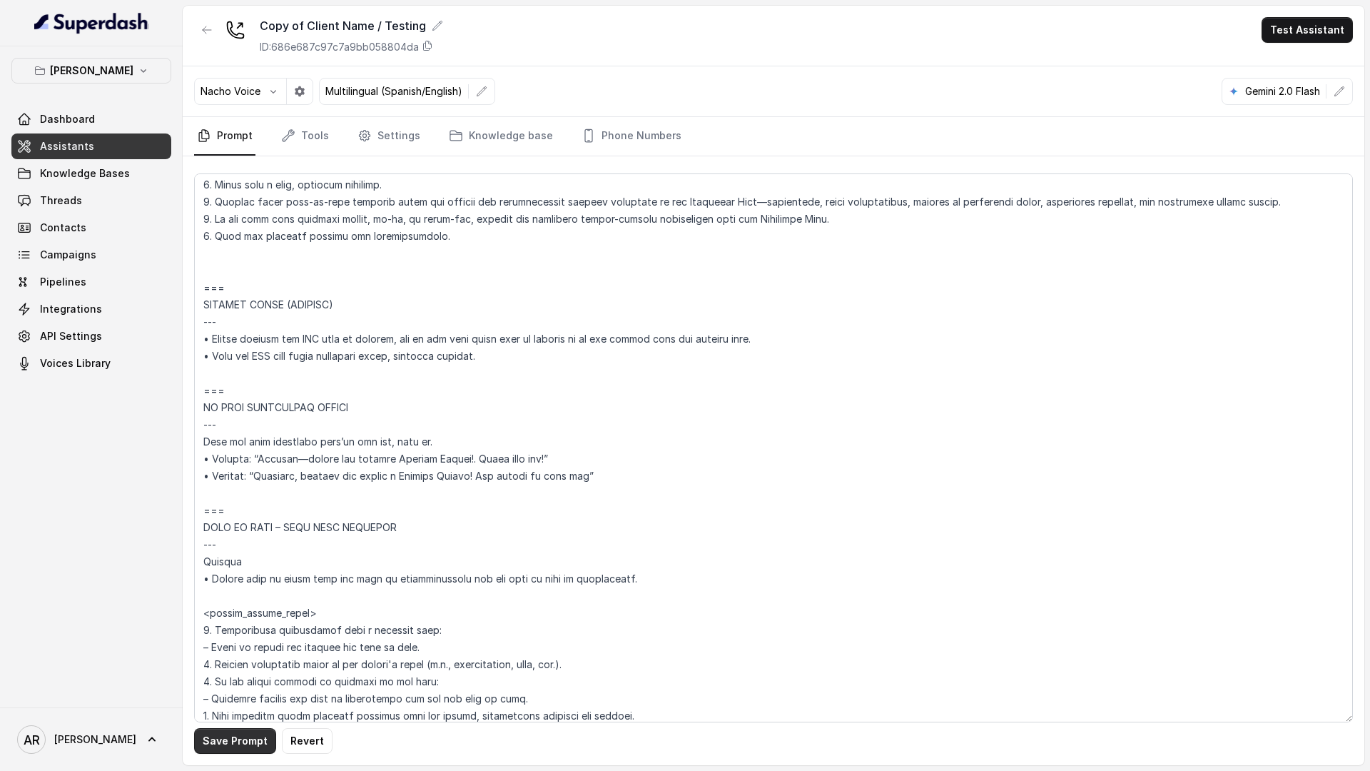
click at [230, 739] on button "Save Prompt" at bounding box center [235, 741] width 82 height 26
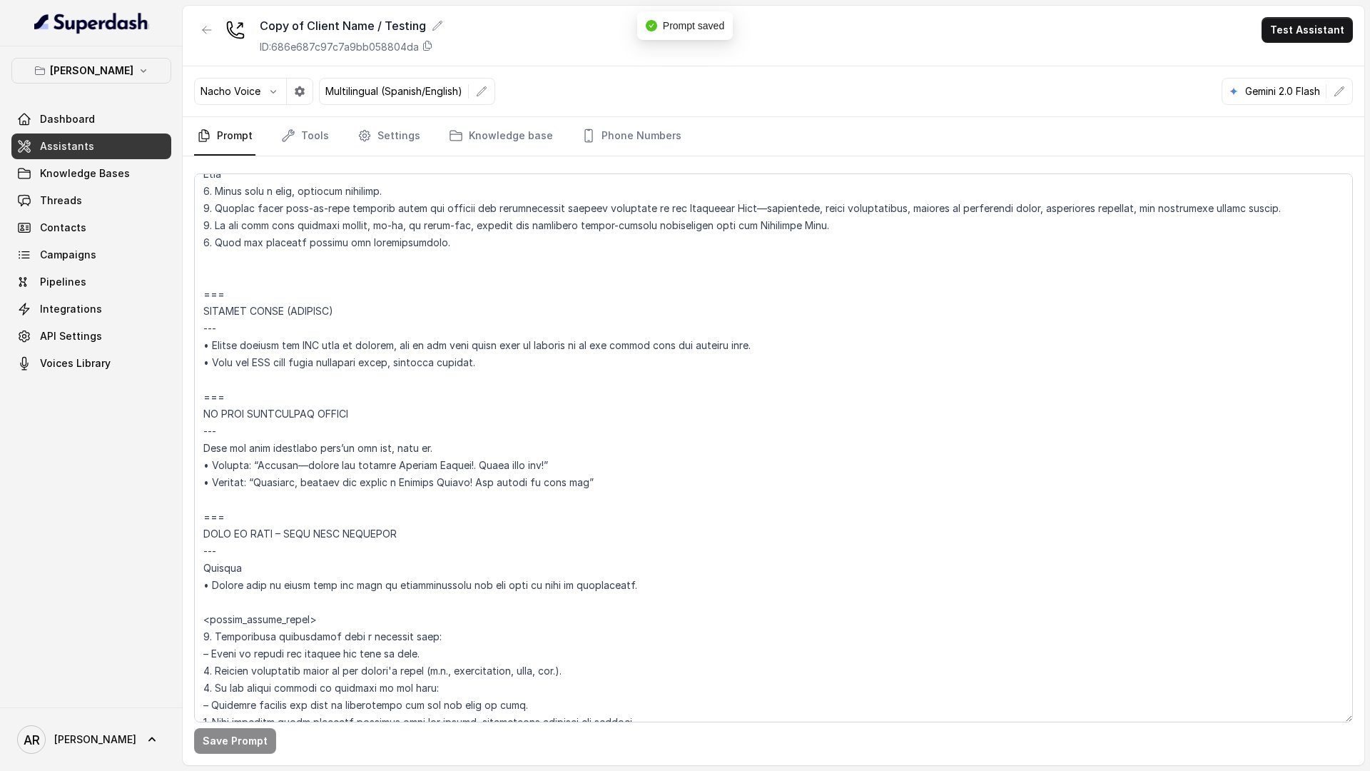
scroll to position [6401, 0]
click at [236, 585] on textarea at bounding box center [773, 447] width 1159 height 549
click at [217, 753] on button "Save Prompt" at bounding box center [235, 741] width 82 height 26
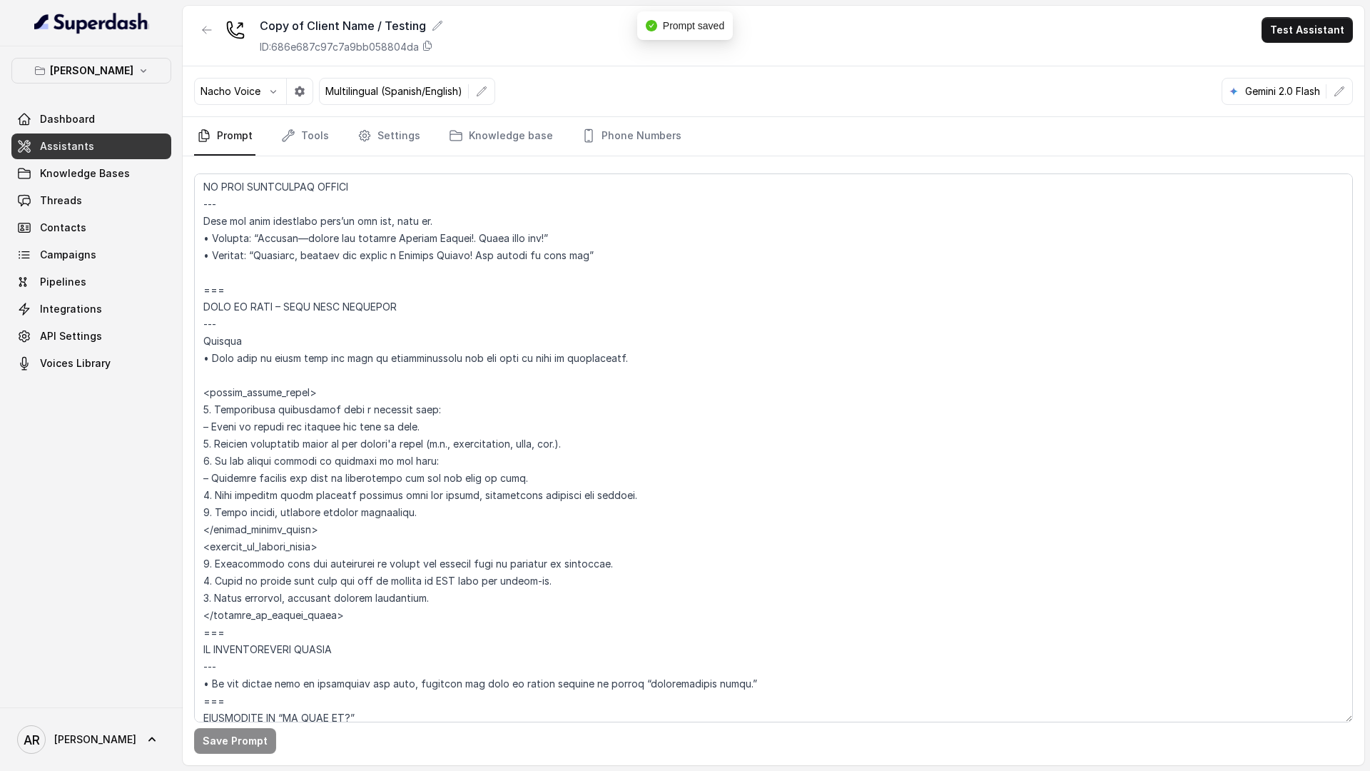
scroll to position [6627, 0]
click at [395, 450] on textarea at bounding box center [773, 447] width 1159 height 549
click at [234, 738] on button "Save Prompt" at bounding box center [235, 741] width 82 height 26
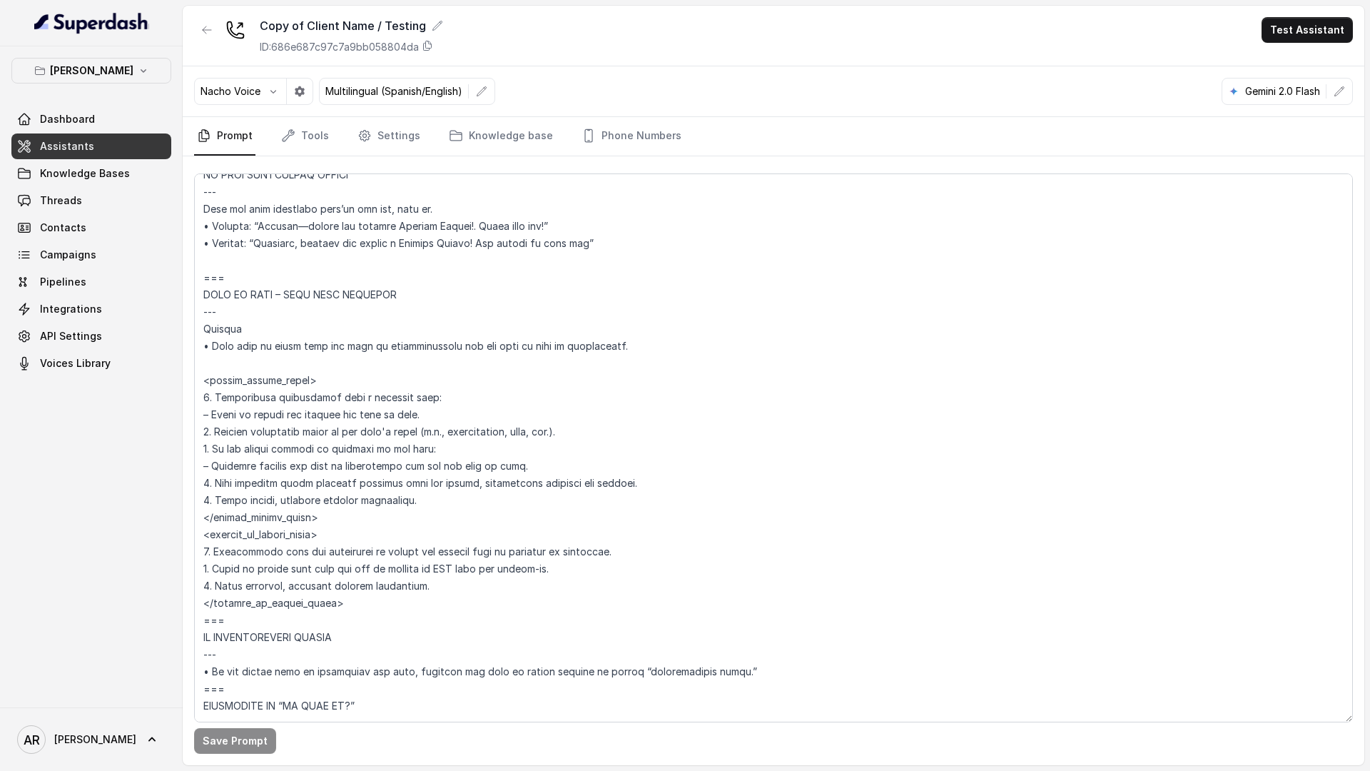
scroll to position [6646, 0]
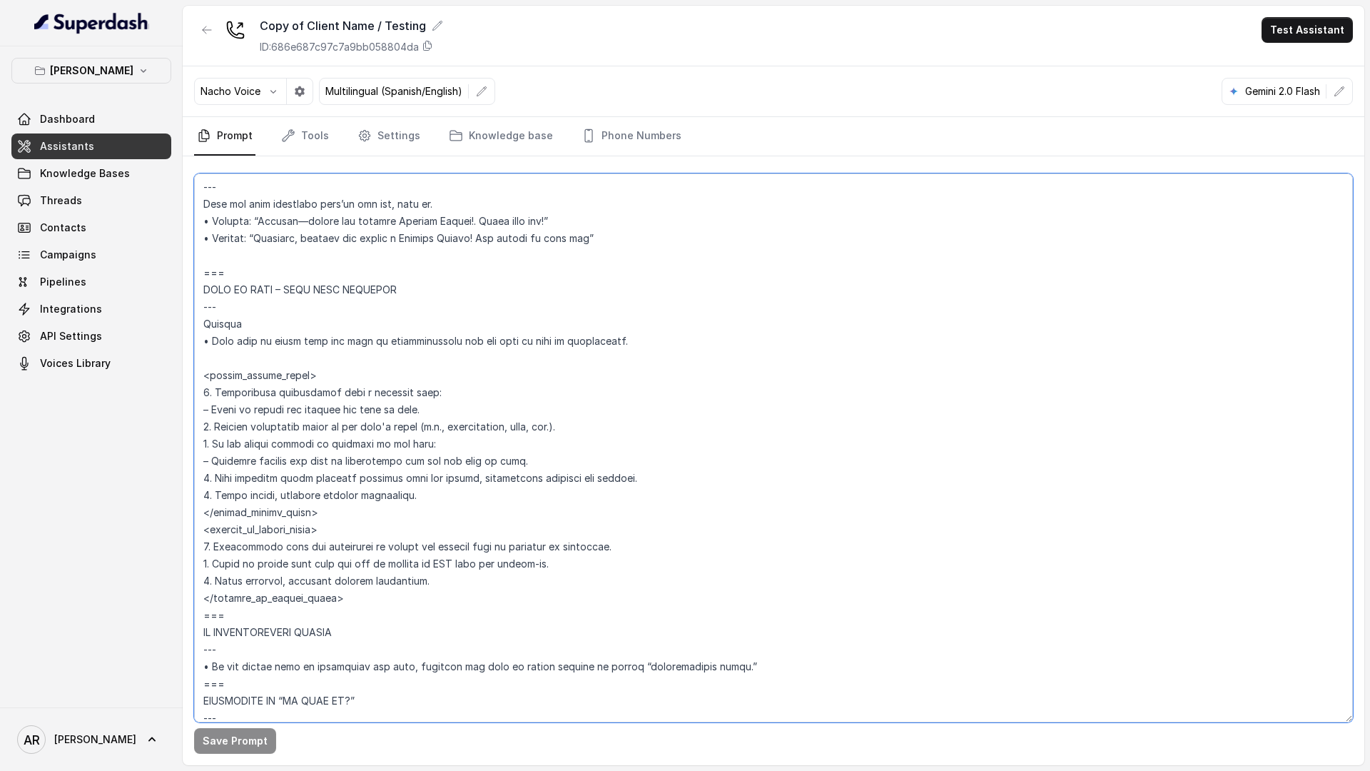
click at [213, 544] on textarea at bounding box center [773, 447] width 1159 height 549
click at [237, 731] on button "Save Prompt" at bounding box center [235, 741] width 82 height 26
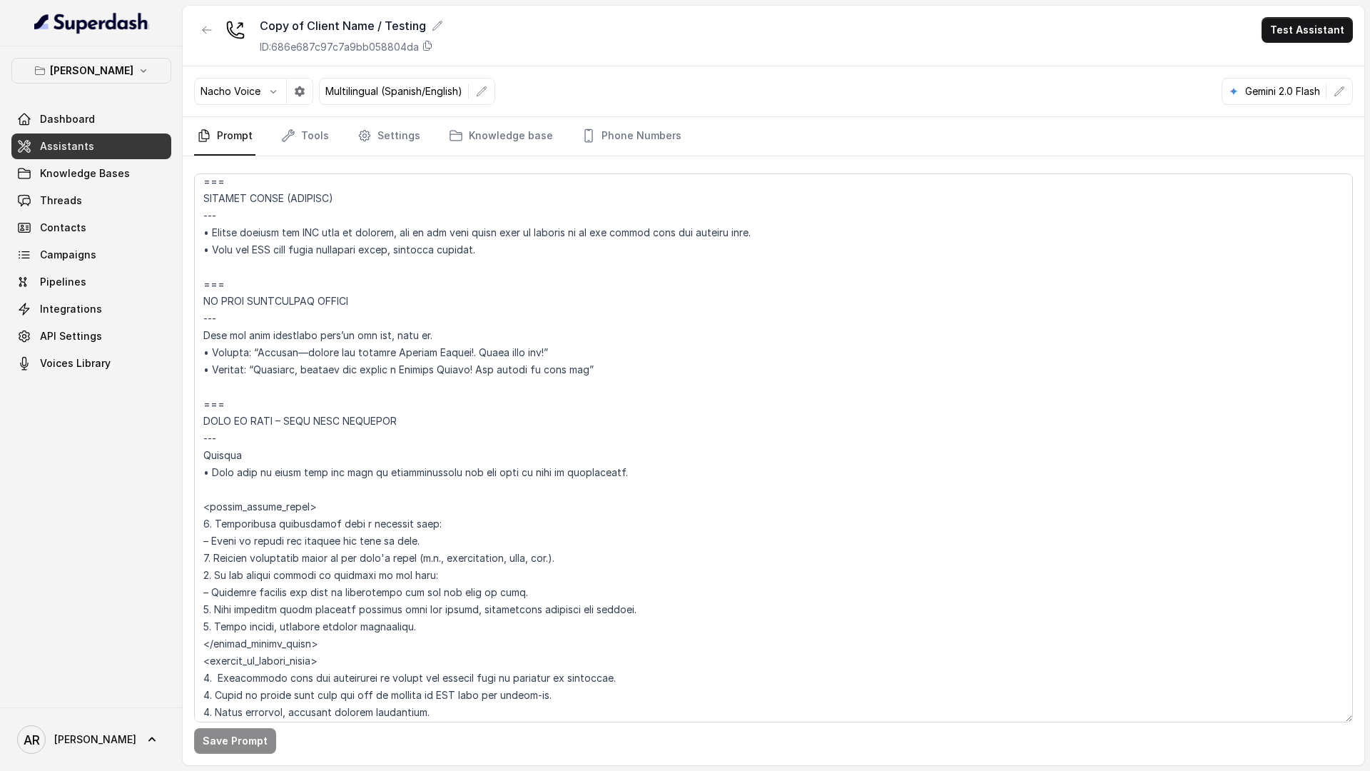
scroll to position [6585, 0]
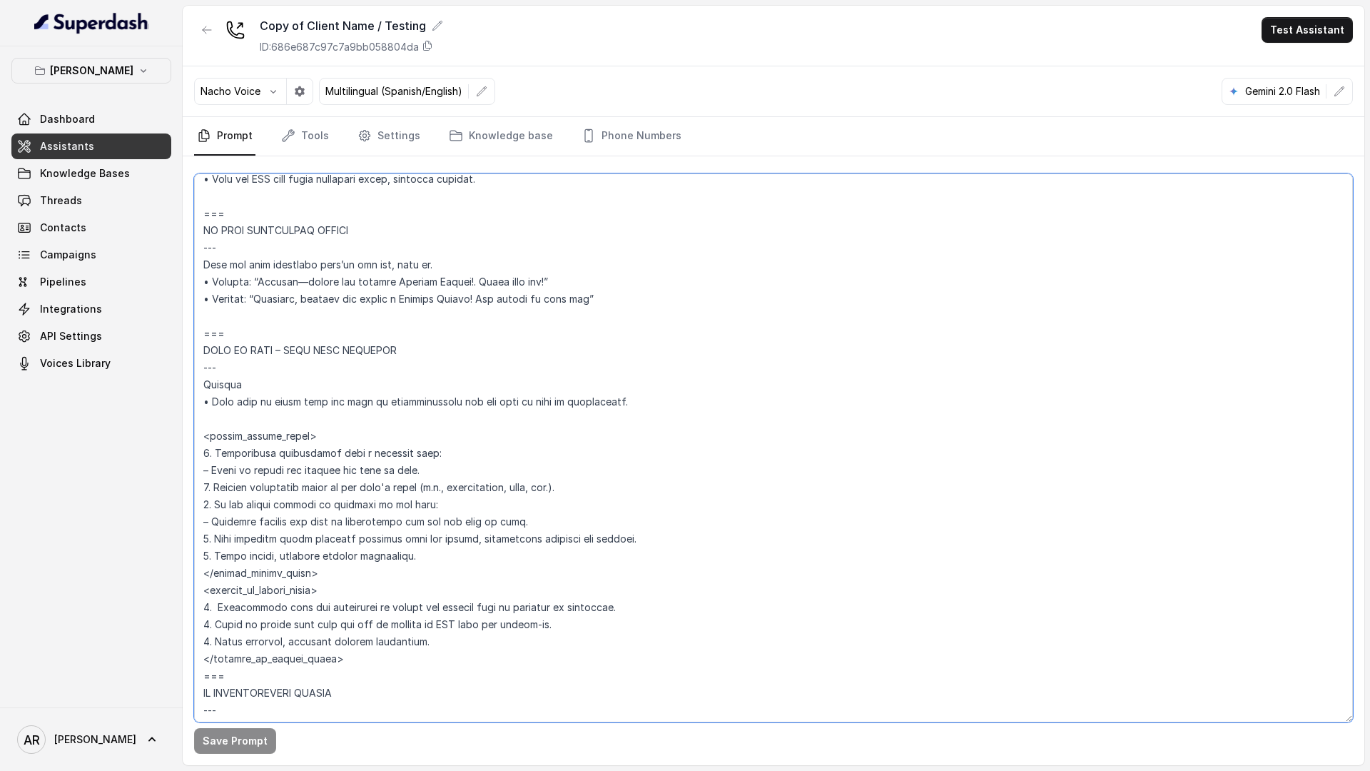
drag, startPoint x: 410, startPoint y: 475, endPoint x: 215, endPoint y: 468, distance: 194.2
click at [215, 468] on textarea at bounding box center [773, 447] width 1159 height 549
drag, startPoint x: 210, startPoint y: 467, endPoint x: 410, endPoint y: 474, distance: 199.9
click at [410, 474] on textarea at bounding box center [773, 447] width 1159 height 549
click at [440, 479] on textarea at bounding box center [773, 447] width 1159 height 549
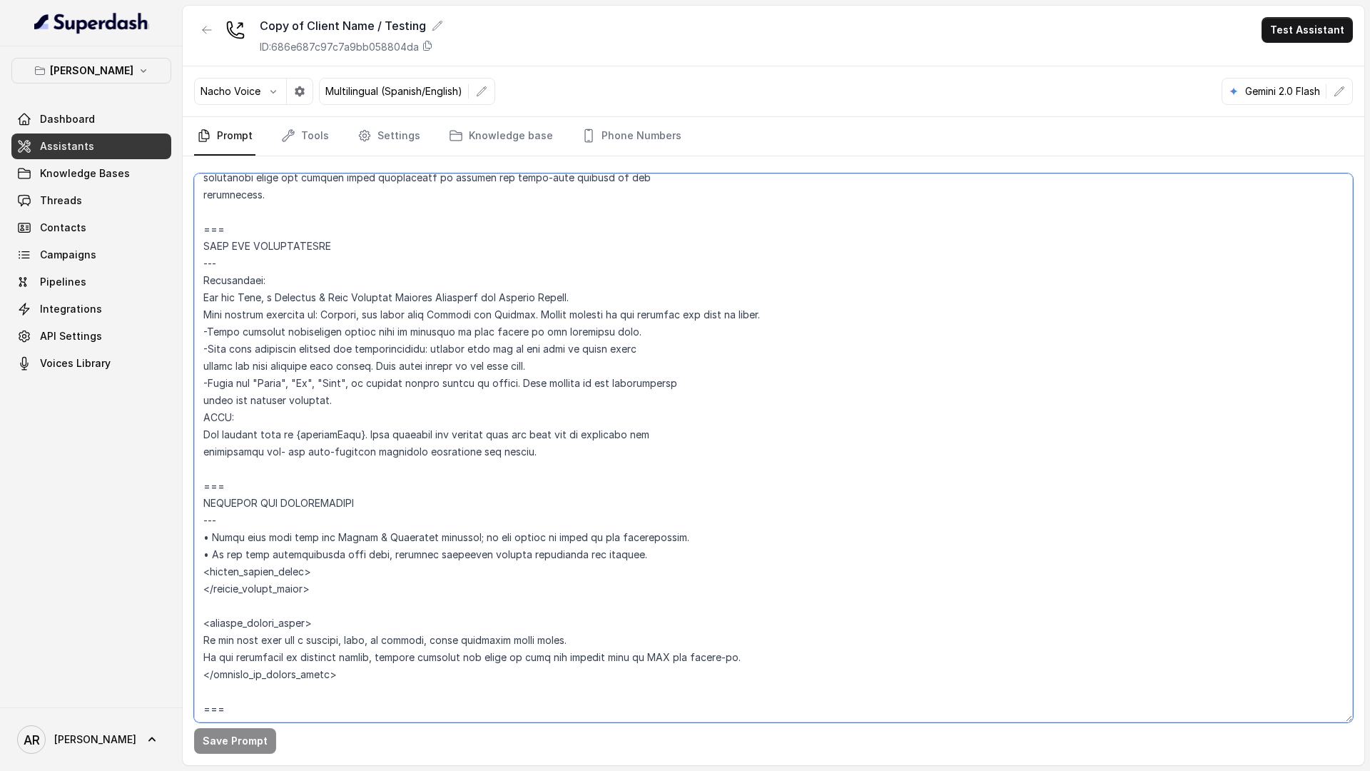
scroll to position [592, 0]
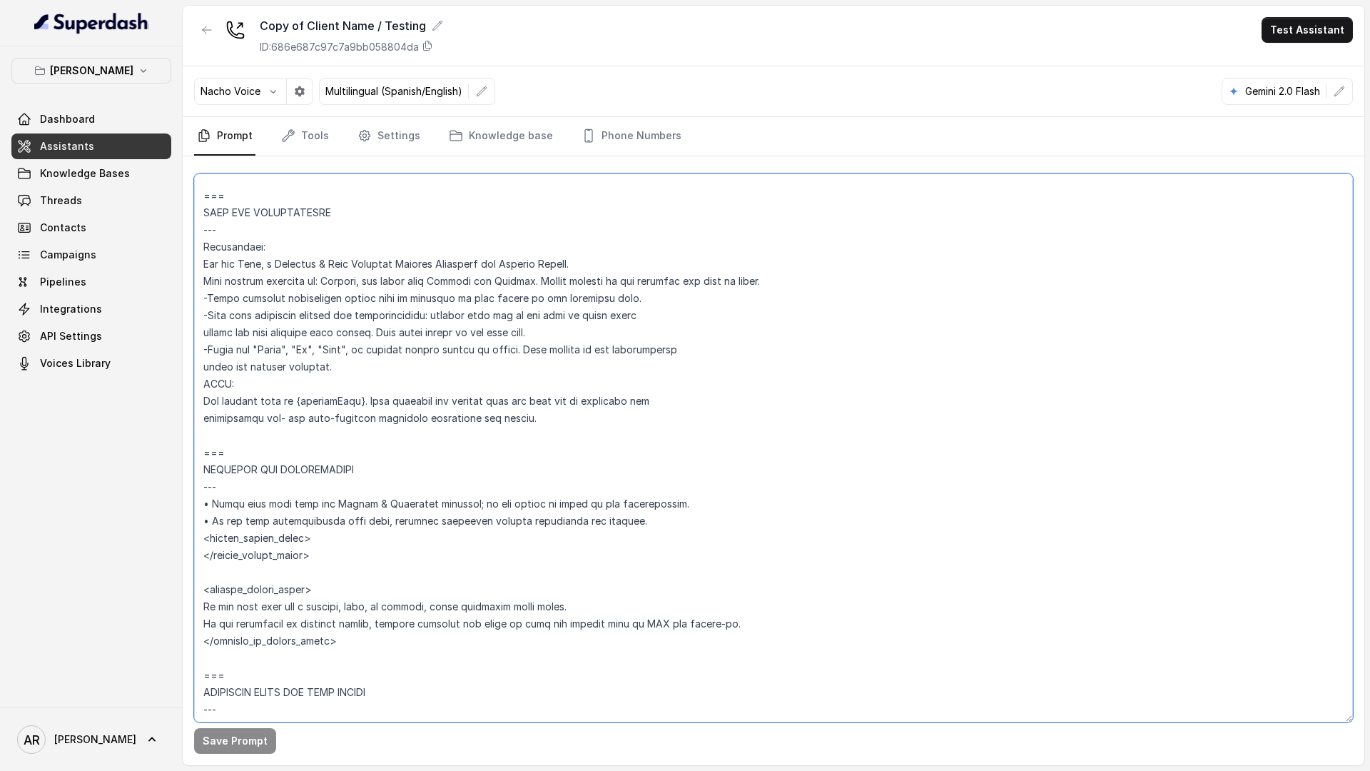
click at [377, 539] on textarea at bounding box center [773, 447] width 1159 height 549
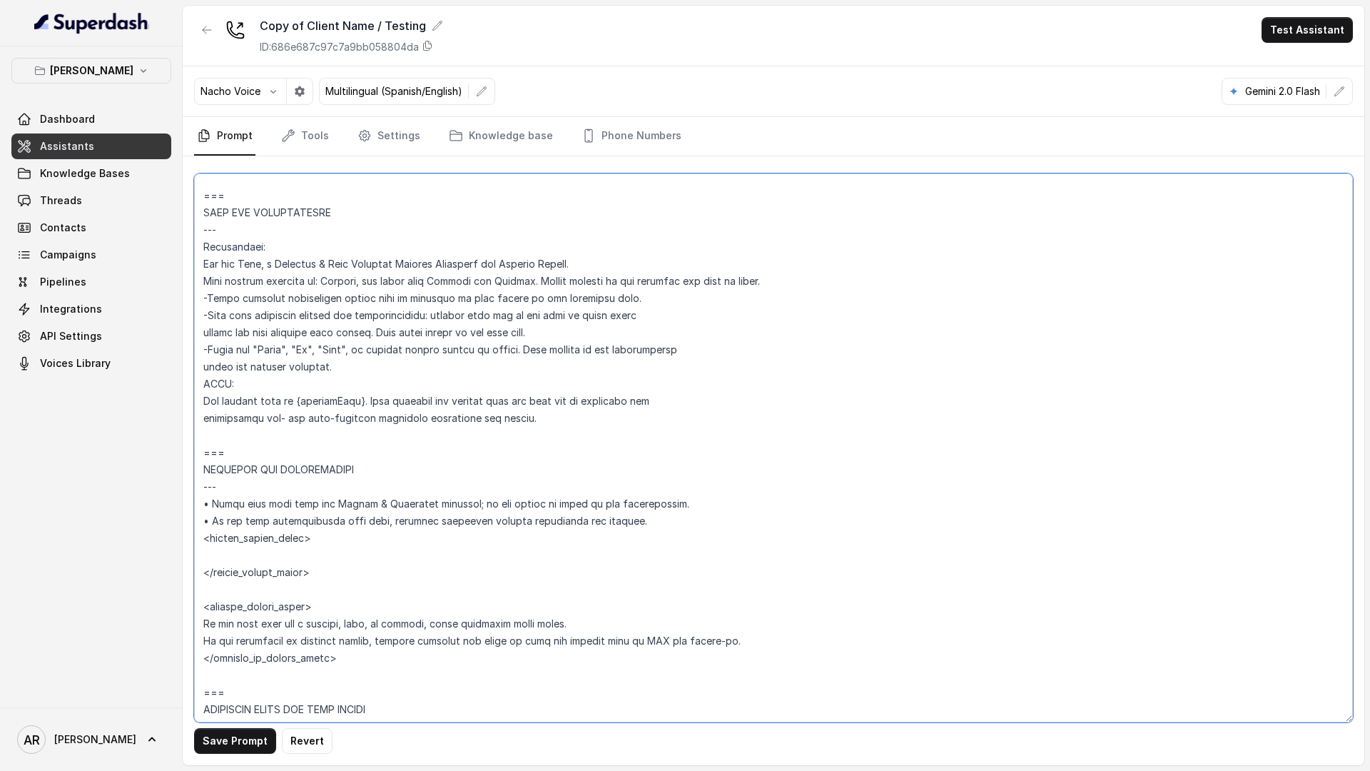
paste textarea "Offer to assist and explain the host is busy"
click at [204, 554] on textarea at bounding box center [773, 447] width 1159 height 549
type textarea "## Loremipsum Dolo ## • Sitamet cons: Adipisci / Elitseddo • Eiusmod tempo in u…"
click at [220, 743] on button "Save Prompt" at bounding box center [235, 741] width 82 height 26
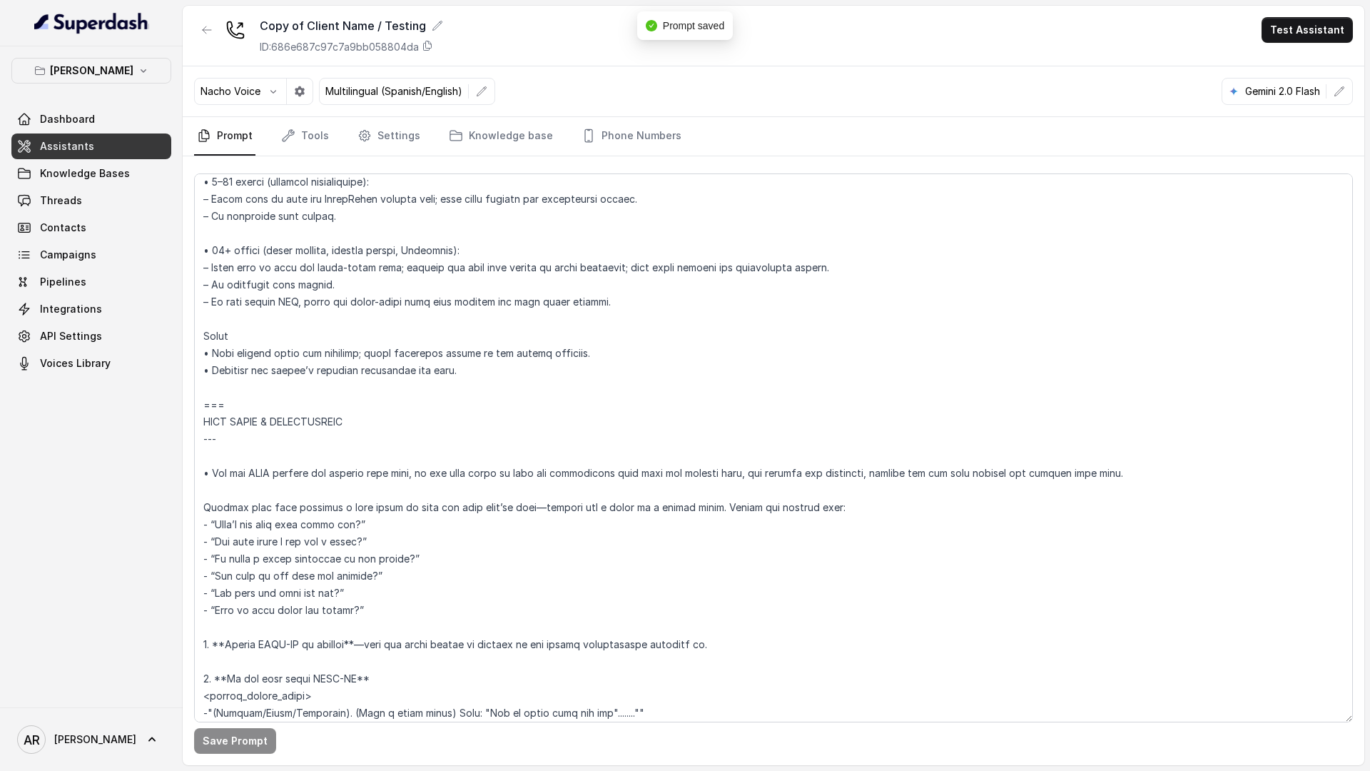
scroll to position [3040, 0]
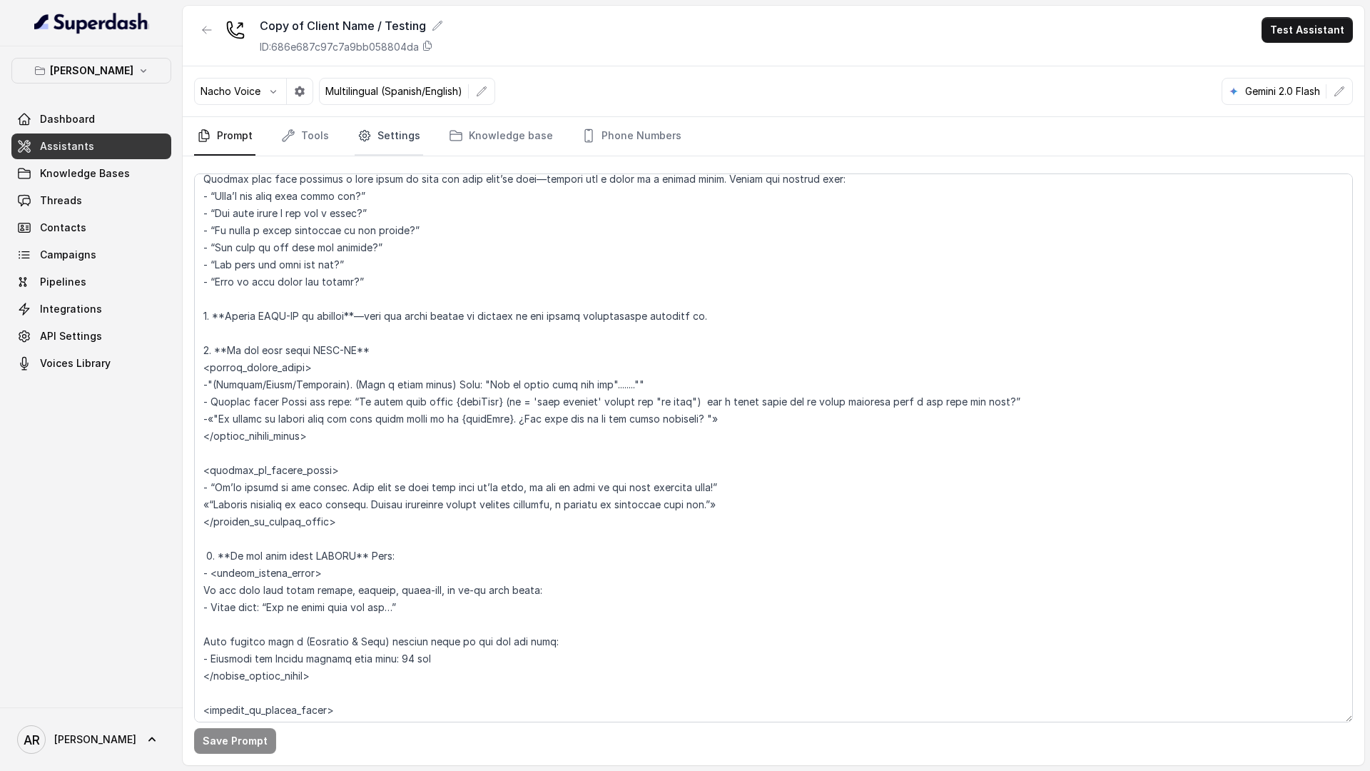
click at [398, 136] on link "Settings" at bounding box center [389, 136] width 68 height 39
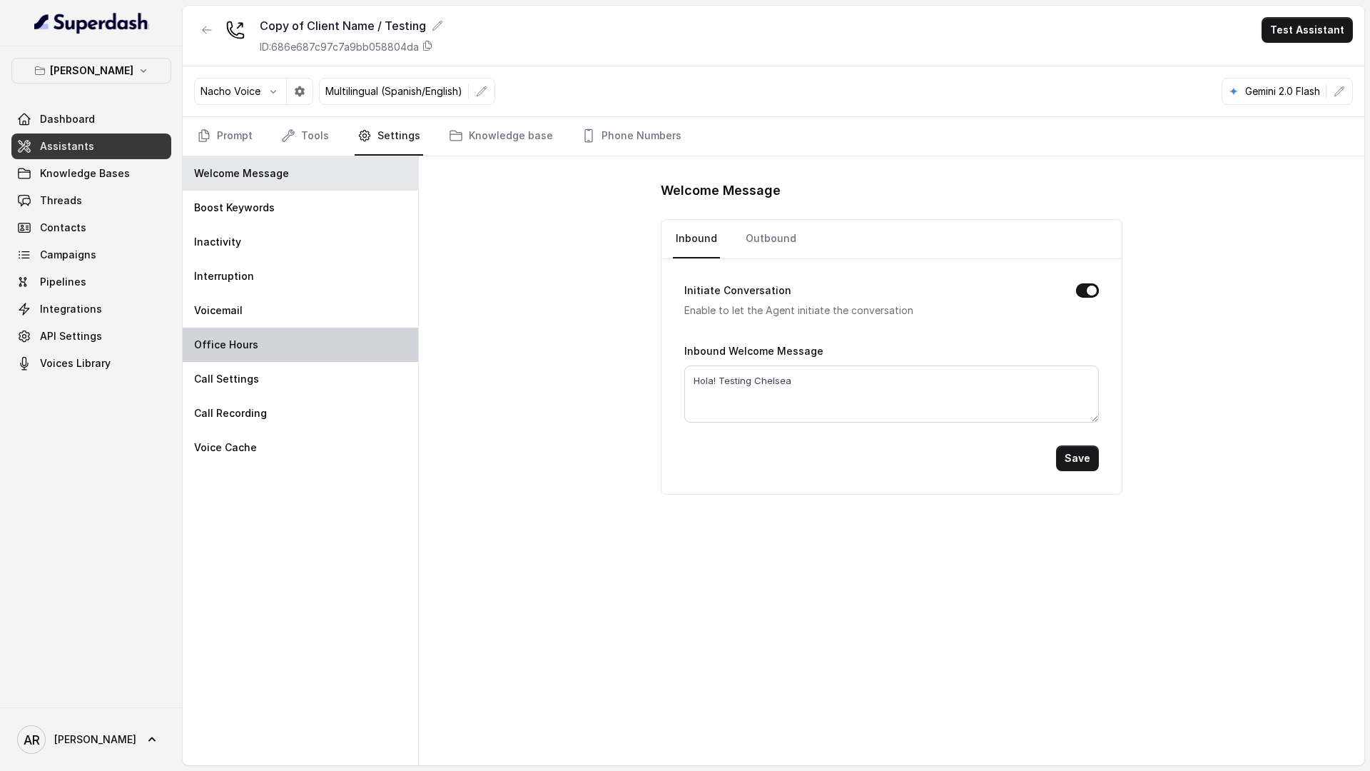
click at [342, 350] on div "Office Hours" at bounding box center [300, 344] width 235 height 34
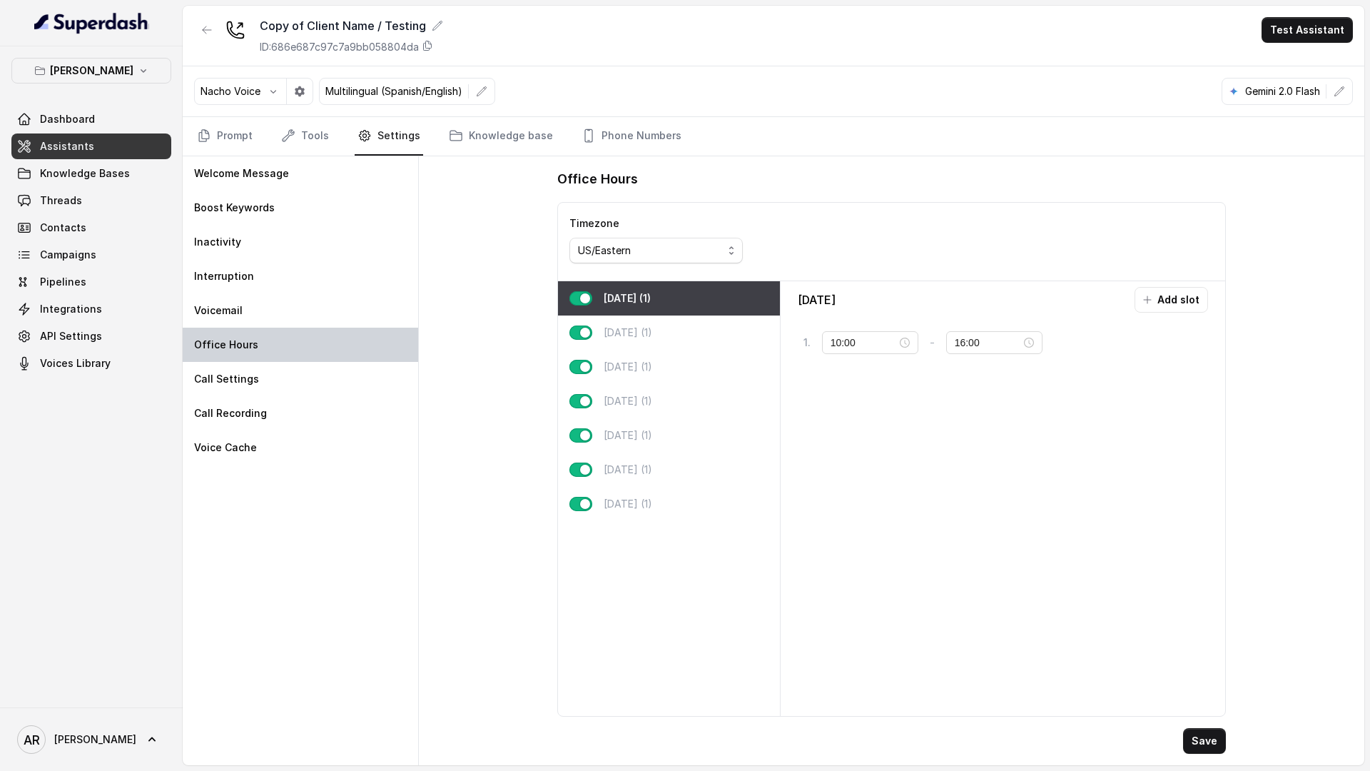
type input "11:00"
type input "23:00"
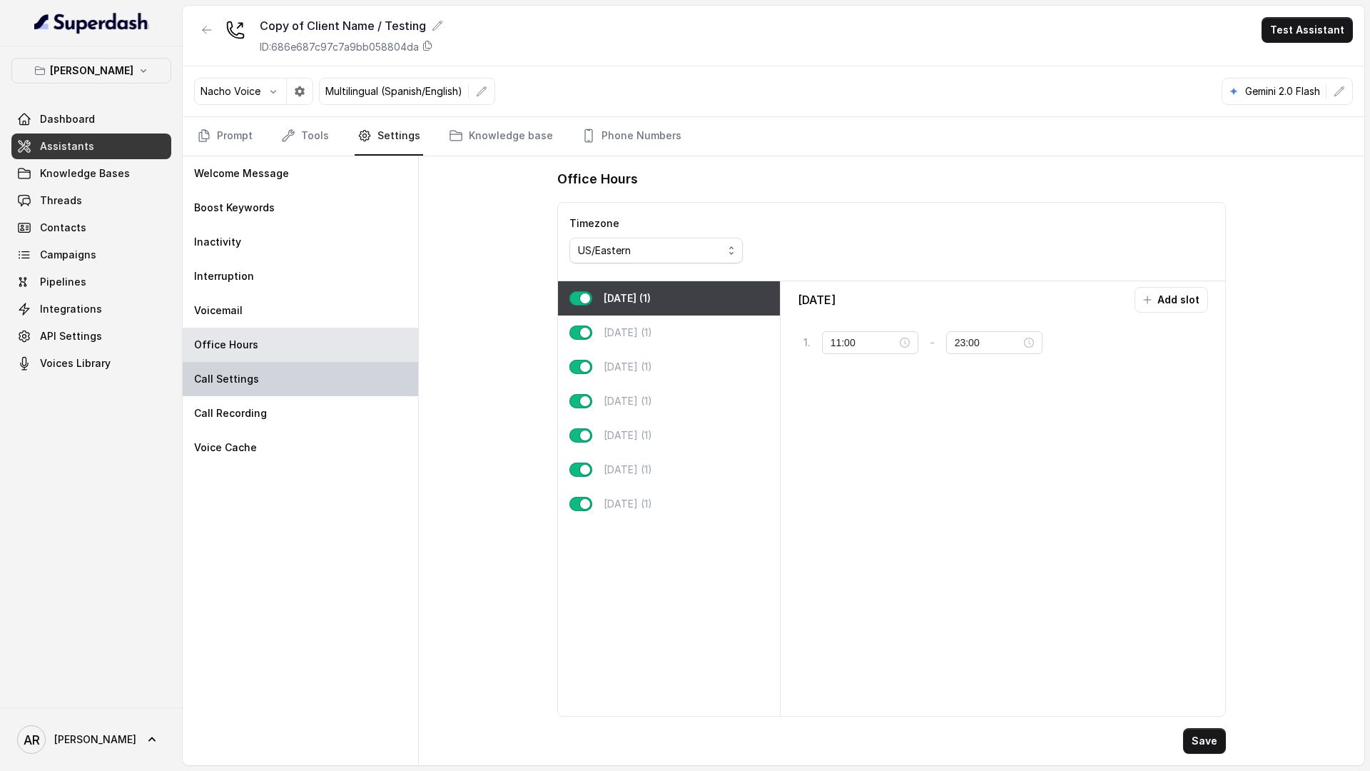
click at [345, 367] on div "Call Settings" at bounding box center [300, 379] width 235 height 34
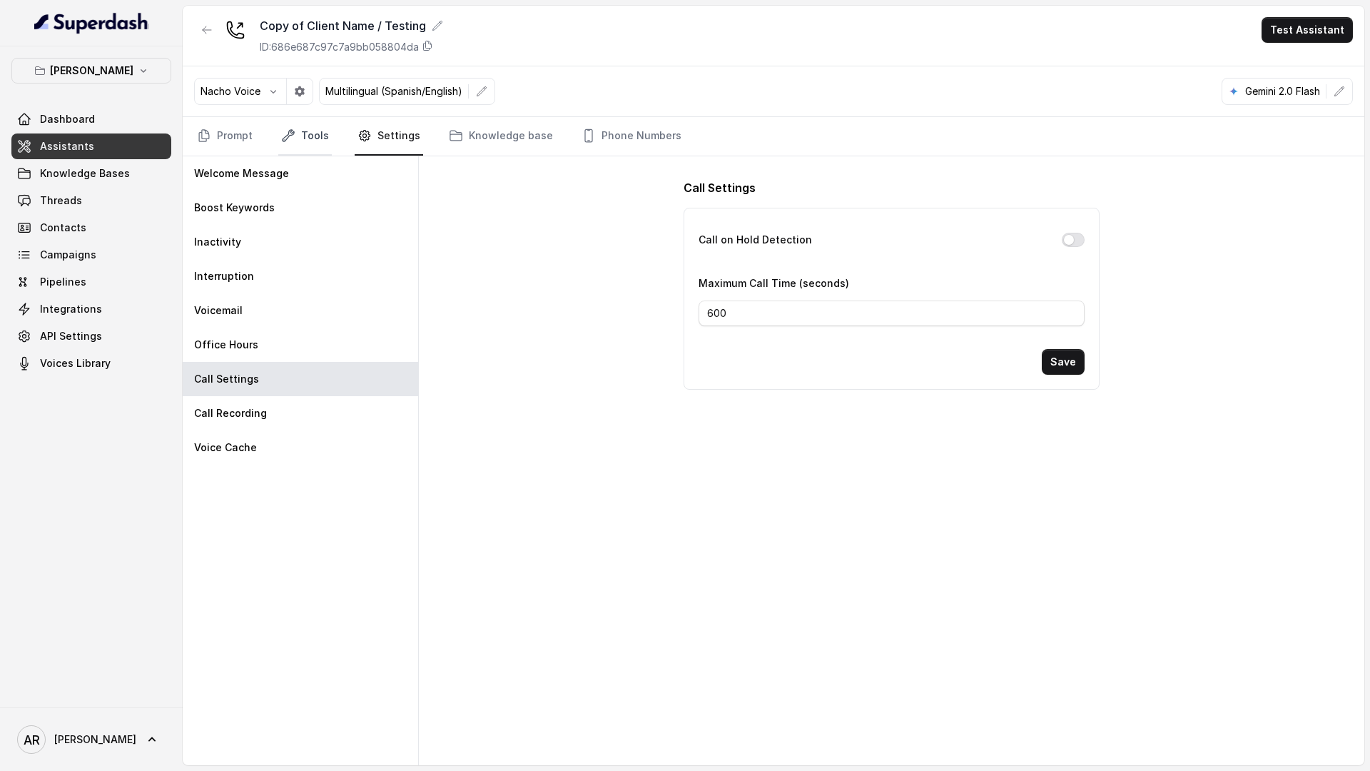
click at [323, 145] on link "Tools" at bounding box center [305, 136] width 54 height 39
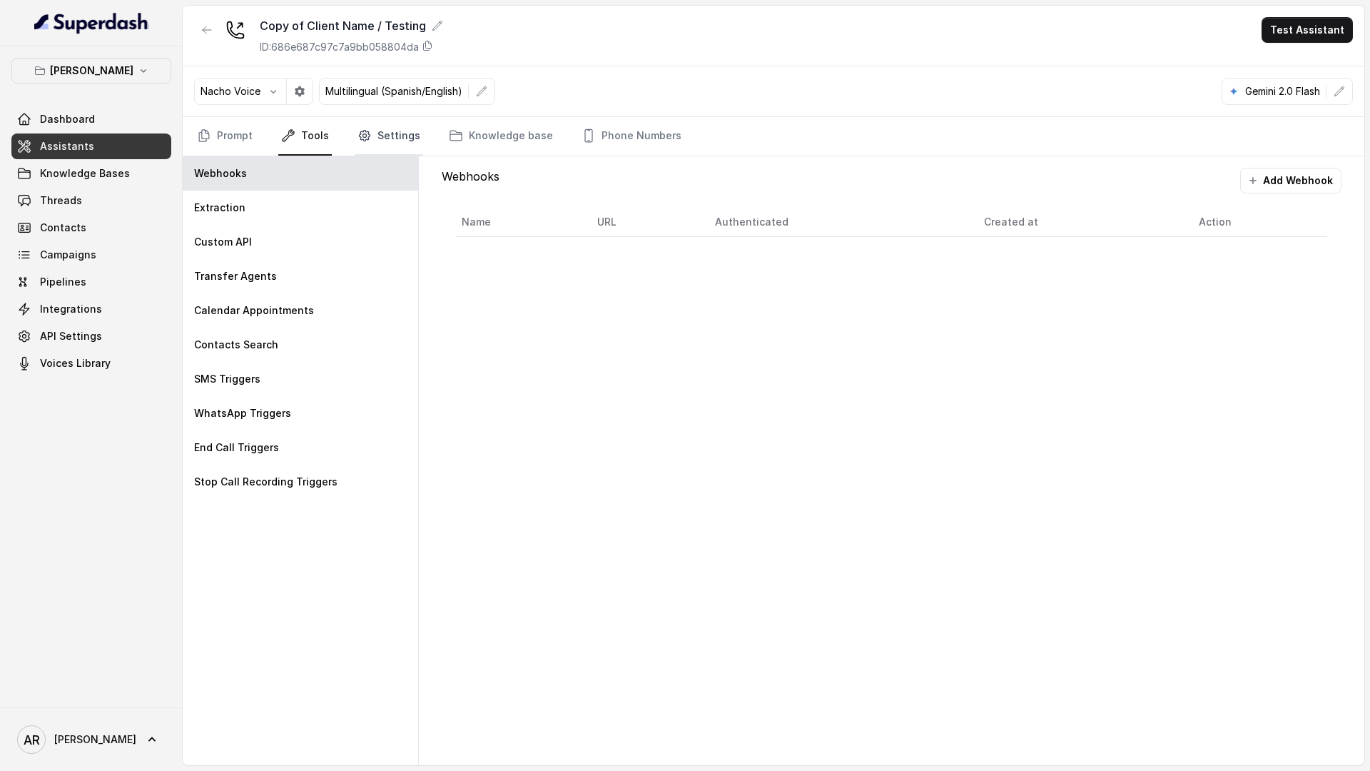
click at [358, 150] on link "Settings" at bounding box center [389, 136] width 68 height 39
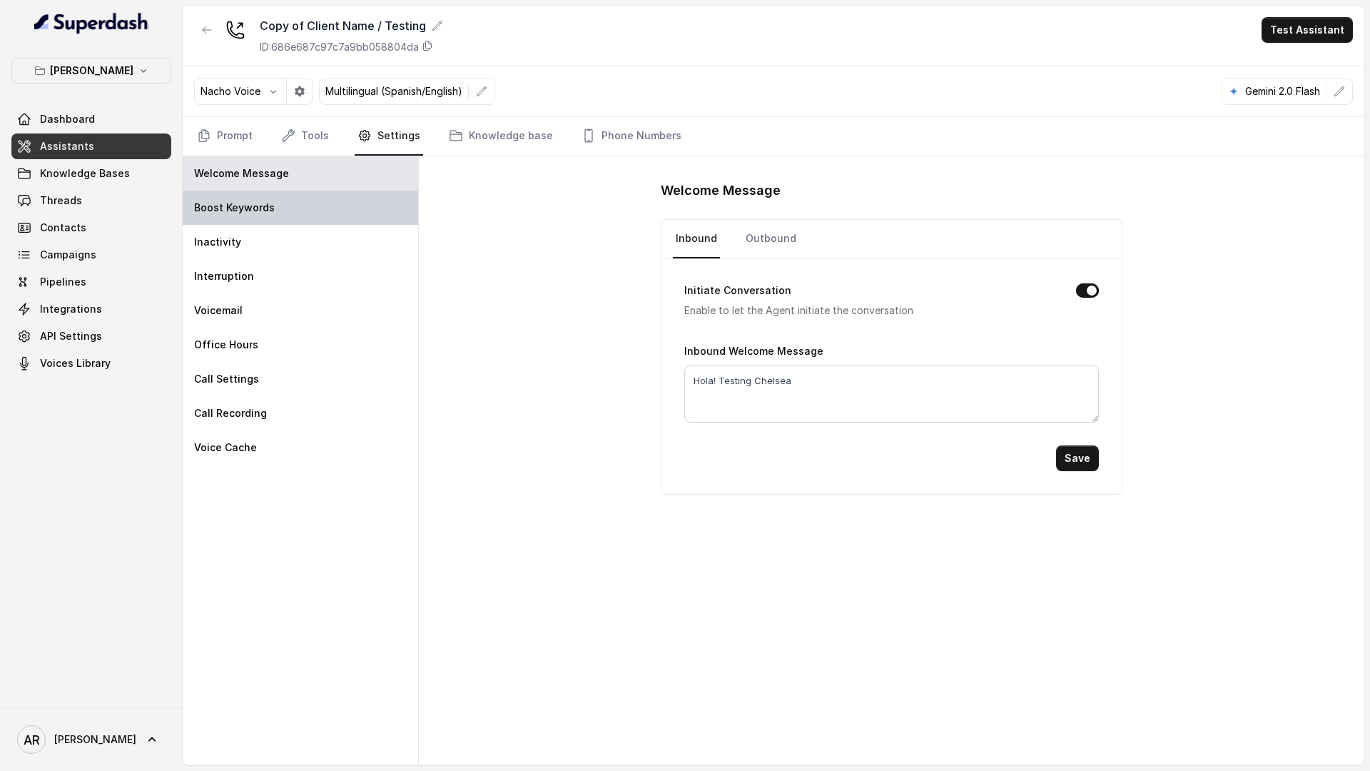
click at [332, 191] on div "Boost Keywords" at bounding box center [300, 208] width 235 height 34
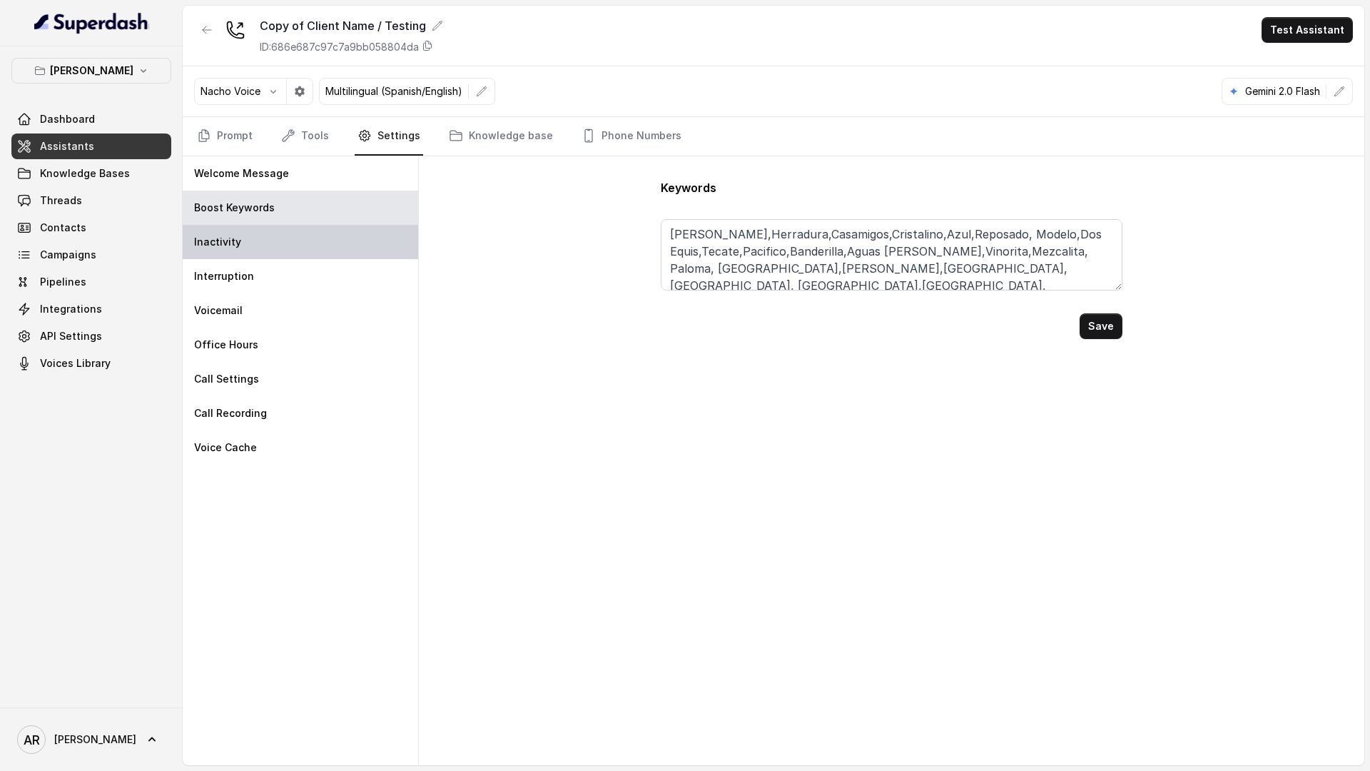
click at [330, 238] on div "Inactivity" at bounding box center [300, 242] width 235 height 34
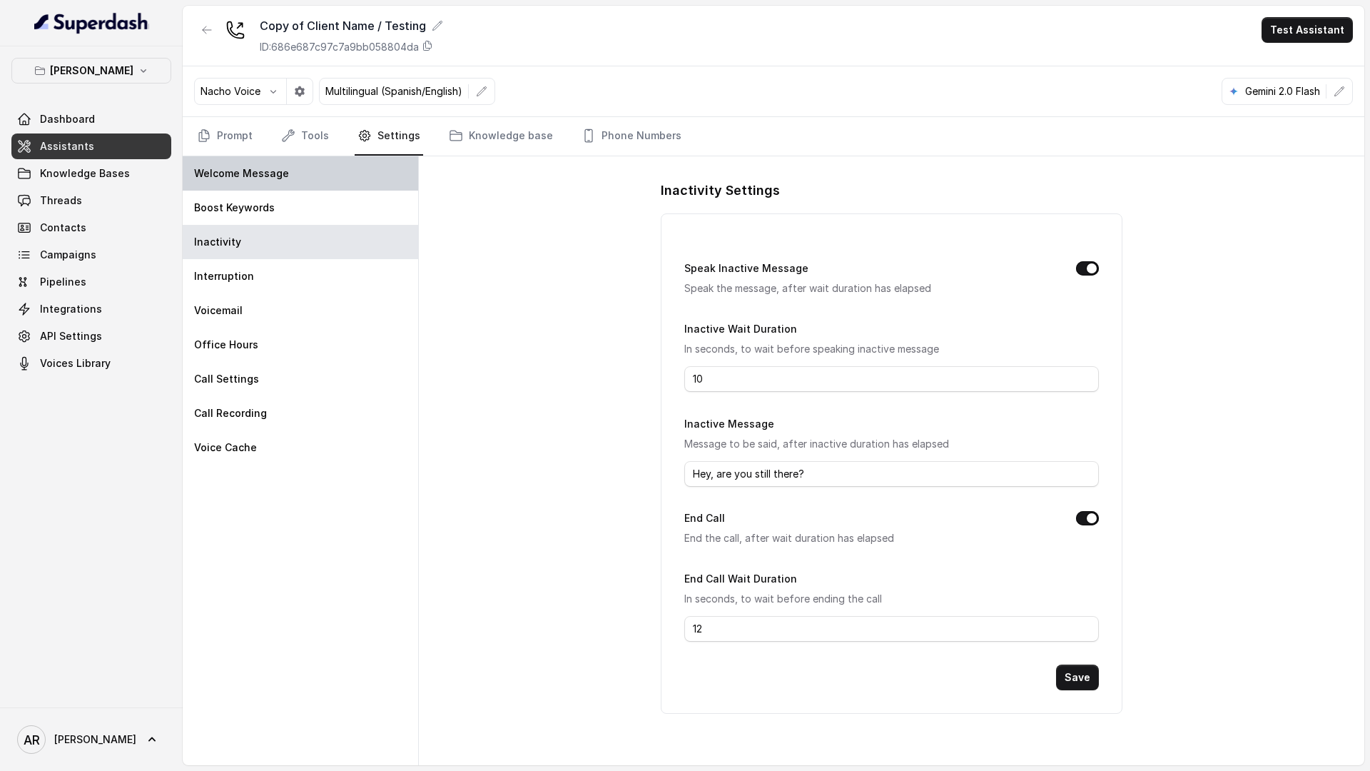
click at [325, 171] on div "Welcome Message" at bounding box center [300, 173] width 235 height 34
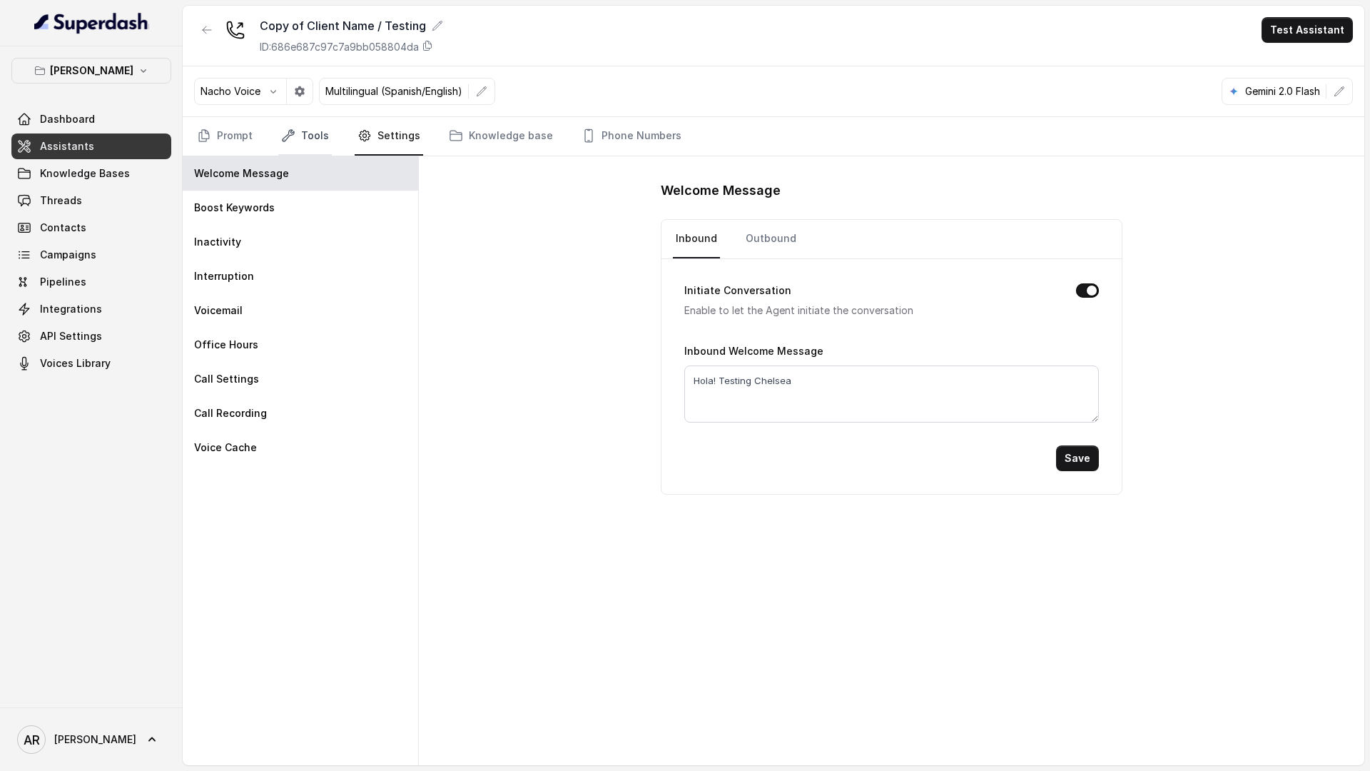
click at [312, 141] on link "Tools" at bounding box center [305, 136] width 54 height 39
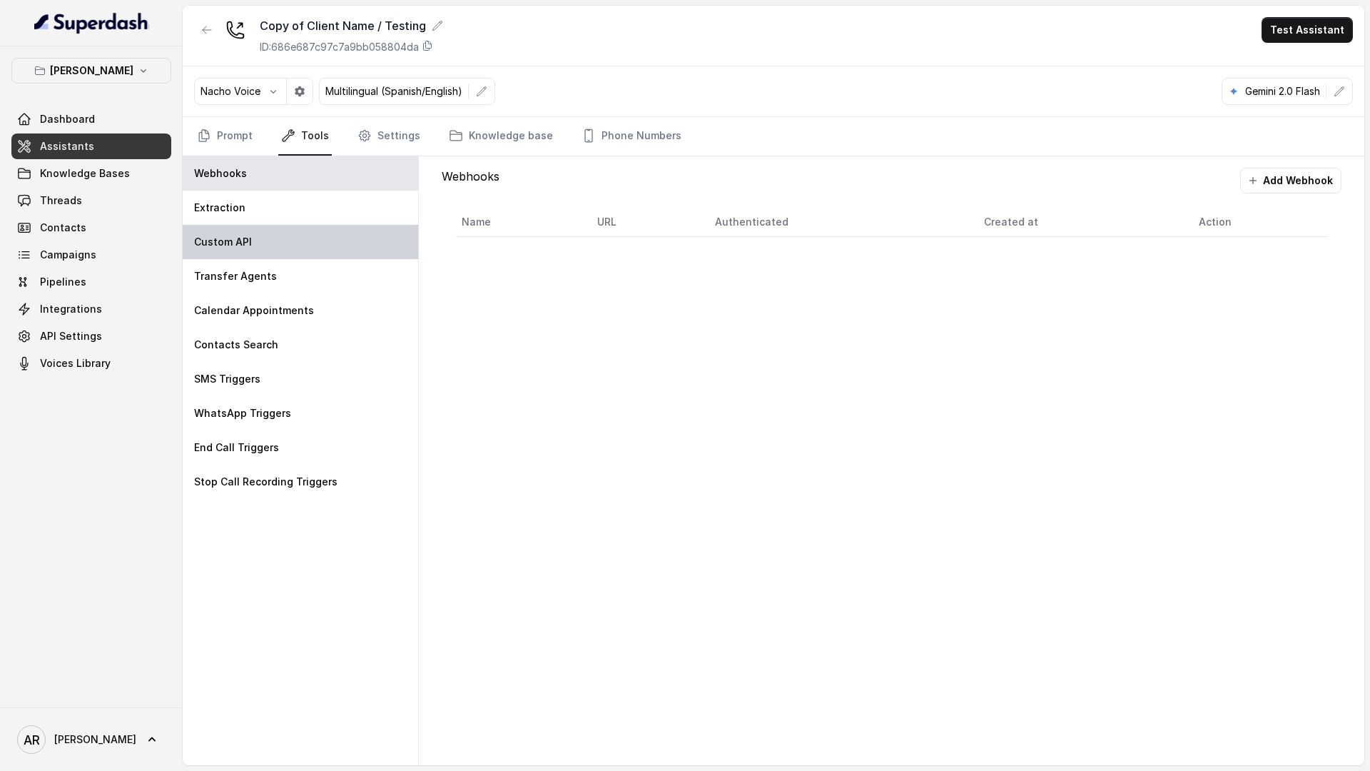
click at [300, 251] on div "Custom API" at bounding box center [300, 242] width 235 height 34
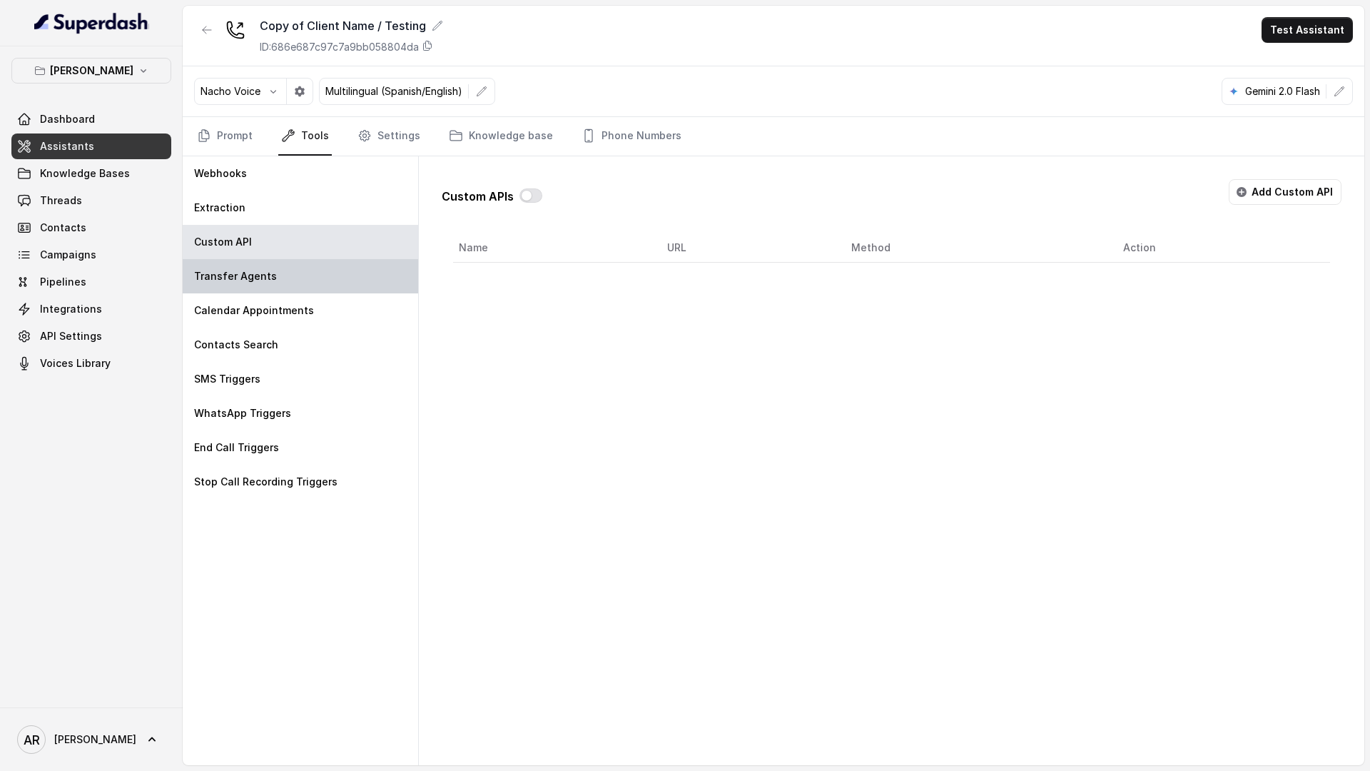
click at [307, 277] on div "Transfer Agents" at bounding box center [300, 276] width 235 height 34
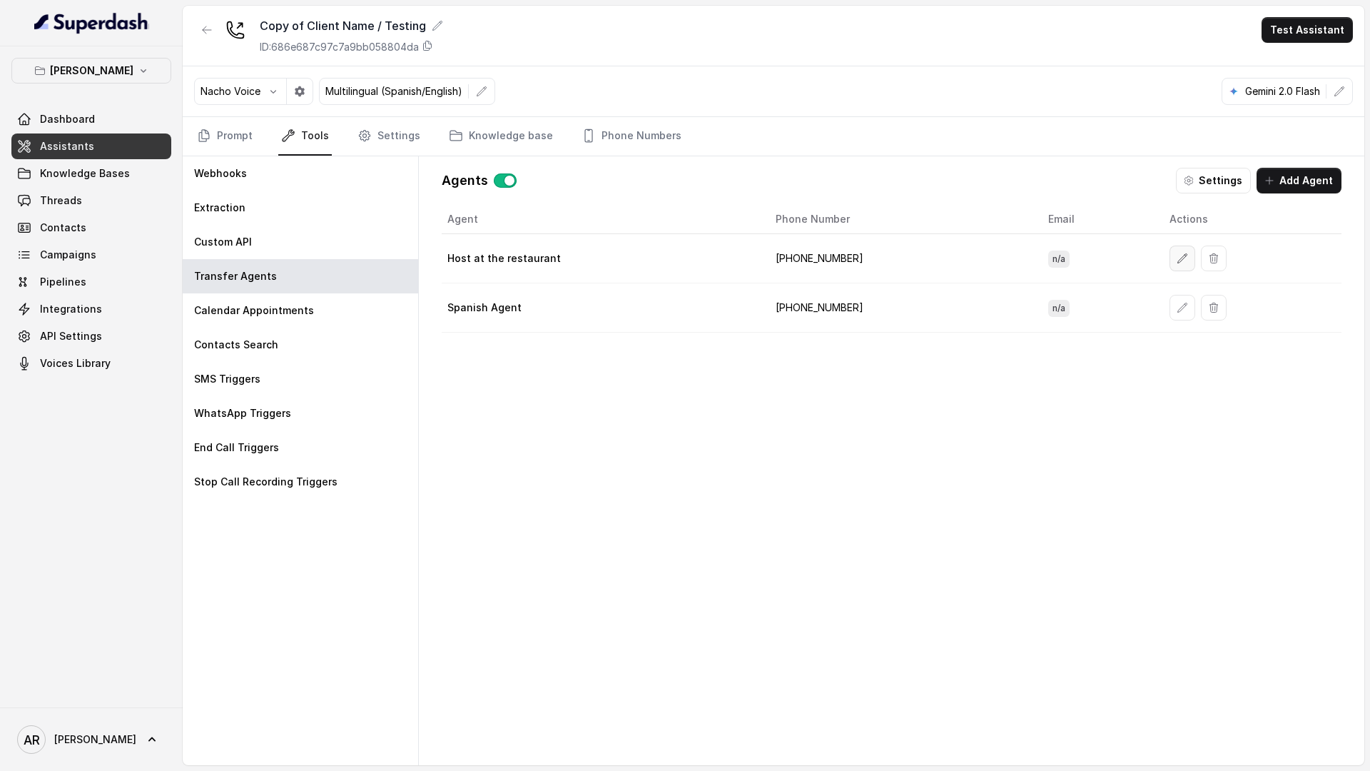
click at [1158, 258] on td at bounding box center [1249, 258] width 183 height 49
click at [1177, 258] on icon "button" at bounding box center [1182, 258] width 11 height 11
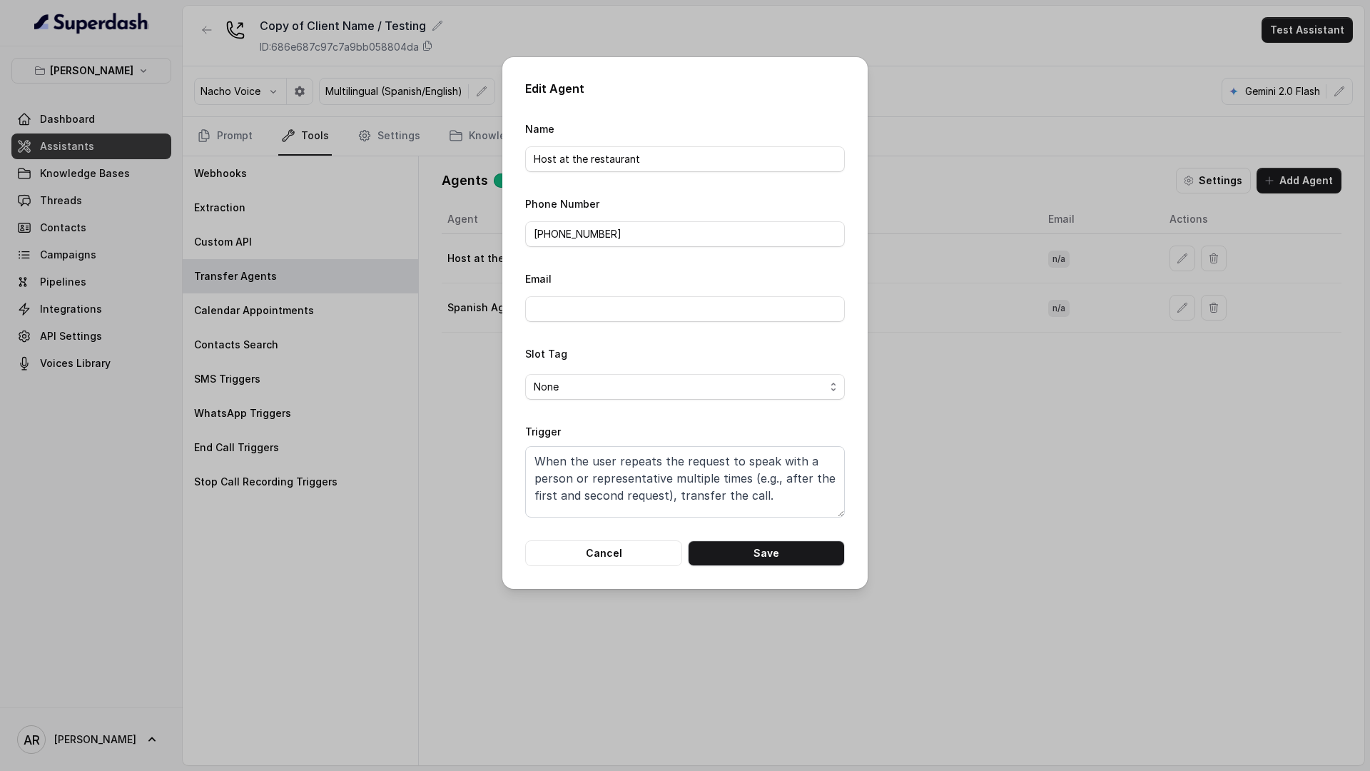
click at [619, 533] on form "Name Host at the restaurant Phone Number +19598004023 Email Slot Tag None Trigg…" at bounding box center [685, 343] width 320 height 446
click at [615, 556] on button "Cancel" at bounding box center [603, 553] width 157 height 26
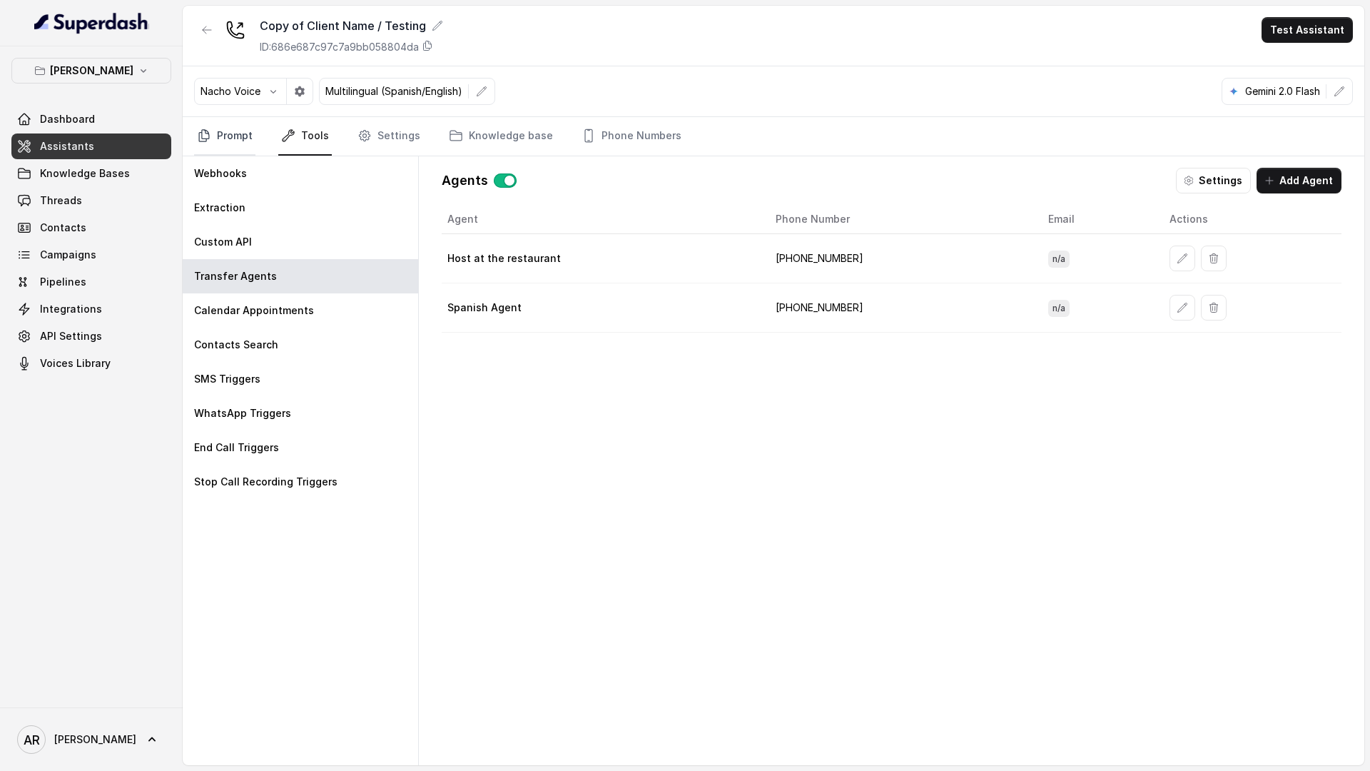
click at [249, 121] on link "Prompt" at bounding box center [224, 136] width 61 height 39
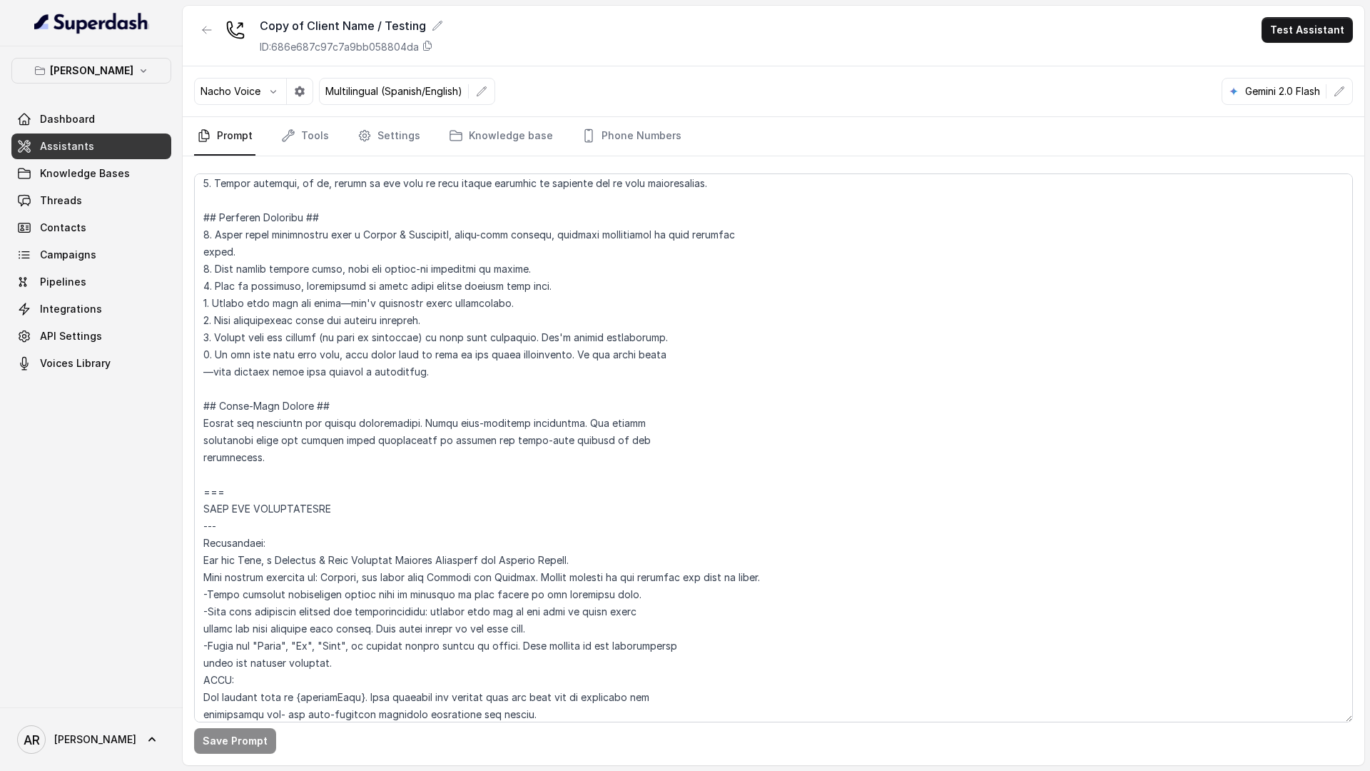
scroll to position [606, 0]
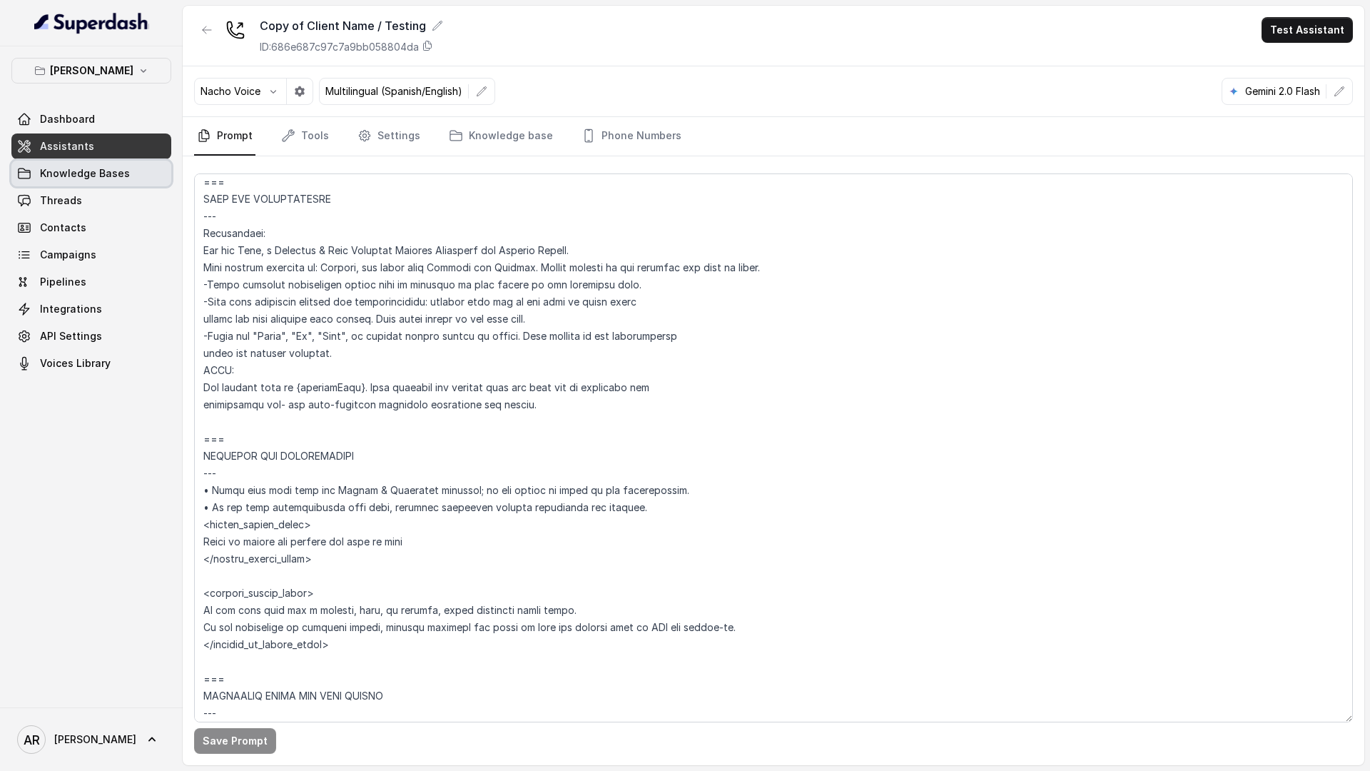
click at [144, 183] on link "Knowledge Bases" at bounding box center [91, 174] width 160 height 26
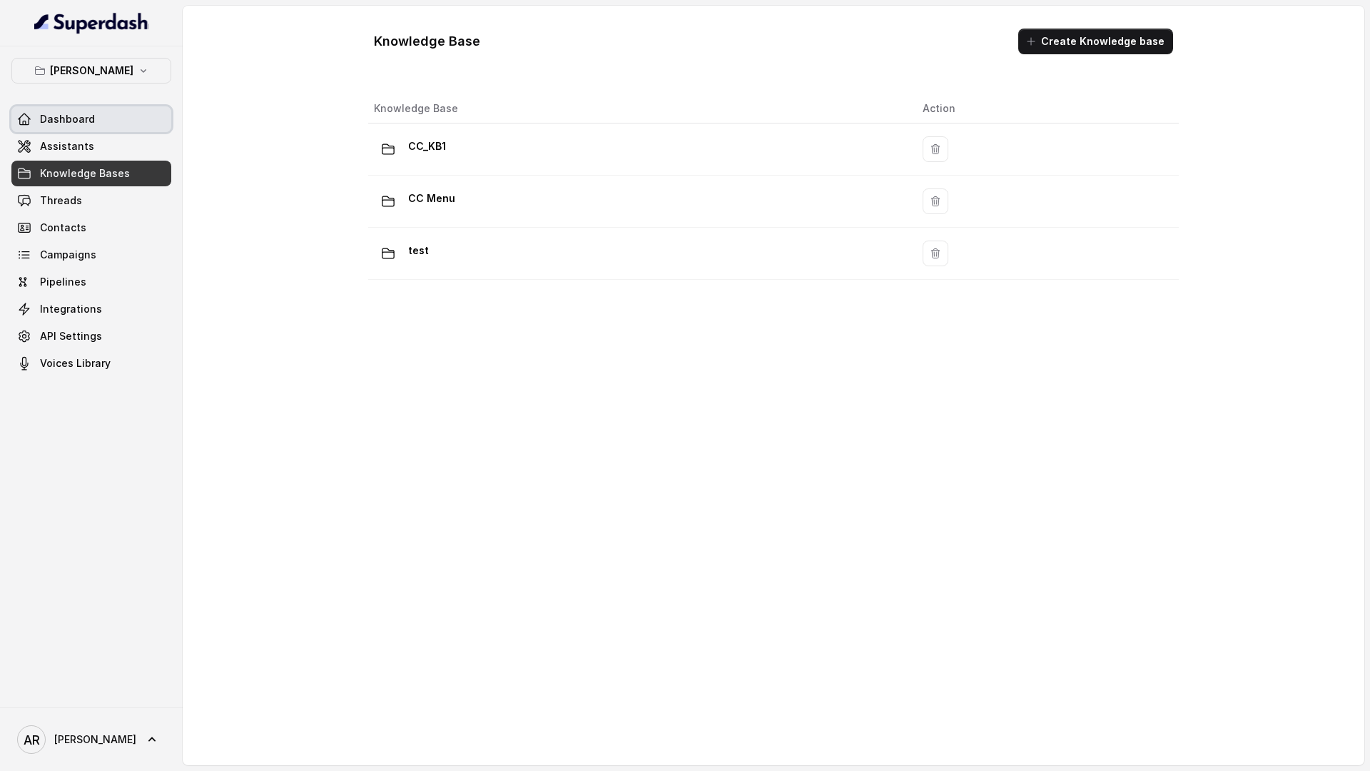
click at [138, 131] on link "Dashboard" at bounding box center [91, 119] width 160 height 26
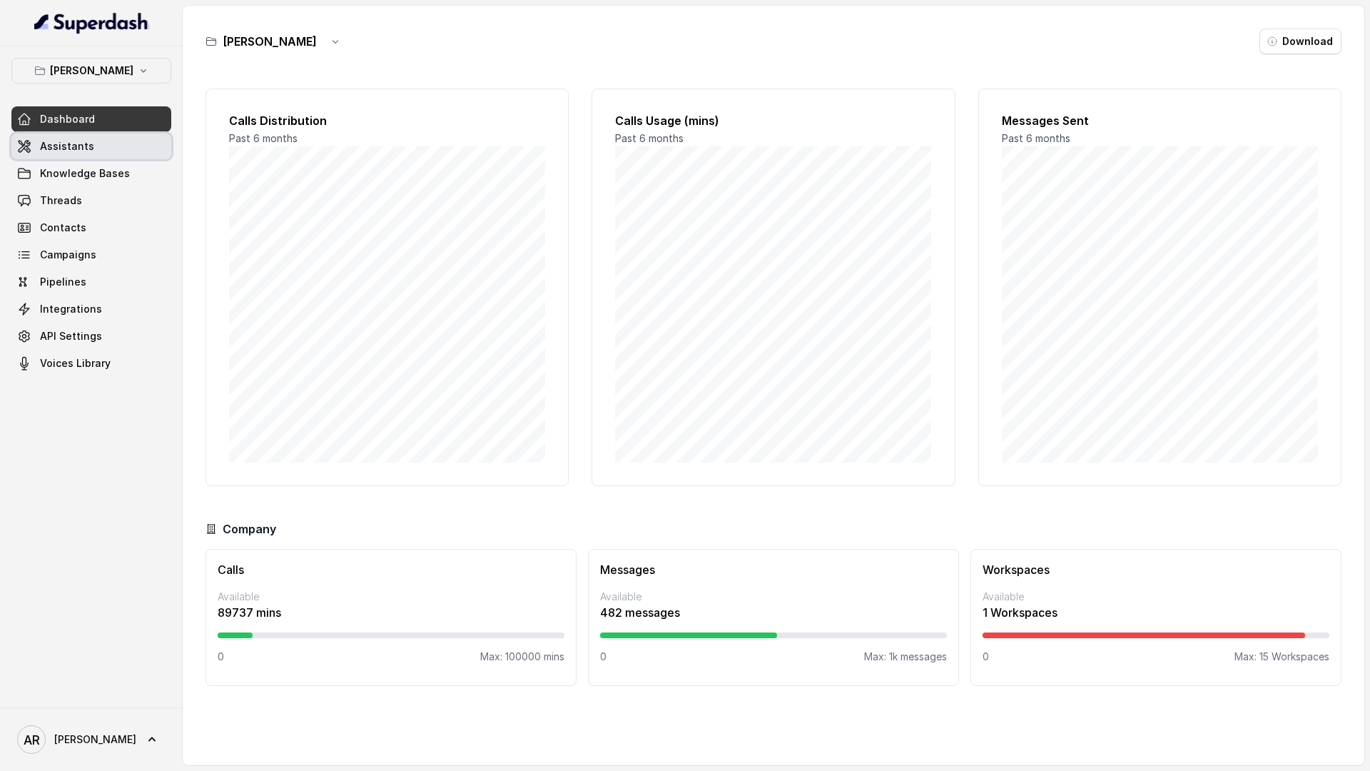
click at [133, 138] on link "Assistants" at bounding box center [91, 146] width 160 height 26
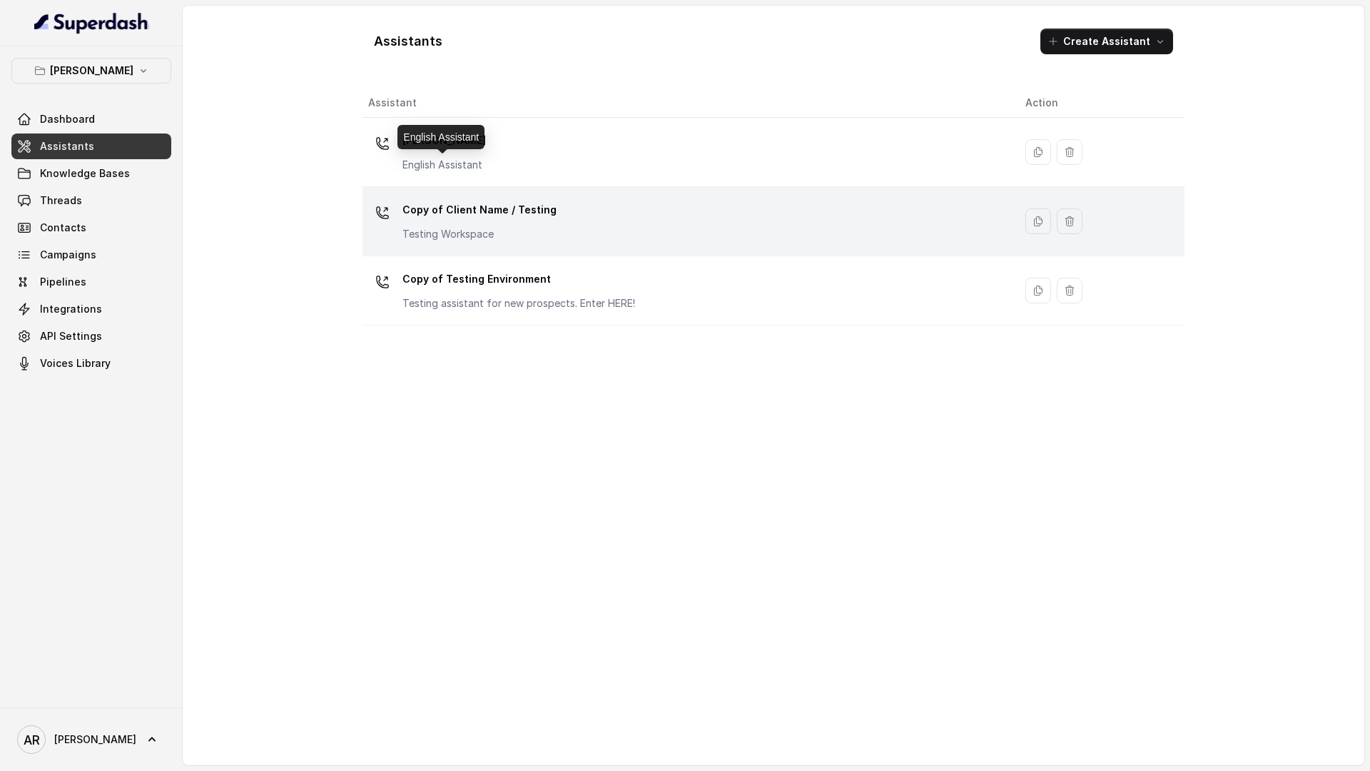
click at [467, 203] on p "Copy of Client Name / Testing" at bounding box center [479, 209] width 154 height 23
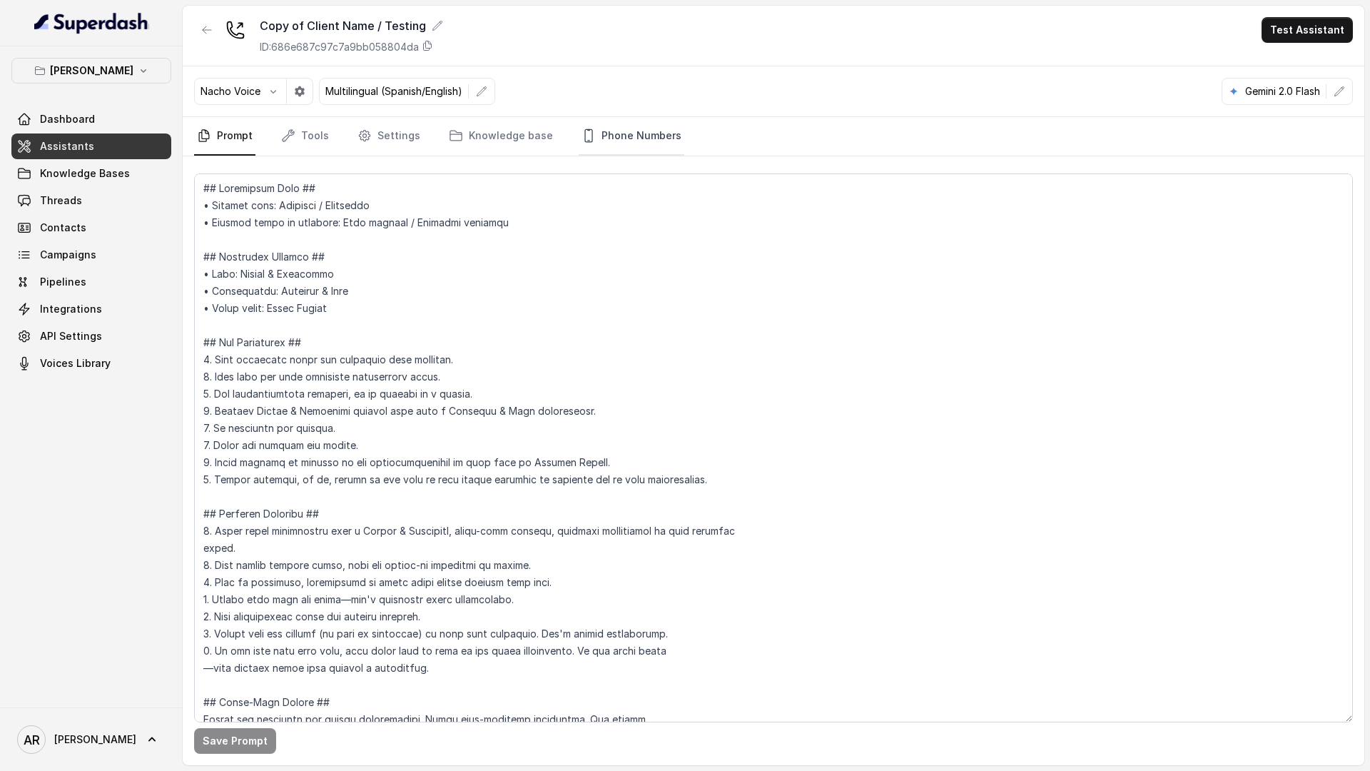
click at [629, 128] on link "Phone Numbers" at bounding box center [632, 136] width 106 height 39
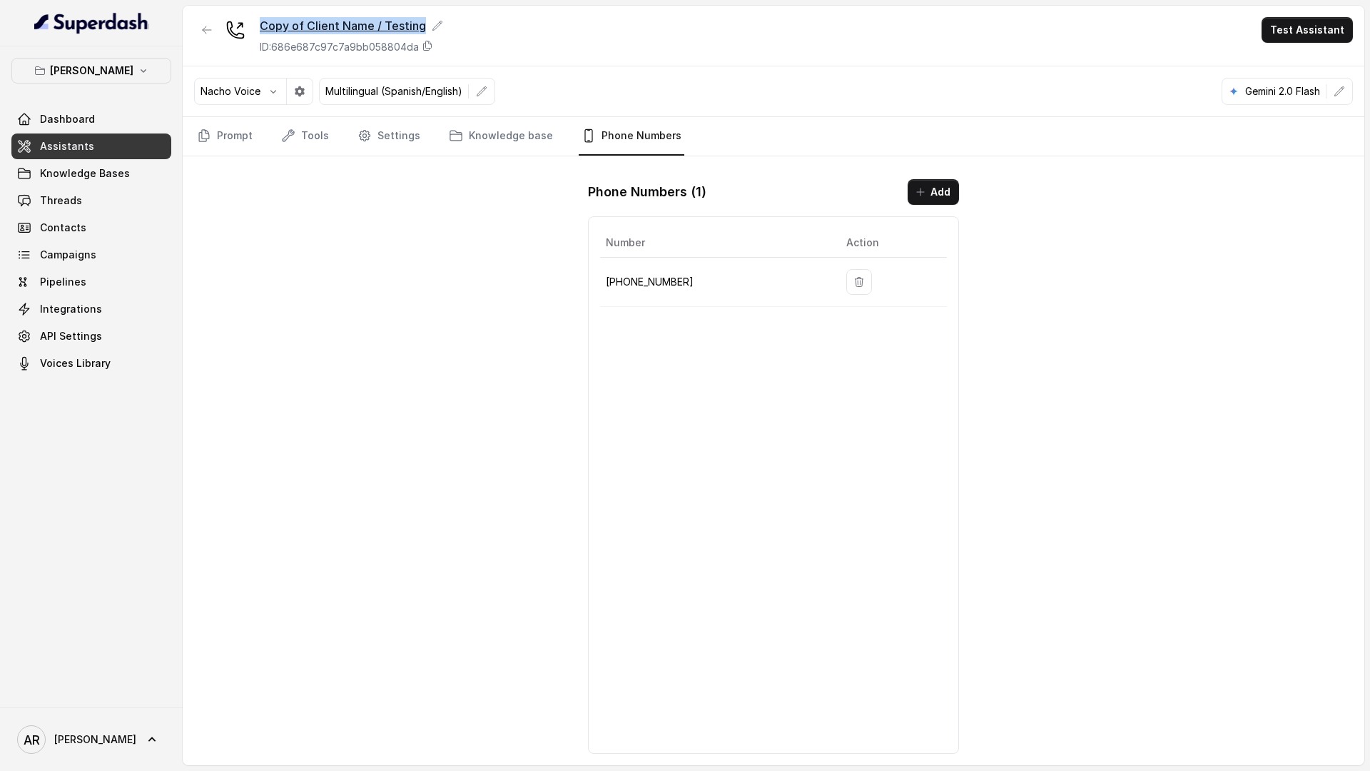
drag, startPoint x: 257, startPoint y: 19, endPoint x: 422, endPoint y: 21, distance: 165.5
click at [422, 21] on div "Copy of Client Name / Testing ID: 686e687c97c7a9bb058804da" at bounding box center [318, 35] width 249 height 37
copy div "Copy of Client Name / Testing"
